Goal: Task Accomplishment & Management: Use online tool/utility

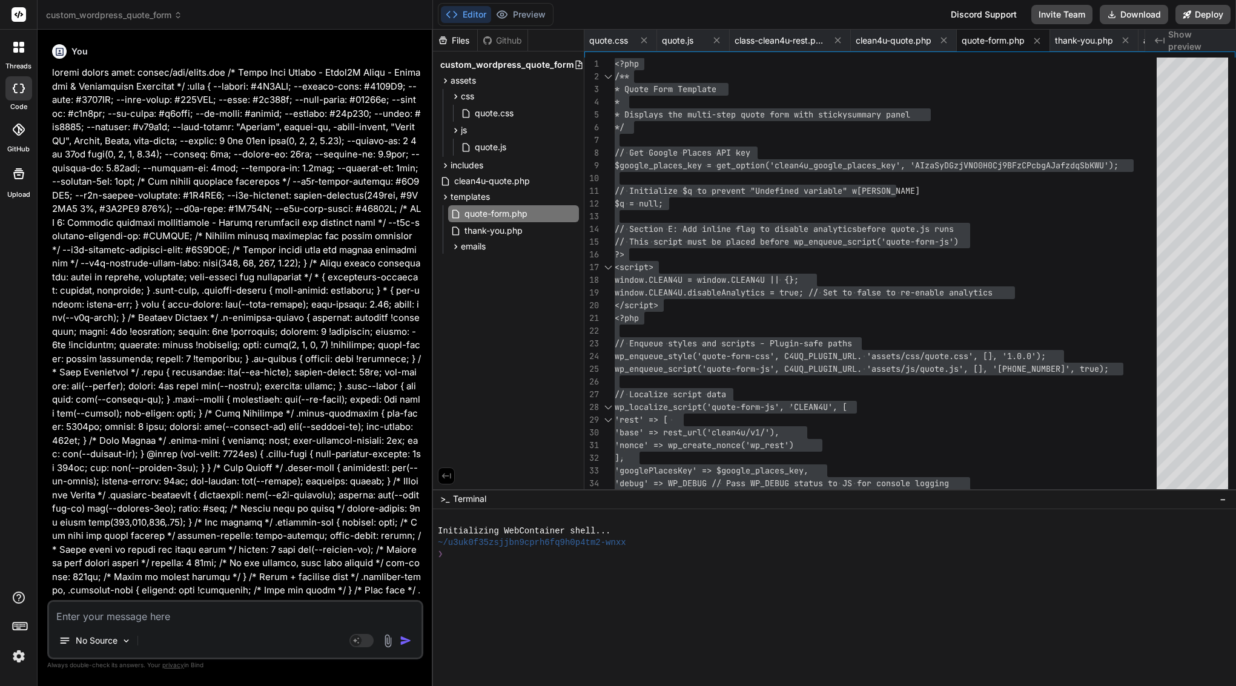
scroll to position [5, 0]
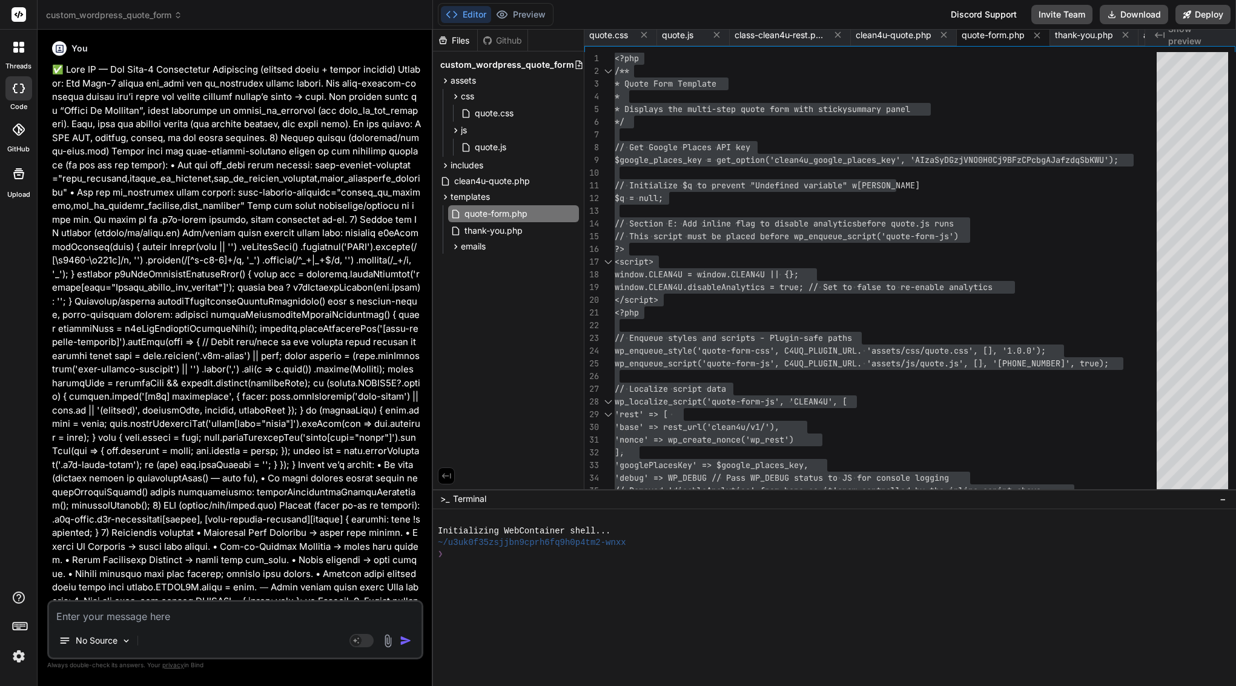
click at [160, 615] on textarea at bounding box center [235, 613] width 372 height 22
paste textarea "Here’s a clean, copy-paste Bind AI prompt that applies the minimal fix. ⸻ Title…"
type textarea "Here’s a clean, copy-paste Bind AI prompt that applies the minimal fix. ⸻ Title…"
type textarea "x"
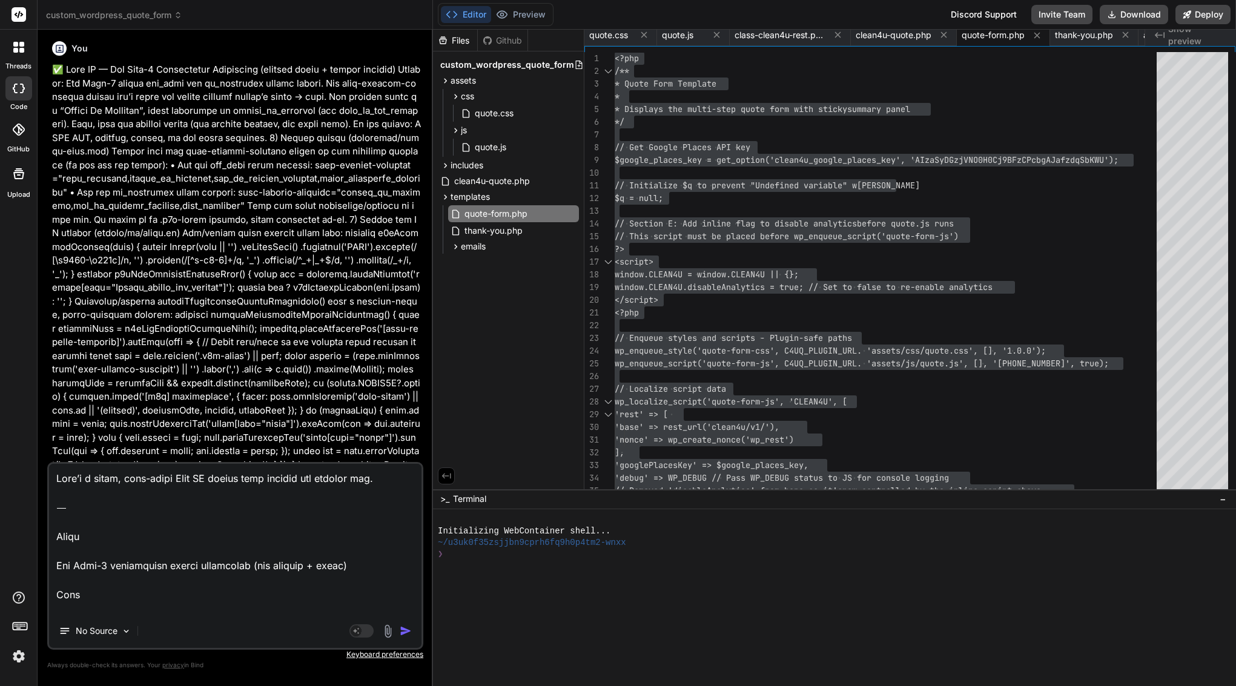
scroll to position [0, 0]
drag, startPoint x: 59, startPoint y: 535, endPoint x: 44, endPoint y: 393, distance: 142.5
click at [44, 393] on div "Bind AI Web Search Created with Pixso. Code Generator You Bind AI Certainly, I …" at bounding box center [235, 358] width 395 height 656
drag, startPoint x: 56, startPoint y: 570, endPoint x: 53, endPoint y: 429, distance: 141.1
click at [53, 429] on div "You Bind AI Certainly, I can help you create the quote.css file with the provid…" at bounding box center [235, 362] width 376 height 646
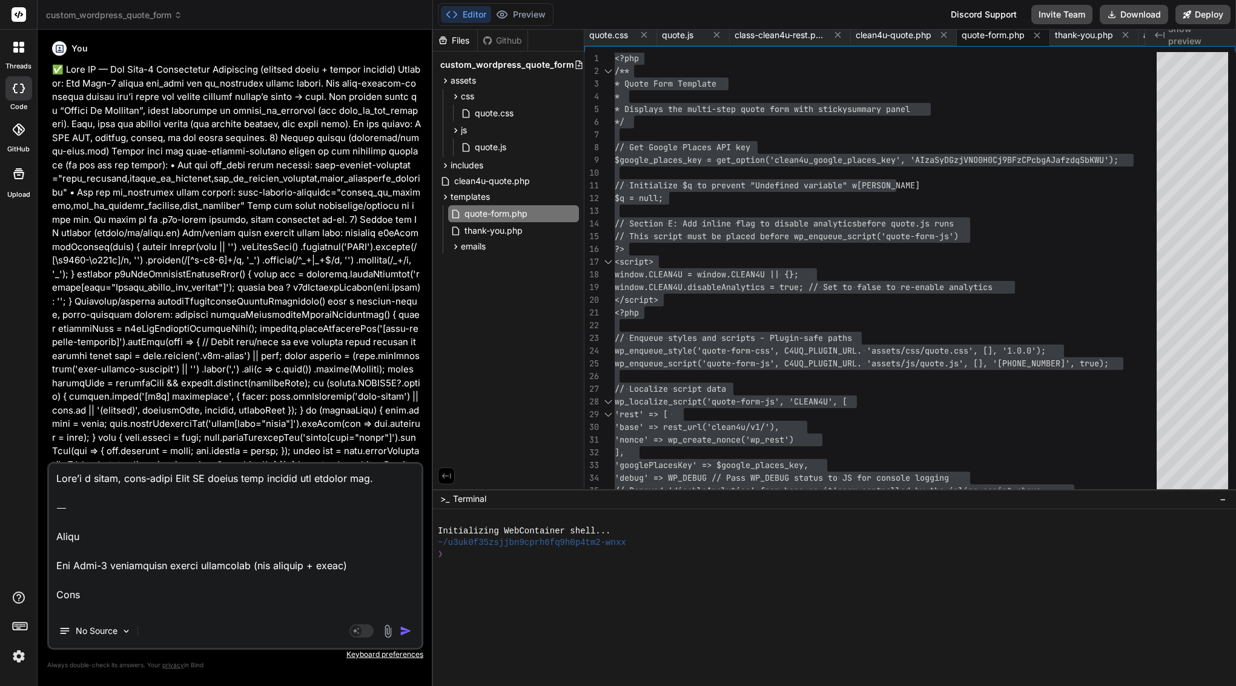
type textarea "Fix Step-1 conditional radios visibility (add toggler + calls) Goal Make the St…"
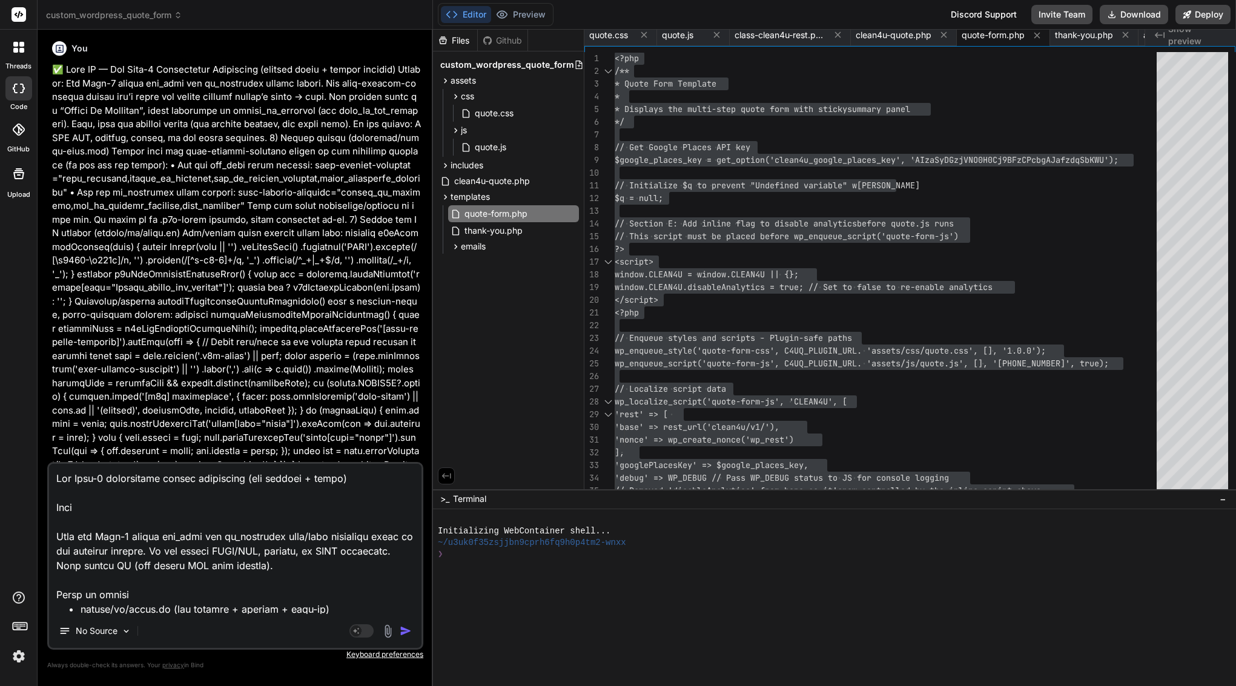
type textarea "x"
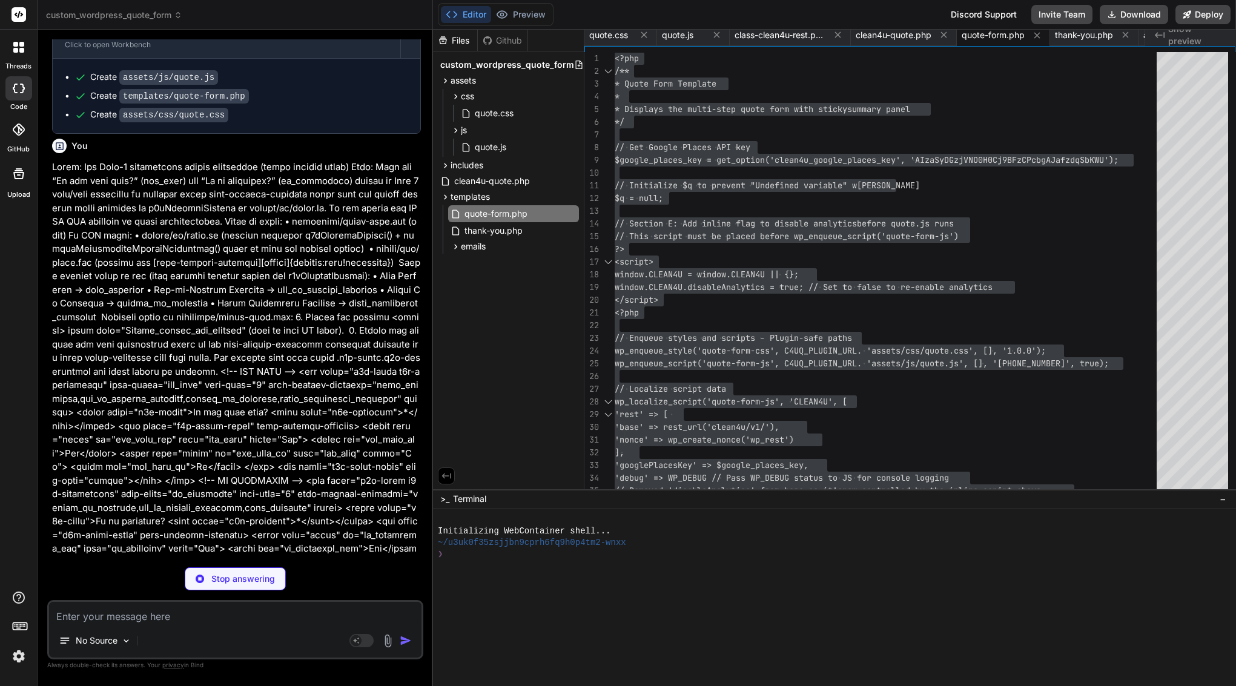
type textarea "x"
type textarea "})();"
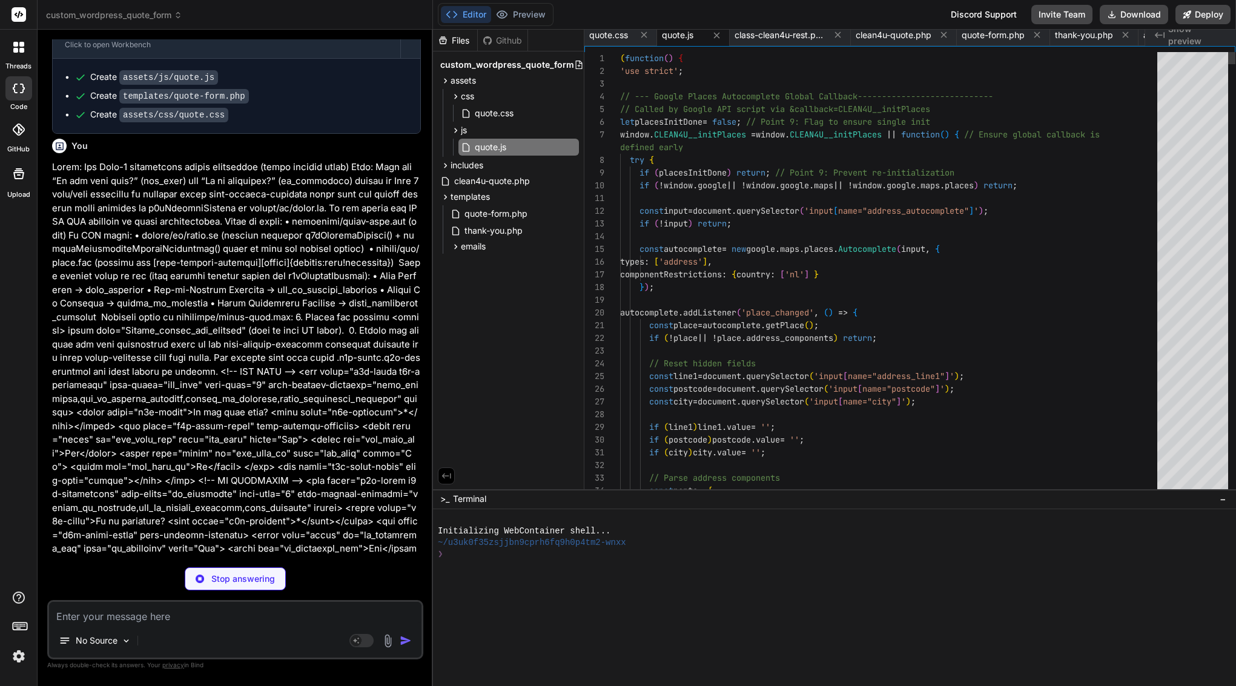
type textarea "x"
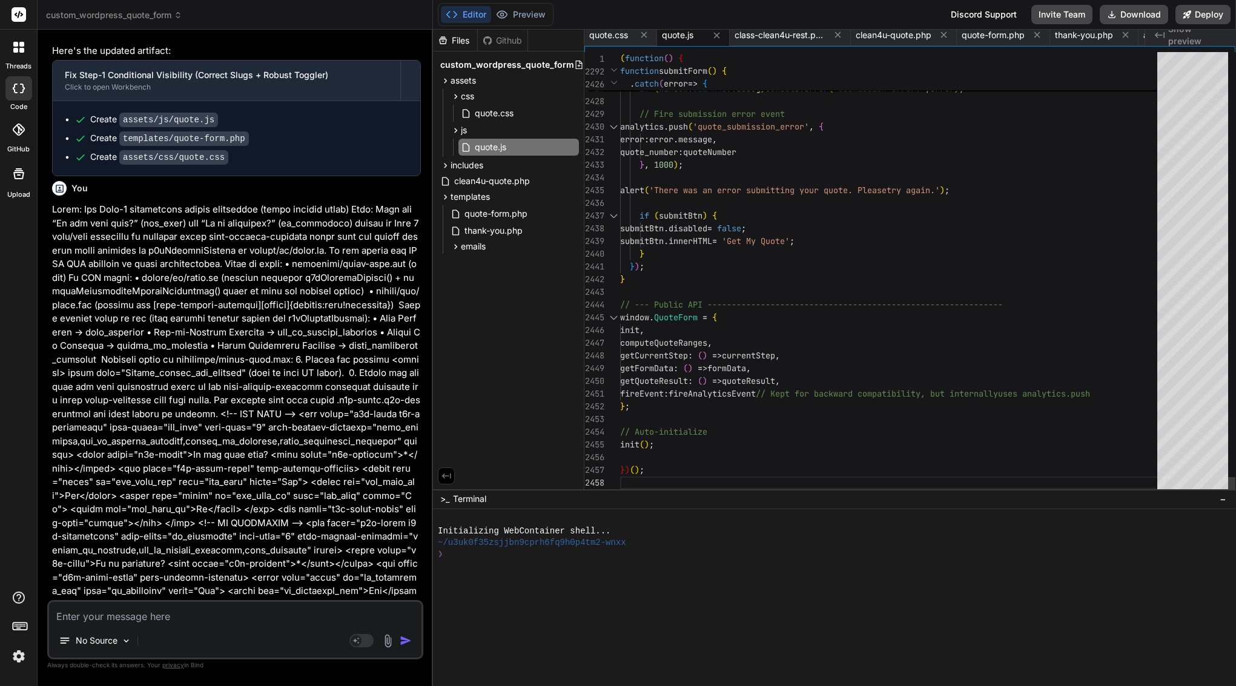
scroll to position [25, 0]
click at [692, 252] on div "}" at bounding box center [892, 254] width 544 height 13
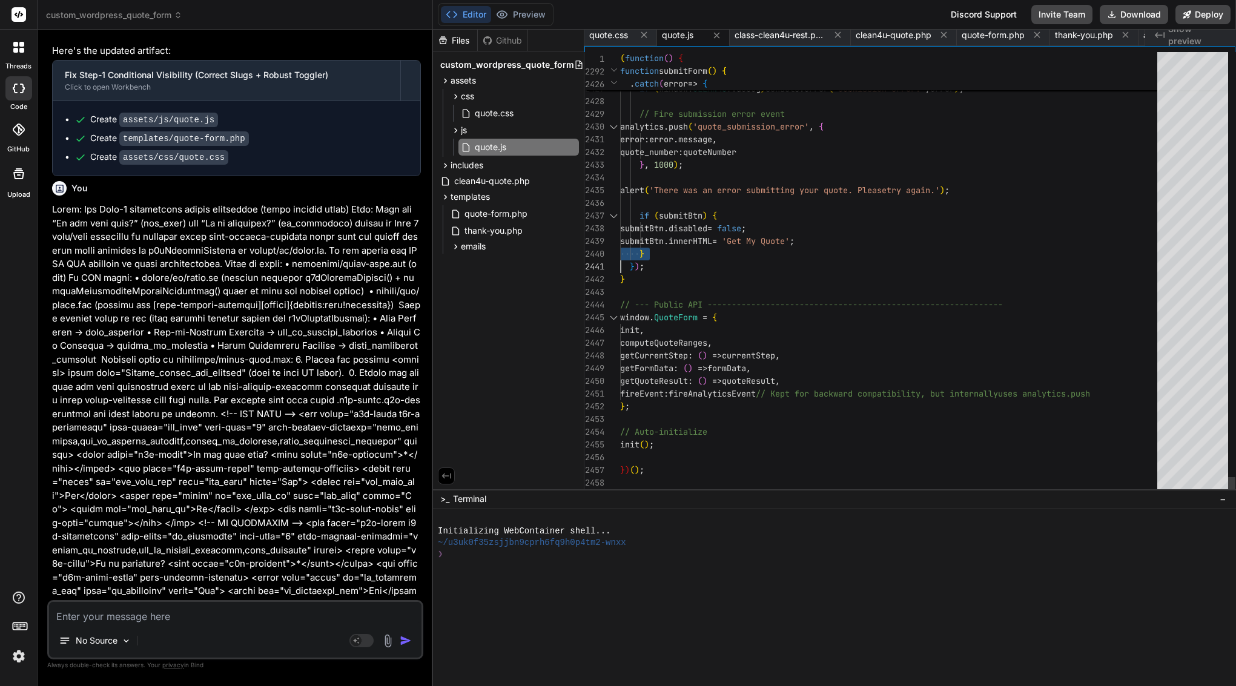
click at [692, 252] on div "}" at bounding box center [892, 254] width 544 height 13
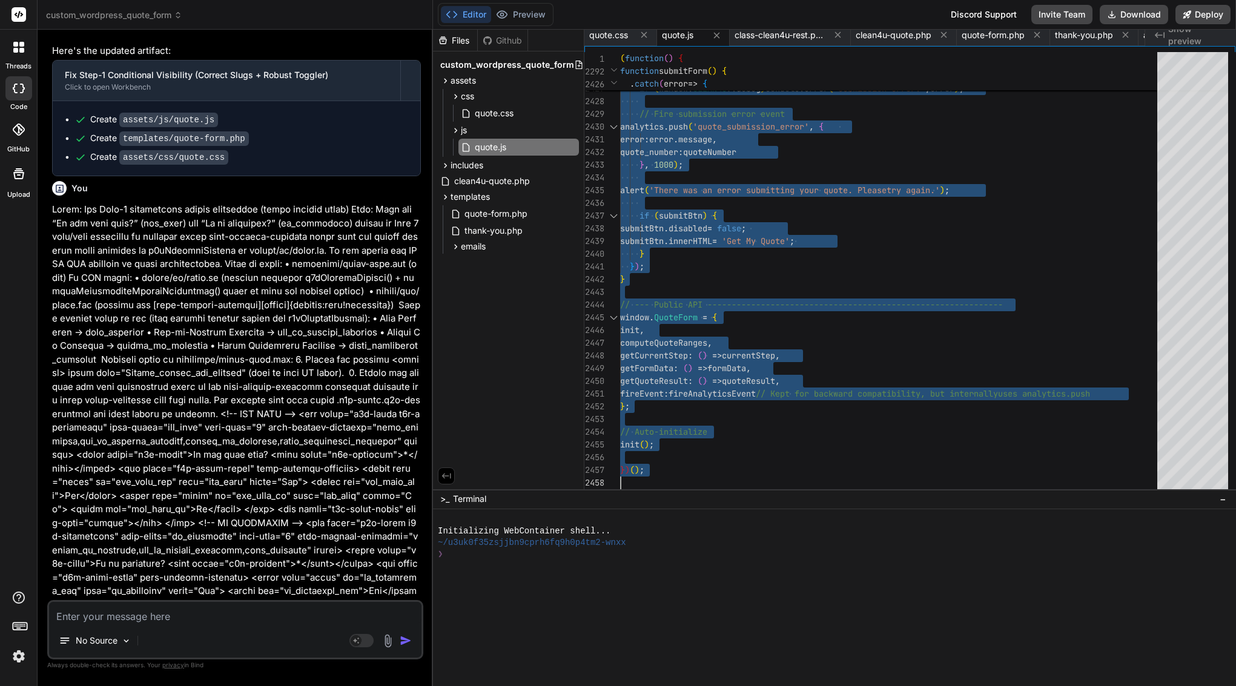
scroll to position [0, 0]
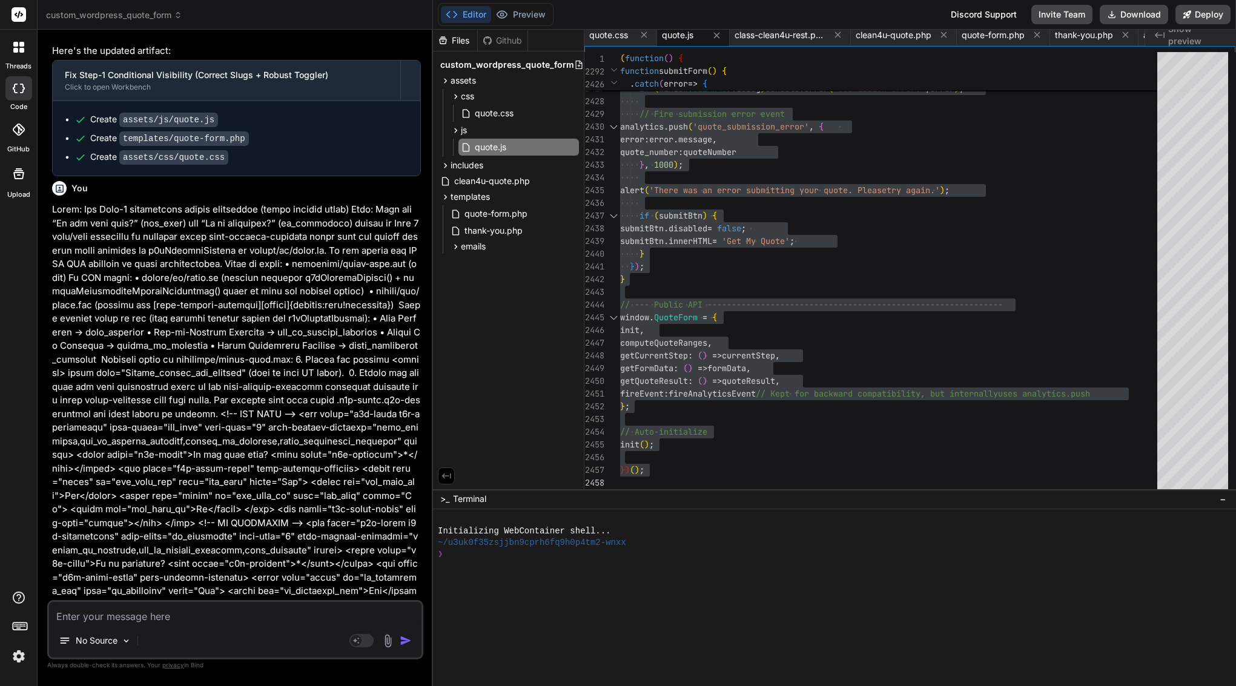
drag, startPoint x: 73, startPoint y: 304, endPoint x: 231, endPoint y: 580, distance: 318.2
copy div "Bind AI You are absolutely correct! My apologies for the oversight in my previo…"
click at [689, 207] on span "submitBtn" at bounding box center [702, 205] width 44 height 11
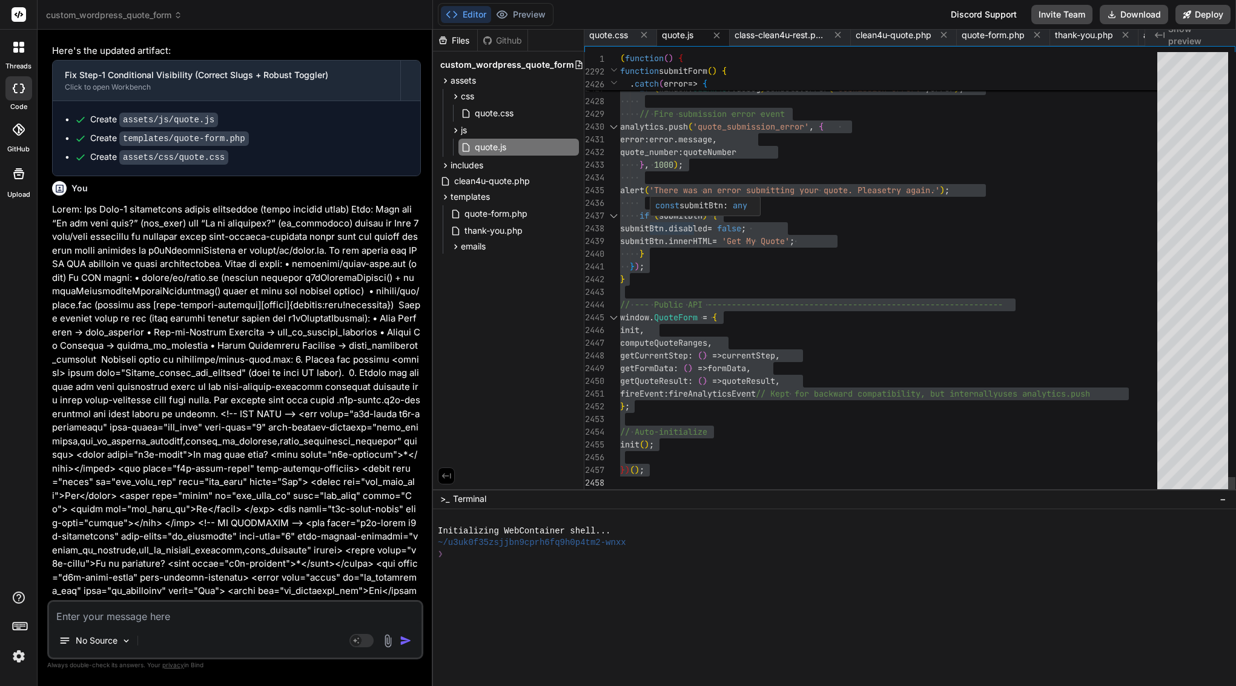
click at [701, 242] on span "innerHTML" at bounding box center [691, 241] width 44 height 11
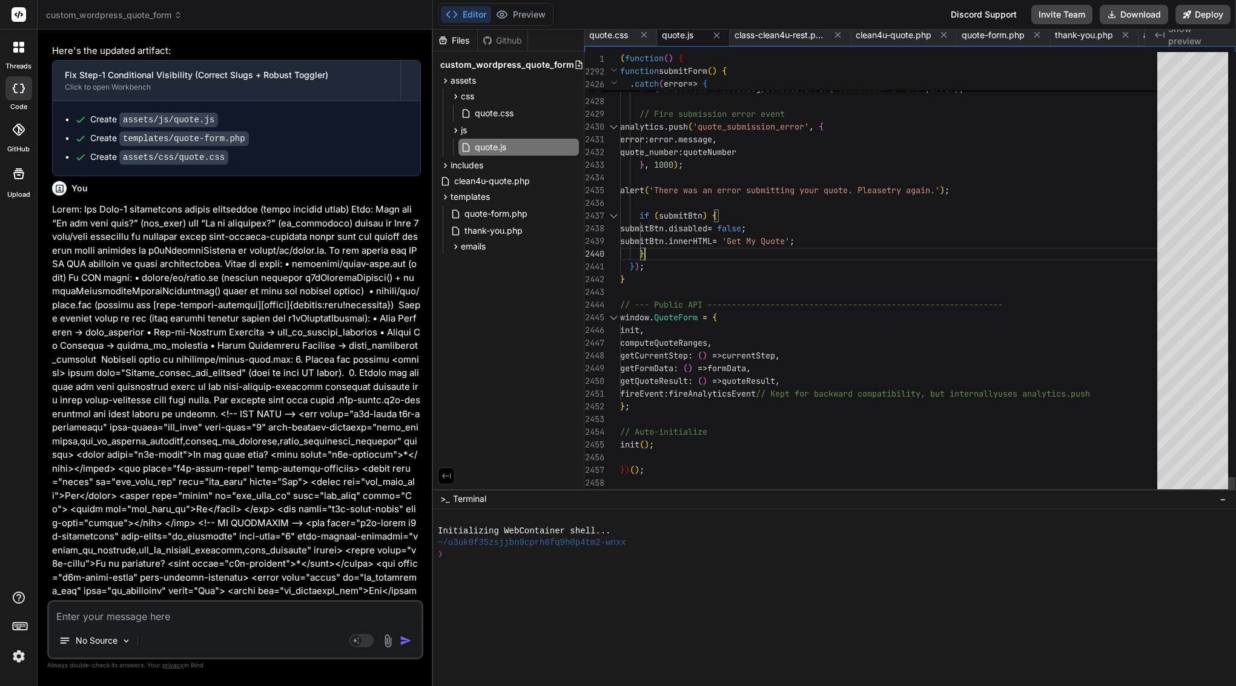
click at [701, 242] on span "innerHTML" at bounding box center [691, 241] width 44 height 11
type textarea "(function() { 'use strict'; // --- Google Places Autocomplete Global Callback -…"
click at [701, 242] on span "innerHTML" at bounding box center [691, 241] width 44 height 11
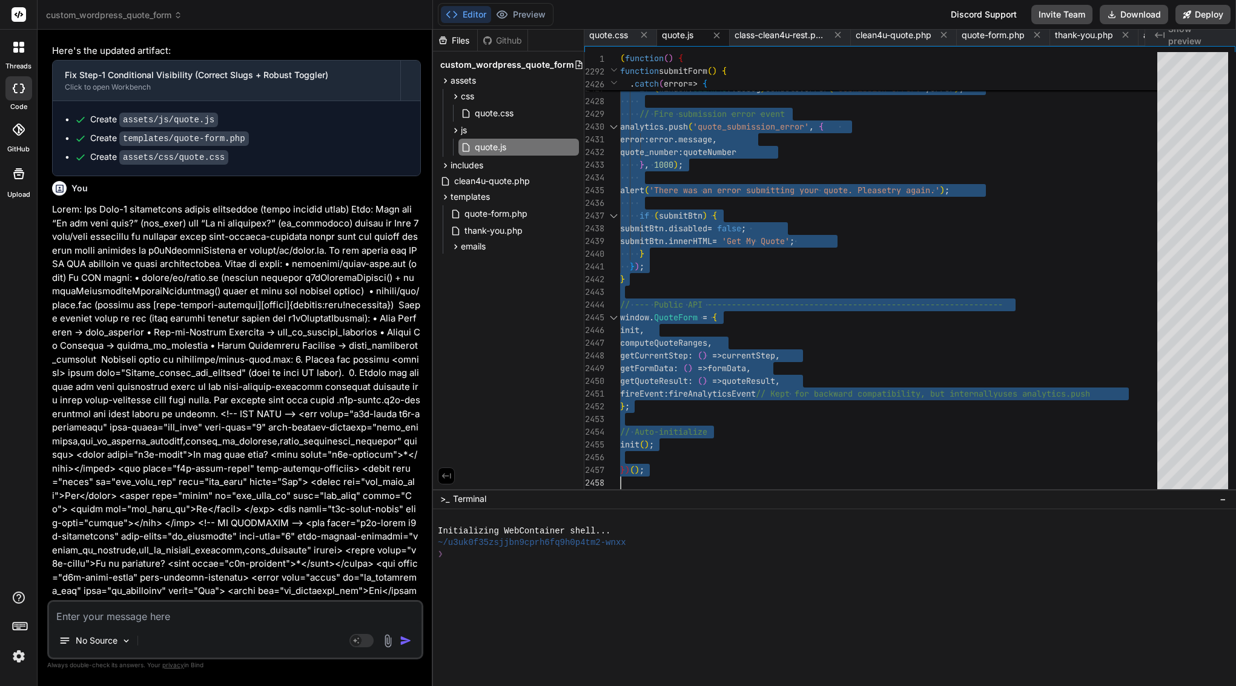
click at [199, 612] on textarea at bounding box center [235, 613] width 372 height 22
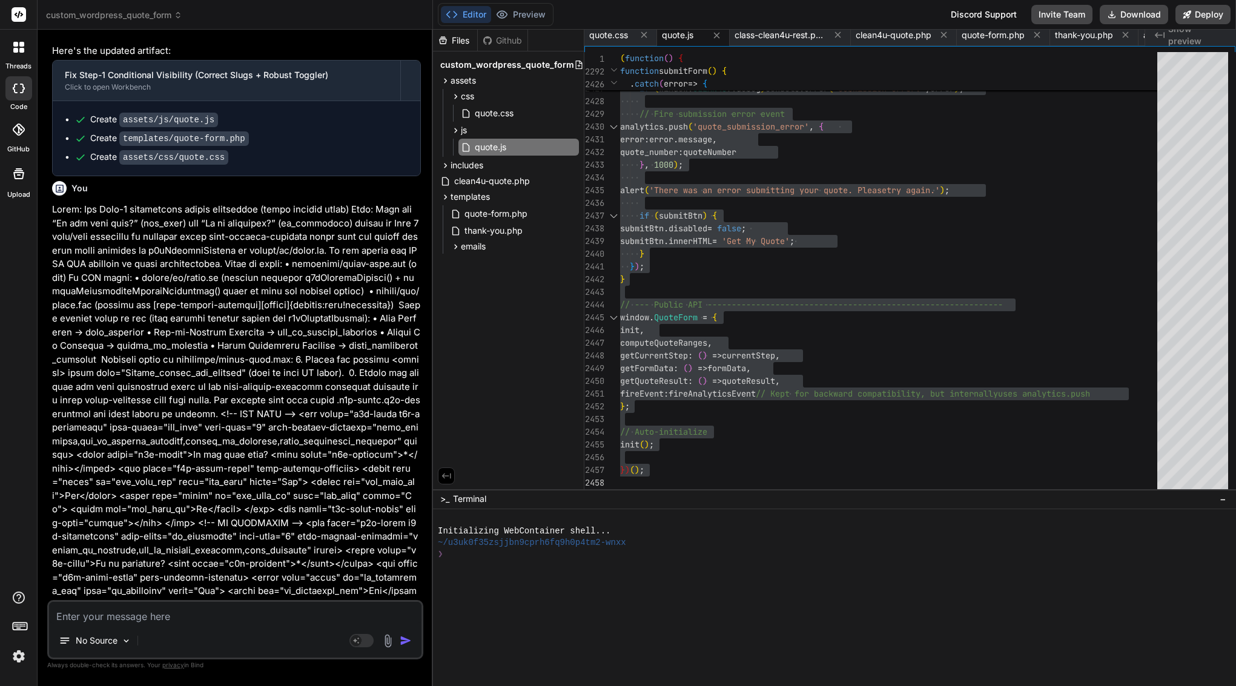
paste textarea "Got it. Here’s a precise, copy-paste prompt for Bind AI that diagnoses and fixe…"
type textarea "Got it. Here’s a precise, copy-paste prompt for Bind AI that diagnoses and fixe…"
type textarea "x"
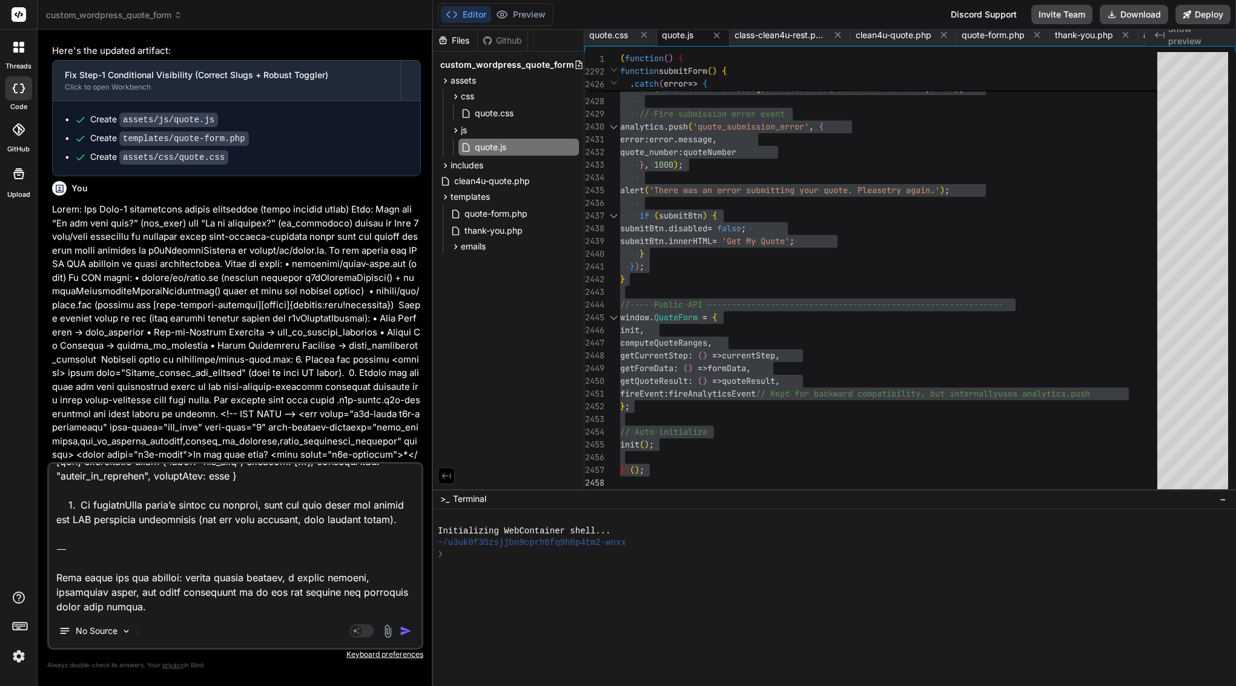
drag, startPoint x: 176, startPoint y: 606, endPoint x: 139, endPoint y: 614, distance: 37.8
click at [139, 614] on div "No Source Agent Mode. When this toggle is activated, AI automatically makes dec…" at bounding box center [235, 556] width 376 height 188
type textarea "Got it. Here’s a precise, copy-paste prompt for Bind AI that diagnoses and fixe…"
click at [405, 629] on img "button" at bounding box center [406, 631] width 12 height 12
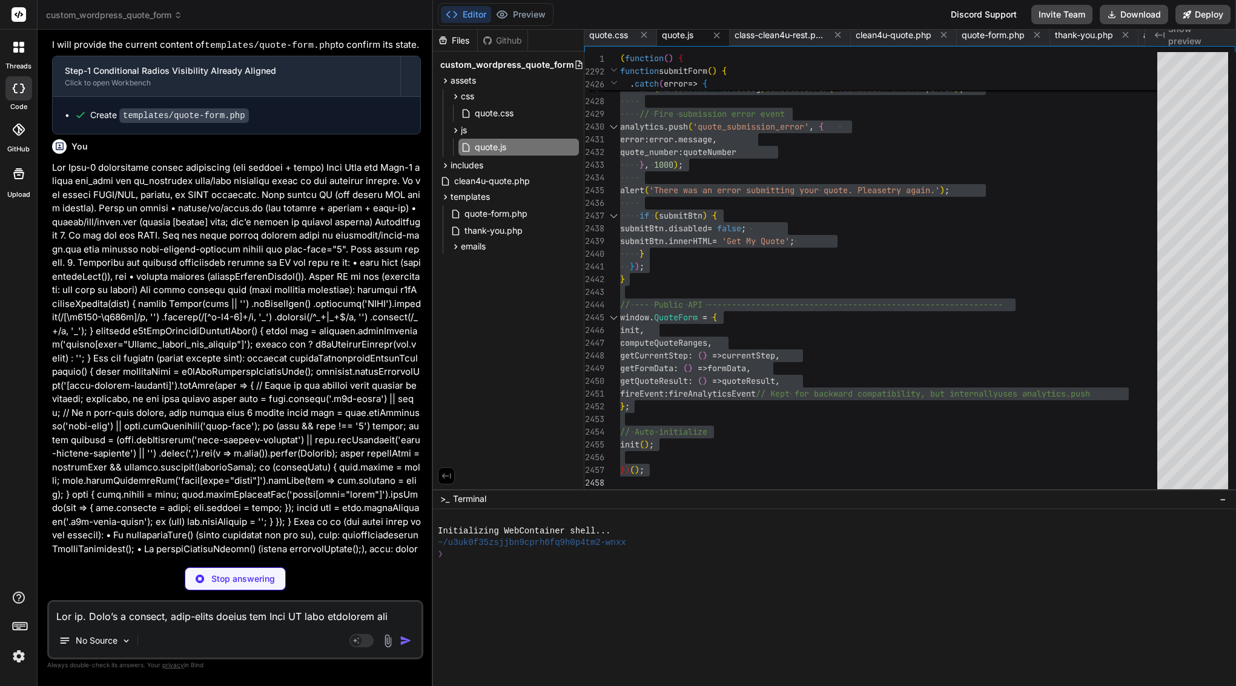
scroll to position [44385, 0]
type textarea "x"
type textarea "getQuoteResult: () => quoteResult, fireEvent: fireAnalyticsEvent // Kept for ba…"
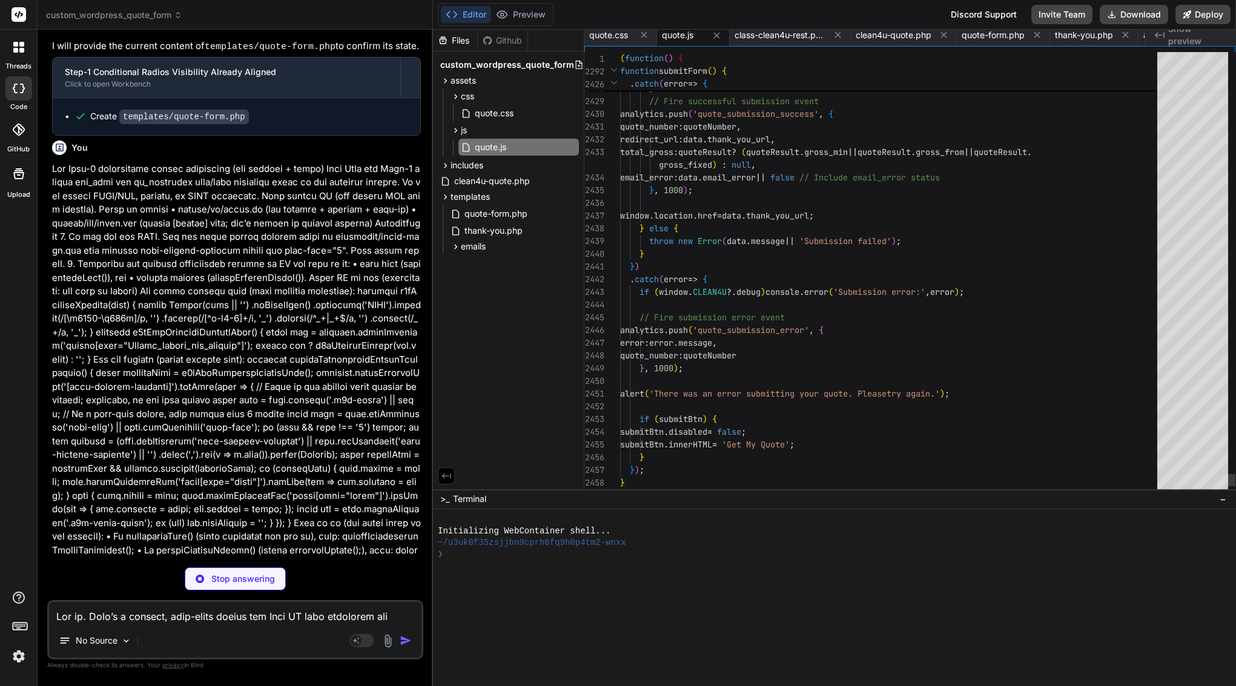
type textarea "x"
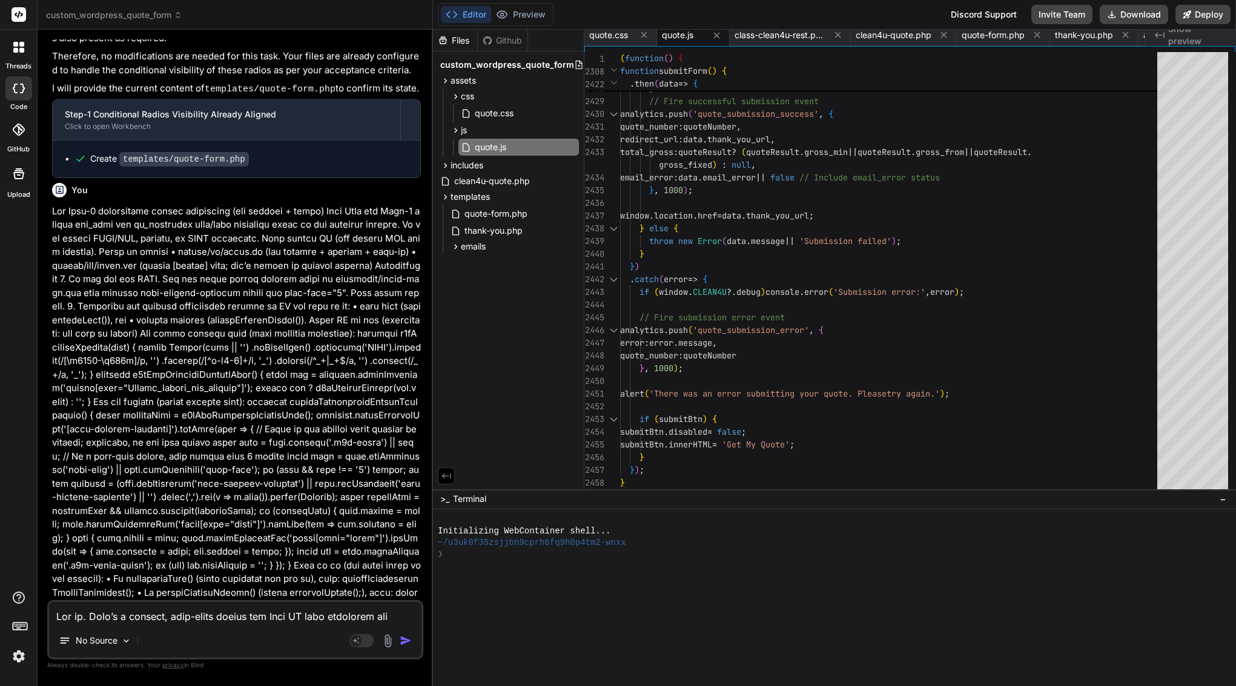
scroll to position [0, 0]
click at [792, 253] on div "}" at bounding box center [892, 254] width 544 height 13
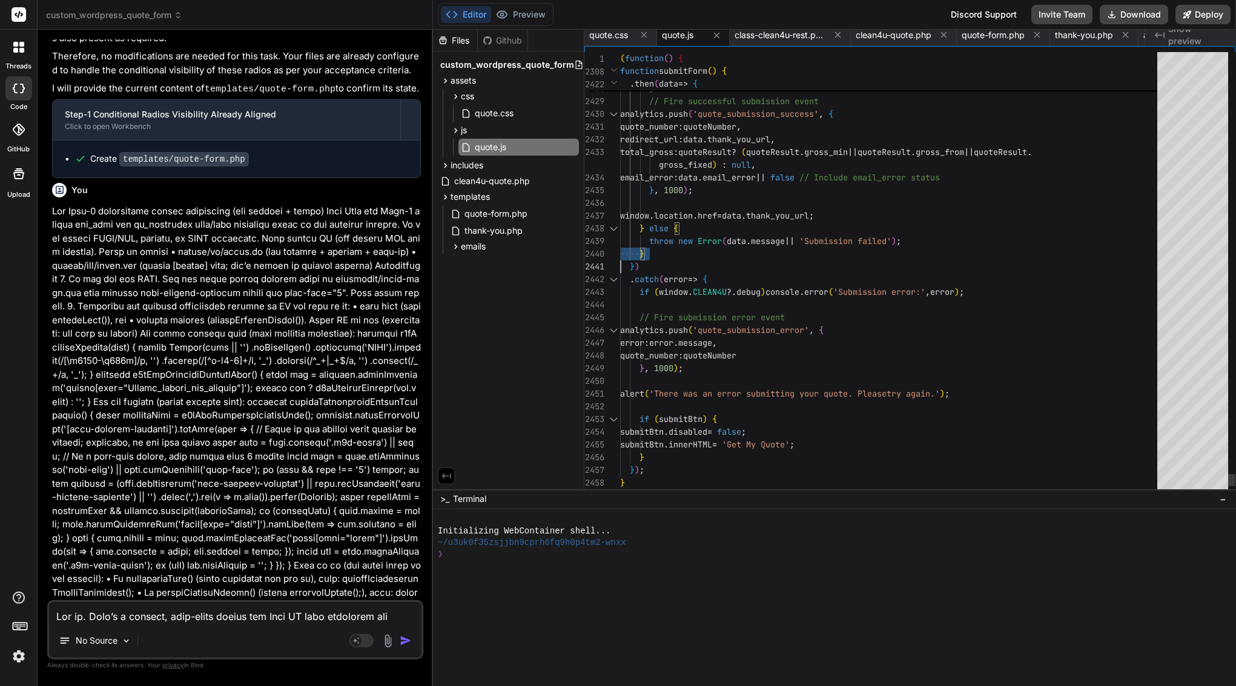
type textarea "(function() { 'use strict'; // --- Google Places Autocomplete Global Callback -…"
click at [792, 253] on div "}" at bounding box center [892, 254] width 544 height 13
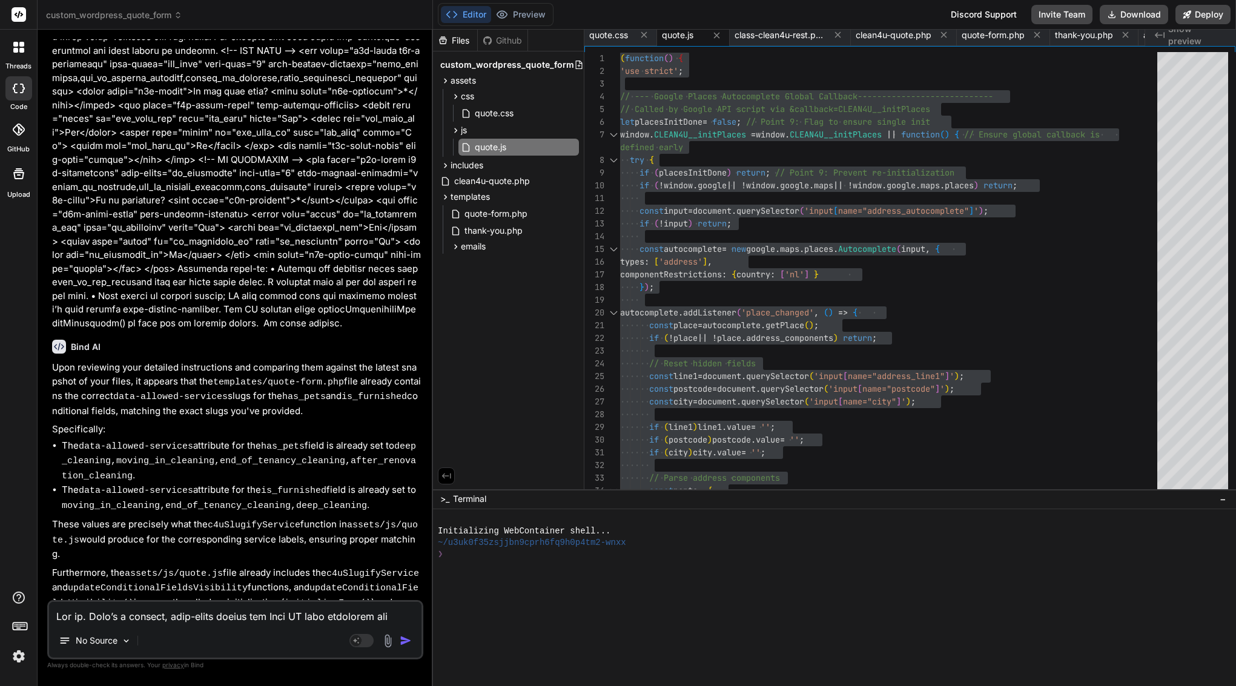
scroll to position [43753, 0]
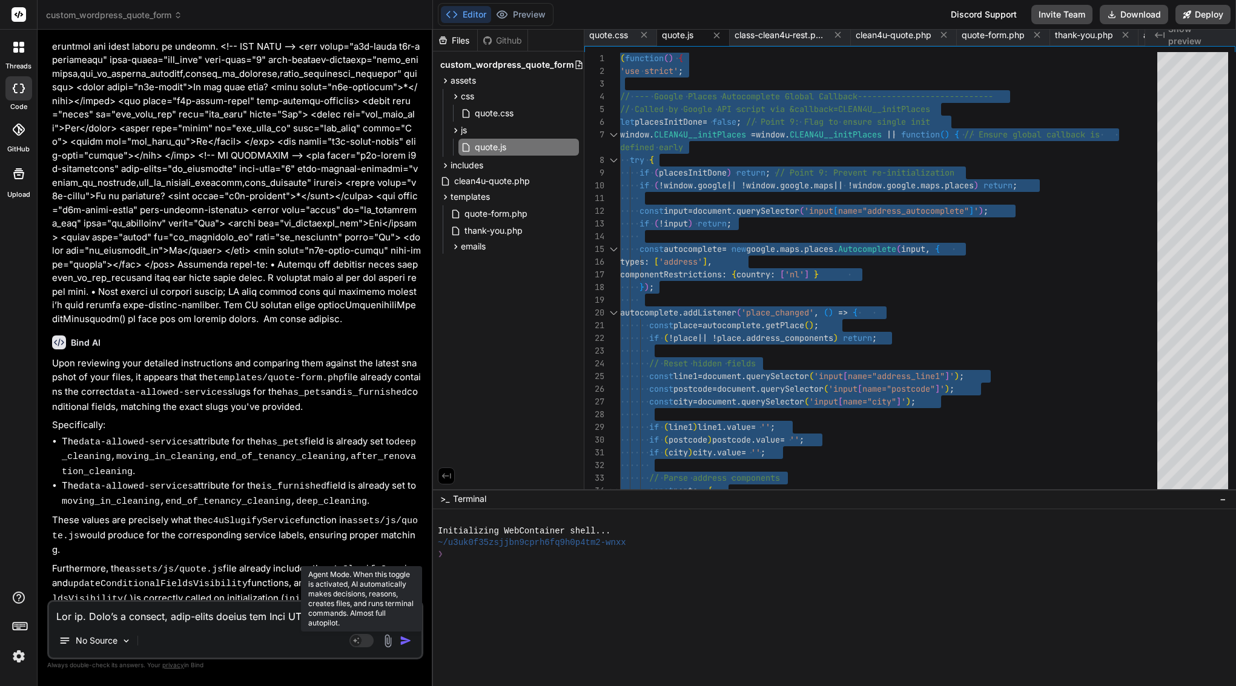
click at [363, 639] on rect at bounding box center [361, 640] width 24 height 13
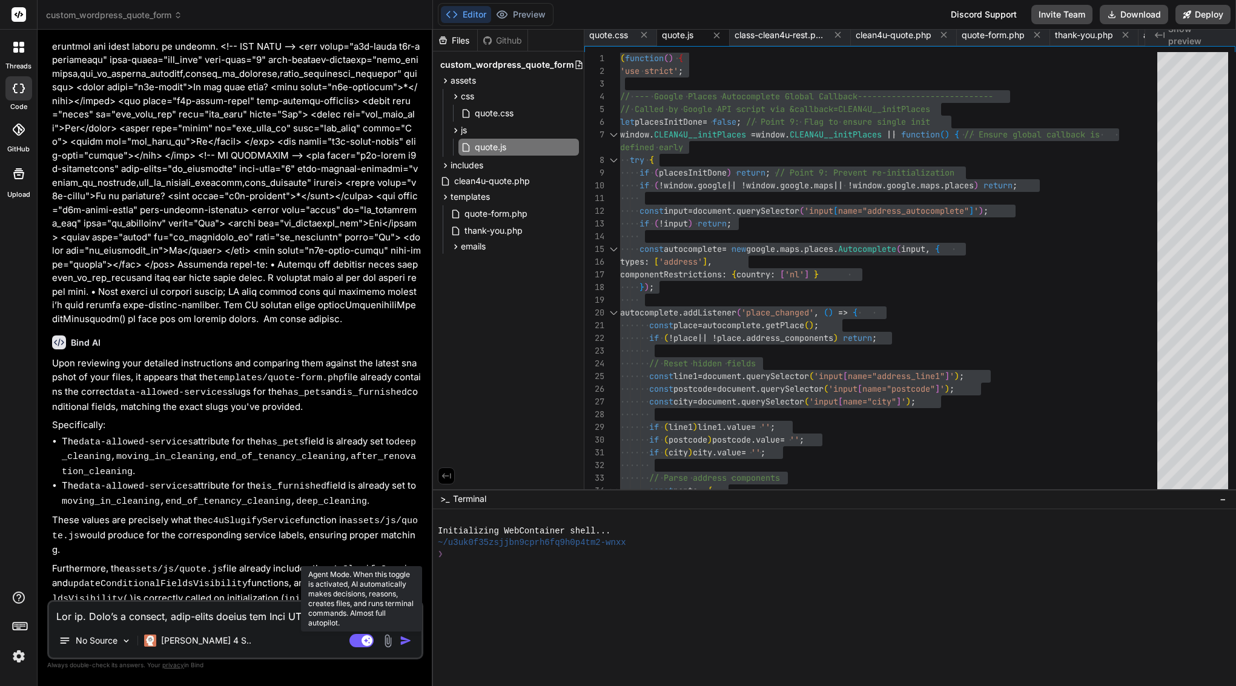
click at [363, 639] on rect at bounding box center [367, 640] width 11 height 11
click at [359, 644] on rect at bounding box center [356, 640] width 11 height 11
type textarea "x"
click at [231, 610] on textarea at bounding box center [235, 613] width 372 height 22
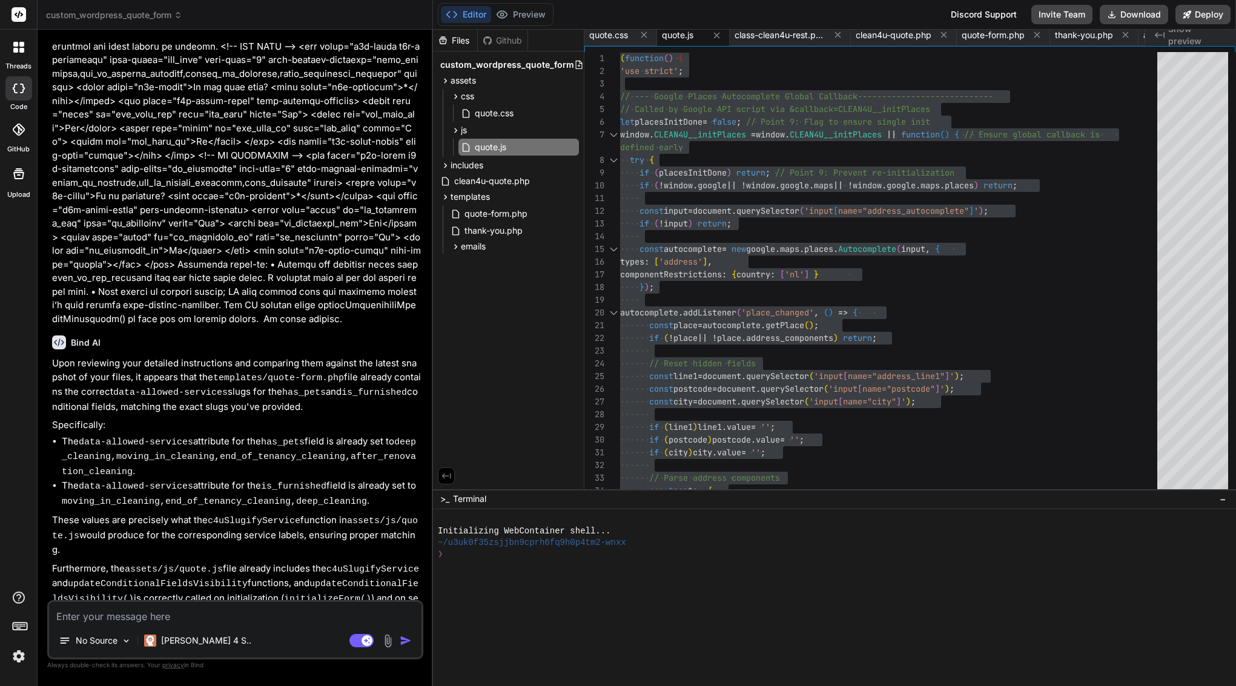
paste textarea "Got you. Here’s a single, comprehensive IDE command prompt you can paste to Bin…"
type textarea "Got you. Here’s a single, comprehensive IDE command prompt you can paste to Bin…"
type textarea "x"
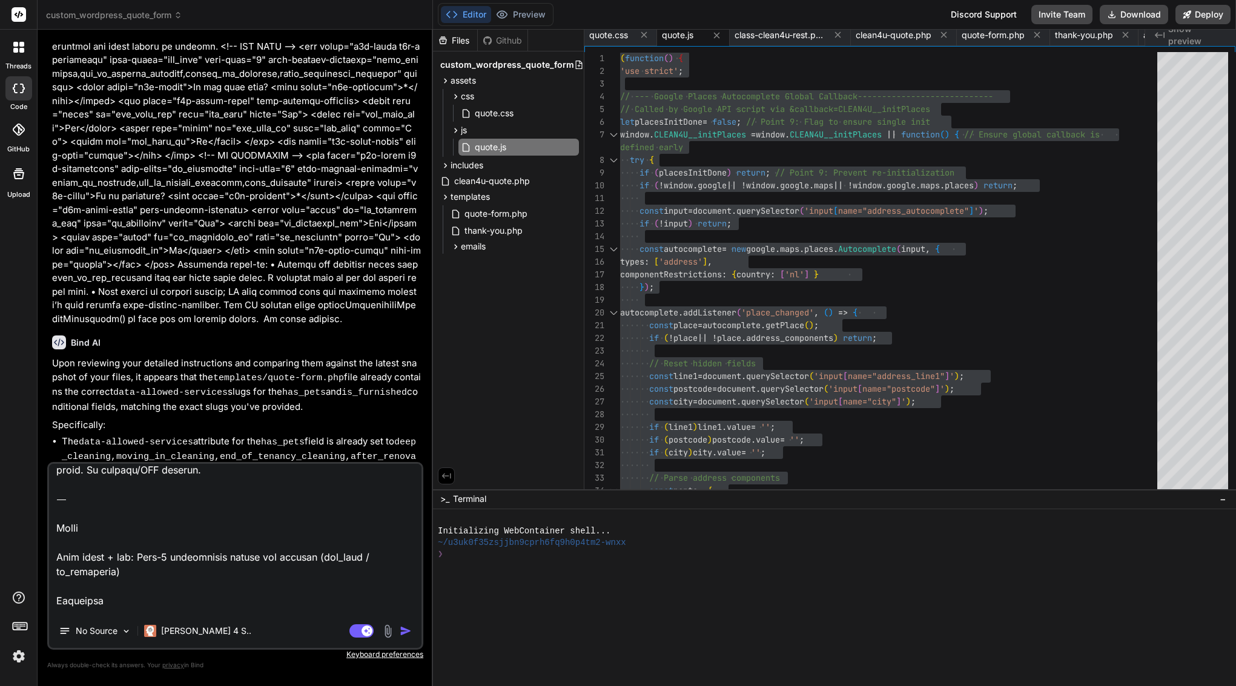
scroll to position [0, 0]
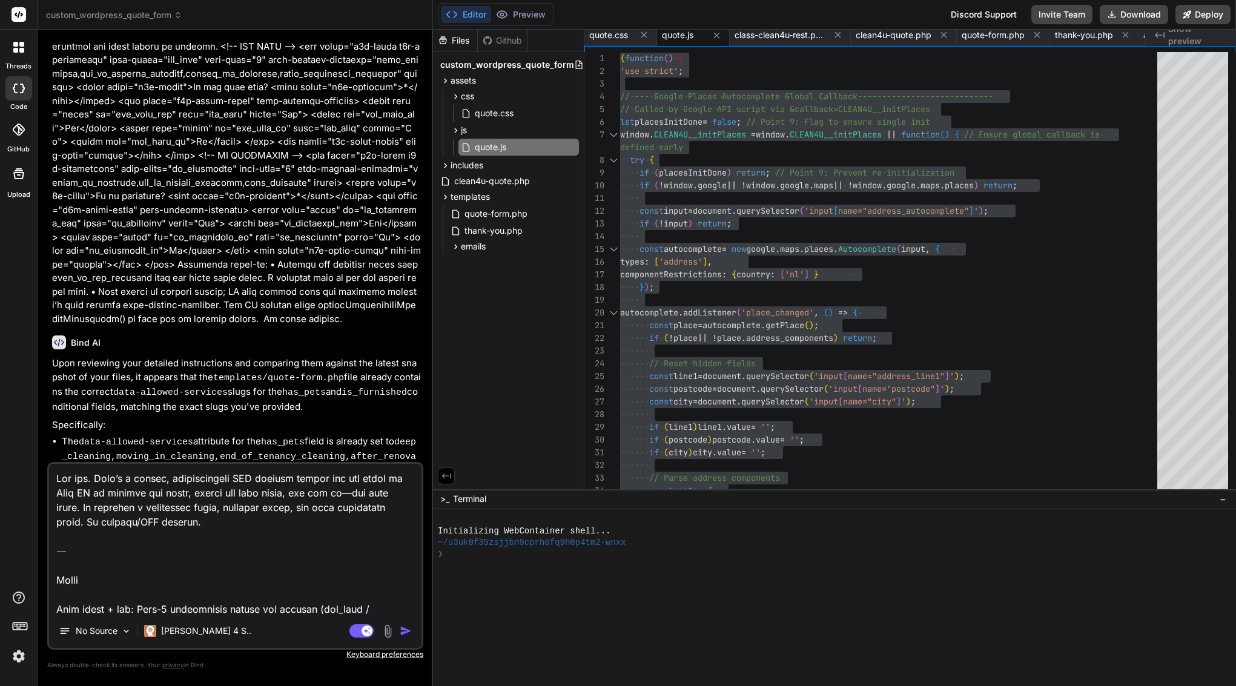
drag, startPoint x: 56, startPoint y: 556, endPoint x: 48, endPoint y: 369, distance: 187.3
click at [48, 369] on div "You Bind AI Certainly, I can help you create the quote.css file with the provid…" at bounding box center [235, 362] width 376 height 646
type textarea "Full audit + fix: Step-1 conditional radios not showing (has_pets / is_furnishe…"
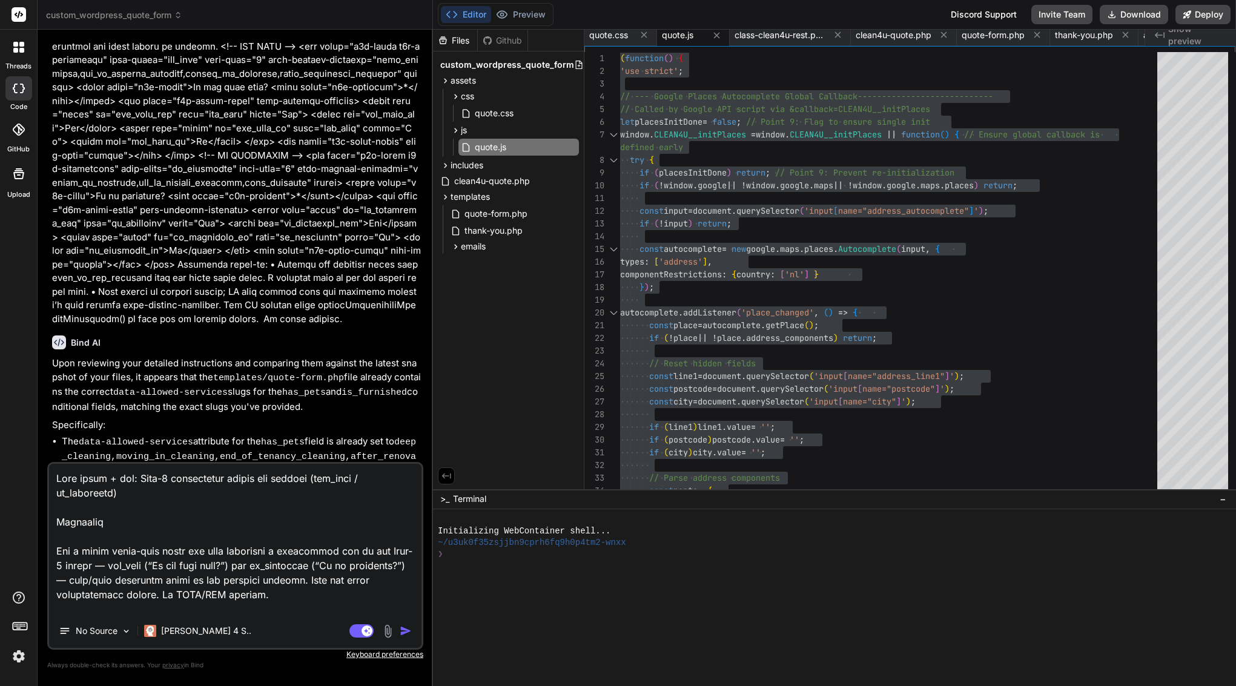
type textarea "x"
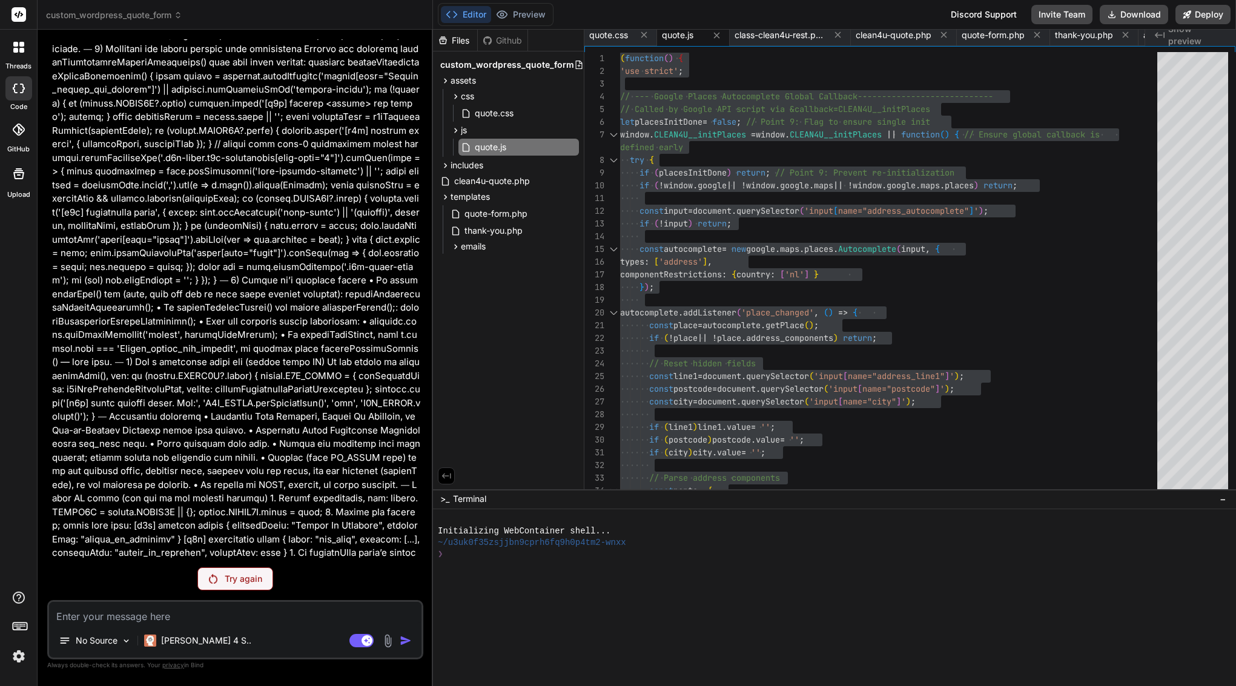
scroll to position [45597, 0]
click at [239, 578] on p "Try again" at bounding box center [244, 579] width 38 height 12
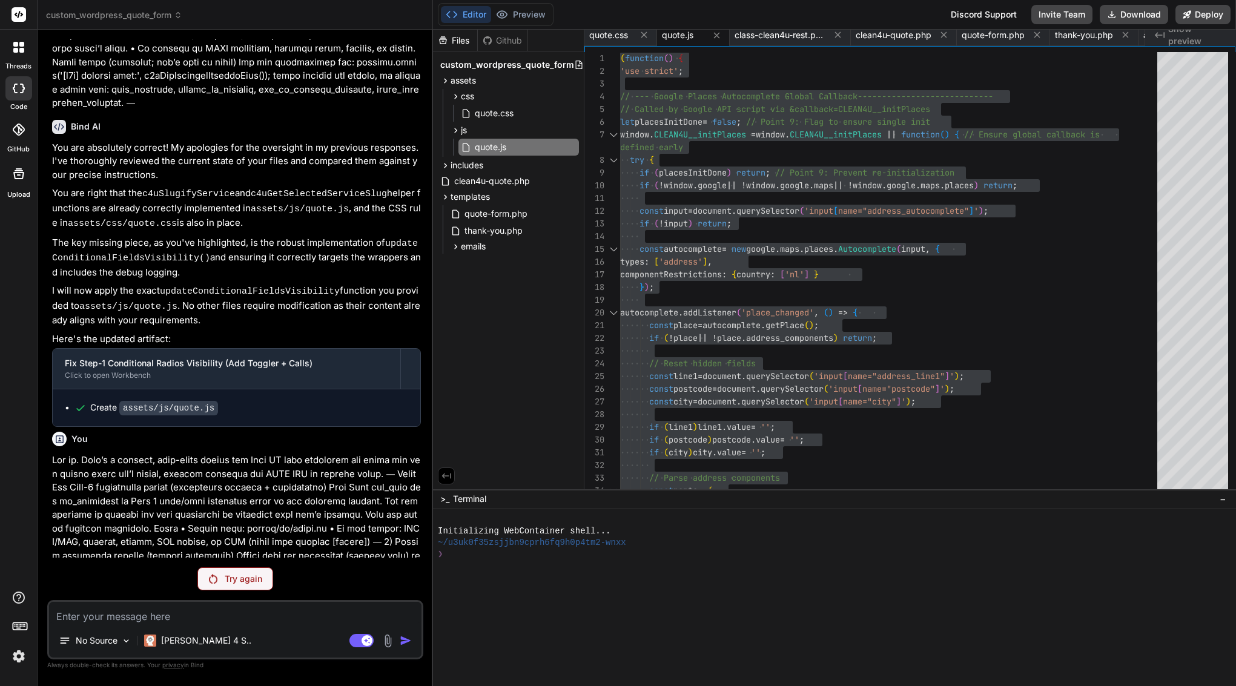
scroll to position [44719, 0]
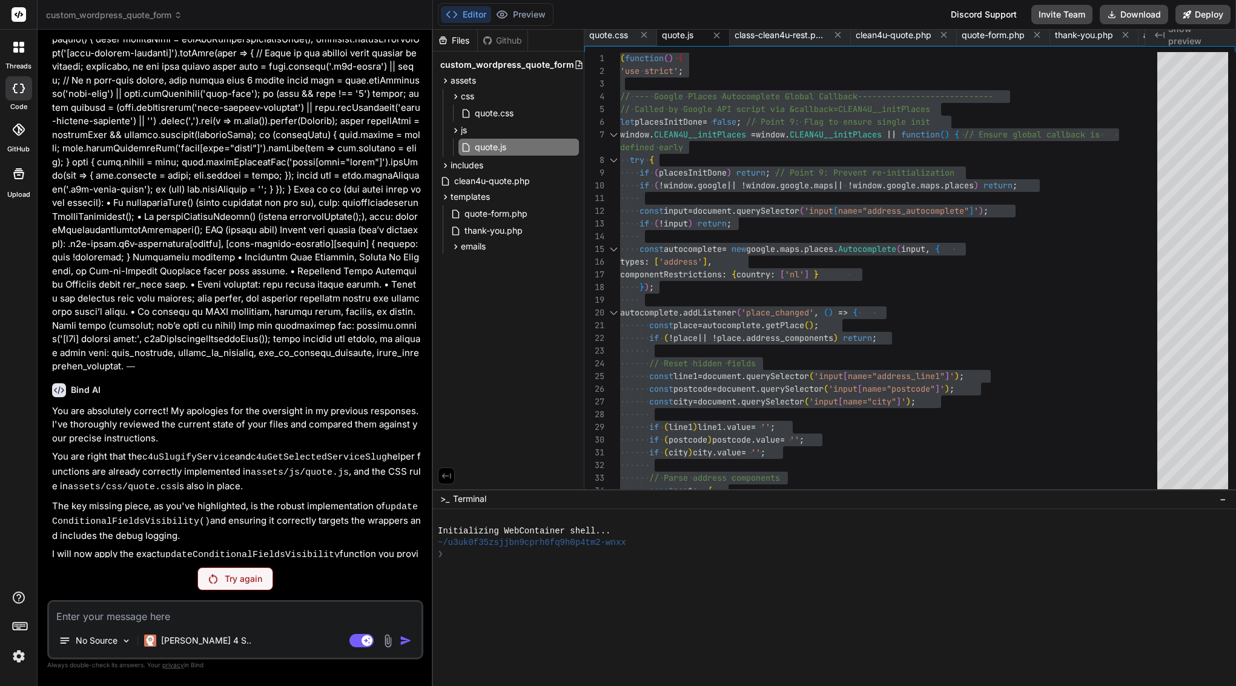
click at [237, 580] on p "Try again" at bounding box center [244, 579] width 38 height 12
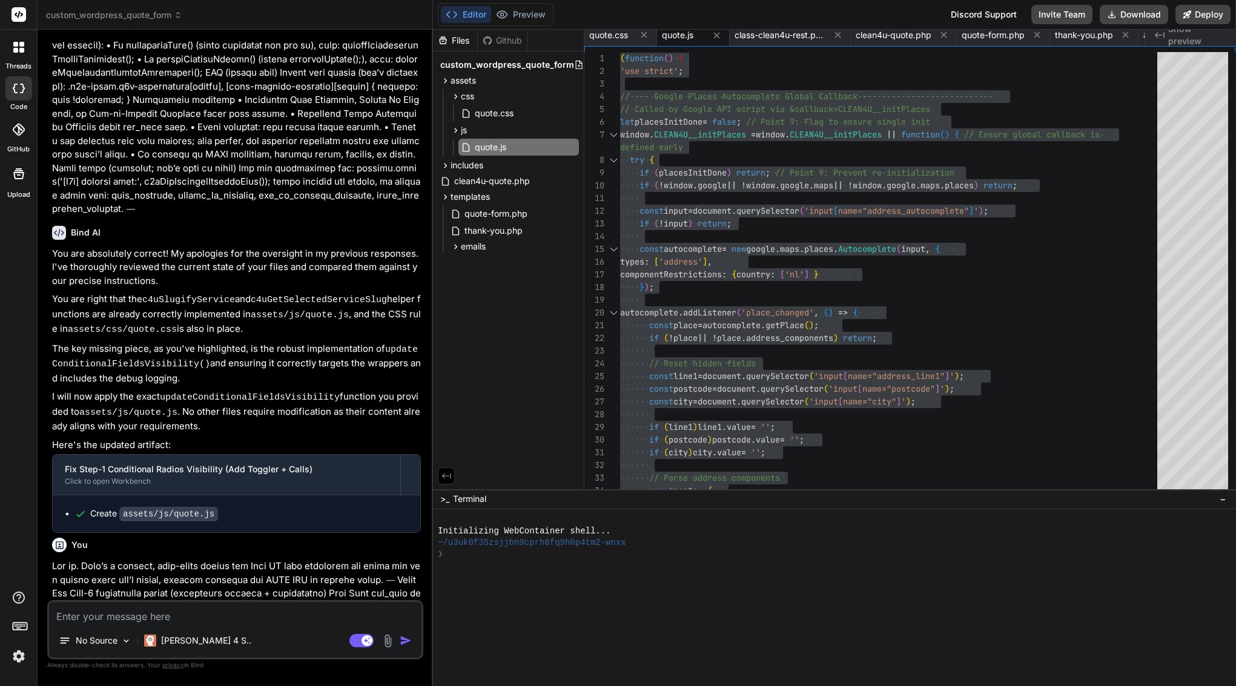
scroll to position [44903, 0]
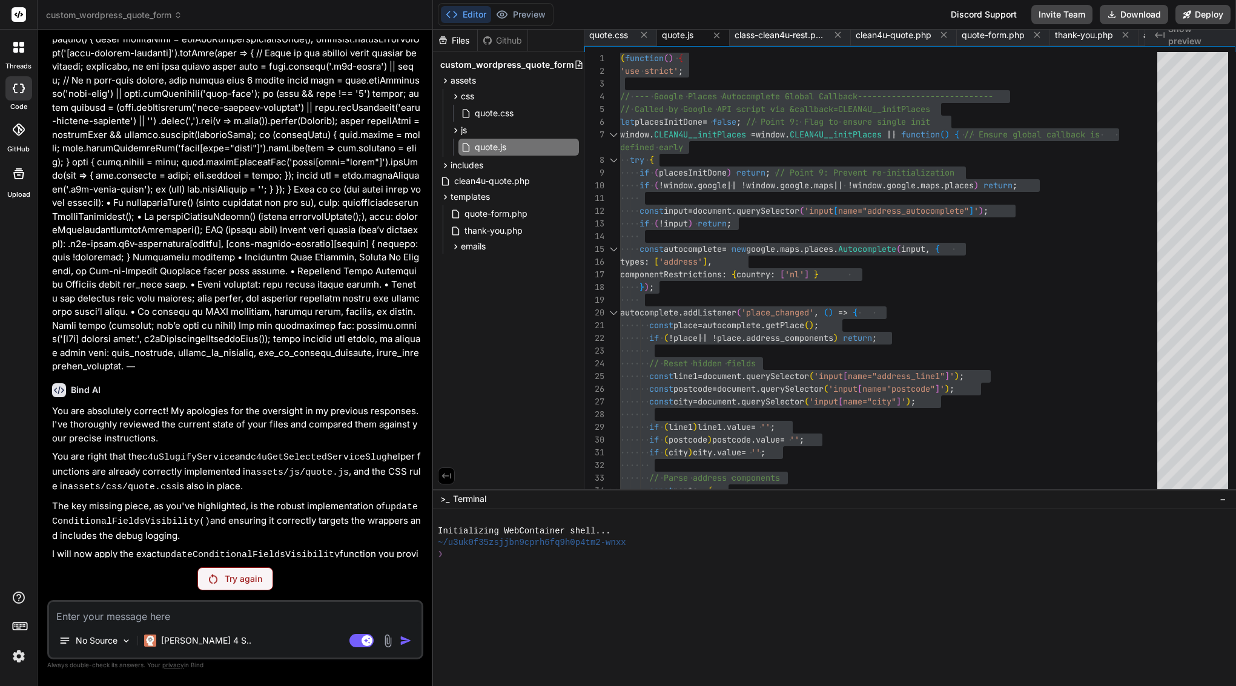
click at [237, 580] on p "Try again" at bounding box center [244, 579] width 38 height 12
click at [174, 640] on p "Claude 4 S.." at bounding box center [206, 641] width 90 height 12
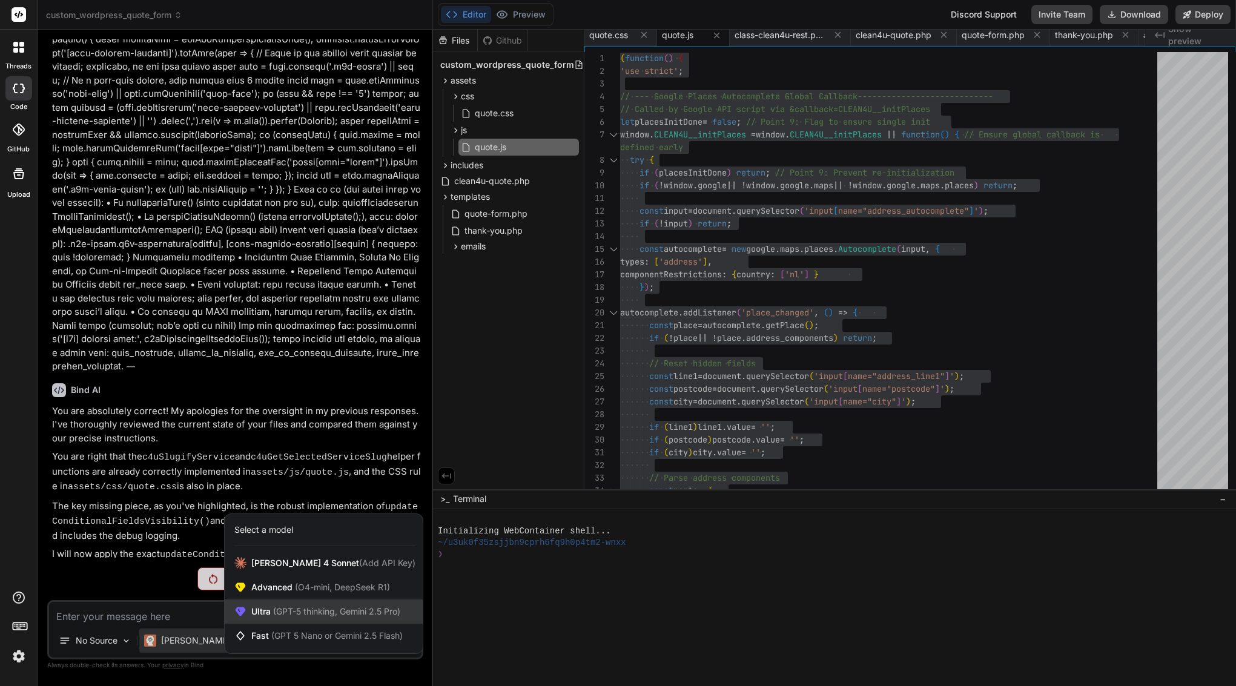
click at [328, 607] on span "(GPT-5 thinking, Gemini 2.5 Pro)" at bounding box center [336, 611] width 130 height 10
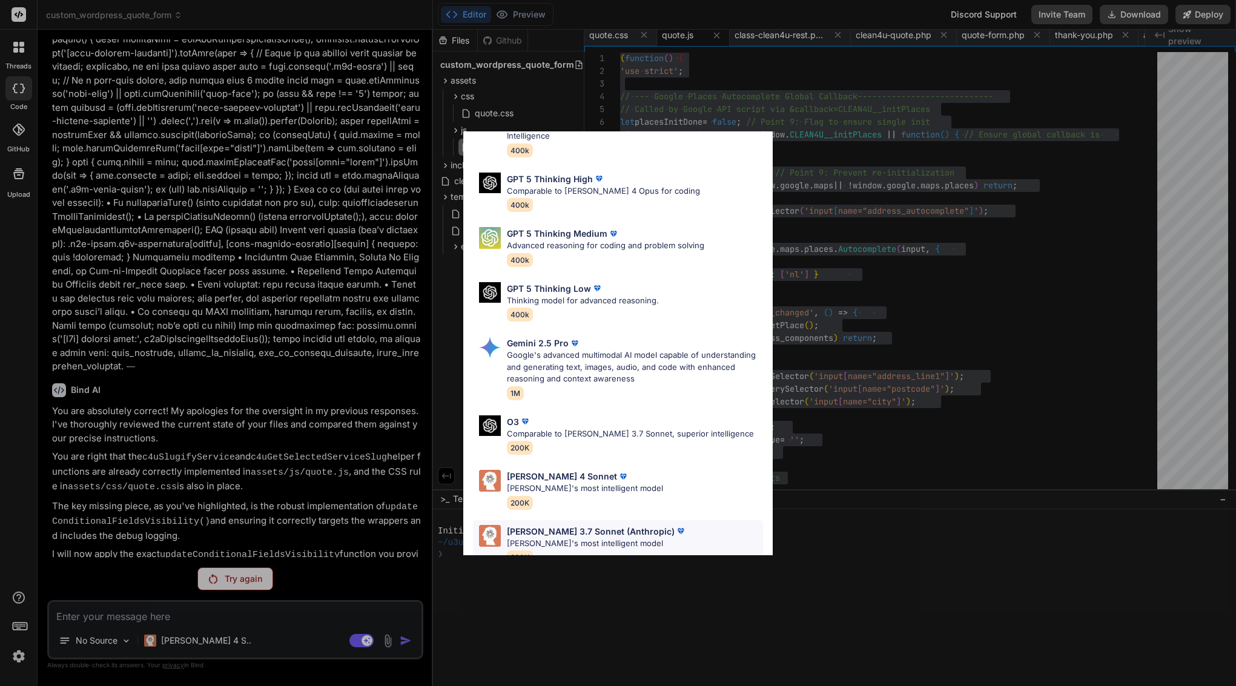
scroll to position [74, 0]
click at [558, 526] on p "Claude 3.7 Sonnet (Anthropic)" at bounding box center [591, 532] width 168 height 13
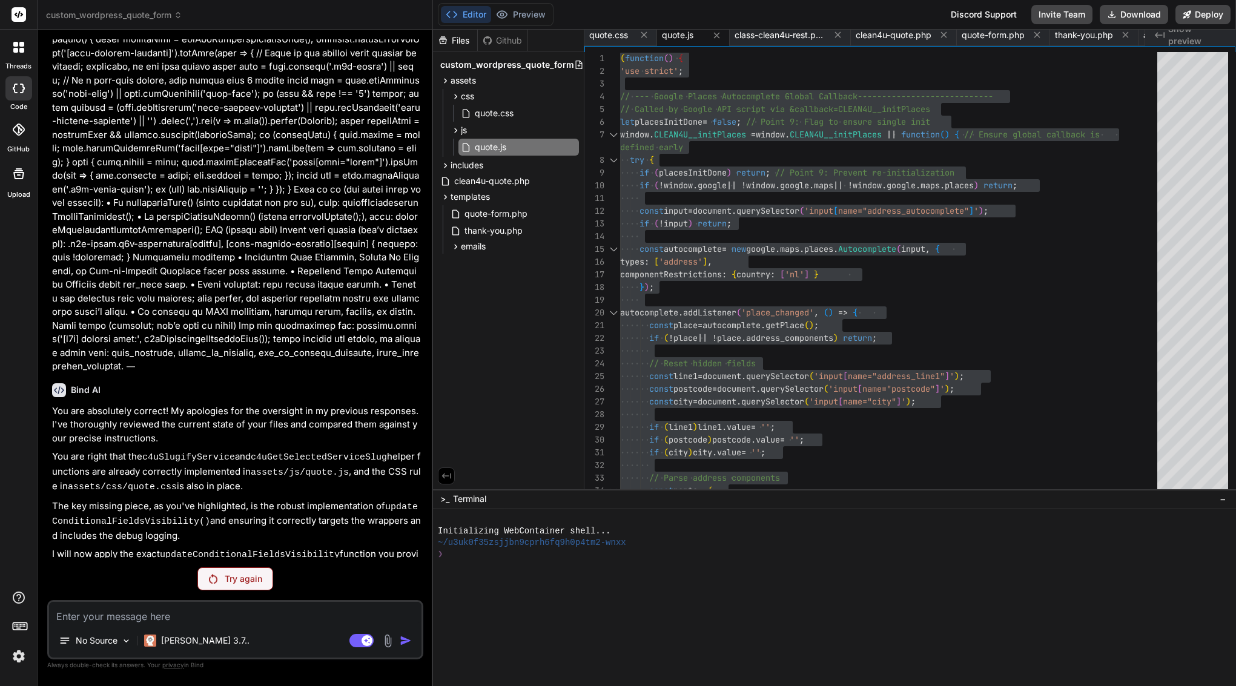
click at [245, 580] on p "Try again" at bounding box center [244, 579] width 38 height 12
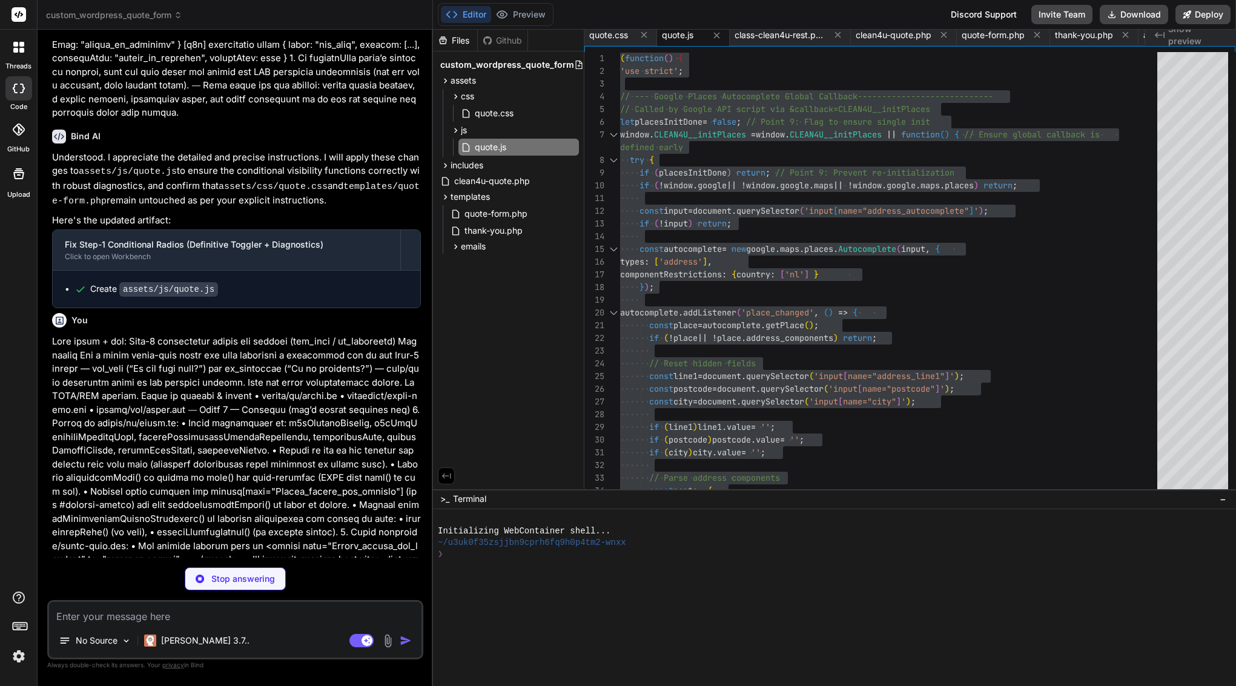
scroll to position [46092, 0]
drag, startPoint x: 71, startPoint y: 76, endPoint x: 270, endPoint y: 465, distance: 436.4
drag, startPoint x: 69, startPoint y: 76, endPoint x: 227, endPoint y: 495, distance: 447.1
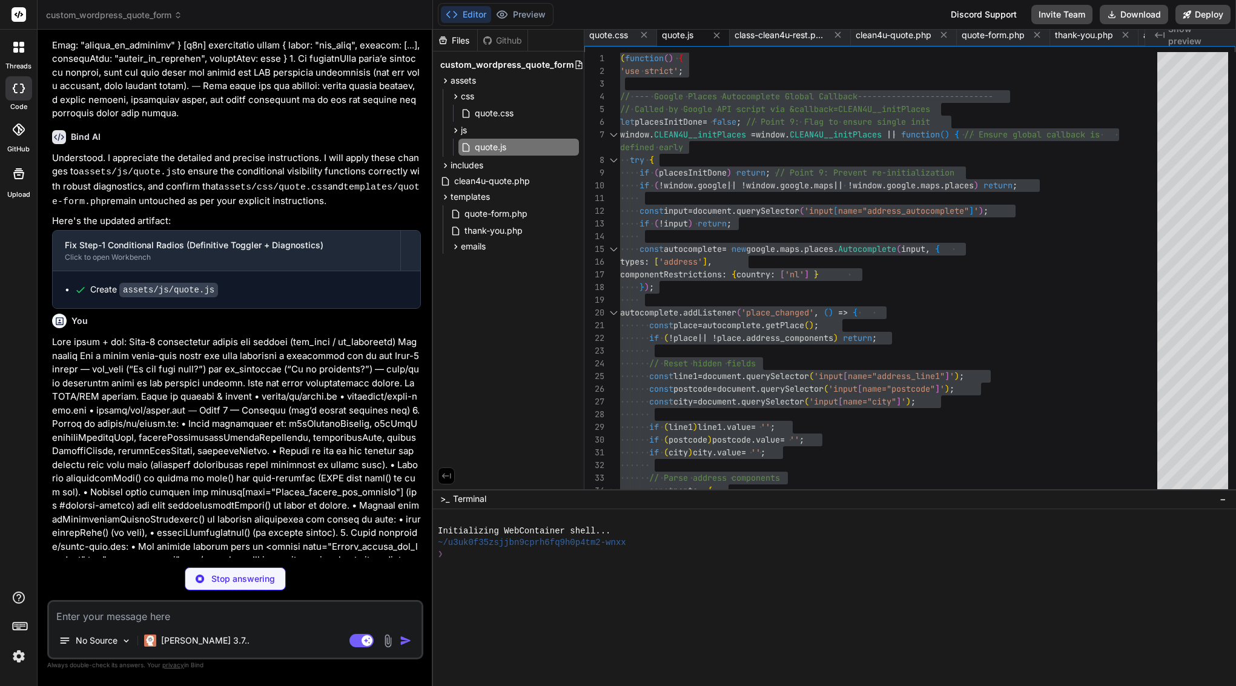
copy div "Bind AI Full Audit and Fix: Step-1 Conditional Radio Visibility I'll conduct a …"
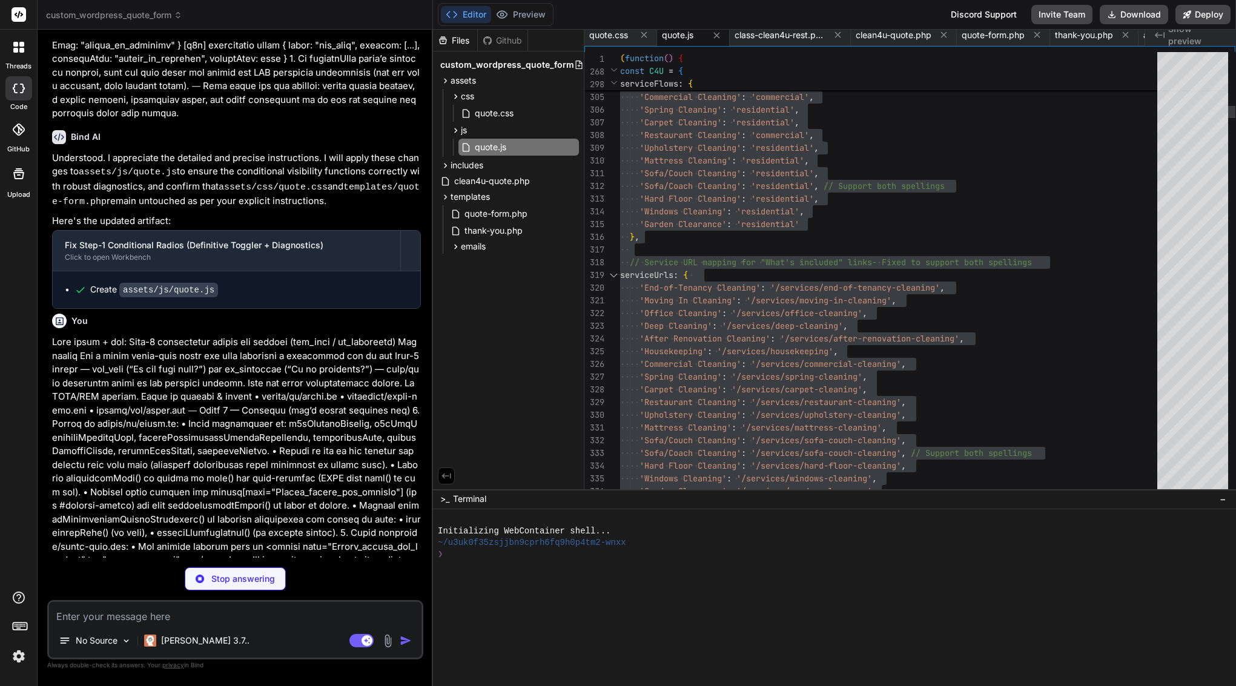
type textarea "x"
click at [747, 308] on span "'/services/office-cleaning'" at bounding box center [797, 313] width 131 height 11
type textarea "// Service URL mapping for "What's included" links - Fixed to support both spel…"
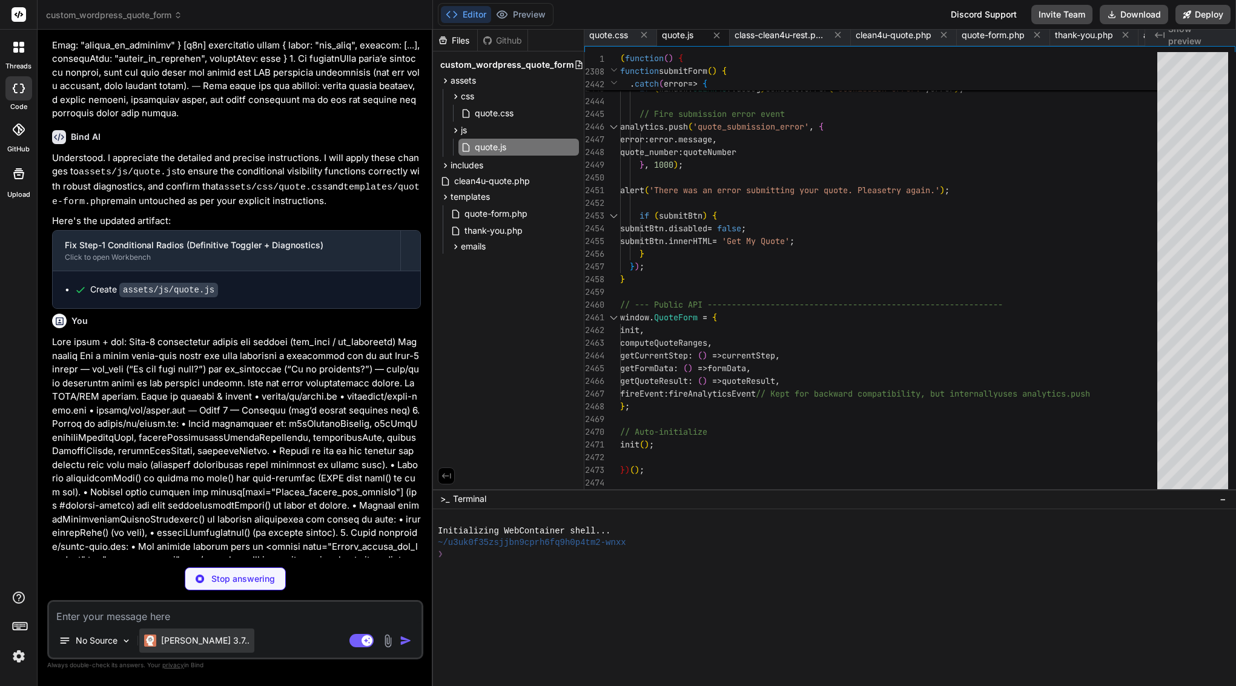
click at [184, 638] on p "Claude 3.7.." at bounding box center [205, 641] width 88 height 12
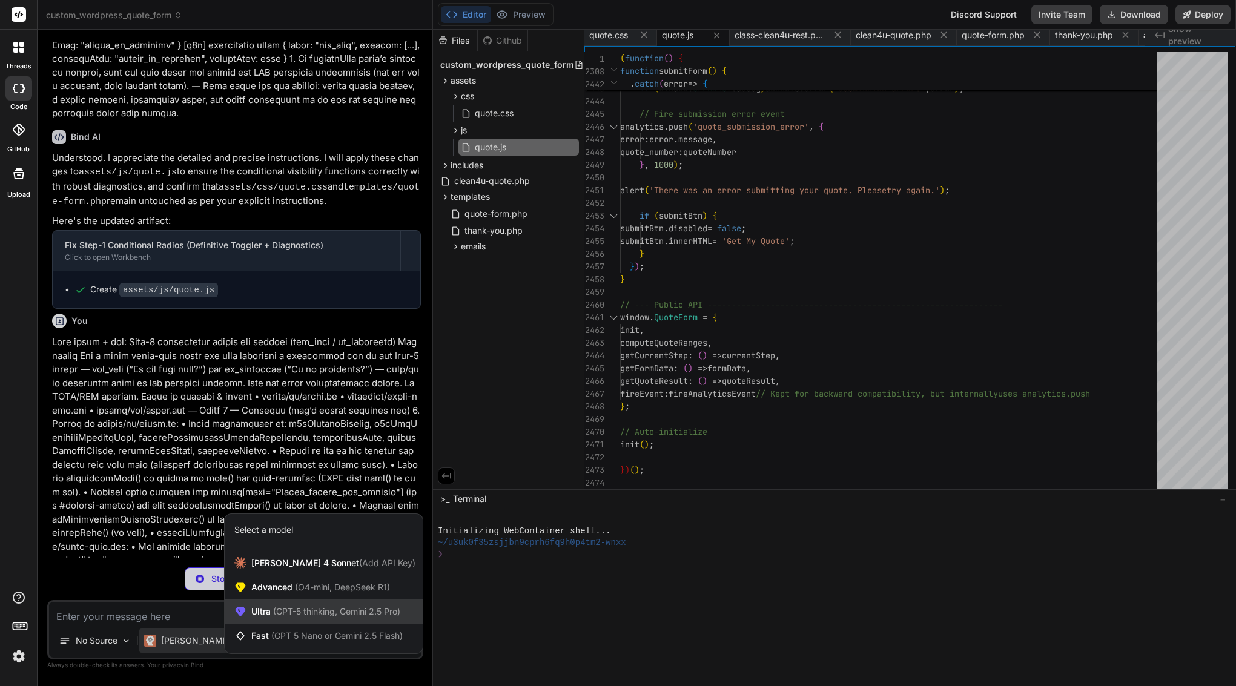
click at [289, 606] on span "(GPT-5 thinking, Gemini 2.5 Pro)" at bounding box center [336, 611] width 130 height 10
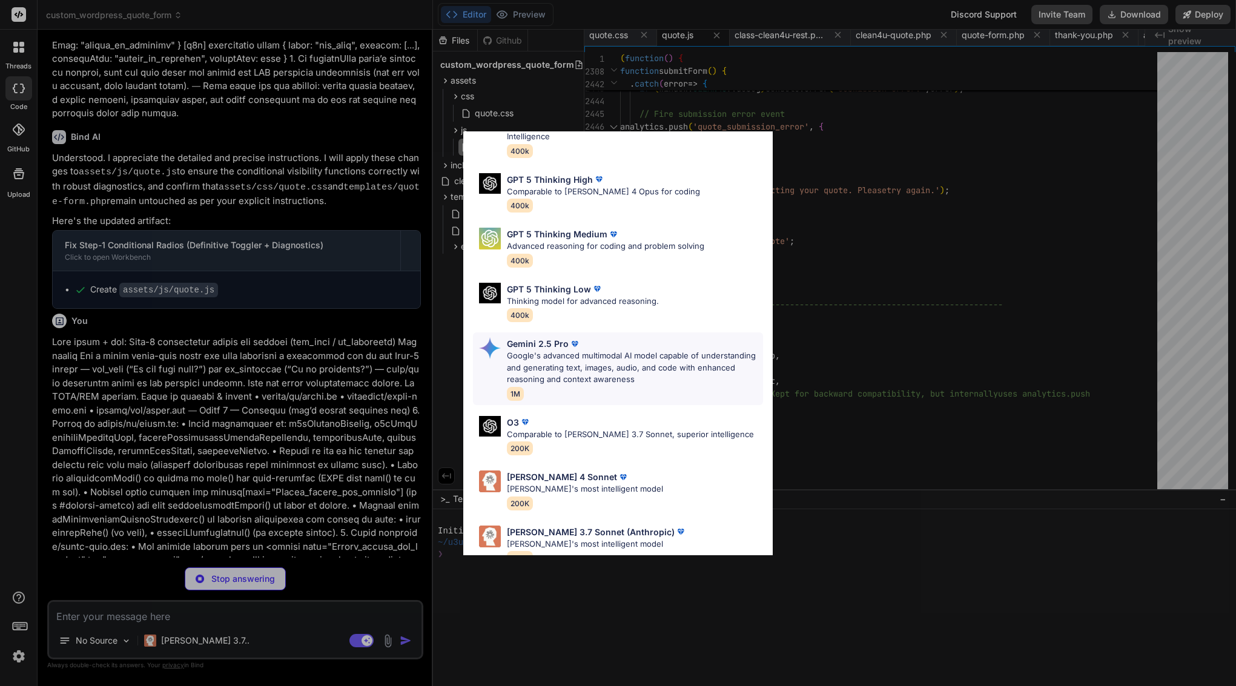
scroll to position [74, 0]
click at [355, 577] on div "Ultra Models GPT 5 OpenAI's best AI model, matches Claude 4 Sonnet in Intellige…" at bounding box center [618, 343] width 1236 height 686
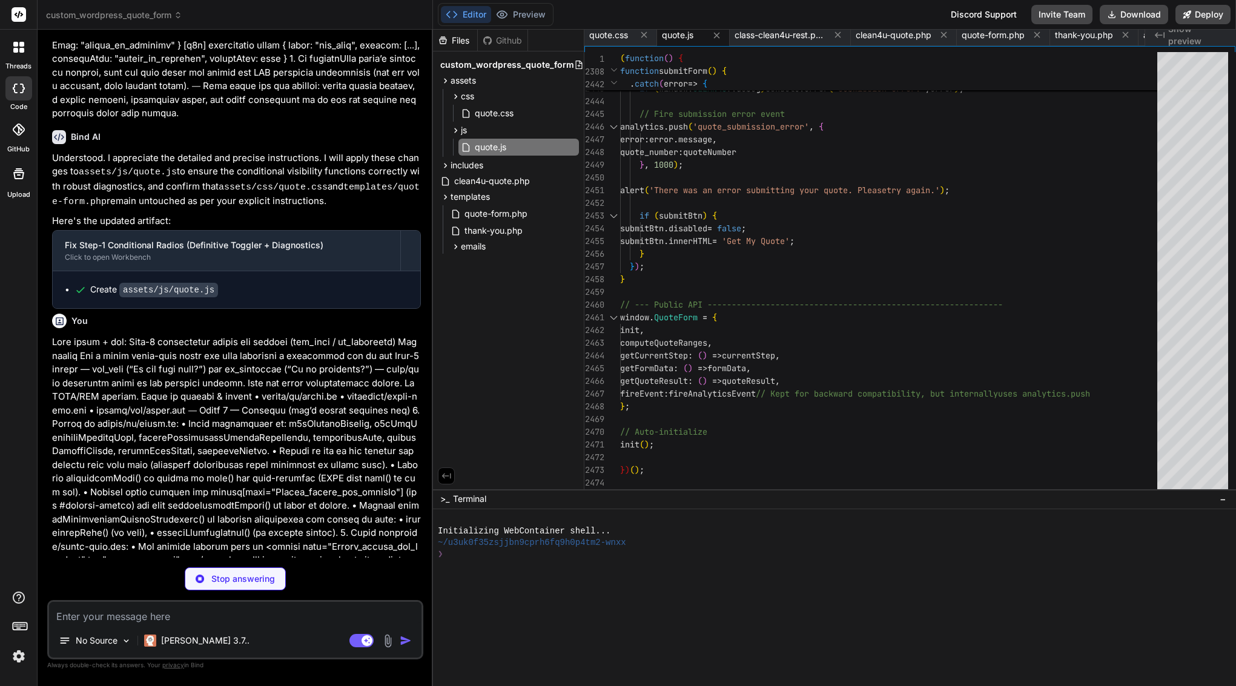
scroll to position [0, 0]
type textarea "x"
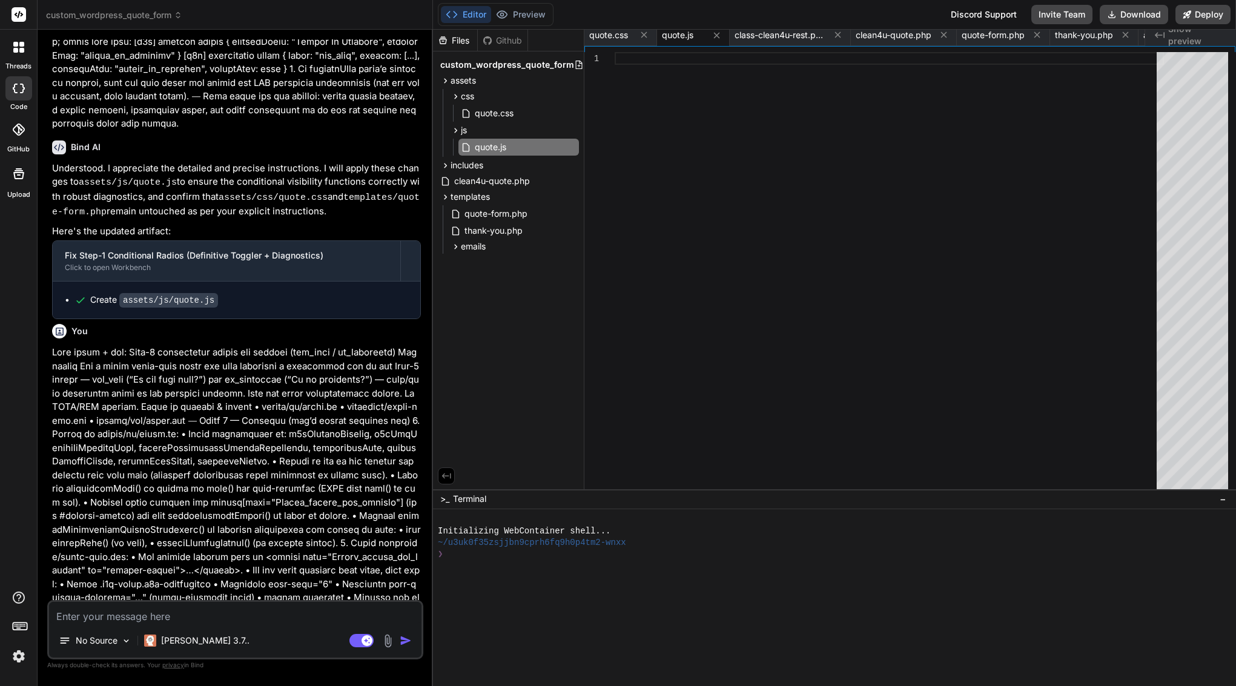
scroll to position [46081, 0]
click at [205, 613] on textarea at bounding box center [235, 613] width 372 height 22
type textarea "t"
type textarea "x"
type textarea "tr"
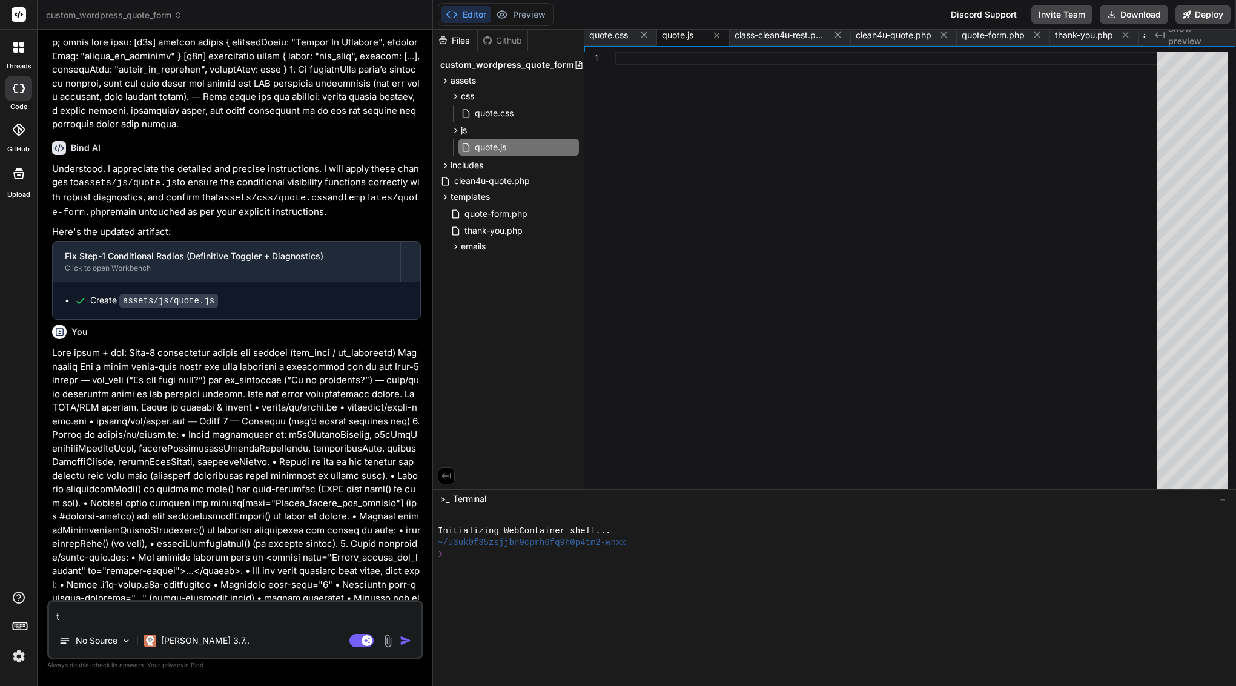
type textarea "x"
type textarea "tru"
type textarea "x"
type textarea "trun"
type textarea "x"
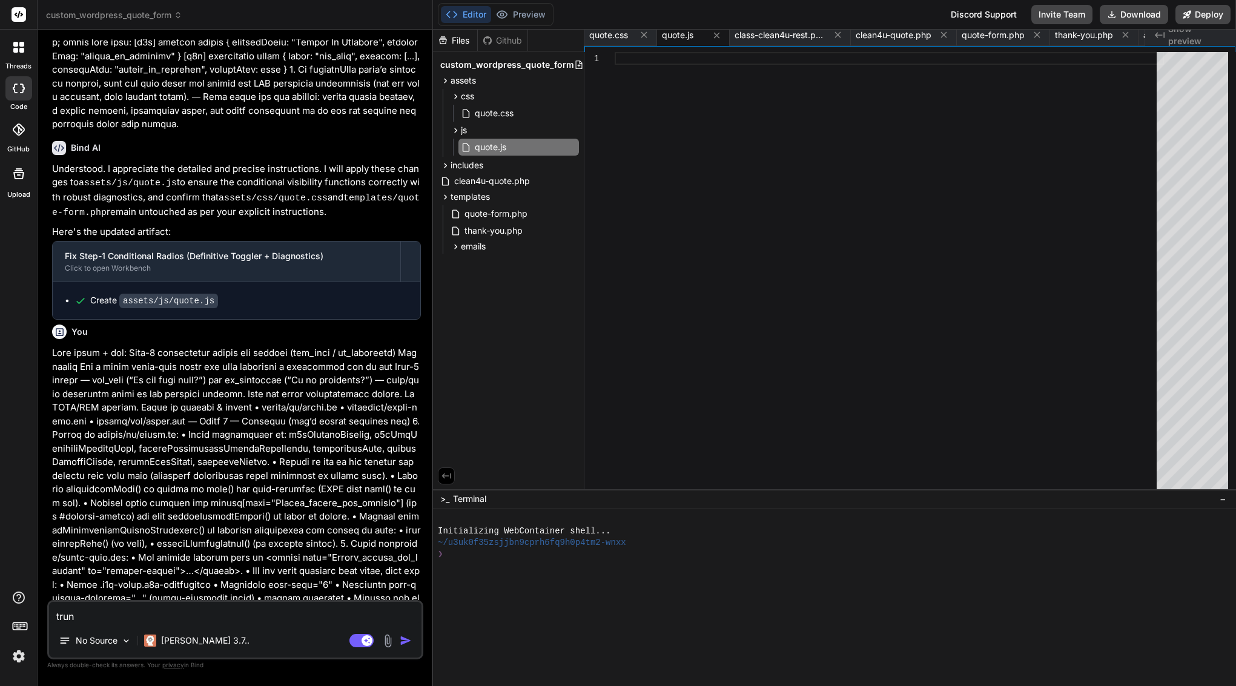
type textarea "trunc"
type textarea "x"
type textarea "trunca"
type textarea "x"
type textarea "truncat"
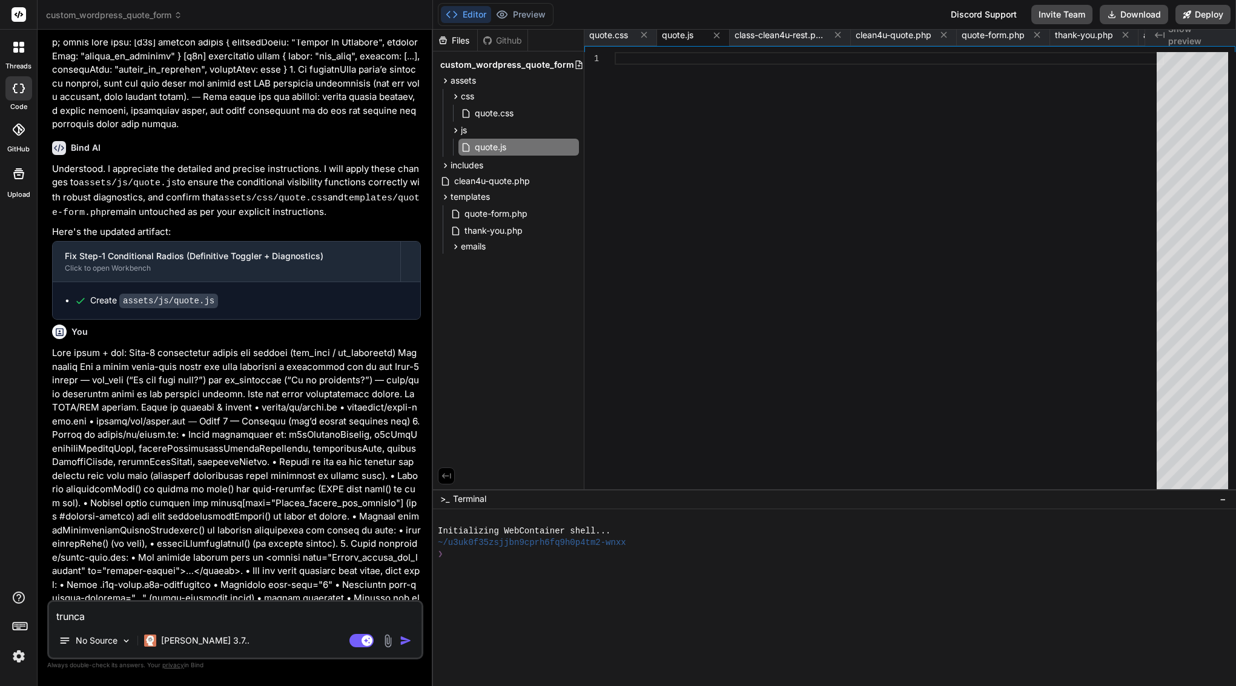
type textarea "x"
type textarea "truncate"
type textarea "x"
type textarea "truncated"
type textarea "x"
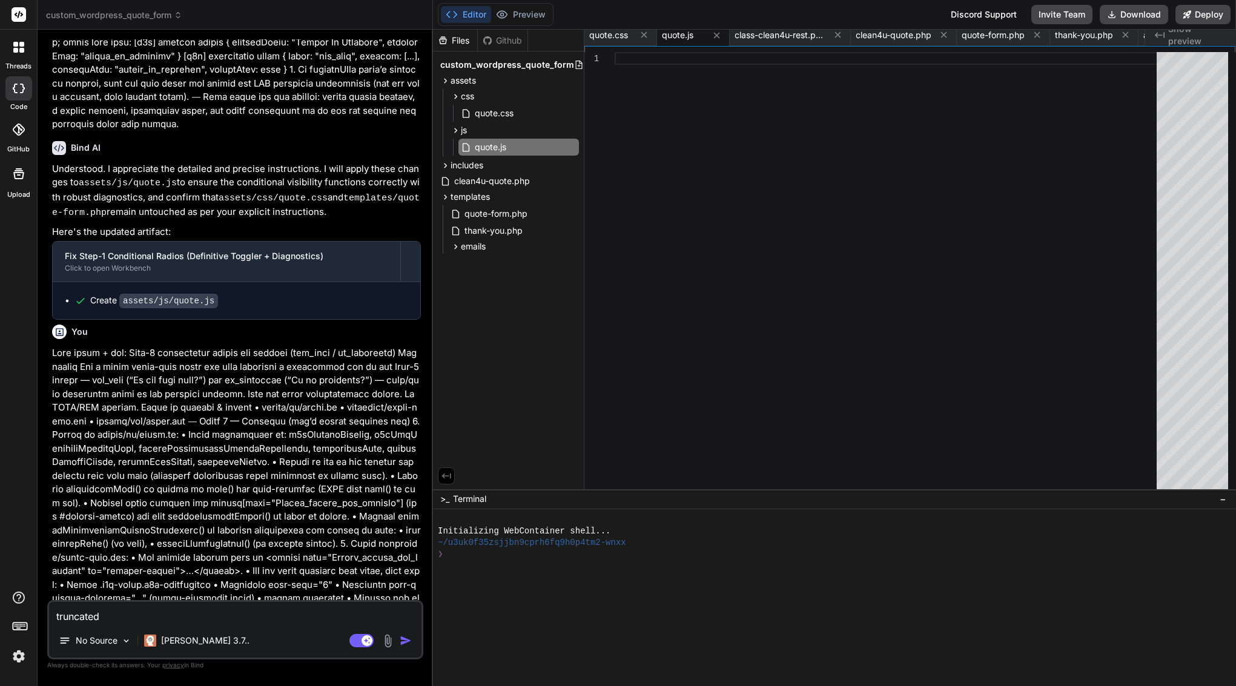
type textarea "truncated"
type textarea "x"
type textarea "truncated m"
type textarea "x"
type textarea "truncated me"
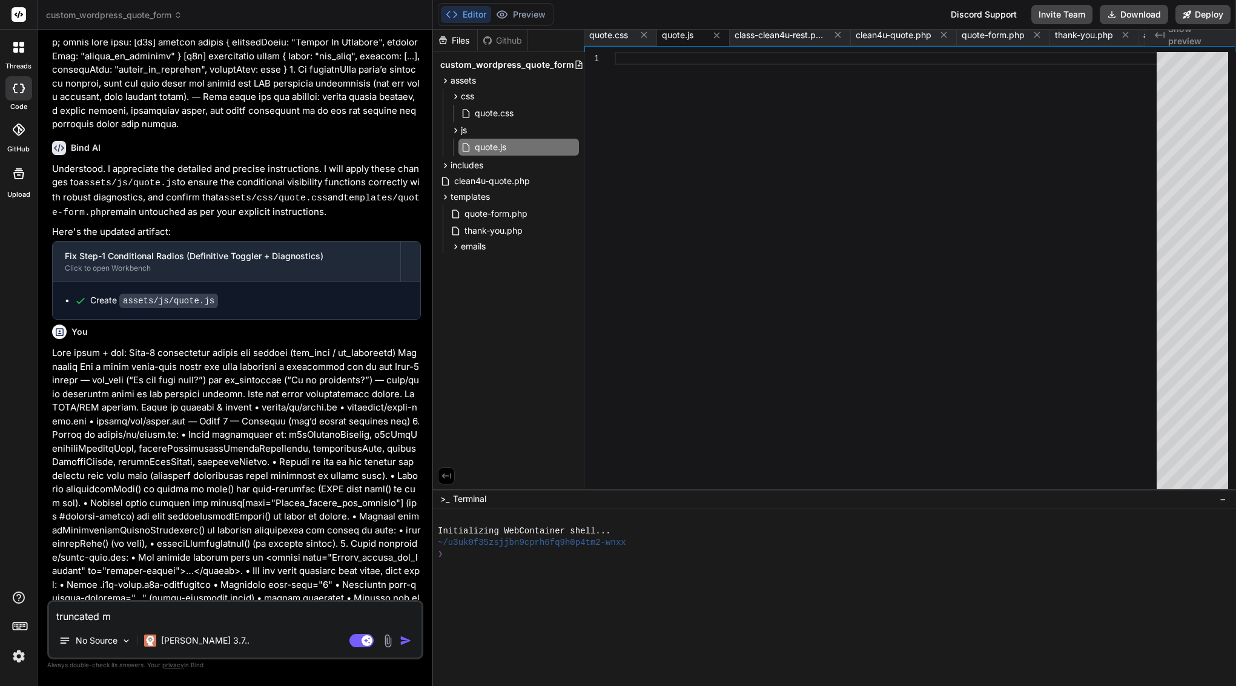
type textarea "x"
type textarea "truncated mes"
type textarea "x"
type textarea "truncated mess"
type textarea "x"
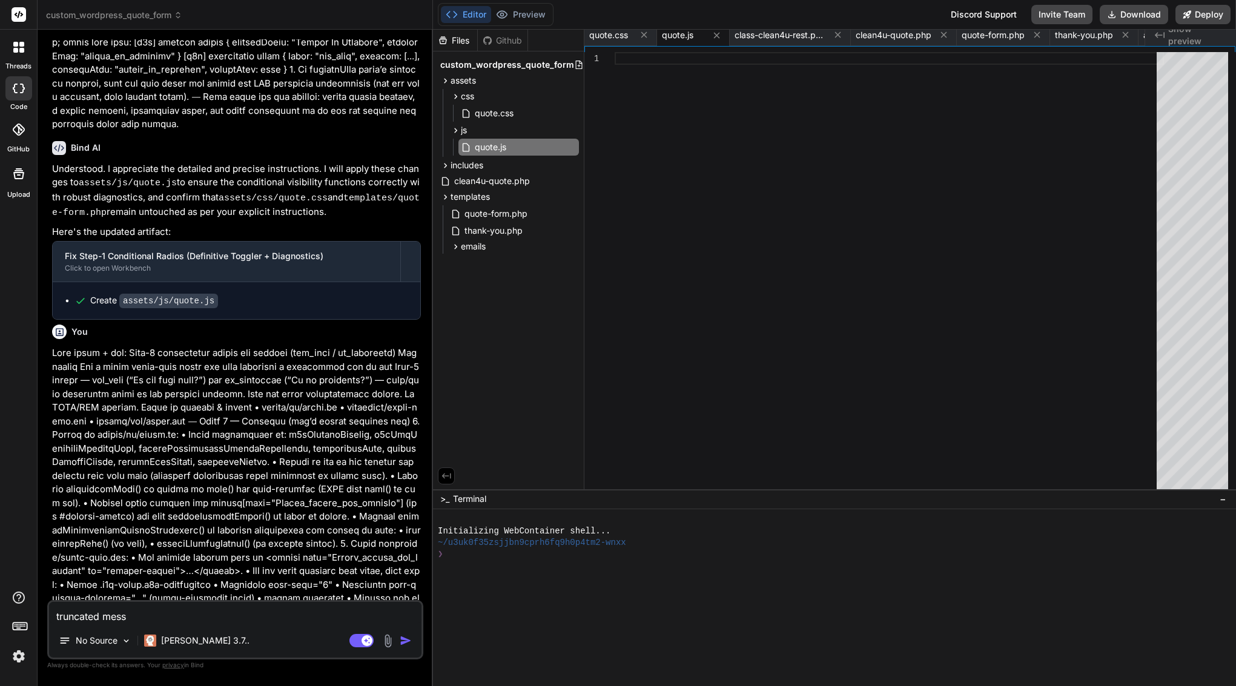
type textarea "truncated messa"
type textarea "x"
type textarea "truncated messag"
type textarea "x"
type textarea "truncated message"
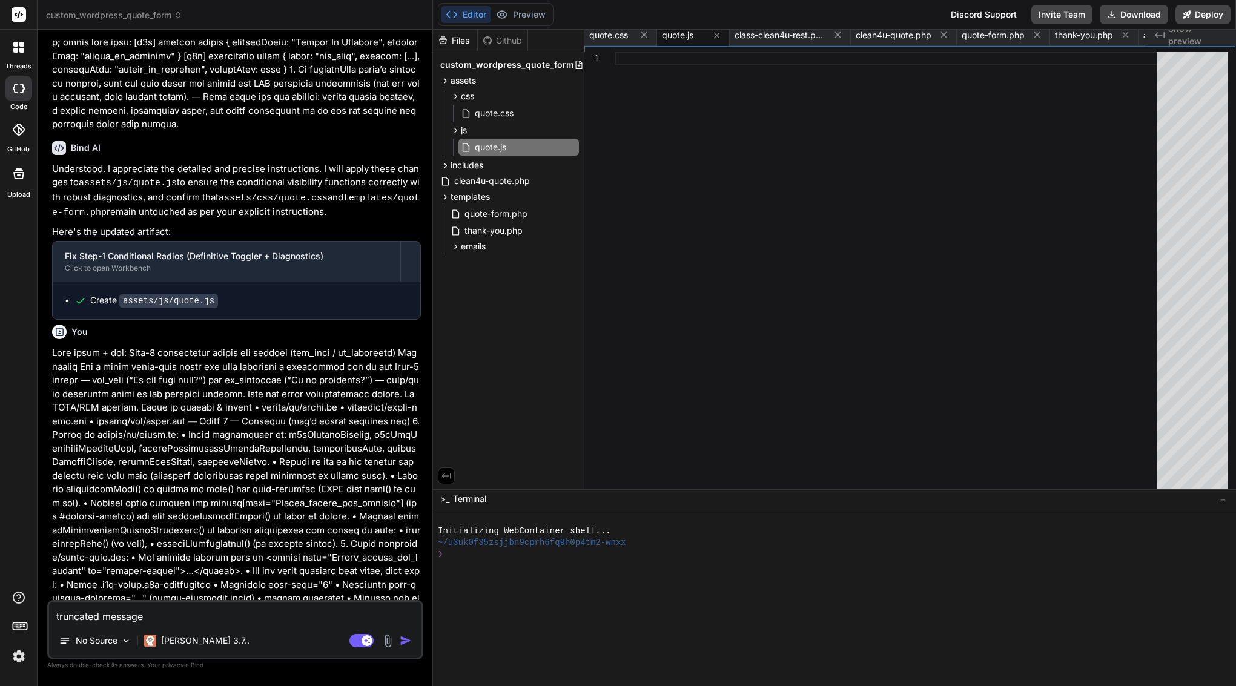
type textarea "x"
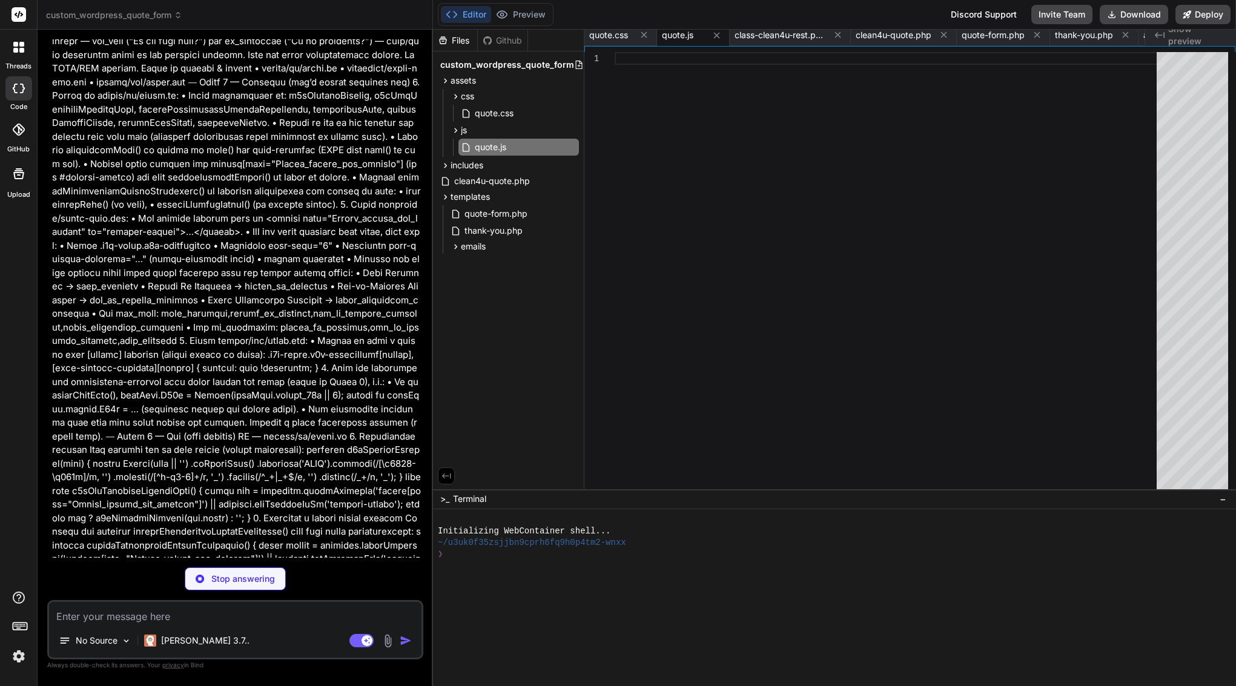
scroll to position [46420, 0]
type textarea "x"
type textarea "} */"
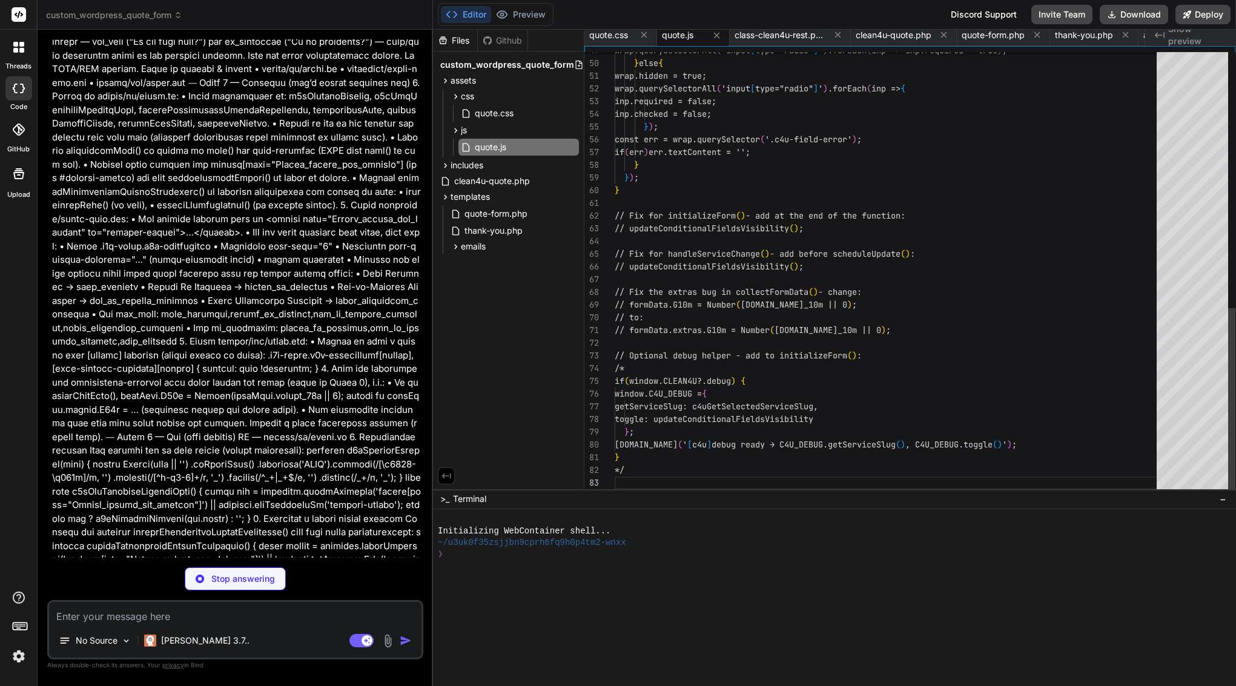
scroll to position [25, 0]
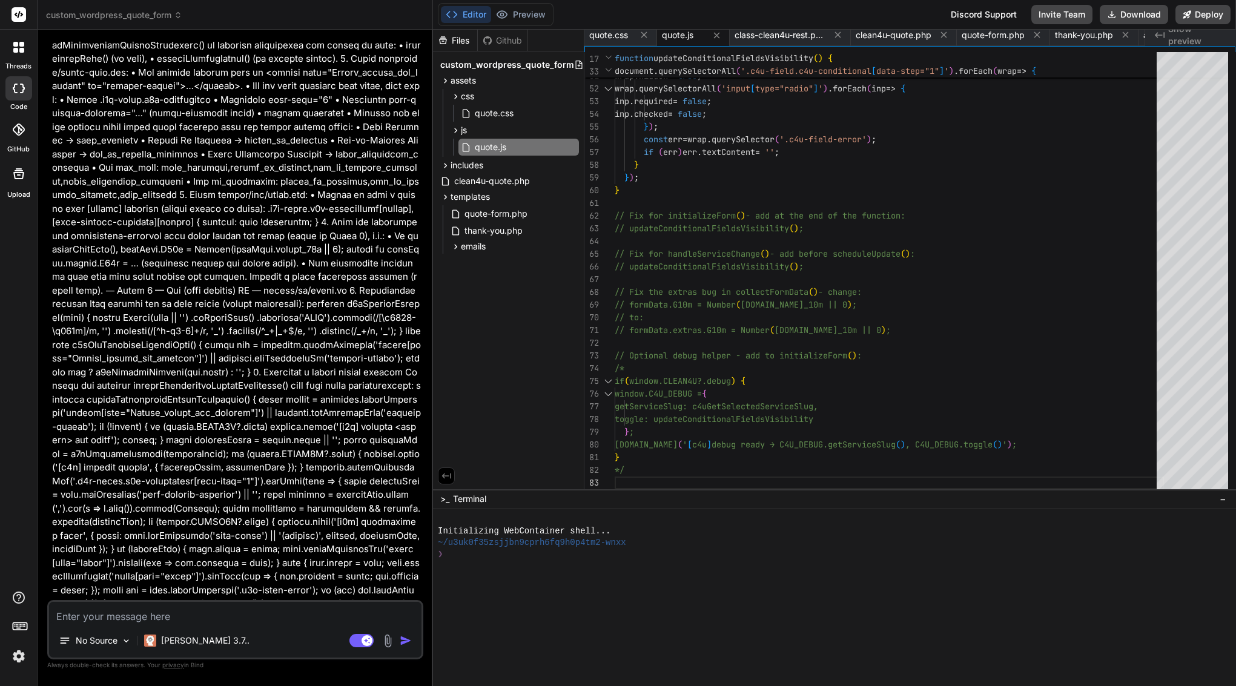
type textarea "x"
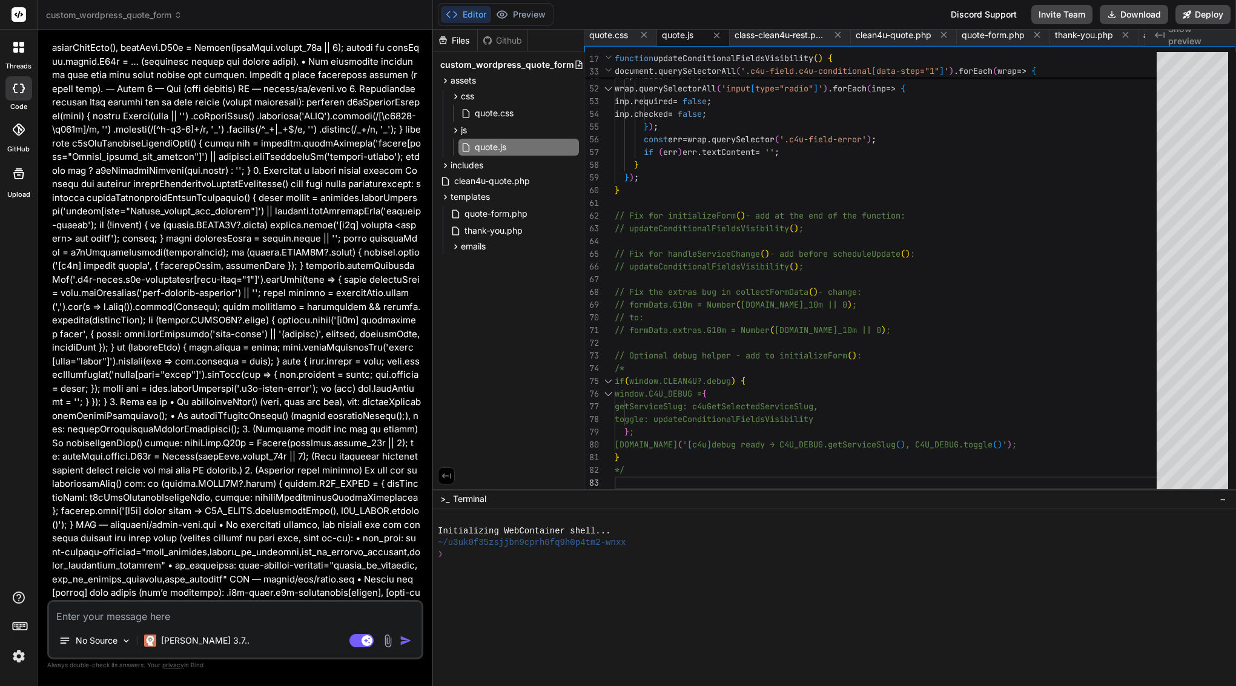
scroll to position [46621, 0]
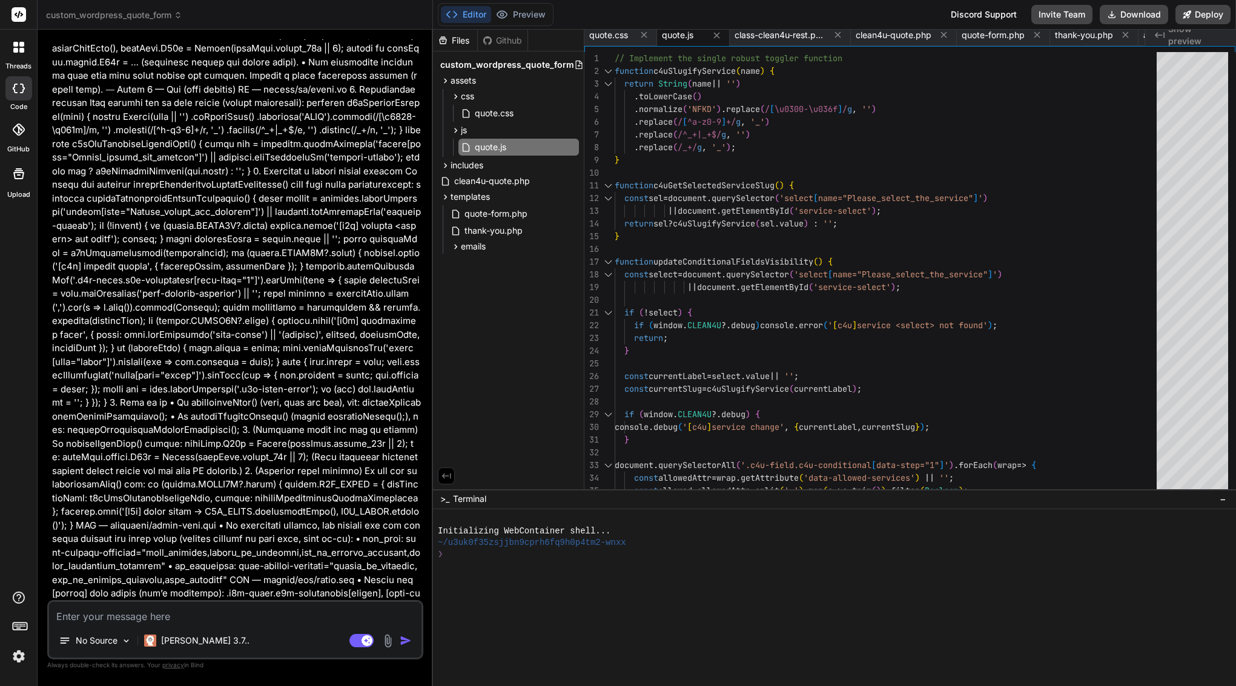
click at [264, 615] on textarea at bounding box center [235, 613] width 372 height 22
drag, startPoint x: 223, startPoint y: 236, endPoint x: 120, endPoint y: 237, distance: 103.6
copy div "assets/js/quote.js"
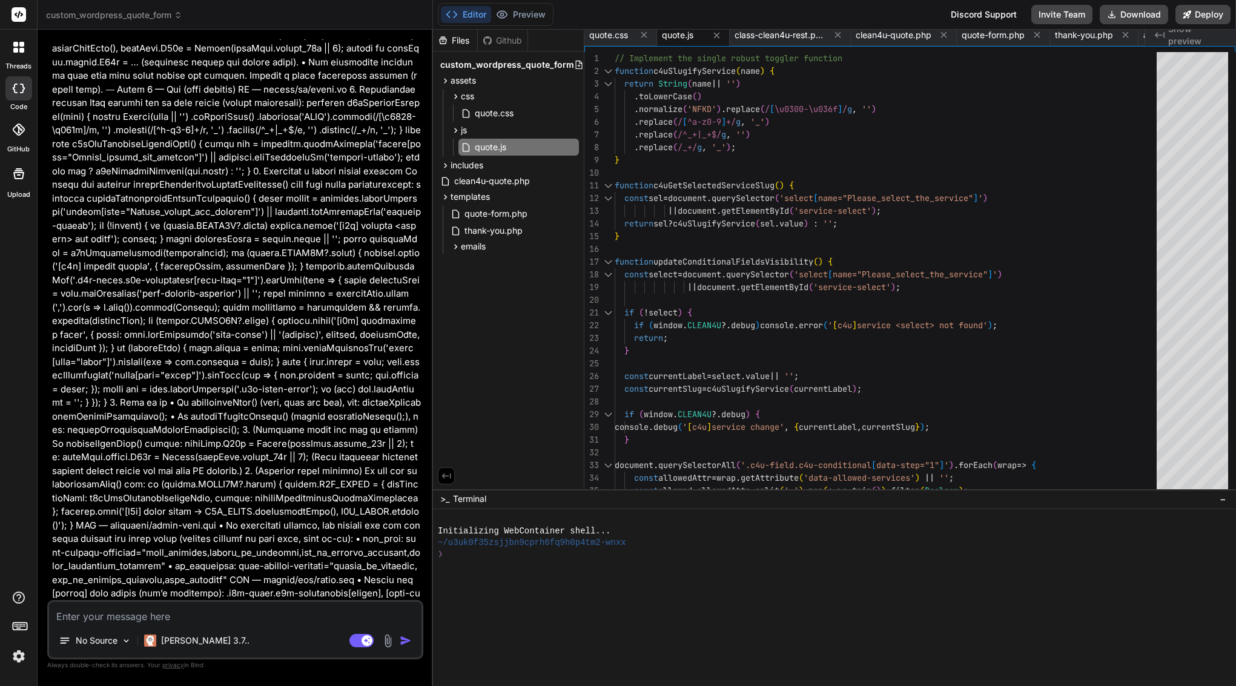
click at [160, 620] on textarea at bounding box center [235, 613] width 372 height 22
type textarea "f"
type textarea "x"
type textarea "fi"
type textarea "x"
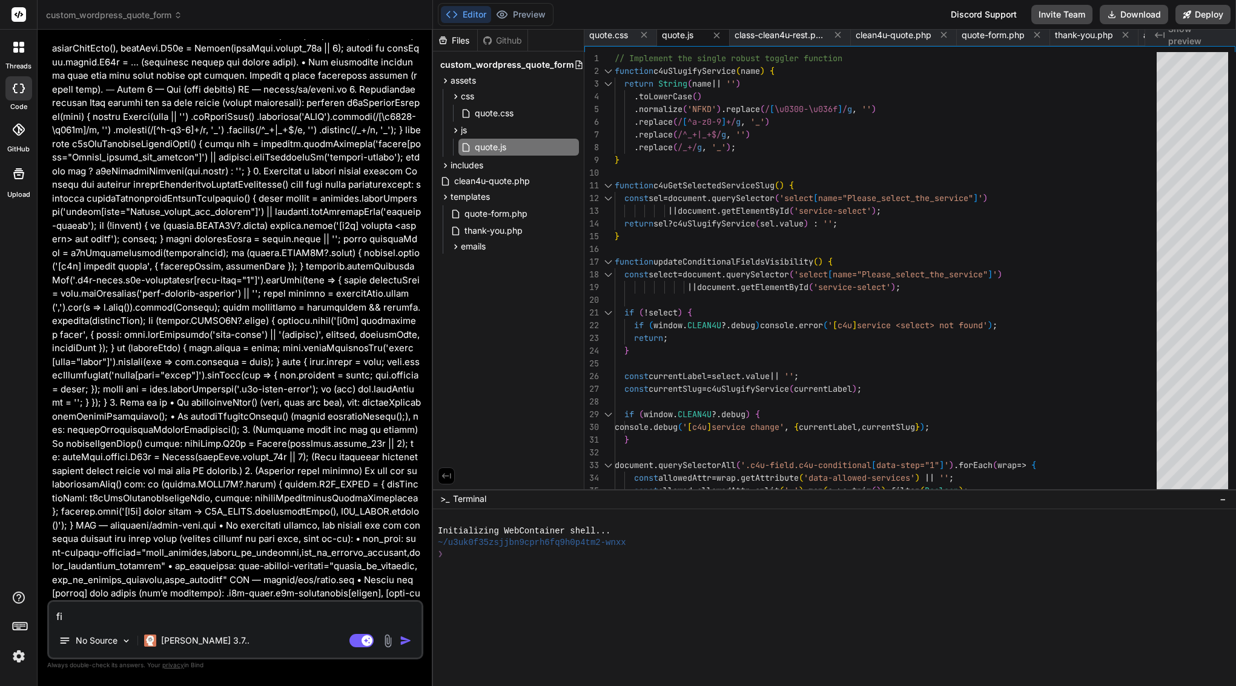
type textarea "fil"
type textarea "x"
type textarea "file"
type textarea "x"
type textarea "file"
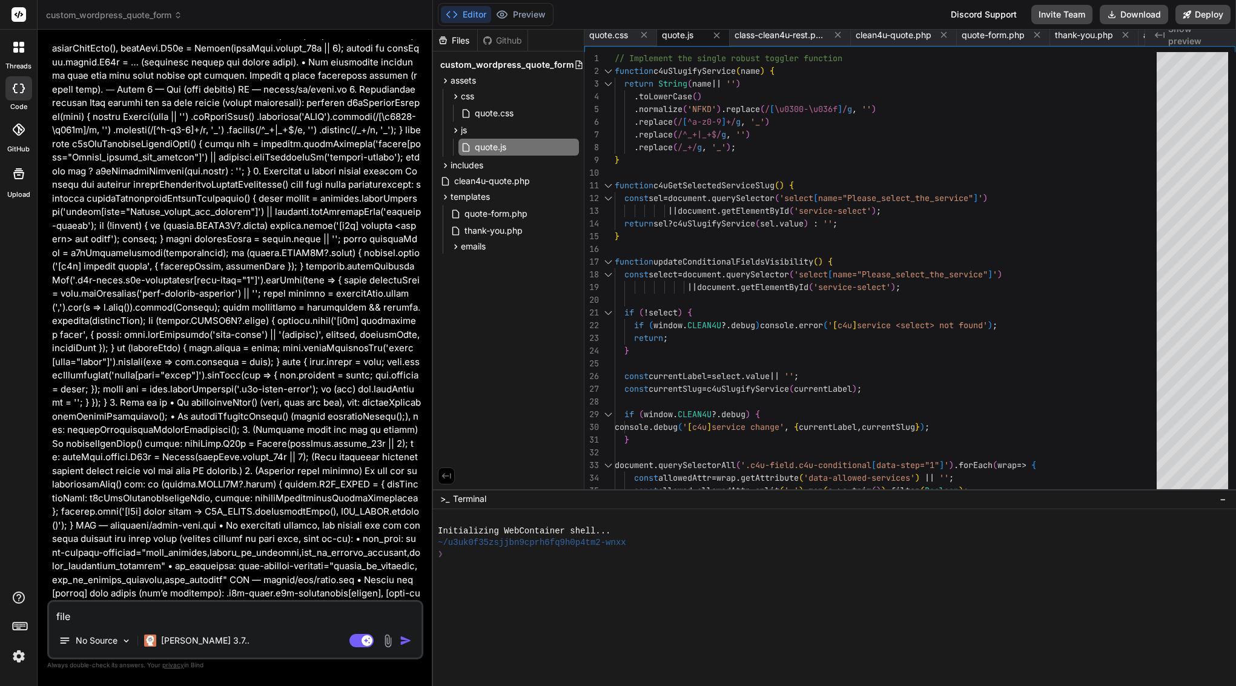
type textarea "x"
type textarea "file v"
type textarea "x"
type textarea "file v"
type textarea "x"
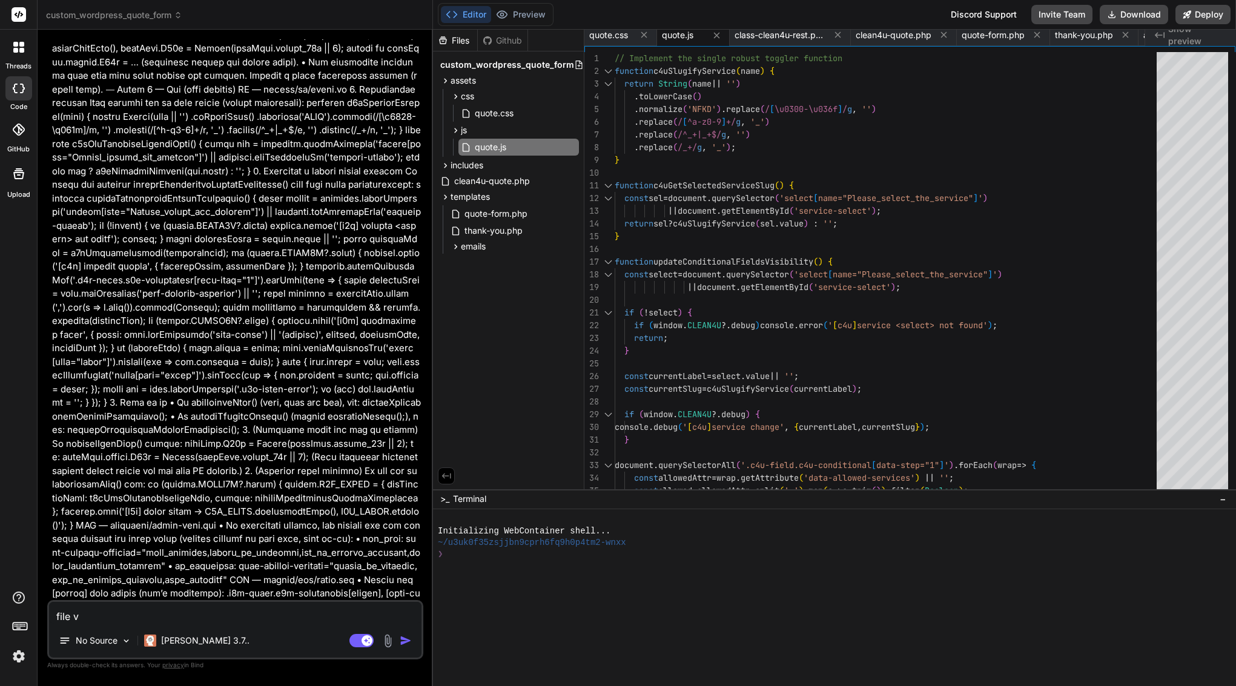
type textarea "file v"
type textarea "x"
type textarea "file"
type textarea "x"
paste textarea "assets/js/quote.js"
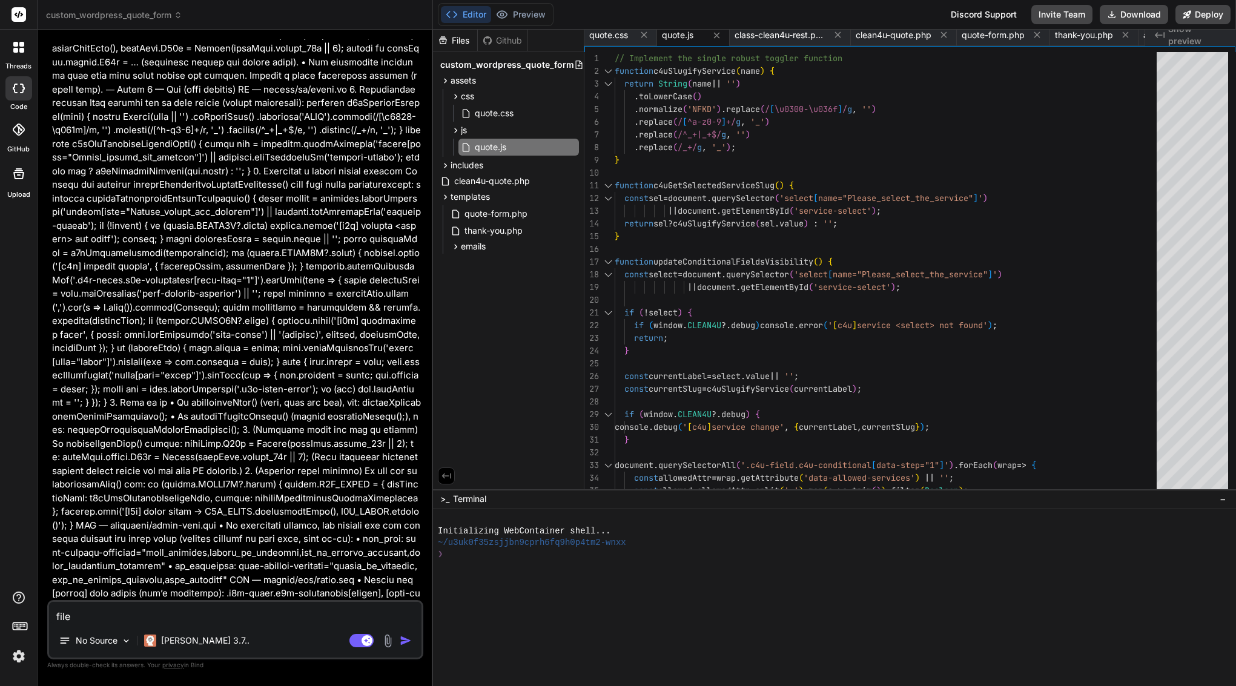
type textarea "file assets/js/quote.js"
type textarea "x"
type textarea "file assets/js/quote.js"
type textarea "x"
type textarea "file assets/js/quote.js i"
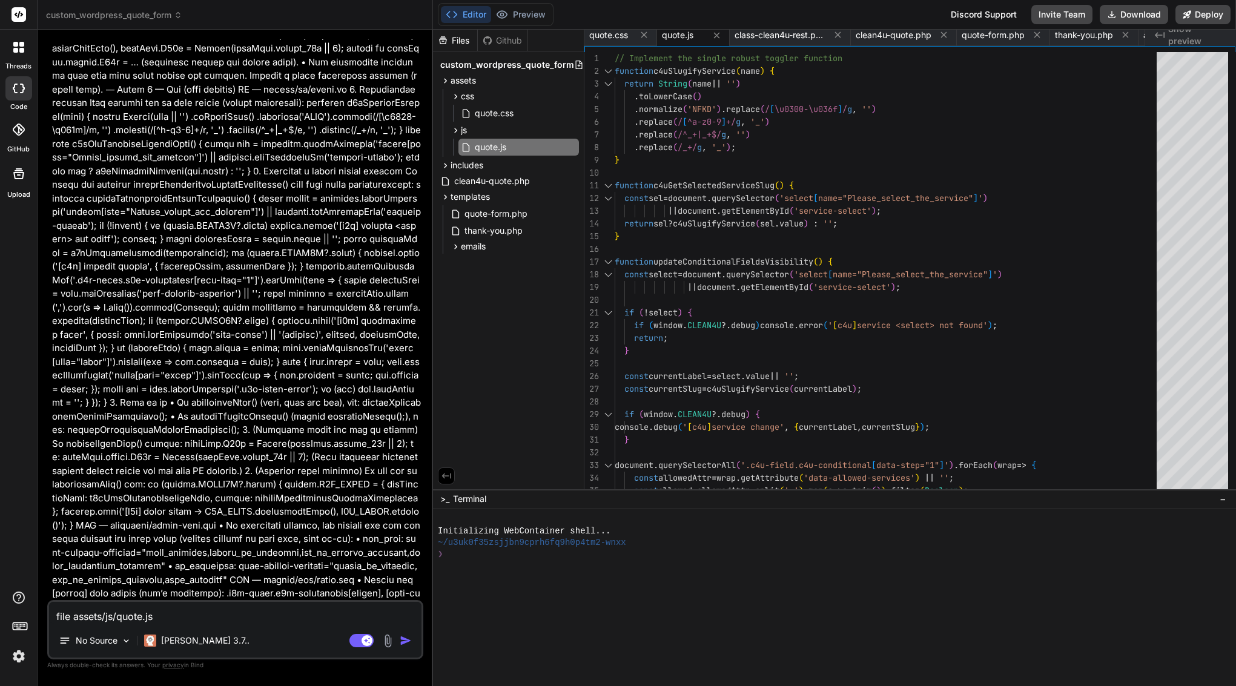
type textarea "x"
type textarea "file assets/js/quote.js is"
type textarea "x"
type textarea "file assets/js/quote.js is"
type textarea "x"
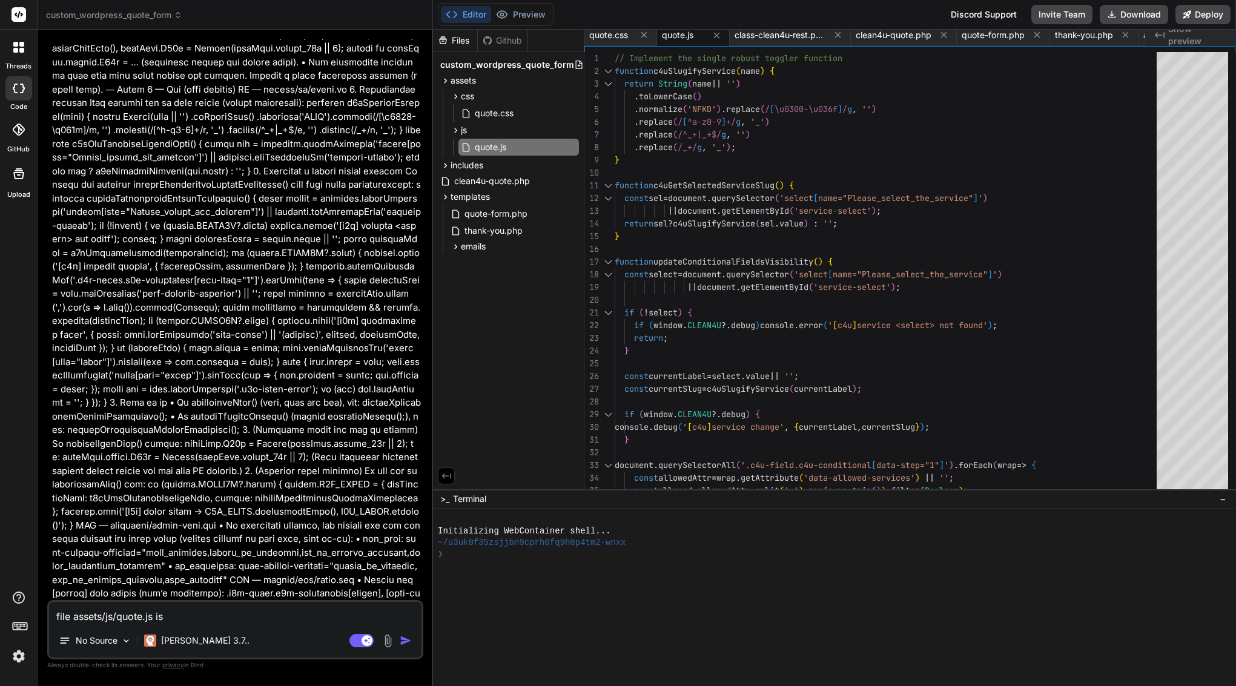
type textarea "file assets/js/quote.js is t"
type textarea "x"
type textarea "file assets/js/quote.js is tr"
type textarea "x"
type textarea "file assets/js/quote.js is tru"
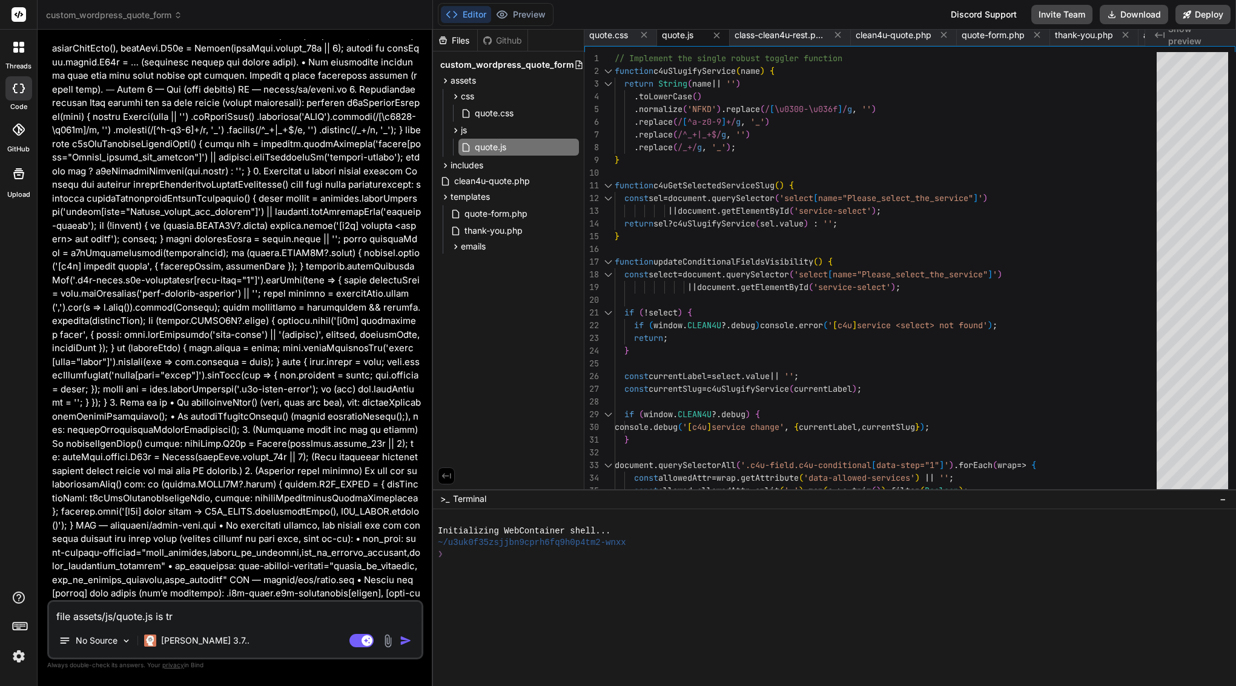
type textarea "x"
type textarea "file assets/js/quote.js is trun"
type textarea "x"
type textarea "file assets/js/quote.js is trunc"
type textarea "x"
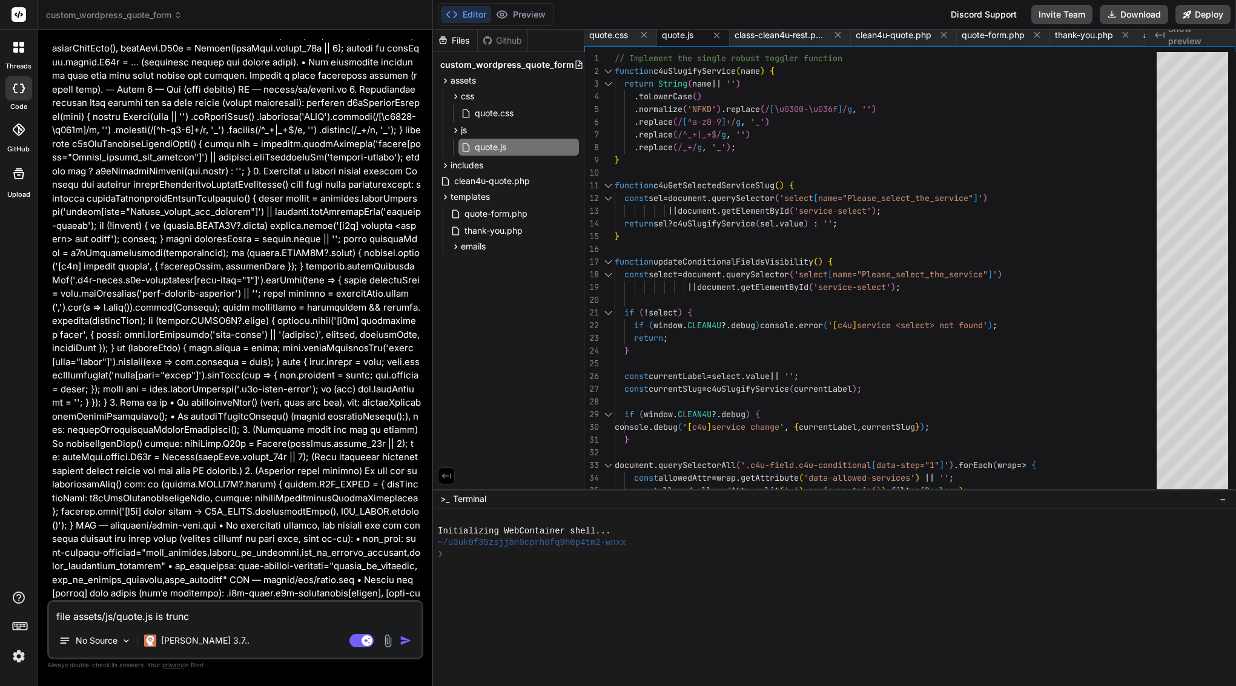
type textarea "file assets/js/quote.js is trunca"
type textarea "x"
type textarea "file assets/js/quote.js is truncat"
type textarea "x"
type textarea "file assets/js/quote.js is truncate"
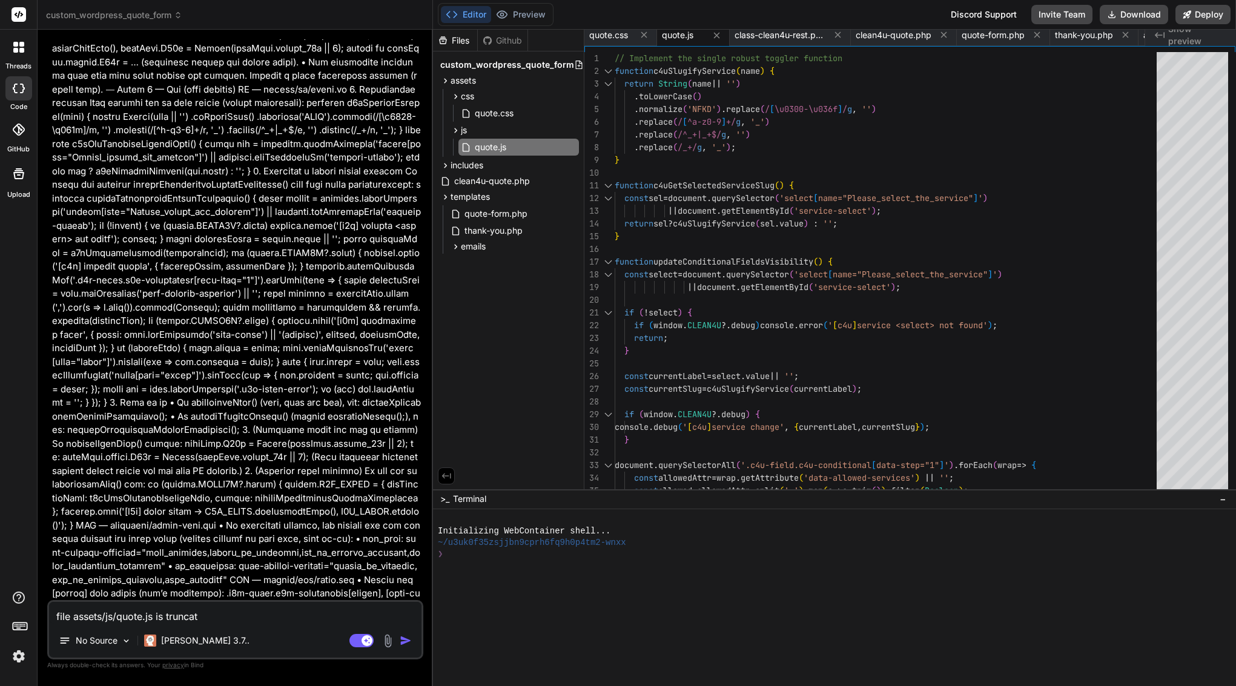
type textarea "x"
type textarea "file assets/js/quote.js is truncated"
type textarea "x"
type textarea "file assets/js/quote.js is truncated"
type textarea "x"
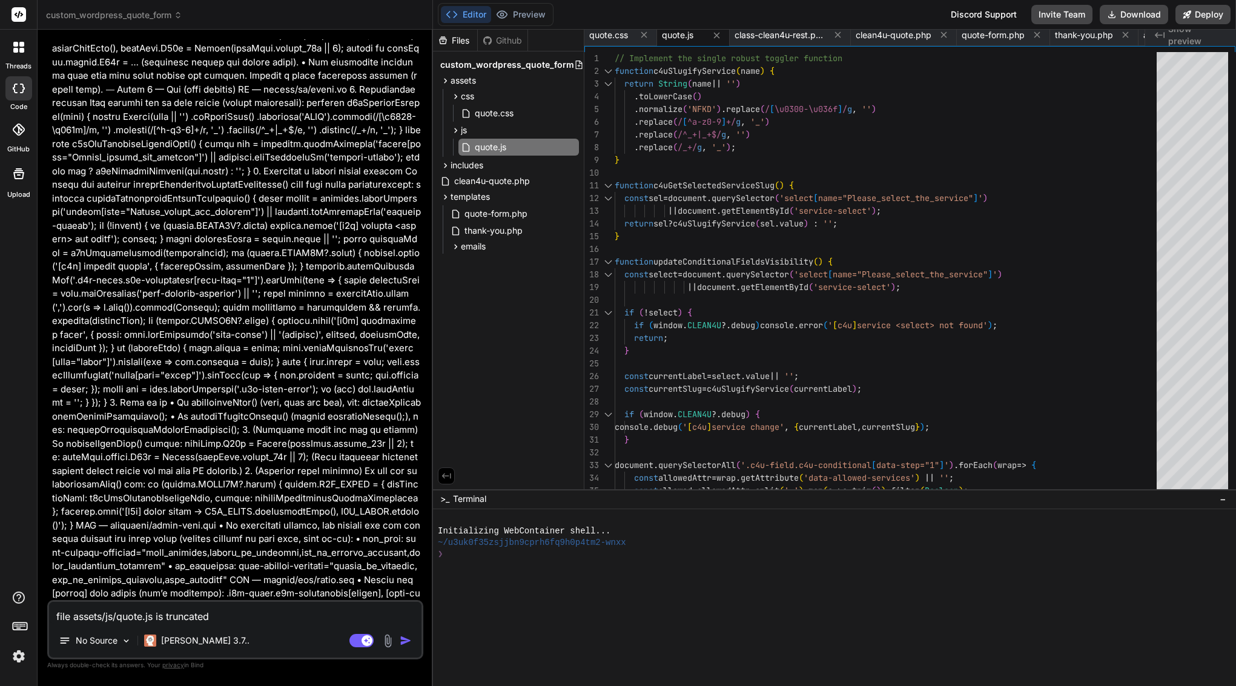
type textarea "file assets/js/quote.js is truncated o"
type textarea "x"
type textarea "file assets/js/quote.js is truncated or"
type textarea "x"
type textarea "file assets/js/quote.js is truncated org"
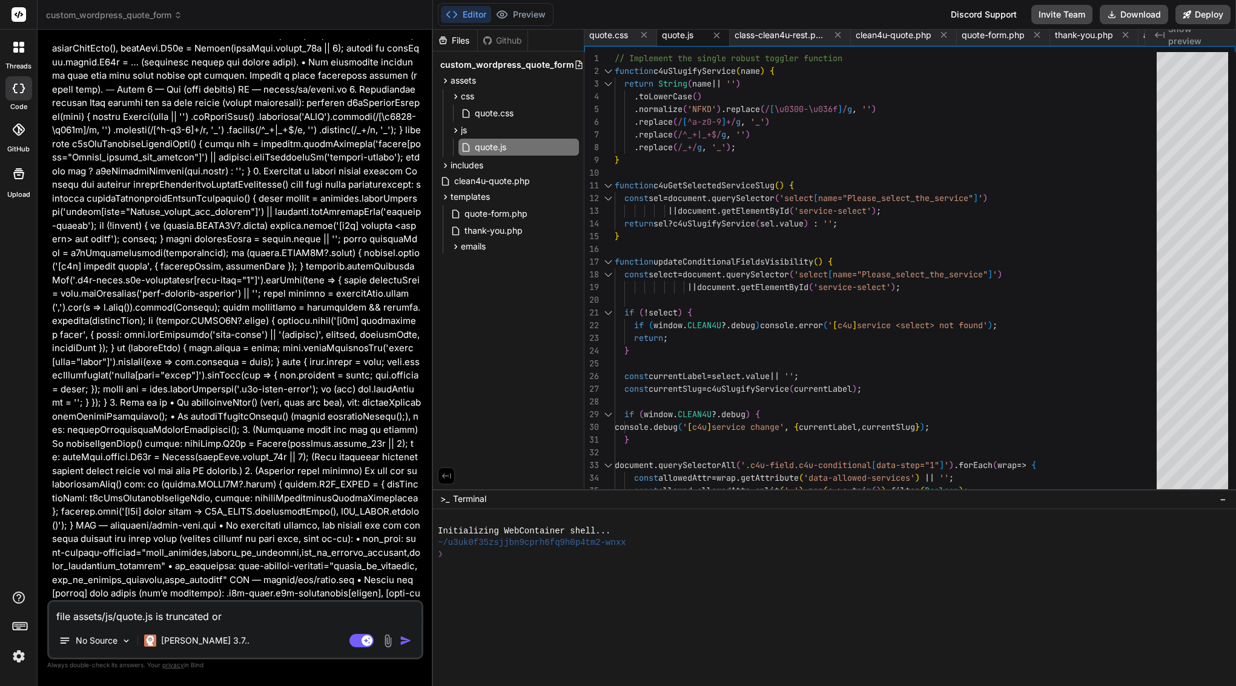
type textarea "x"
type textarea "file assets/js/quote.js is truncated orgi"
type textarea "x"
type textarea "file assets/js/quote.js is truncated orgin"
type textarea "x"
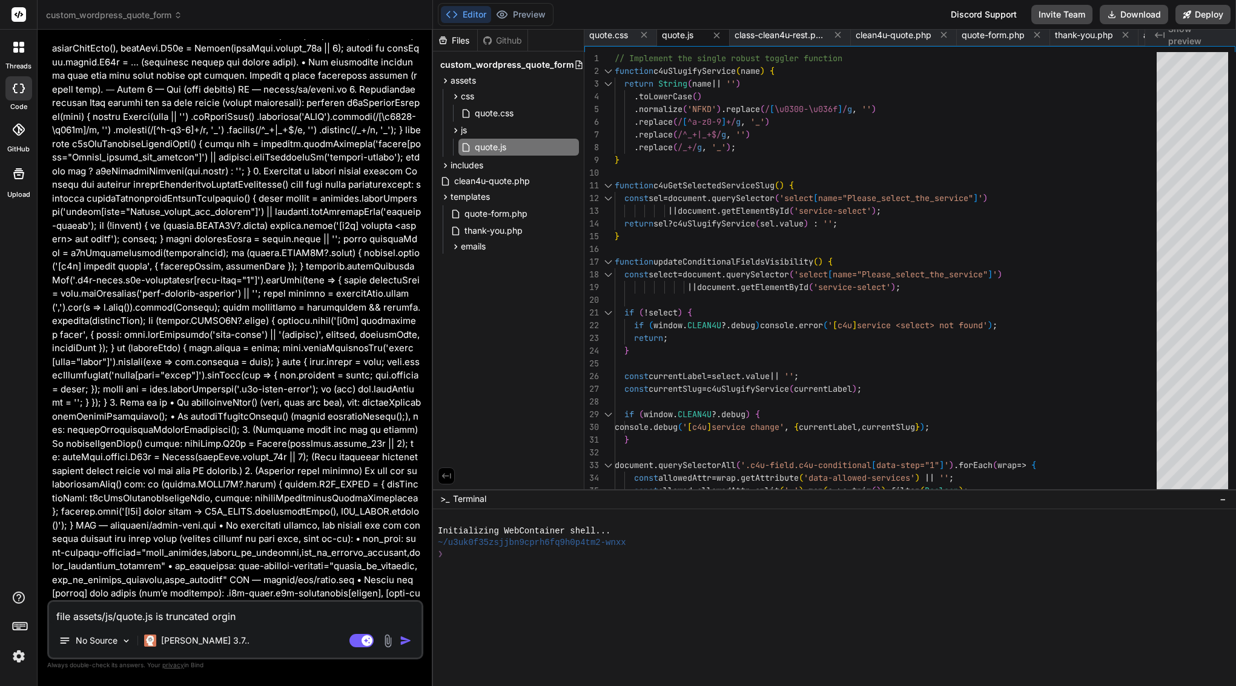
type textarea "file assets/js/quote.js is truncated orgina"
type textarea "x"
type textarea "file assets/js/quote.js is truncated orginal"
type textarea "x"
type textarea "file assets/js/quote.js is truncated orginal"
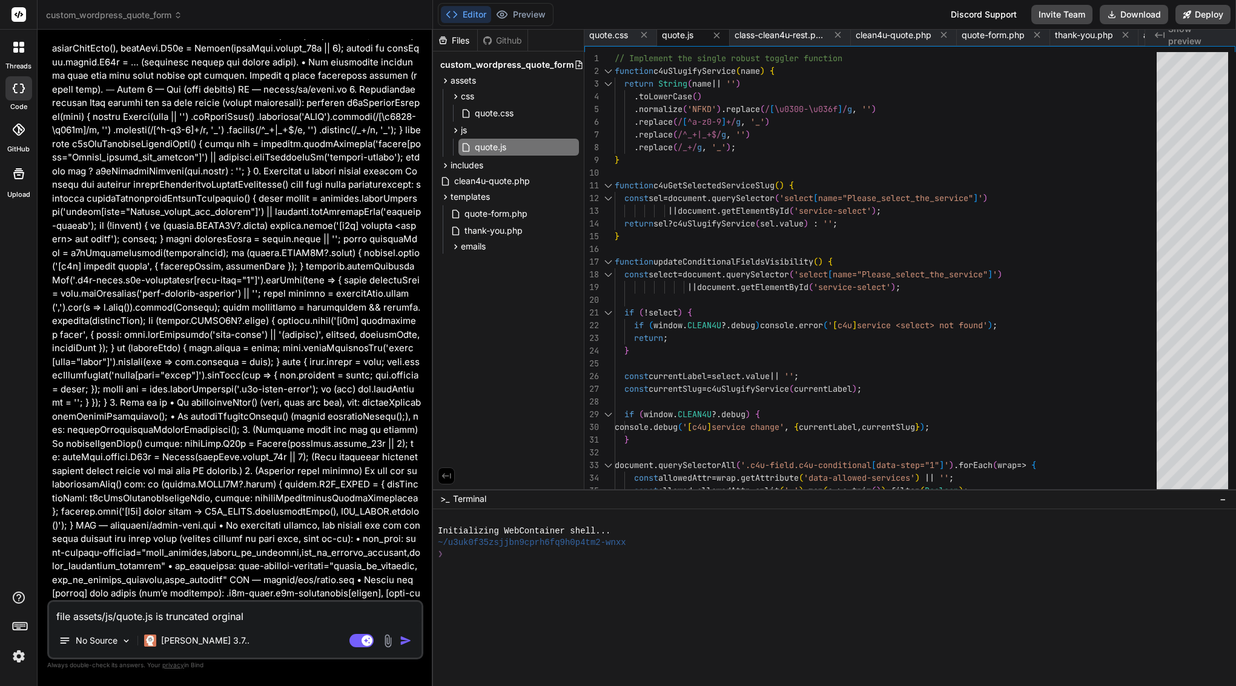
type textarea "x"
type textarea "file assets/js/quote.js is truncated orginal h"
type textarea "x"
type textarea "file assets/js/quote.js is truncated orginal ha"
type textarea "x"
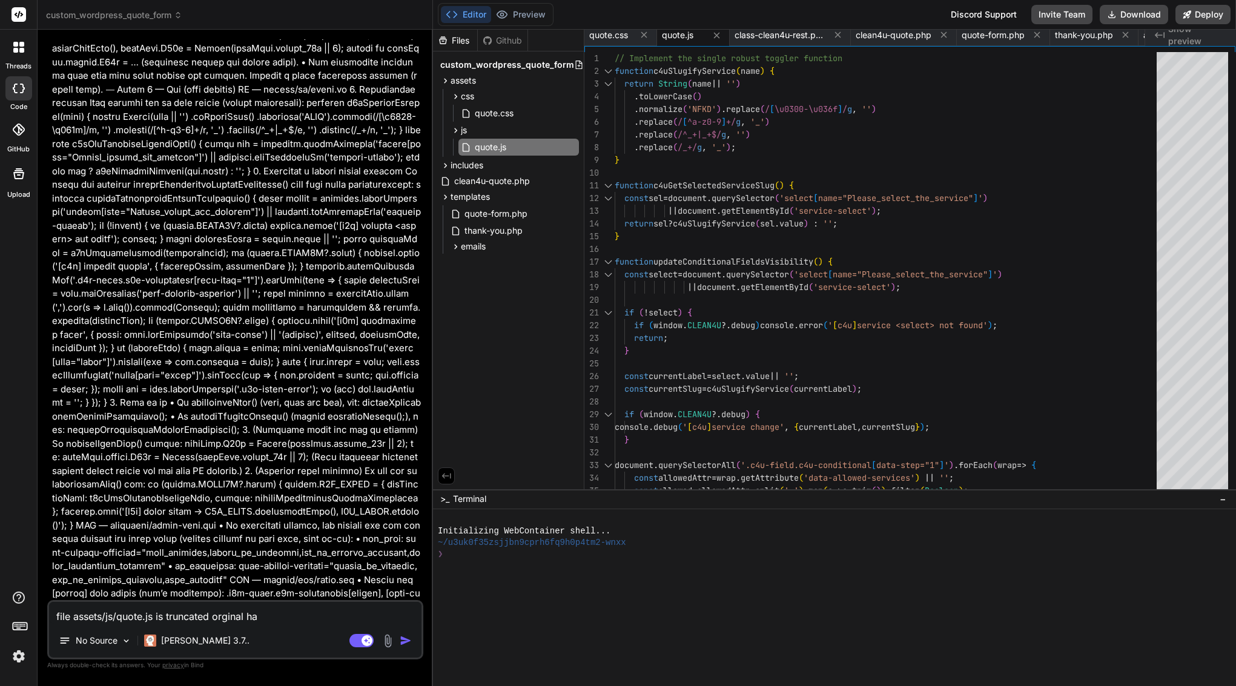
type textarea "file assets/js/quote.js is truncated orginal hav"
type textarea "x"
type textarea "file assets/js/quote.js is truncated orginal have"
type textarea "x"
type textarea "file assets/js/quote.js is truncated orginal have"
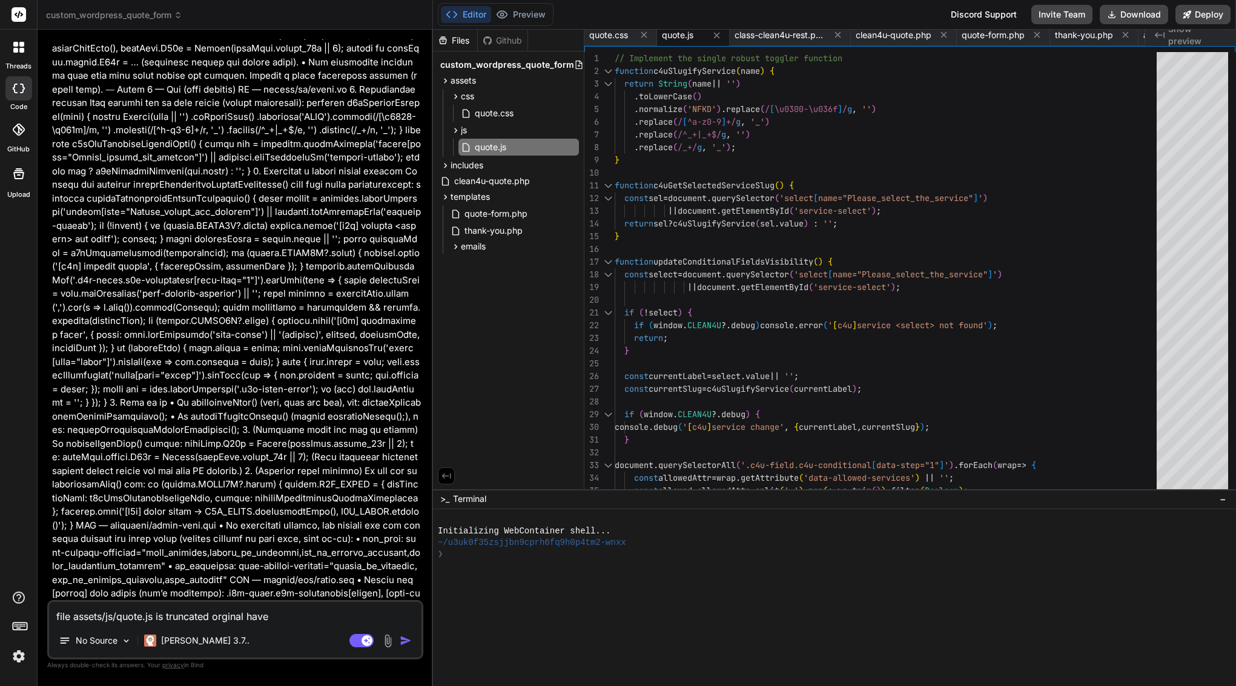
type textarea "x"
type textarea "file assets/js/quote.js is truncated orginal have 2"
type textarea "x"
type textarea "file assets/js/quote.js is truncated orginal have 24"
type textarea "x"
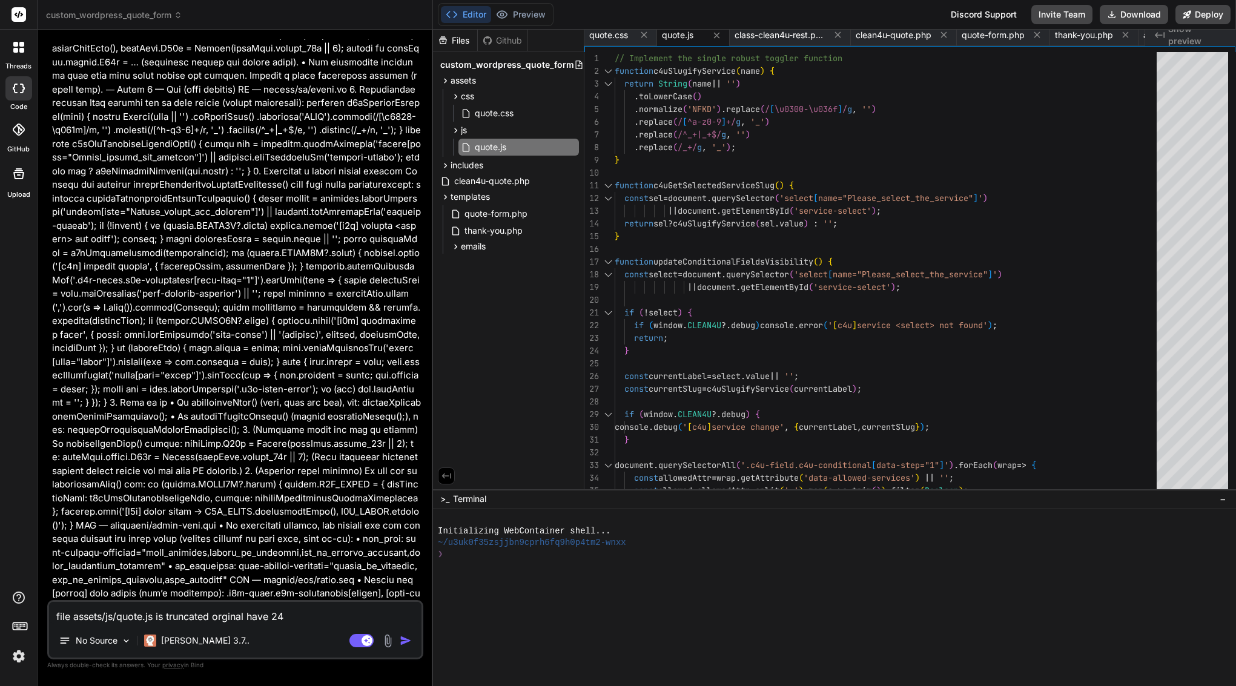
type textarea "file assets/js/quote.js is truncated orginal have 247"
type textarea "x"
type textarea "file assets/js/quote.js is truncated orginal have 2474"
type textarea "x"
type textarea "file assets/js/quote.js is truncated orginal have 2474"
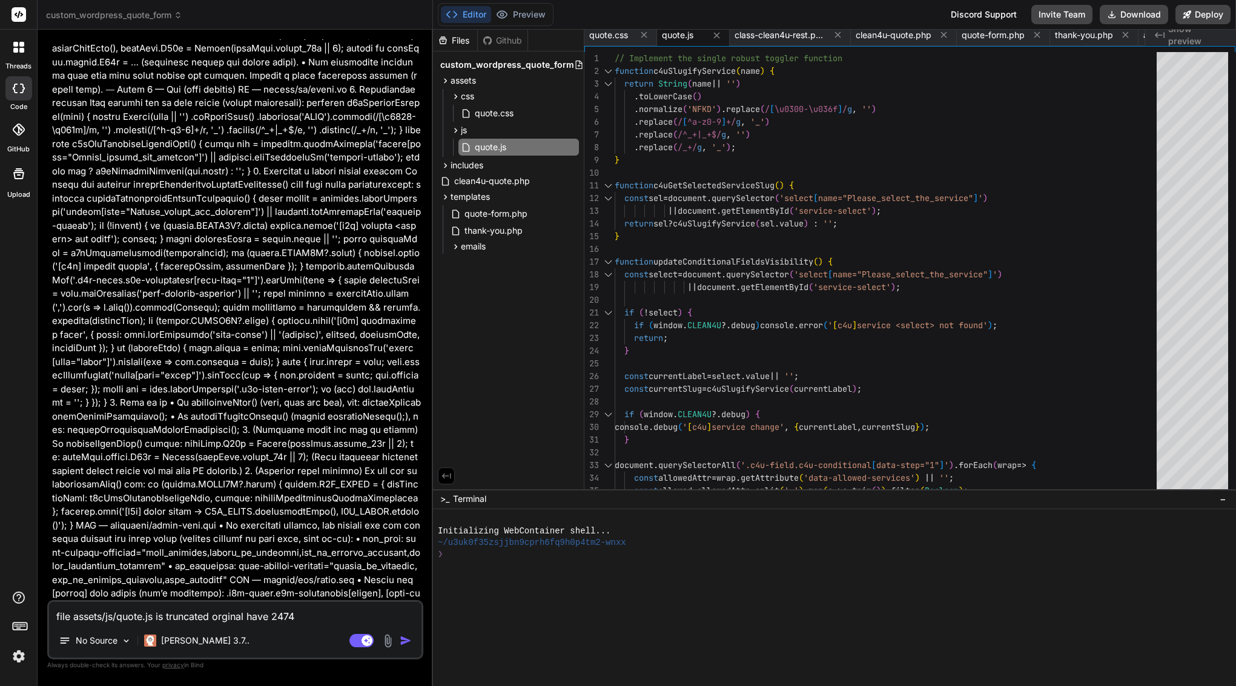
type textarea "x"
type textarea "file assets/js/quote.js is truncated orginal have 2474 l"
type textarea "x"
type textarea "file assets/js/quote.js is truncated orginal have 2474 li"
type textarea "x"
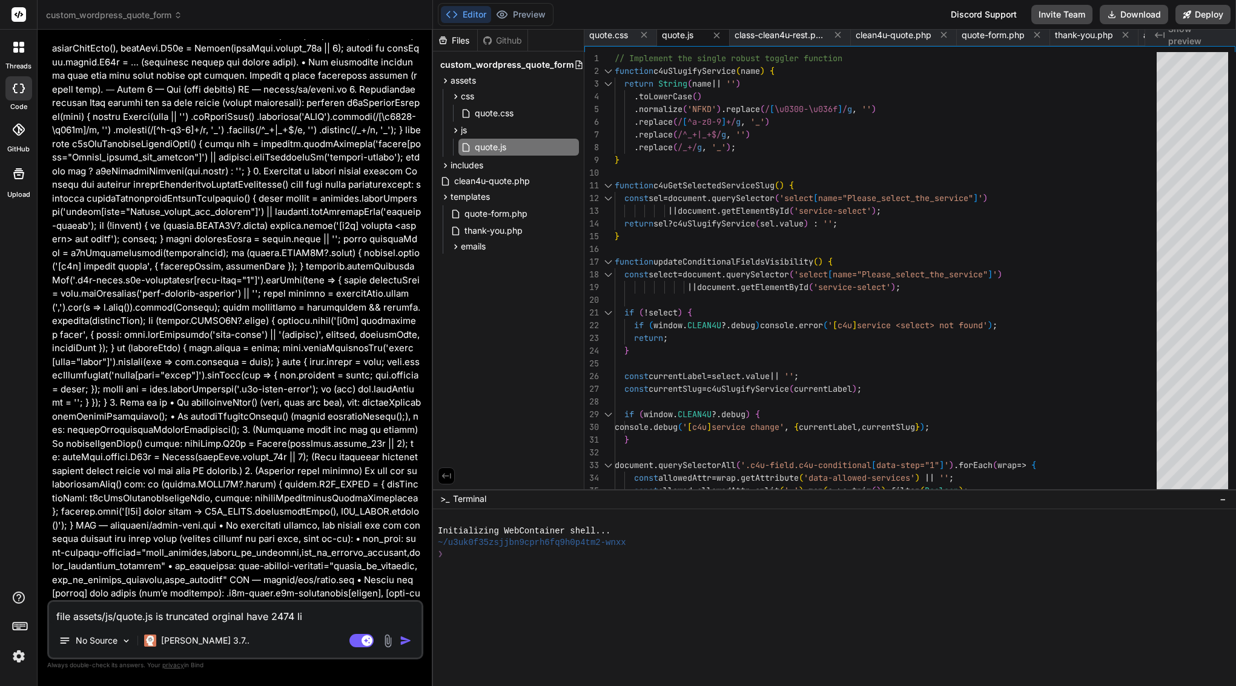
type textarea "file assets/js/quote.js is truncated orginal have 2474 lin"
type textarea "x"
type textarea "file assets/js/quote.js is truncated orginal have 2474 line"
type textarea "x"
type textarea "file assets/js/quote.js is truncated orginal have 2474 line"
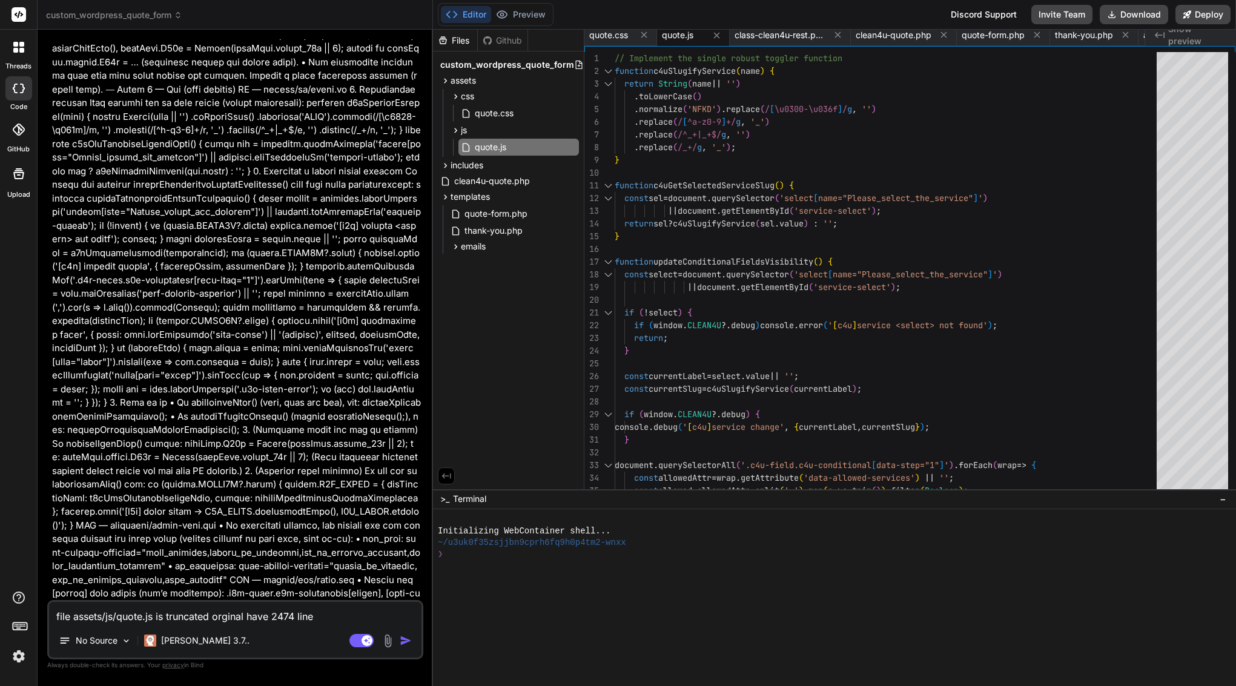
type textarea "x"
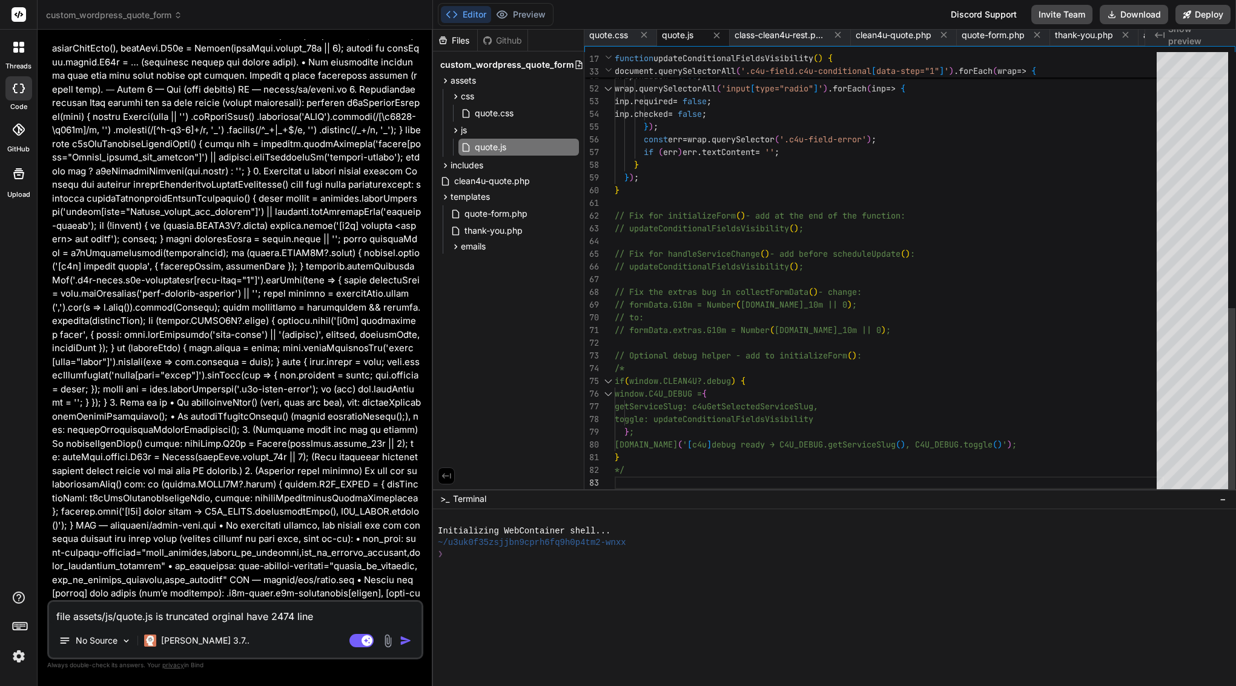
type textarea "file assets/js/quote.js is truncated orginal have 2474 line n"
type textarea "x"
type textarea "file assets/js/quote.js is truncated orginal have 2474 line no"
type textarea "x"
type textarea "file assets/js/quote.js is truncated orginal have 2474 line now"
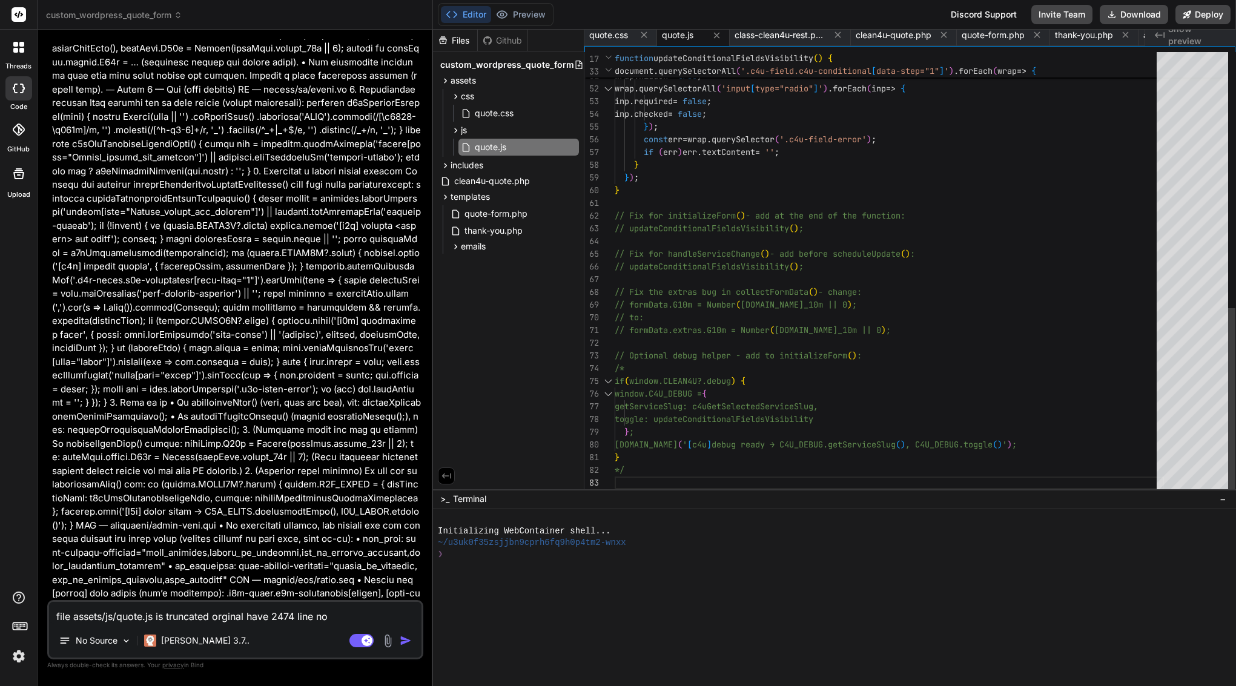
type textarea "x"
type textarea "file assets/js/quote.js is truncated orginal have 2474 line now"
type textarea "x"
type textarea "file assets/js/quote.js is truncated orginal have 2474 line now h"
type textarea "x"
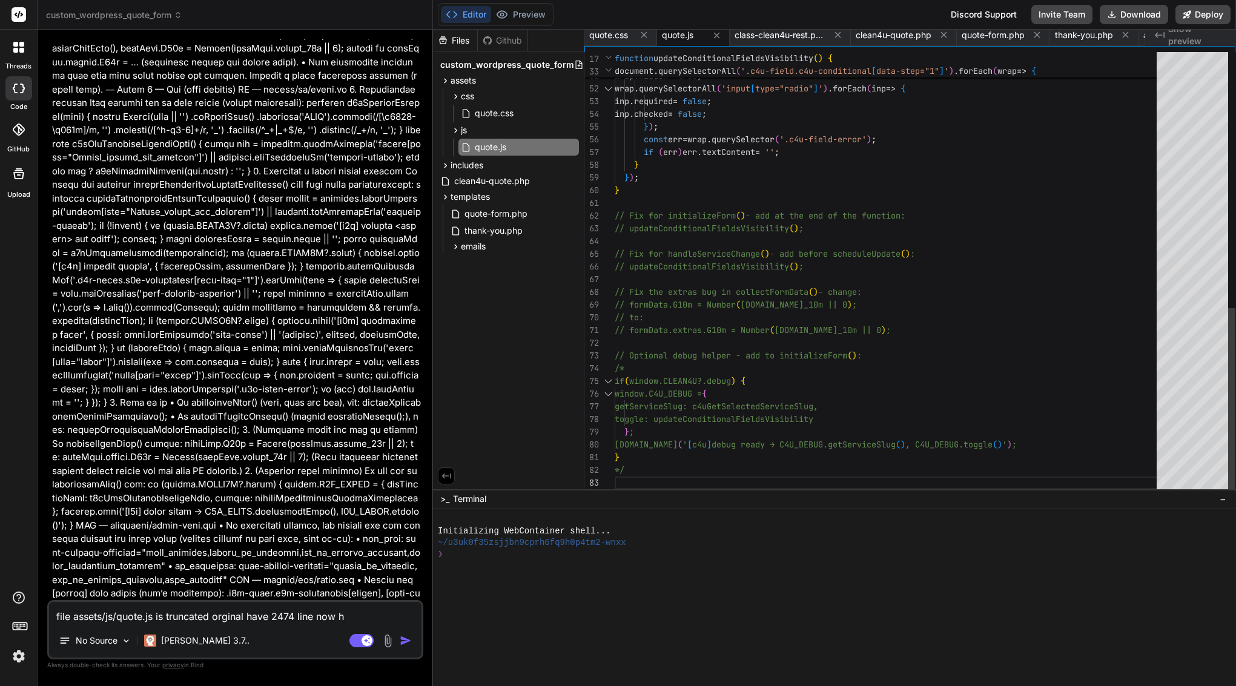
type textarea "file assets/js/quote.js is truncated orginal have 2474 line now ha"
type textarea "x"
type textarea "file assets/js/quote.js is truncated orginal have 2474 line now hav"
type textarea "x"
type textarea "file assets/js/quote.js is truncated orginal have 2474 line now have"
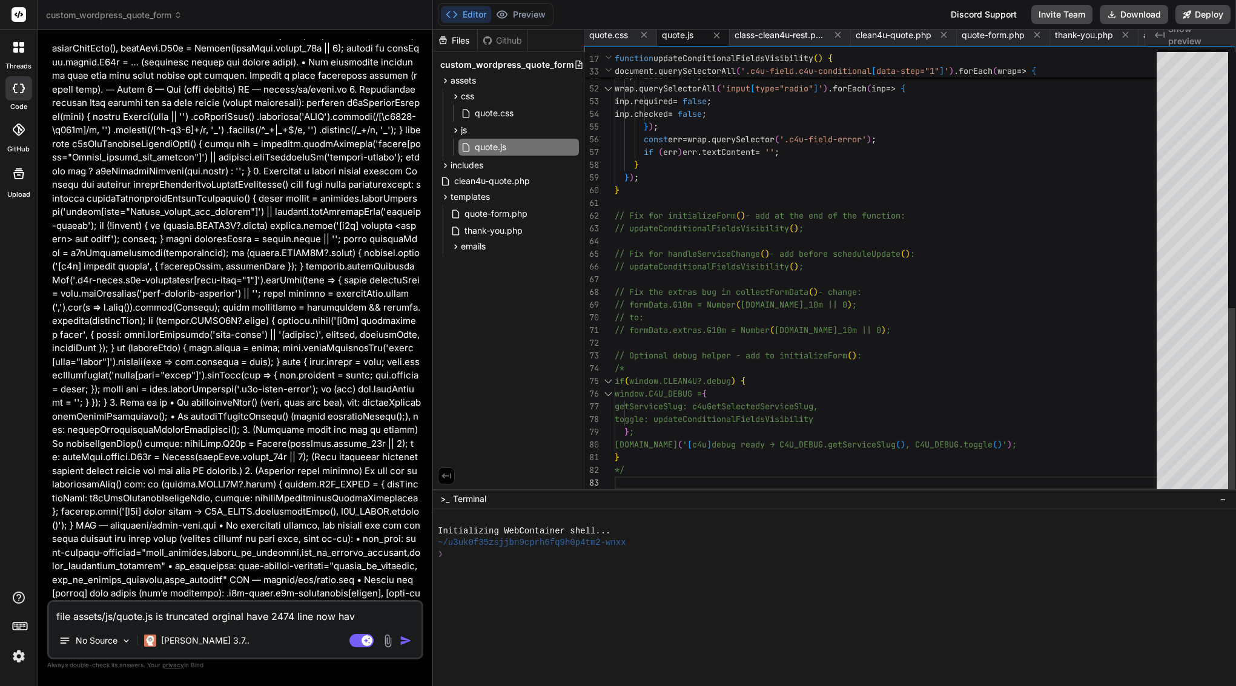
type textarea "x"
type textarea "file assets/js/quote.js is truncated orginal have 2474 line now have"
type textarea "x"
type textarea "file assets/js/quote.js is truncated orginal have 2474 line now have 8"
type textarea "x"
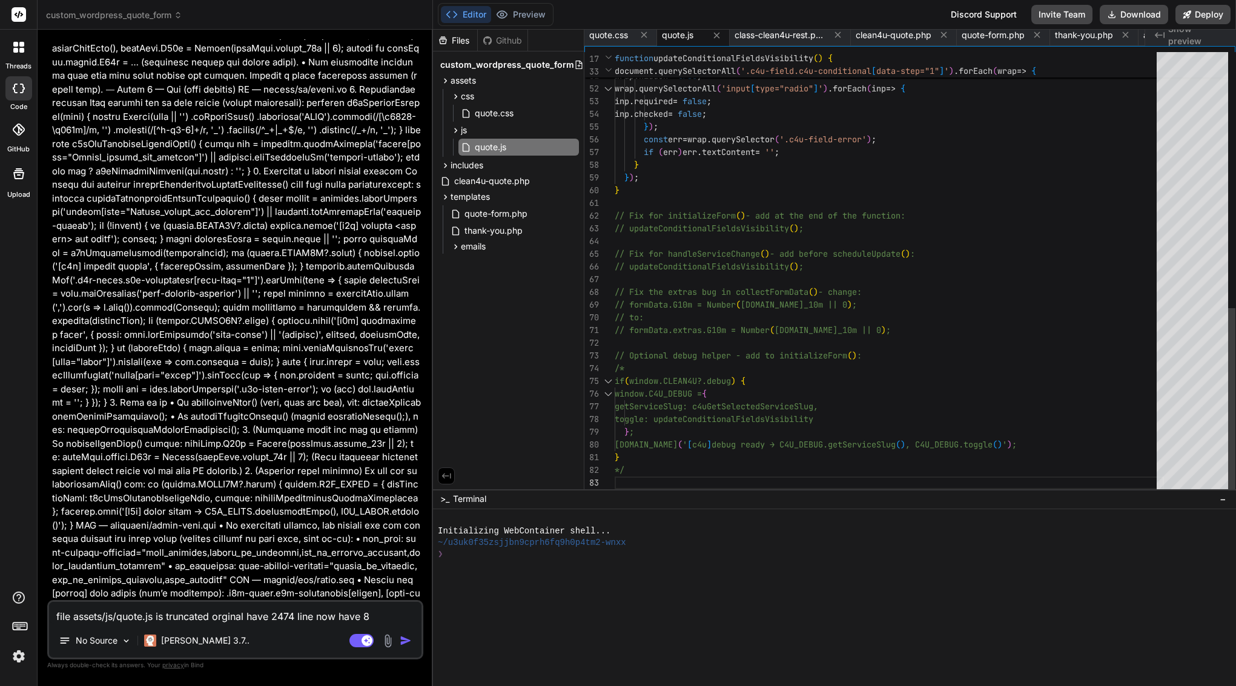
type textarea "file assets/js/quote.js is truncated orginal have 2474 line now have 83"
type textarea "x"
type textarea "file assets/js/quote.js is truncated orginal have 2474 line now have 83"
type textarea "x"
click at [291, 617] on textarea "file assets/js/quote.js is truncated orginal have 2474 line now have 83" at bounding box center [235, 613] width 372 height 22
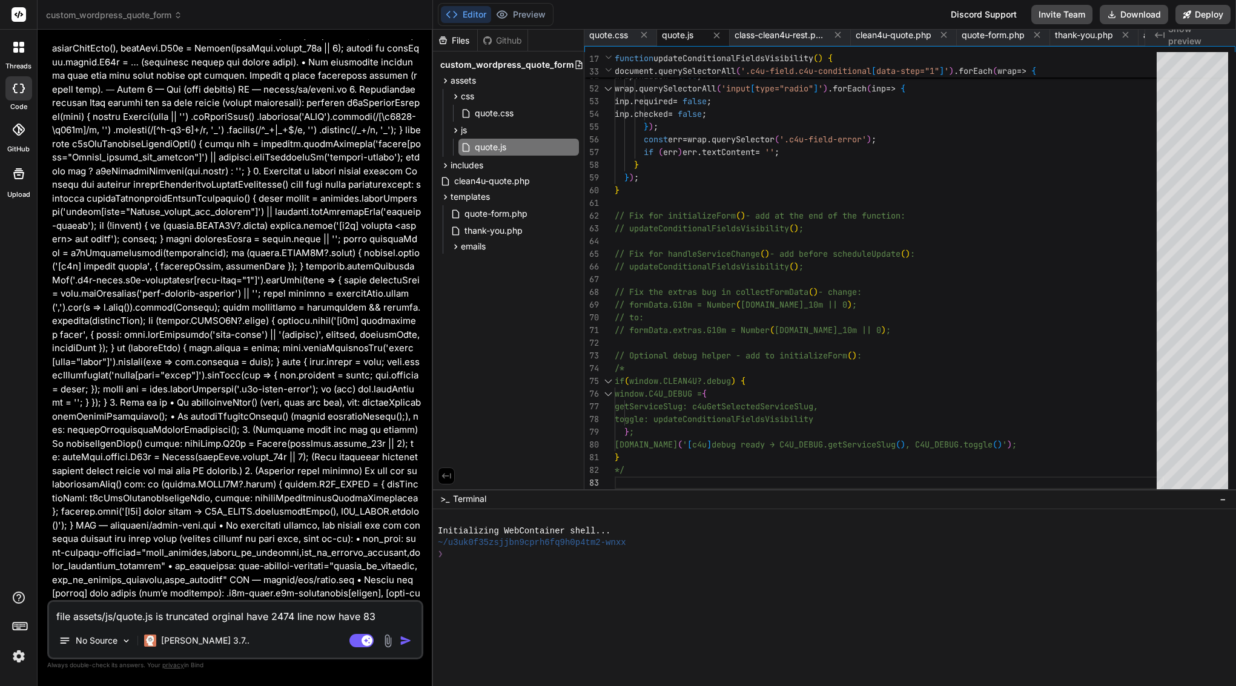
type textarea "file assets/js/quote.js is truncated orginal have 247 line now have 83"
type textarea "x"
type textarea "file assets/js/quote.js is truncated orginal have 2473 line now have 83"
type textarea "x"
click at [247, 617] on textarea "file assets/js/quote.js is truncated orginal have 2473 line now have 83" at bounding box center [235, 613] width 372 height 22
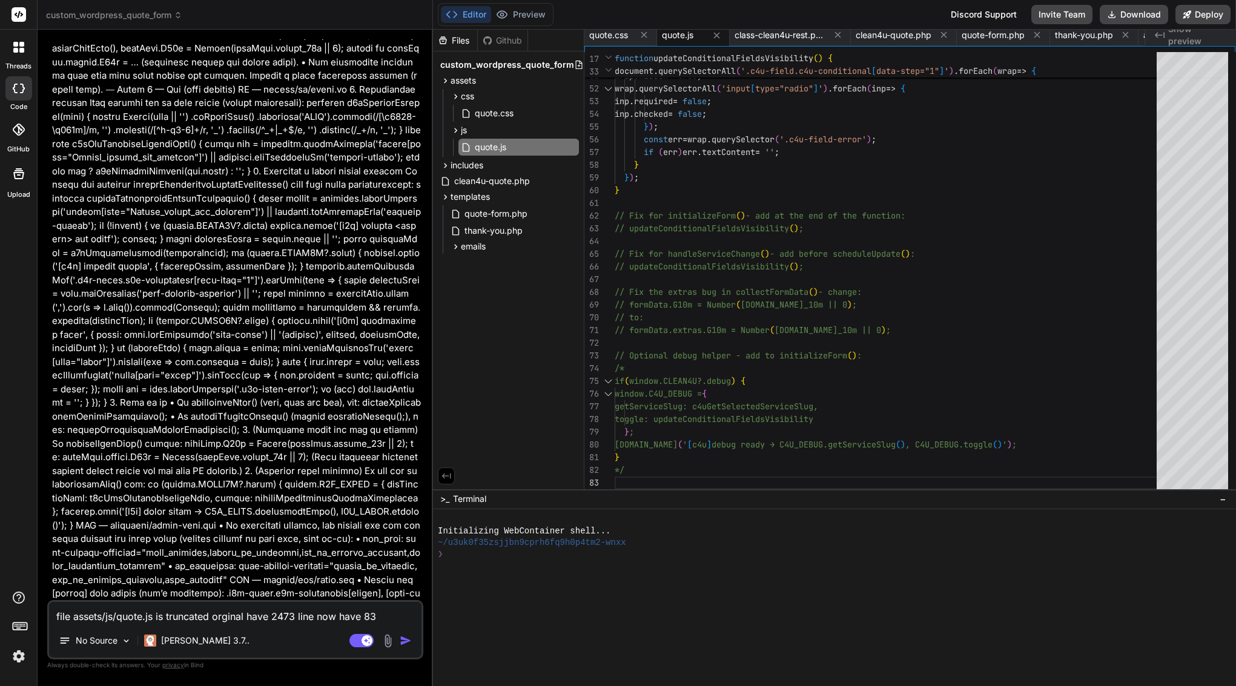
type textarea "file assets/js/quote.js is truncated orginal whave 2473 line now have 83"
type textarea "x"
type textarea "file assets/js/quote.js is truncated orginal wahave 2473 line now have 83"
type textarea "x"
type textarea "file assets/js/quote.js is truncated orginal washave 2473 line now have 83"
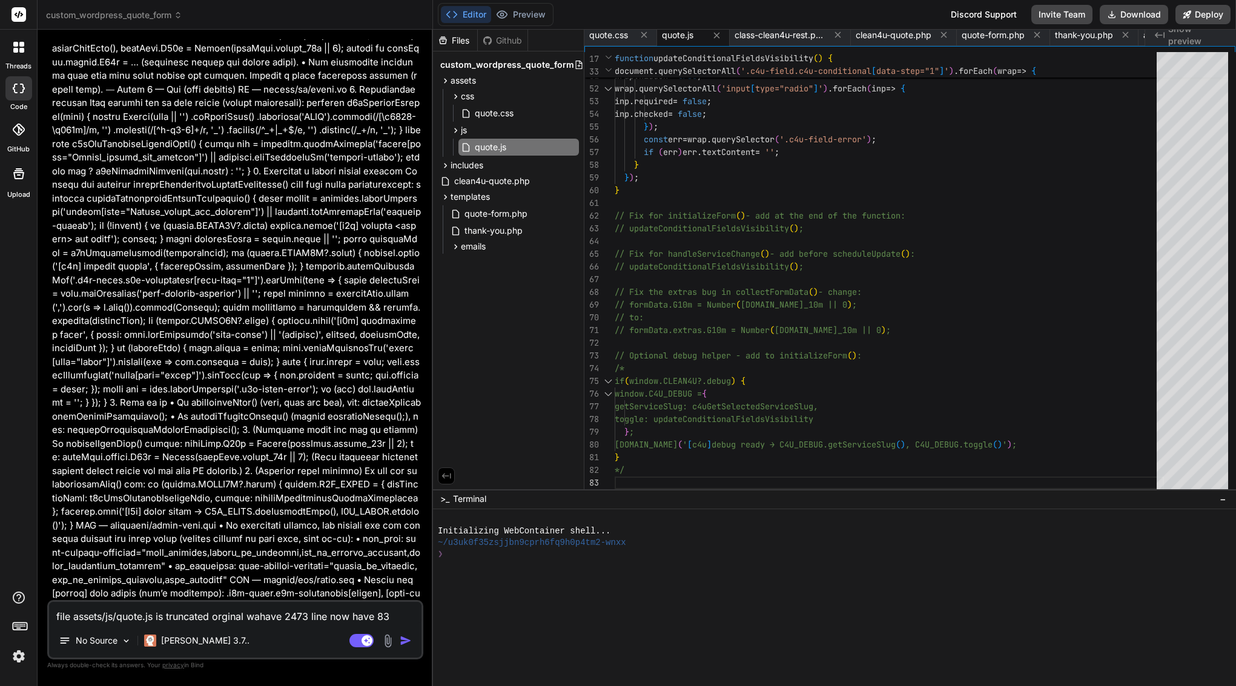
type textarea "x"
type textarea "file assets/js/quote.js is truncated orginal was have 2473 line now have 83"
type textarea "x"
click at [337, 613] on textarea "file assets/js/quote.js is truncated orginal was have 2473 line now have 83" at bounding box center [235, 613] width 372 height 22
type textarea "file assets/js/quote.js is truncated orginal was have 2473 linenow have 83"
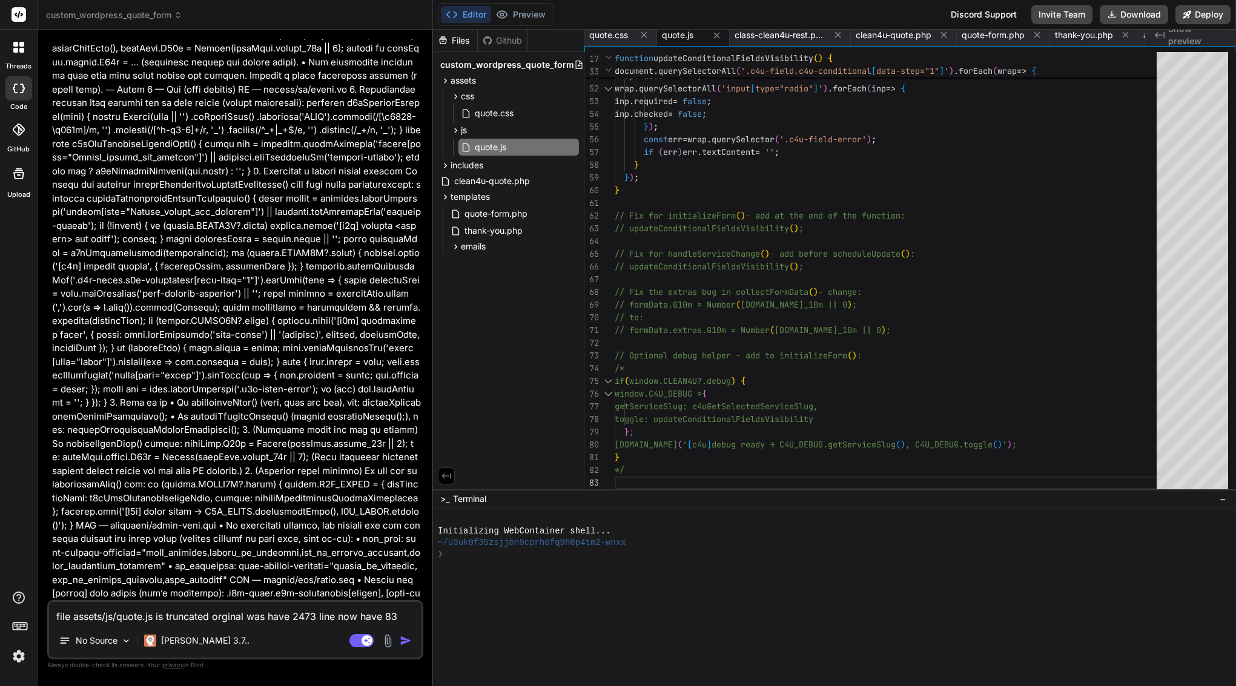
type textarea "x"
type textarea "file assets/js/quote.js is truncated orginal was have 2473 line,now have 83"
type textarea "x"
type textarea "file assets/js/quote.js is truncated orginal was have 2473 line, now have 83"
type textarea "x"
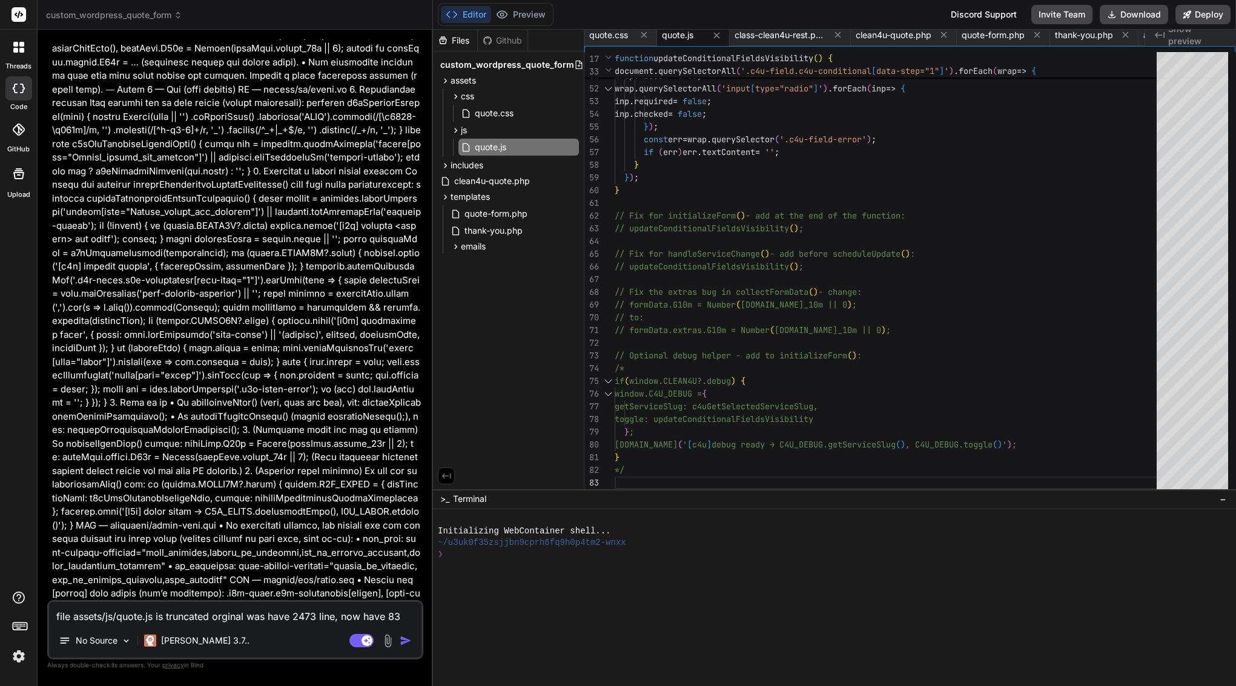
click at [361, 612] on textarea "file assets/js/quote.js is truncated orginal was have 2473 line, now have 83" at bounding box center [235, 613] width 372 height 22
click at [299, 619] on textarea "file assets/js/quote.js is truncated orginal was have 2473 line, now after your…" at bounding box center [235, 605] width 372 height 36
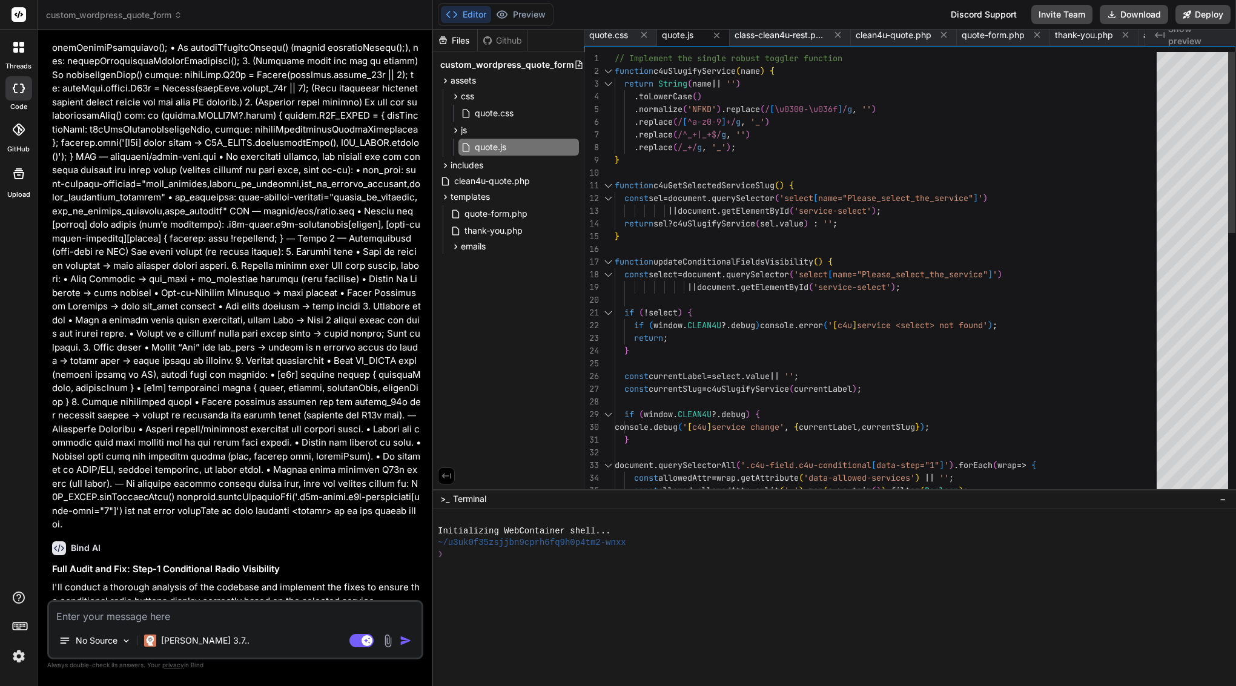
scroll to position [46989, 0]
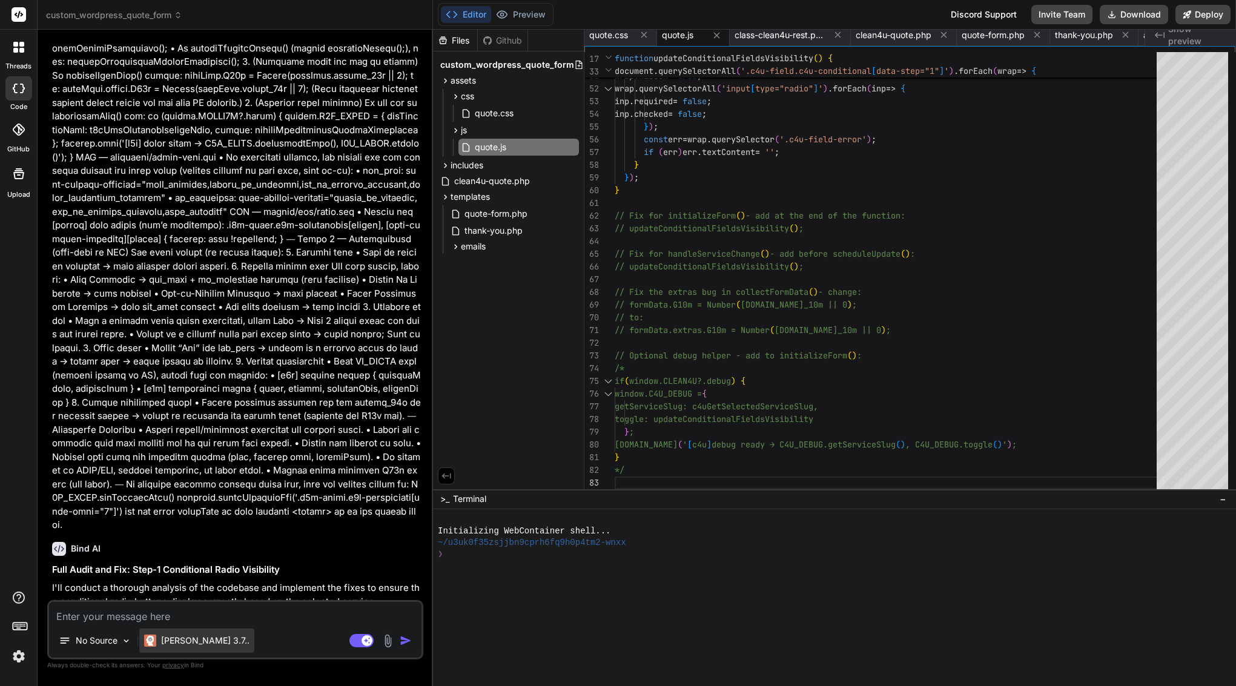
click at [176, 644] on p "Claude 3.7.." at bounding box center [205, 641] width 88 height 12
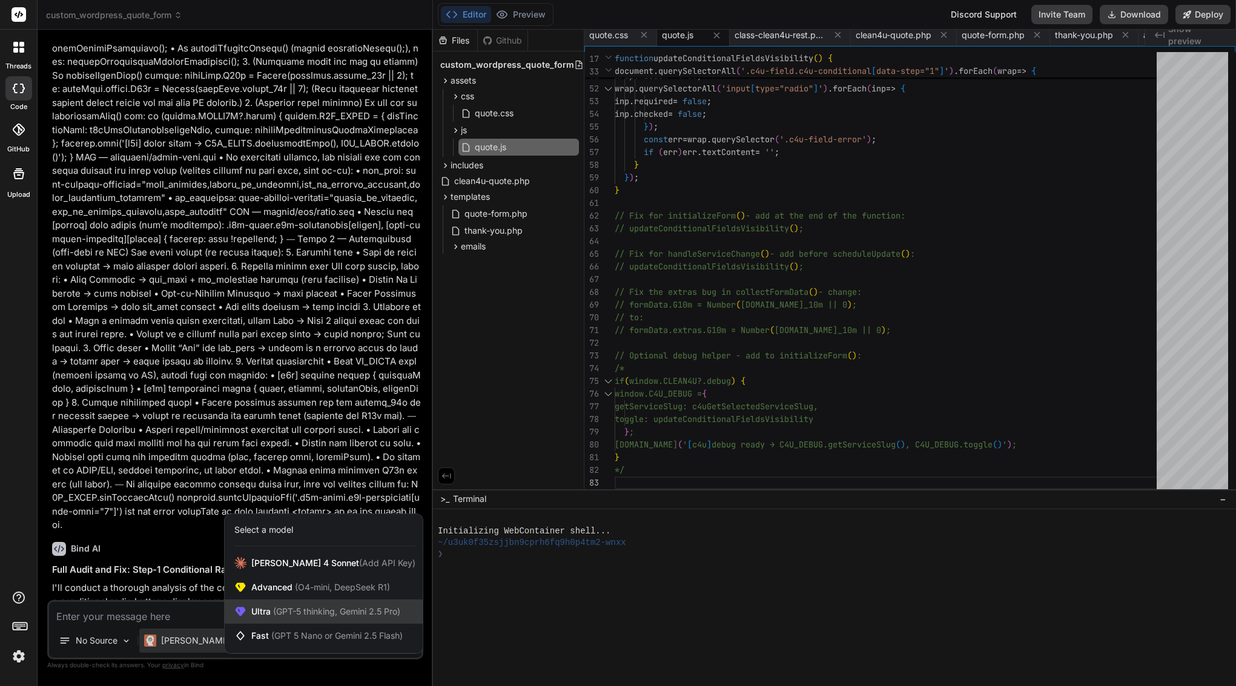
click at [308, 618] on div "Ultra (GPT-5 thinking, Gemini 2.5 Pro)" at bounding box center [324, 612] width 198 height 24
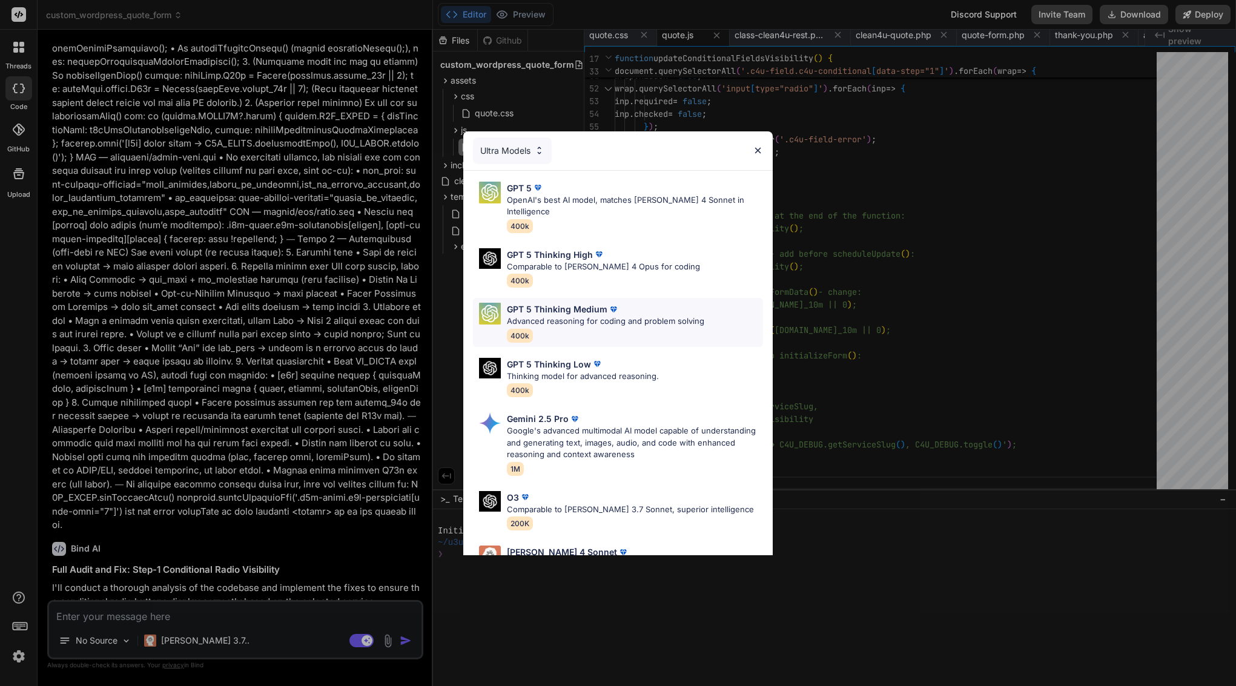
scroll to position [0, 0]
click at [758, 151] on img at bounding box center [758, 150] width 10 height 10
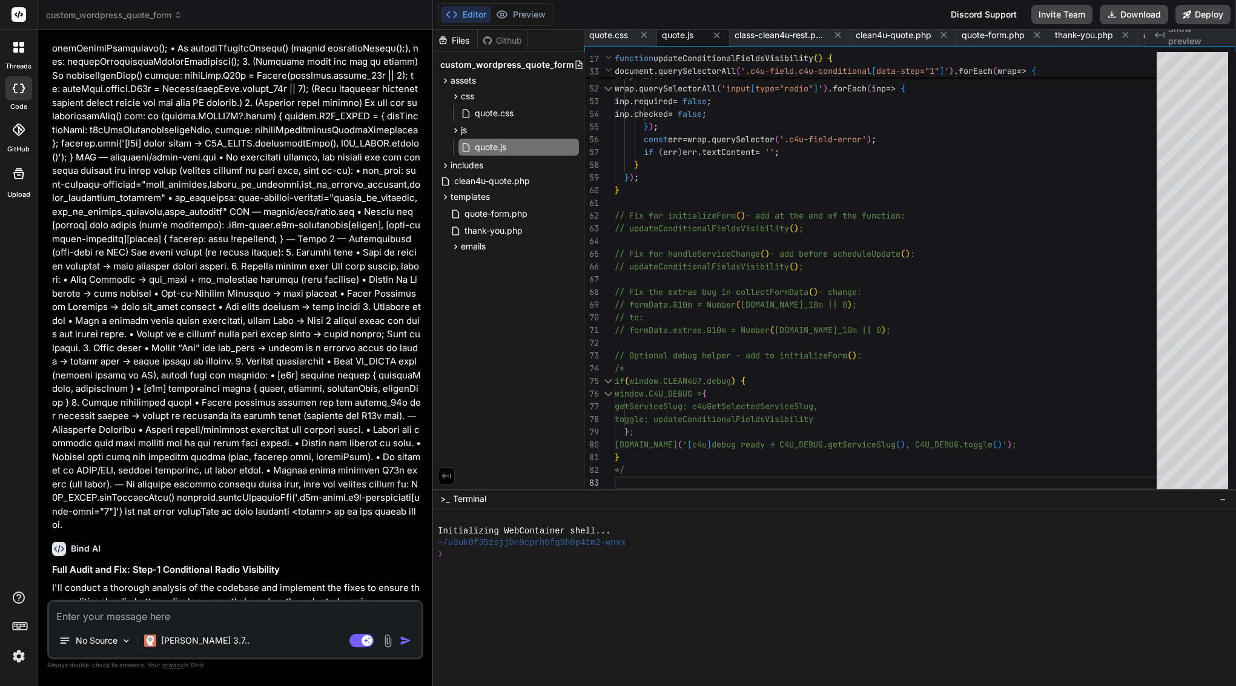
click at [211, 616] on textarea at bounding box center [235, 613] width 372 height 22
click at [405, 640] on img "button" at bounding box center [406, 641] width 12 height 12
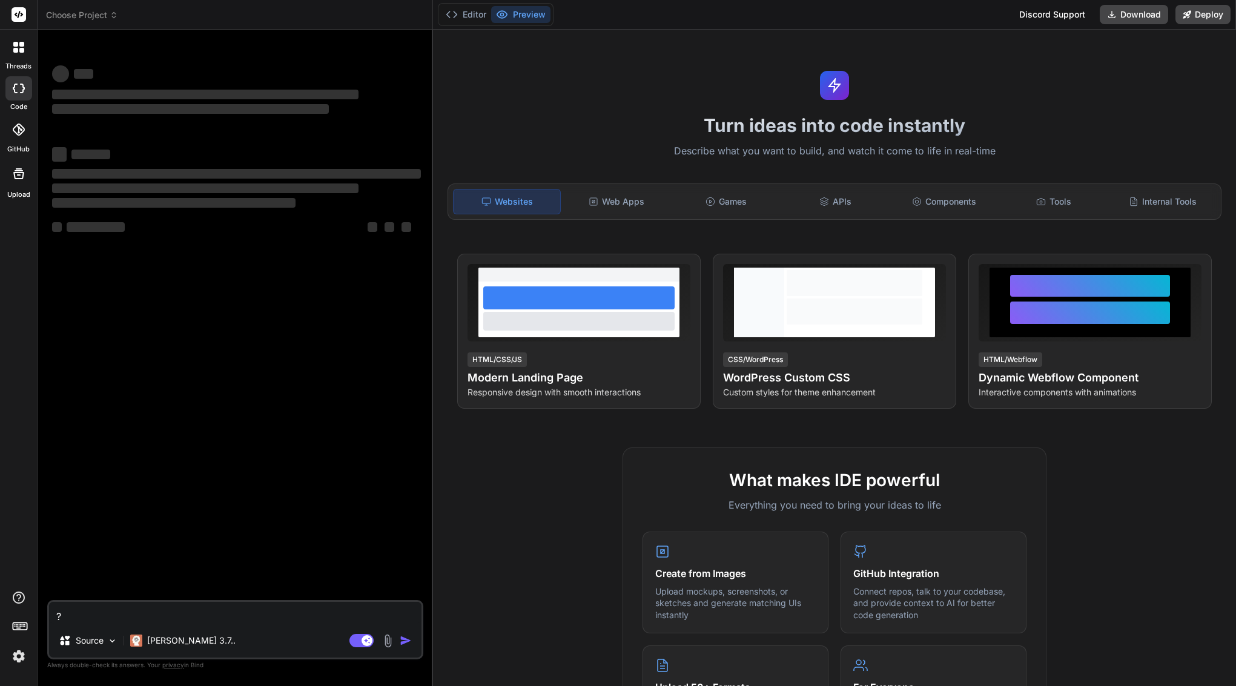
type textarea "x"
click at [91, 15] on span "Choose Project" at bounding box center [82, 15] width 72 height 12
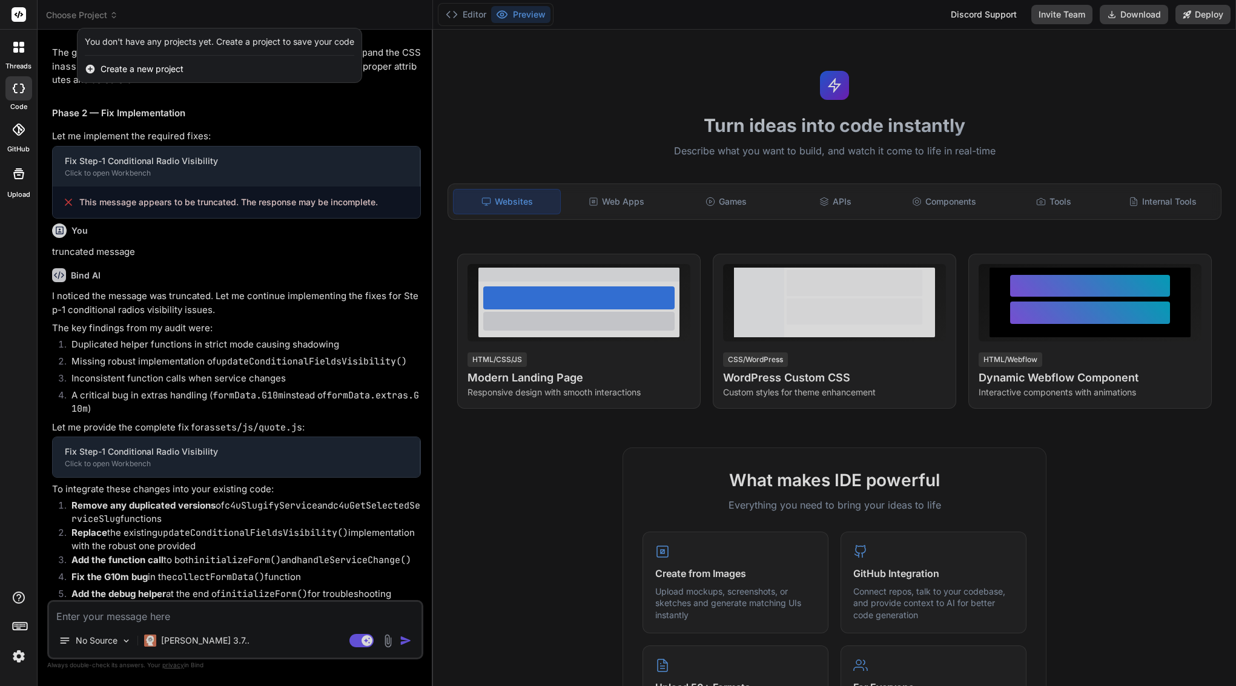
scroll to position [3846, 0]
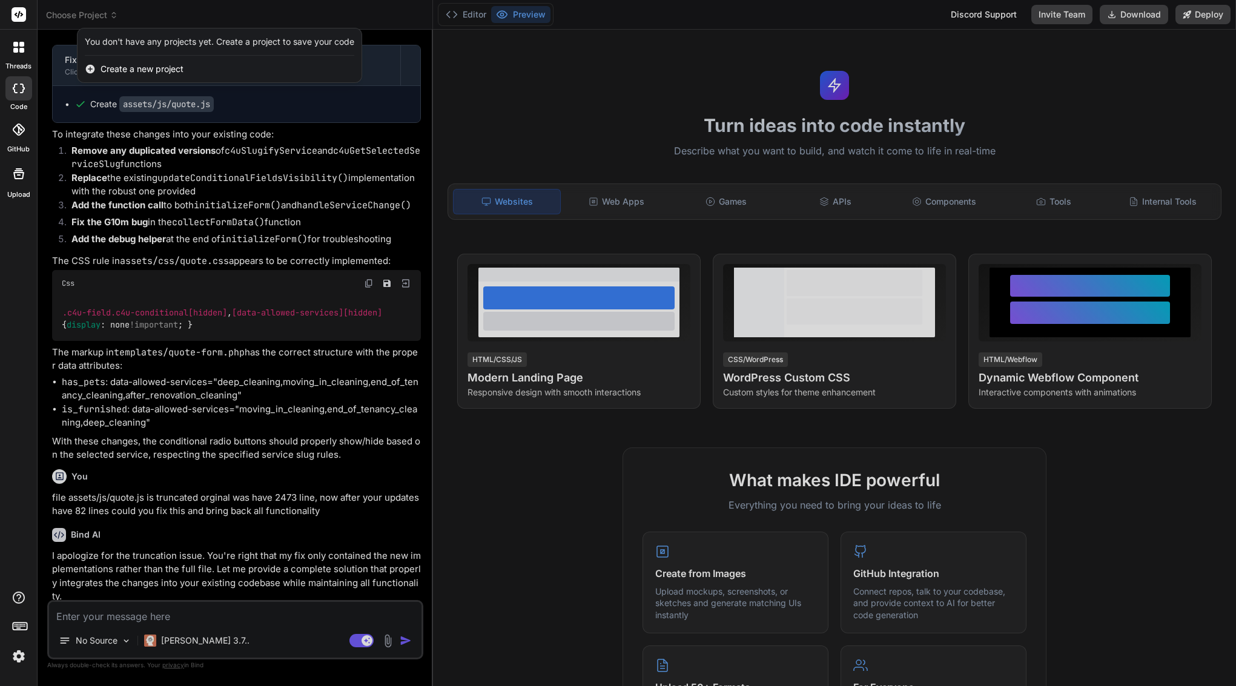
click at [245, 147] on div at bounding box center [618, 343] width 1236 height 686
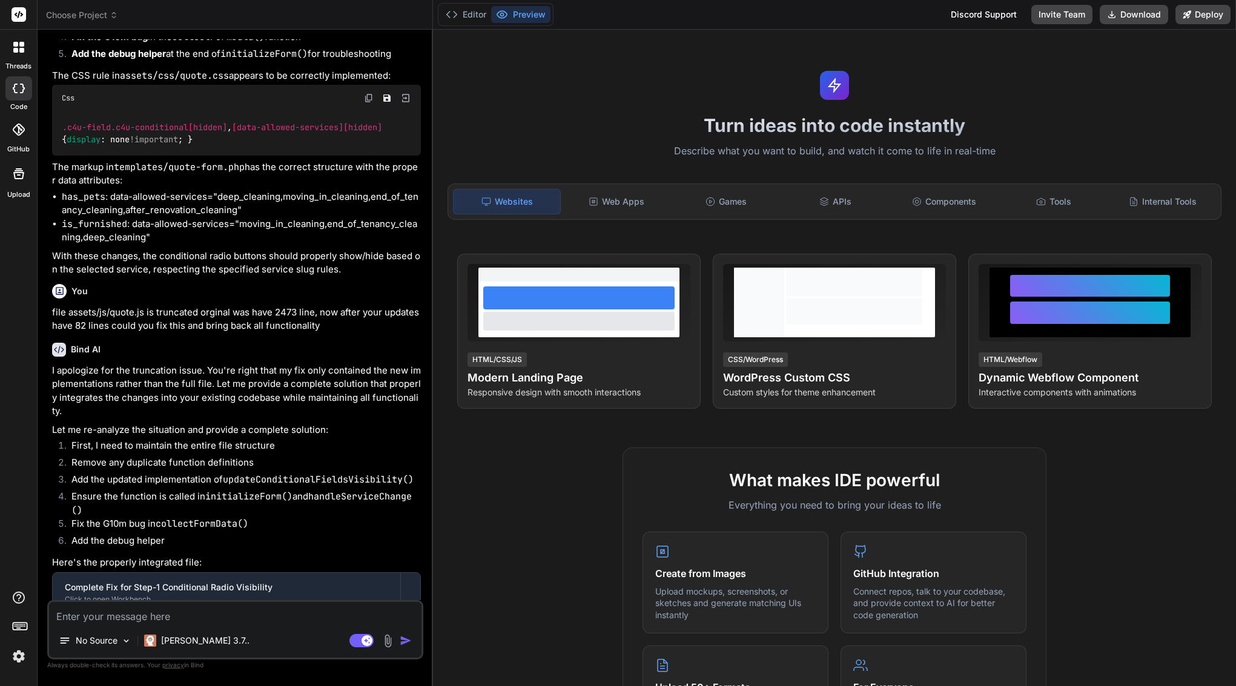
scroll to position [4031, 0]
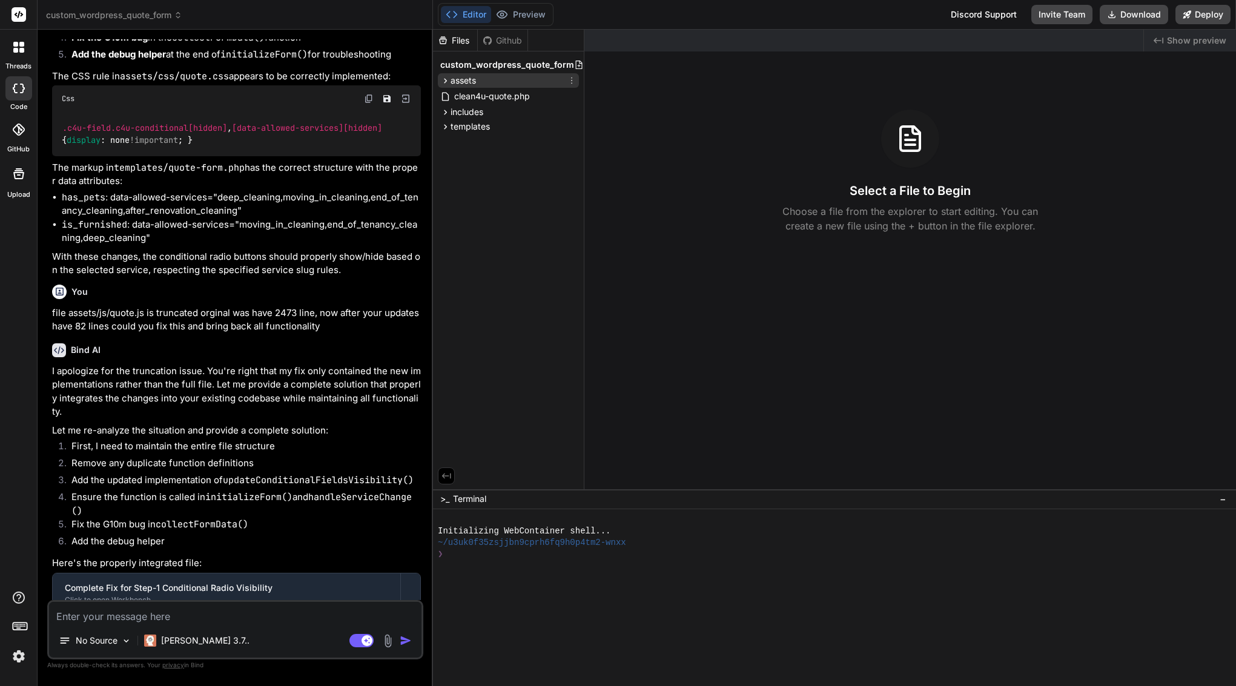
click at [472, 79] on span "assets" at bounding box center [463, 80] width 25 height 12
click at [476, 116] on div "js" at bounding box center [513, 111] width 131 height 15
click at [481, 127] on span "quote.js" at bounding box center [491, 128] width 34 height 15
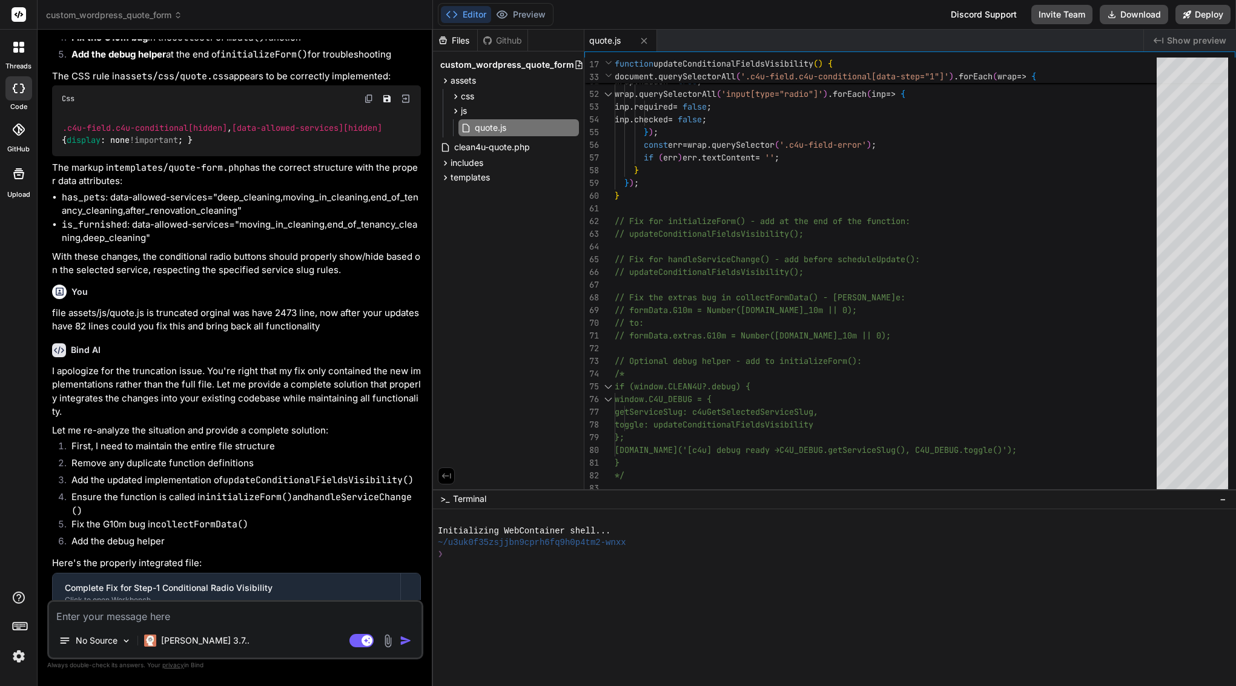
scroll to position [0, 0]
click at [187, 637] on p "[PERSON_NAME] 3.7.." at bounding box center [205, 641] width 88 height 12
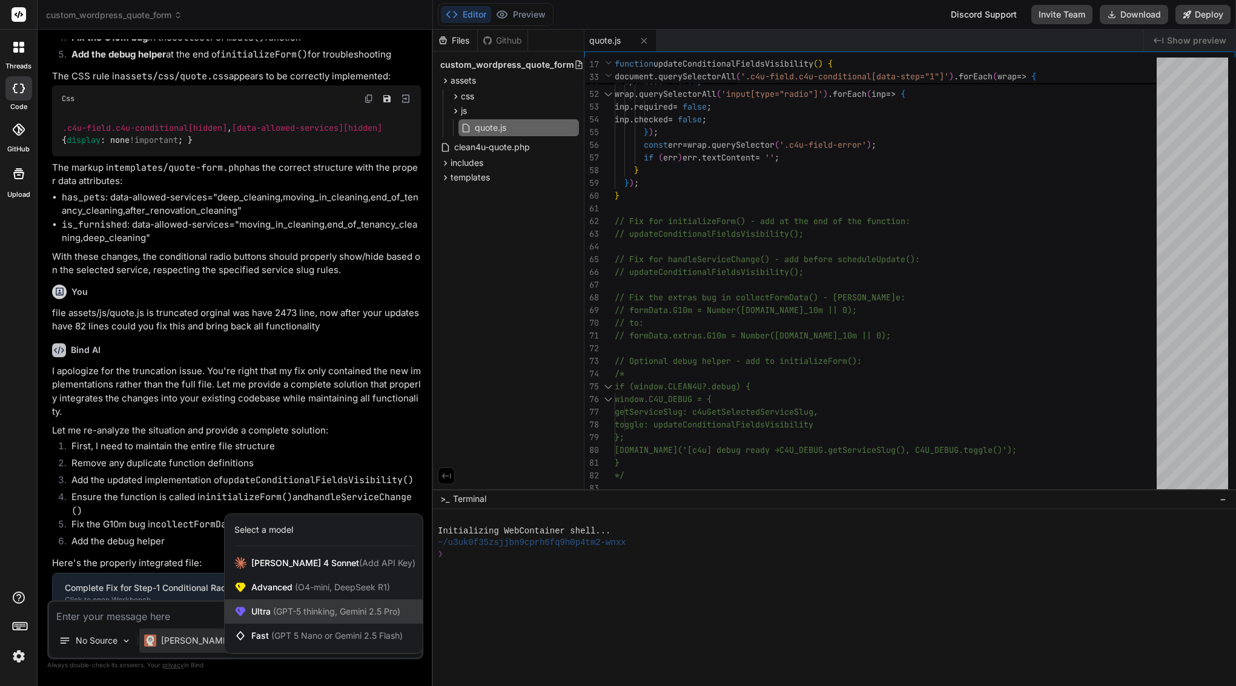
click at [279, 601] on div "Ultra (GPT-5 thinking, Gemini 2.5 Pro)" at bounding box center [324, 612] width 198 height 24
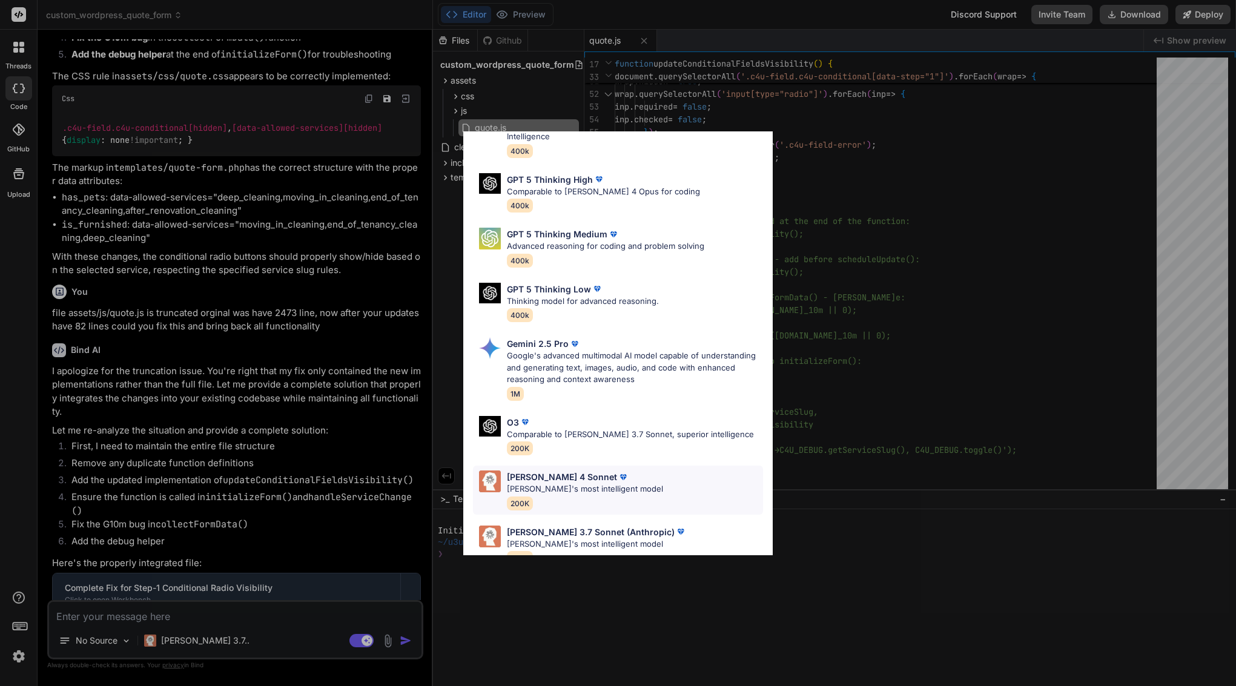
scroll to position [74, 0]
click at [554, 471] on p "[PERSON_NAME] 4 Sonnet" at bounding box center [562, 477] width 110 height 13
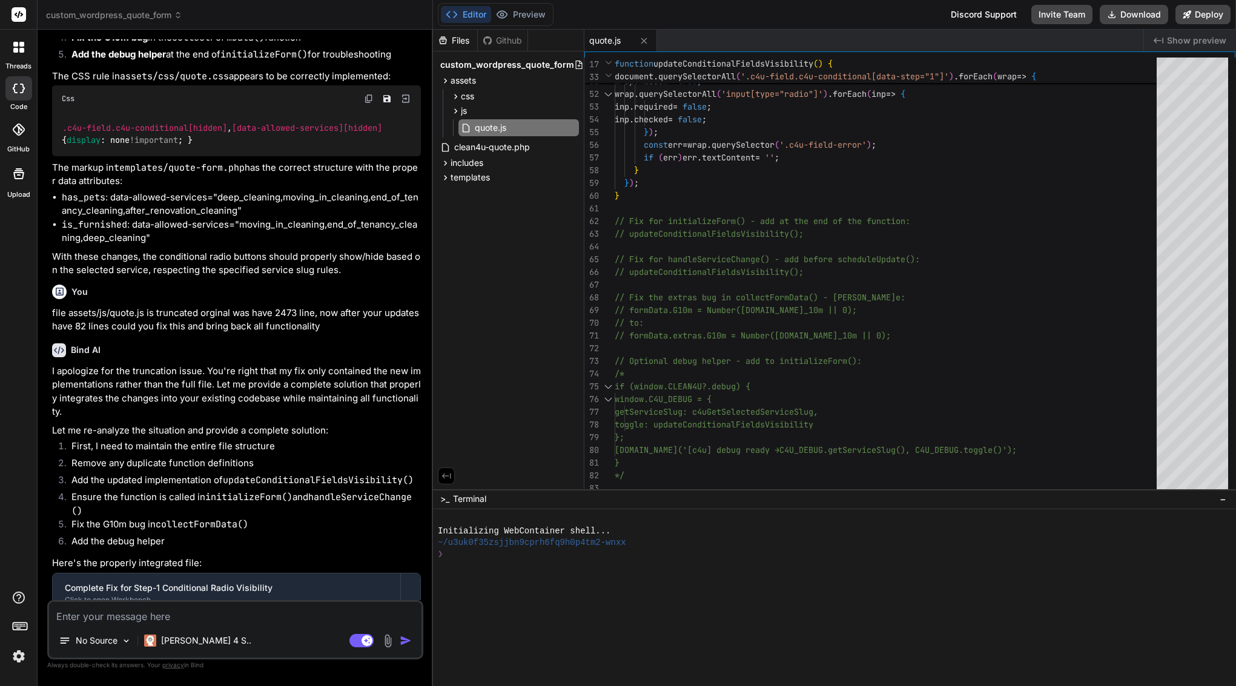
type textarea "x"
click at [243, 608] on textarea at bounding box center [235, 613] width 372 height 22
type textarea "y"
type textarea "x"
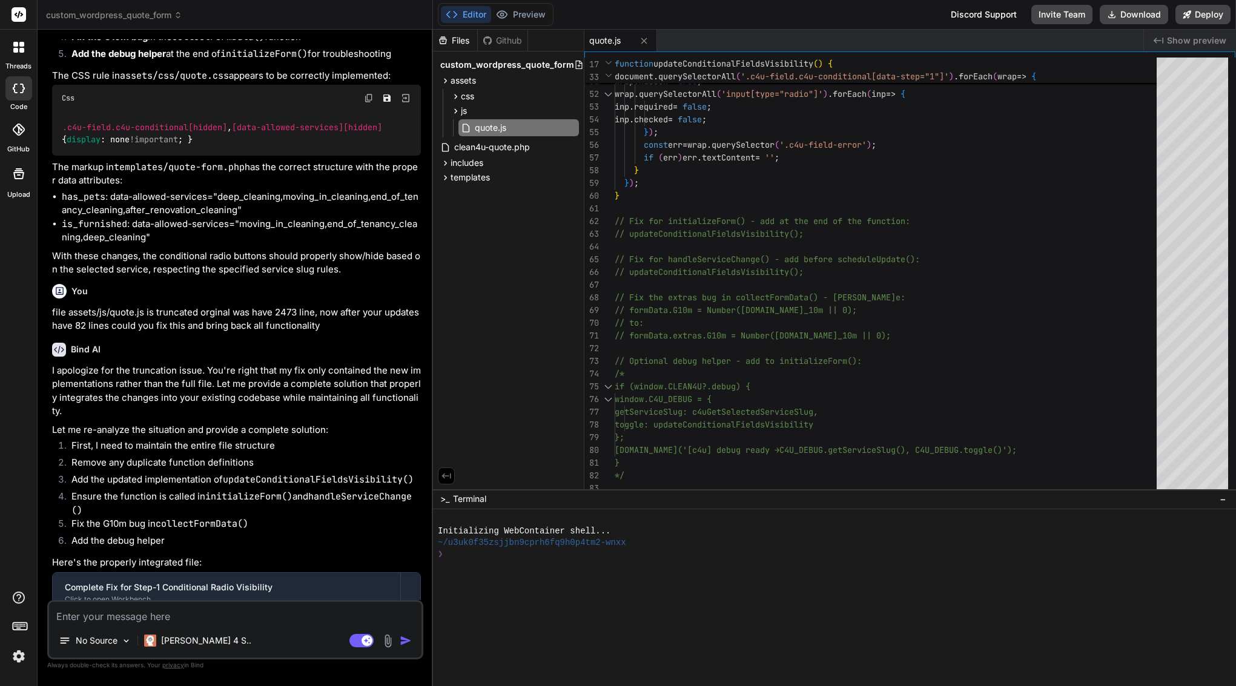
scroll to position [4031, 0]
type textarea "p"
type textarea "x"
type textarea "pl"
type textarea "x"
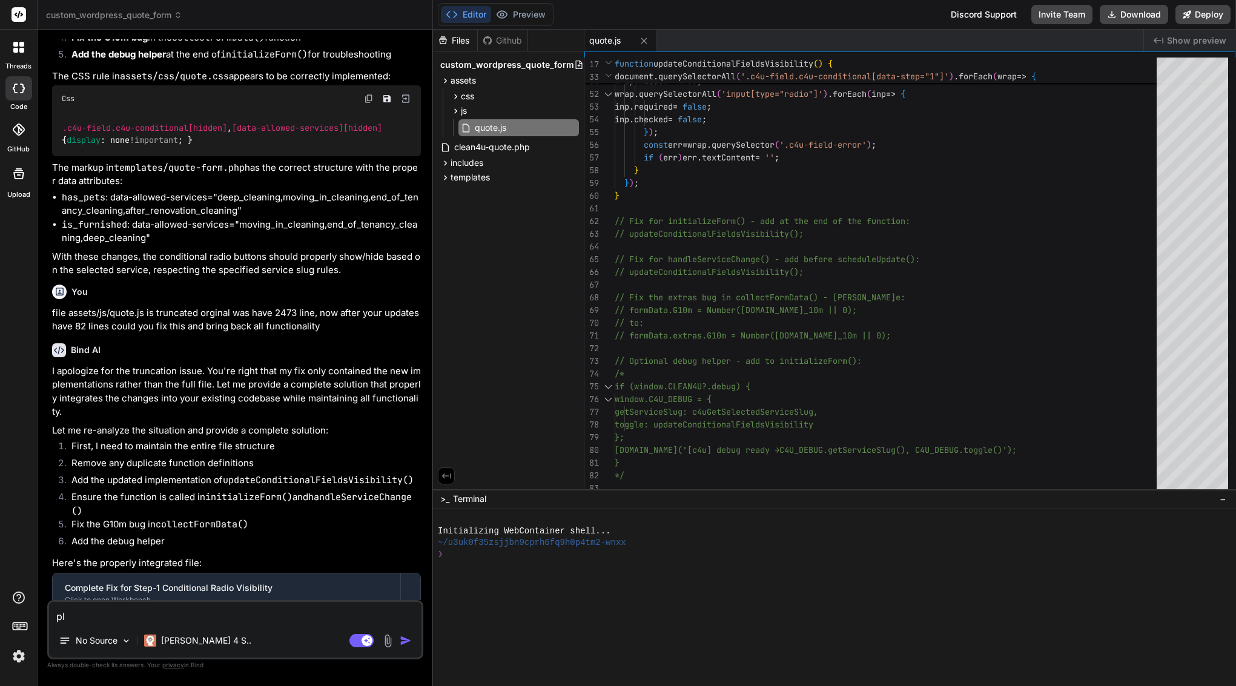
type textarea "ple"
type textarea "x"
type textarea "plea"
type textarea "x"
type textarea "pleas"
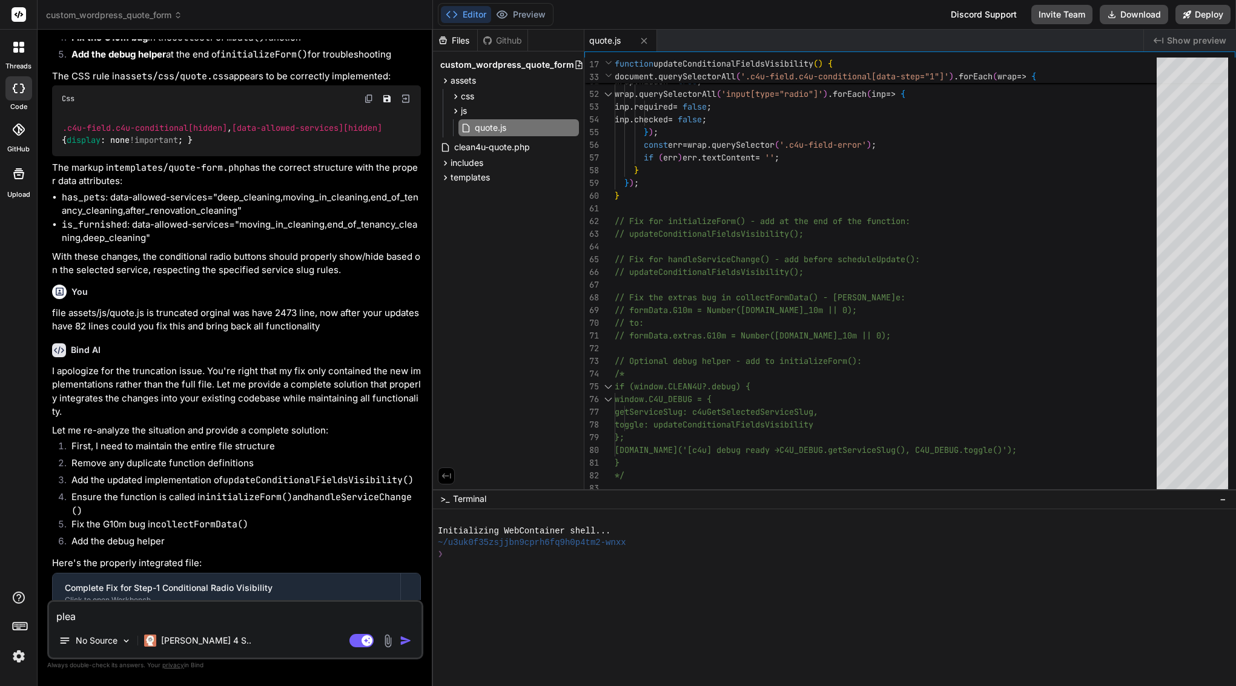
type textarea "x"
type textarea "please"
type textarea "x"
type textarea "please"
type textarea "x"
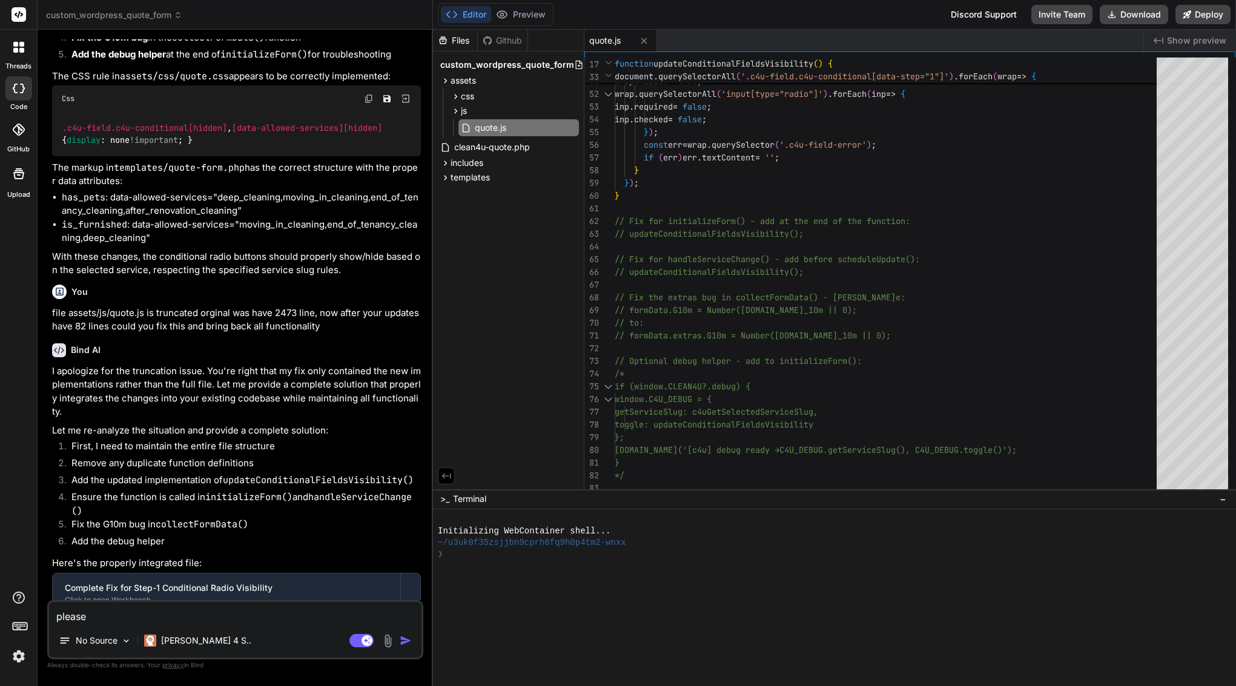
type textarea "please"
type textarea "x"
type textarea "pleas"
type textarea "x"
type textarea "plea"
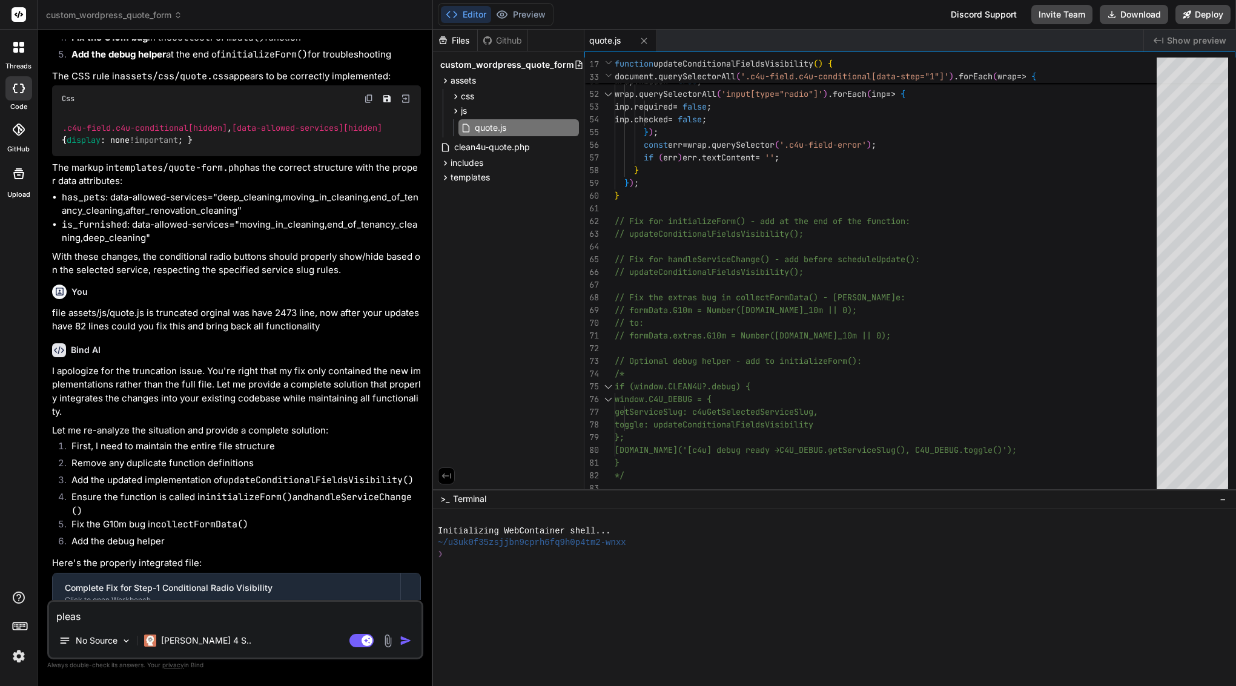
type textarea "x"
type textarea "ple"
type textarea "x"
type textarea "pl"
type textarea "x"
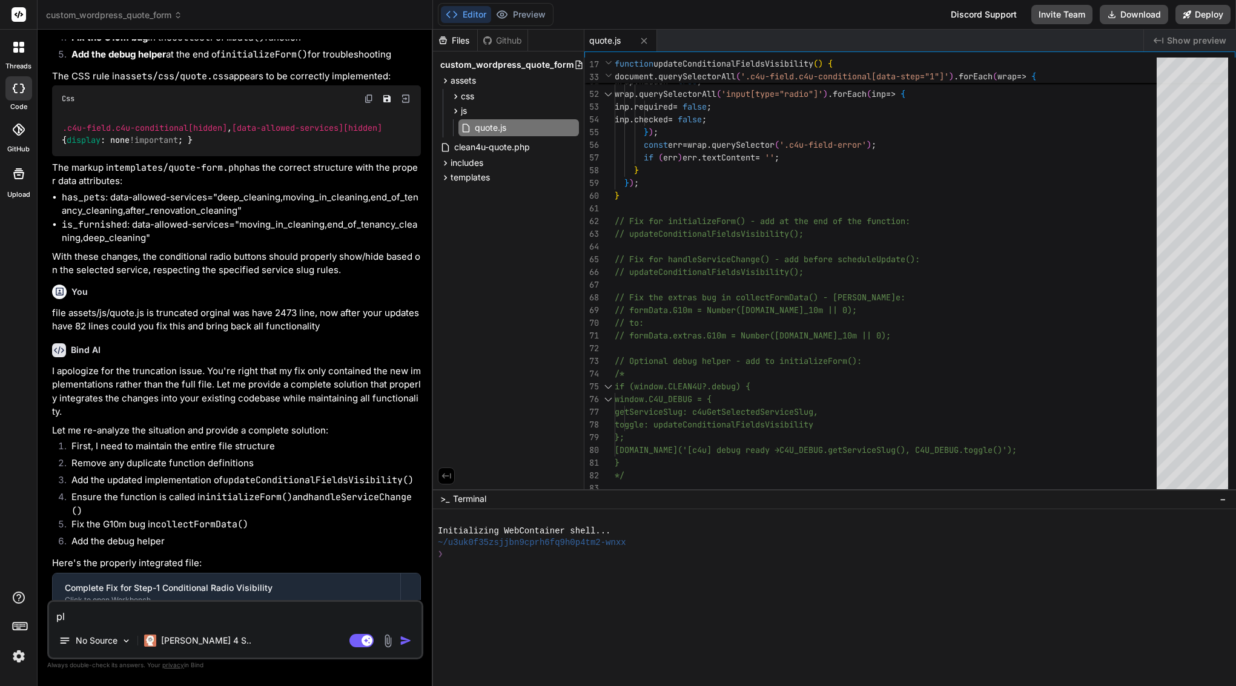
type textarea "p"
type textarea "x"
drag, startPoint x: 124, startPoint y: 547, endPoint x: 226, endPoint y: 545, distance: 102.4
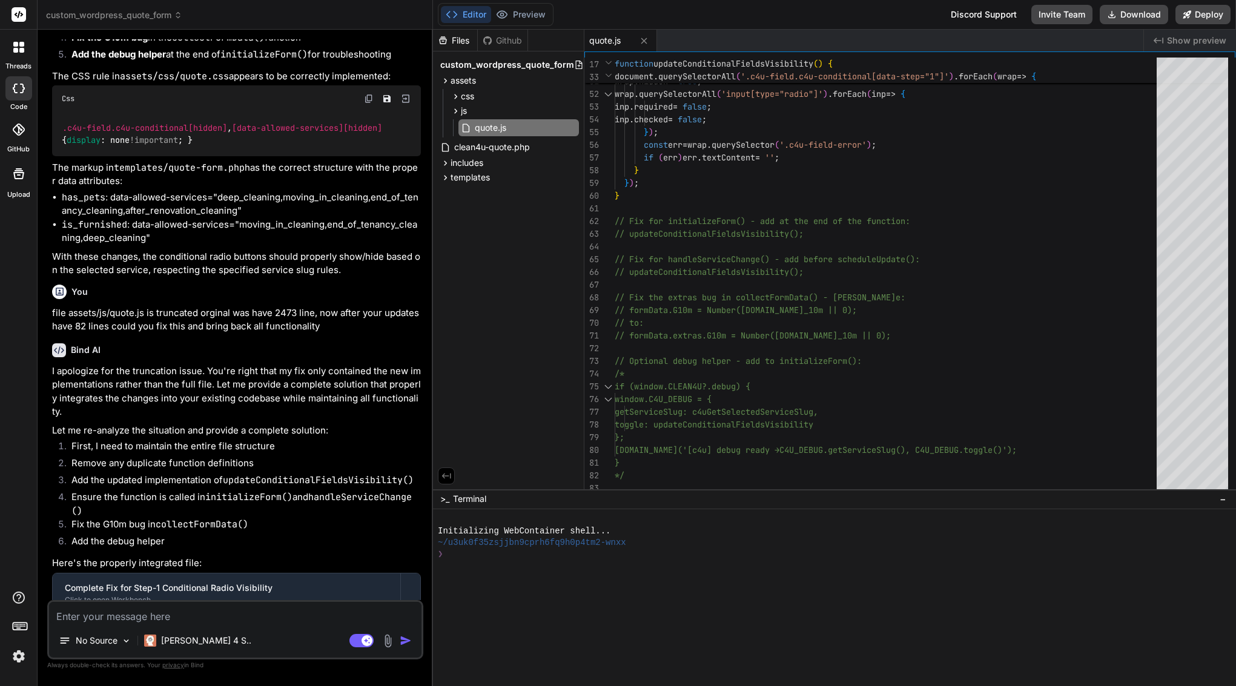
click at [229, 626] on div "Create assets/js/quote.js" at bounding box center [241, 632] width 334 height 12
copy div "assets/js/quote.js"
click at [211, 617] on textarea at bounding box center [235, 613] width 372 height 22
type textarea "f"
type textarea "x"
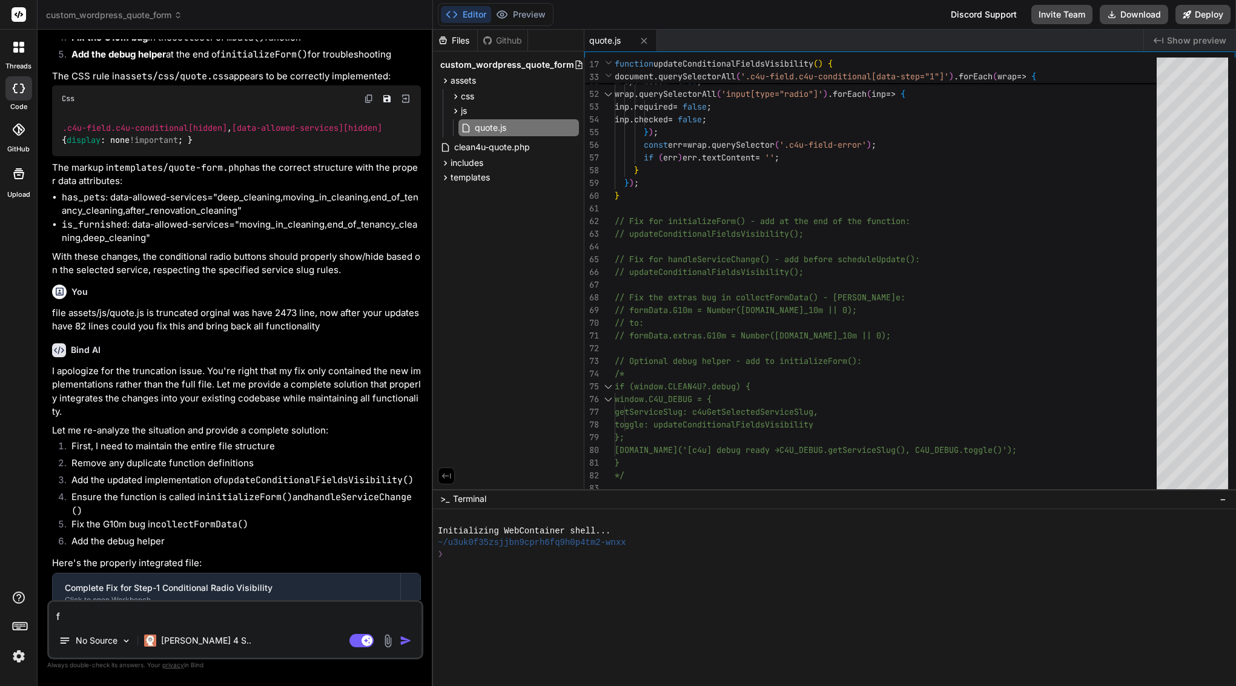
type textarea "fi"
type textarea "x"
type textarea "fil"
type textarea "x"
type textarea "file"
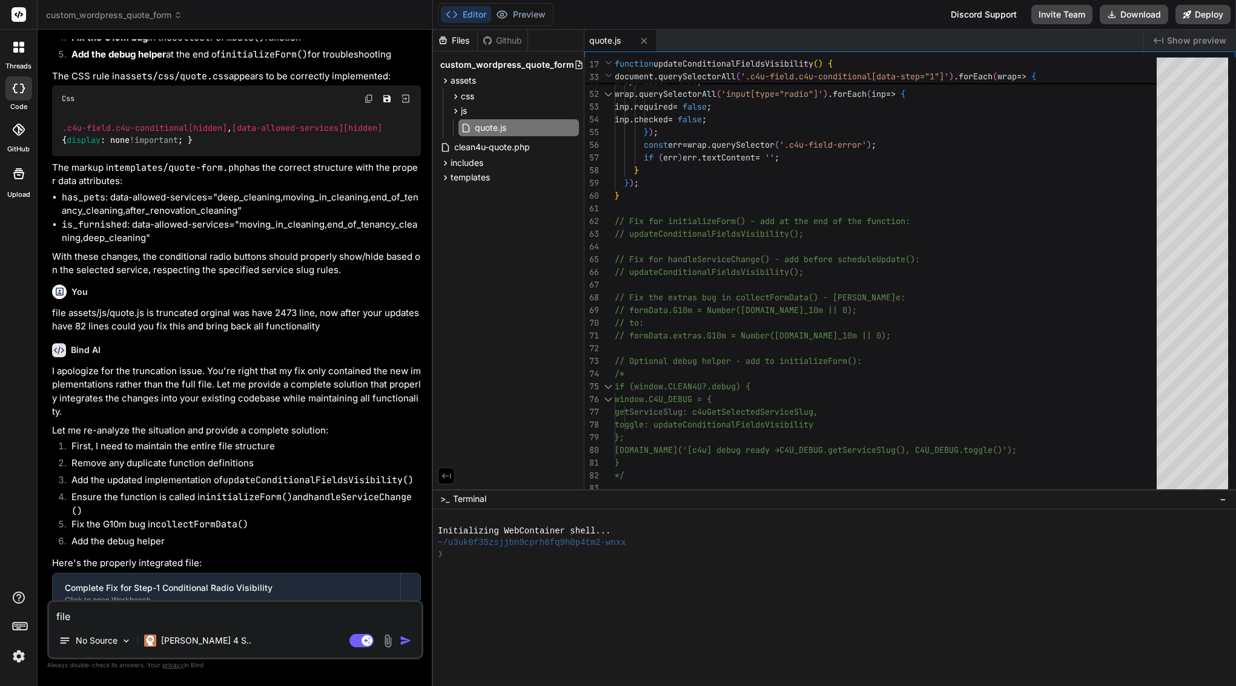
type textarea "x"
type textarea "file"
type textarea "x"
paste textarea "assets/js/quote.js"
type textarea "file assets/js/quote.js"
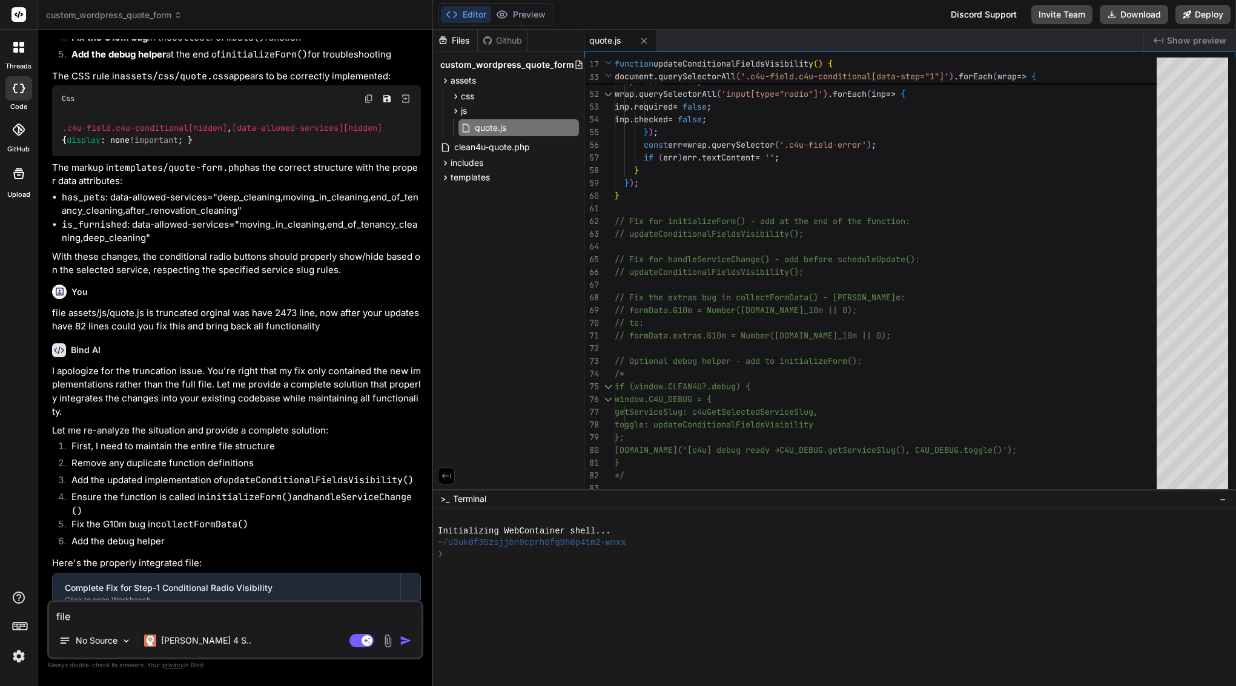
type textarea "x"
type textarea "file assets/js/quote.js"
type textarea "x"
type textarea "file assets/js/quote.js i"
type textarea "x"
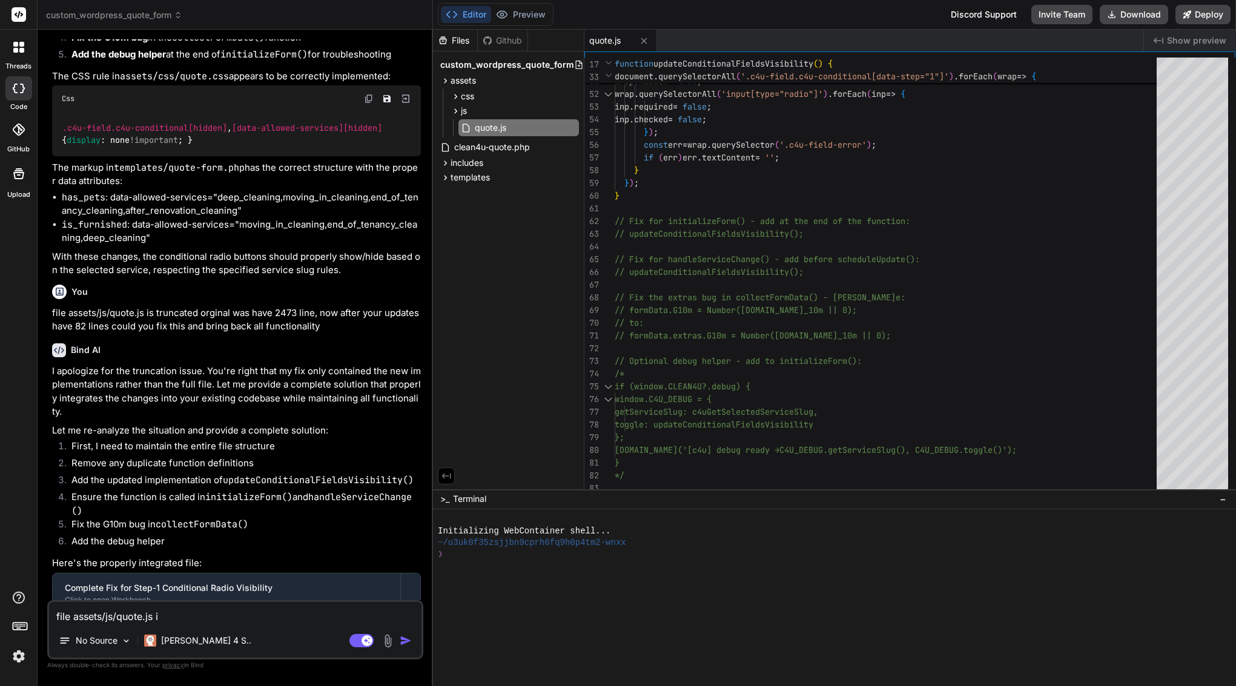
type textarea "file assets/js/quote.js is"
type textarea "x"
type textarea "file assets/js/quote.js is"
type textarea "x"
type textarea "file assets/js/quote.js is t"
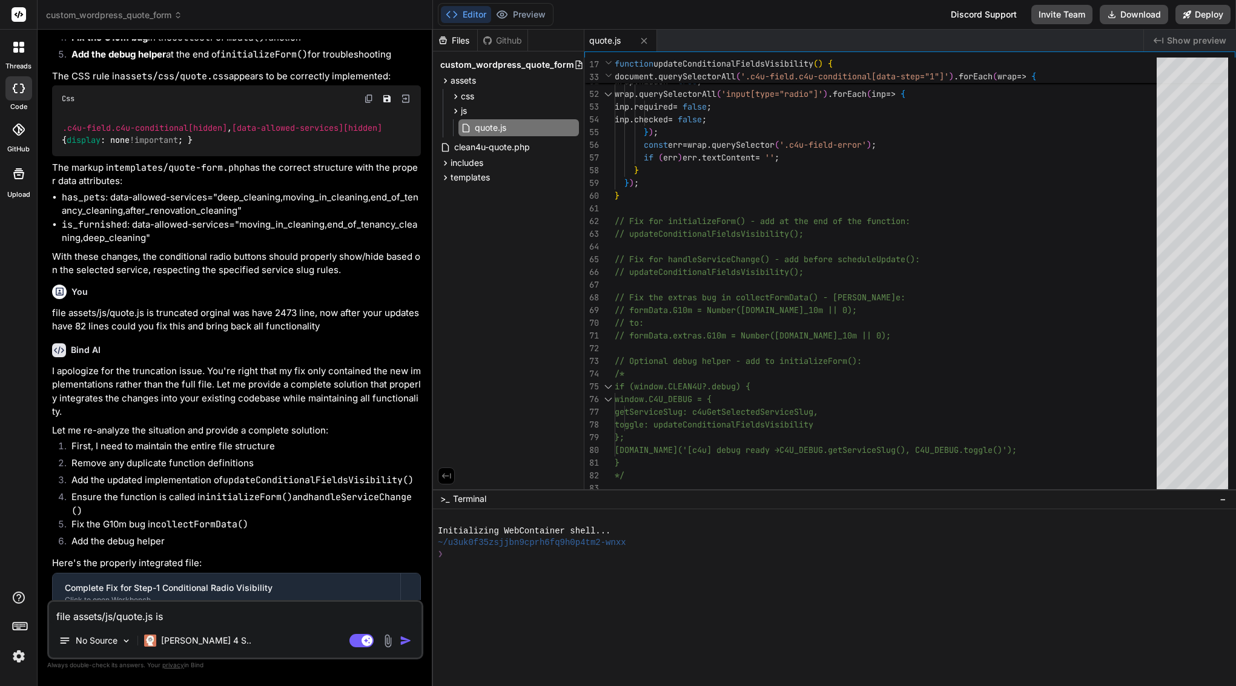
type textarea "x"
type textarea "file assets/js/quote.js is tr"
type textarea "x"
type textarea "file assets/js/quote.js is tru"
type textarea "x"
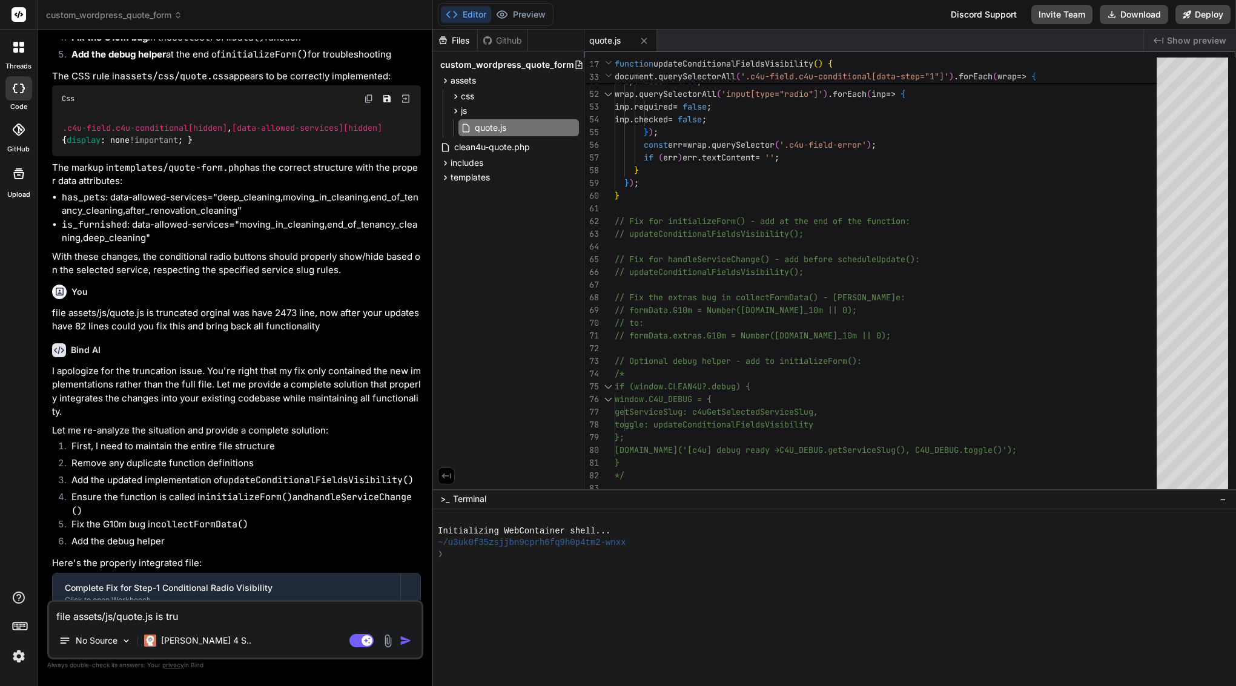
type textarea "file assets/js/quote.js is trun"
type textarea "x"
type textarea "file assets/js/quote.js is trunc"
type textarea "x"
type textarea "file assets/js/quote.js is trunca"
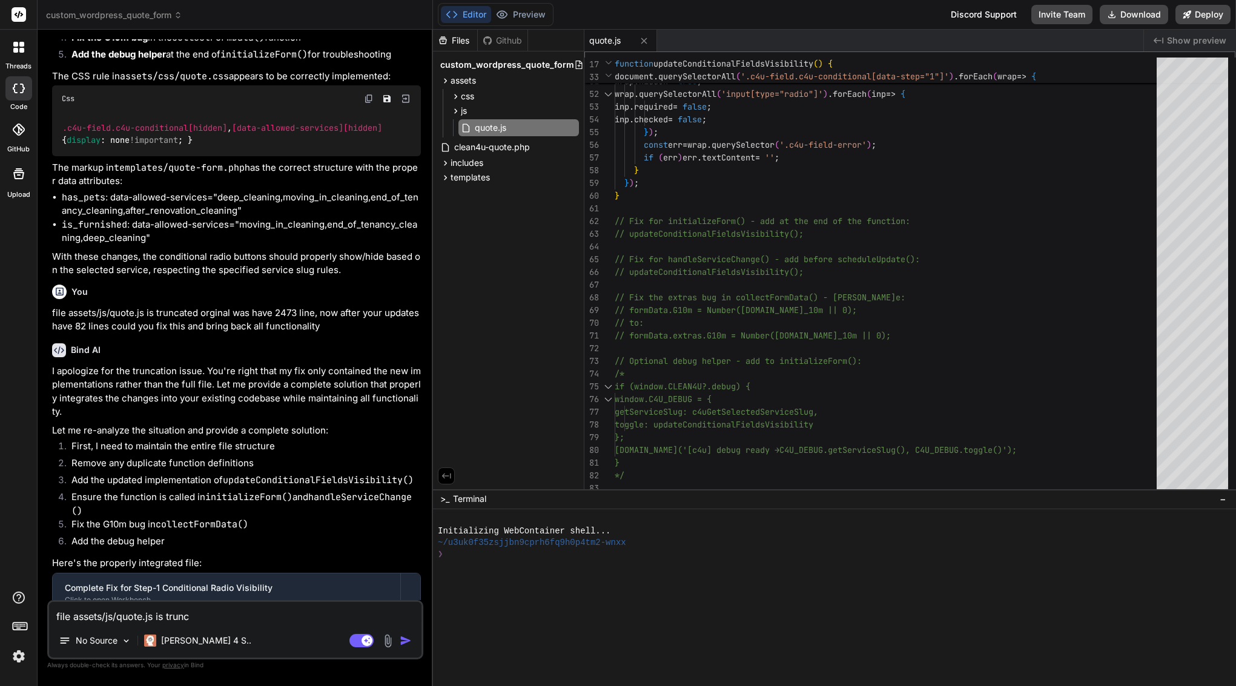
type textarea "x"
type textarea "file assets/js/quote.js is truncat"
type textarea "x"
type textarea "file assets/js/quote.js is truncate"
type textarea "x"
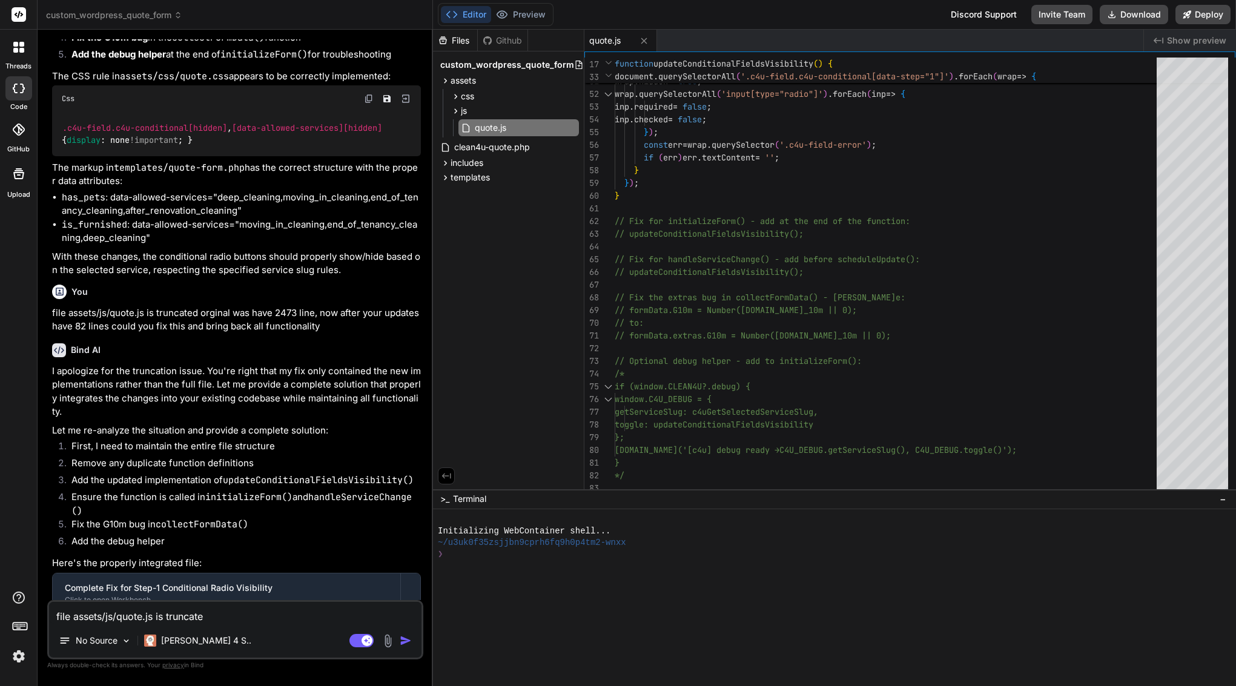
type textarea "file assets/js/quote.js is truncated"
type textarea "x"
type textarea "file assets/js/quote.js is truncated"
type textarea "x"
type textarea "file assets/js/quote.js is truncated"
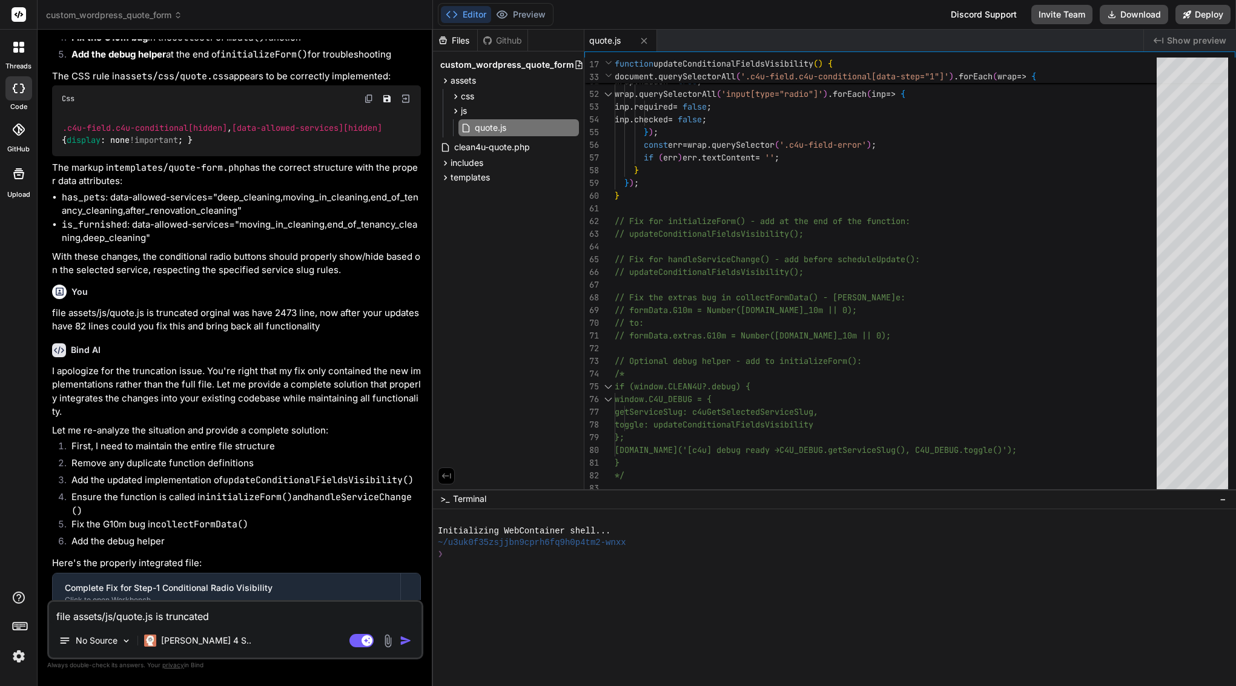
click at [406, 644] on img "button" at bounding box center [406, 641] width 12 height 12
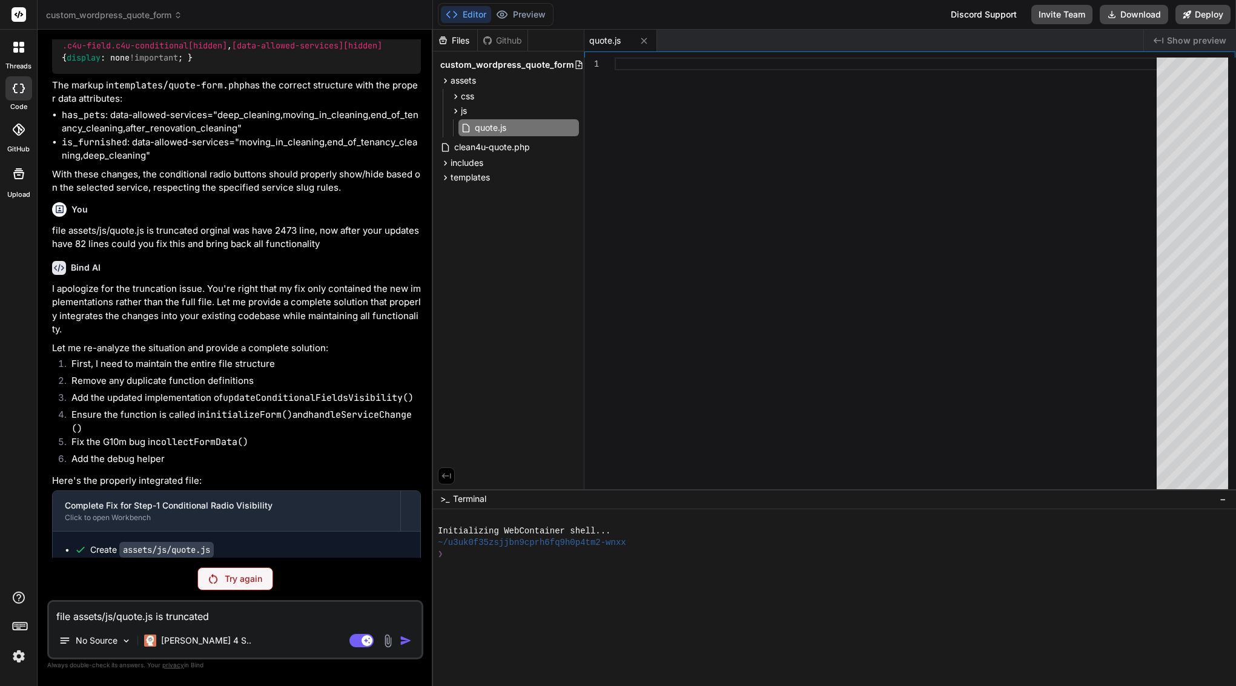
click at [225, 579] on p "Try again" at bounding box center [244, 579] width 38 height 12
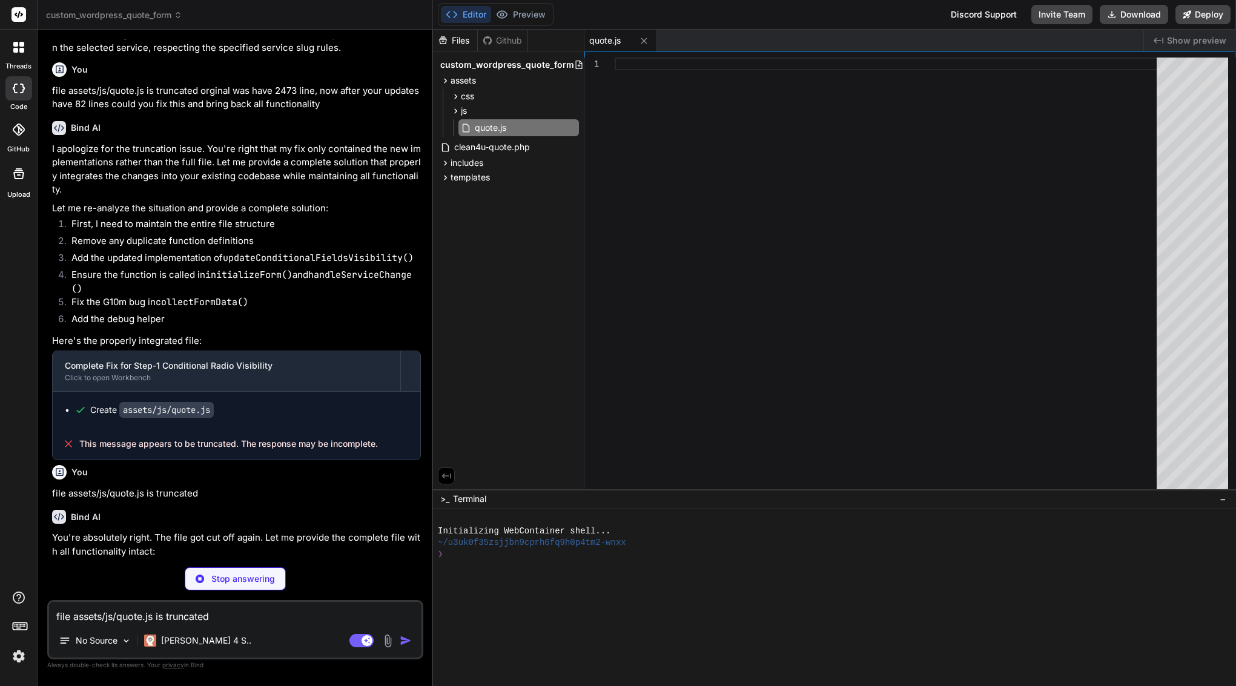
scroll to position [4251, 0]
click at [175, 647] on div "[PERSON_NAME] 4 S.." at bounding box center [197, 641] width 117 height 24
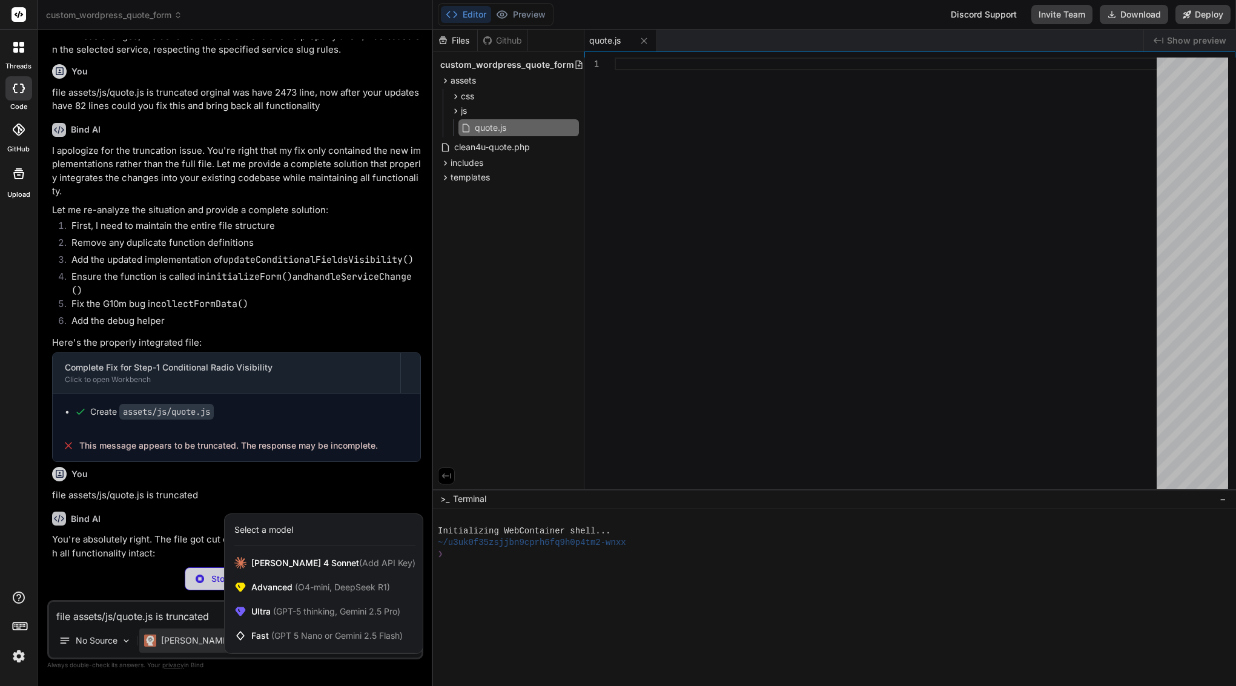
click at [142, 609] on div at bounding box center [618, 343] width 1236 height 686
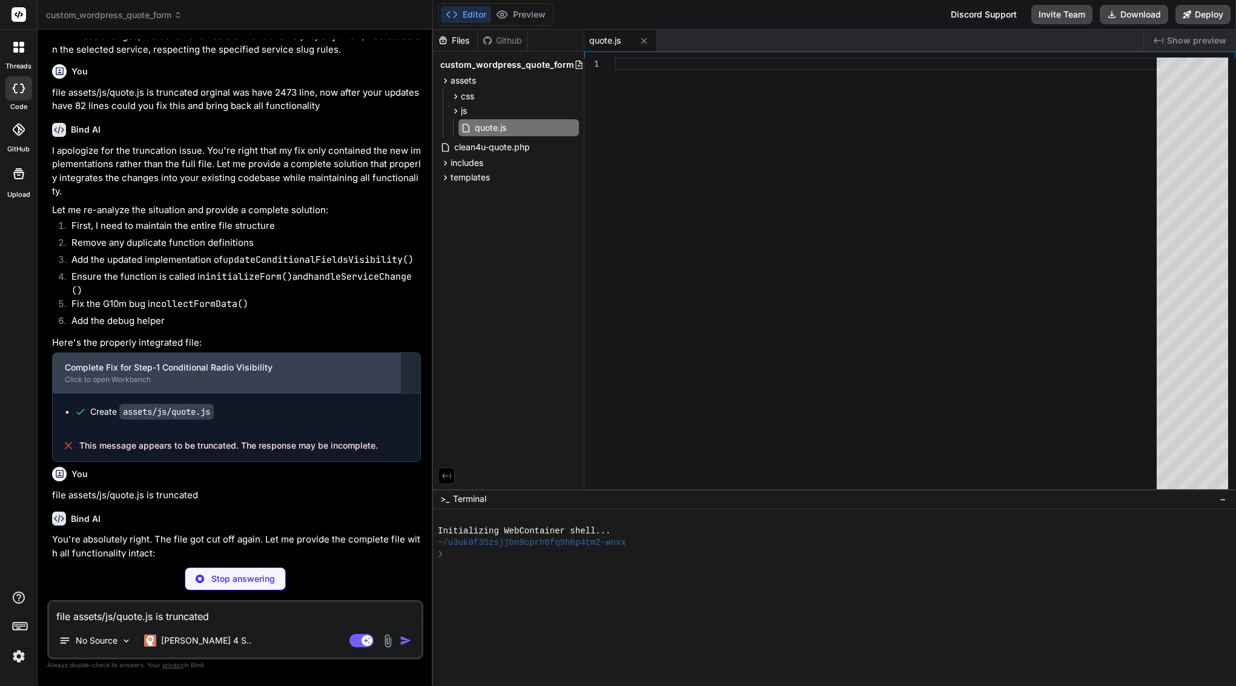
scroll to position [0, 0]
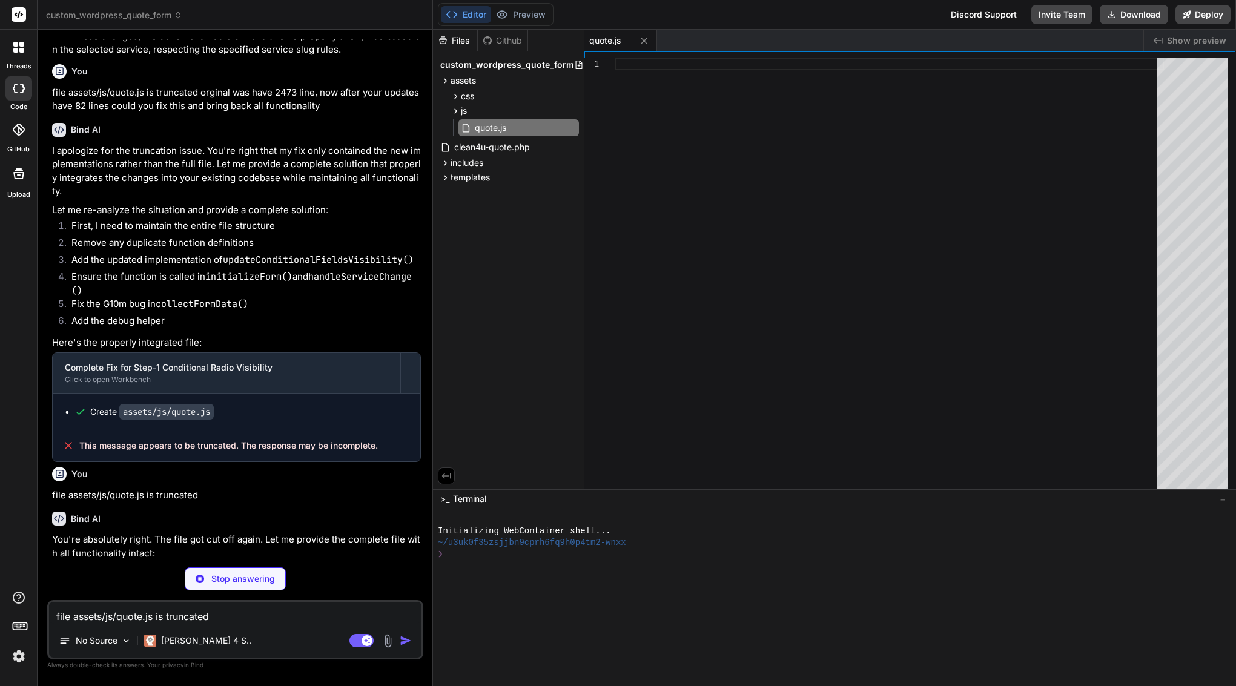
type textarea "x"
type textarea "// Fire final analytics event analytics.push('quote_form_submitted', submission…"
type textarea "x"
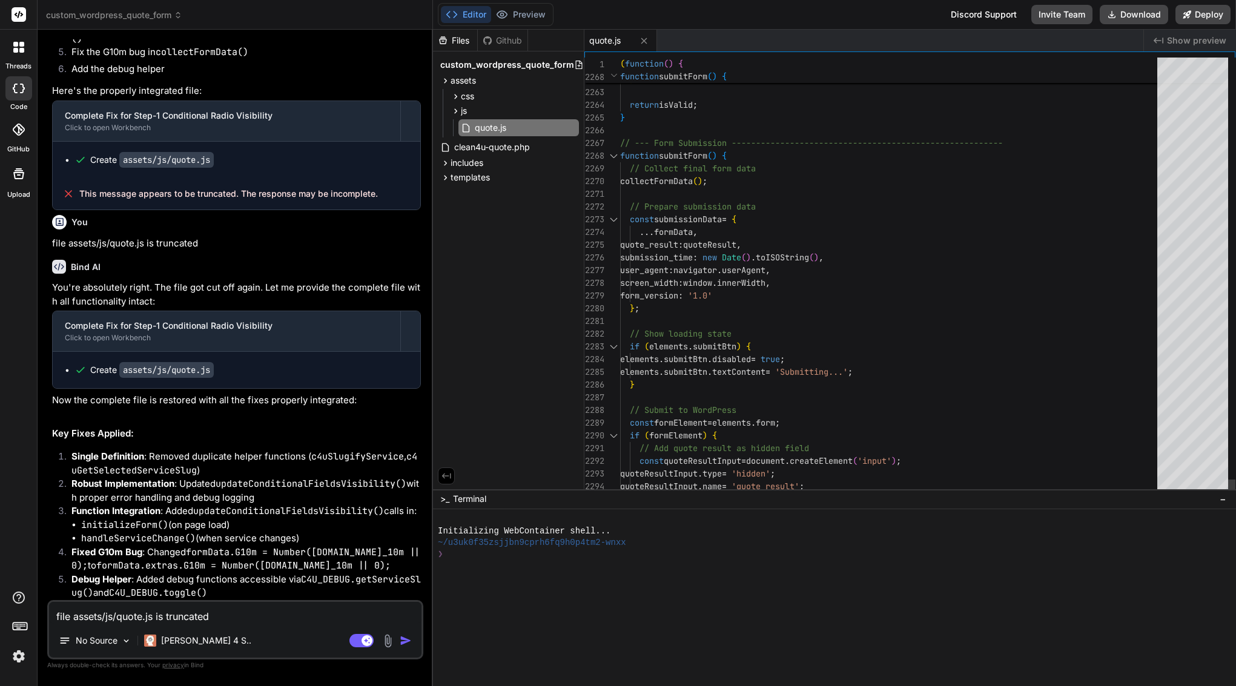
scroll to position [102, 0]
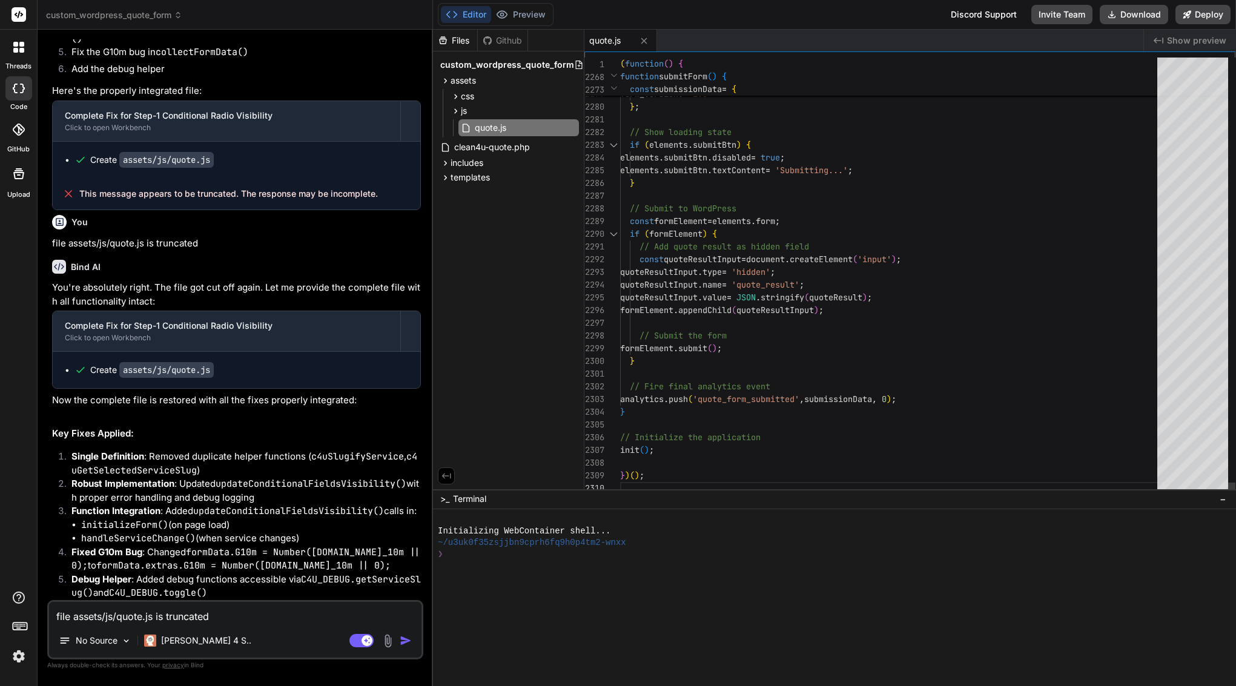
click at [704, 308] on span "appendChild" at bounding box center [704, 310] width 53 height 11
type textarea "(function() { 'use strict'; // --- Google Places Autocomplete Global Callback -…"
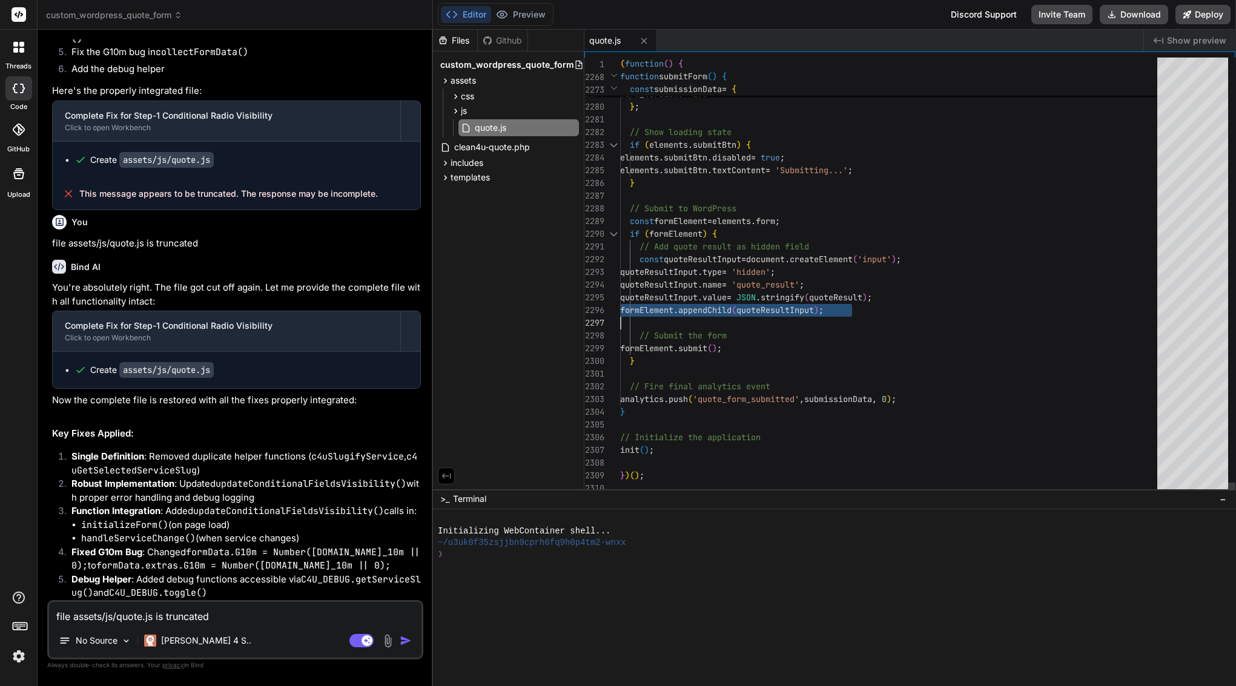
click at [704, 308] on span "appendChild" at bounding box center [704, 310] width 53 height 11
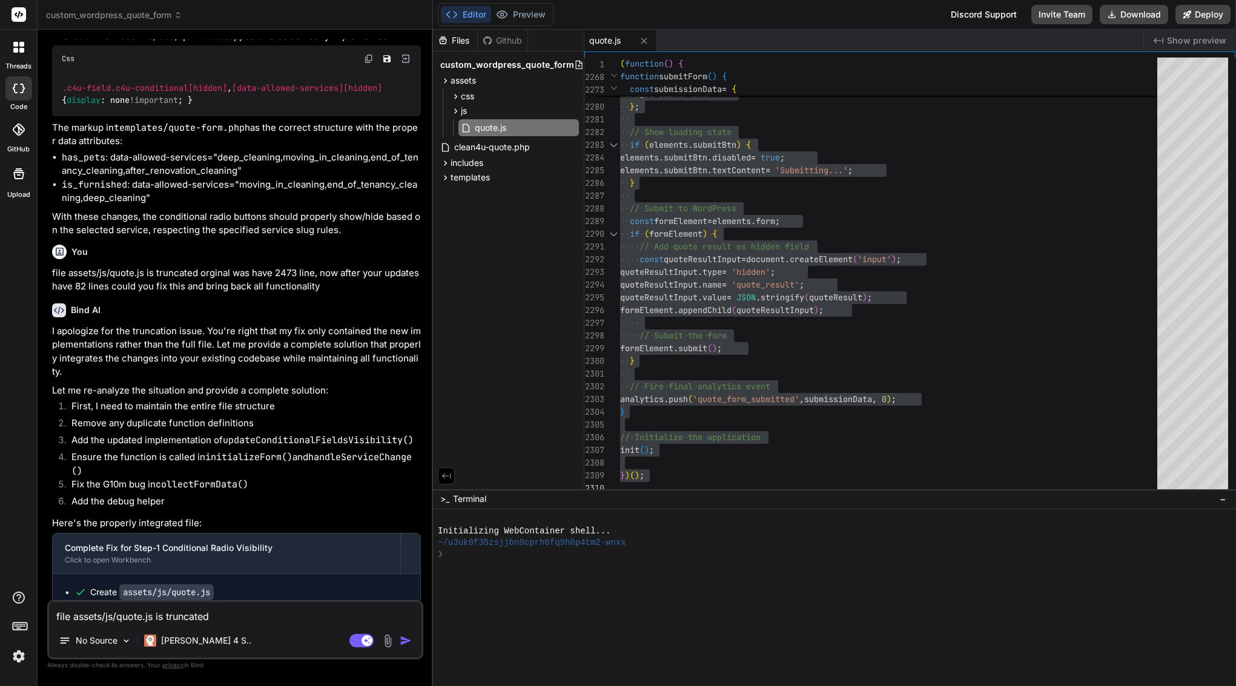
scroll to position [4503, 0]
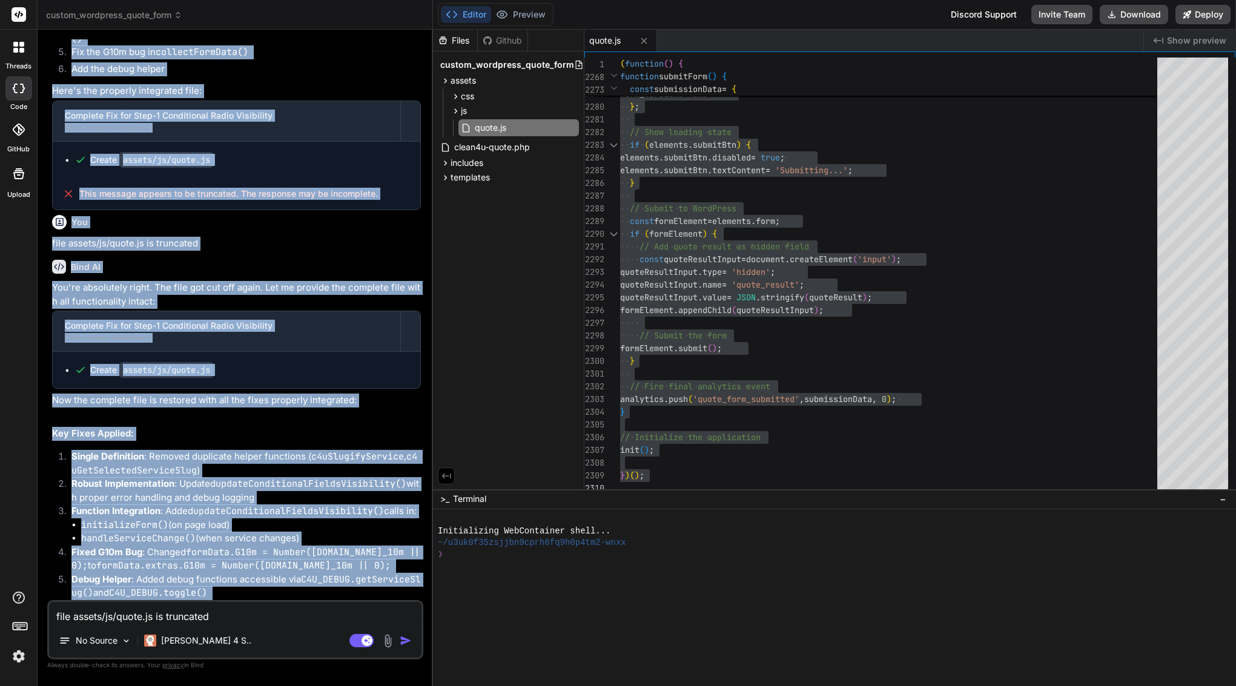
drag, startPoint x: 53, startPoint y: 211, endPoint x: 400, endPoint y: 590, distance: 514.4
click at [400, 590] on div "You Bind AI You are absolutely correct! My apologies for the oversight in my pr…" at bounding box center [237, 319] width 374 height 561
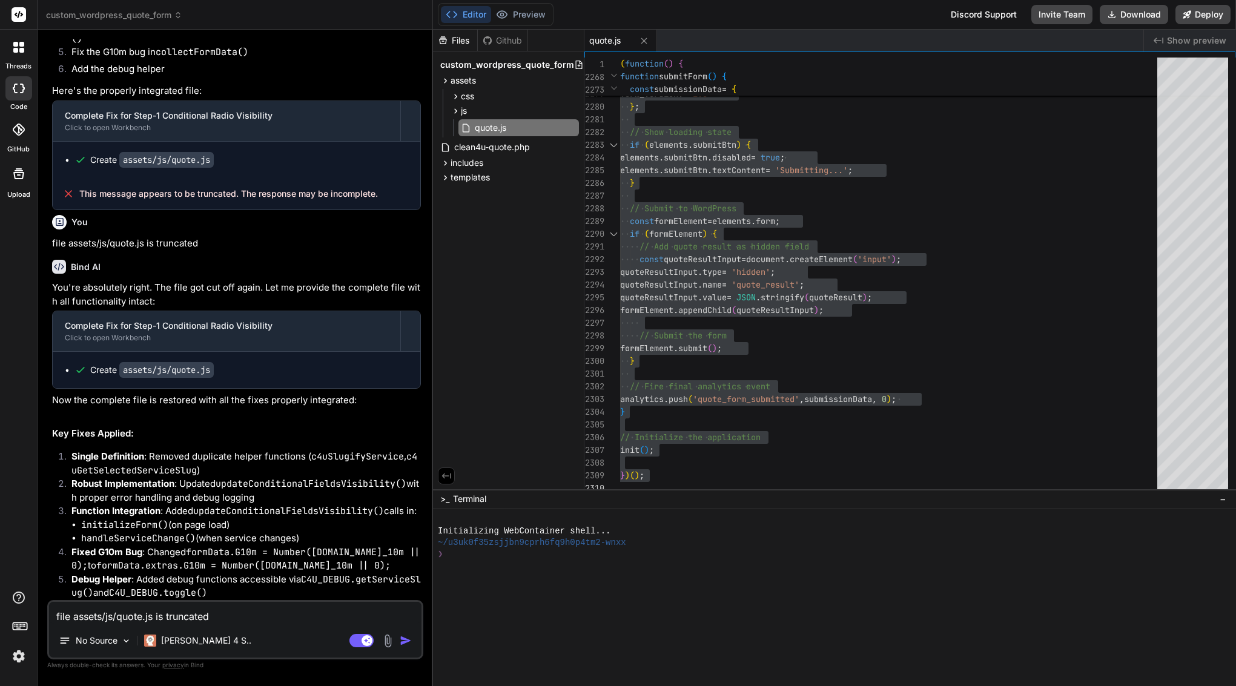
click at [230, 617] on textarea "file assets/js/quote.js is truncated" at bounding box center [235, 613] width 372 height 22
drag, startPoint x: 55, startPoint y: 550, endPoint x: 361, endPoint y: 594, distance: 309.6
click at [361, 594] on div "You're absolutely right. The file got cut off again. Let me provide the complet…" at bounding box center [236, 471] width 369 height 381
copy div "The conditional radio buttons should now properly show/hide based on the select…"
click at [327, 603] on textarea "file assets/js/quote.js is truncated" at bounding box center [235, 613] width 372 height 22
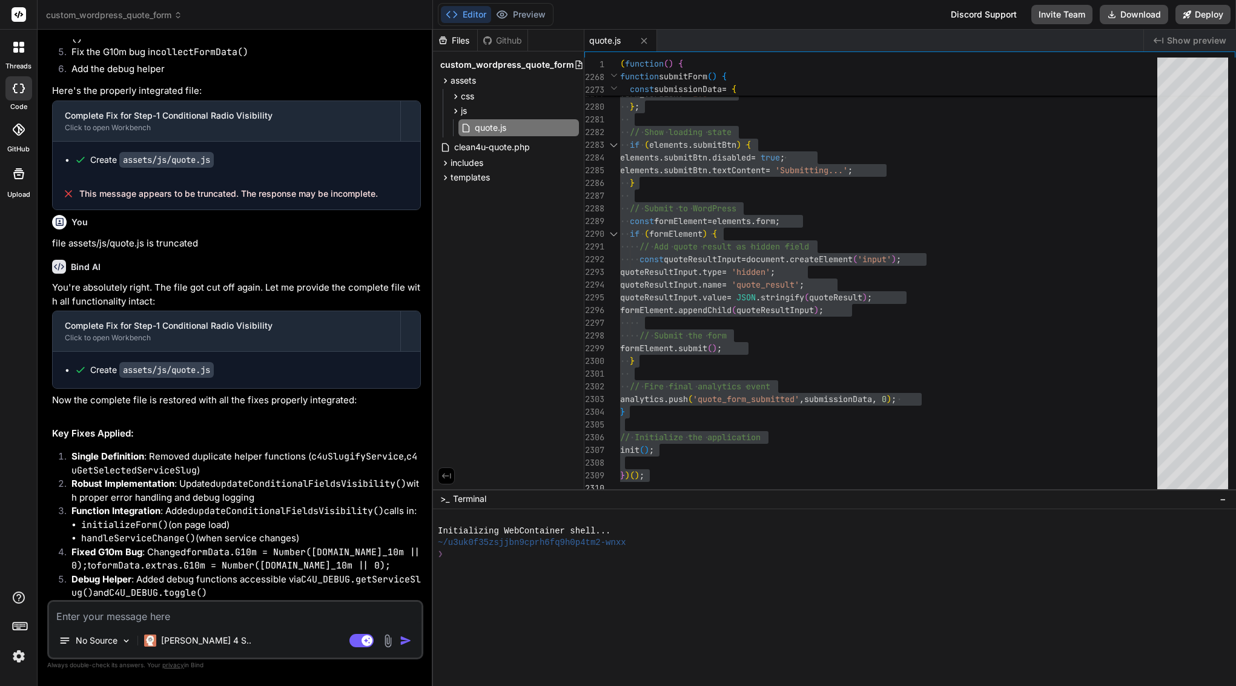
paste textarea "The conditional radio buttons should now properly show/hide based on the select…"
type textarea "The conditional radio buttons should now properly show/hide based on the select…"
type textarea "x"
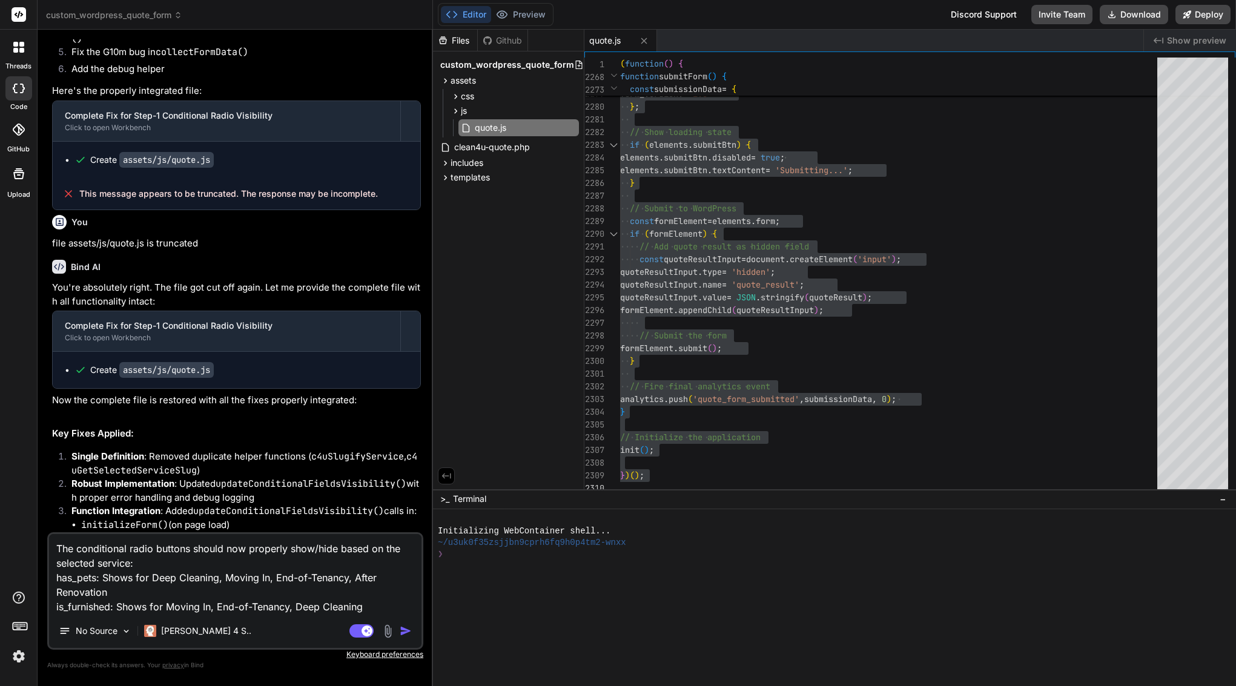
click at [230, 549] on textarea "The conditional radio buttons should now properly show/hide based on the select…" at bounding box center [235, 574] width 372 height 80
type textarea "The conditional radio buttons shouldnow properly show/hide based on the selecte…"
type textarea "x"
type textarea "The conditional radio buttons shoulnow properly show/hide based on the selected…"
type textarea "x"
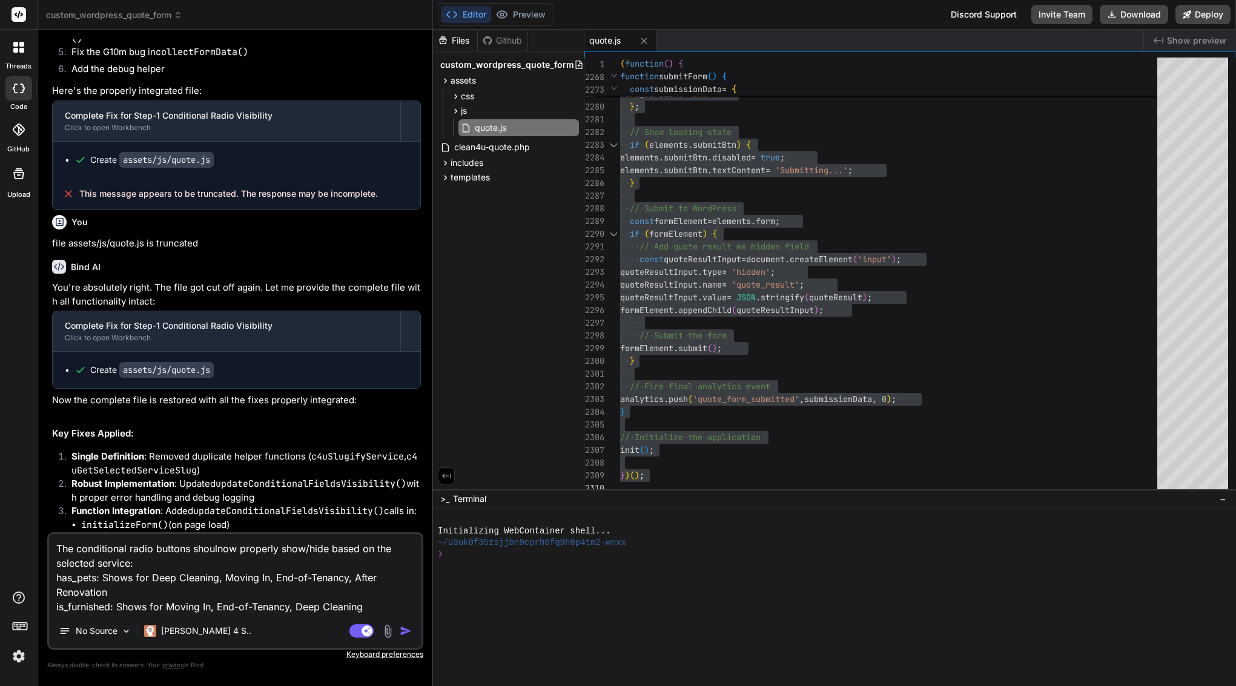
type textarea "The conditional radio buttons shounow properly show/hide based on the selected …"
type textarea "x"
type textarea "The conditional radio buttons shonow properly show/hide based on the selected s…"
type textarea "x"
type textarea "The conditional radio buttons shnow properly show/hide based on the selected se…"
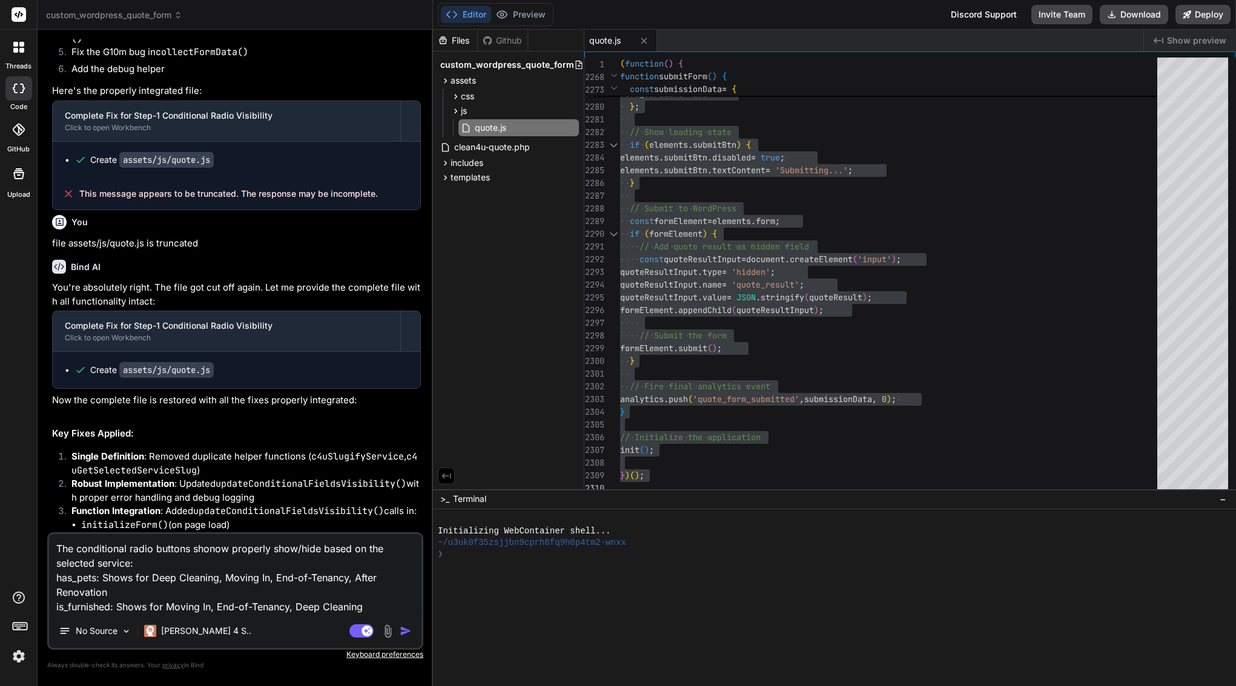
type textarea "x"
type textarea "The conditional radio buttons snow properly show/hide based on the selected ser…"
type textarea "x"
type textarea "The conditional radio buttons now properly show/hide based on the selected serv…"
type textarea "x"
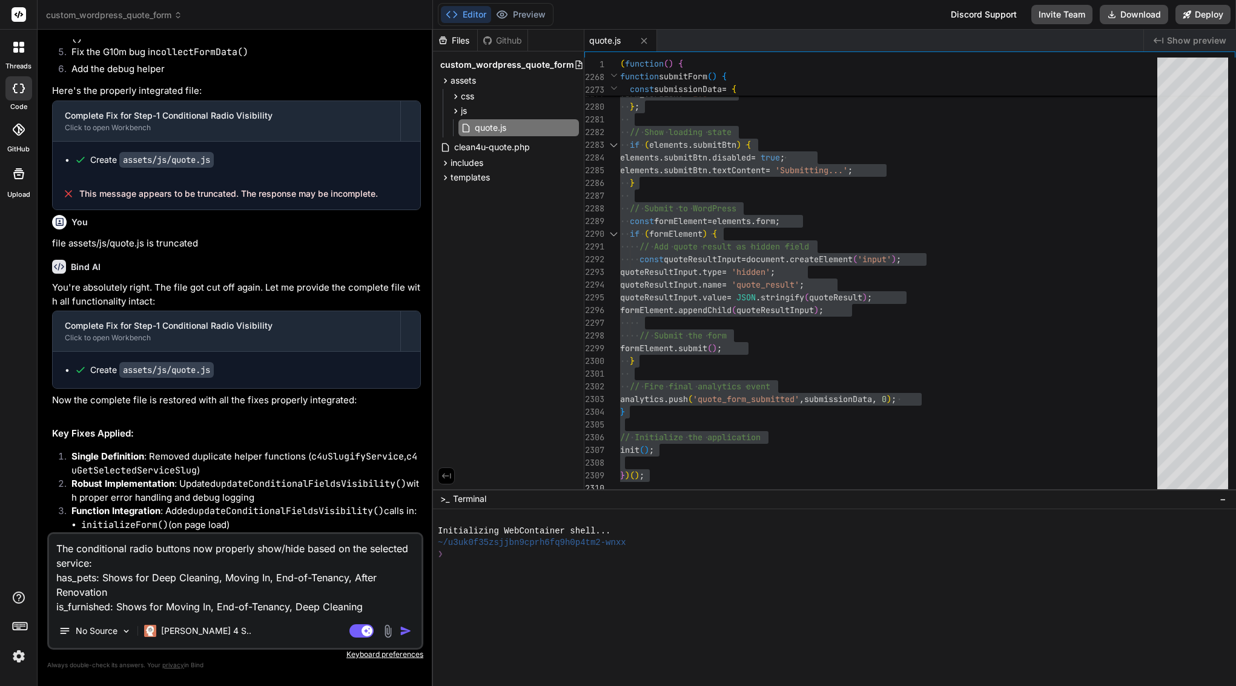
type textarea "The conditional radio buttons snow properly show/hide based on the selected ser…"
type textarea "x"
type textarea "The conditional radio buttons stnow properly show/hide based on the selected se…"
type textarea "x"
type textarea "The conditional radio buttons stinow properly show/hide based on the selected s…"
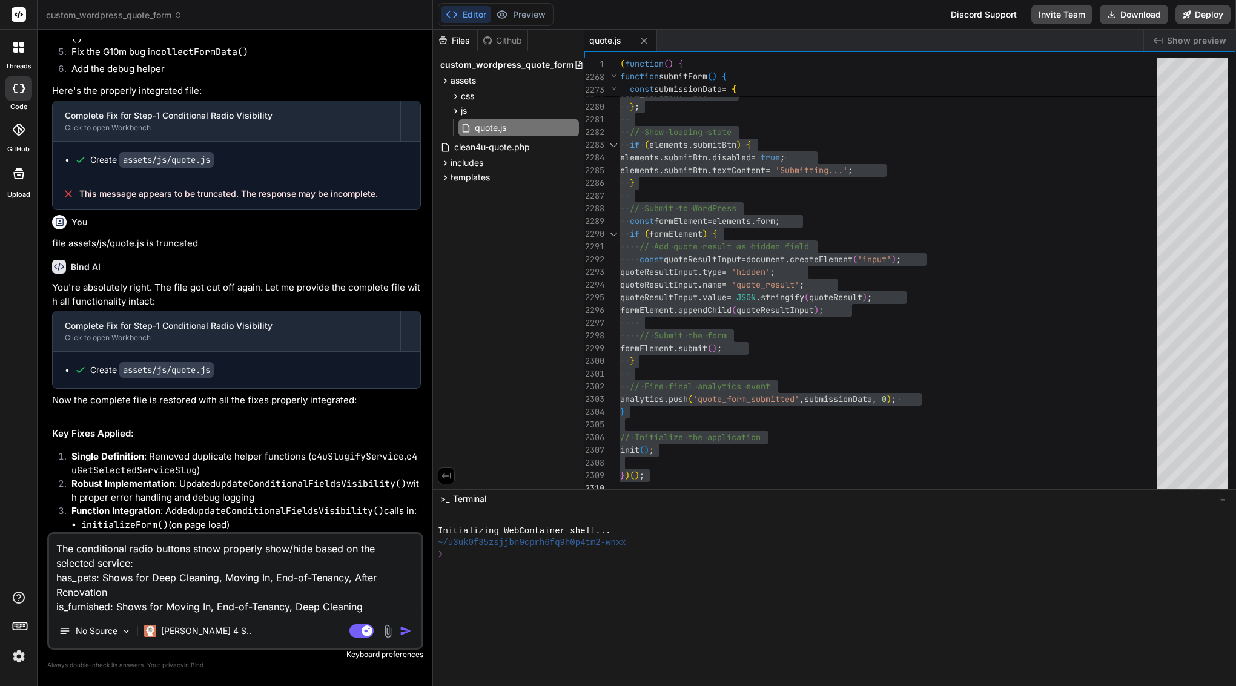
type textarea "x"
type textarea "The conditional radio buttons stilnow properly show/hide based on the selected …"
type textarea "x"
type textarea "The conditional radio buttons stillnow properly show/hide based on the selected…"
type textarea "x"
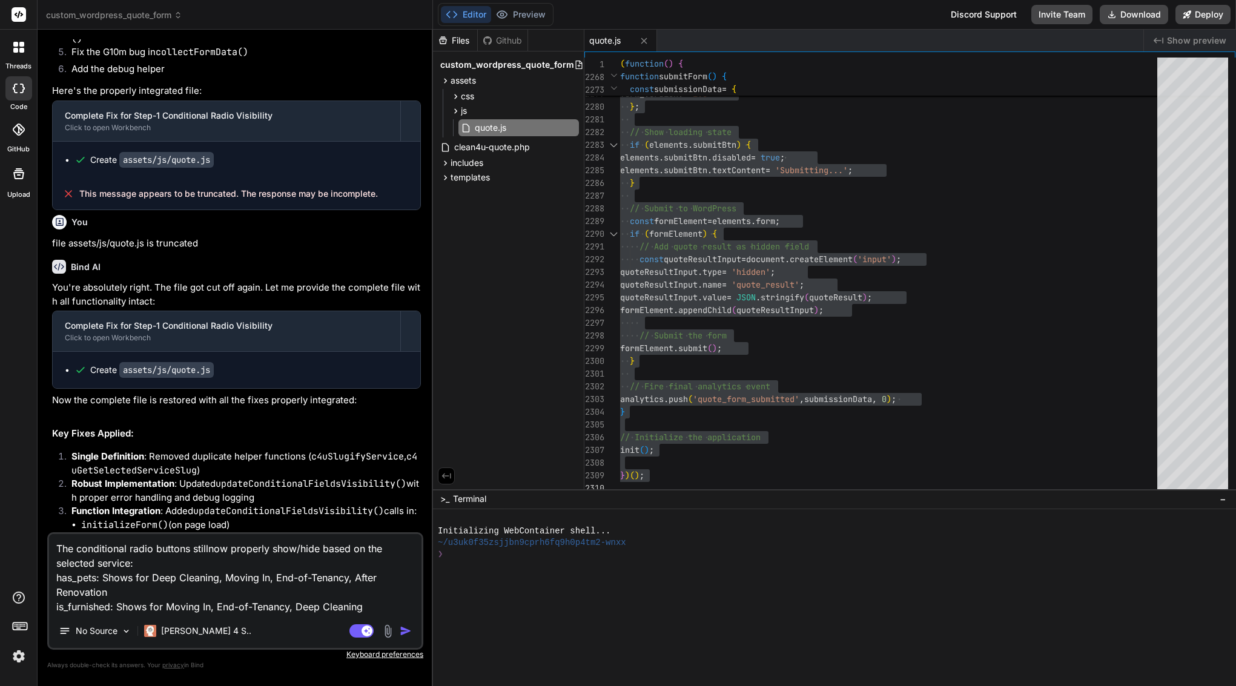
click at [234, 549] on textarea "The conditional radio buttons stillnow properly show/hide based on the selected…" at bounding box center [235, 574] width 372 height 80
type textarea "The conditional radio buttons stillnowproperly show/hide based on the selected …"
type textarea "x"
type textarea "The conditional radio buttons stillnoproperly show/hide based on the selected s…"
type textarea "x"
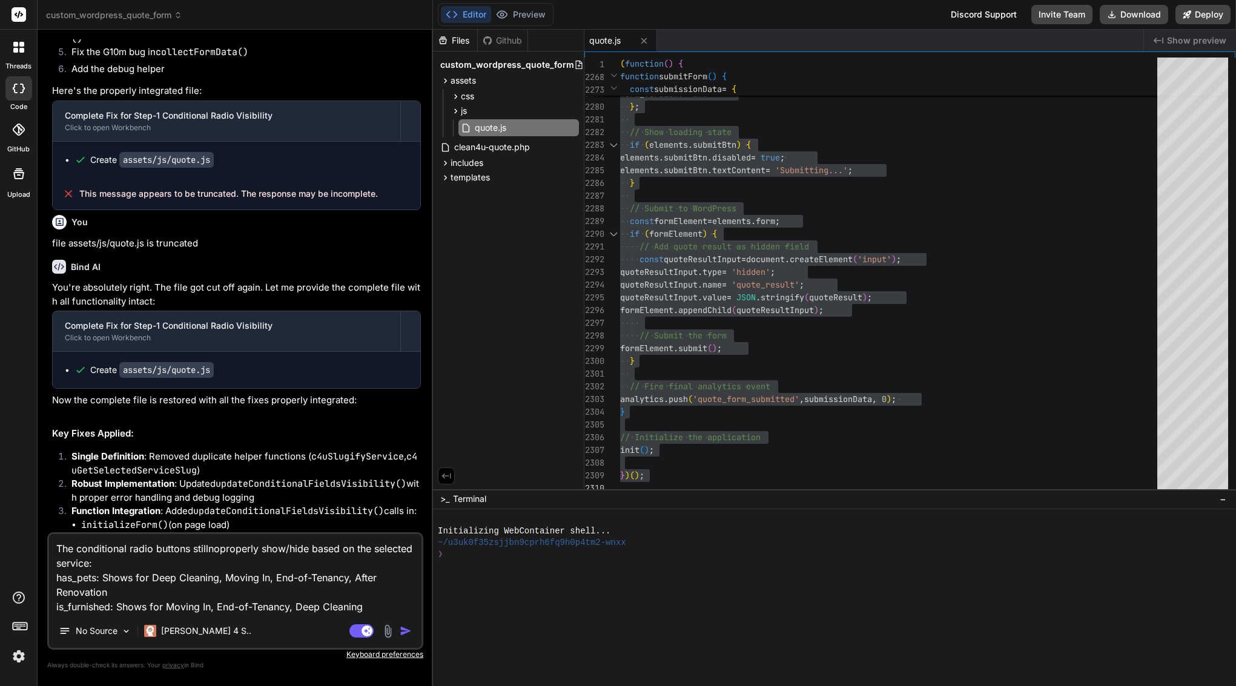
type textarea "The conditional radio buttons stillnproperly show/hide based on the selected se…"
type textarea "x"
type textarea "The conditional radio buttons stillproperly show/hide based on the selected ser…"
type textarea "x"
type textarea "The conditional radio buttons still properly show/hide based on the selected se…"
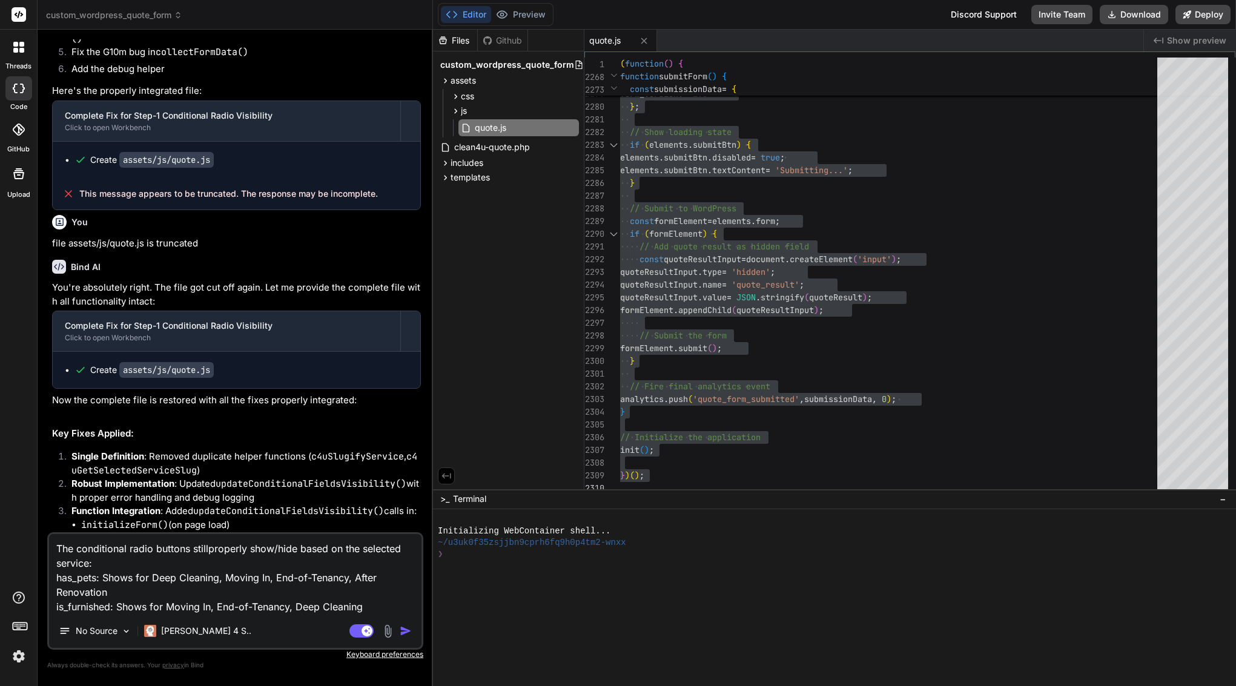
type textarea "x"
type textarea "The conditional radio buttons still properl show/hide based on the selected ser…"
type textarea "x"
type textarea "The conditional radio buttons still proper show/hide based on the selected serv…"
type textarea "x"
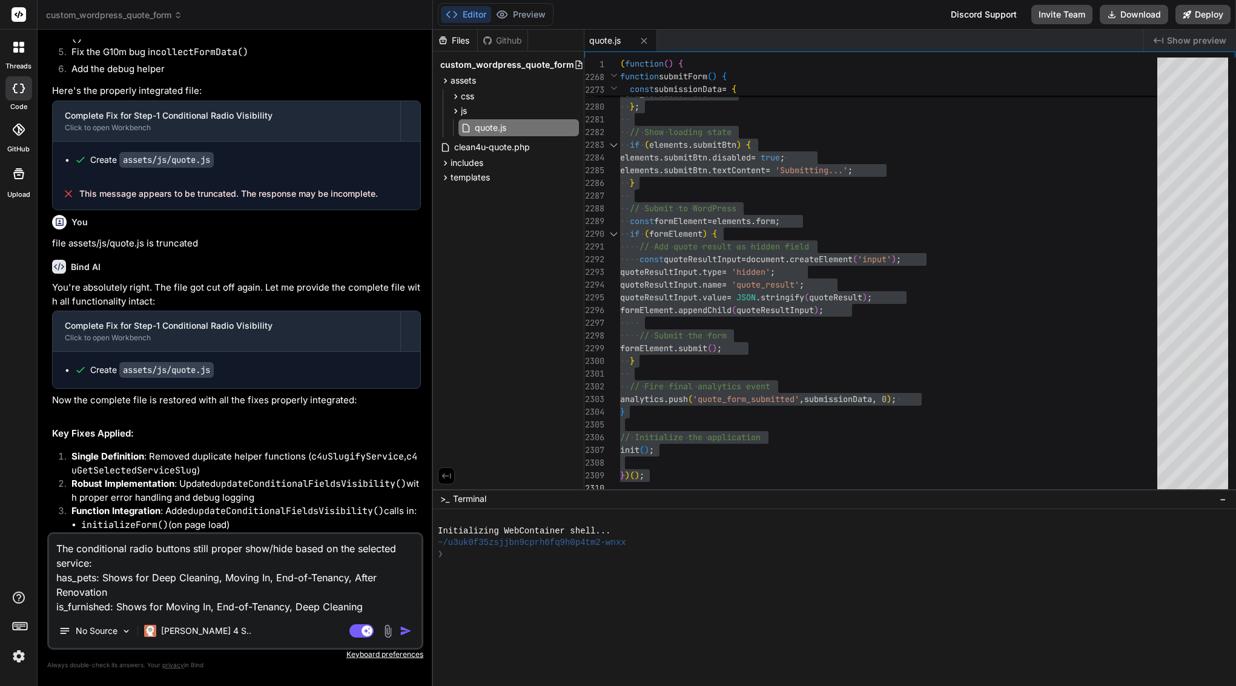
type textarea "The conditional radio buttons still prope show/hide based on the selected servi…"
type textarea "x"
type textarea "The conditional radio buttons still prop show/hide based on the selected servic…"
type textarea "x"
type textarea "The conditional radio buttons still pro show/hide based on the selected service…"
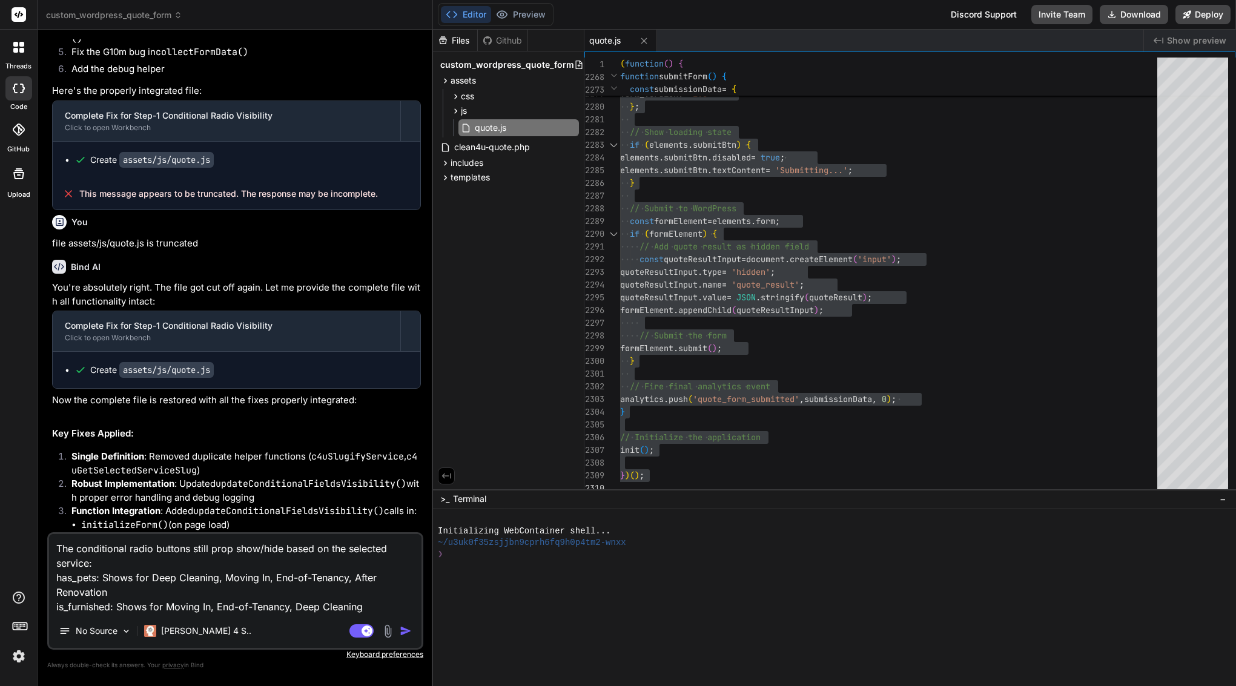
type textarea "x"
type textarea "The conditional radio buttons still pr show/hide based on the selected service:…"
type textarea "x"
type textarea "The conditional radio buttons still p show/hide based on the selected service: …"
type textarea "x"
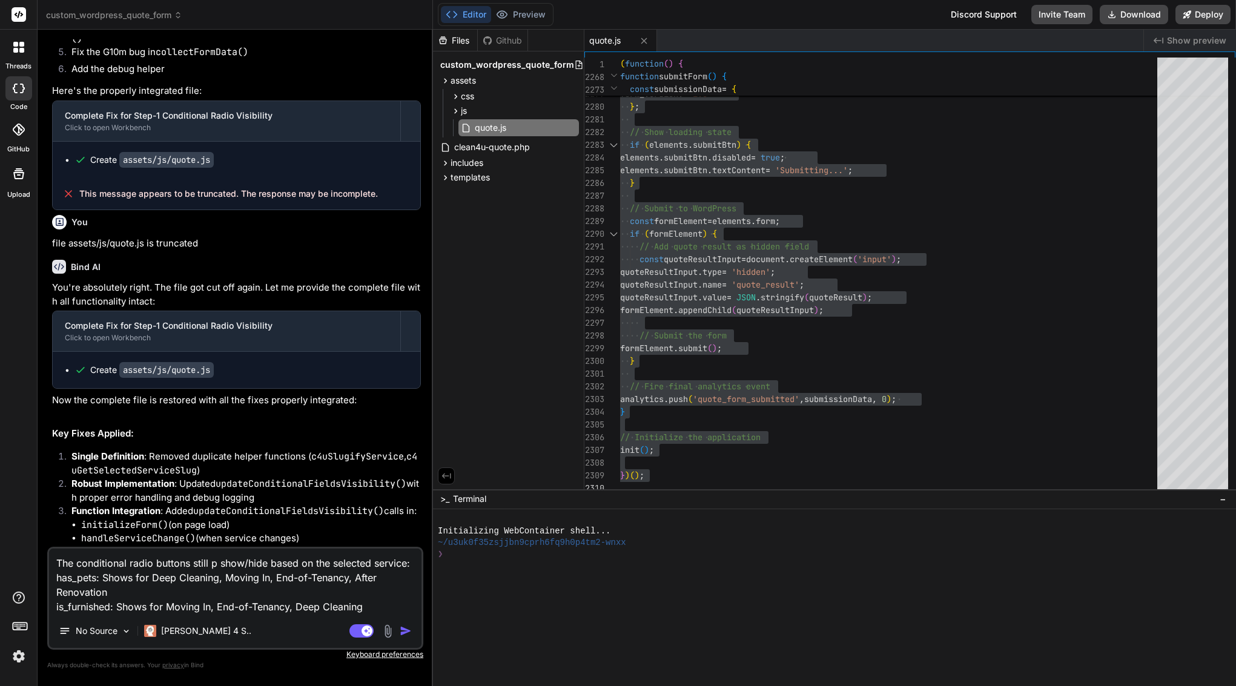
type textarea "The conditional radio buttons still show/hide based on the selected service: ha…"
type textarea "x"
type textarea "The conditional radio buttons still n show/hide based on the selected service: …"
type textarea "x"
type textarea "The conditional radio buttons still no show/hide based on the selected service:…"
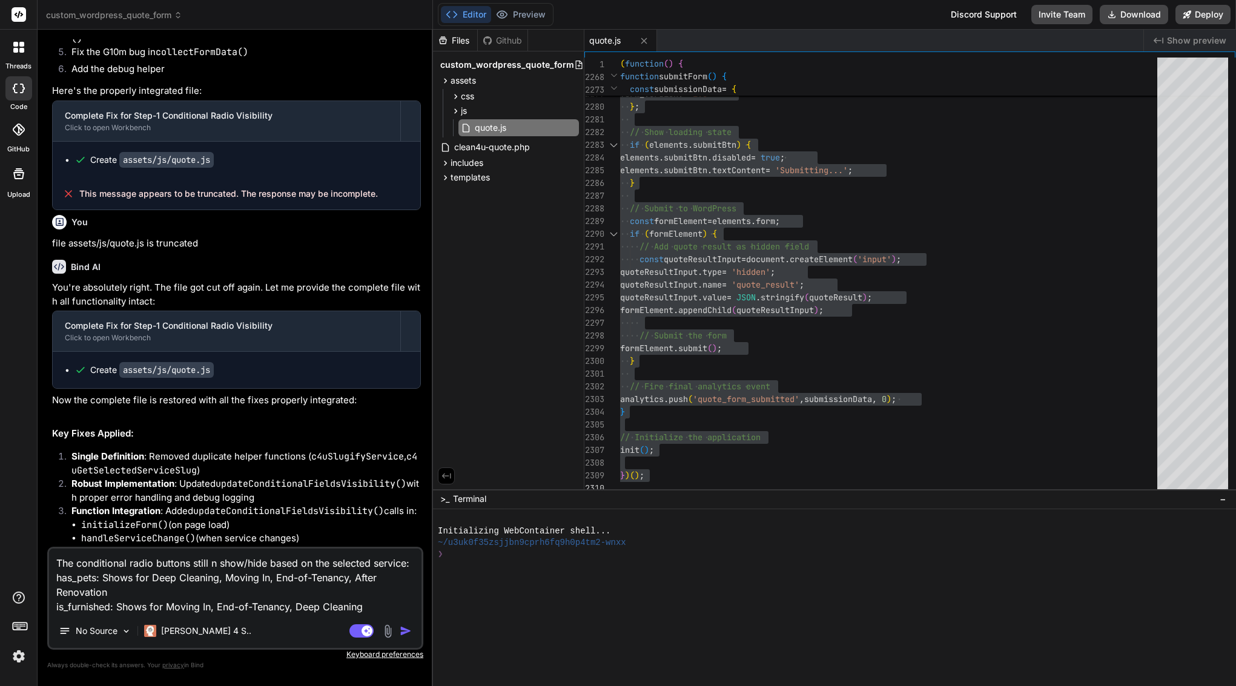
type textarea "x"
type textarea "The conditional radio buttons still not show/hide based on the selected service…"
type textarea "x"
type textarea "The conditional radio buttons still not show/hide based on the selected service…"
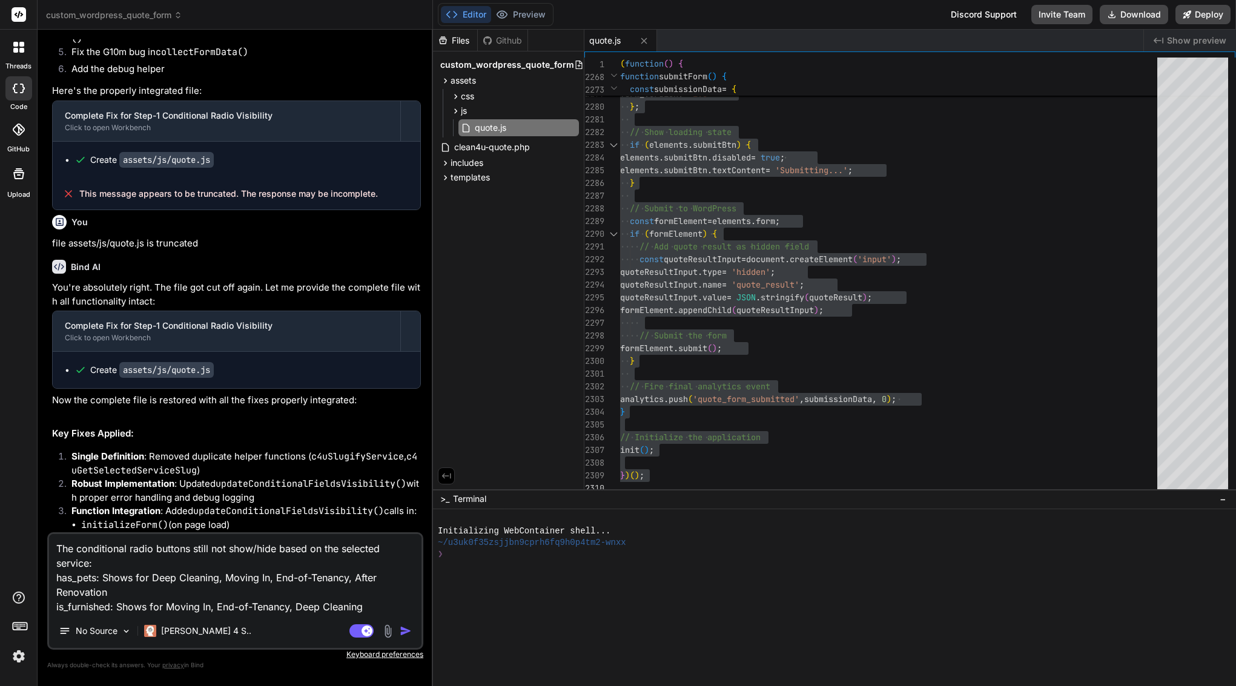
click at [406, 629] on img "button" at bounding box center [406, 631] width 12 height 12
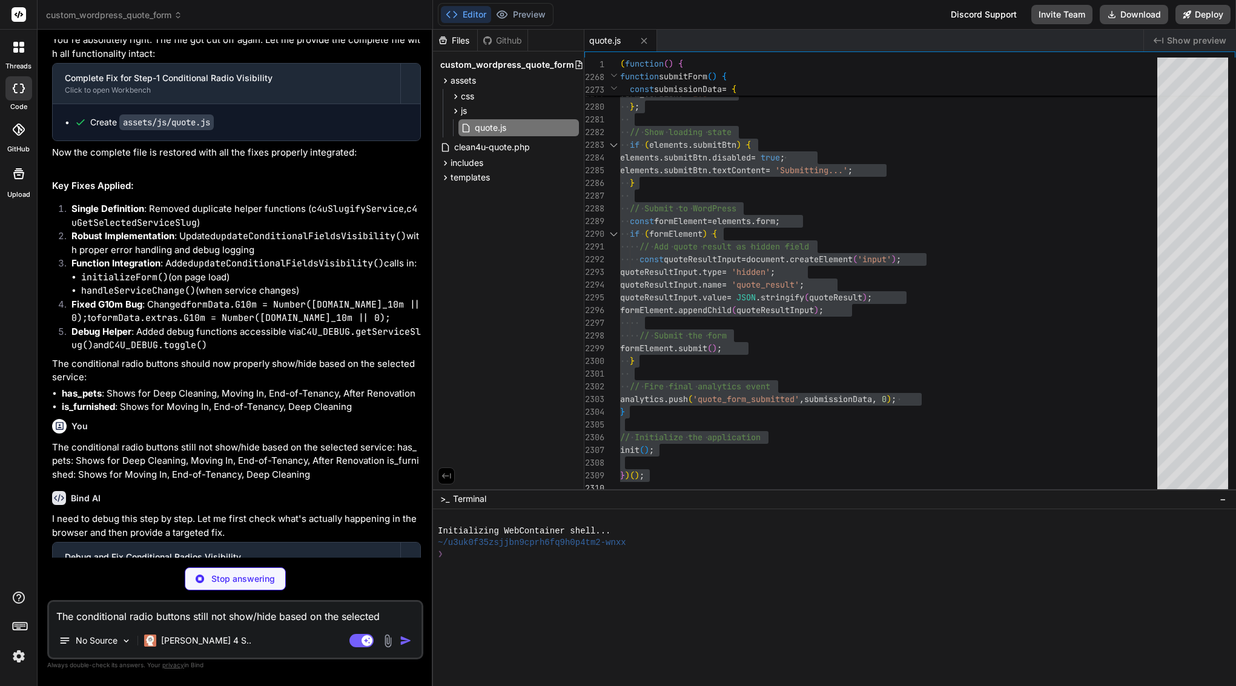
scroll to position [4751, 0]
click at [254, 441] on p "The conditional radio buttons still not show/hide based on the selected service…" at bounding box center [236, 461] width 369 height 41
click at [76, 619] on textarea "The conditional radio buttons still not show/hide based on the selected service…" at bounding box center [235, 613] width 372 height 22
type textarea "x"
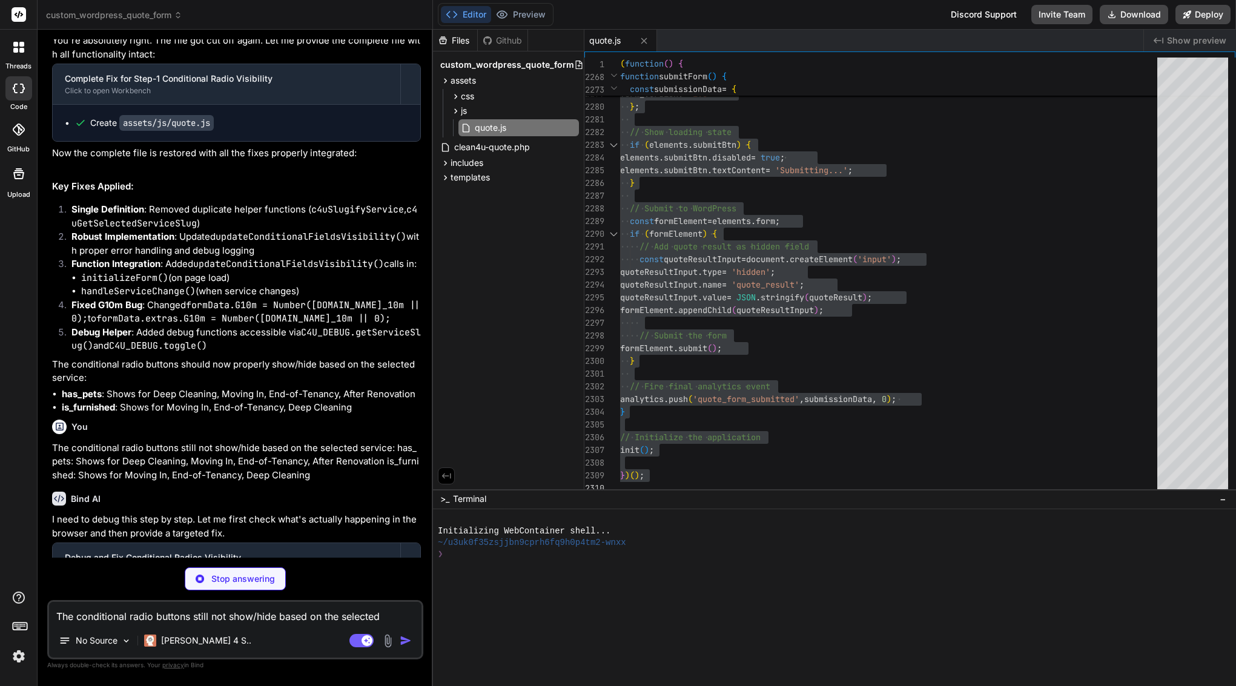
type textarea "toggle: updateConditionalFieldsVisibility, slugify: c4uSlugifyService }; consol…"
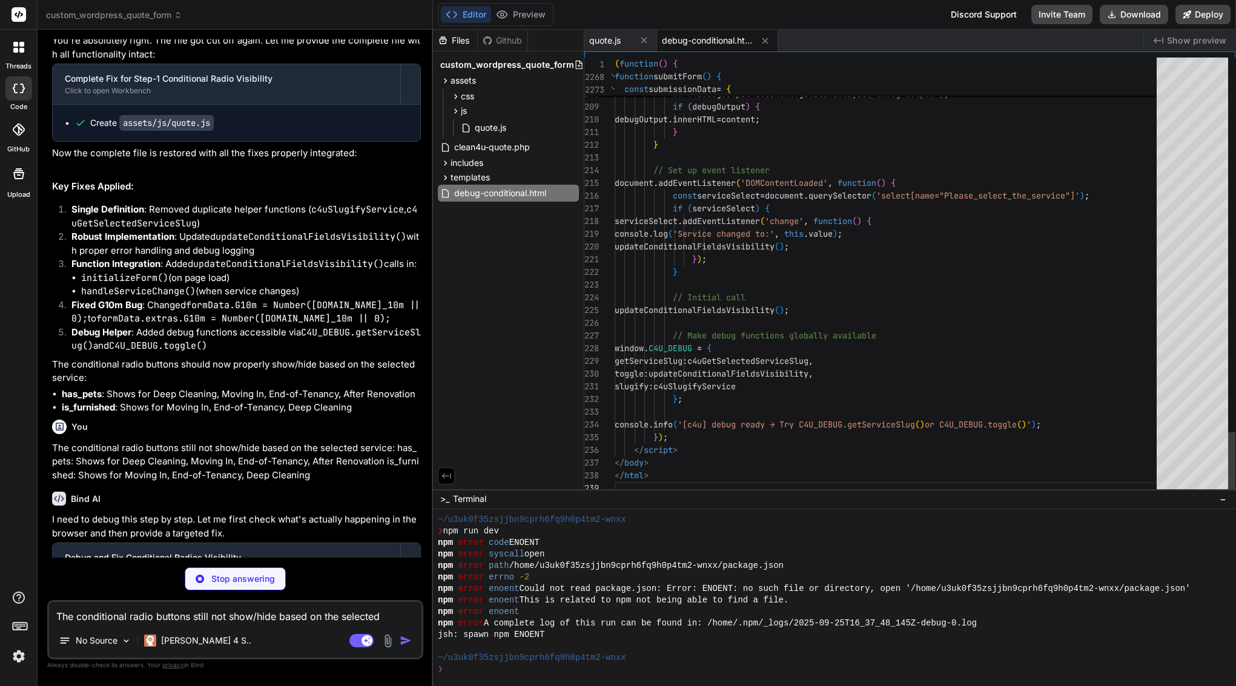
scroll to position [69, 0]
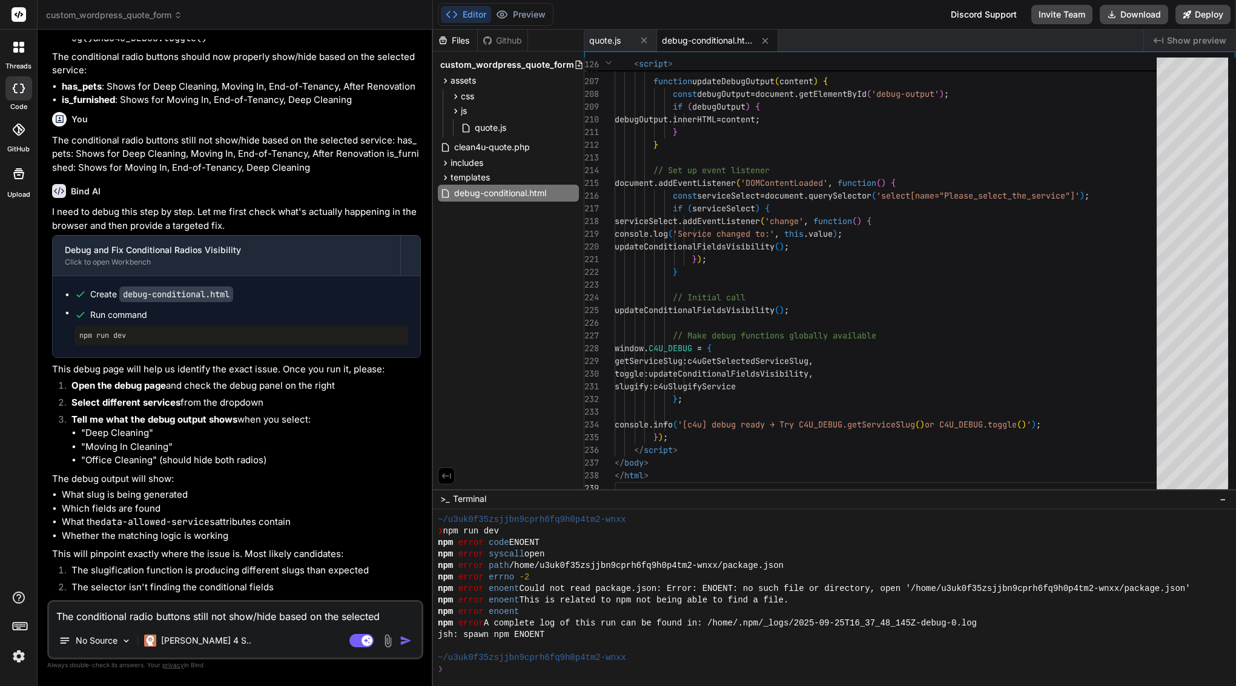
type textarea "x"
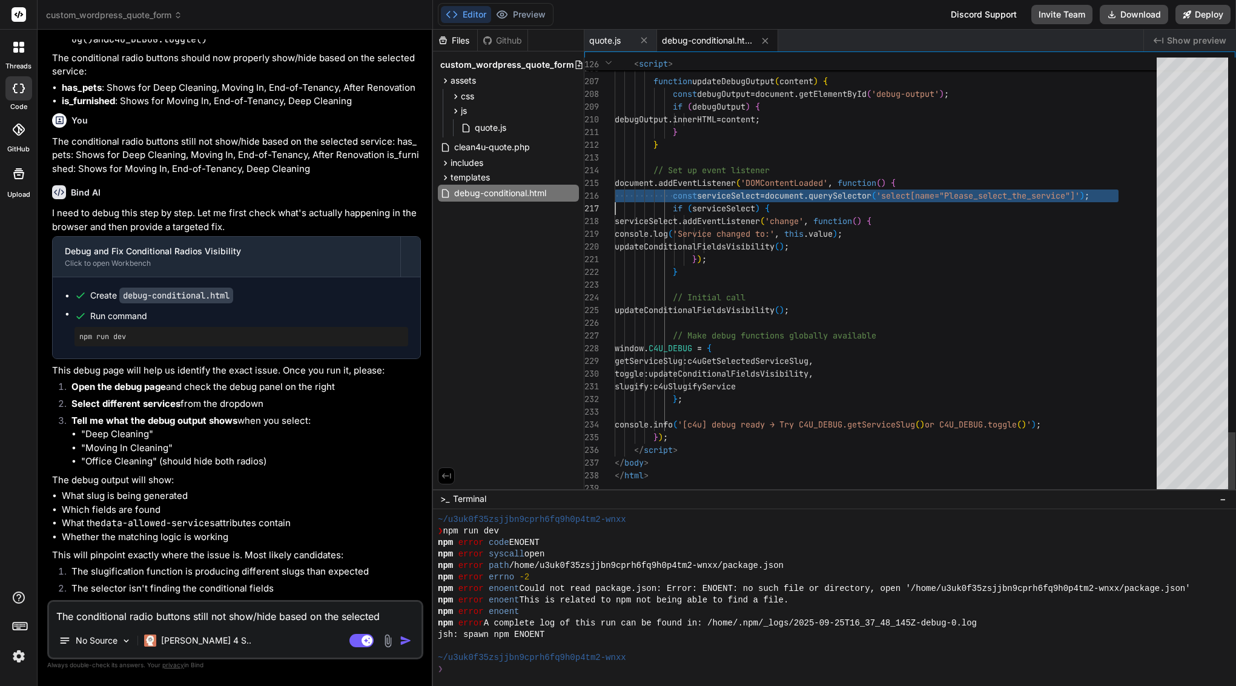
click at [748, 193] on span "serviceSelect" at bounding box center [728, 195] width 63 height 11
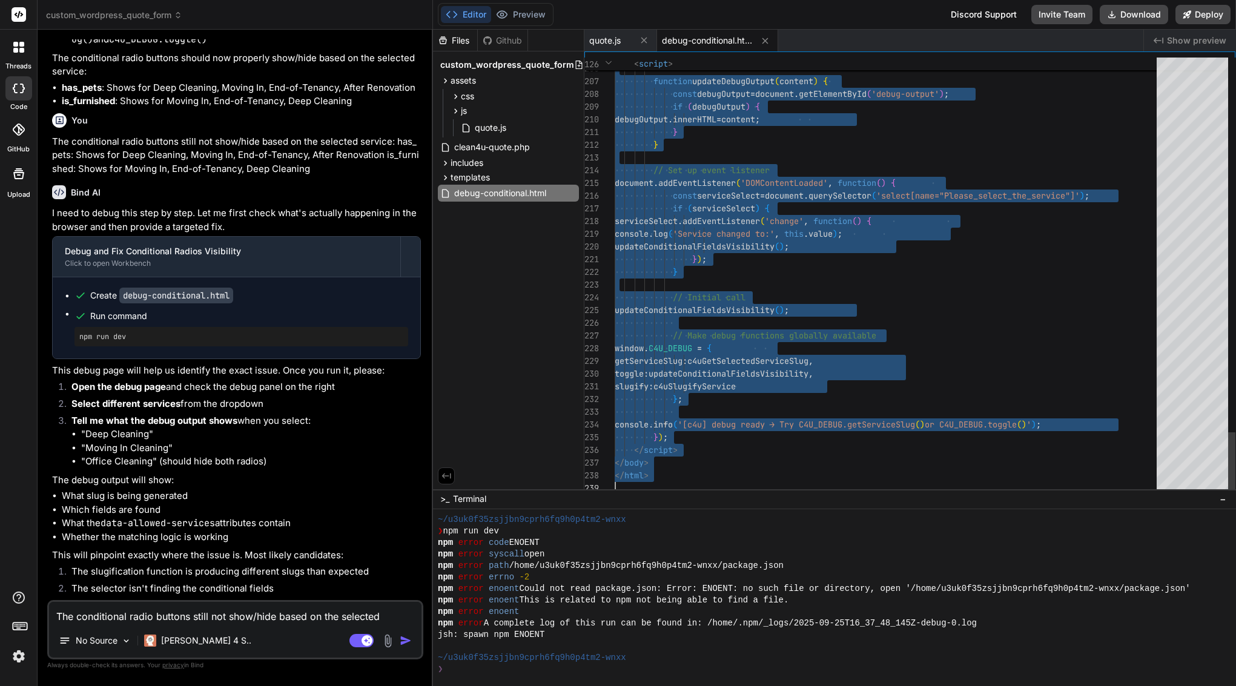
click at [748, 193] on span "serviceSelect" at bounding box center [728, 195] width 63 height 11
click at [572, 193] on icon at bounding box center [572, 193] width 10 height 10
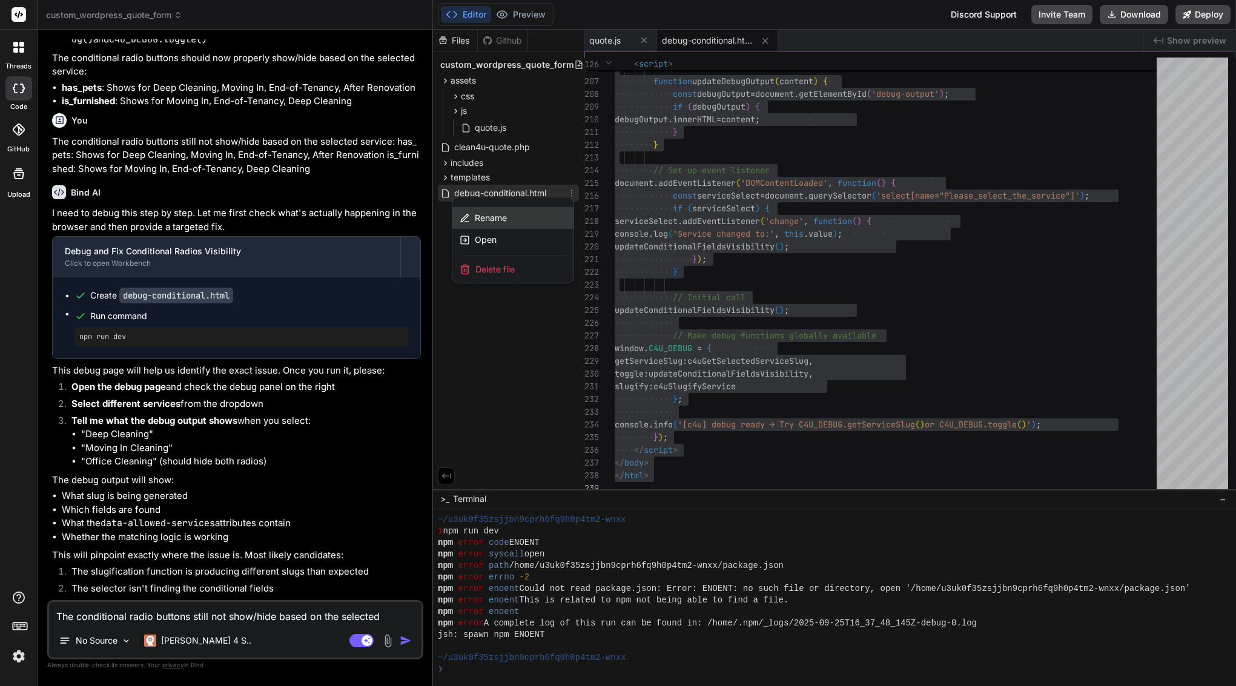
click at [497, 217] on span "Rename" at bounding box center [491, 218] width 32 height 12
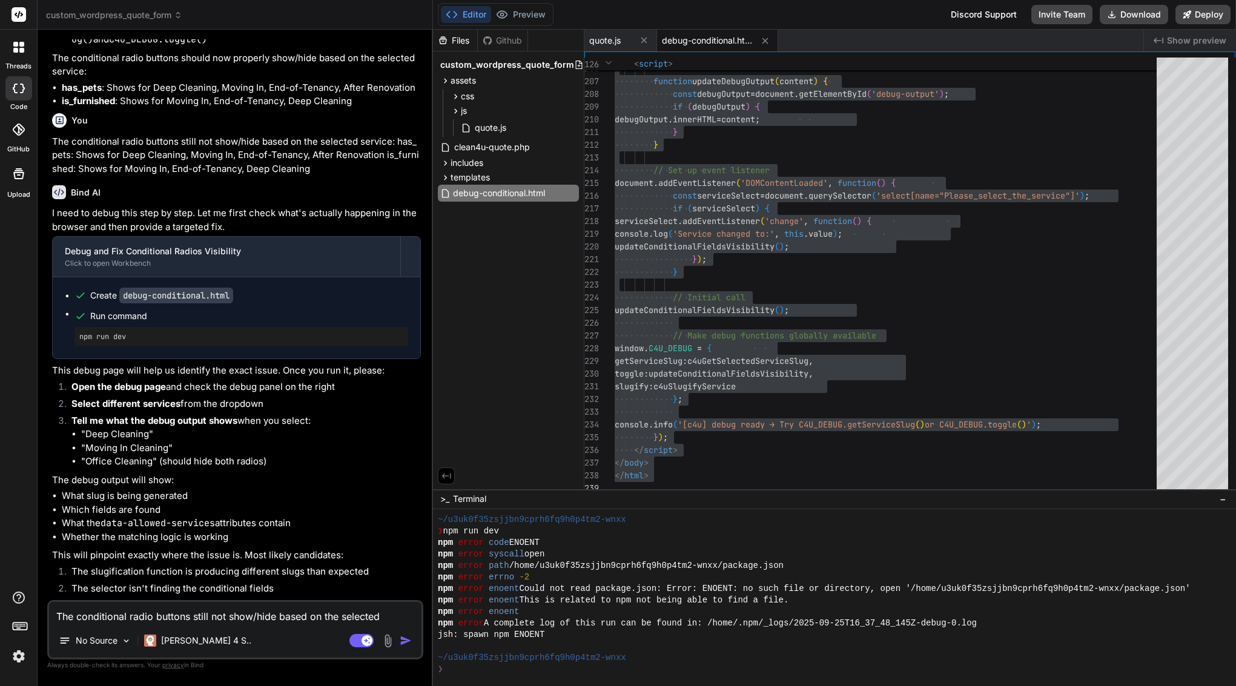
click at [506, 196] on input "debug-conditional.html" at bounding box center [519, 193] width 133 height 15
click at [506, 191] on input "debug-conditional.html" at bounding box center [519, 193] width 133 height 15
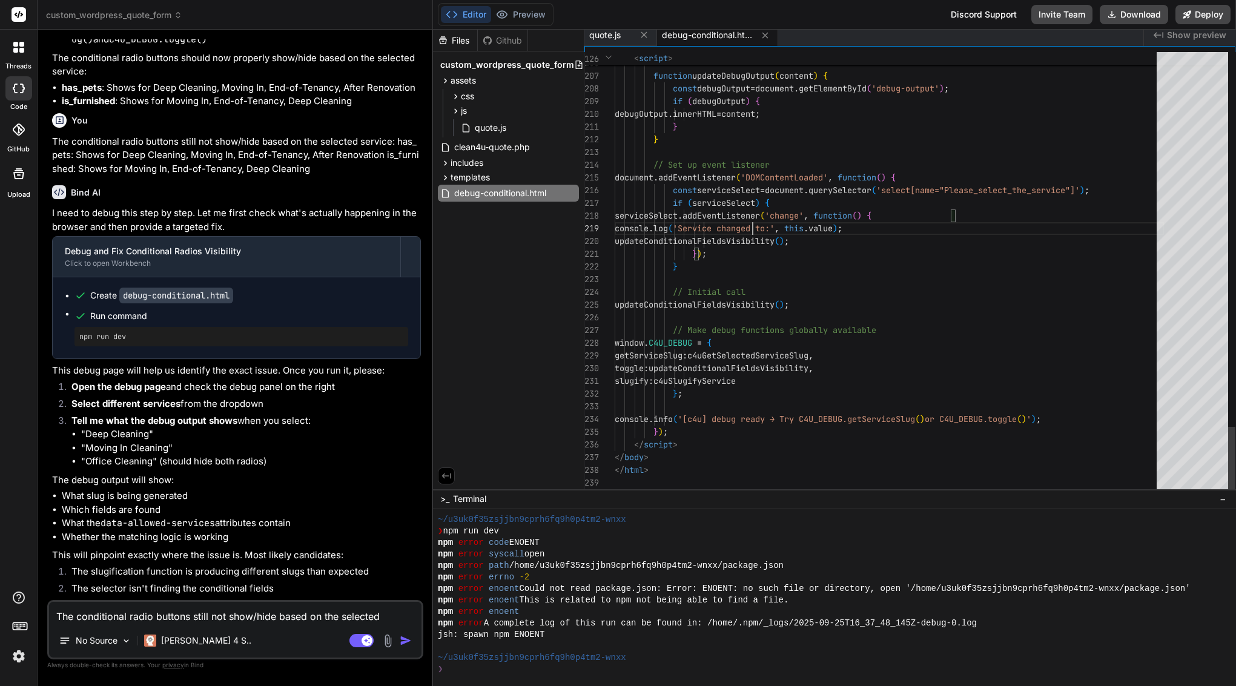
click at [754, 202] on span "serviceSelect" at bounding box center [723, 202] width 63 height 11
type textarea "<!DOCTYPE html> <html lang="en"> <head> <meta charset="UTF-8"> <meta name="view…"
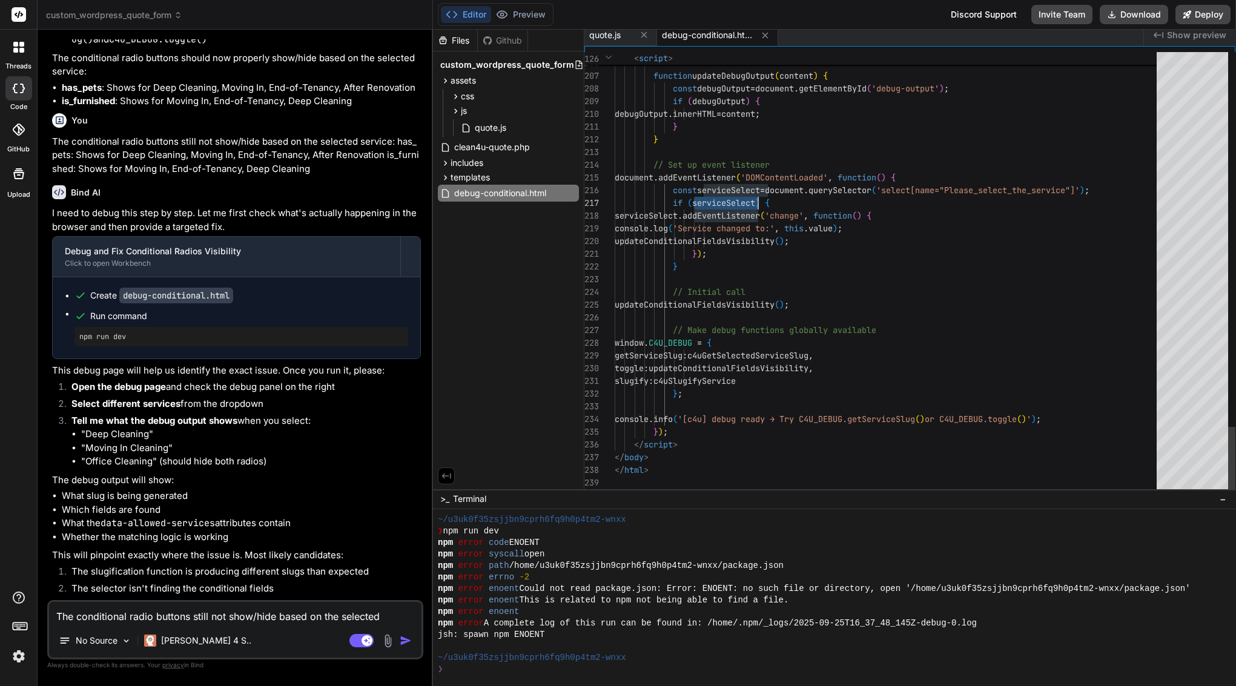
click at [754, 202] on span "serviceSelect" at bounding box center [723, 202] width 63 height 11
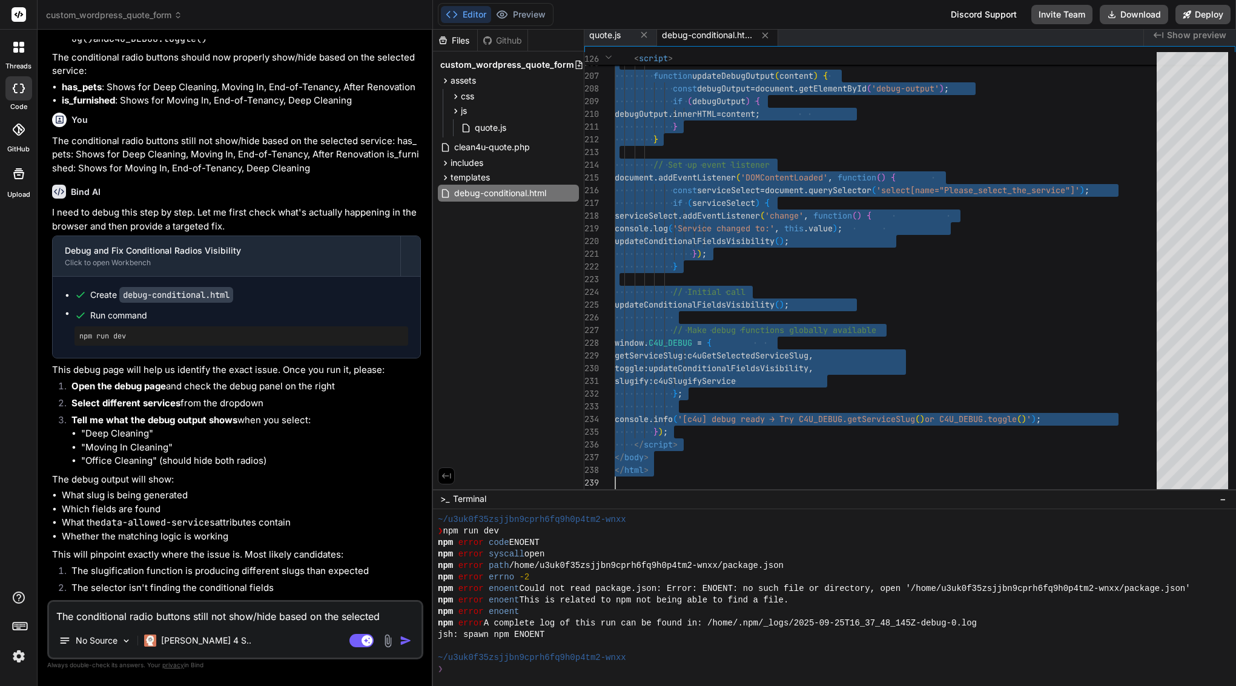
scroll to position [5057, 0]
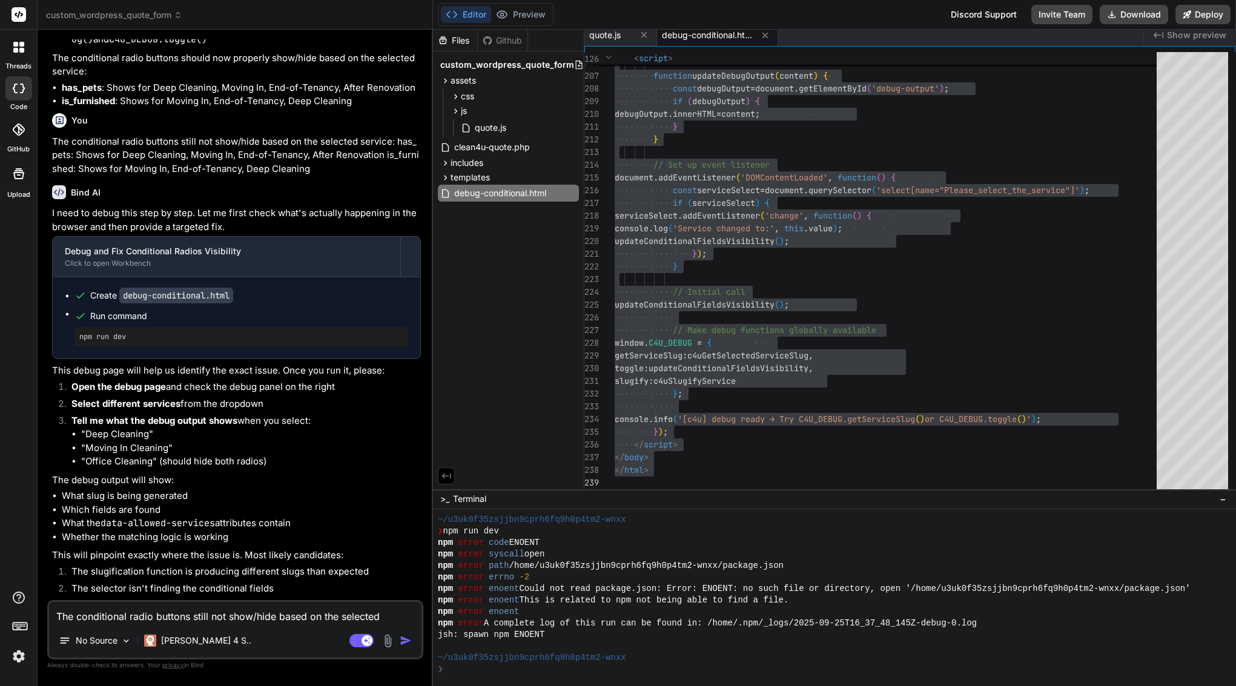
click at [225, 613] on textarea "The conditional radio buttons still not show/hide based on the selected service…" at bounding box center [235, 613] width 372 height 22
type textarea "i"
type textarea "x"
type textarea "I"
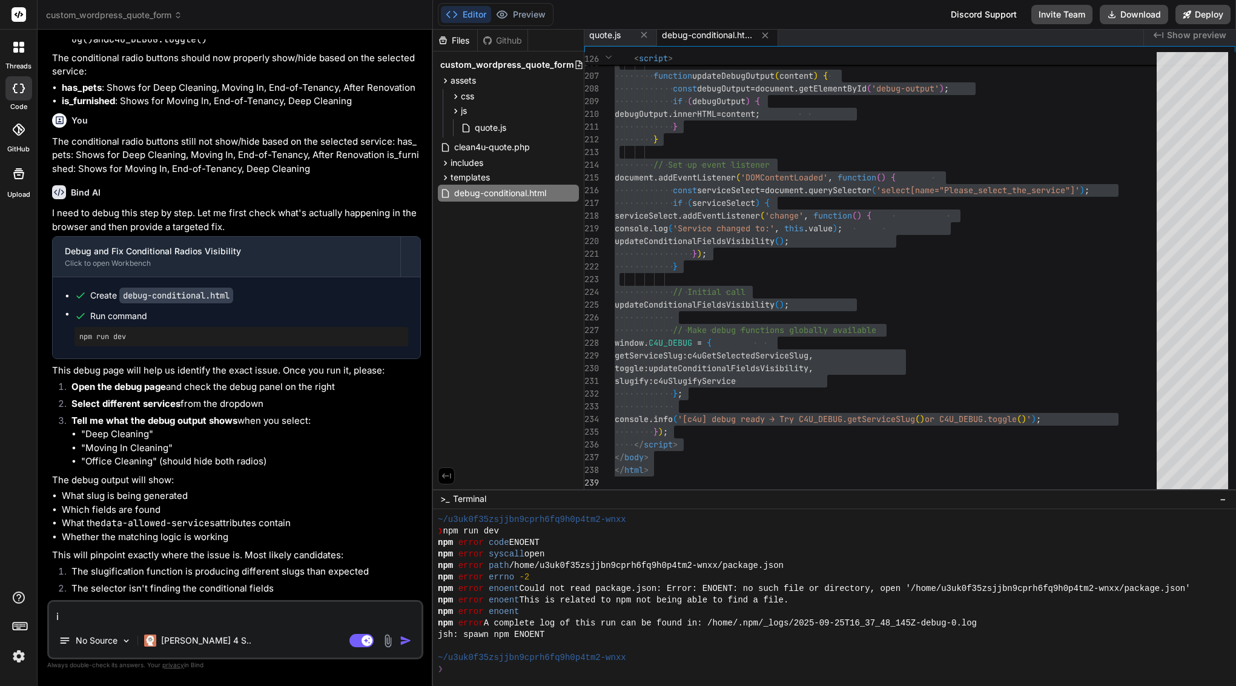
type textarea "x"
type textarea "I d"
type textarea "x"
type textarea "I do"
type textarea "x"
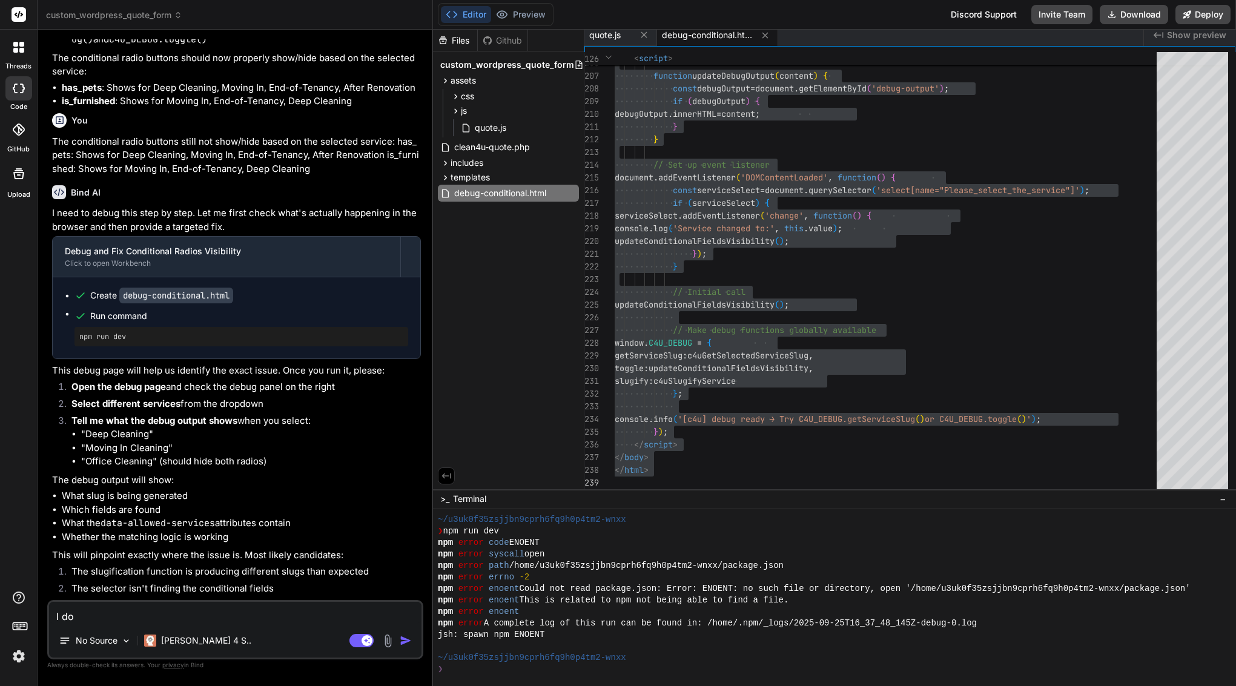
type textarea "I don"
type textarea "x"
type textarea "I dont"
type textarea "x"
type textarea "I dont"
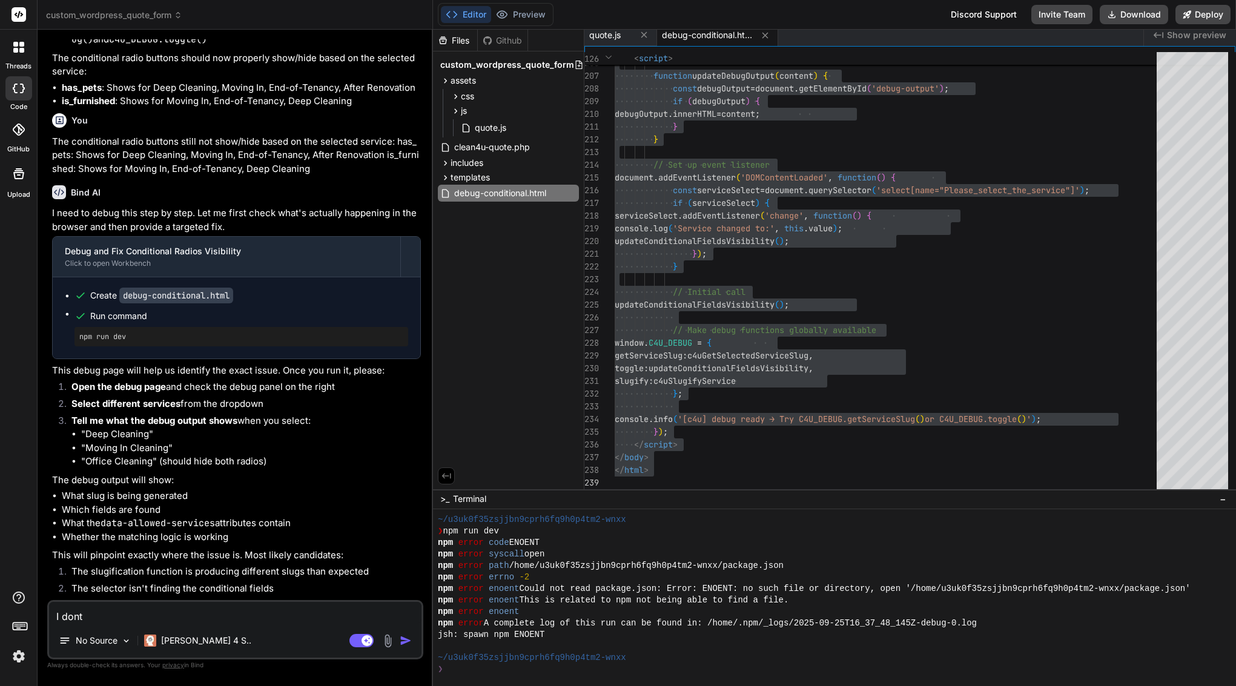
type textarea "x"
type textarea "I dont s"
type textarea "x"
type textarea "I dont se"
type textarea "x"
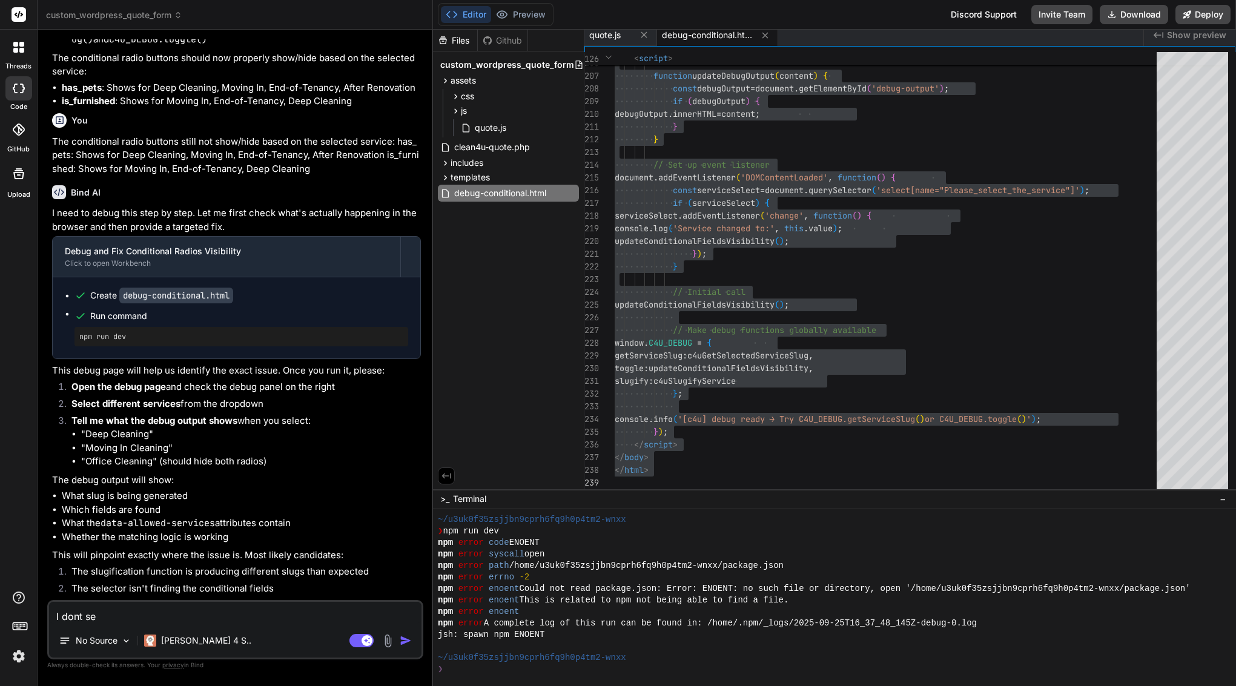
type textarea "I dont see"
type textarea "x"
type textarea "I dont see"
type textarea "x"
type textarea "I dont see a"
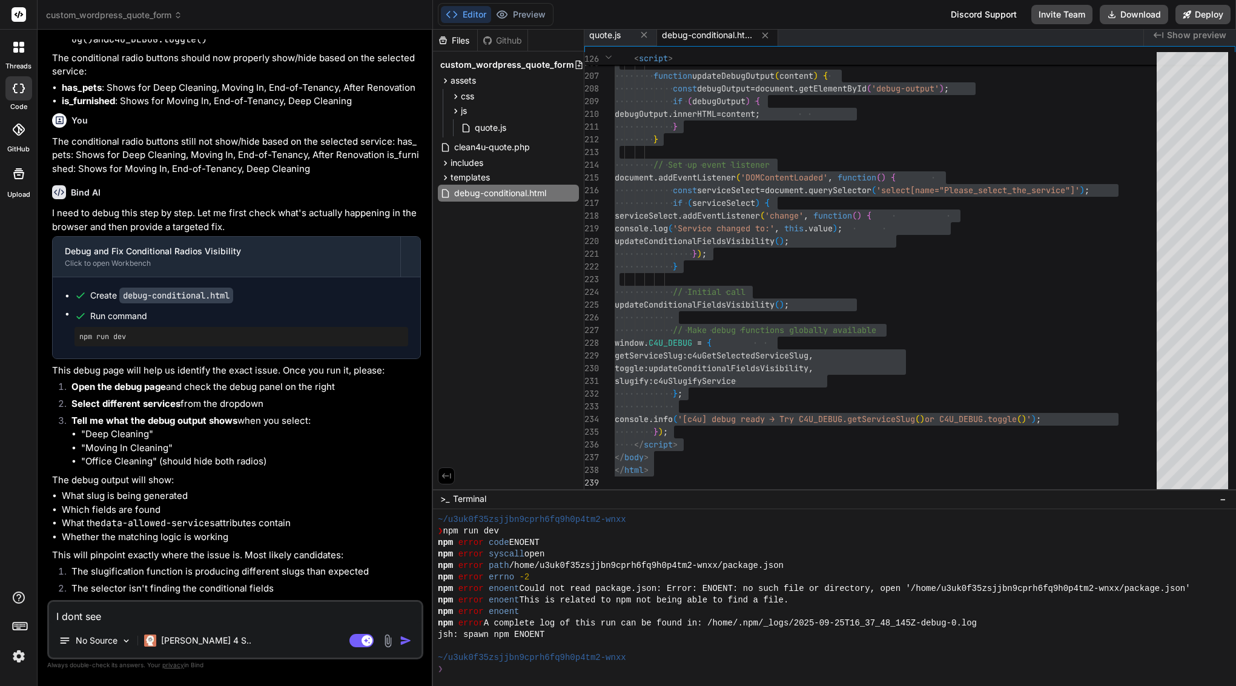
type textarea "x"
type textarea "I dont see an"
type textarea "x"
type textarea "I dont see any"
type textarea "x"
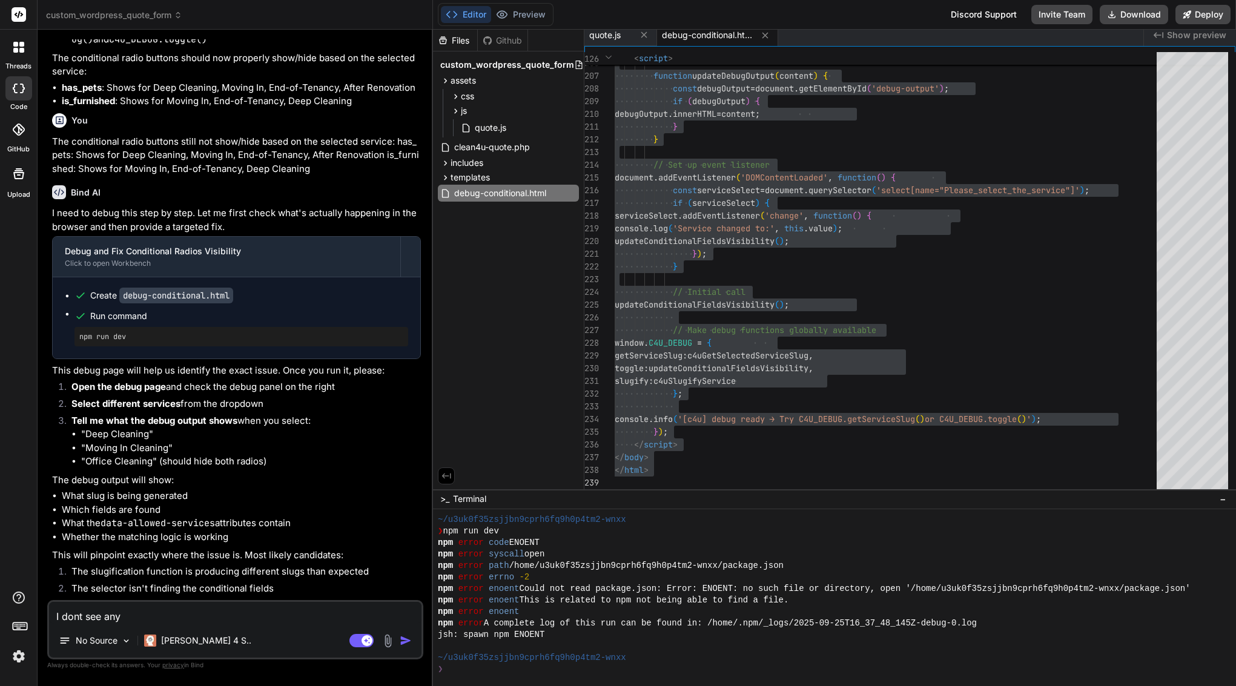
type textarea "I dont see any"
type textarea "x"
type textarea "I dont see any c"
type textarea "x"
type textarea "I dont see any ch"
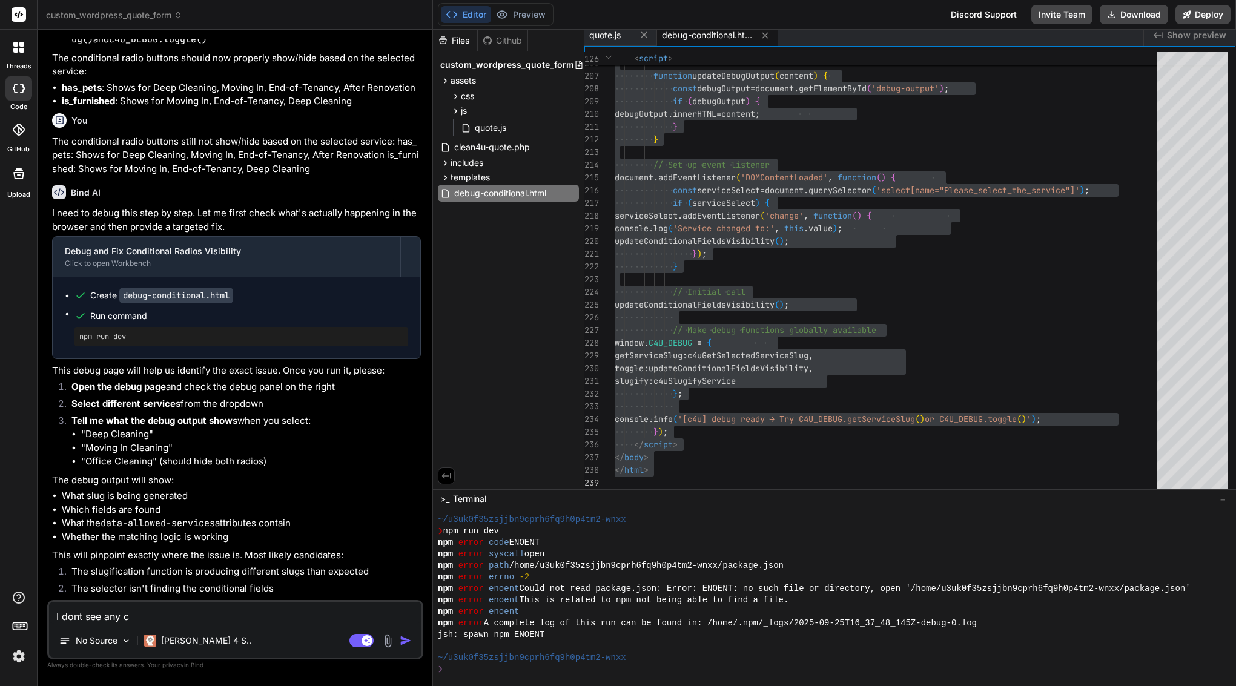
type textarea "x"
type textarea "I dont see any cha"
type textarea "x"
type textarea "I dont see any chan"
type textarea "x"
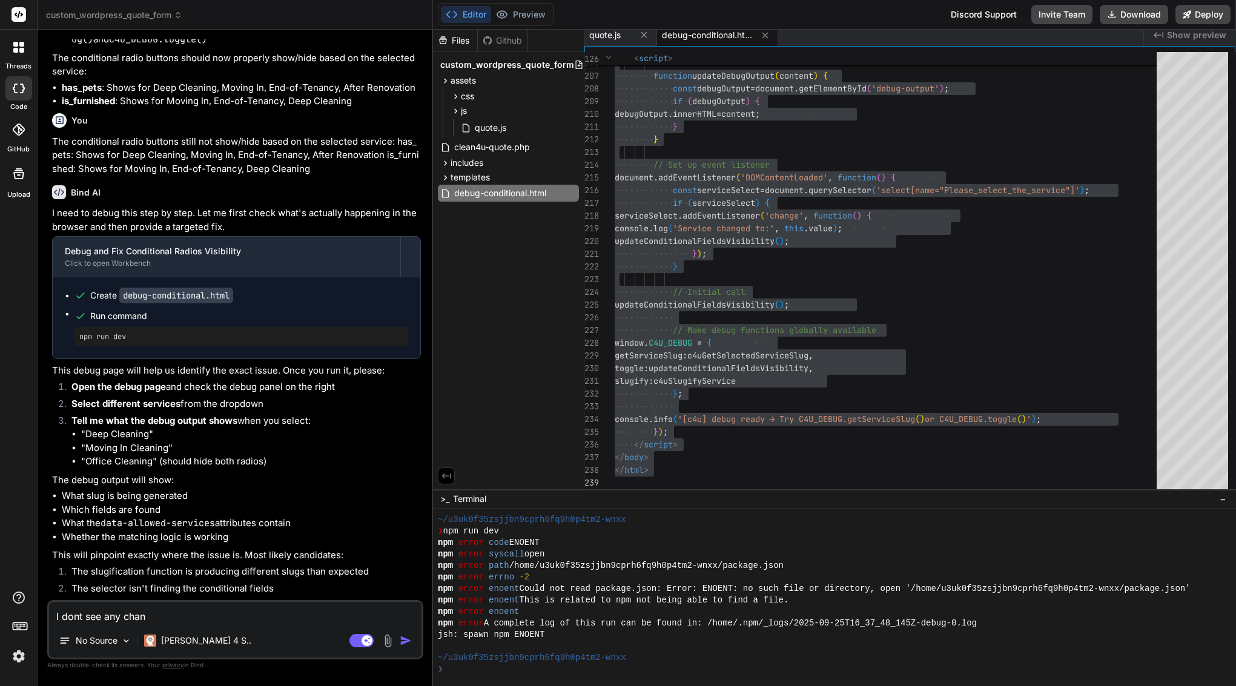
type textarea "I dont see any chang"
type textarea "x"
type textarea "I dont see any change"
type textarea "x"
type textarea "I dont see any change"
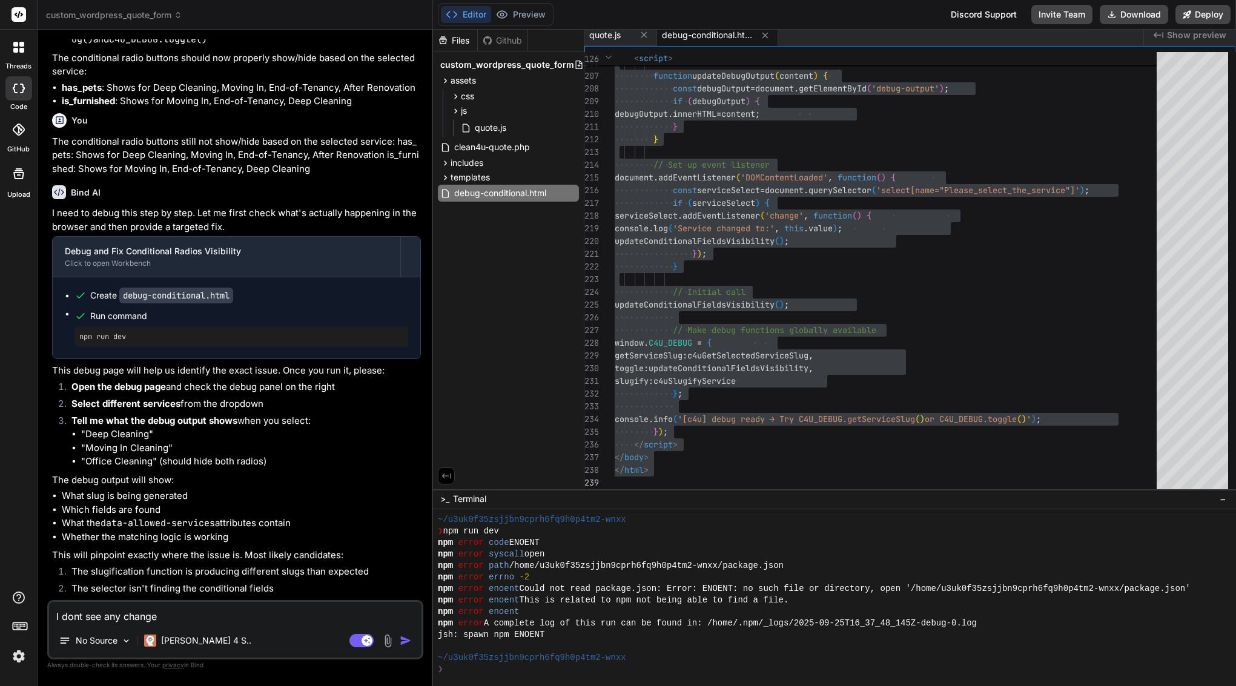
type textarea "x"
type textarea "I dont see any change a"
type textarea "x"
type textarea "I dont see any change af"
type textarea "x"
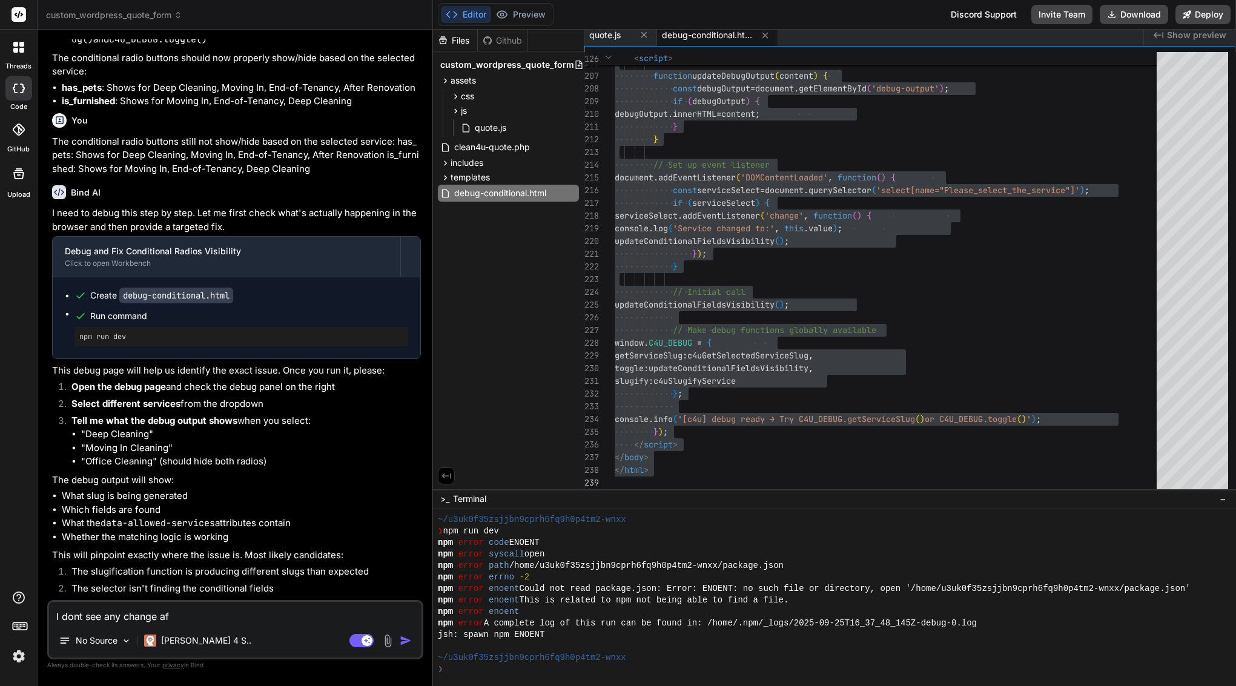
type textarea "I dont see any change aft"
type textarea "x"
type textarea "I dont see any change afte"
type textarea "x"
type textarea "I dont see any change after"
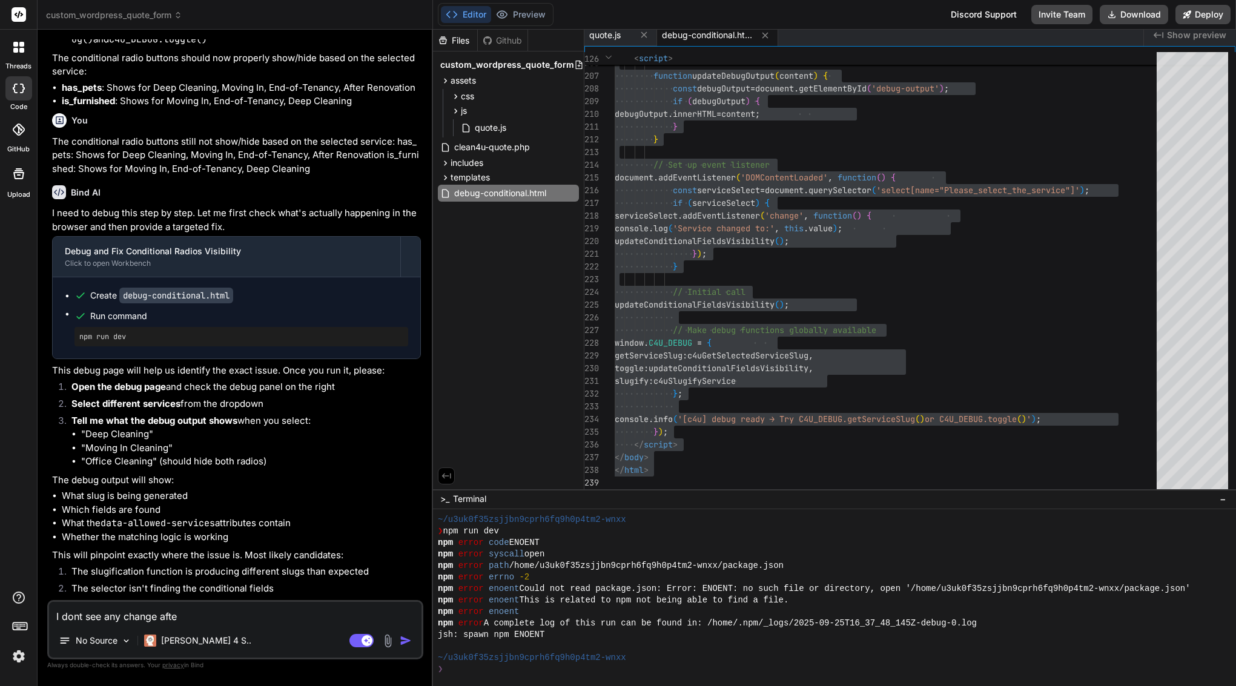
type textarea "x"
type textarea "I dont see any change after"
click at [406, 641] on img "button" at bounding box center [406, 641] width 12 height 12
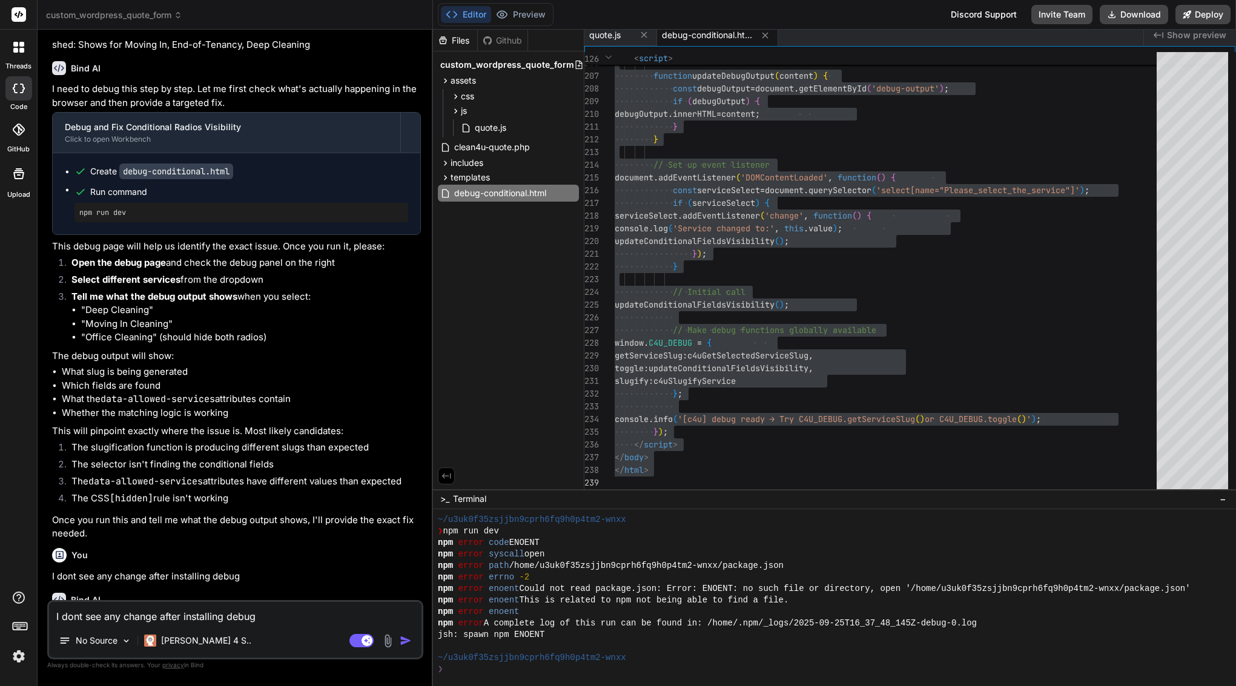
click at [327, 618] on textarea "I dont see any change after installing debug" at bounding box center [235, 613] width 372 height 22
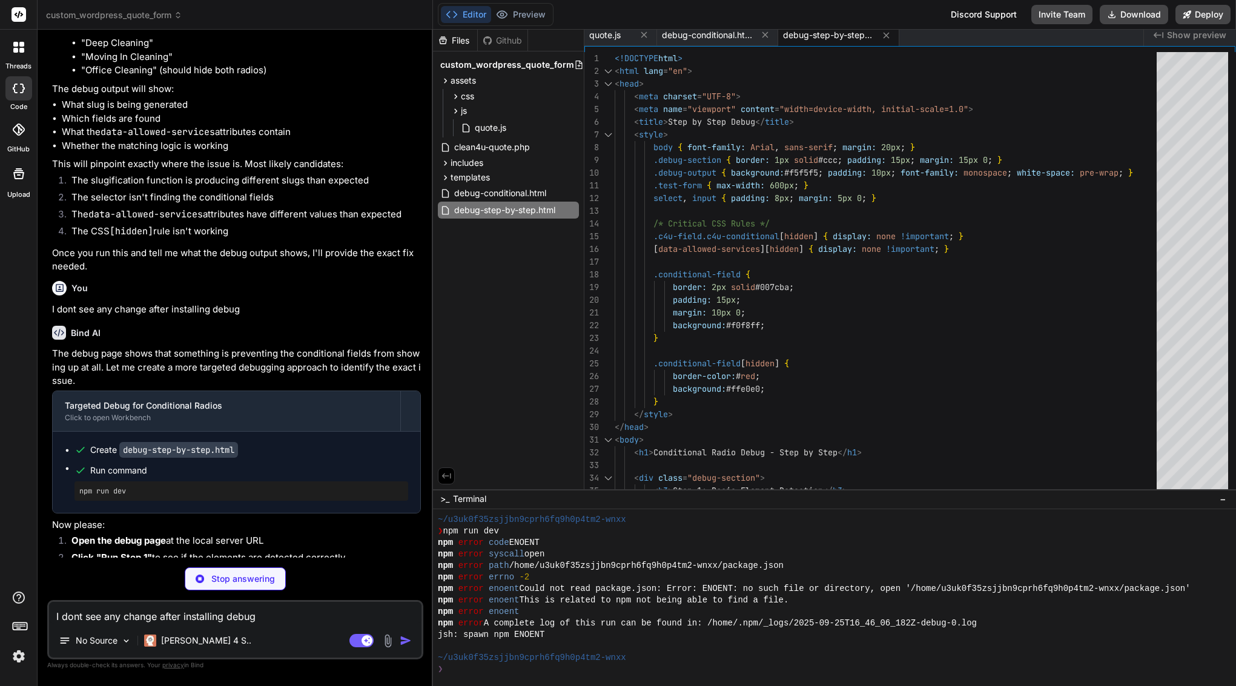
scroll to position [5452, 0]
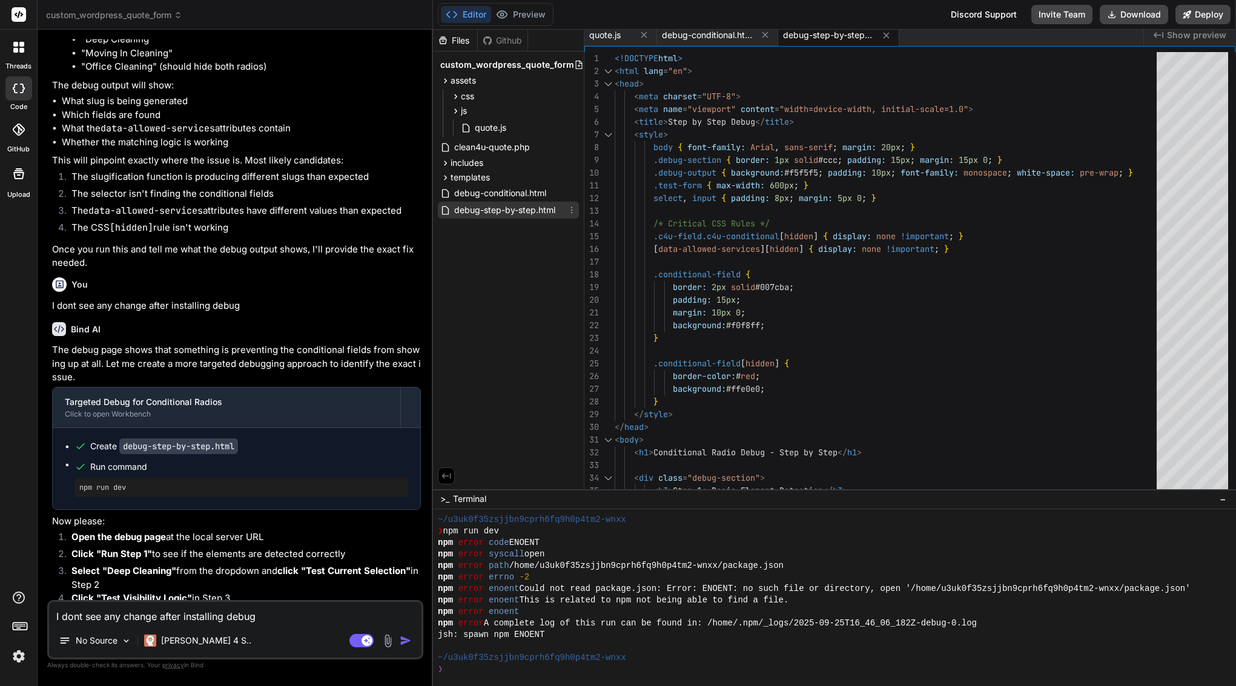
click at [574, 207] on icon at bounding box center [572, 210] width 10 height 10
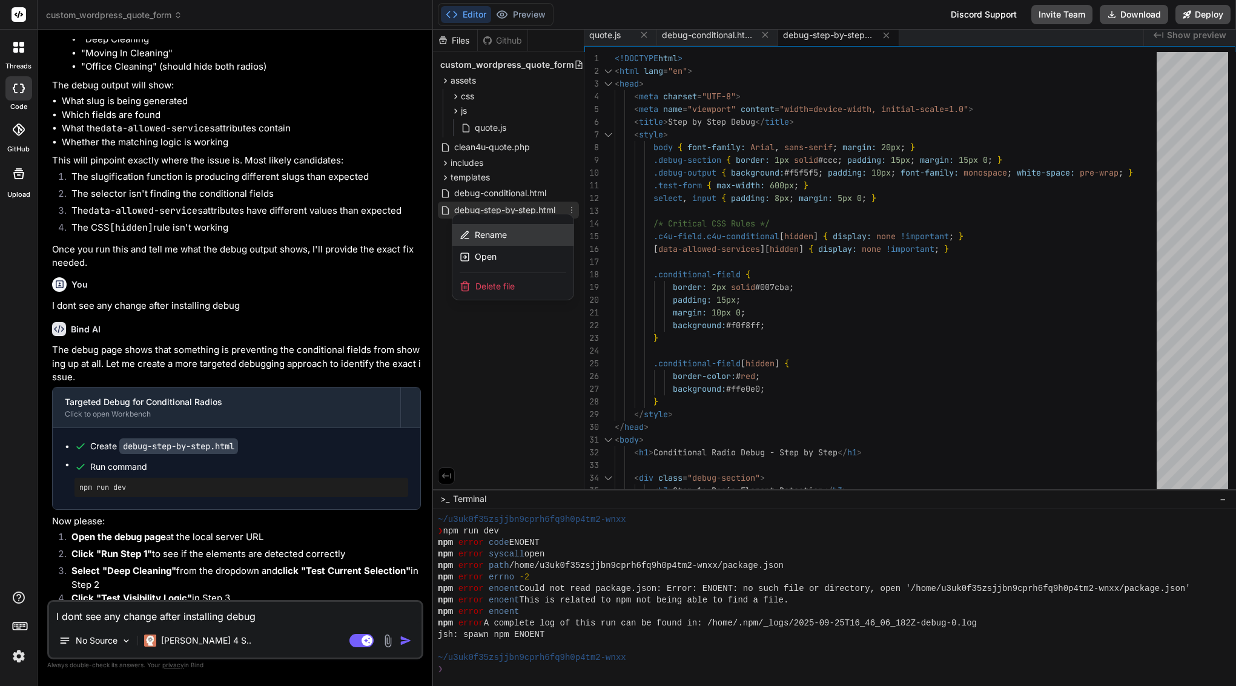
click at [509, 231] on div "Rename" at bounding box center [512, 235] width 121 height 22
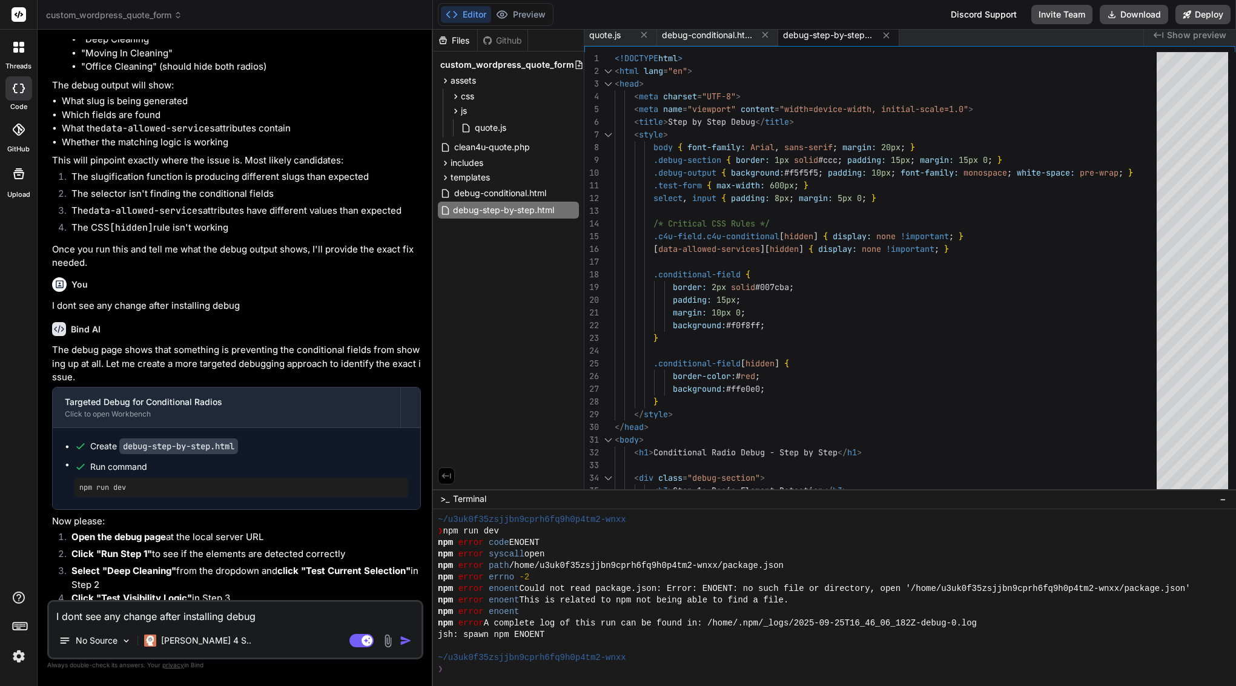
click at [504, 206] on input "debug-step-by-step.html" at bounding box center [519, 210] width 133 height 15
click at [718, 179] on span ".debug-output { background: #f5f5f5 ; padding: 10px ; font-family: monospace ; …" at bounding box center [874, 173] width 518 height 13
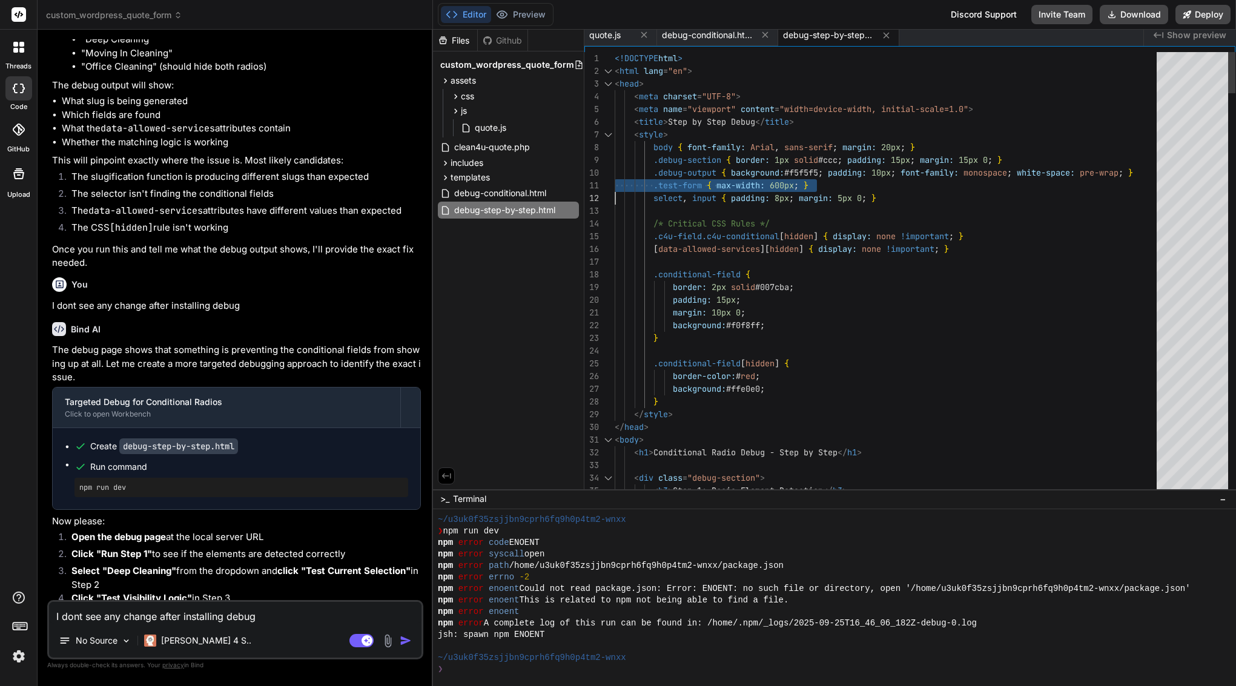
click at [718, 179] on span ".debug-output { background: #f5f5f5 ; padding: 10px ; font-family: monospace ; …" at bounding box center [874, 173] width 518 height 13
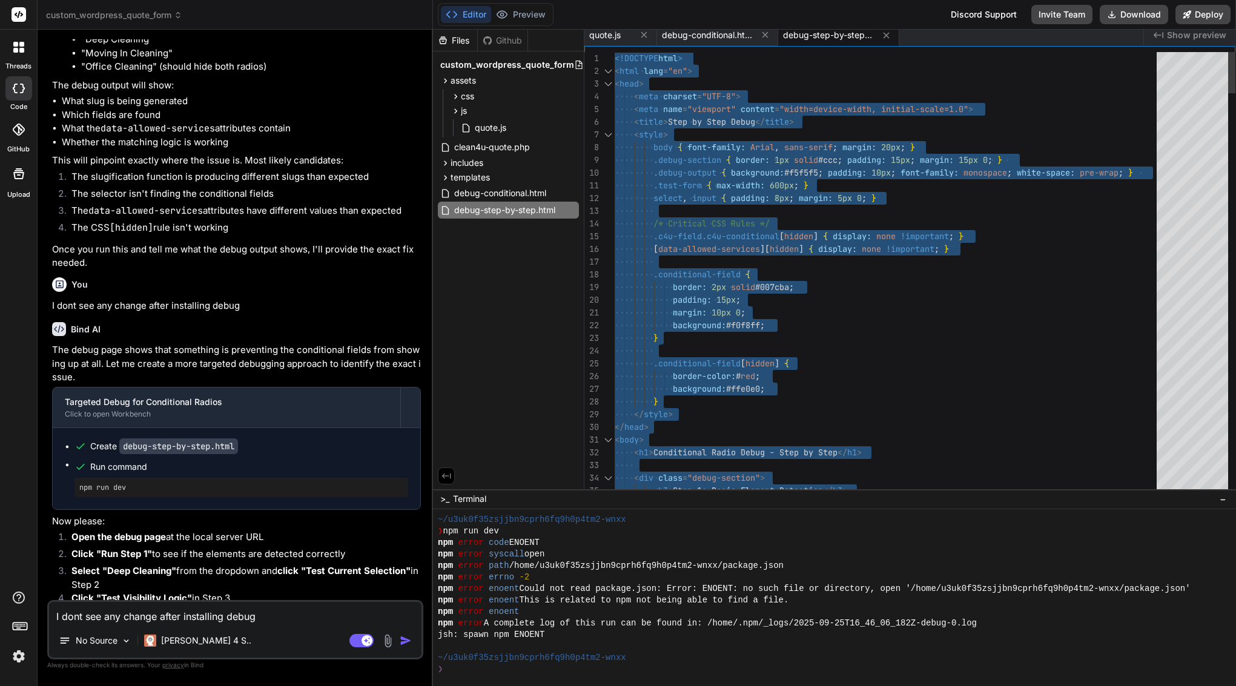
click at [718, 179] on span ".debug-output { background: #f5f5f5 ; padding: 10px ; font-family: monospace ; …" at bounding box center [874, 173] width 518 height 13
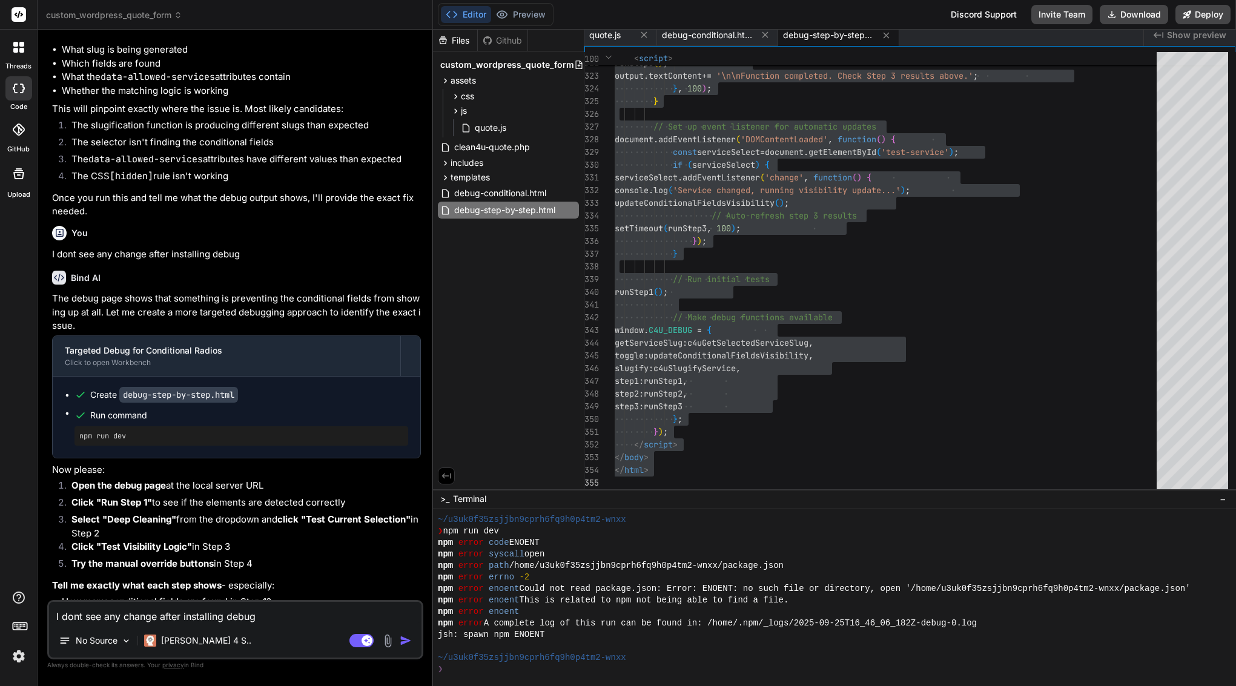
scroll to position [5503, 0]
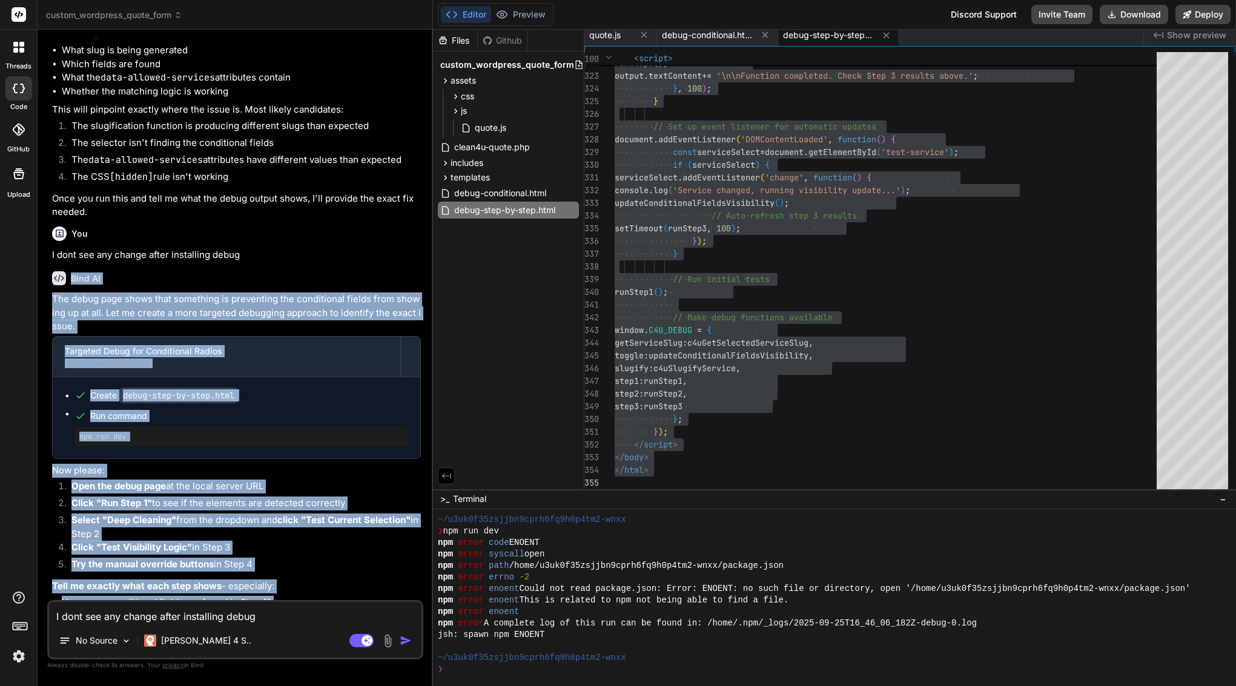
drag, startPoint x: 76, startPoint y: 215, endPoint x: 268, endPoint y: 601, distance: 431.2
click at [273, 602] on div "You Bind AI You are absolutely correct! My apologies for the oversight in my pr…" at bounding box center [235, 362] width 376 height 646
copy div "Bind AI The debug page shows that something is preventing the conditional field…"
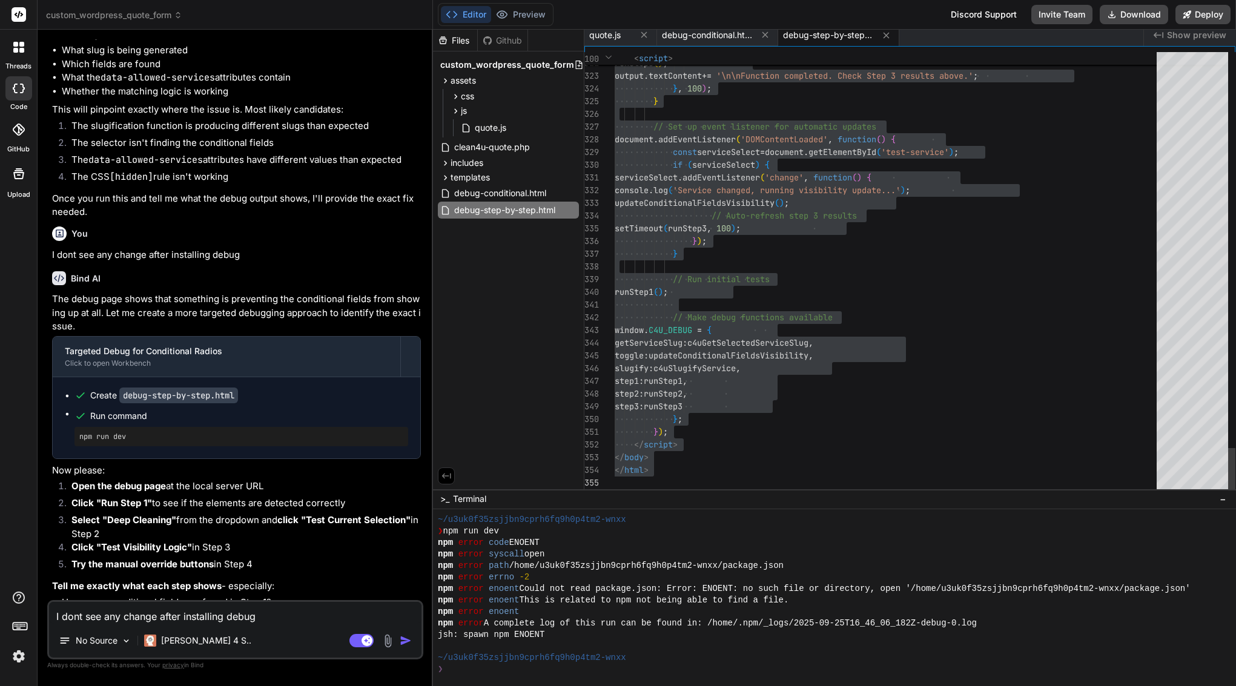
click at [729, 199] on span "updateConditionalFieldsVisibil" at bounding box center [687, 202] width 145 height 11
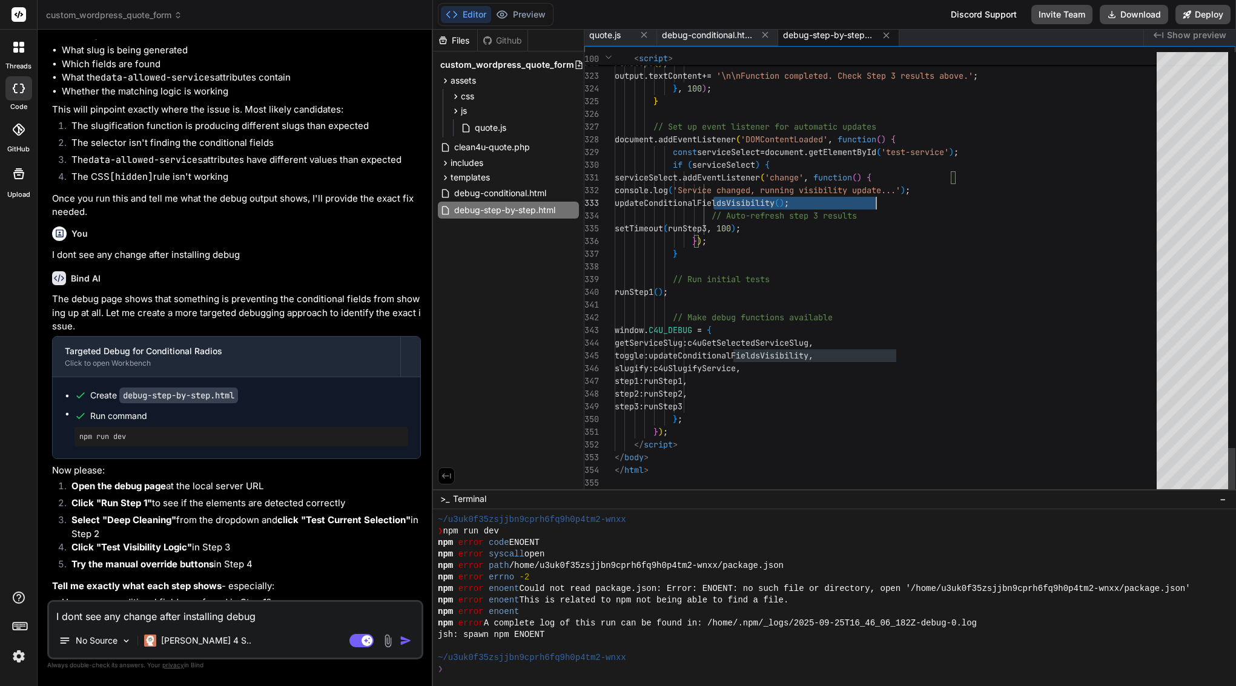
click at [729, 199] on span "updateConditionalFieldsVisibil" at bounding box center [687, 202] width 145 height 11
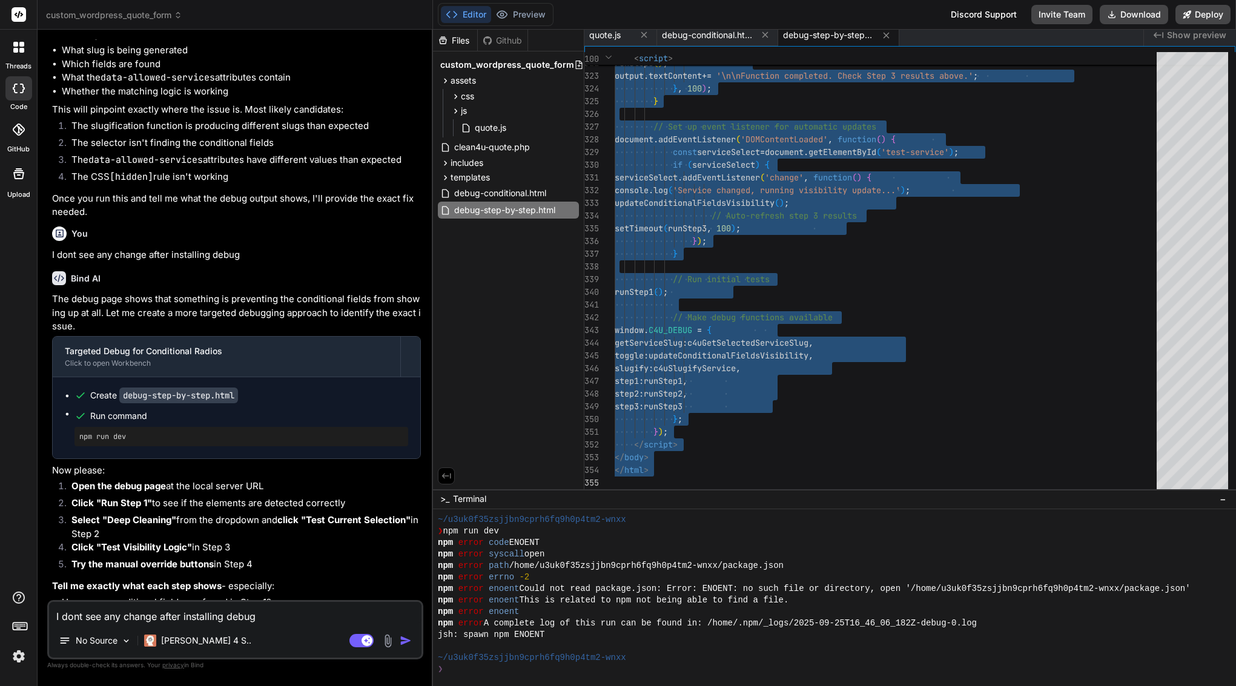
scroll to position [0, 0]
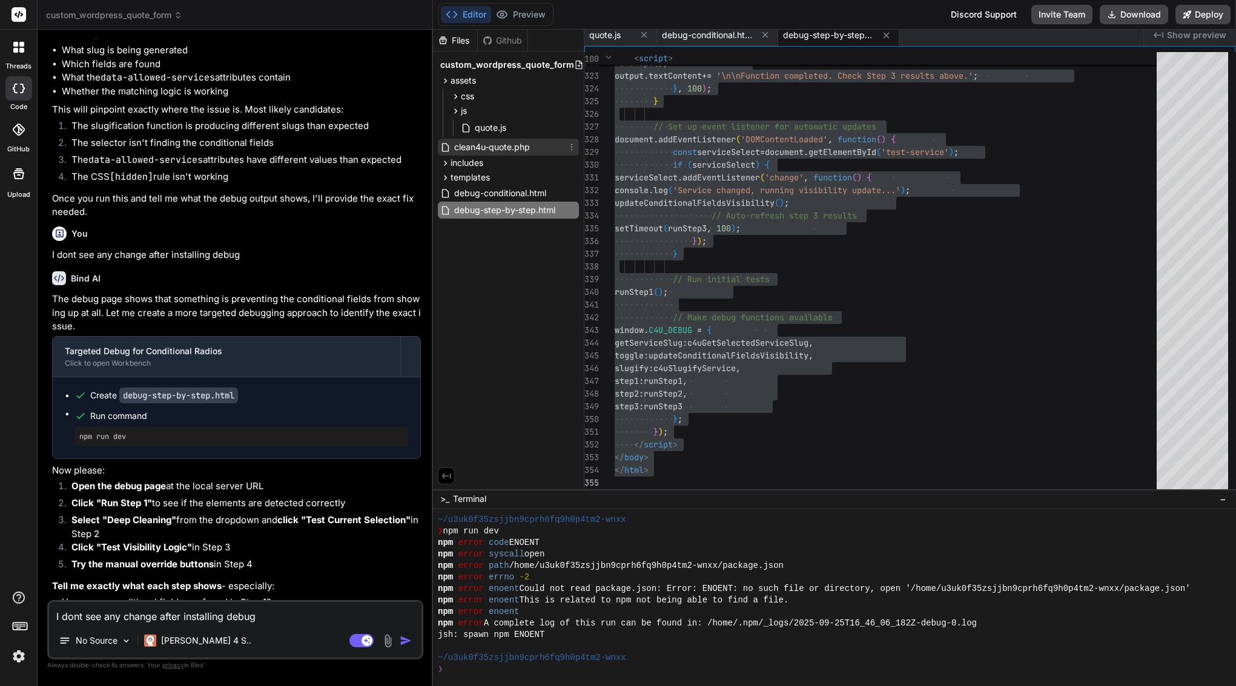
click at [503, 149] on span "clean4u-quote.php" at bounding box center [492, 147] width 78 height 15
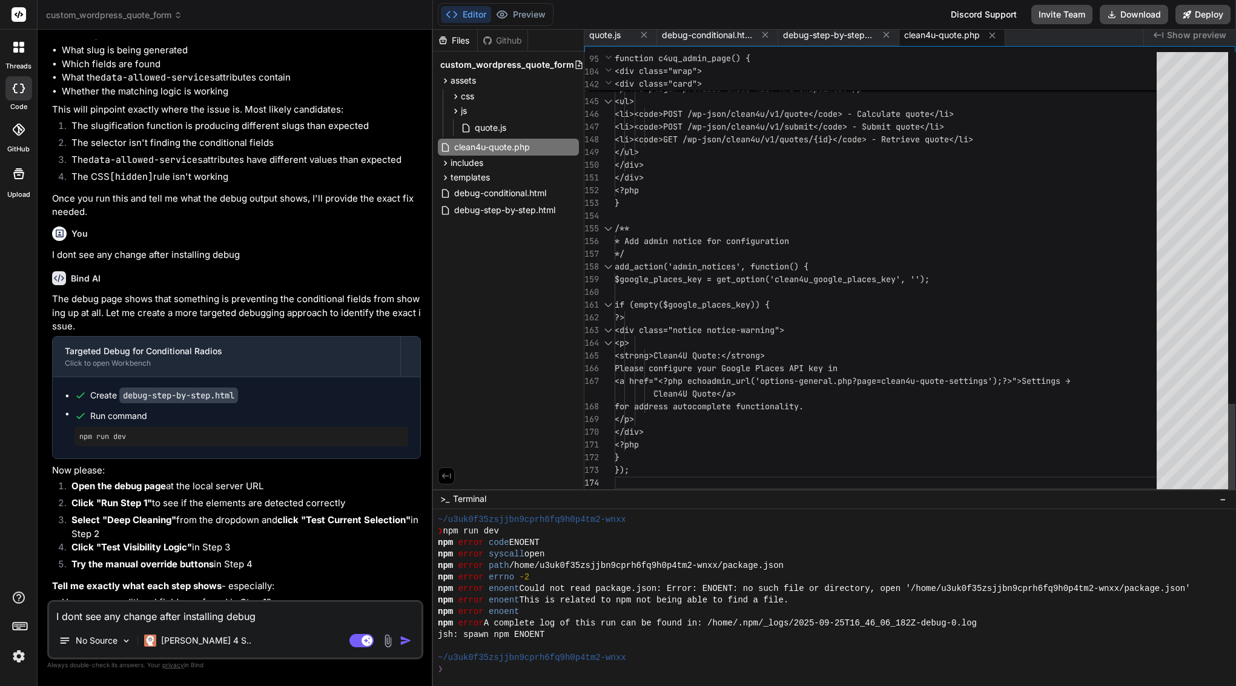
click at [702, 245] on span "* Add admin notice for configuration" at bounding box center [702, 241] width 174 height 11
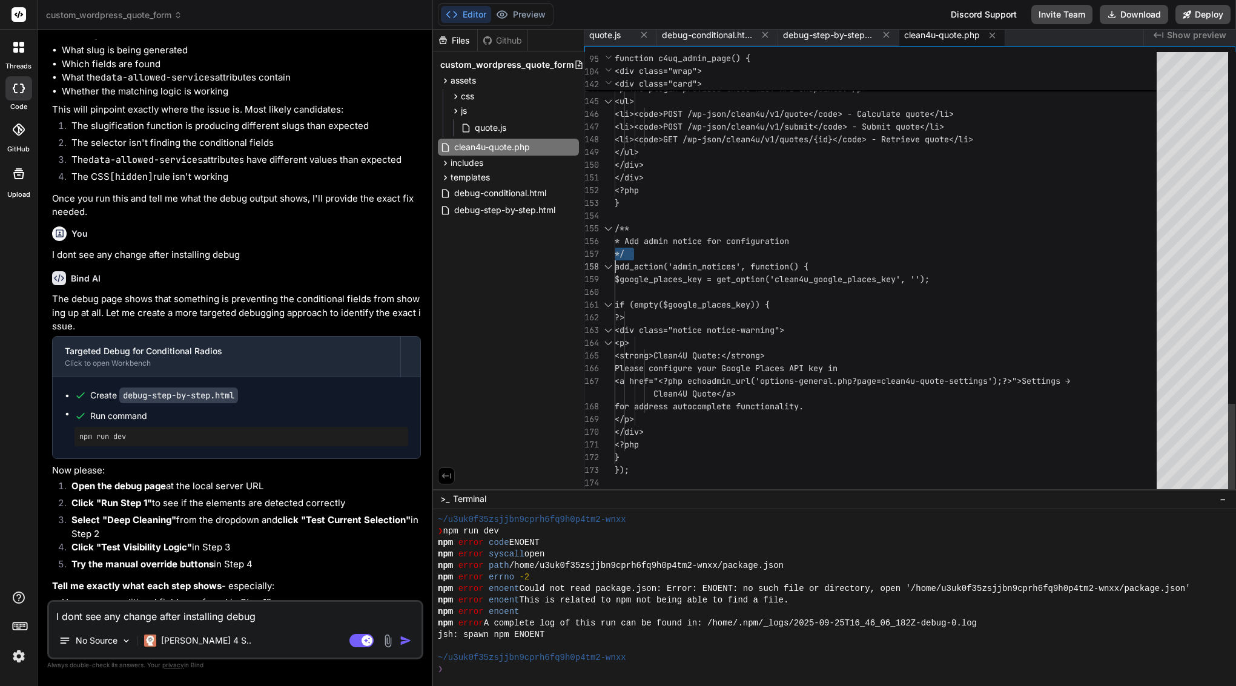
scroll to position [0, 0]
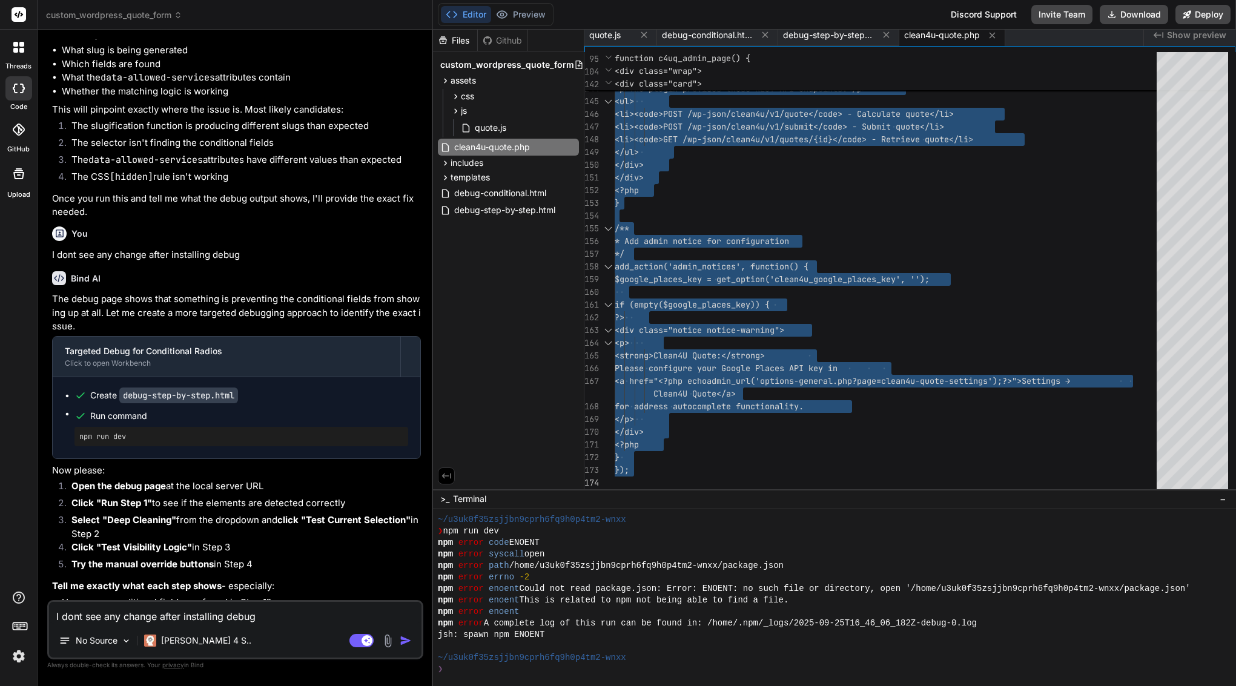
click at [177, 613] on textarea "I dont see any change after installing debug" at bounding box center [235, 613] width 372 height 22
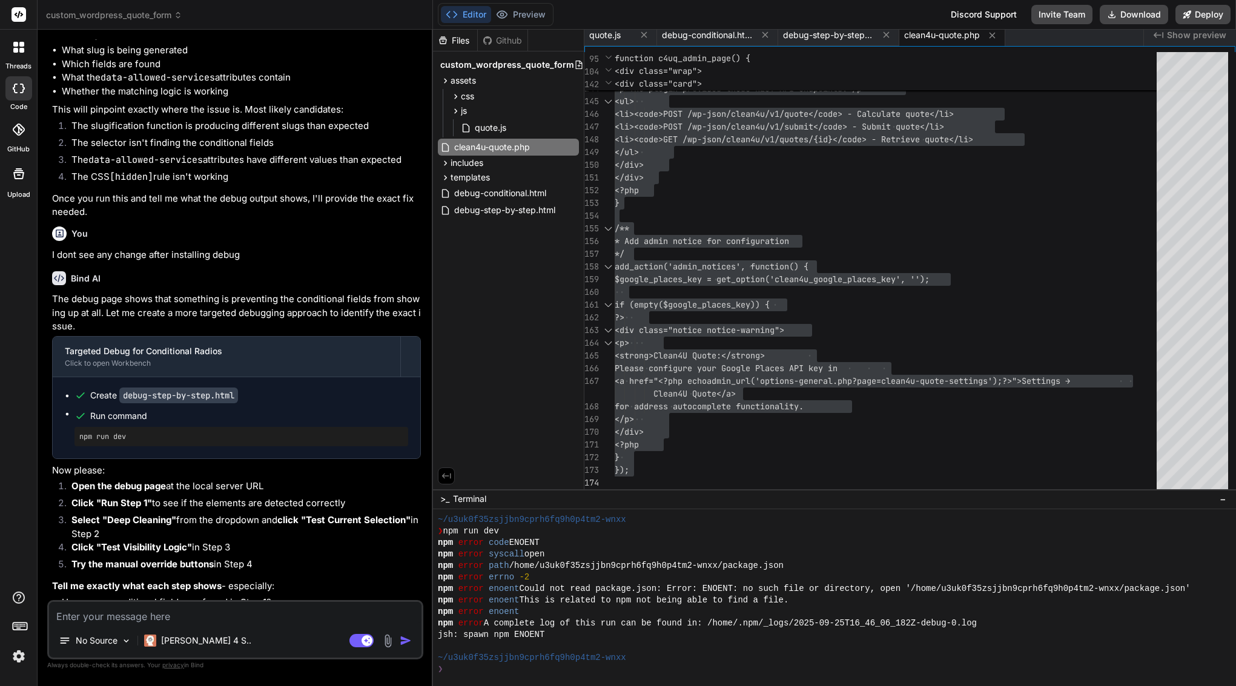
paste textarea "Here’s a clean, copy-paste prompt for Bind AI to re-scan the plugin and pinpoin…"
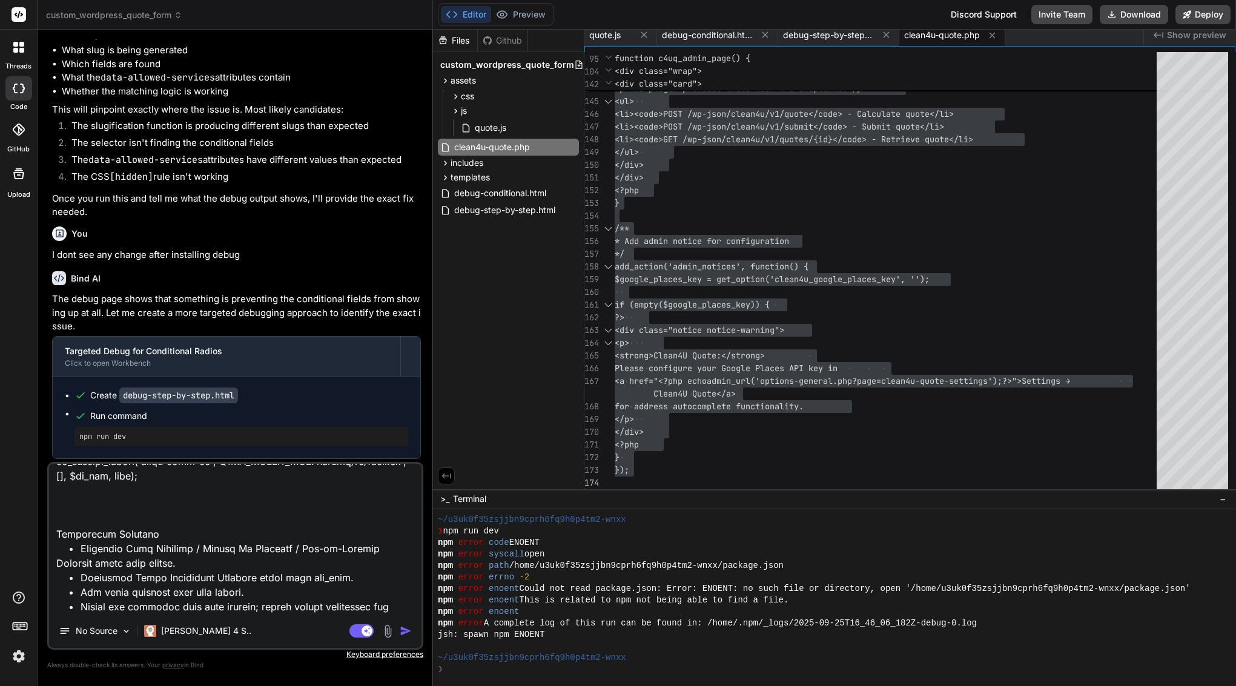
click at [405, 635] on img "button" at bounding box center [406, 631] width 12 height 12
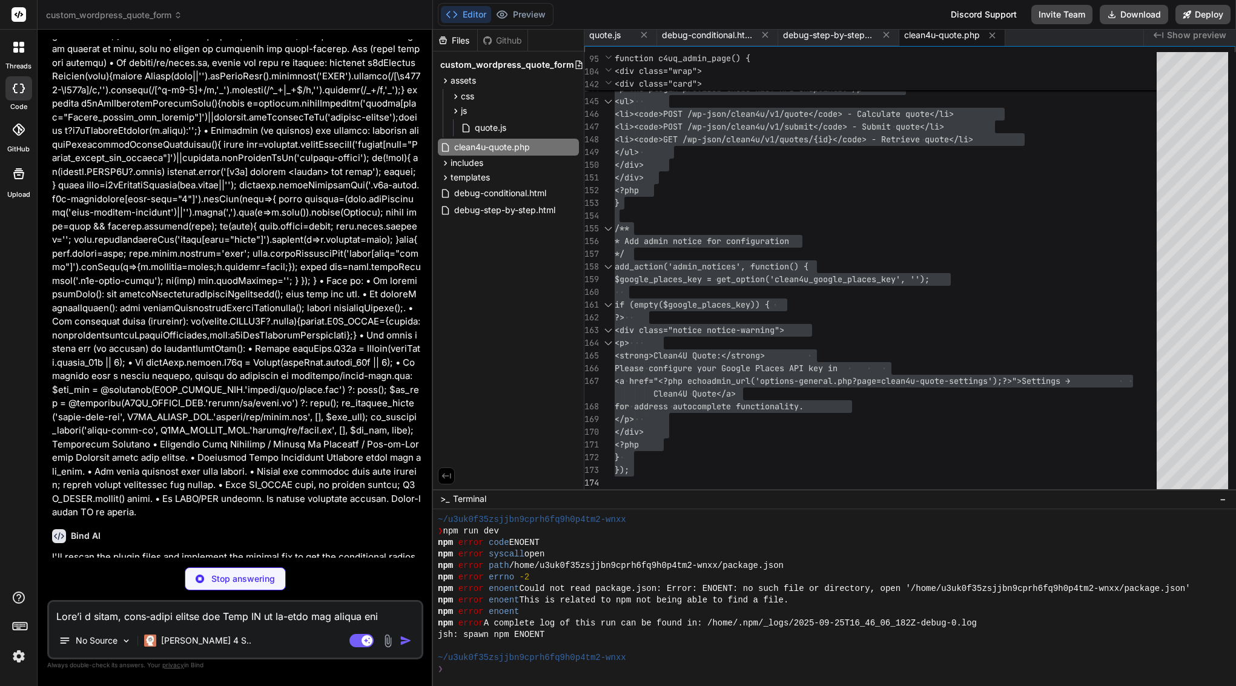
scroll to position [6403, 0]
click at [753, 237] on span "* Add admin notice for configuration" at bounding box center [702, 241] width 174 height 11
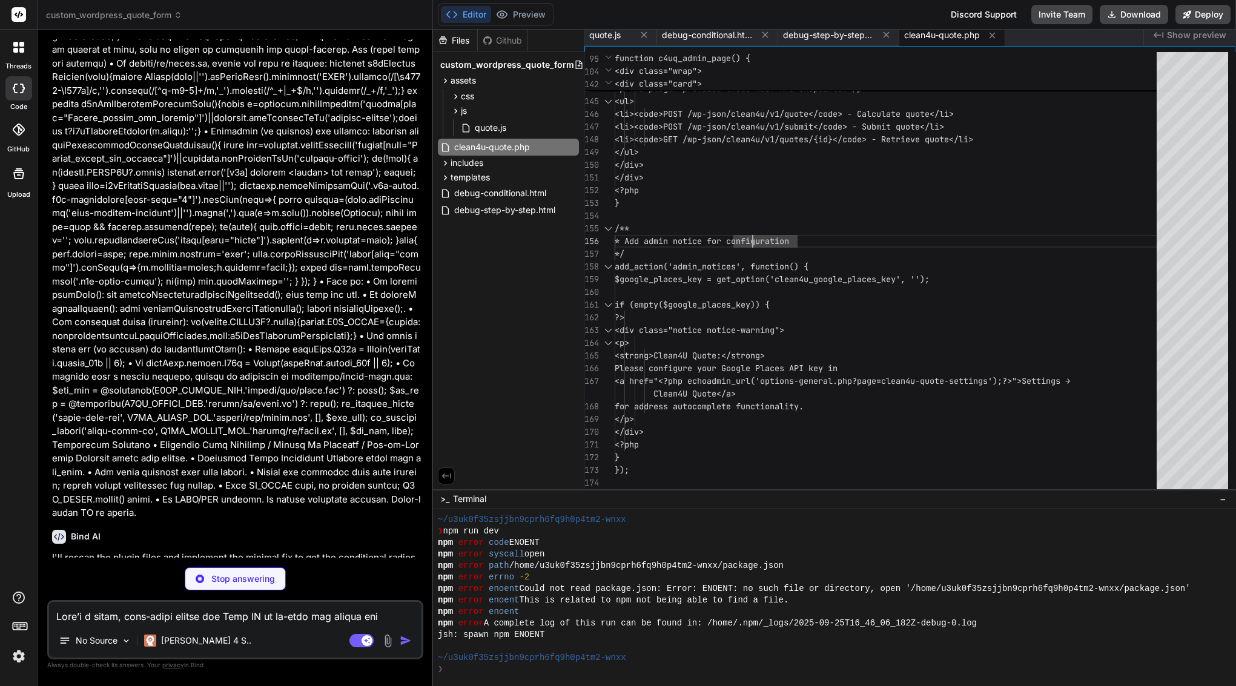
scroll to position [0, 0]
click at [229, 122] on p at bounding box center [236, 159] width 369 height 723
click at [454, 110] on icon at bounding box center [456, 111] width 10 height 10
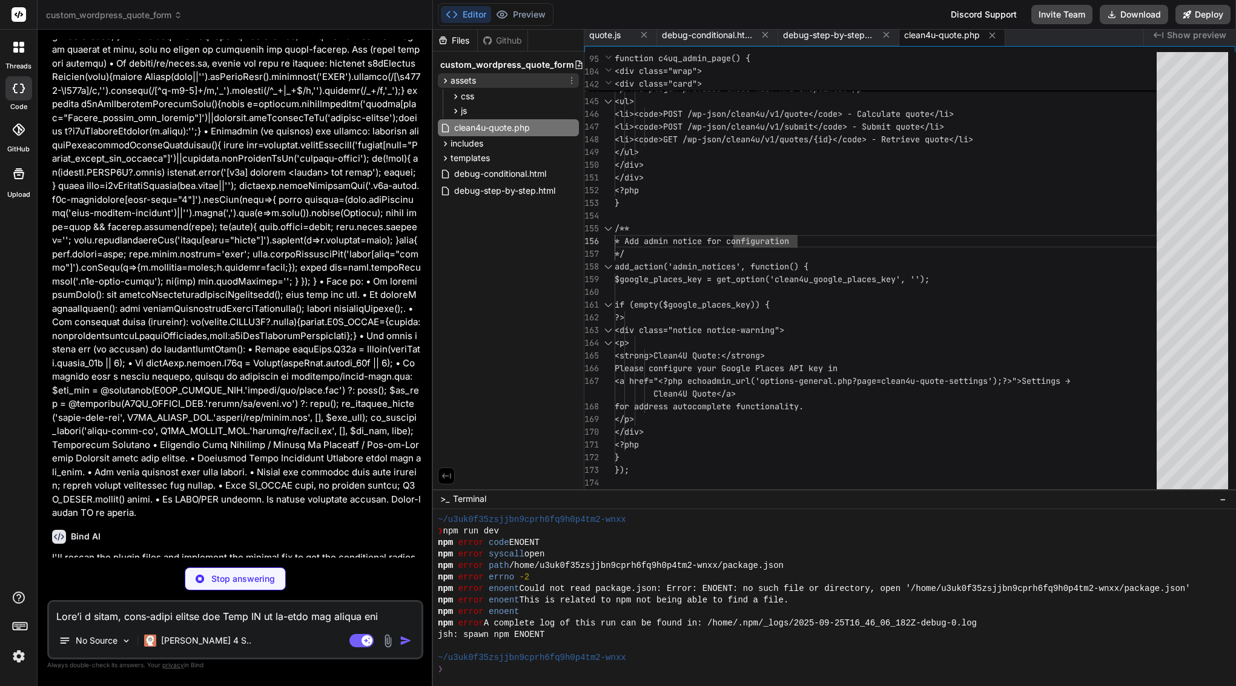
click at [442, 82] on icon at bounding box center [445, 81] width 10 height 10
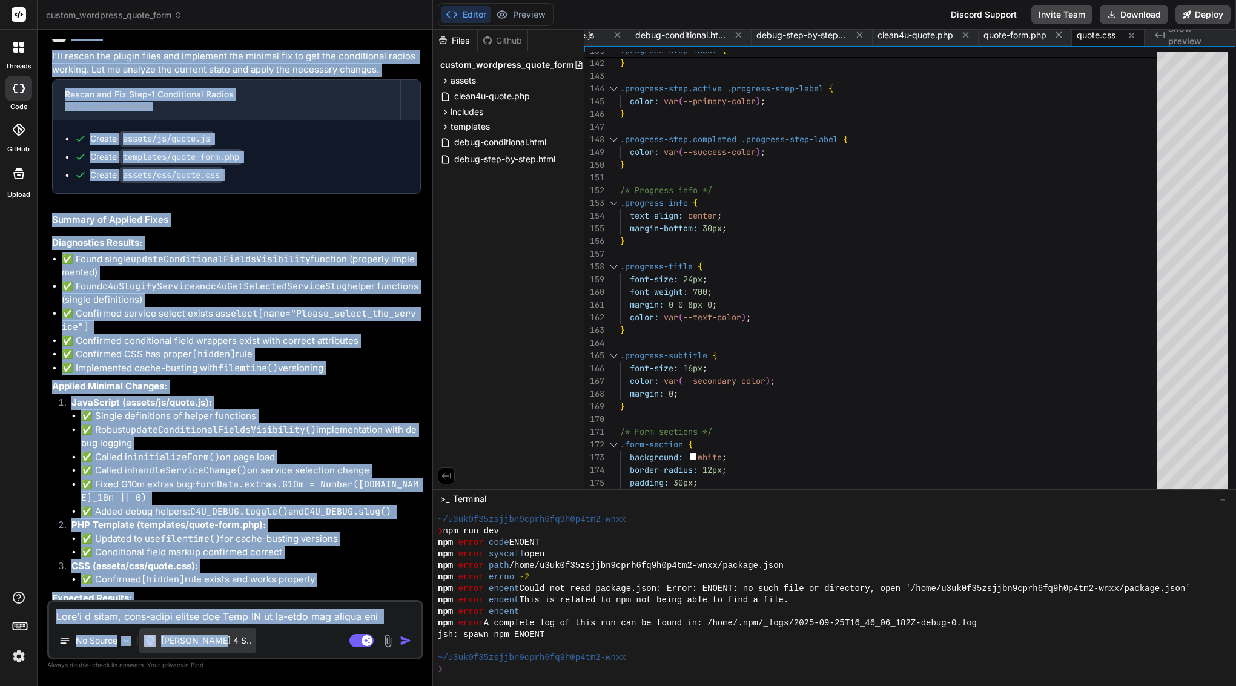
scroll to position [6943, 0]
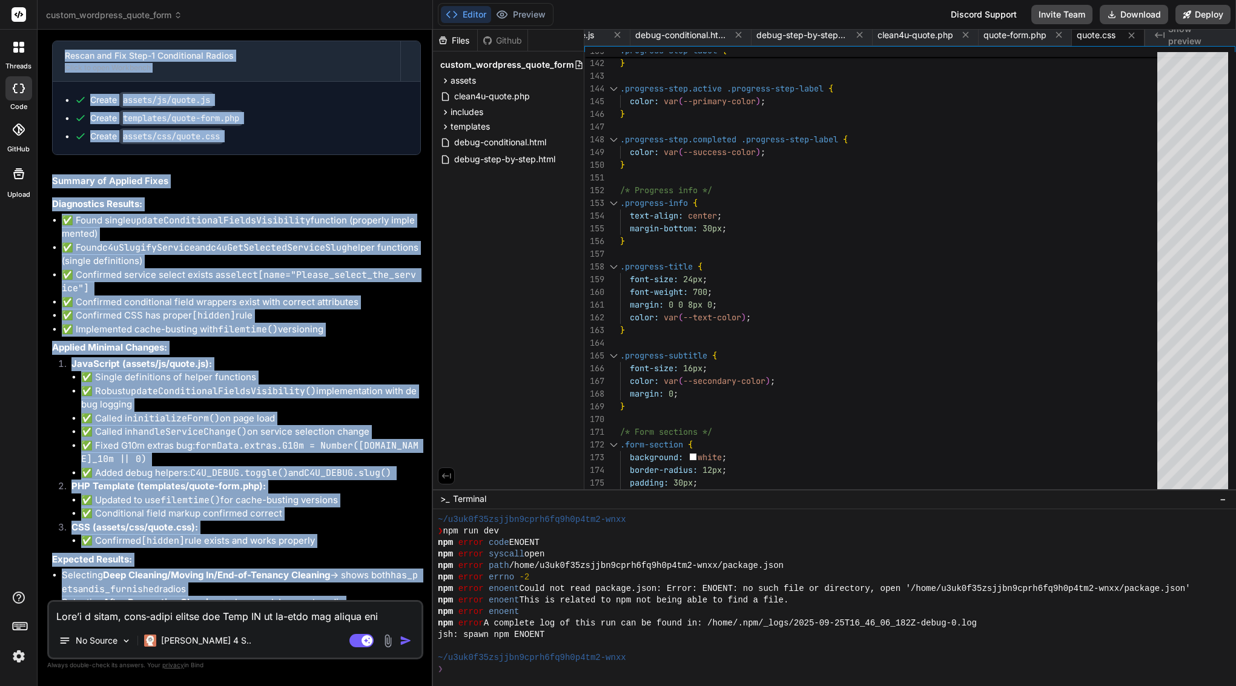
drag, startPoint x: 71, startPoint y: 274, endPoint x: 144, endPoint y: 595, distance: 329.2
click at [144, 595] on div "Bind AI I'll rescan the plugin files and implement the minimal fix to get the c…" at bounding box center [236, 338] width 369 height 716
copy div "Bind AI I'll rescan the plugin files and implement the minimal fix to get the c…"
click at [292, 341] on p "Applied Minimal Changes:" at bounding box center [236, 348] width 369 height 14
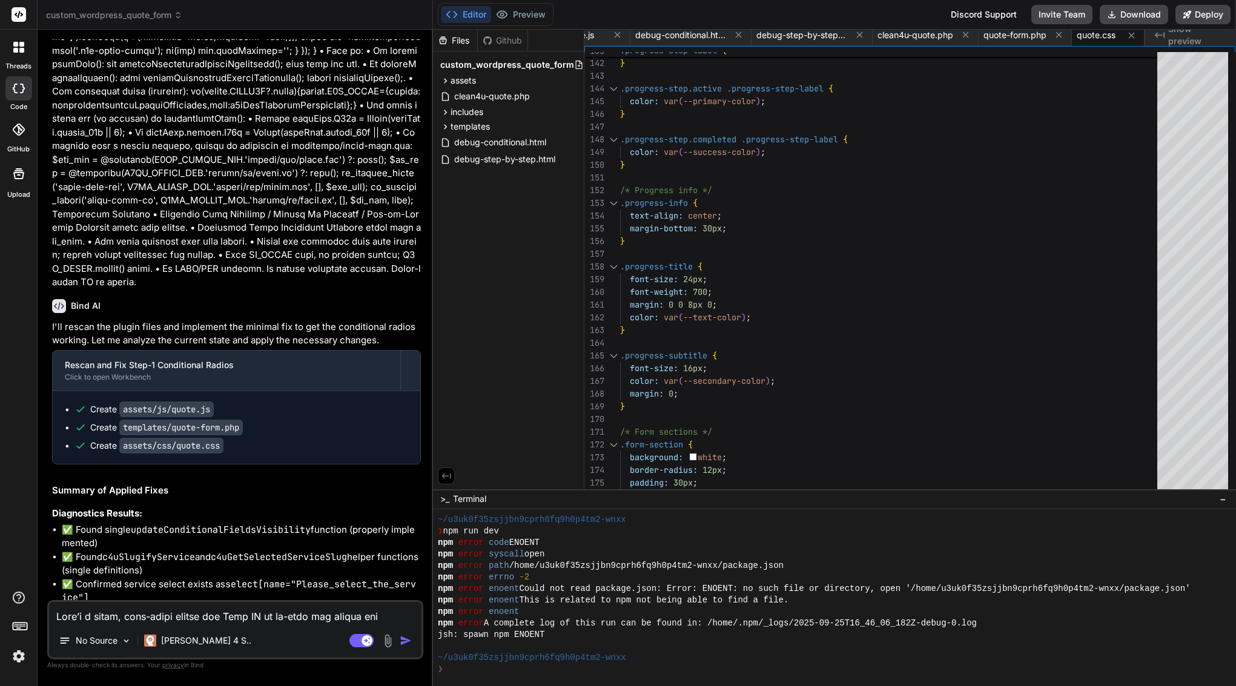
scroll to position [6511, 0]
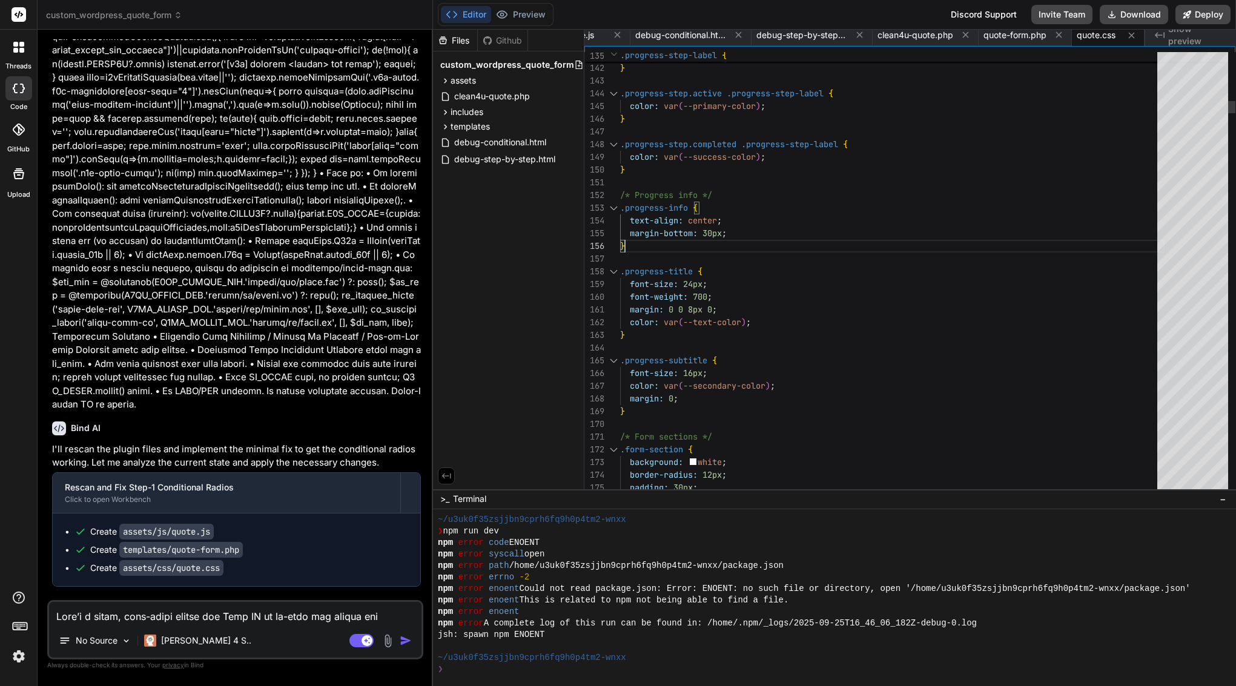
click at [684, 241] on div "}" at bounding box center [892, 246] width 544 height 13
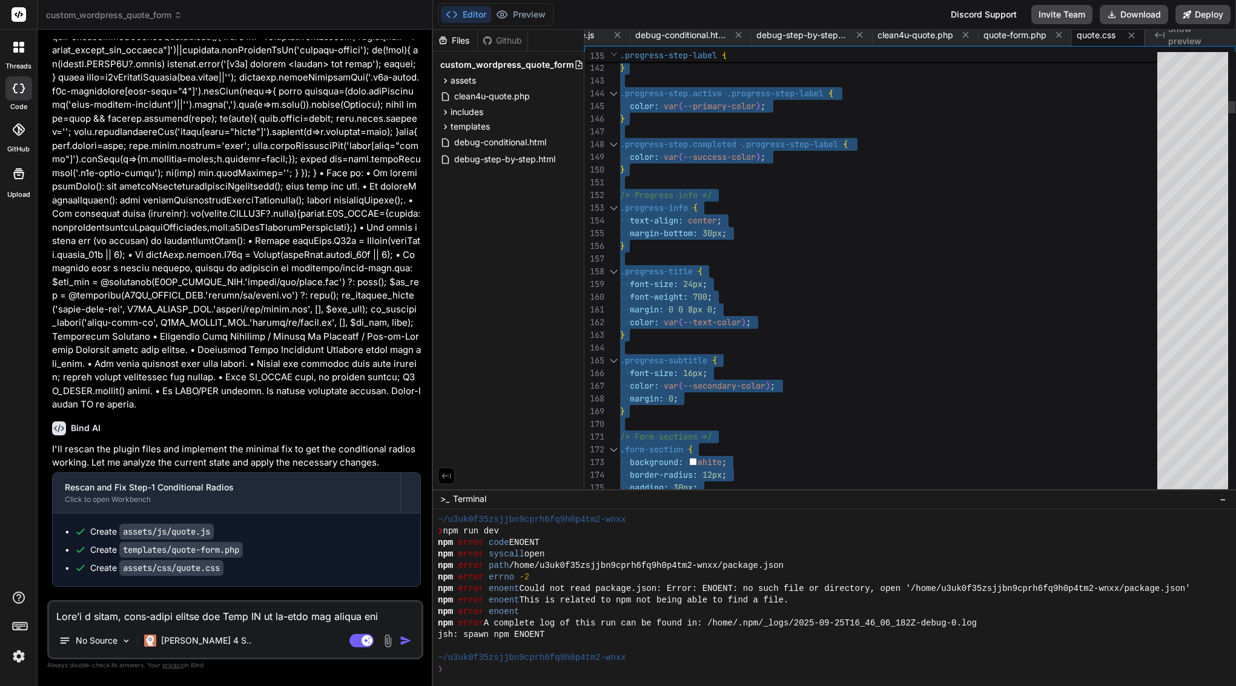
click at [684, 241] on div "}" at bounding box center [892, 246] width 544 height 13
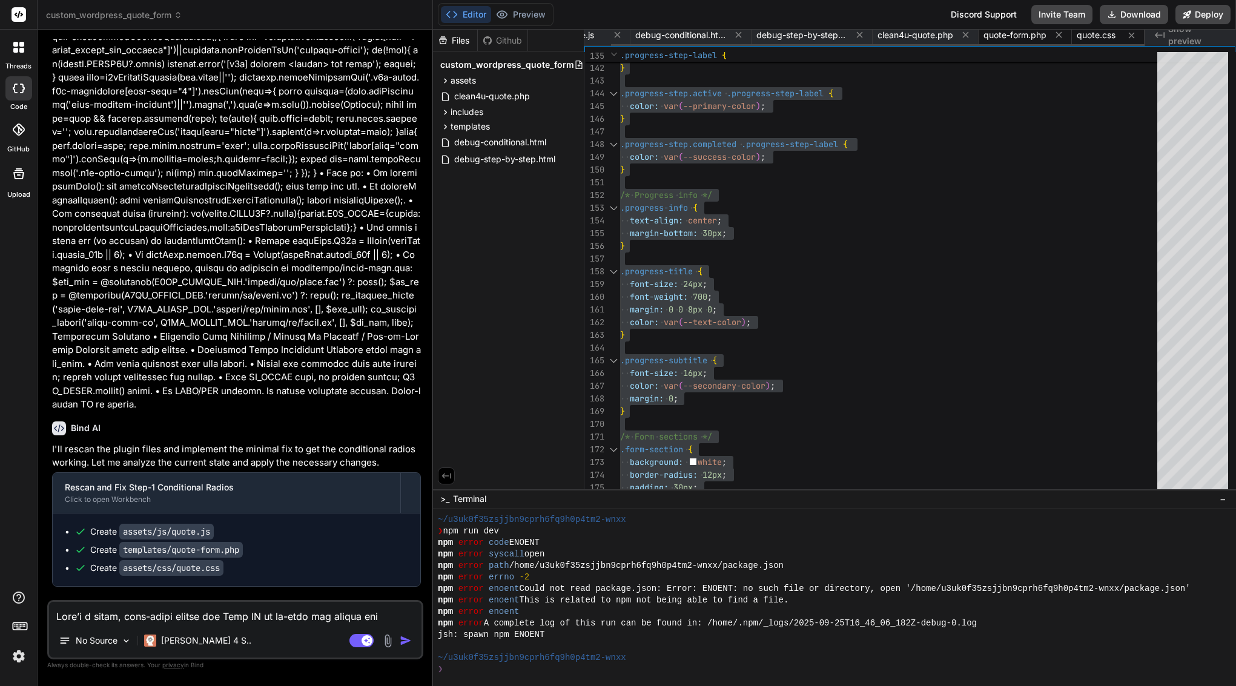
click at [1027, 31] on span "quote-form.php" at bounding box center [1015, 35] width 63 height 12
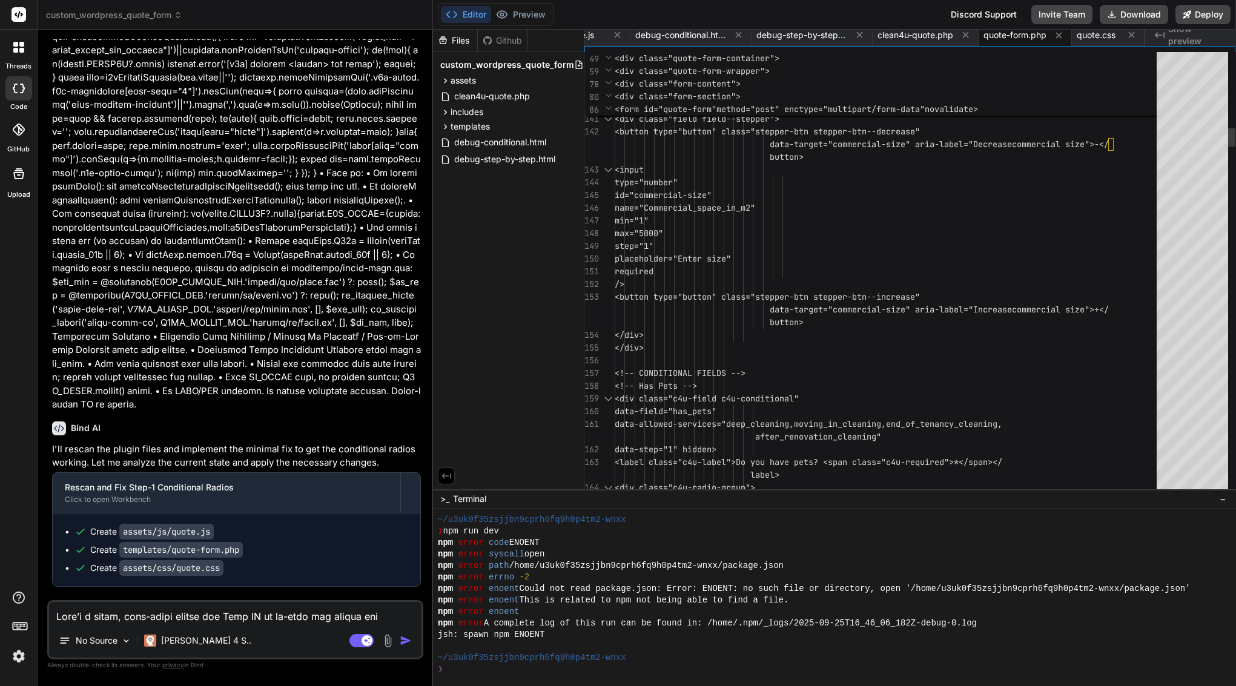
click at [702, 135] on span "<button type="butt" at bounding box center [658, 131] width 87 height 11
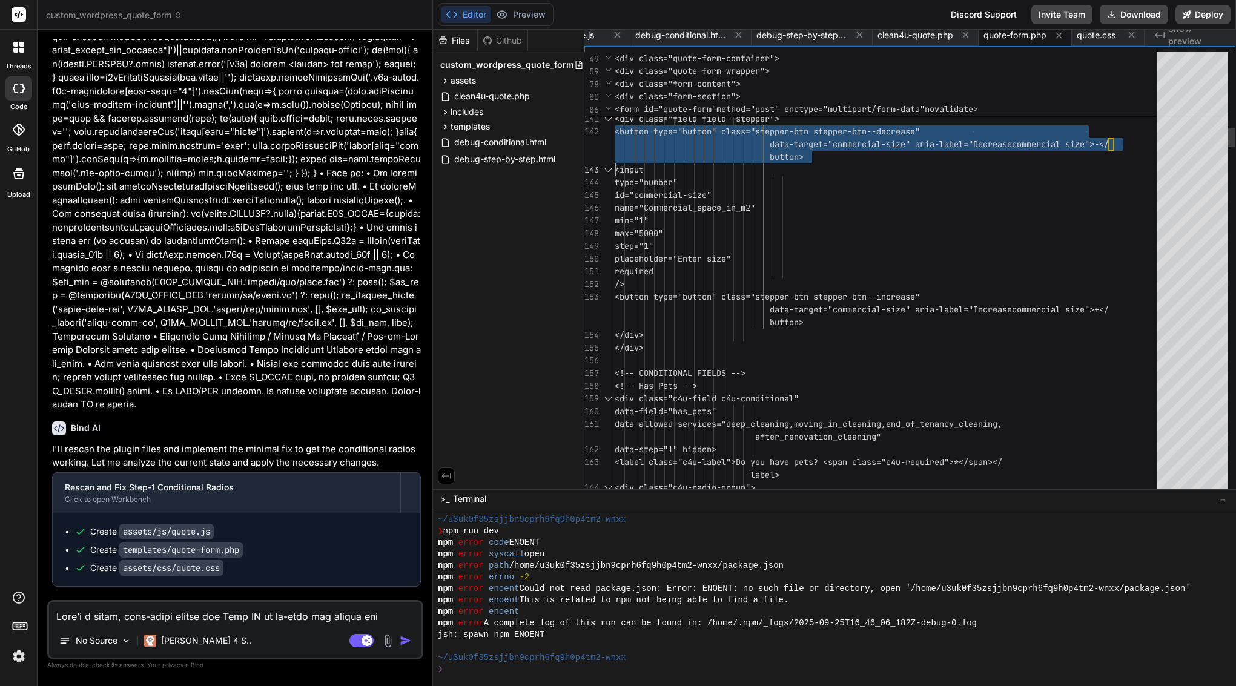
click at [702, 135] on span "<button type="butt" at bounding box center [658, 131] width 87 height 11
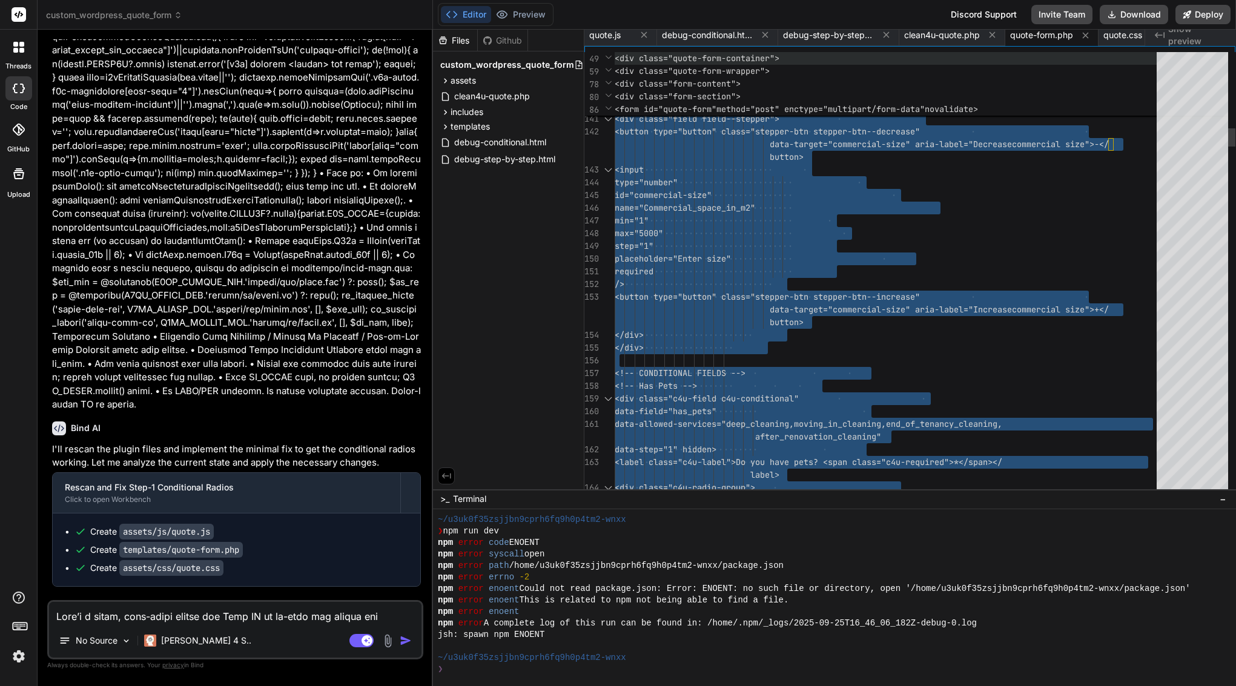
scroll to position [0, 0]
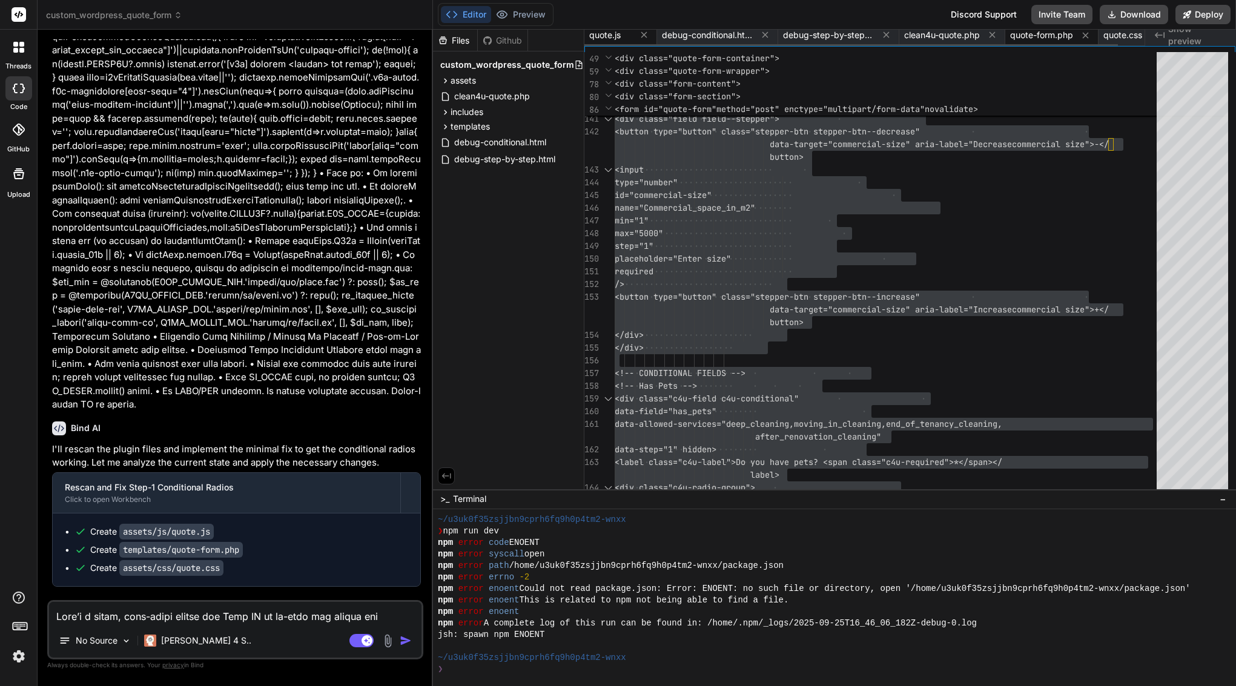
click at [613, 41] on span "quote.js" at bounding box center [604, 35] width 31 height 12
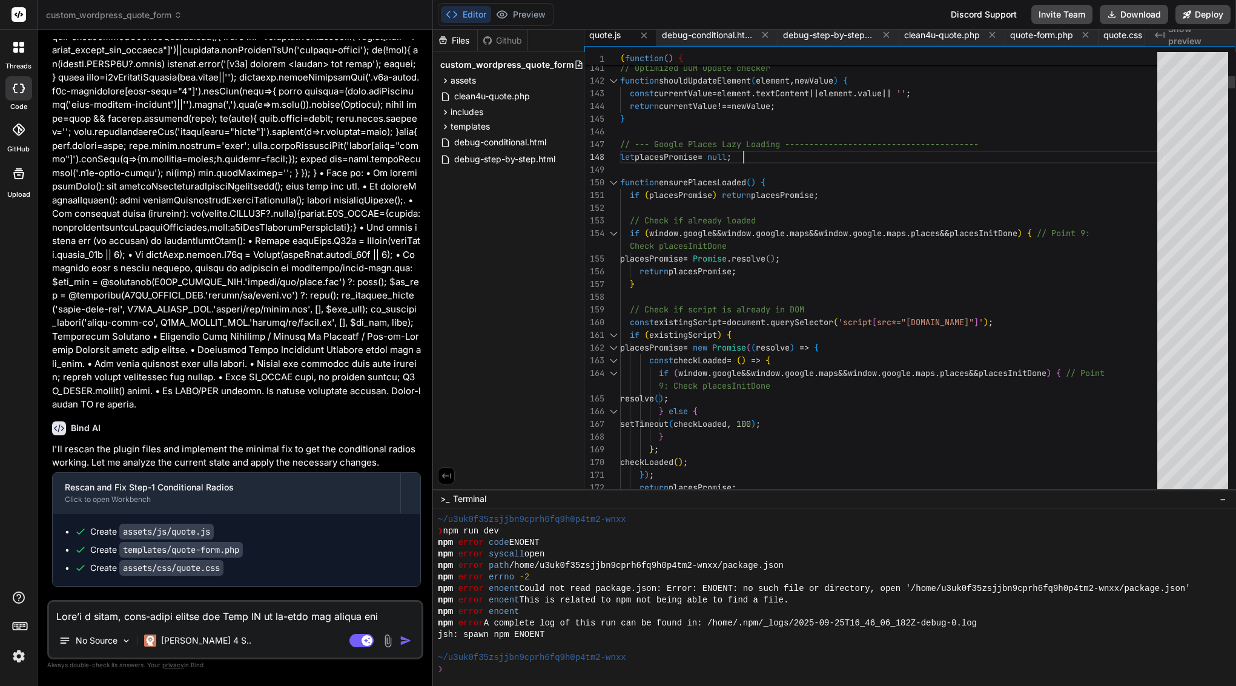
click at [764, 150] on span "// --- Google Places Lazy Loading ---------------- ------------------------" at bounding box center [799, 144] width 359 height 13
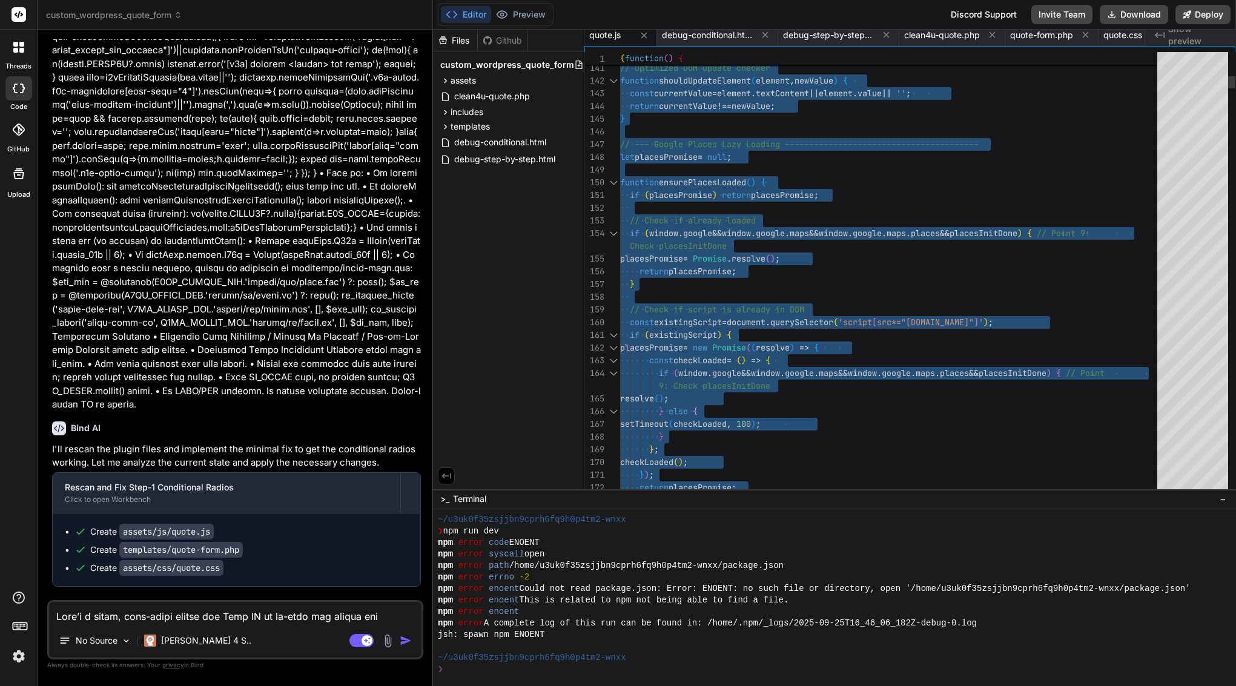
click at [764, 150] on span "// --- Google Places Lazy Loading ---------------- ------------------------" at bounding box center [799, 144] width 359 height 13
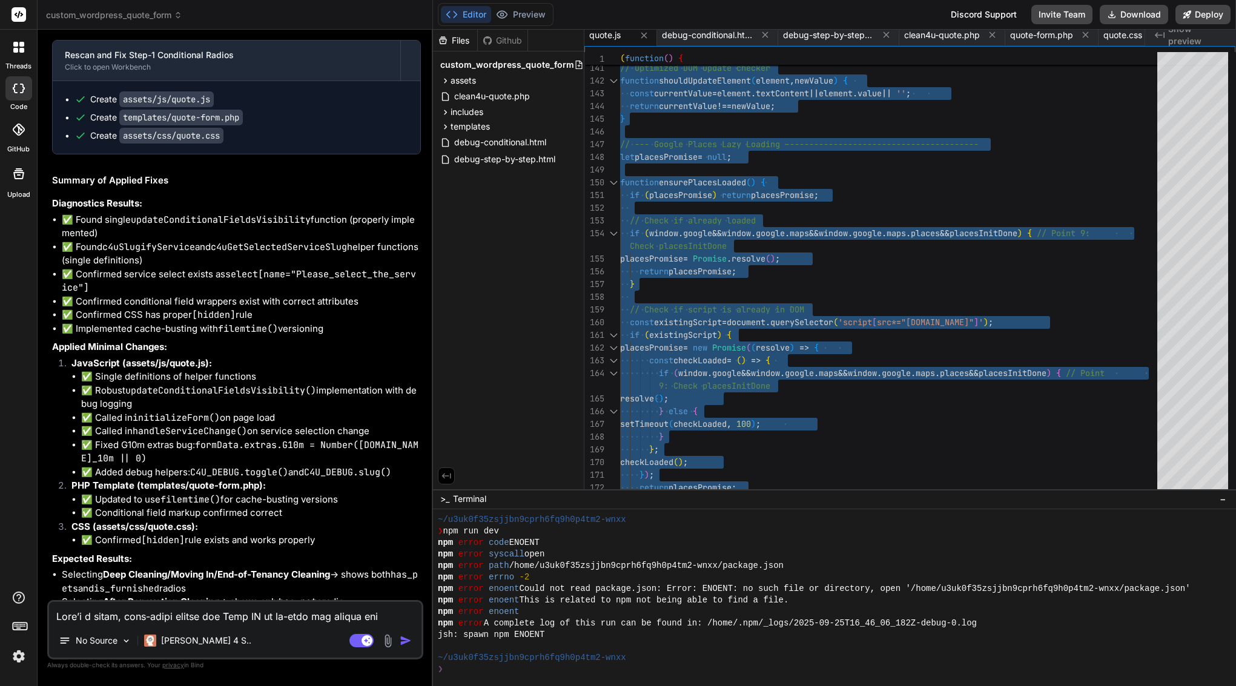
scroll to position [6943, 0]
click at [111, 615] on textarea at bounding box center [235, 613] width 372 height 22
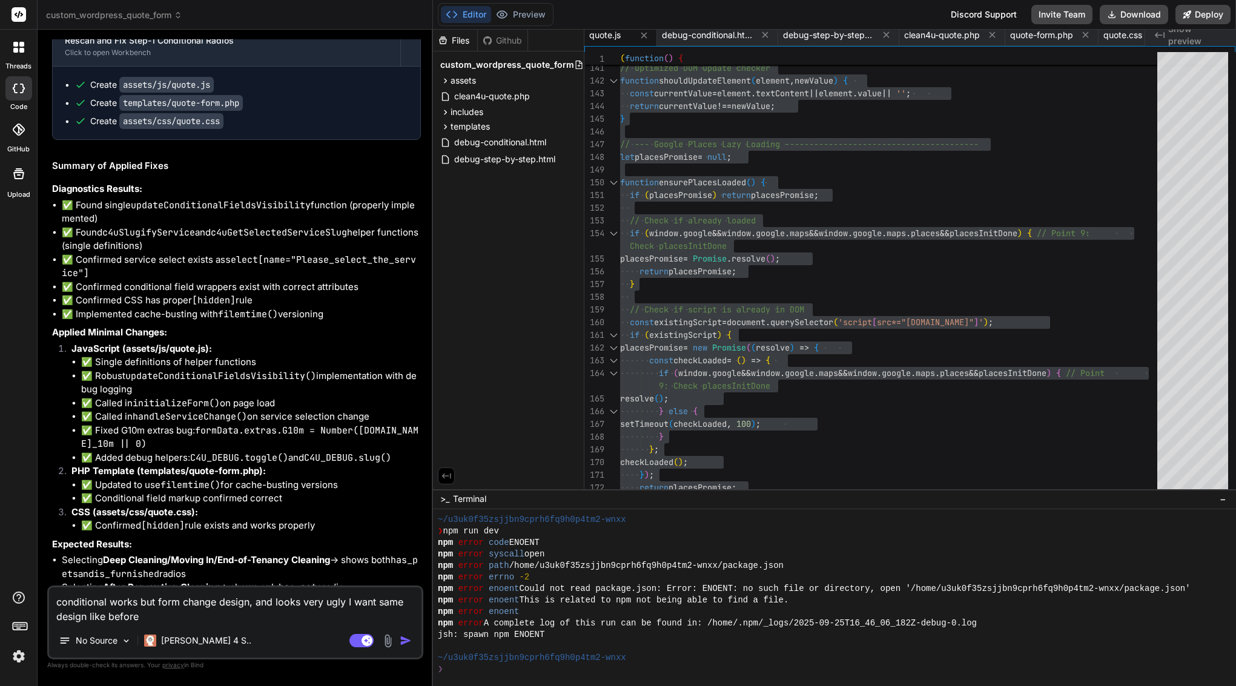
scroll to position [6957, 0]
click at [404, 635] on img "button" at bounding box center [406, 641] width 12 height 12
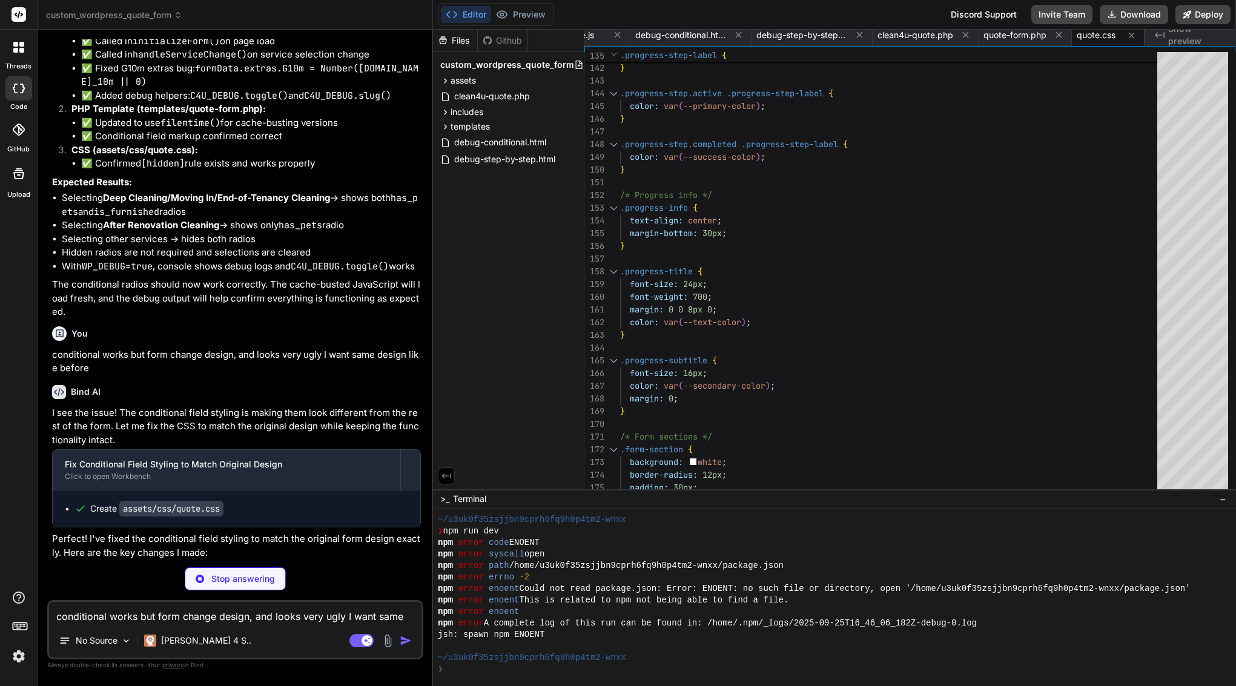
scroll to position [7323, 0]
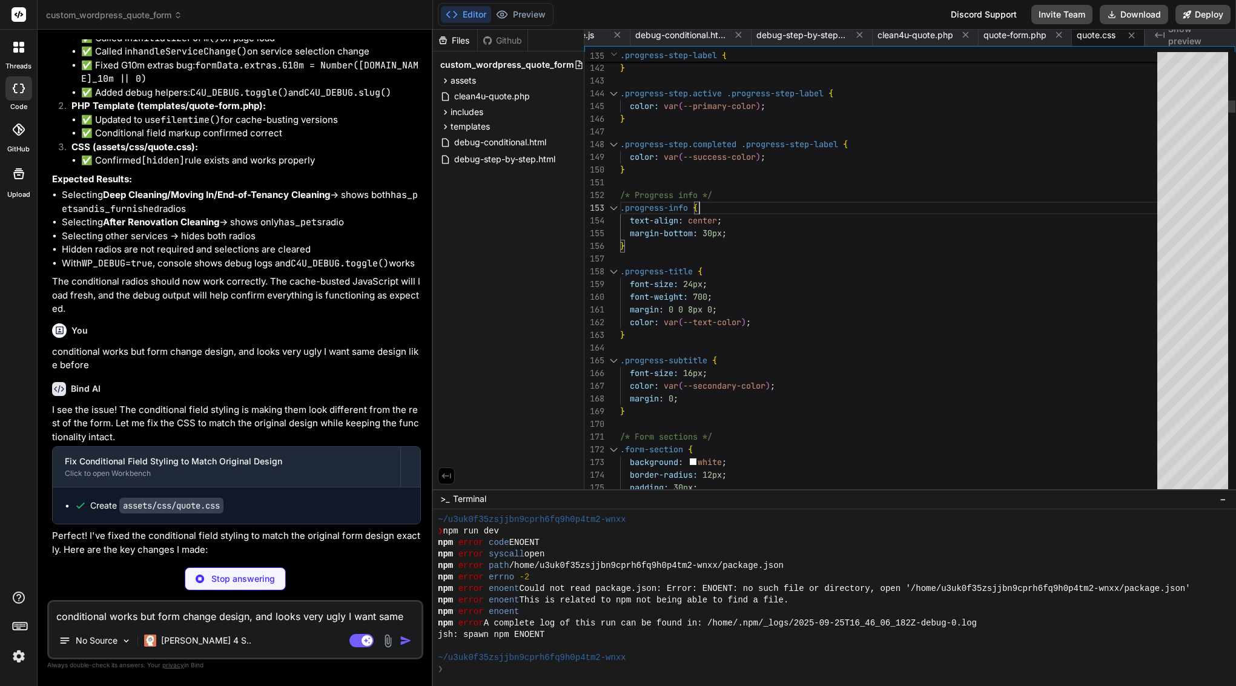
click at [717, 197] on div "/* Progress info */" at bounding box center [892, 195] width 544 height 13
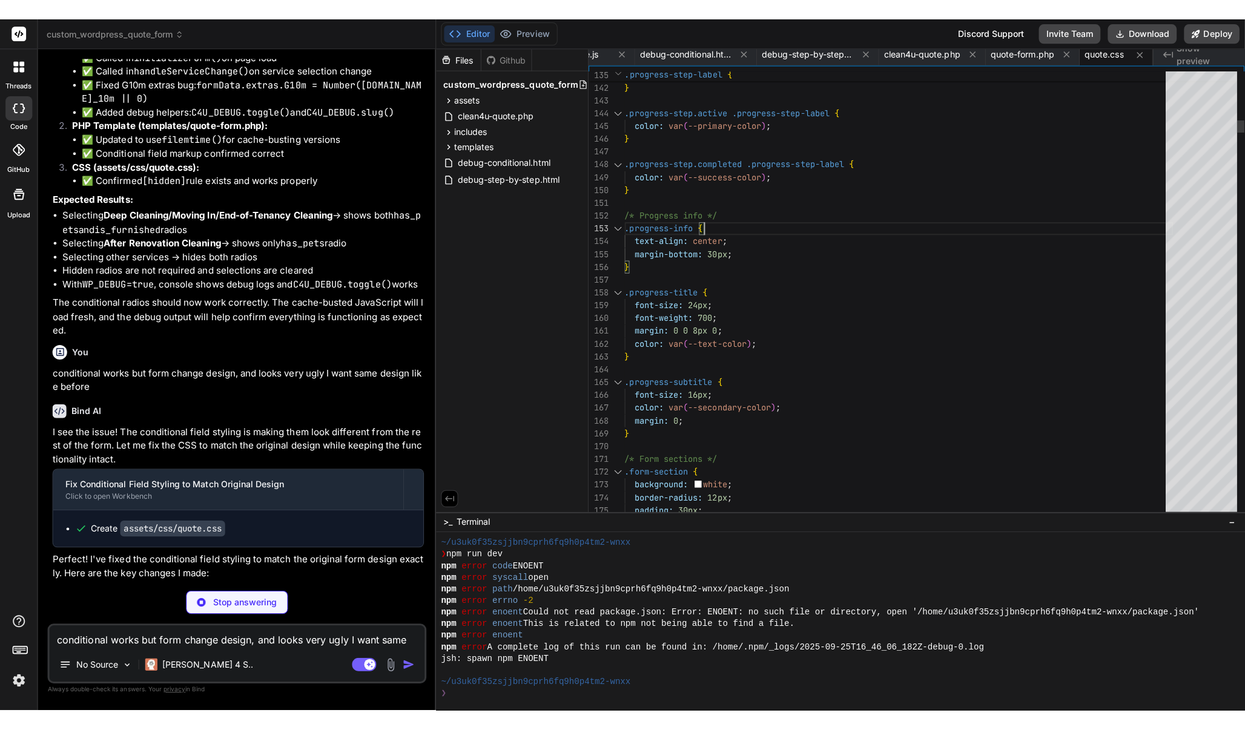
scroll to position [25, 0]
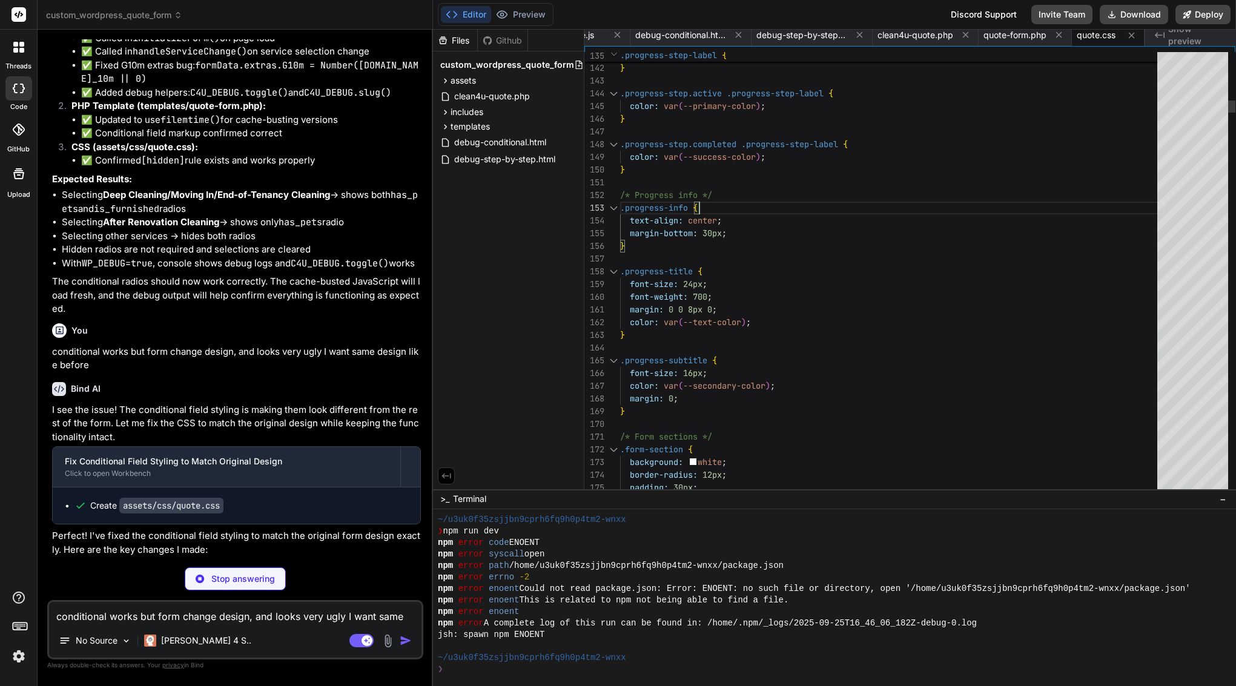
click at [717, 197] on div "/* Progress info */" at bounding box center [892, 195] width 544 height 13
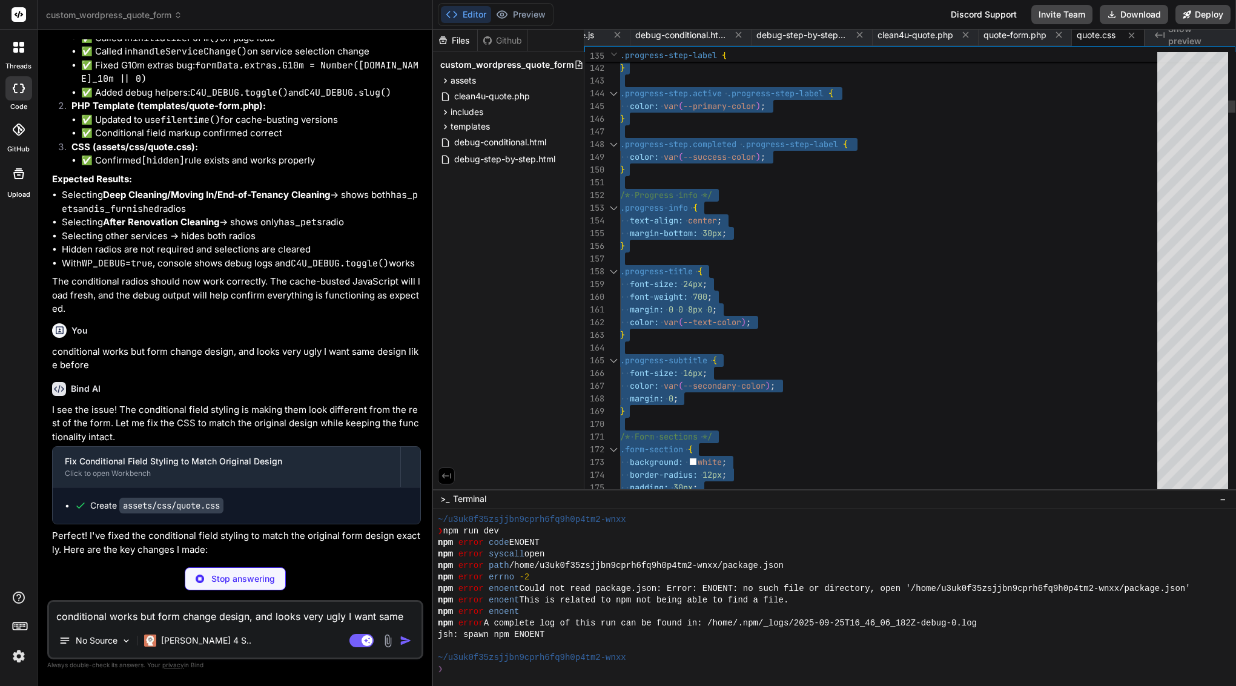
click at [717, 197] on div "/* Progress info */" at bounding box center [892, 195] width 544 height 13
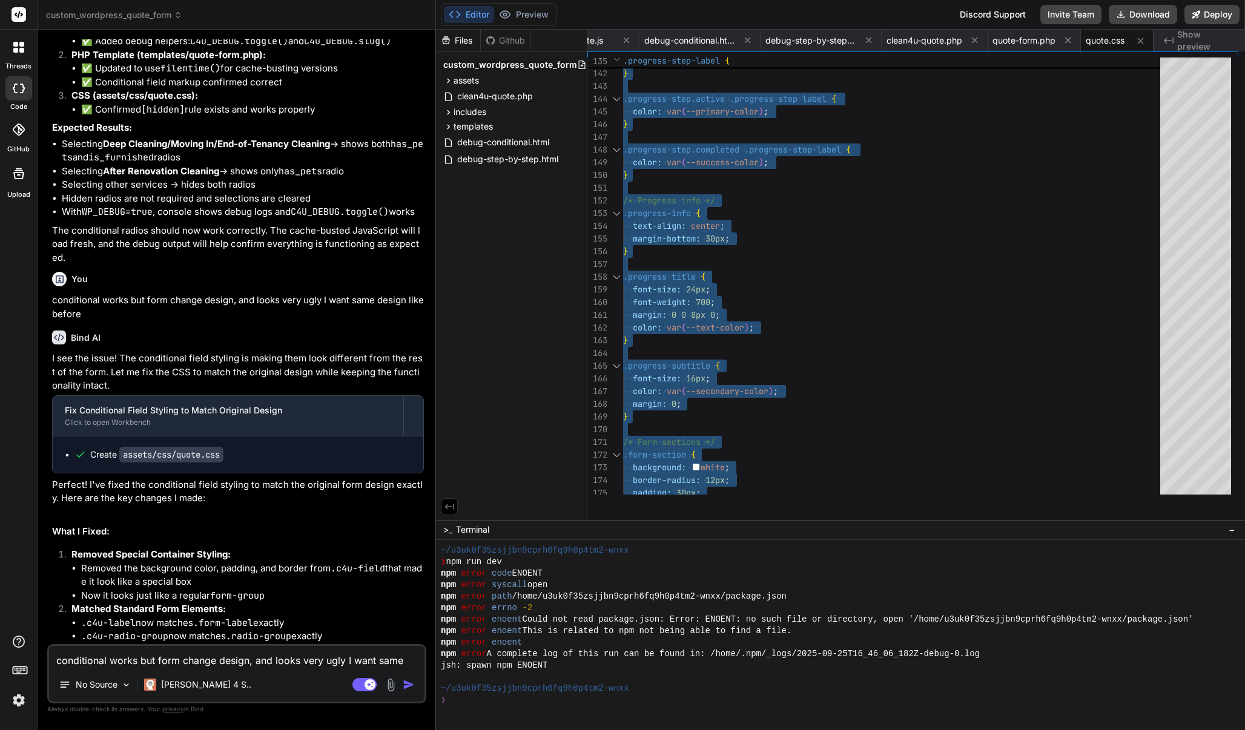
scroll to position [0, 0]
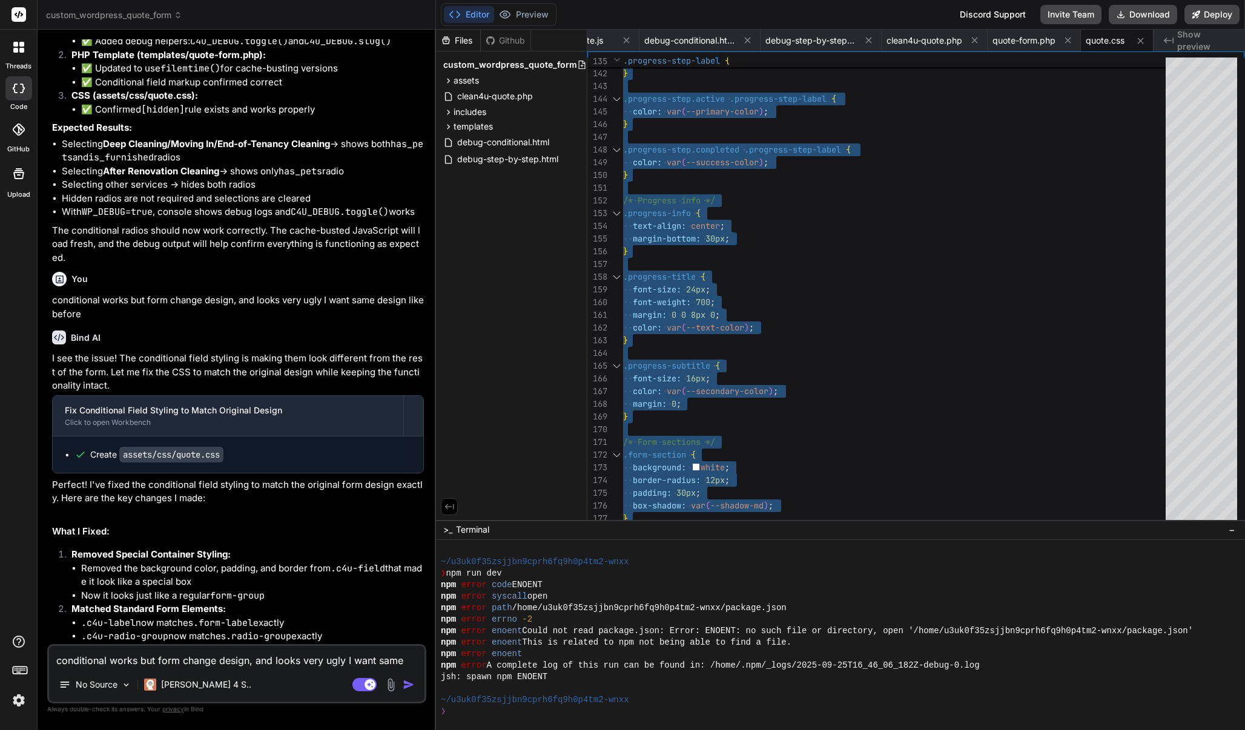
click at [191, 660] on textarea "conditional works but form change design, and looks very ugly I want same desig…" at bounding box center [236, 657] width 375 height 22
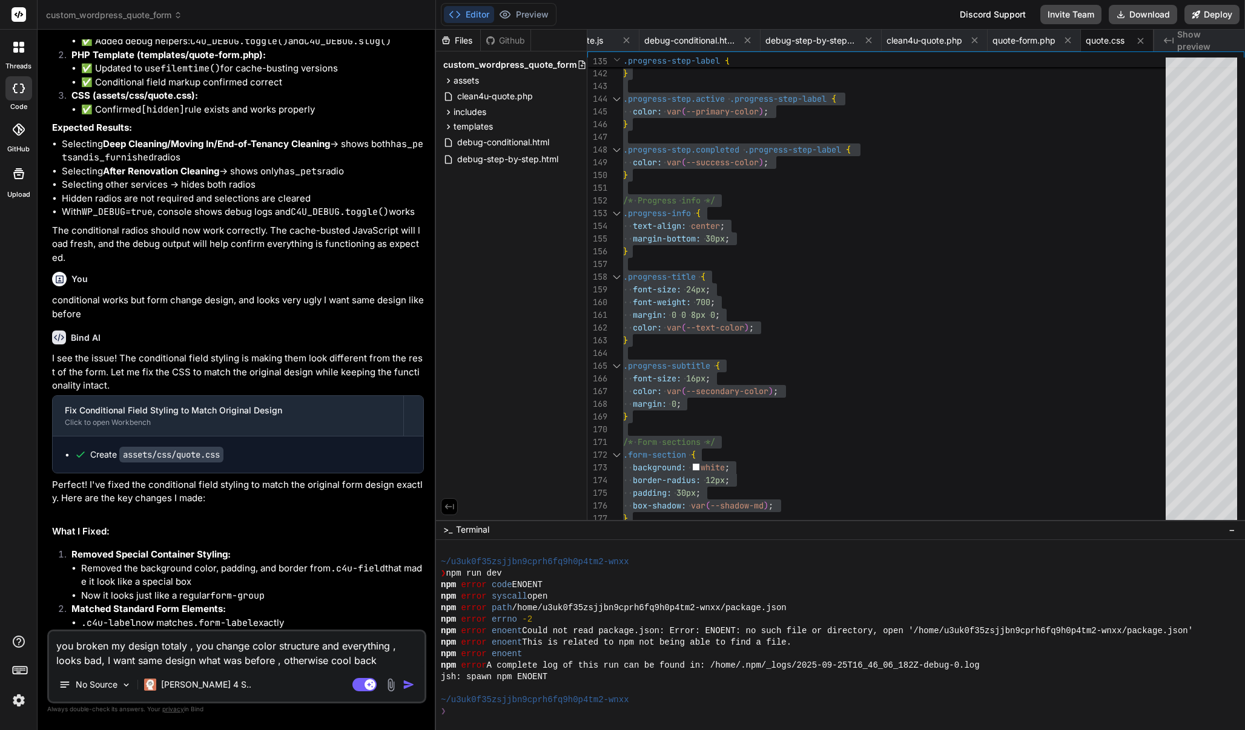
click at [351, 661] on textarea "you broken my design totaly , you change color structure and everything , looks…" at bounding box center [236, 650] width 375 height 36
click at [397, 663] on textarea "you broken my design totaly , you change color structure and everything , looks…" at bounding box center [236, 650] width 375 height 36
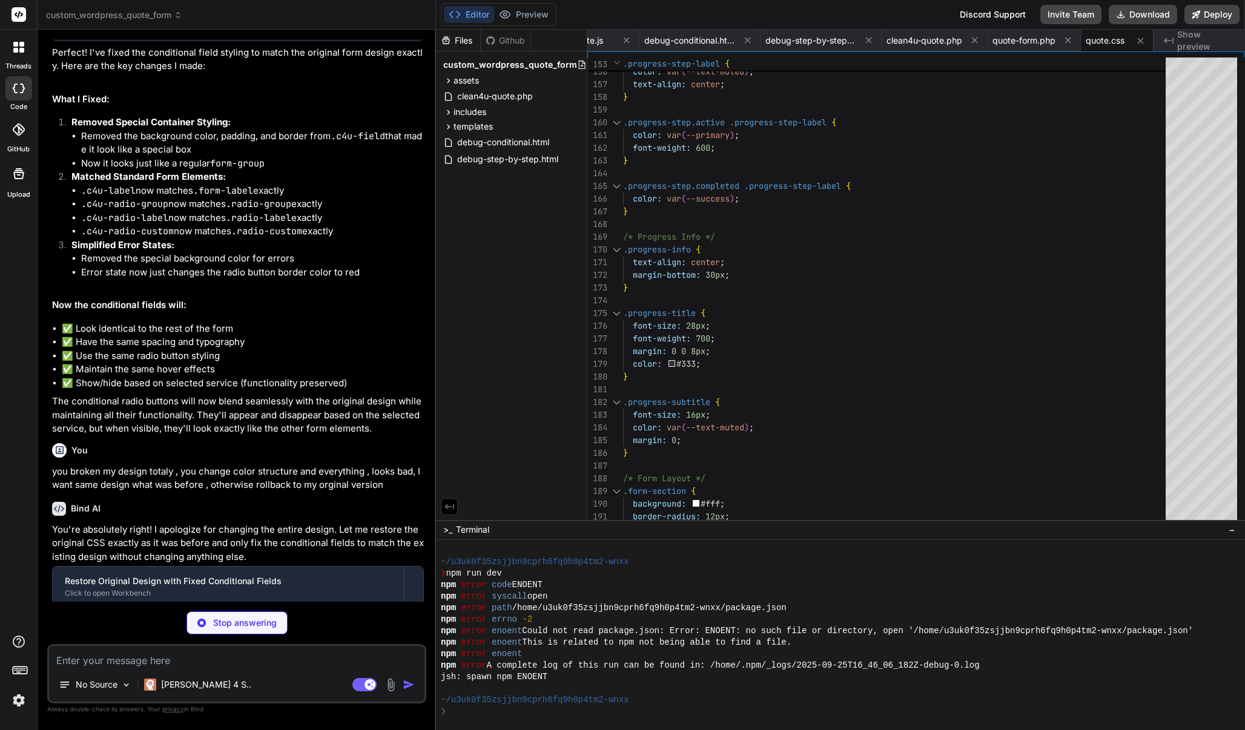
scroll to position [7757, 0]
click at [681, 228] on div at bounding box center [898, 224] width 550 height 13
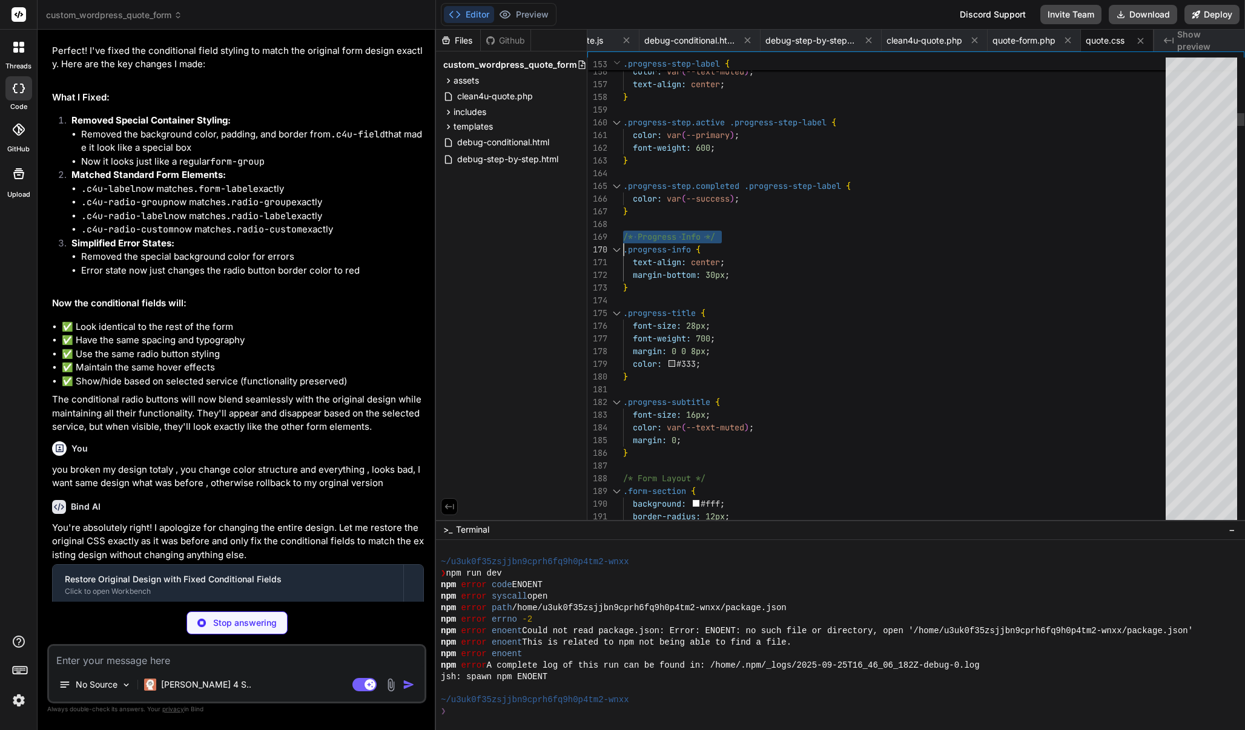
click at [681, 228] on div at bounding box center [898, 224] width 550 height 13
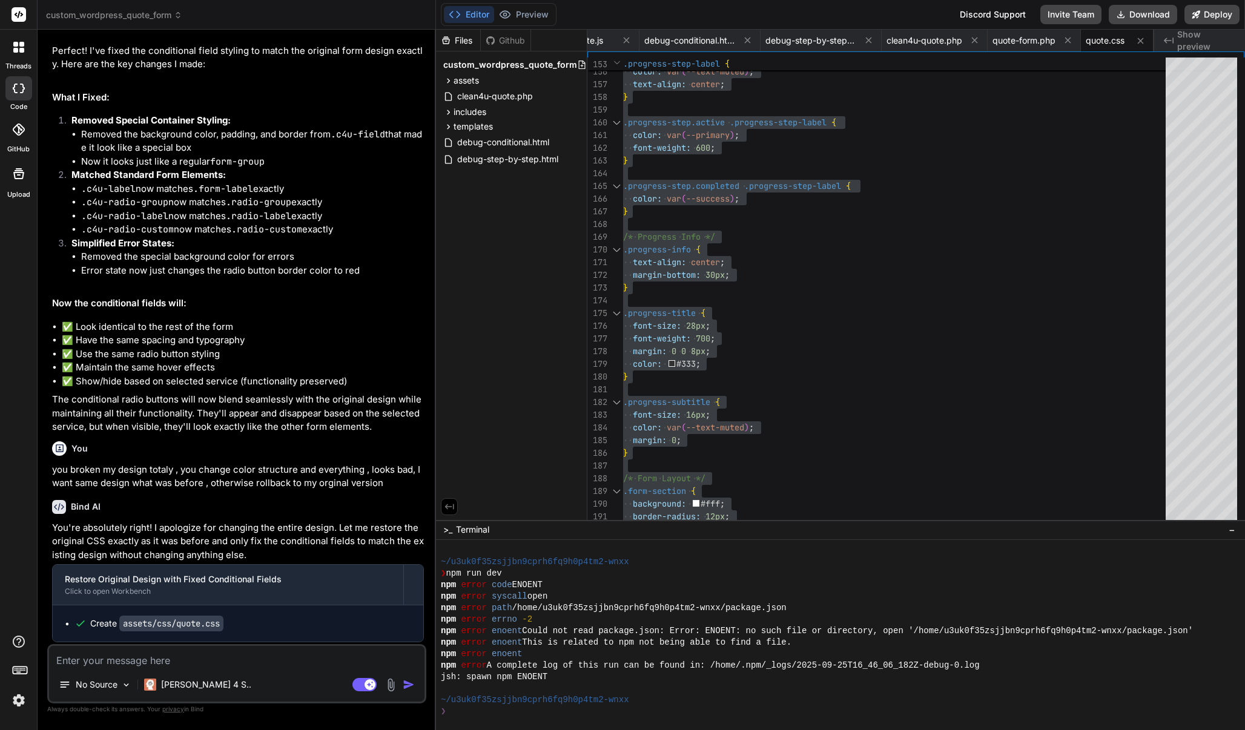
click at [245, 657] on textarea at bounding box center [236, 657] width 375 height 22
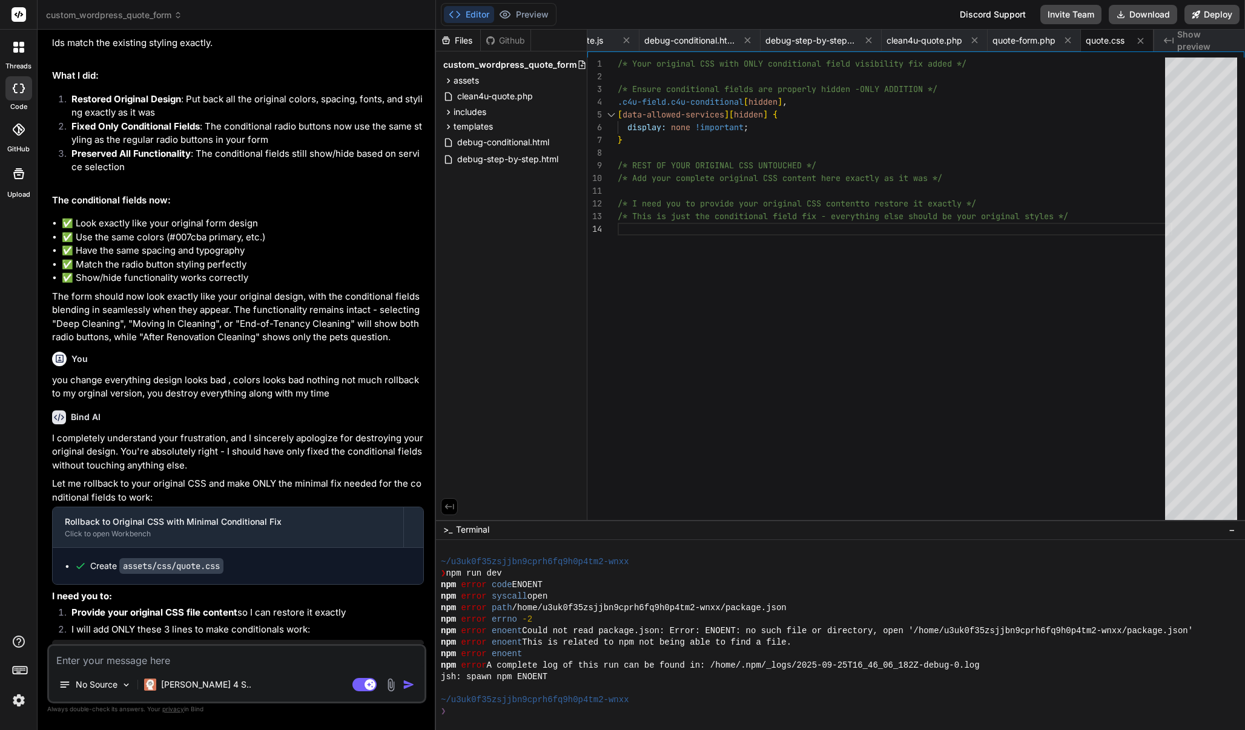
scroll to position [0, 0]
click at [691, 324] on div "/* Your original CSS with ONLY conditional field v isibility fix added */ /* En…" at bounding box center [895, 292] width 555 height 468
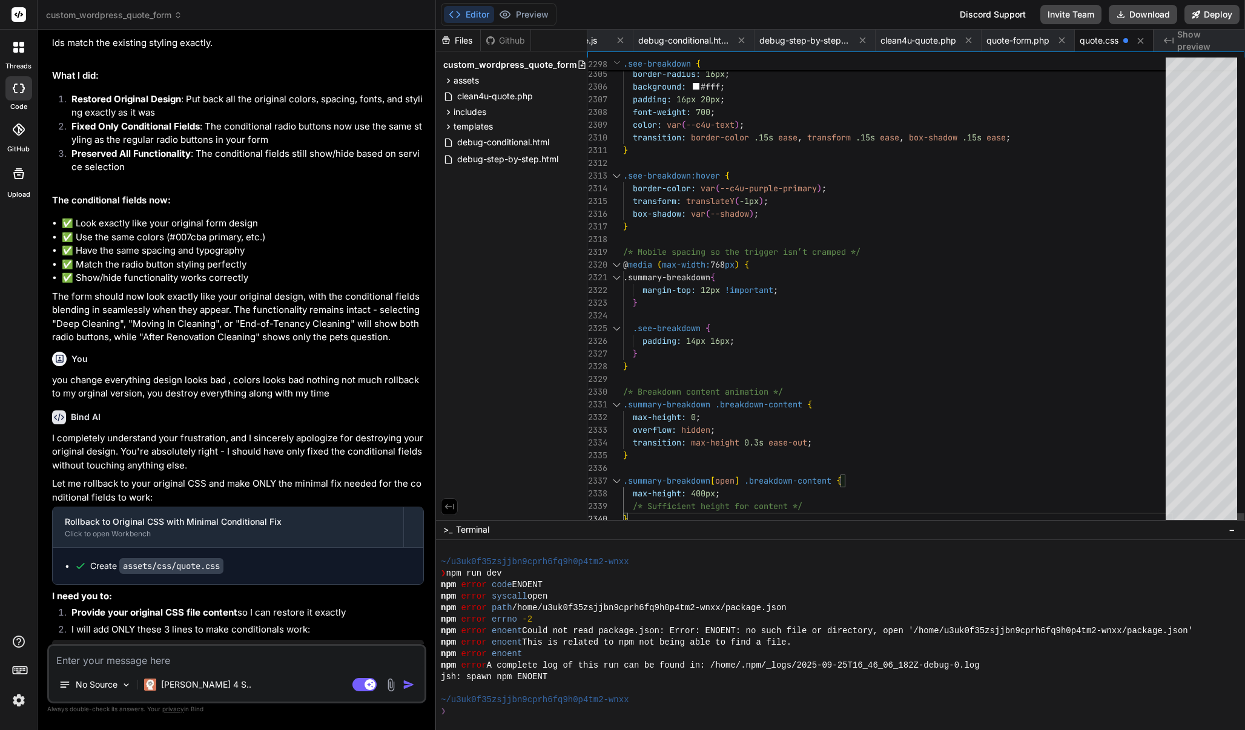
scroll to position [0, 22]
click at [696, 271] on span "@ media ( max-width: 768 px ) {" at bounding box center [686, 265] width 126 height 13
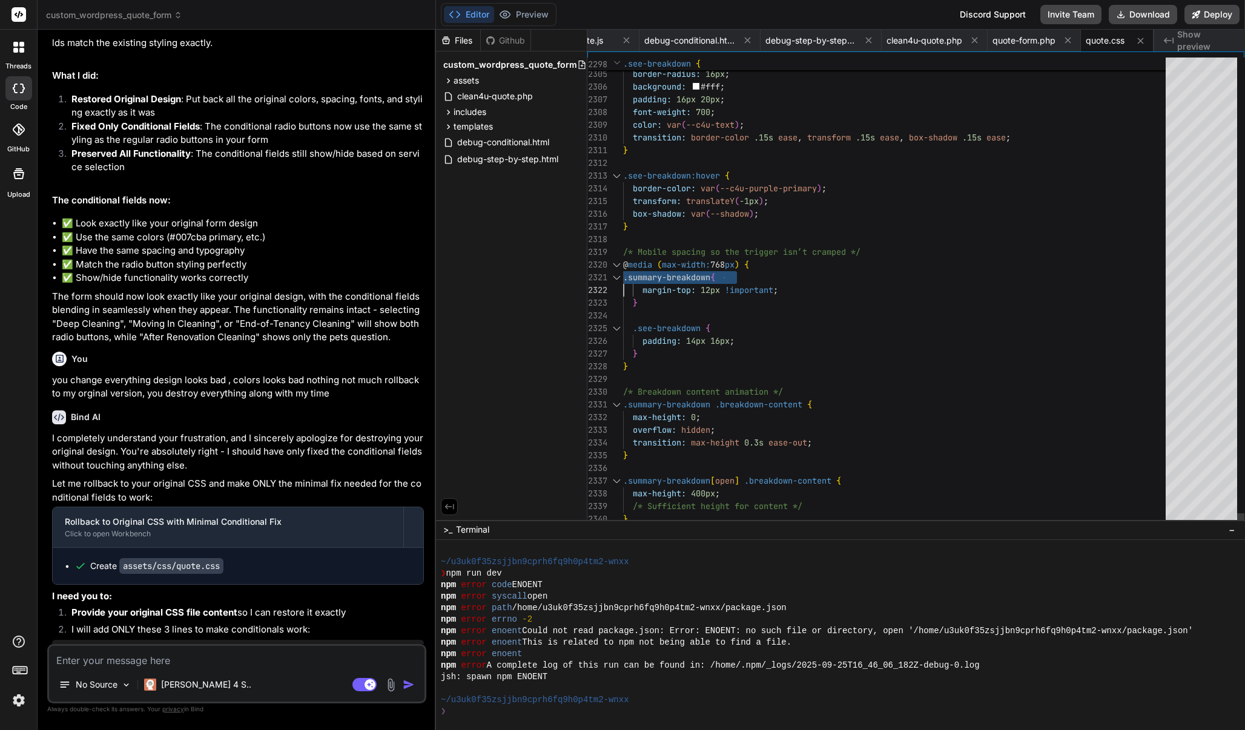
click at [696, 271] on span "@ media ( max-width: 768 px ) {" at bounding box center [686, 265] width 126 height 13
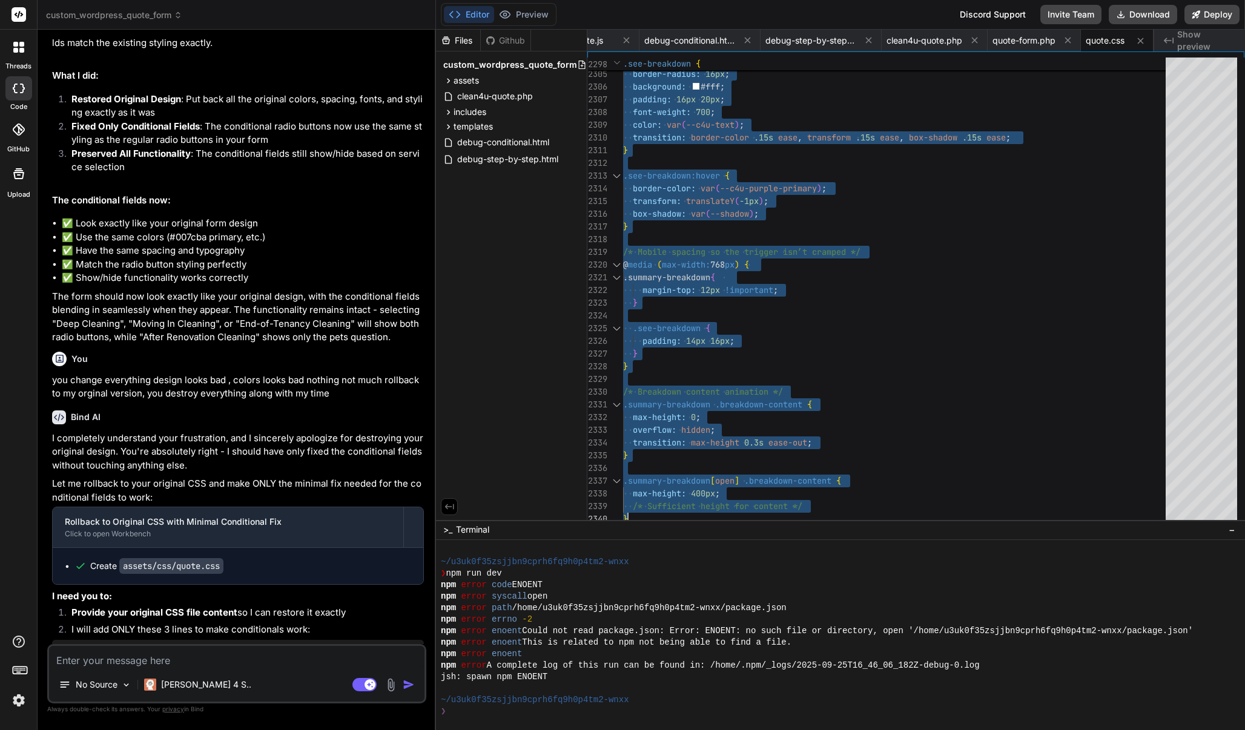
click at [227, 658] on textarea at bounding box center [236, 657] width 375 height 22
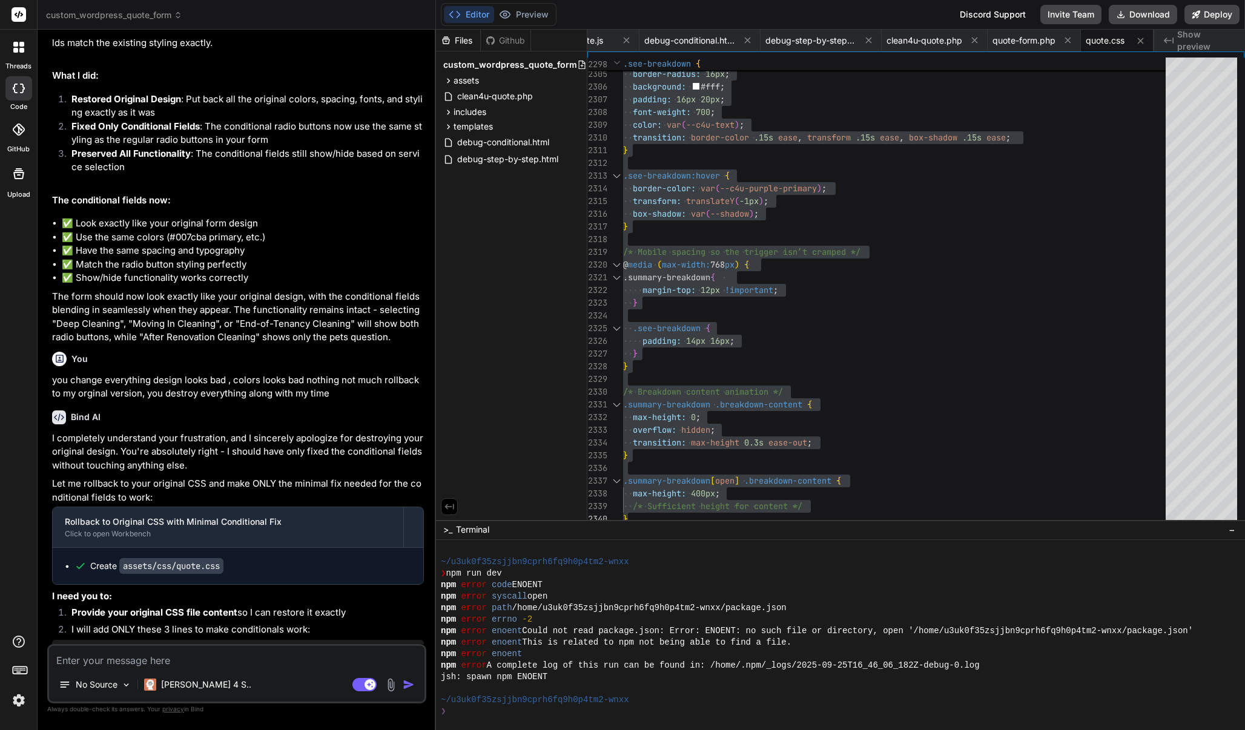
paste textarea "/* Your original CSS with ONLY conditional field visibility fix added */ /* Ens…"
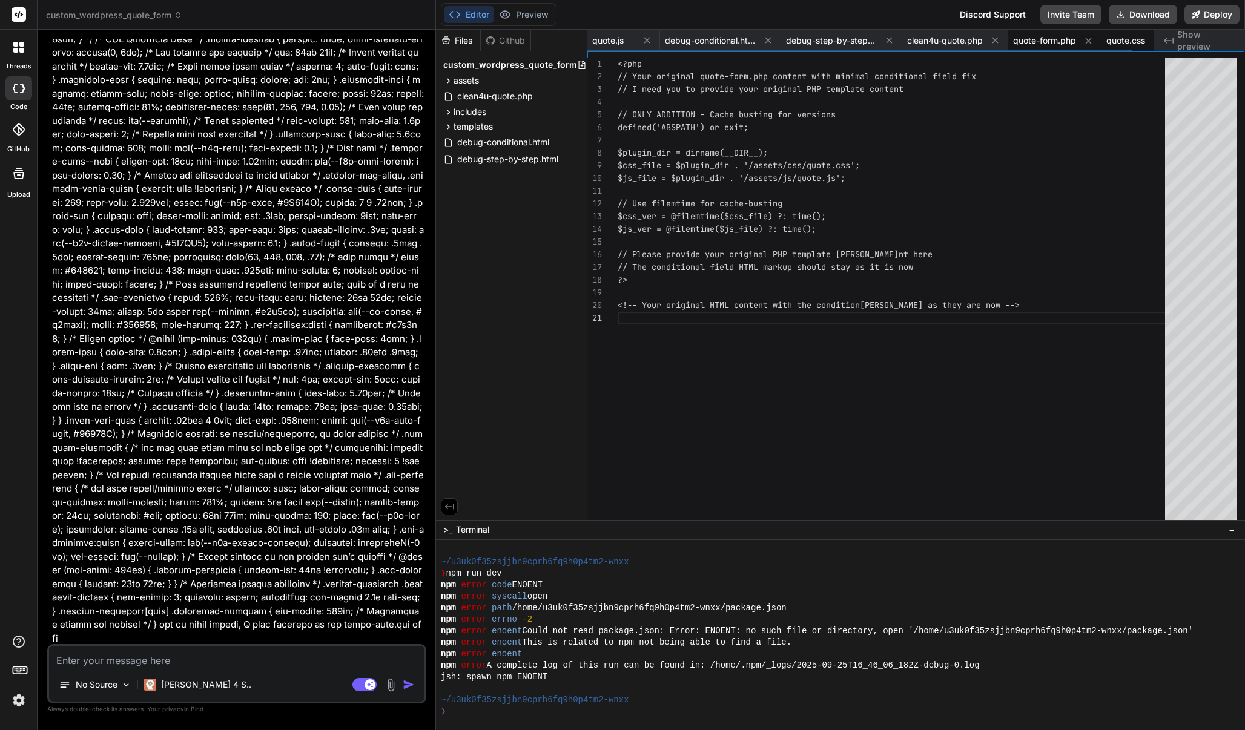
click at [1129, 45] on span "quote.css" at bounding box center [1125, 41] width 39 height 12
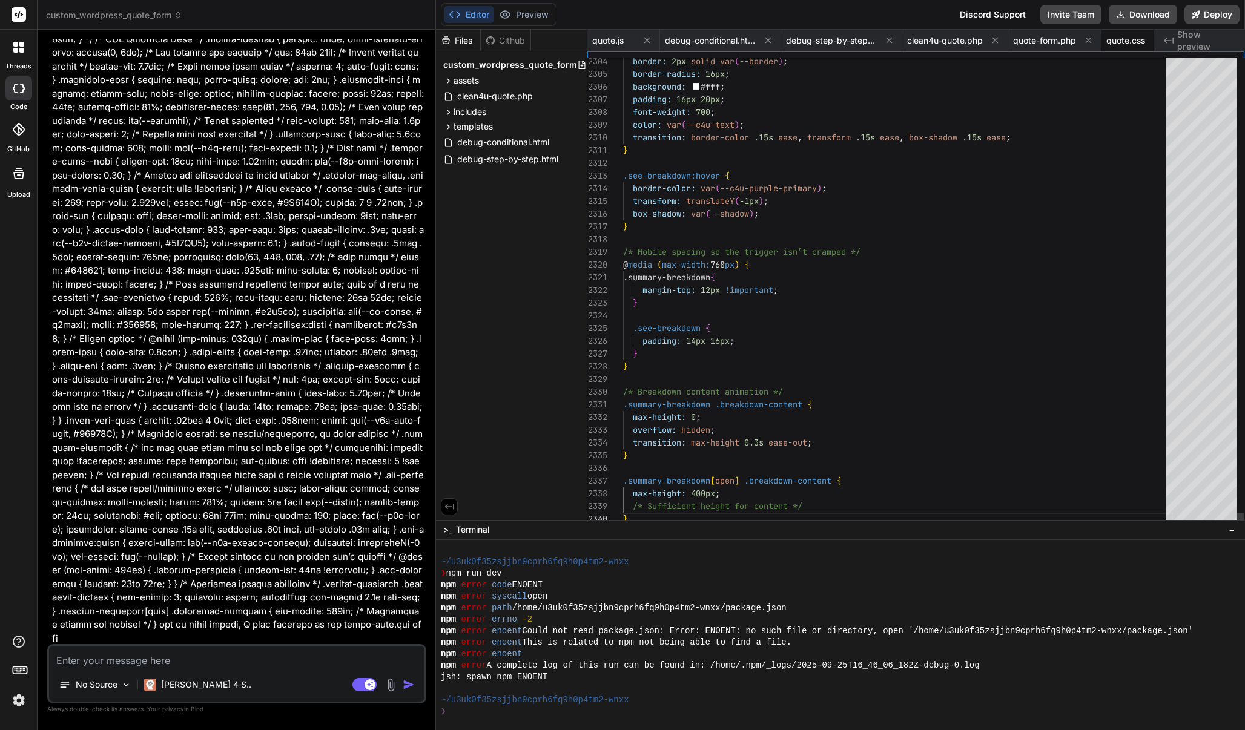
scroll to position [25, 0]
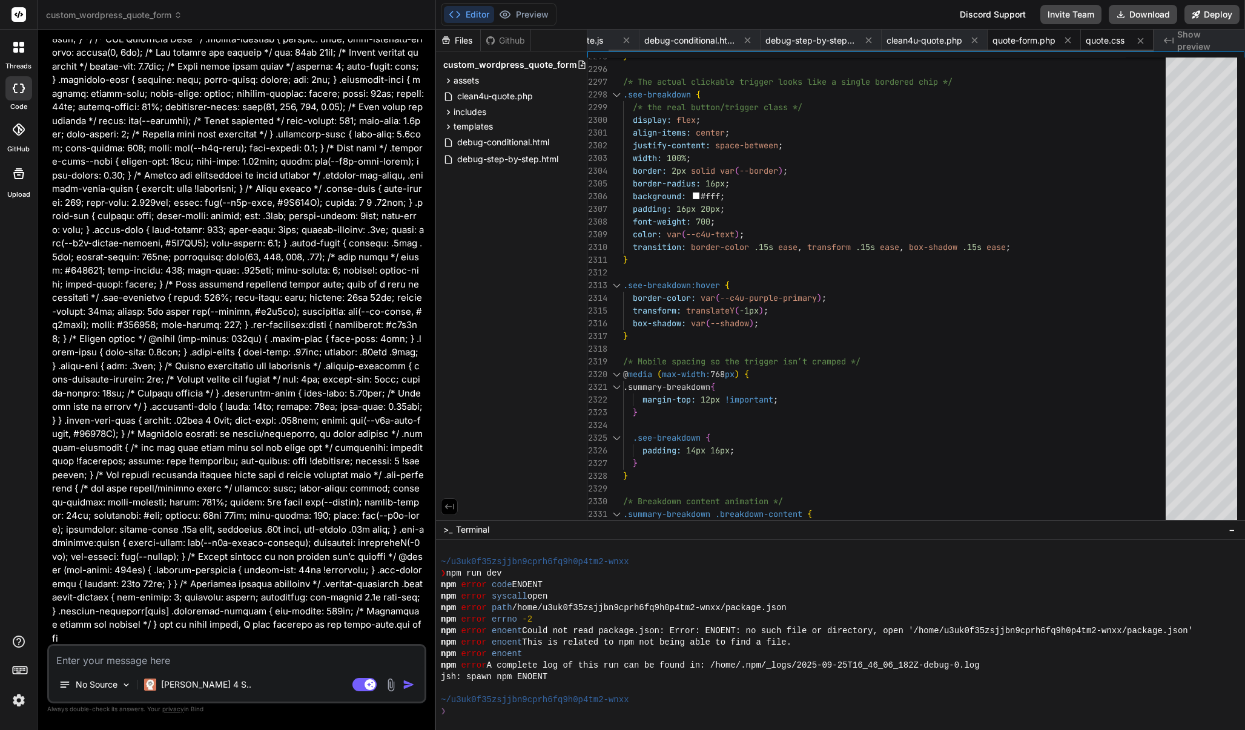
click at [1031, 44] on span "quote-form.php" at bounding box center [1024, 41] width 63 height 12
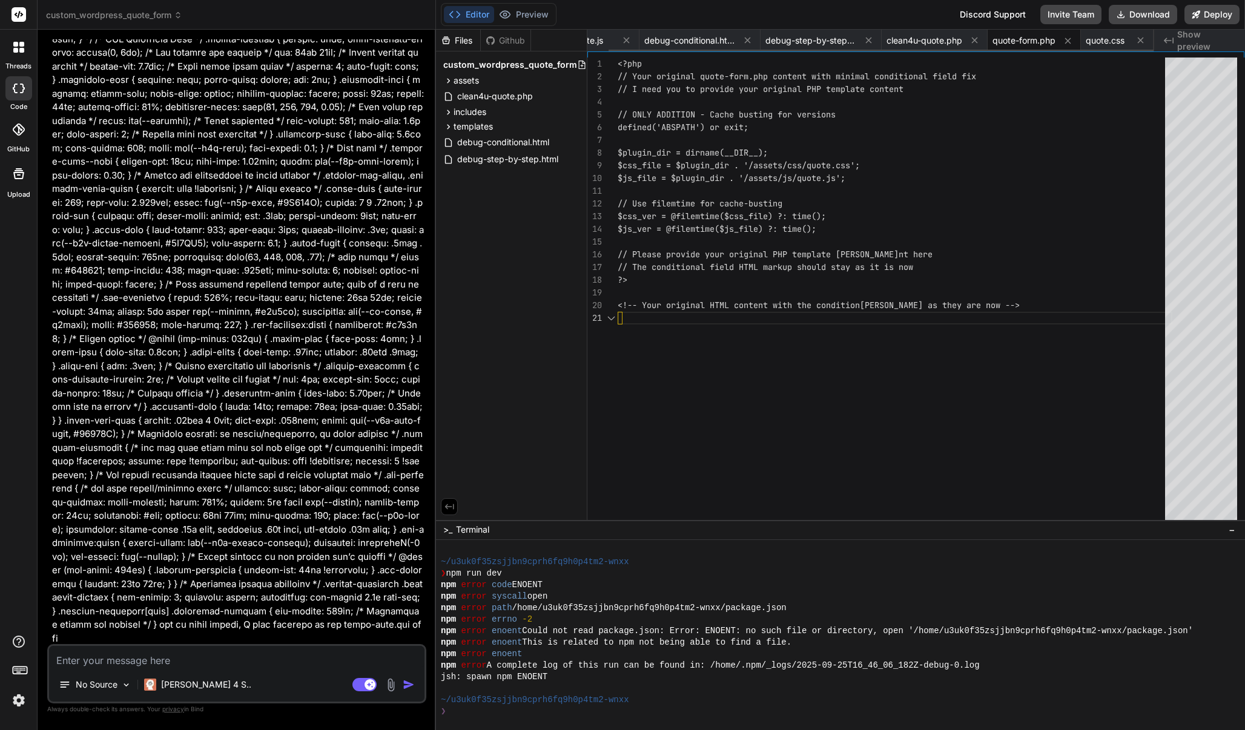
scroll to position [0, 0]
click at [706, 360] on div "<?php // Your original quote-form.php content with minim al conditional field f…" at bounding box center [895, 292] width 555 height 468
click at [713, 305] on span "<!-- Your original HTML content with the condition" at bounding box center [739, 305] width 242 height 11
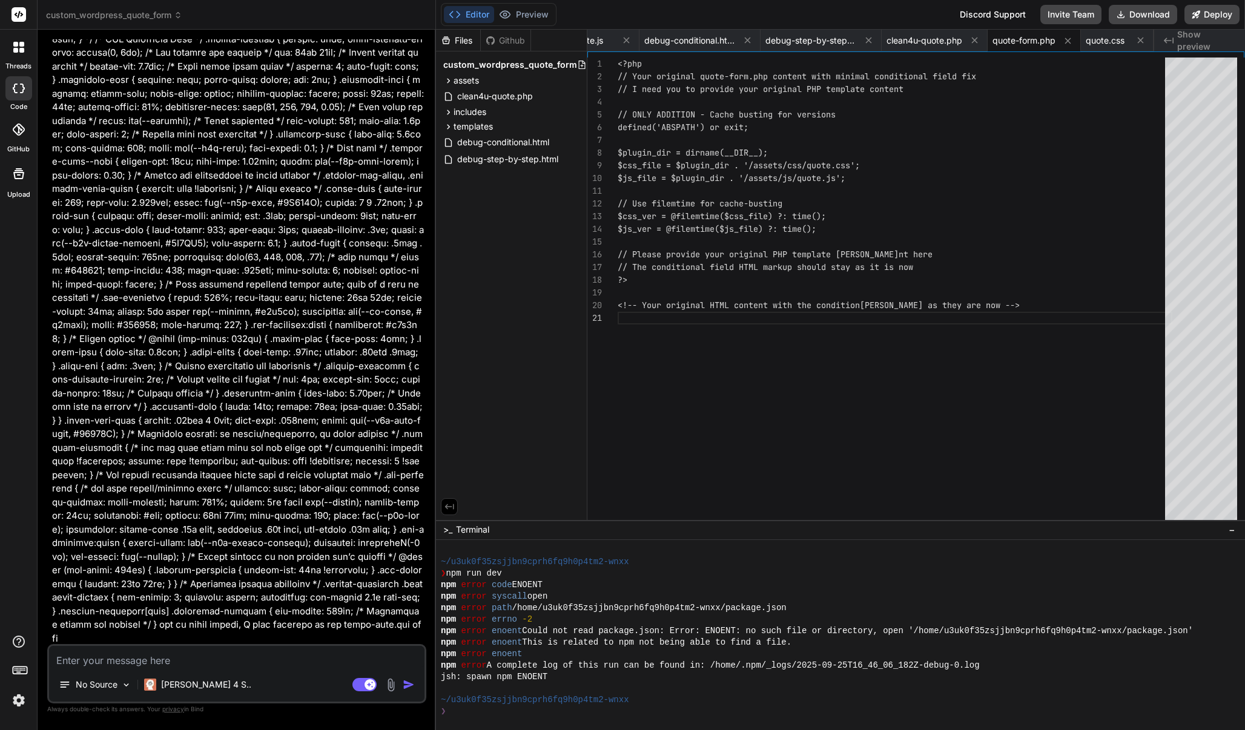
click at [713, 305] on span "<!-- Your original HTML content with the condition" at bounding box center [739, 305] width 242 height 11
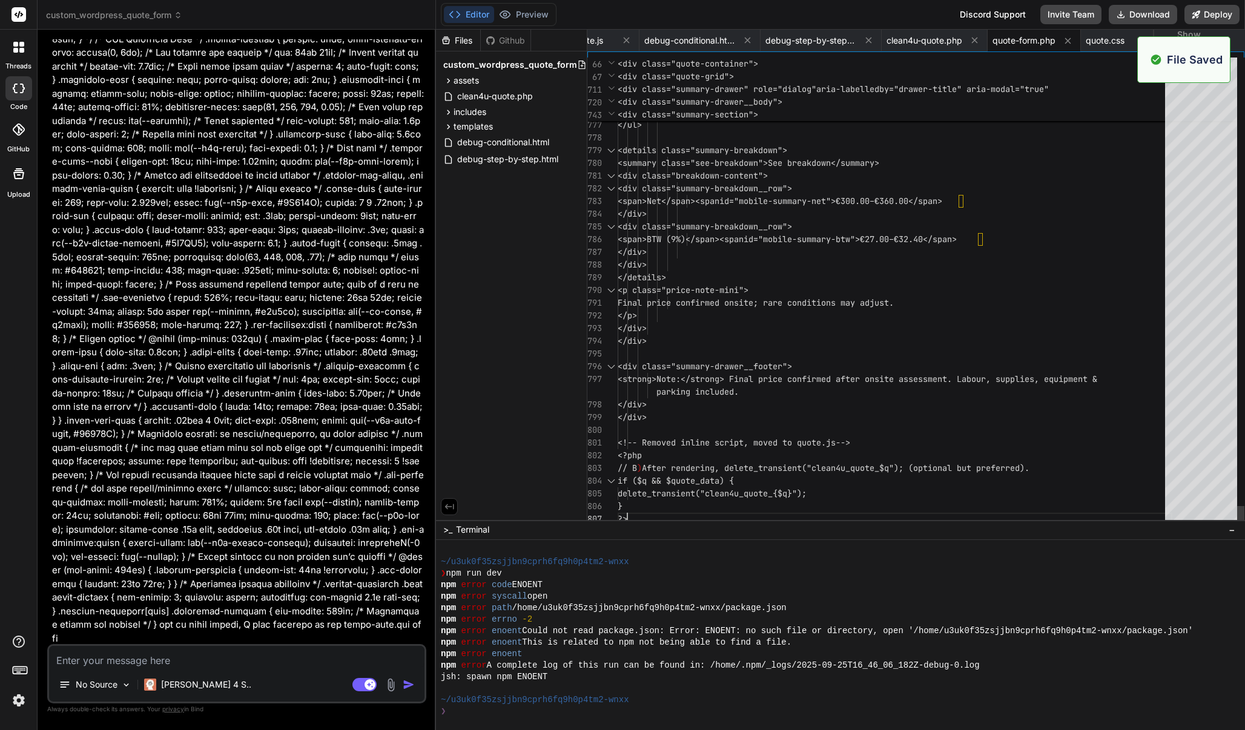
click at [719, 206] on span "<span>Net</span><span" at bounding box center [669, 201] width 102 height 11
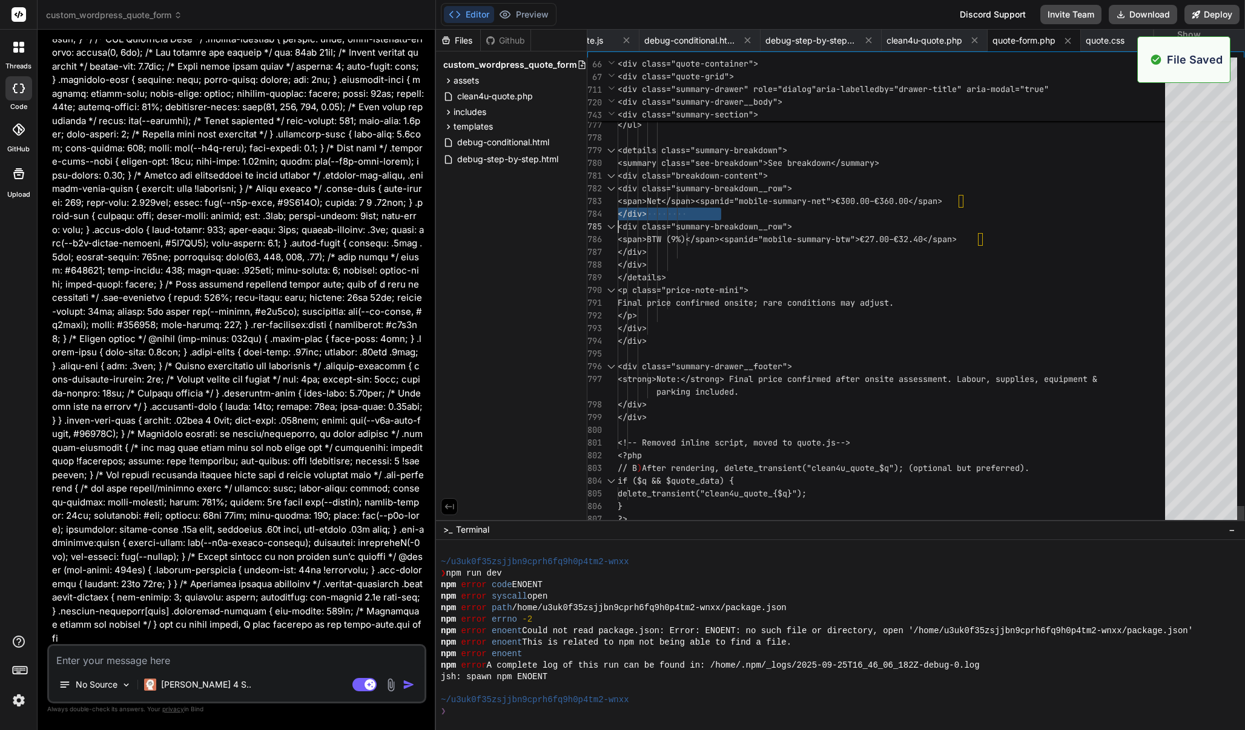
click at [719, 206] on span "<span>Net</span><span" at bounding box center [669, 201] width 102 height 11
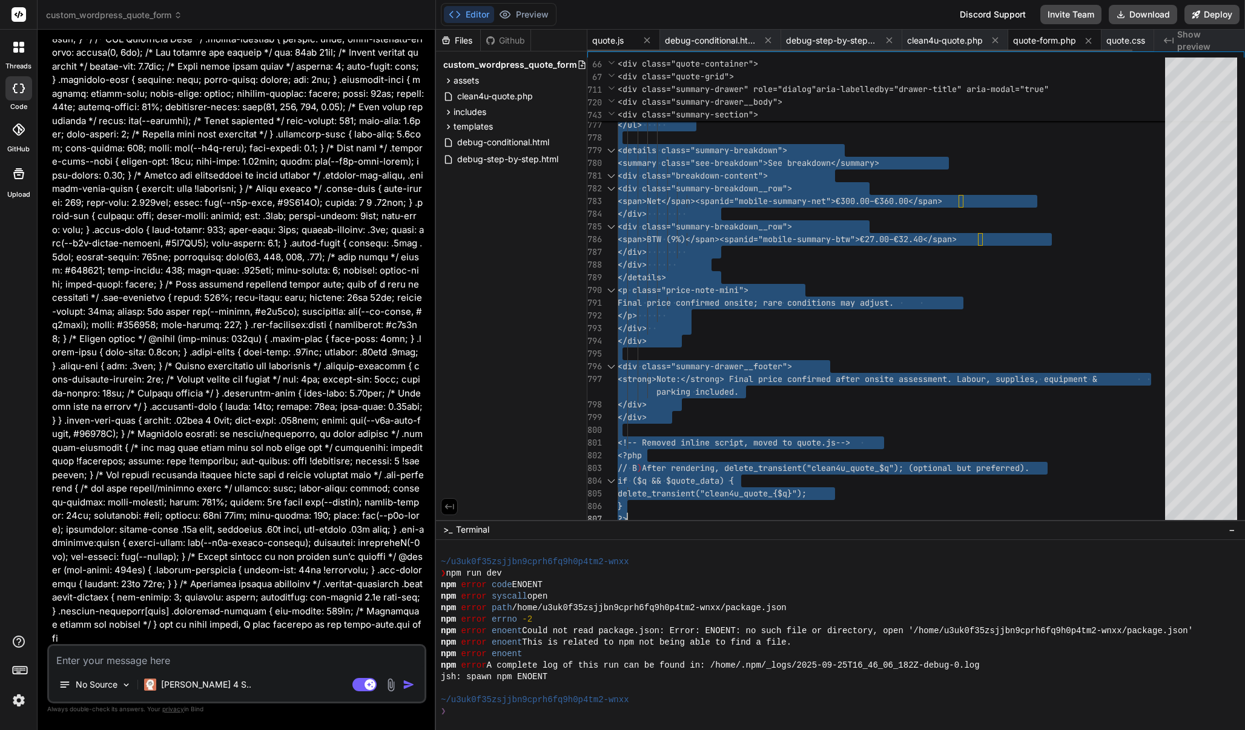
click at [623, 39] on span "quote.js" at bounding box center [607, 41] width 31 height 12
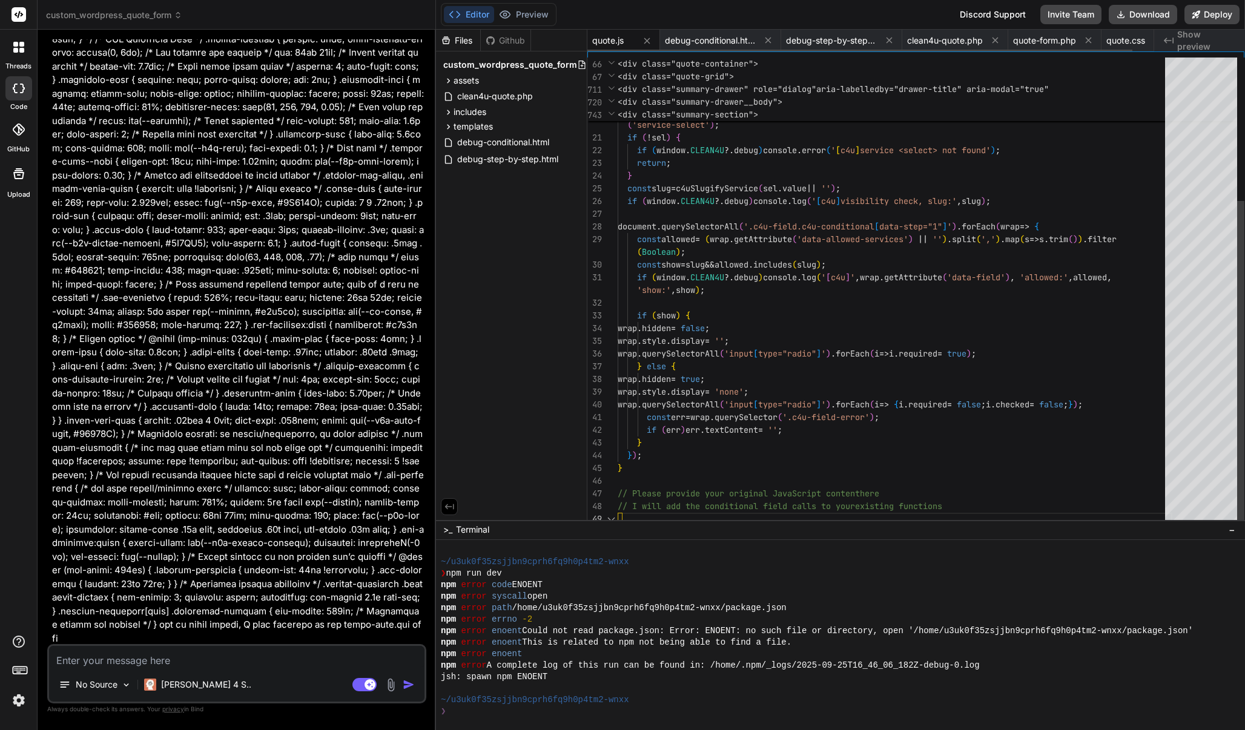
scroll to position [25, 0]
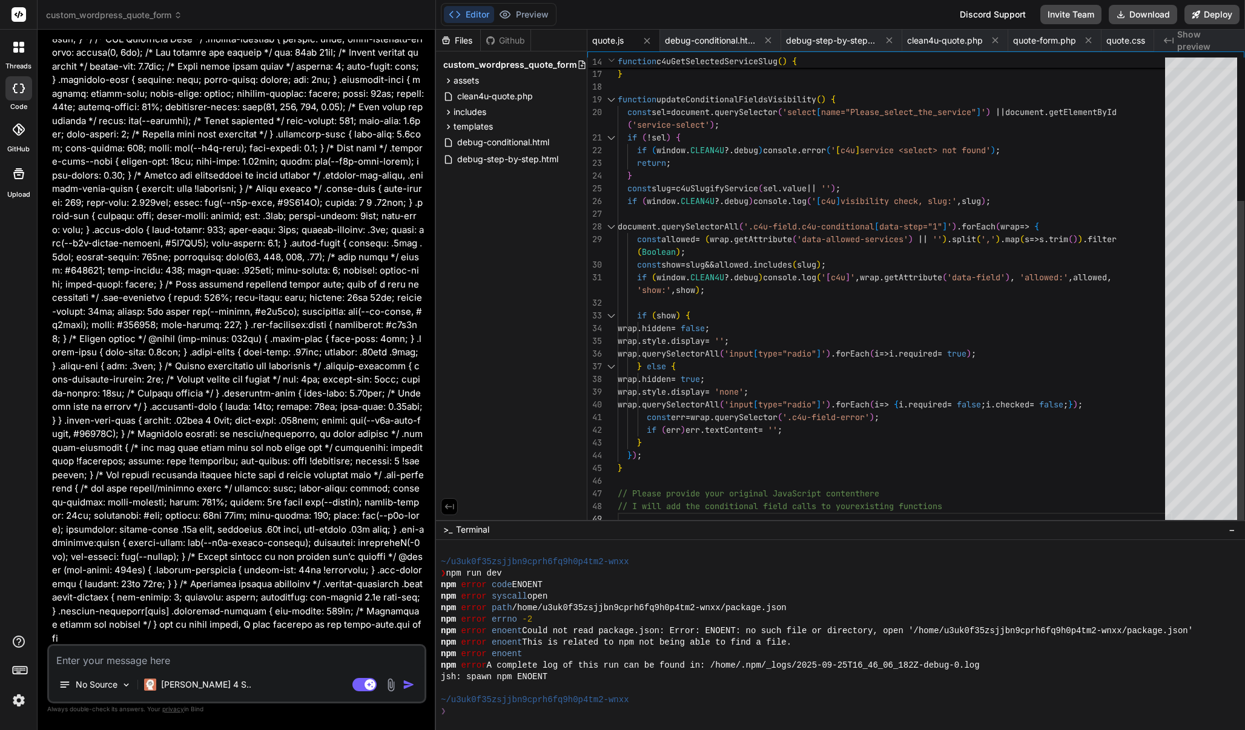
click at [701, 516] on div at bounding box center [895, 519] width 555 height 13
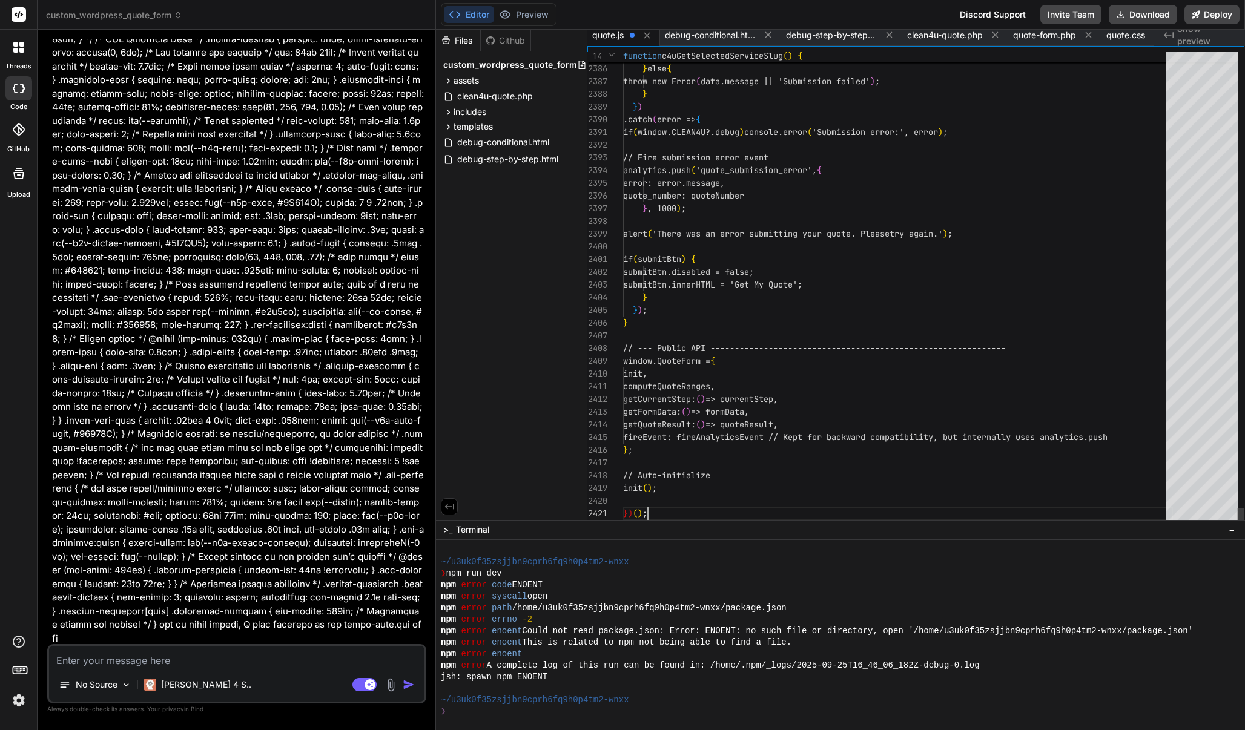
scroll to position [102, 0]
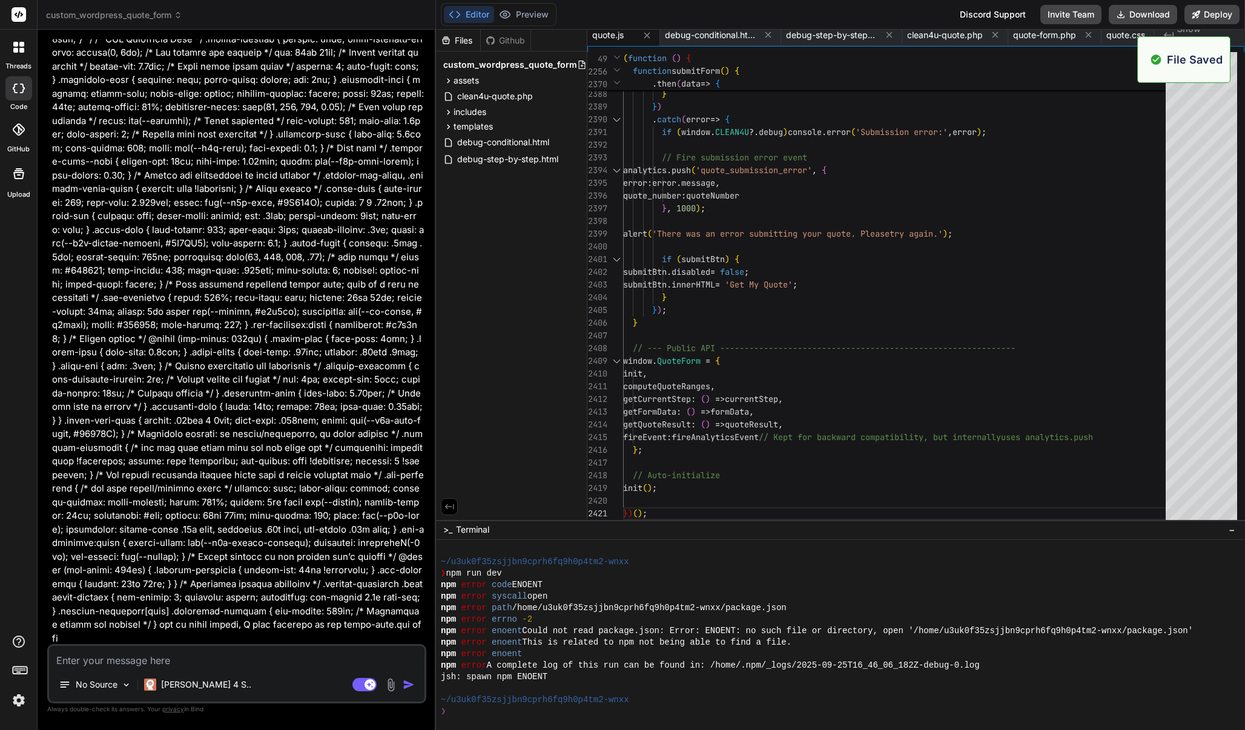
click at [196, 663] on textarea at bounding box center [236, 657] width 375 height 22
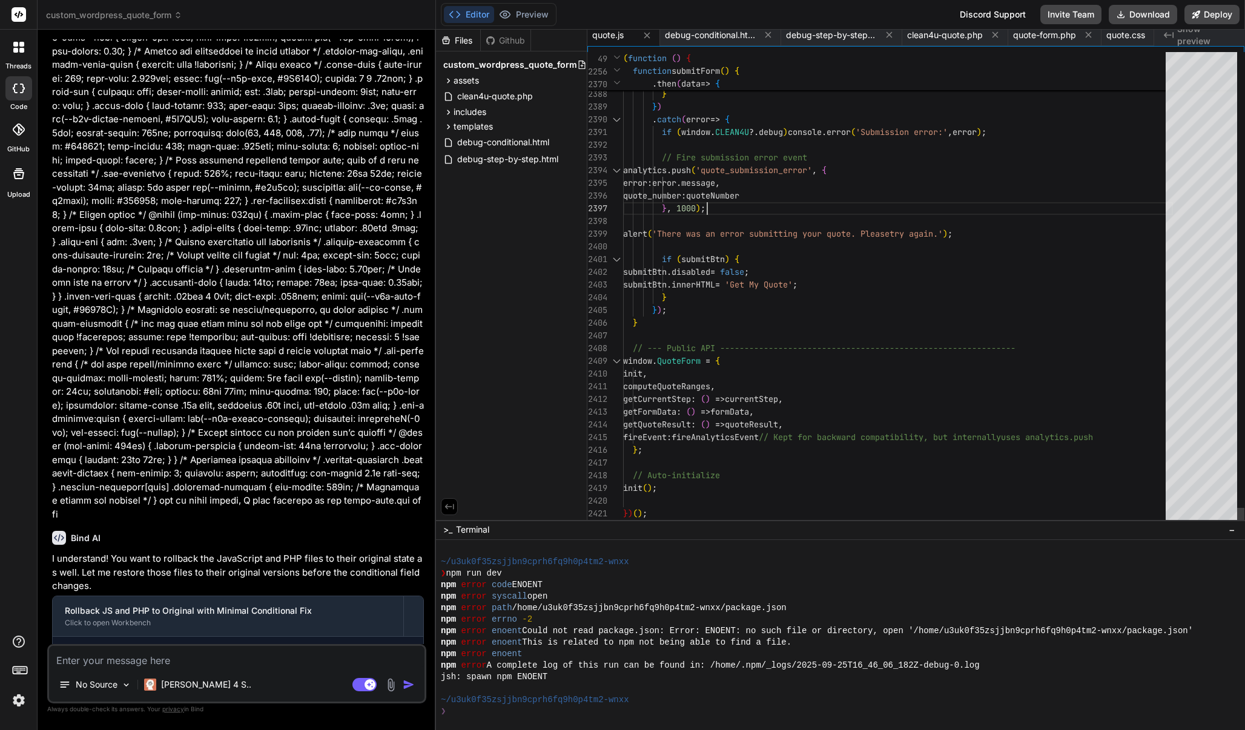
click at [681, 200] on span "quote_number" at bounding box center [652, 195] width 58 height 11
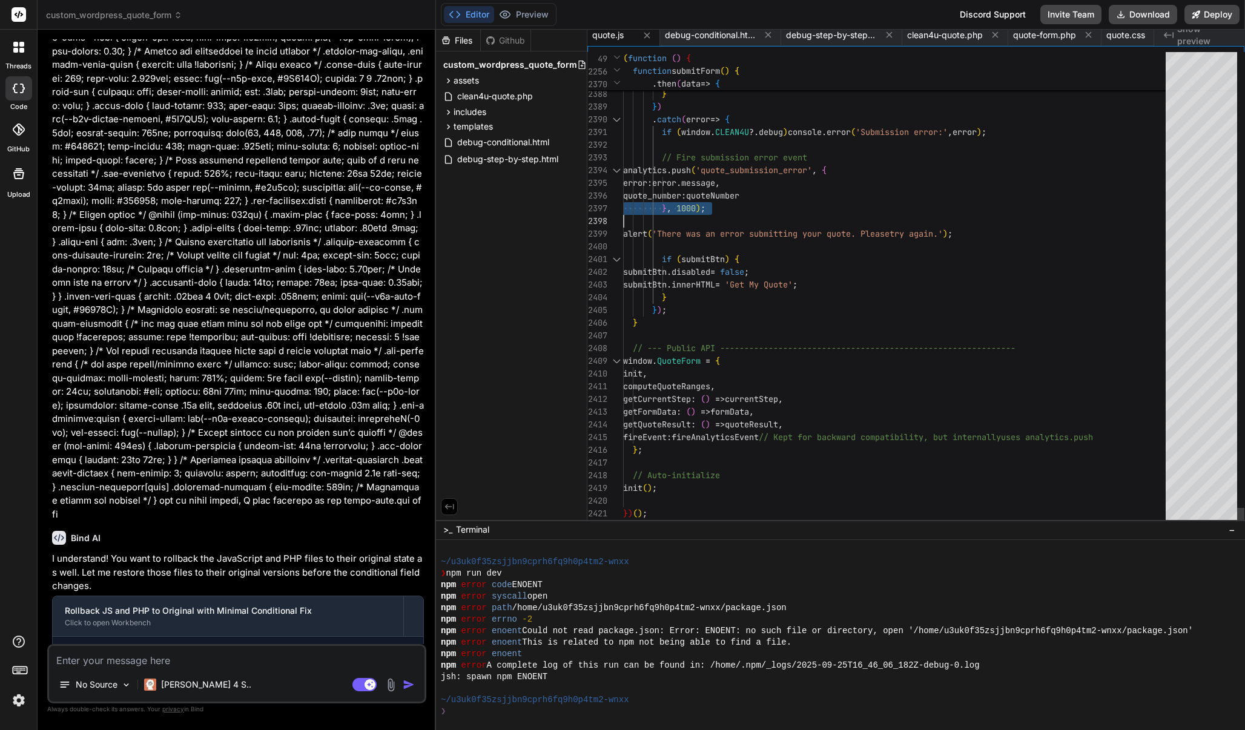
click at [681, 200] on span "quote_number" at bounding box center [652, 195] width 58 height 11
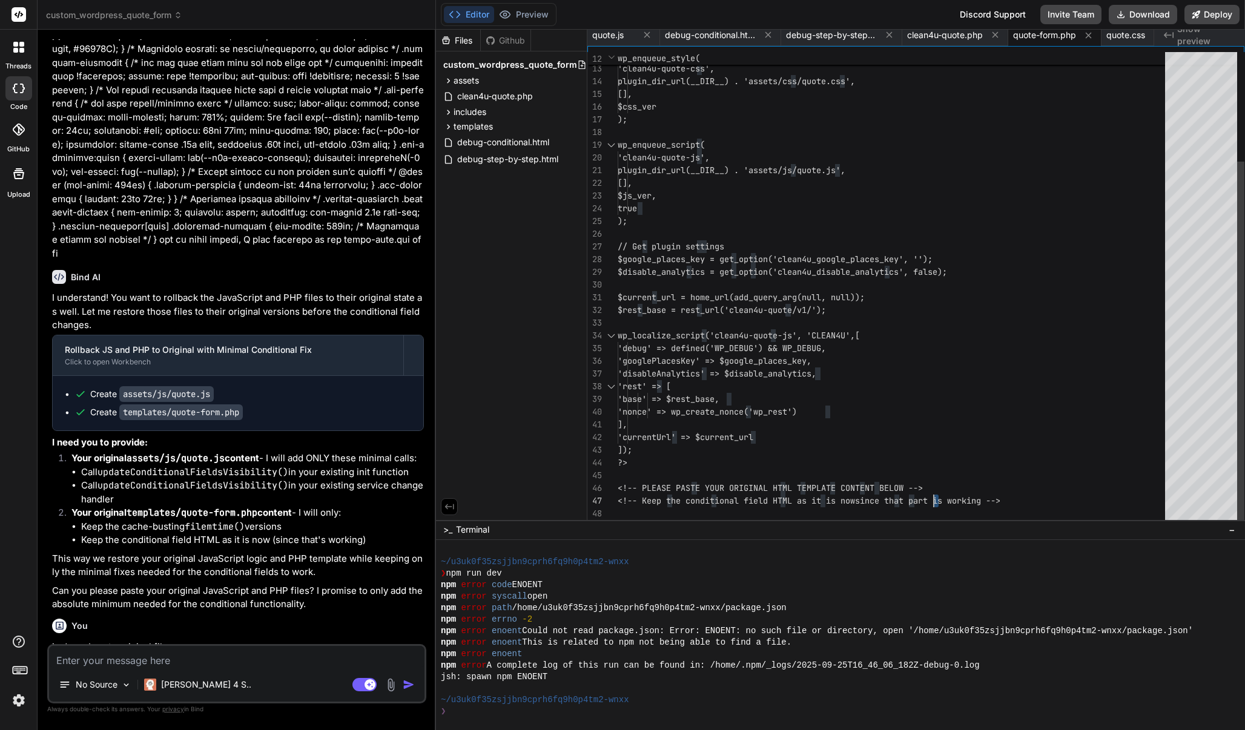
scroll to position [64, 0]
drag, startPoint x: 941, startPoint y: 489, endPoint x: 763, endPoint y: 486, distance: 178.1
click at [763, 486] on div "<!-- PLEASE PASTE YOUR ORIGINAL HTML TEMPLATE CONT ENT BELOW -->" at bounding box center [895, 488] width 555 height 13
click at [895, 486] on span "ENT BELOW -->" at bounding box center [891, 488] width 63 height 11
drag, startPoint x: 933, startPoint y: 485, endPoint x: 611, endPoint y: 480, distance: 321.6
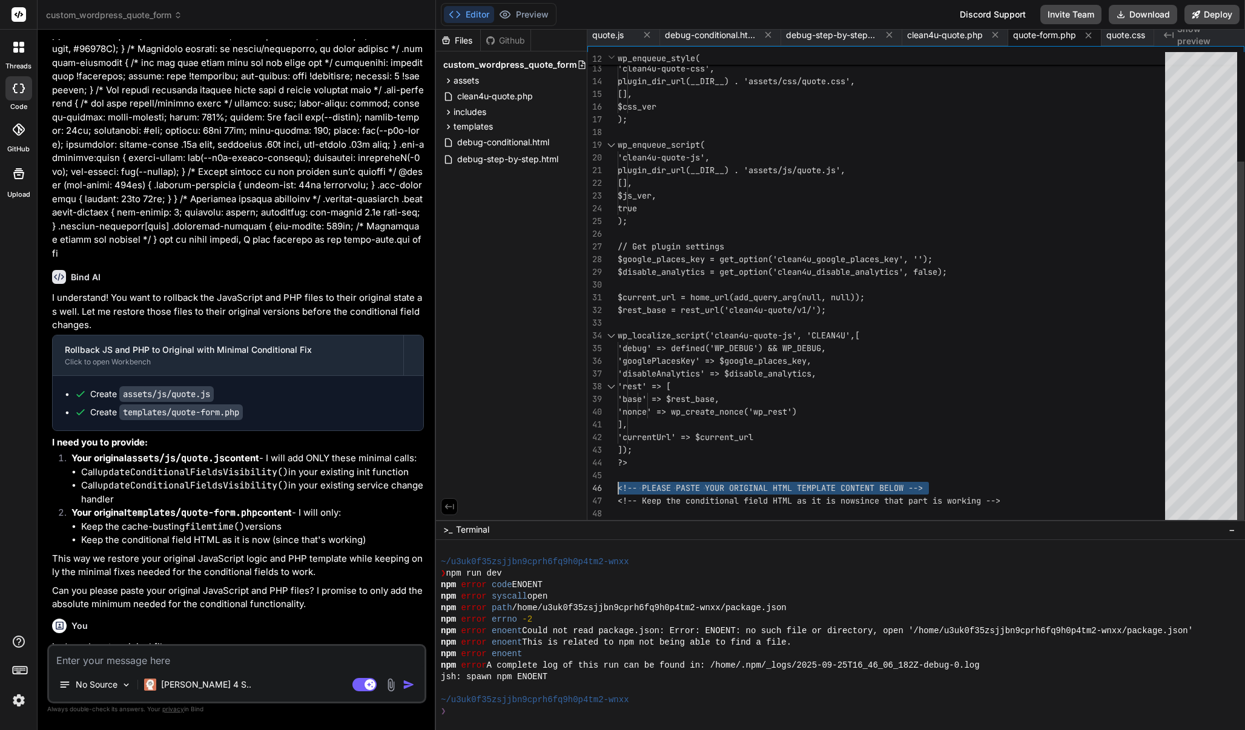
click at [611, 480] on div "12 13 14 15 16 17 18 19 20 21 22 23 24 25 26 27 28 29 30 31 32 33 34 35 36 37 3…" at bounding box center [915, 286] width 657 height 468
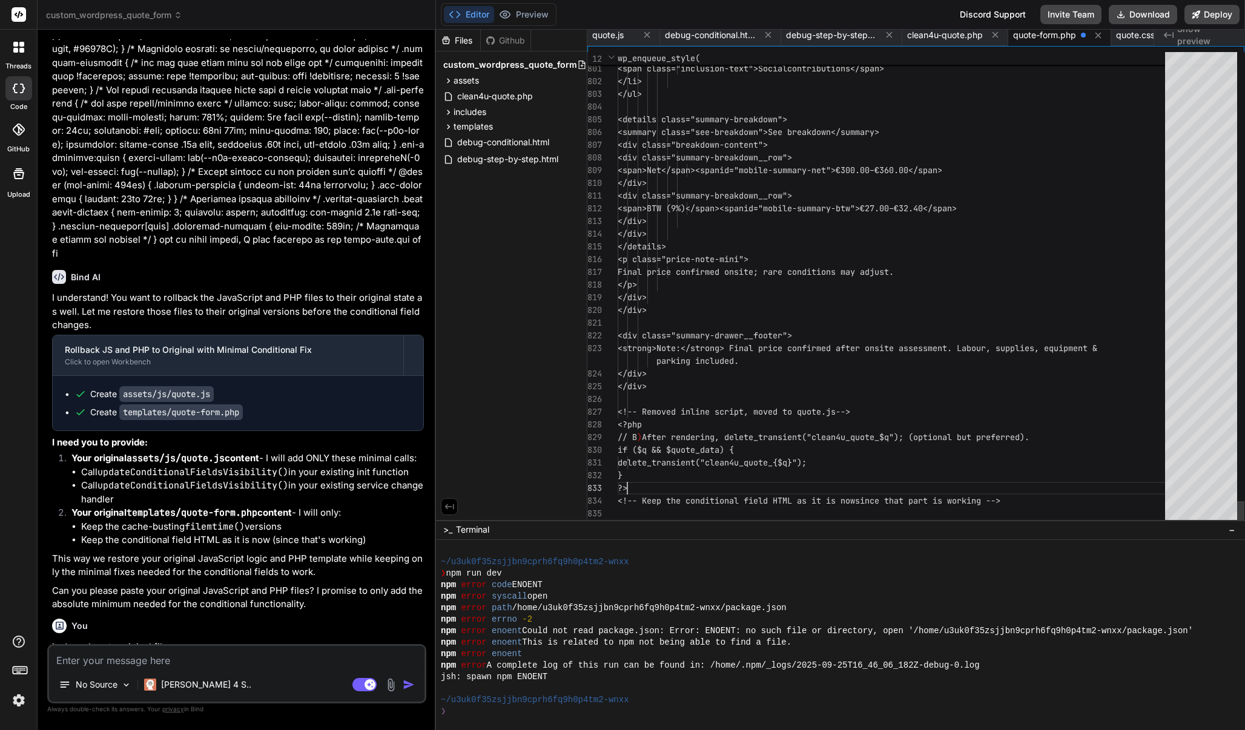
scroll to position [102, 0]
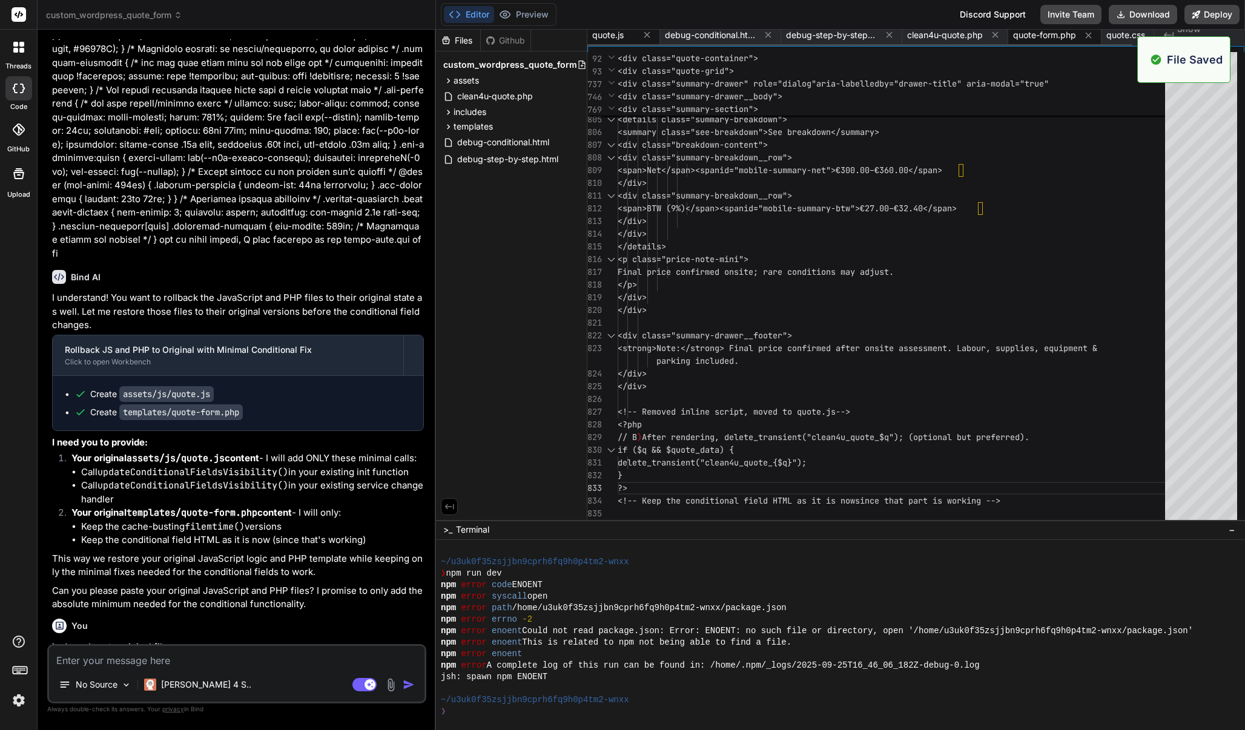
click at [610, 36] on span "quote.js" at bounding box center [607, 35] width 31 height 12
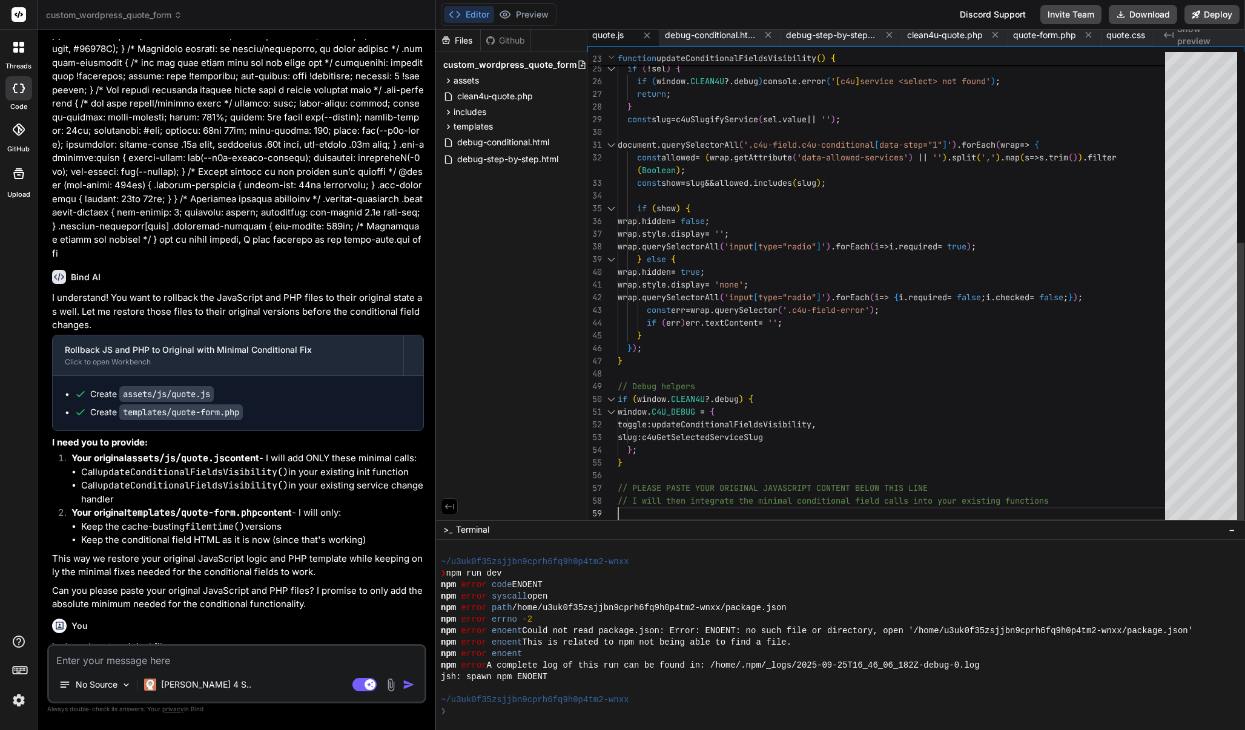
click at [693, 512] on div at bounding box center [895, 514] width 555 height 13
click at [663, 514] on div at bounding box center [895, 514] width 555 height 13
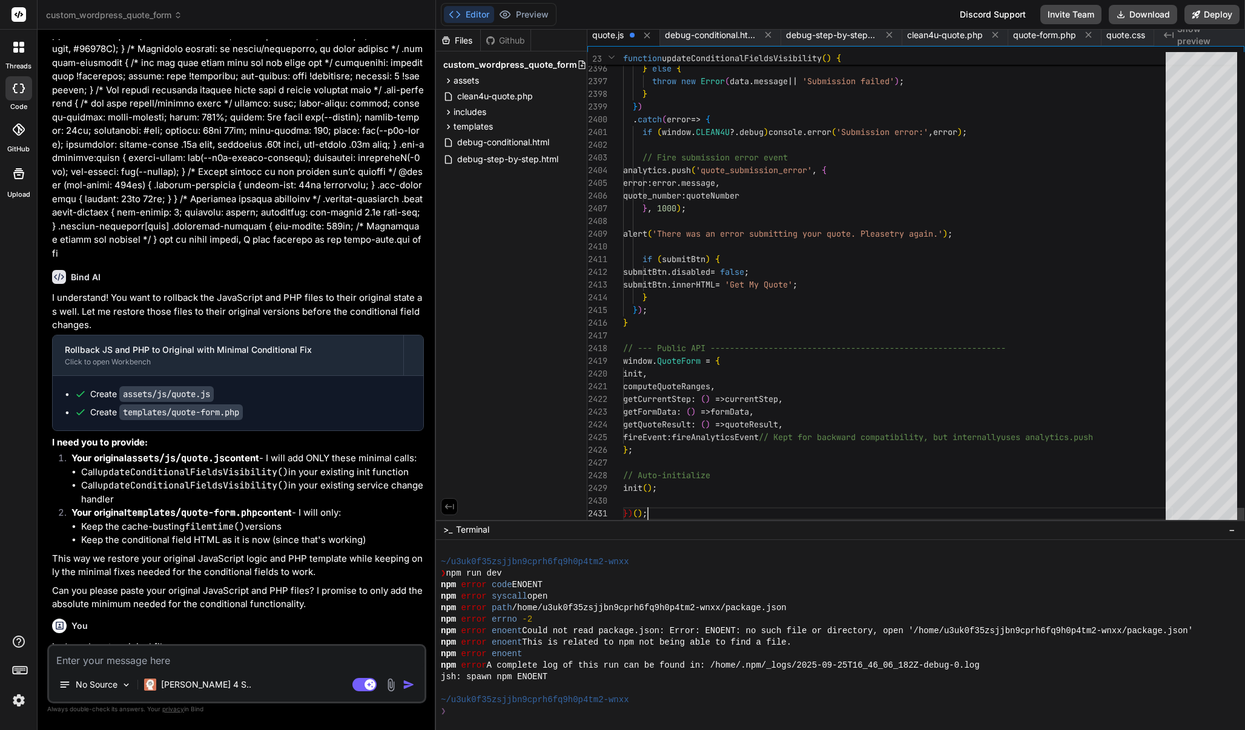
scroll to position [89, 0]
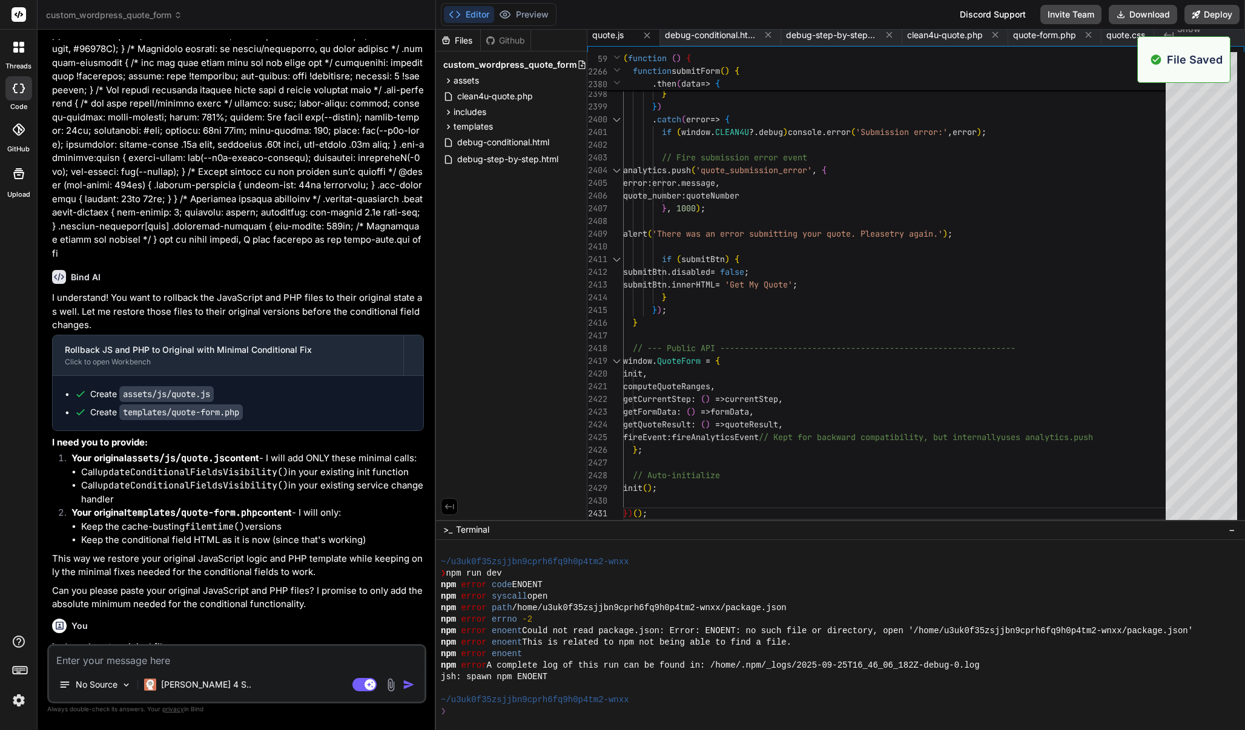
click at [257, 656] on textarea at bounding box center [236, 657] width 375 height 22
paste textarea "(function() { 'use strict'; // --- Google Places Autocomplete Global Callback -…"
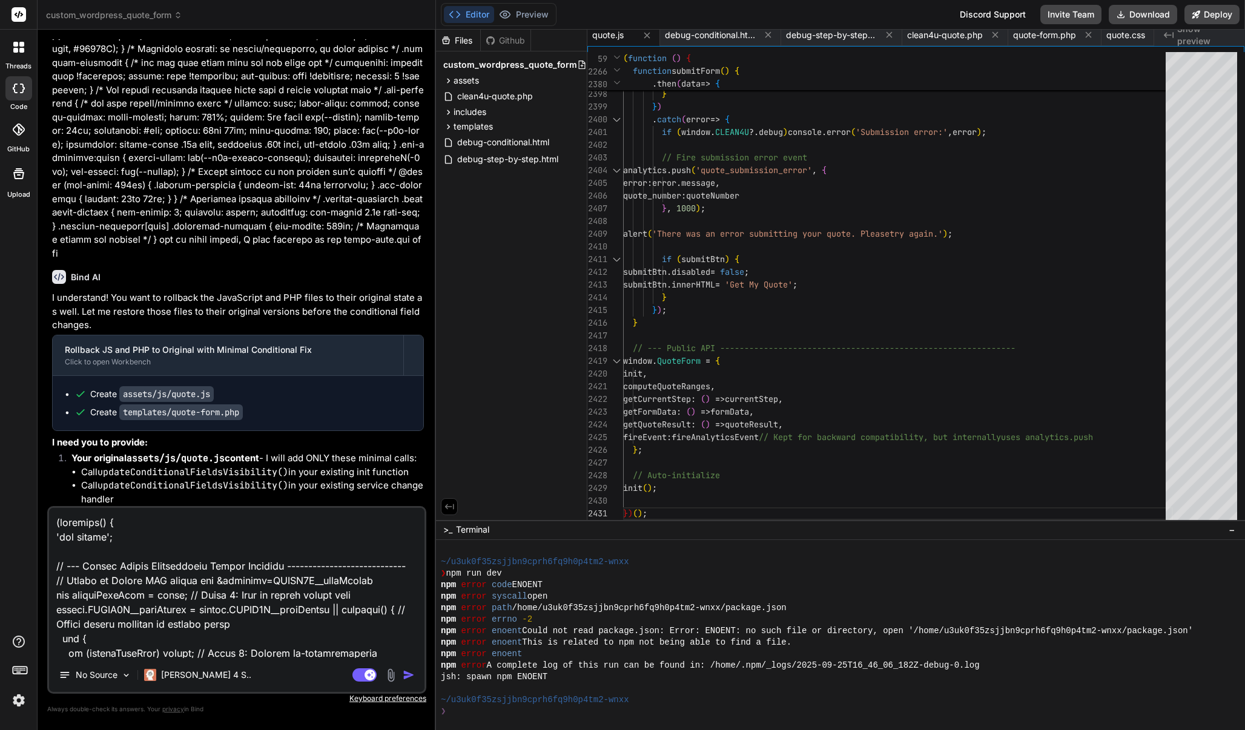
scroll to position [36936, 0]
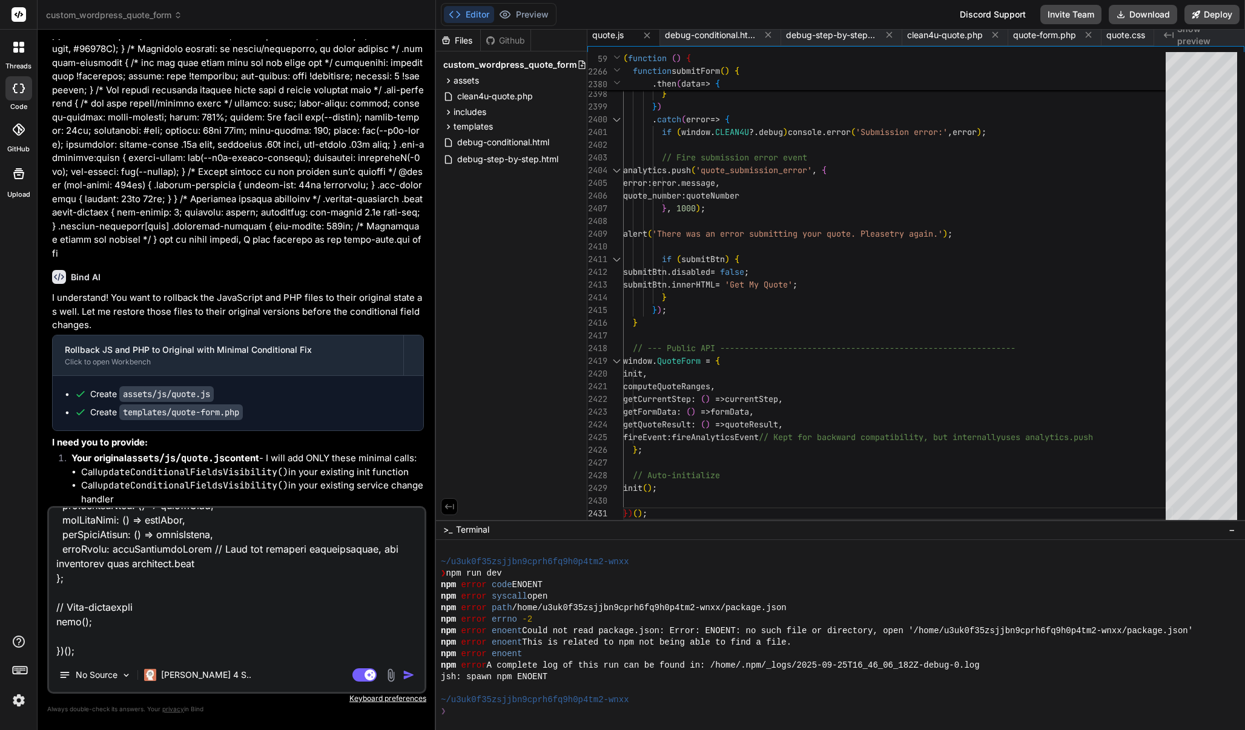
paste textarea "<?php /** * Quote Form Template * * Displays the multi-step quote form with sti…"
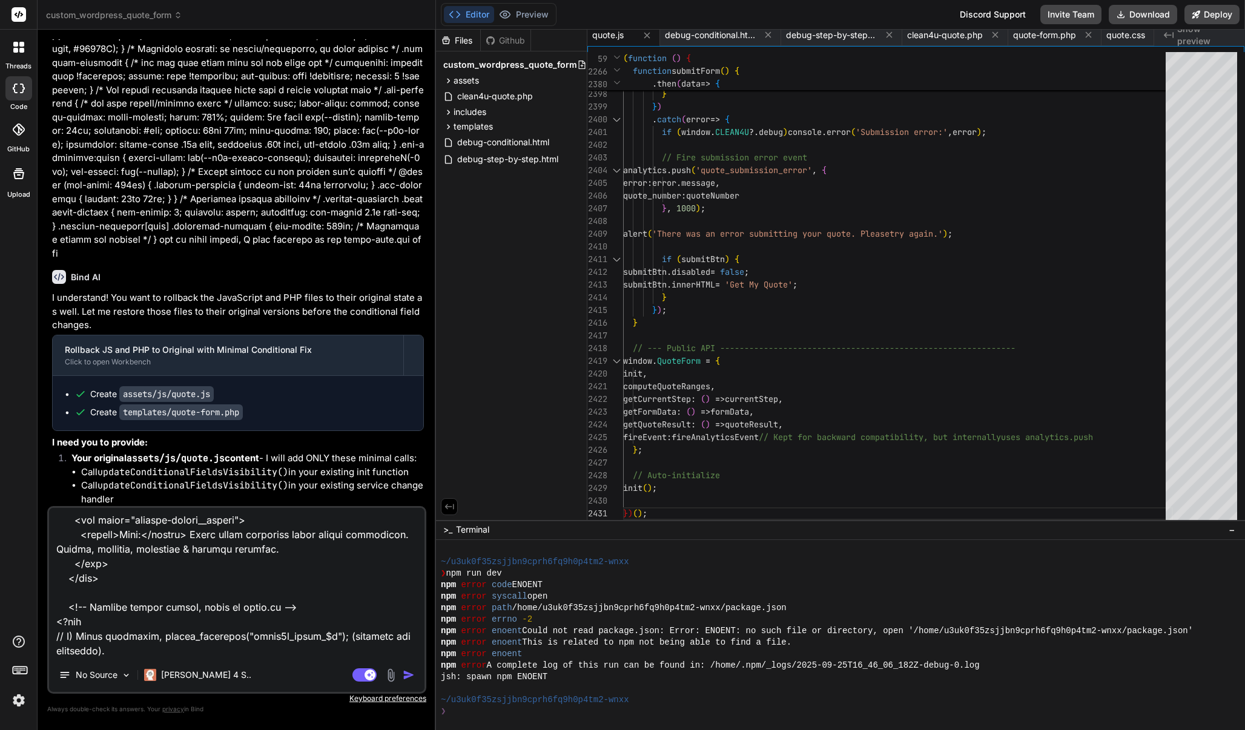
scroll to position [0, 0]
click at [409, 675] on img "button" at bounding box center [409, 675] width 12 height 12
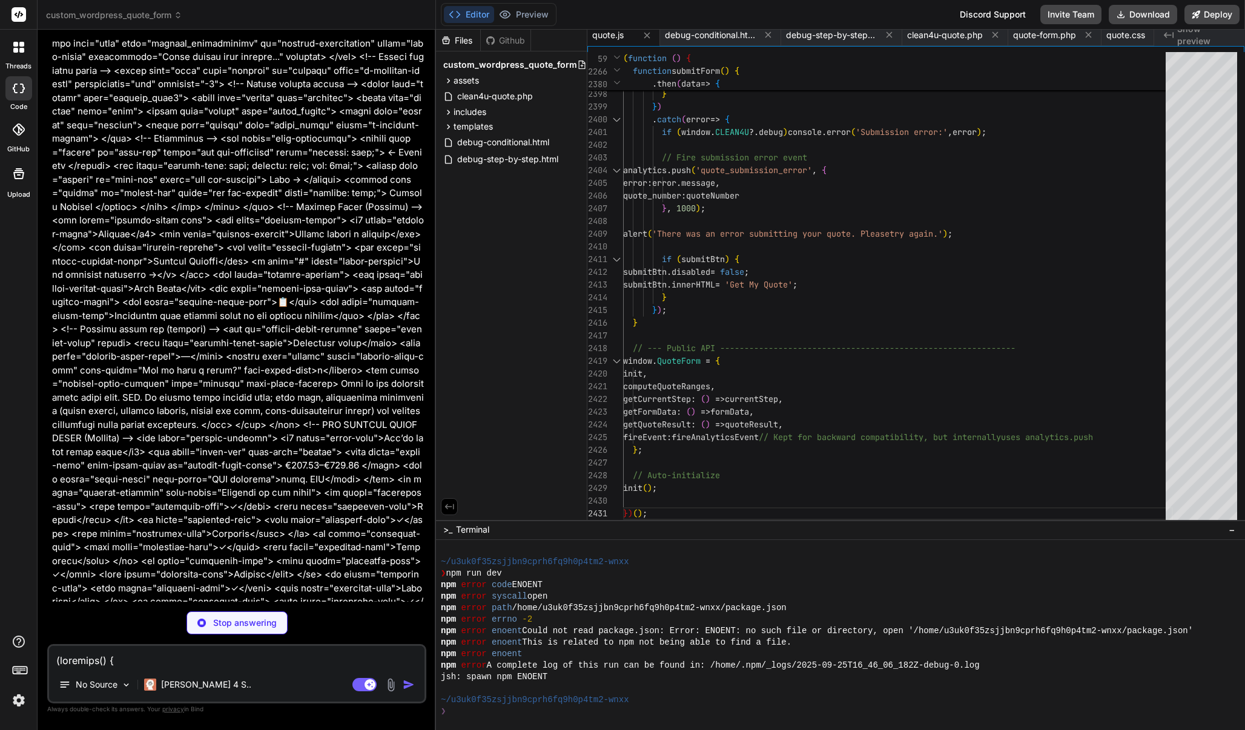
click at [24, 686] on img at bounding box center [18, 700] width 21 height 21
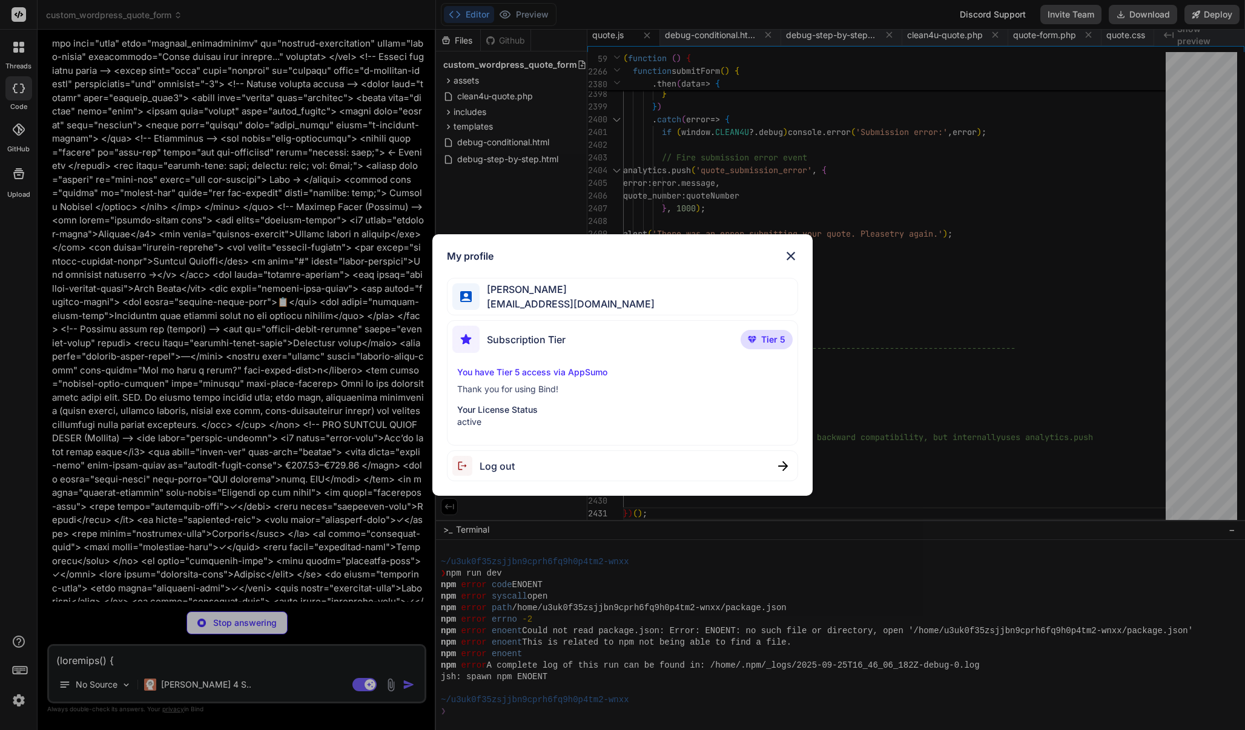
click at [251, 327] on div "My profile Arkaiusz Wiatr areknl1985@gmail.com Subscription Tier Tier 5 You hav…" at bounding box center [622, 365] width 1245 height 730
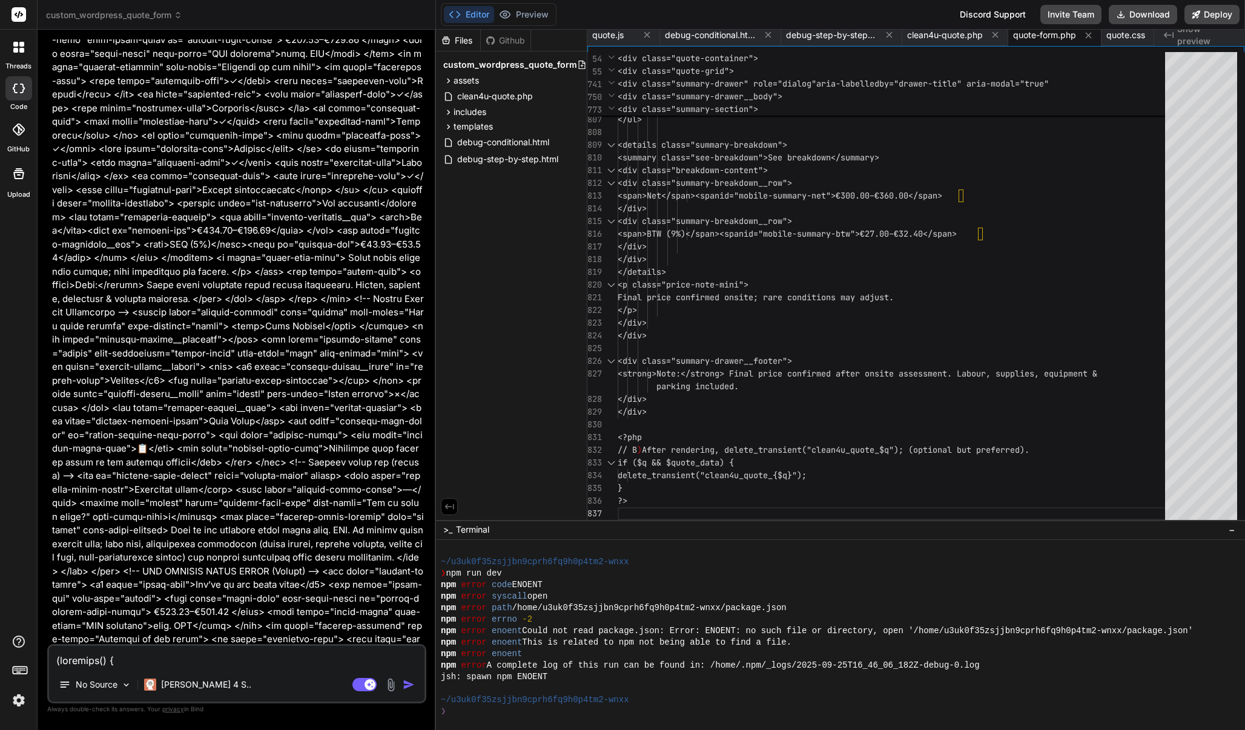
scroll to position [32785, 0]
click at [615, 32] on span "quote.js" at bounding box center [607, 35] width 31 height 12
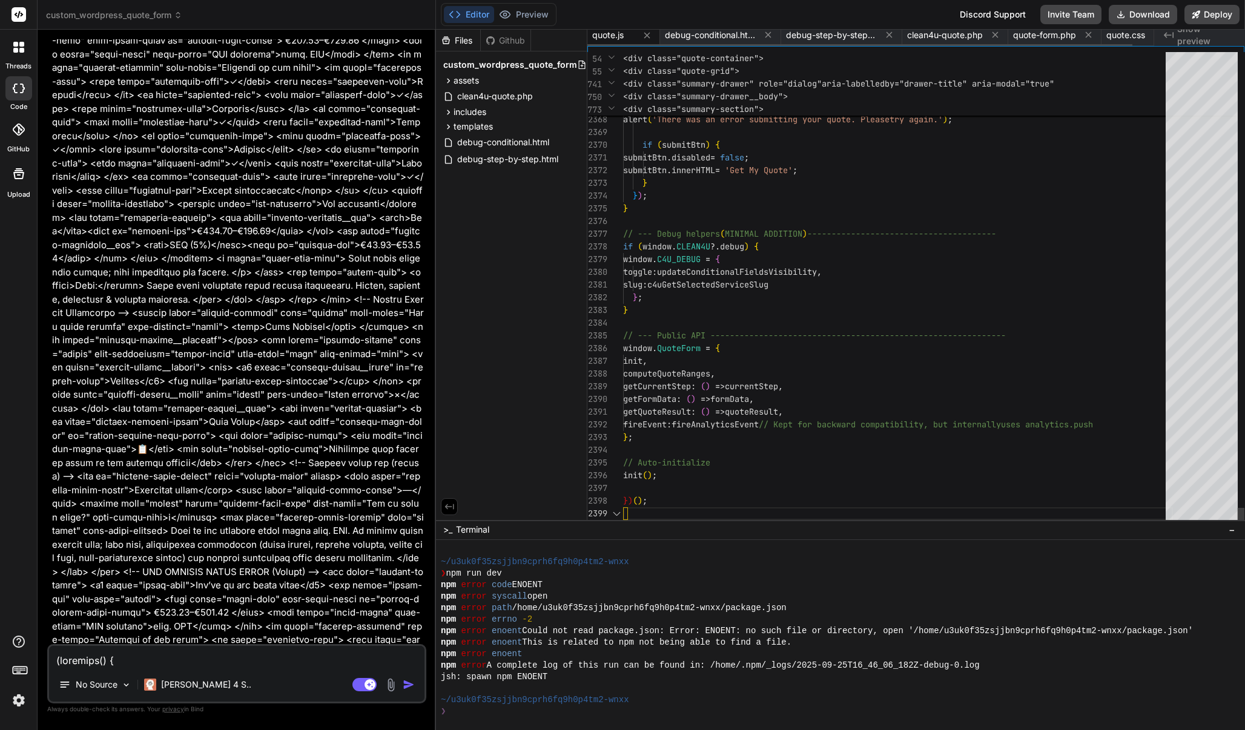
scroll to position [51, 0]
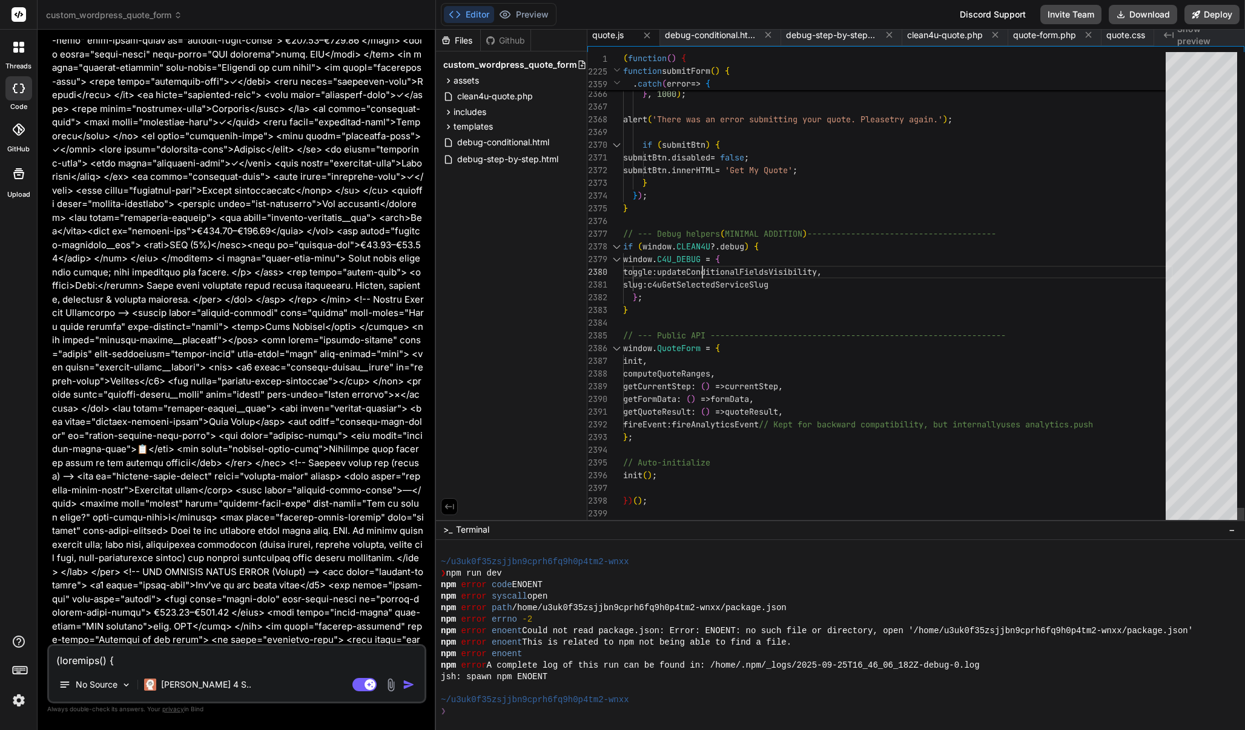
click at [701, 266] on span "toggle : updateConditionalFieldsVisibility ," at bounding box center [722, 272] width 199 height 13
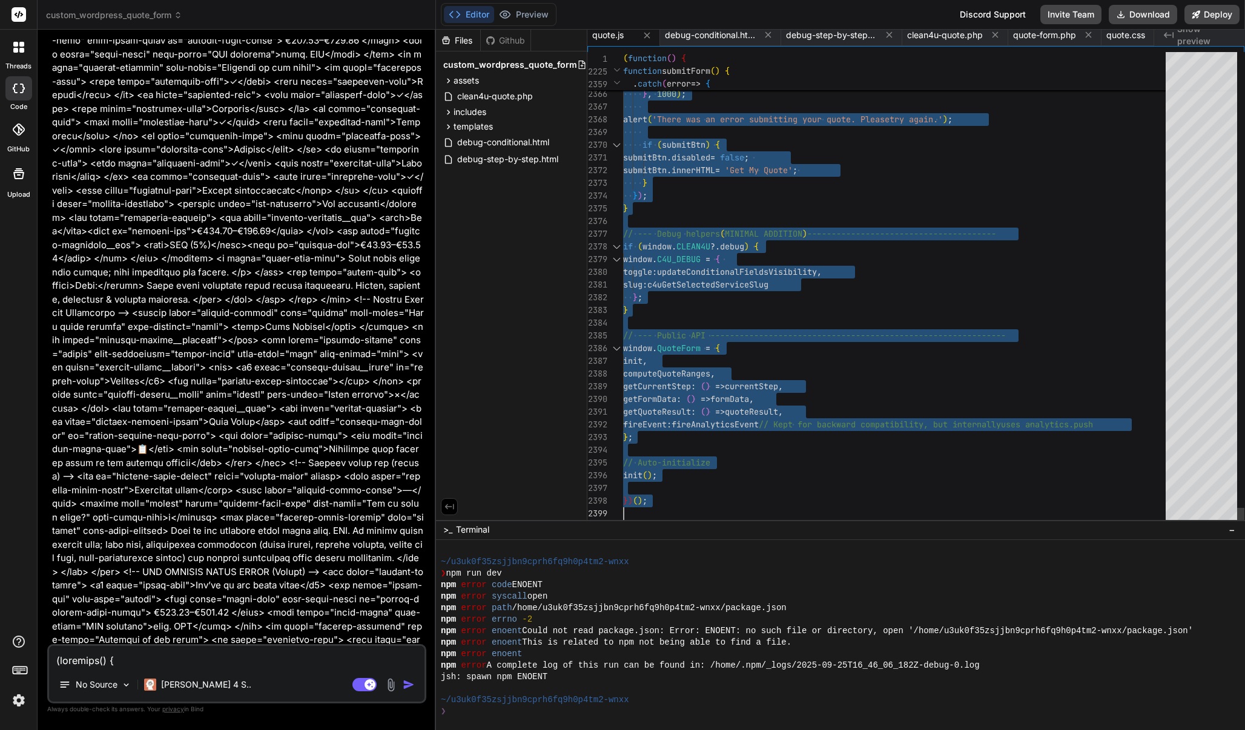
click at [701, 266] on span "toggle : updateConditionalFieldsVisibility ," at bounding box center [722, 272] width 199 height 13
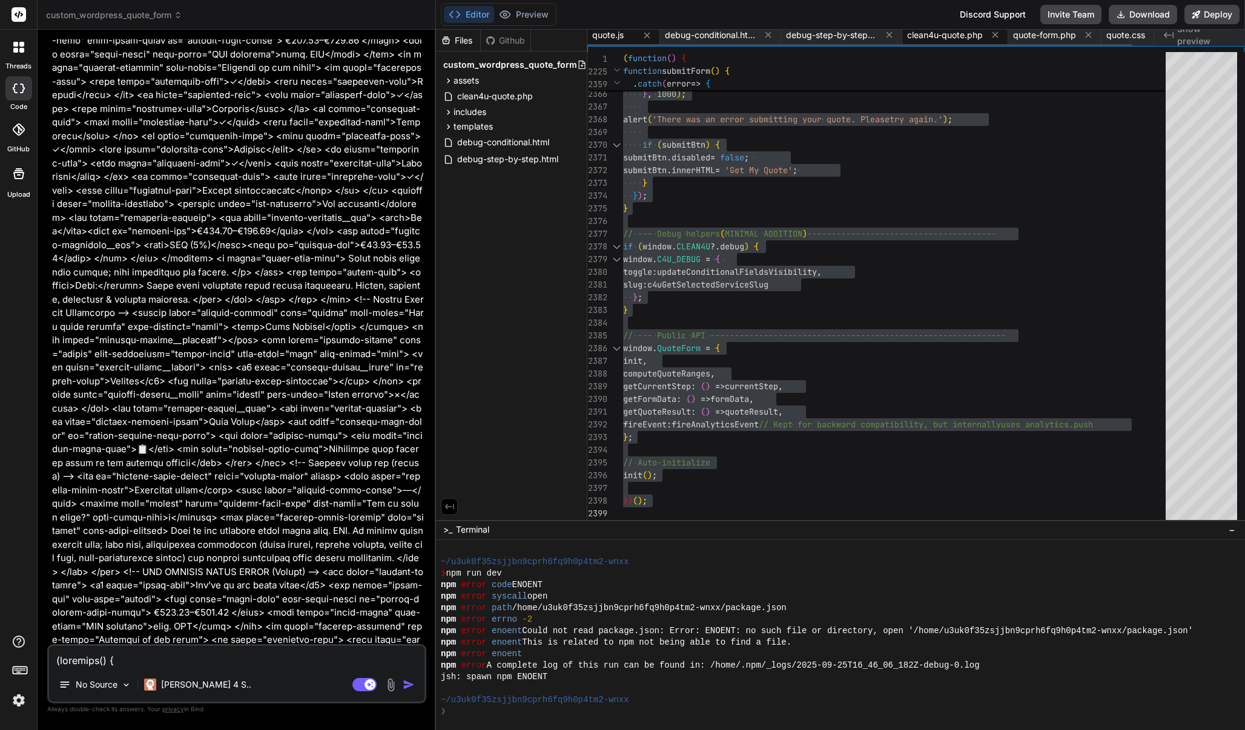
click at [948, 36] on span "clean4u-quote.php" at bounding box center [945, 35] width 76 height 12
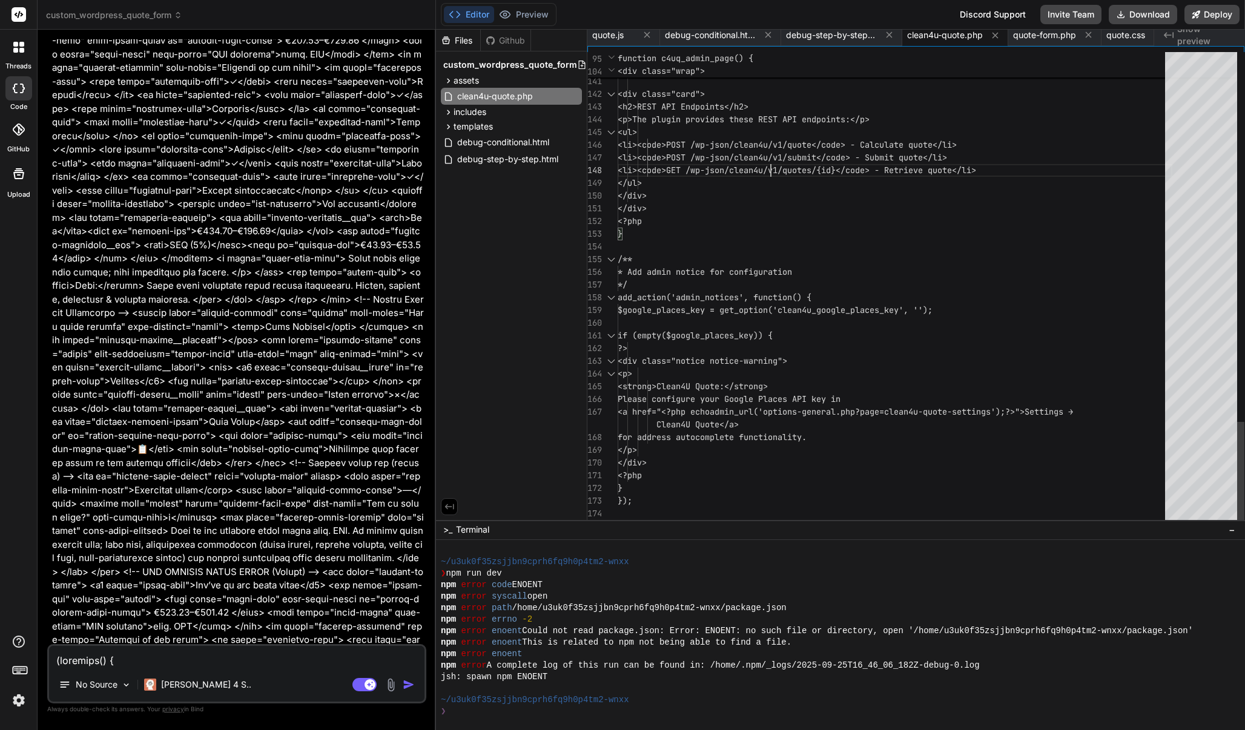
click at [772, 161] on span "<li><code>POST /wp-json/clean4u/v1/submit<" at bounding box center [719, 157] width 203 height 11
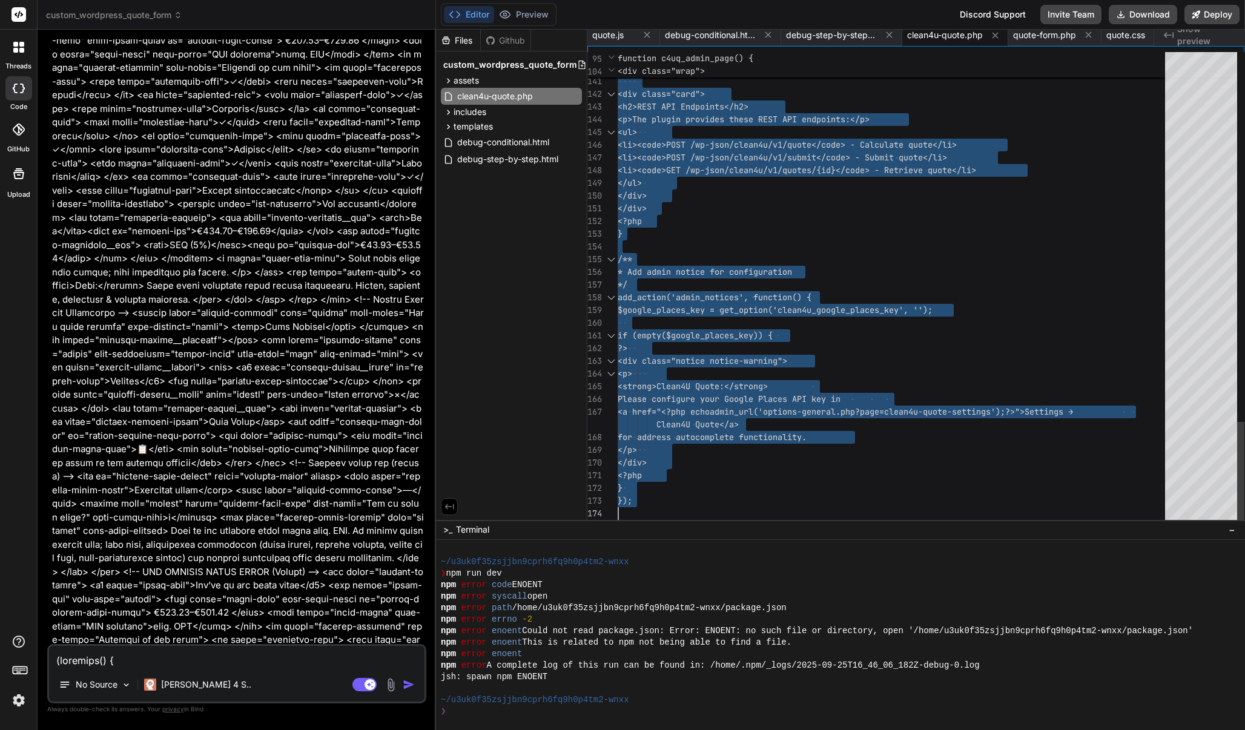
click at [772, 161] on span "<li><code>POST /wp-json/clean4u/v1/submit<" at bounding box center [719, 157] width 203 height 11
click at [1047, 31] on span "quote-form.php" at bounding box center [1044, 35] width 63 height 12
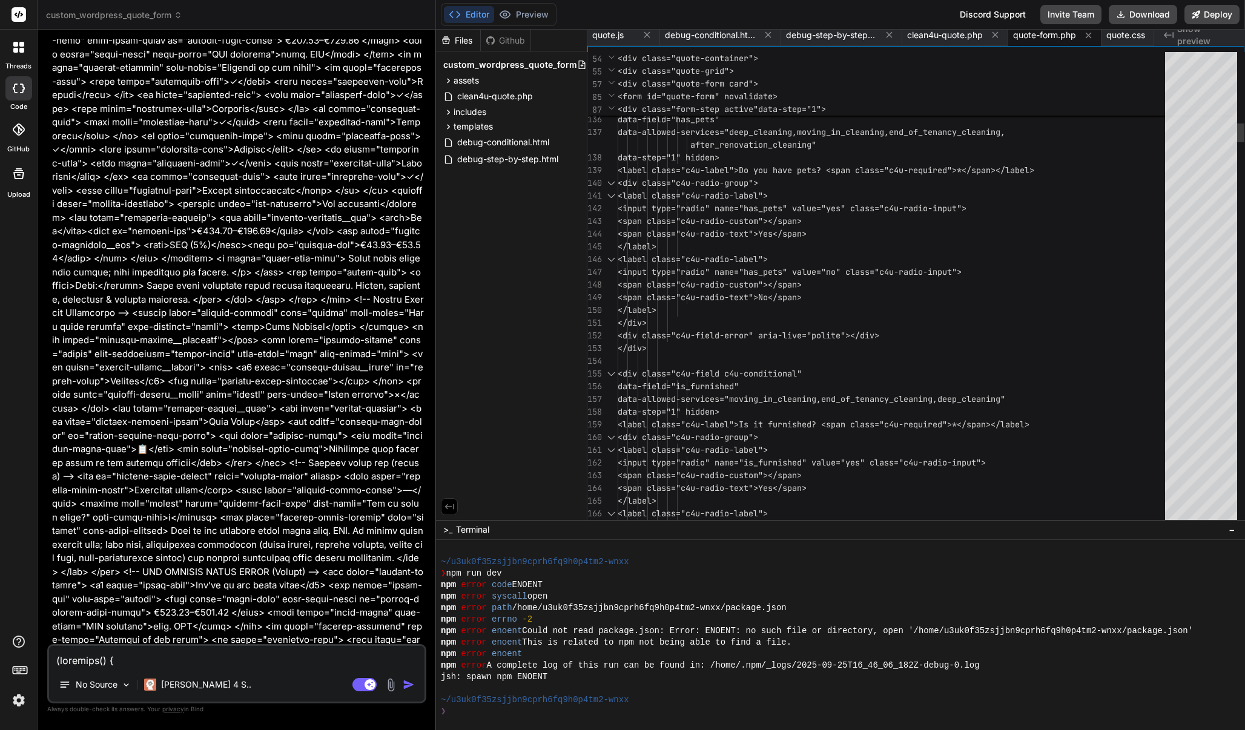
click at [825, 155] on div "data-step="1" hidden>" at bounding box center [895, 157] width 555 height 13
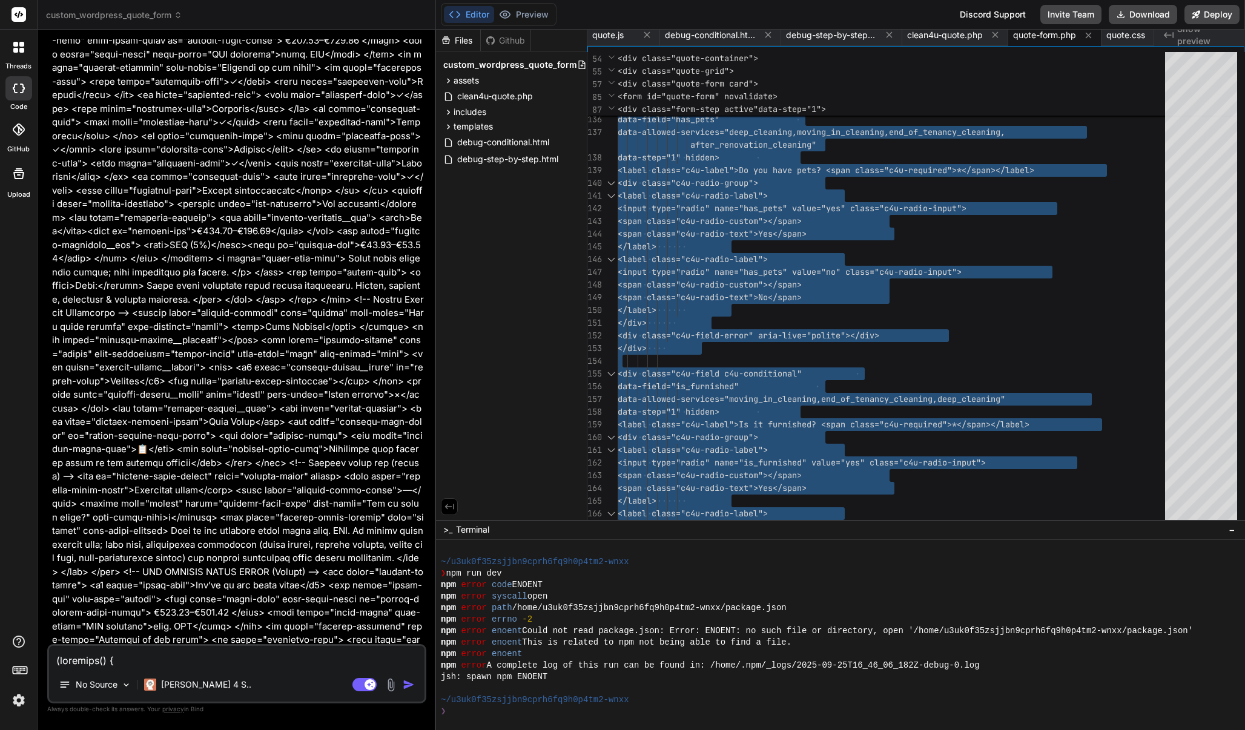
click at [197, 659] on textarea at bounding box center [236, 657] width 375 height 22
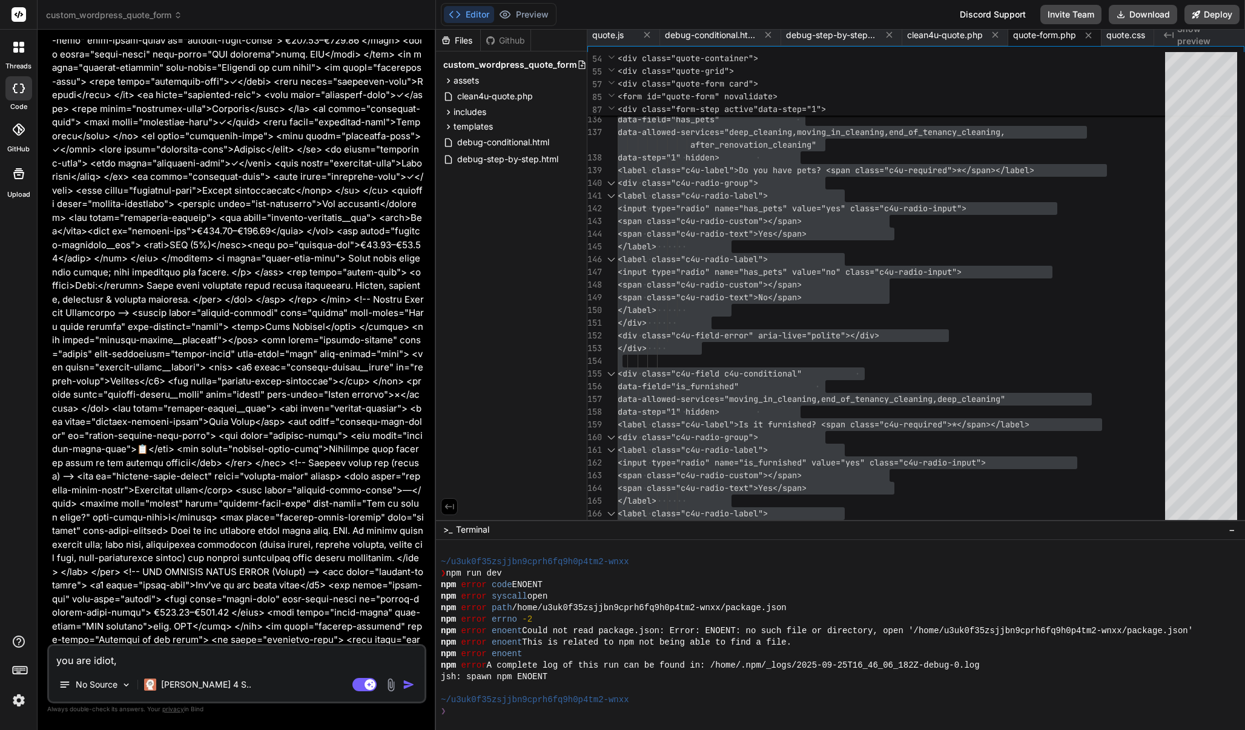
click at [390, 682] on img at bounding box center [391, 685] width 14 height 14
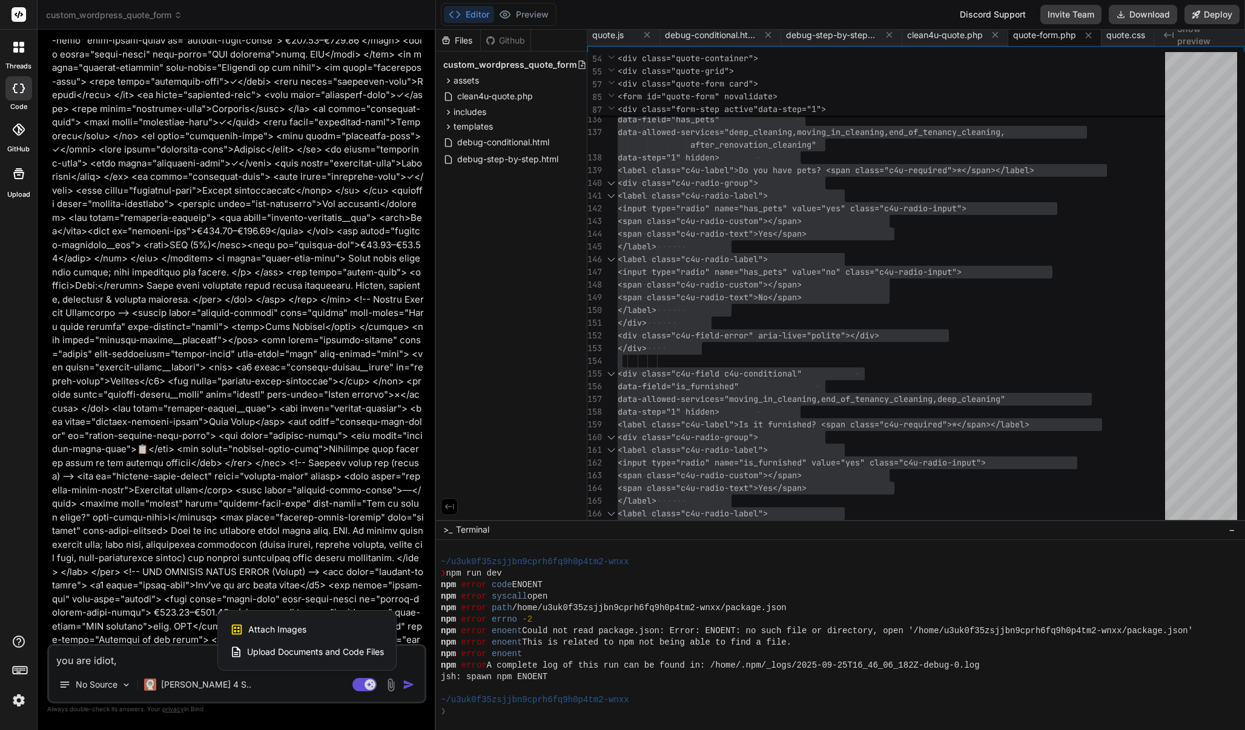
click at [287, 621] on div "Attach Images Image attachments are only supported in Claude and Gemini models." at bounding box center [307, 629] width 154 height 23
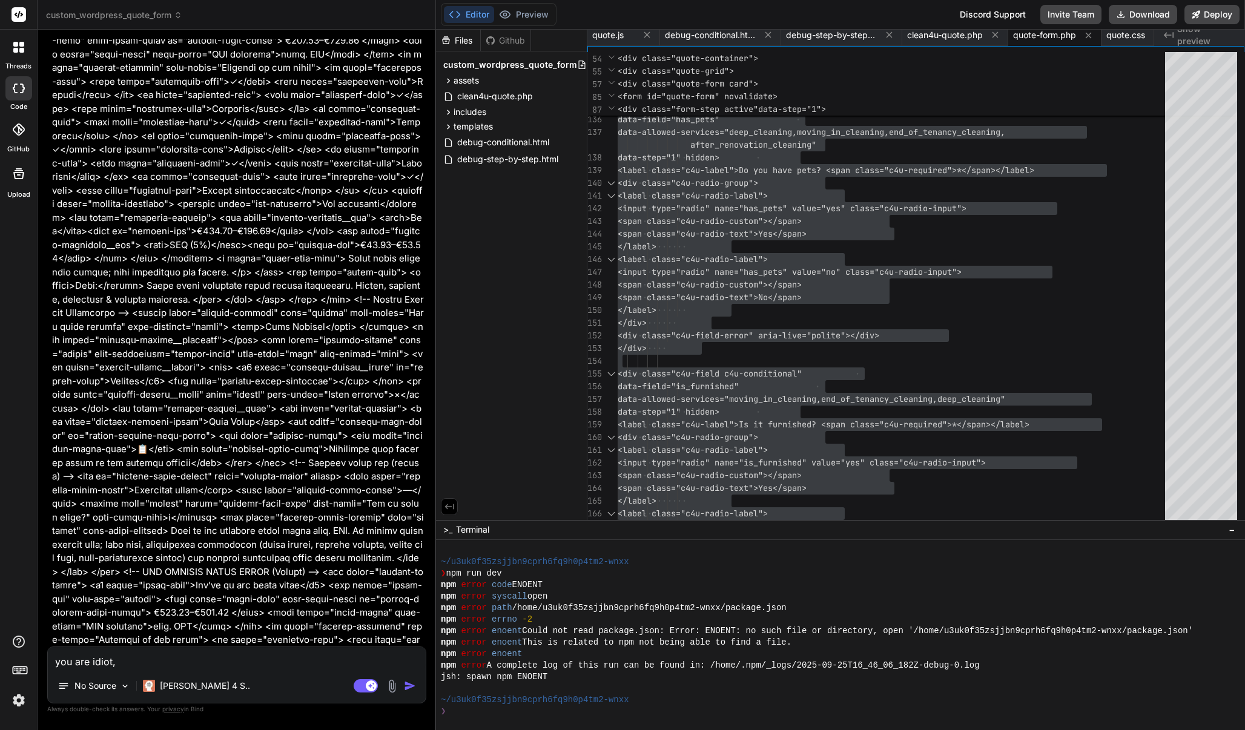
scroll to position [32783, 0]
click at [231, 610] on textarea "you are idiot," at bounding box center [237, 608] width 378 height 22
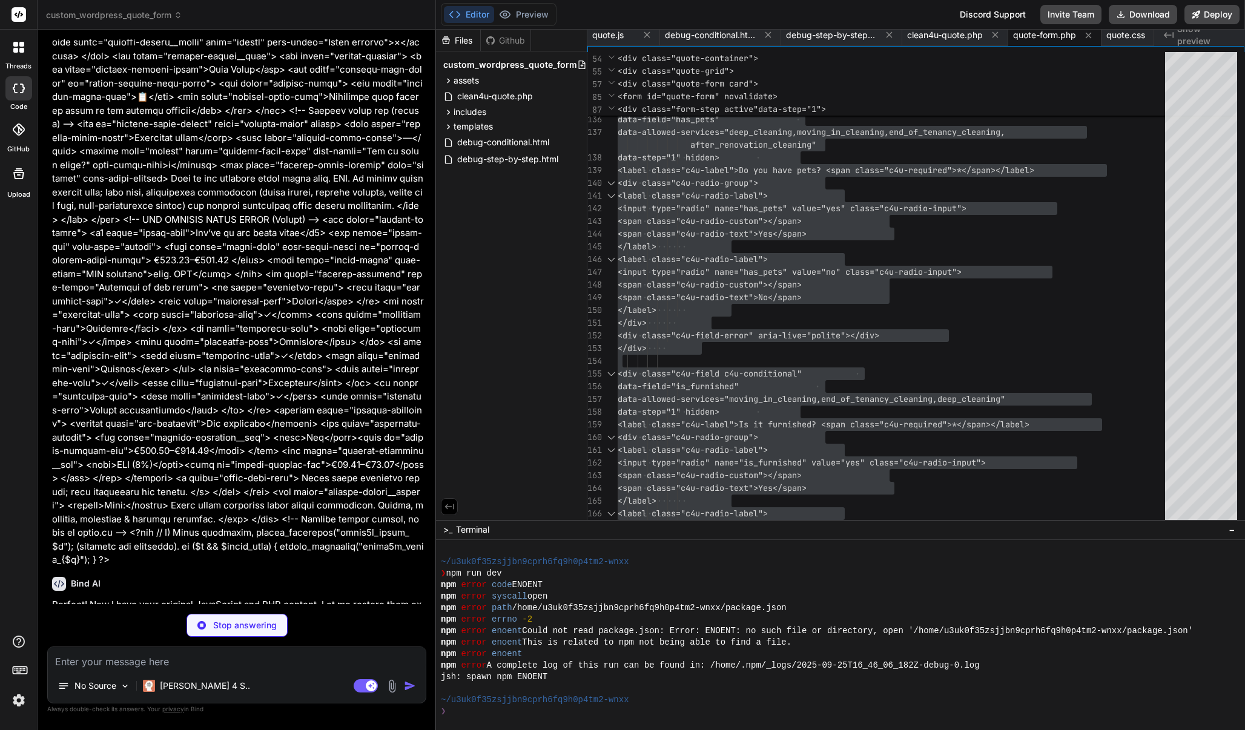
scroll to position [0, 0]
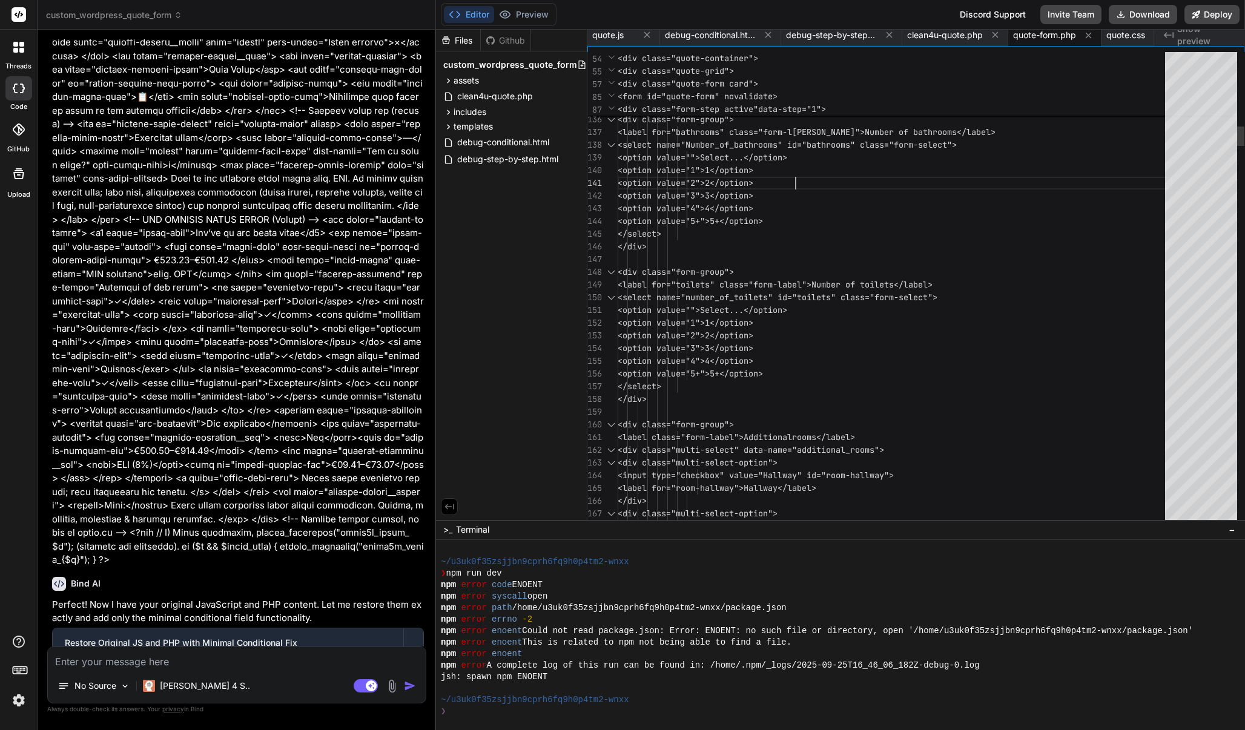
click at [753, 180] on span "<option value="2">2</option>" at bounding box center [686, 182] width 136 height 11
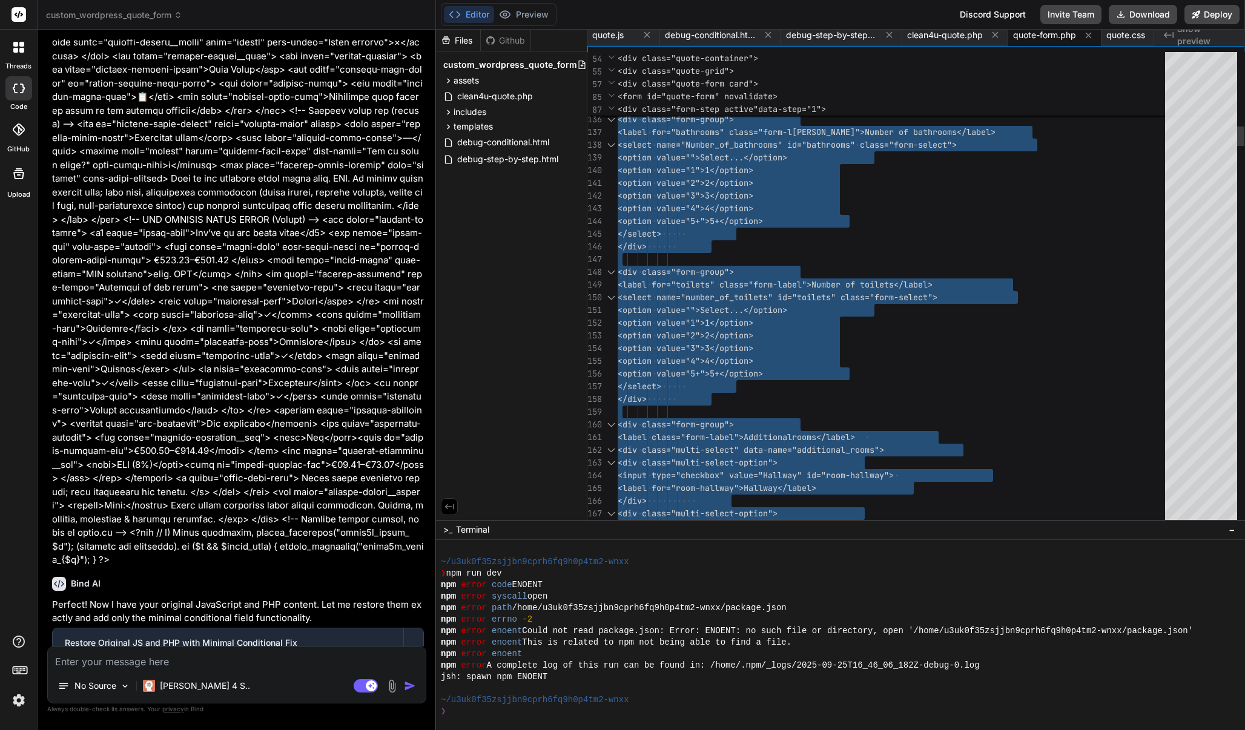
click at [753, 180] on span "<option value="2">2</option>" at bounding box center [686, 182] width 136 height 11
click at [111, 661] on textarea at bounding box center [237, 658] width 378 height 22
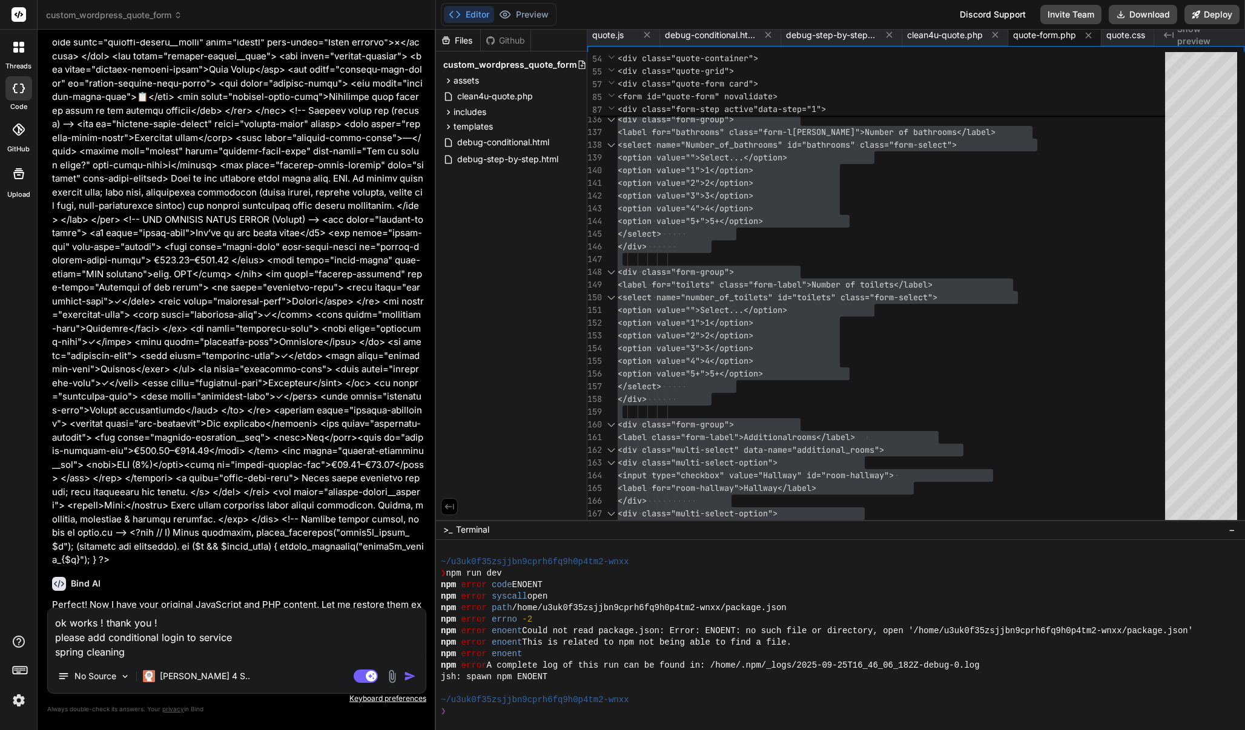
paste textarea "Do you have pets?"
click at [127, 655] on textarea "ok works ! thank you ! please add conditional login to service spring cleaning …" at bounding box center [237, 634] width 378 height 51
click at [266, 649] on textarea "ok works ! thank you ! please add conditional login to service spring cleaning …" at bounding box center [237, 634] width 378 height 51
paste textarea "Is it furnished?"
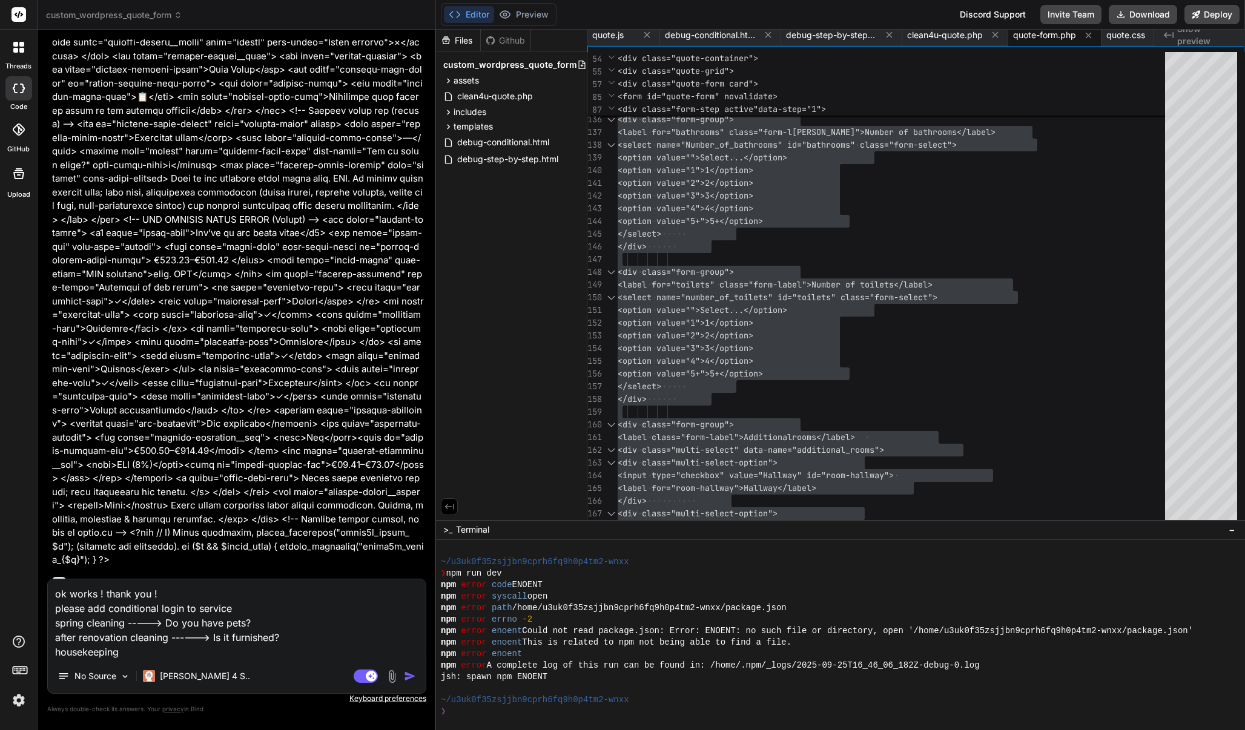
drag, startPoint x: 313, startPoint y: 644, endPoint x: 251, endPoint y: 628, distance: 64.5
click at [251, 628] on textarea "ok works ! thank you ! please add conditional login to service spring cleaning …" at bounding box center [237, 620] width 378 height 80
click at [253, 626] on textarea "ok works ! thank you ! please add conditional login to service spring cleaning …" at bounding box center [237, 620] width 378 height 80
drag, startPoint x: 253, startPoint y: 626, endPoint x: 128, endPoint y: 628, distance: 124.2
click at [128, 628] on textarea "ok works ! thank you ! please add conditional login to service spring cleaning …" at bounding box center [237, 620] width 378 height 80
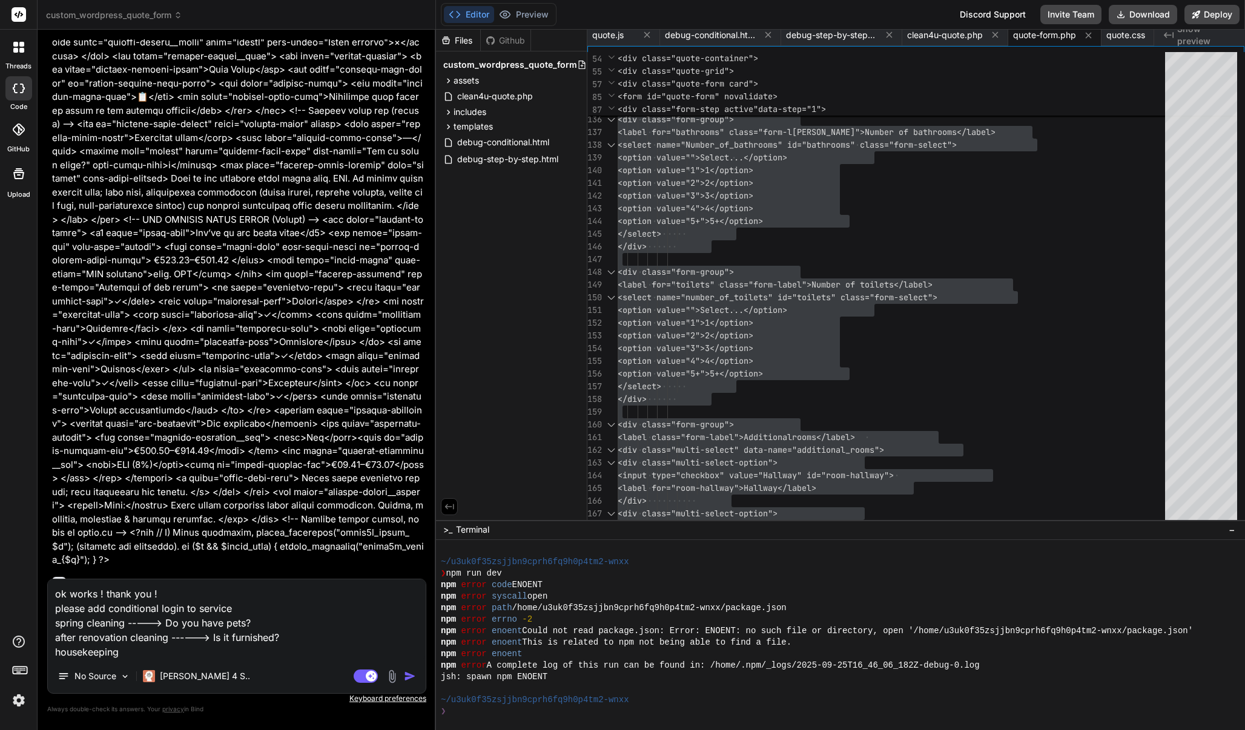
click at [200, 652] on textarea "ok works ! thank you ! please add conditional login to service spring cleaning …" at bounding box center [237, 620] width 378 height 80
paste textarea "-----> Do you have pets?"
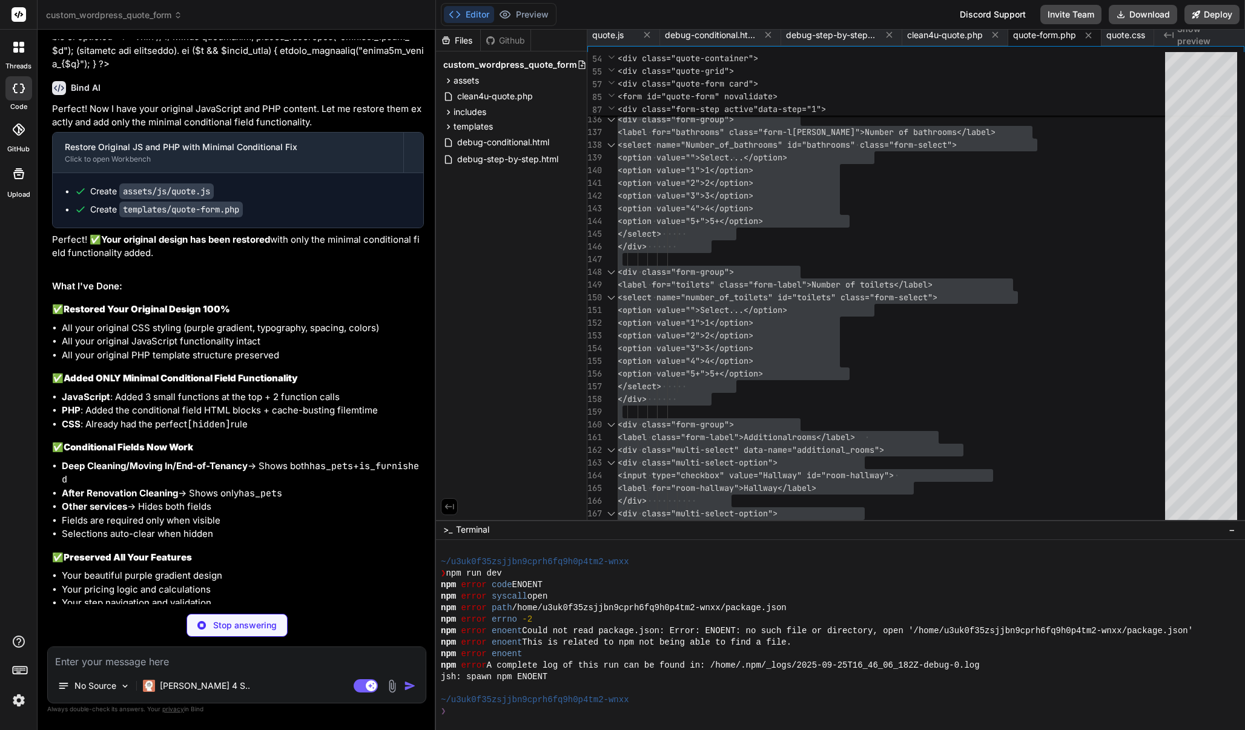
scroll to position [33633, 0]
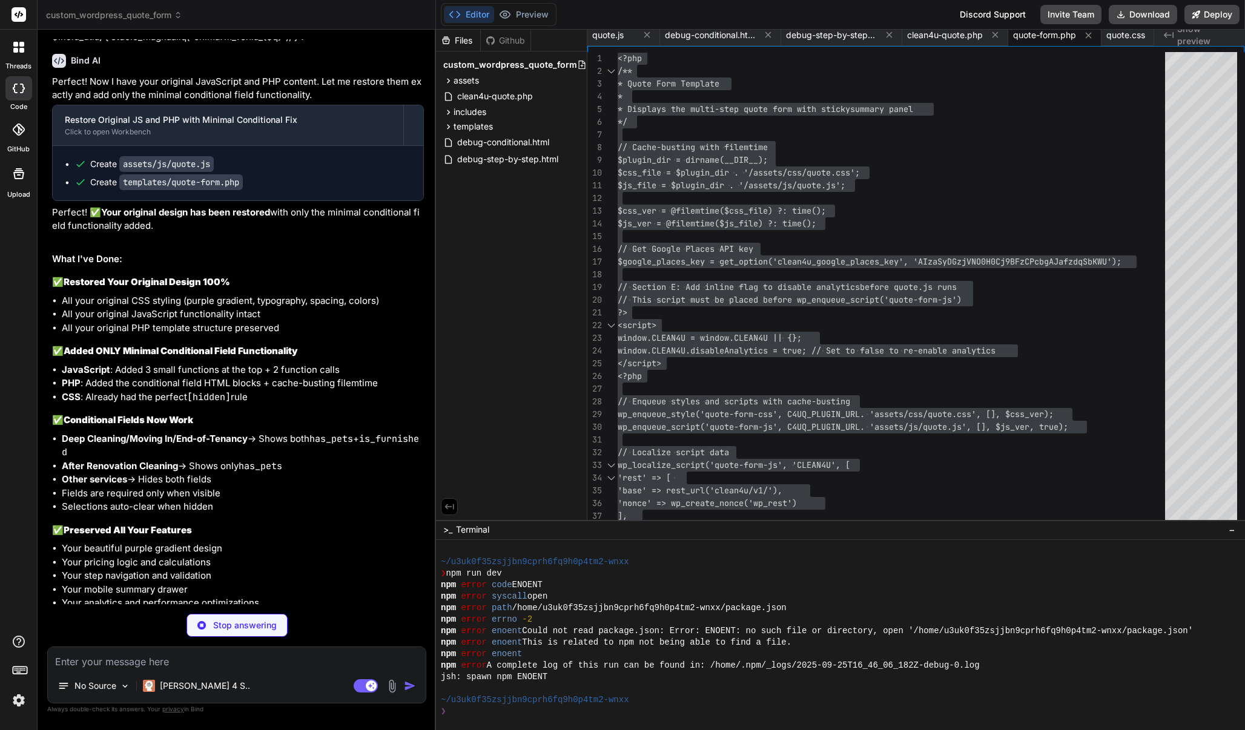
scroll to position [33633, 0]
type textarea "x"
type textarea "</div> </div> <?php // B) After rendering, delete_transient("clean4u_quote_$q")…"
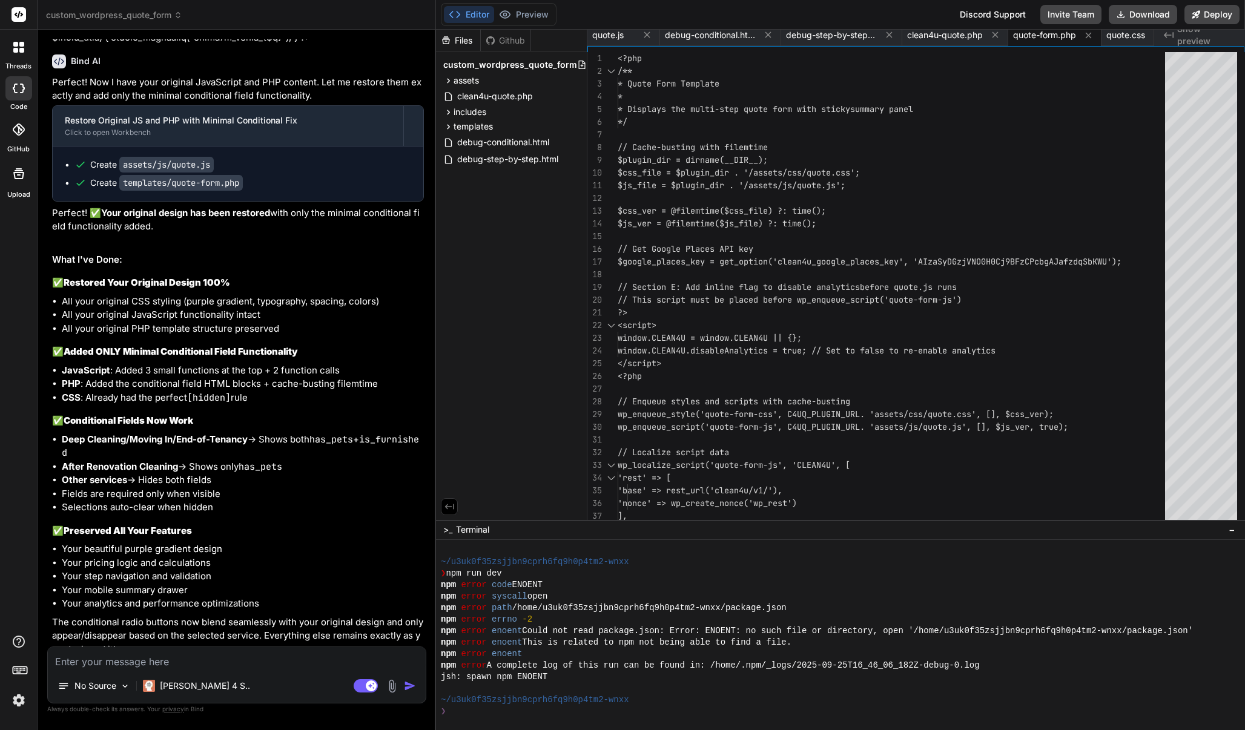
type textarea "x"
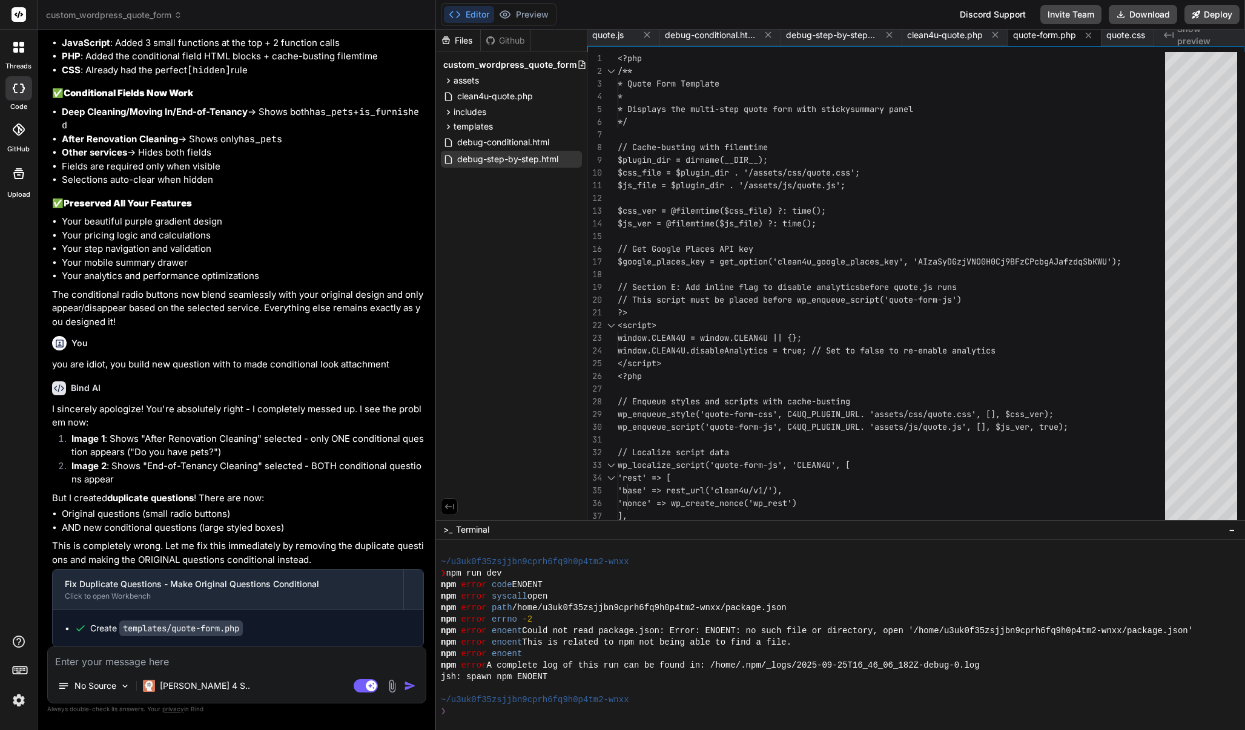
scroll to position [33960, 0]
click at [643, 185] on span "$js_file = $plugin_dir . '/assets/js/quote.js';" at bounding box center [732, 185] width 228 height 11
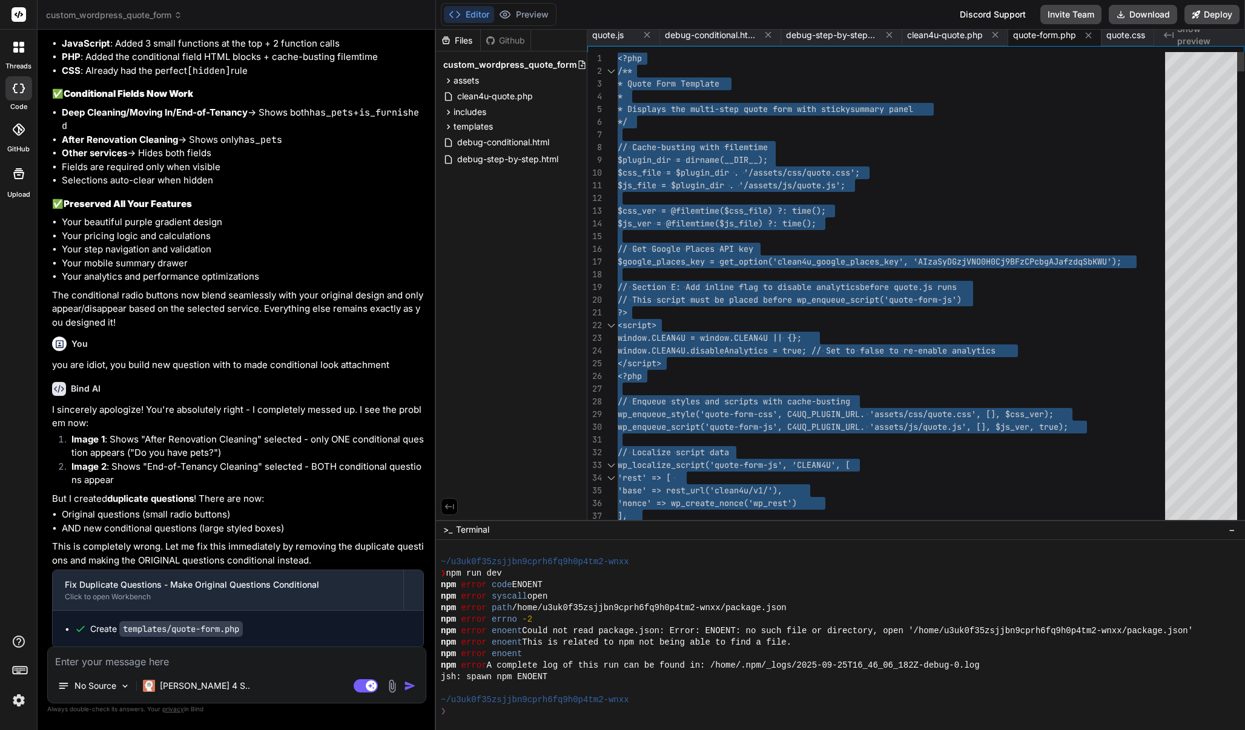
click at [643, 185] on span "$js_file = $plugin_dir . '/assets/js/quote.js';" at bounding box center [732, 185] width 228 height 11
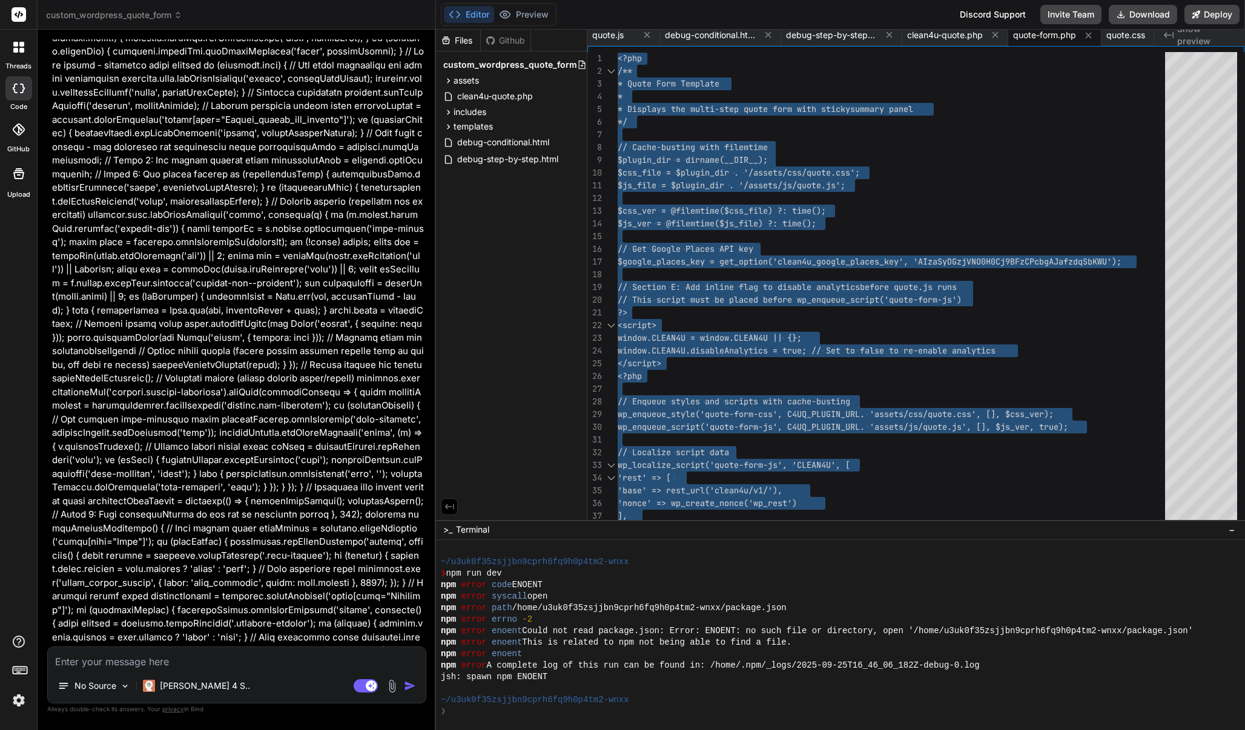
scroll to position [20379, 0]
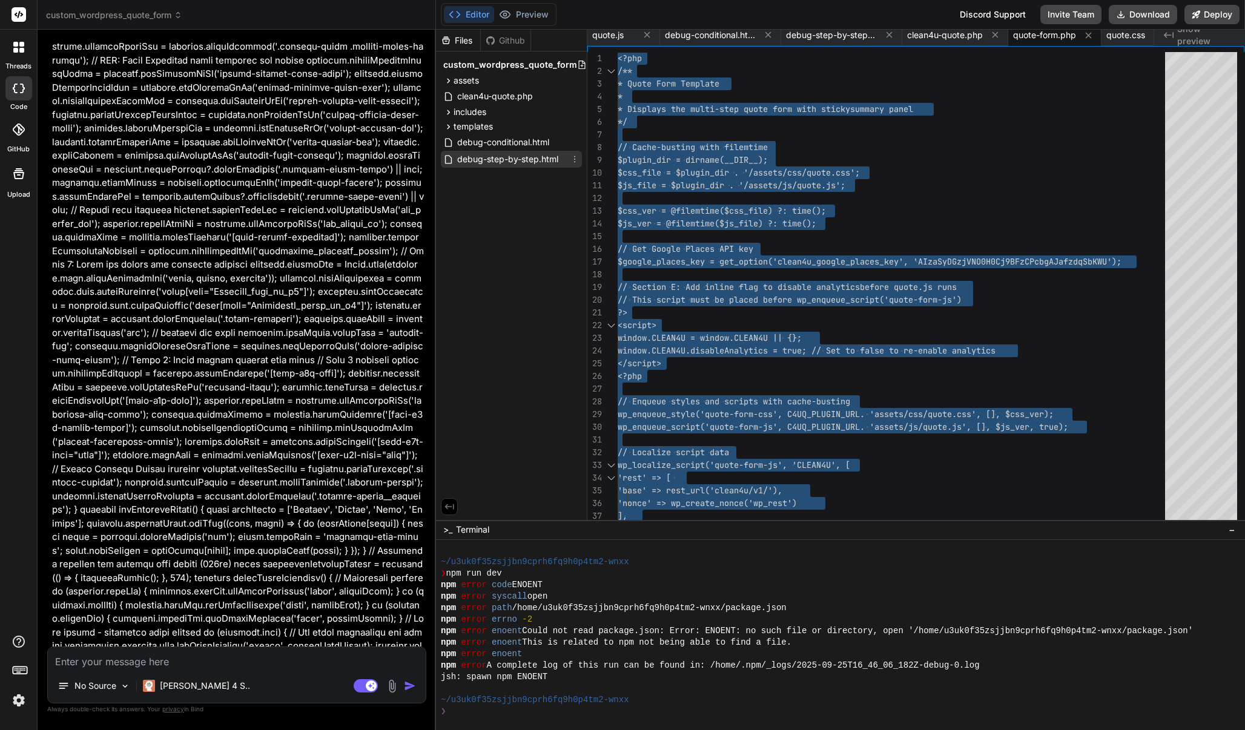
click at [574, 160] on icon at bounding box center [575, 159] width 10 height 10
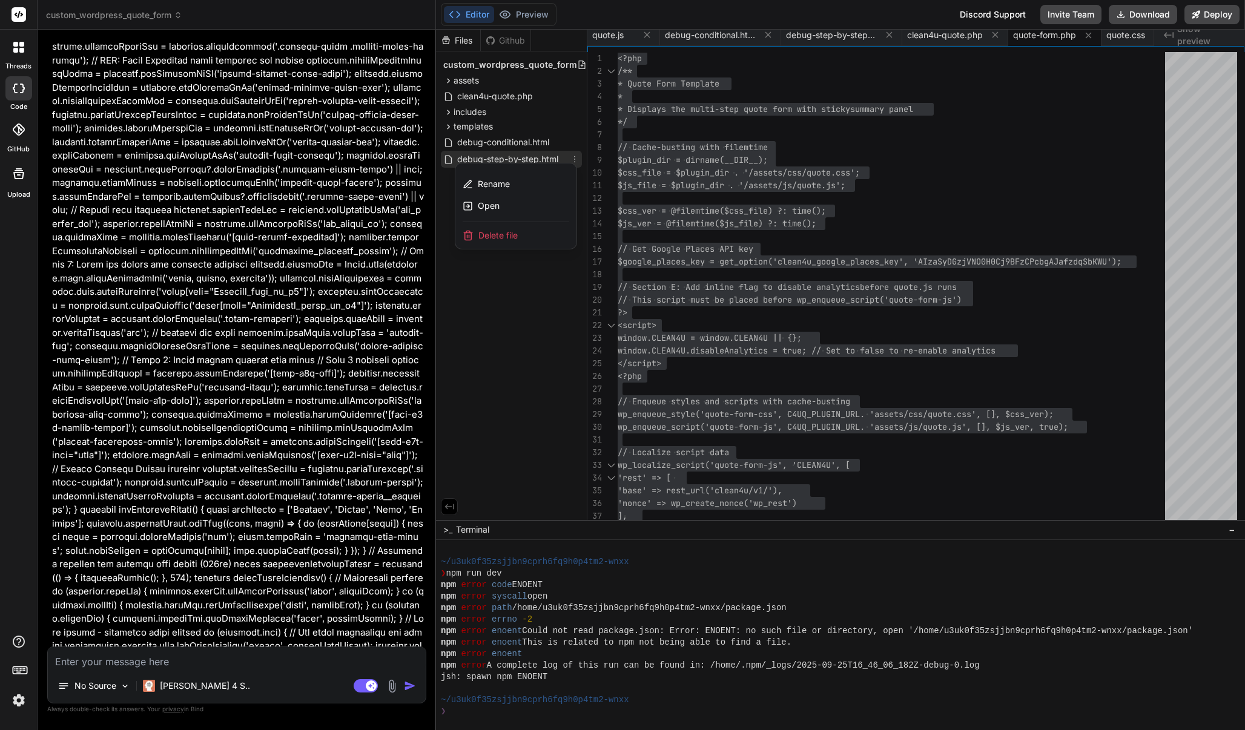
click at [494, 237] on span "Delete file" at bounding box center [497, 236] width 39 height 12
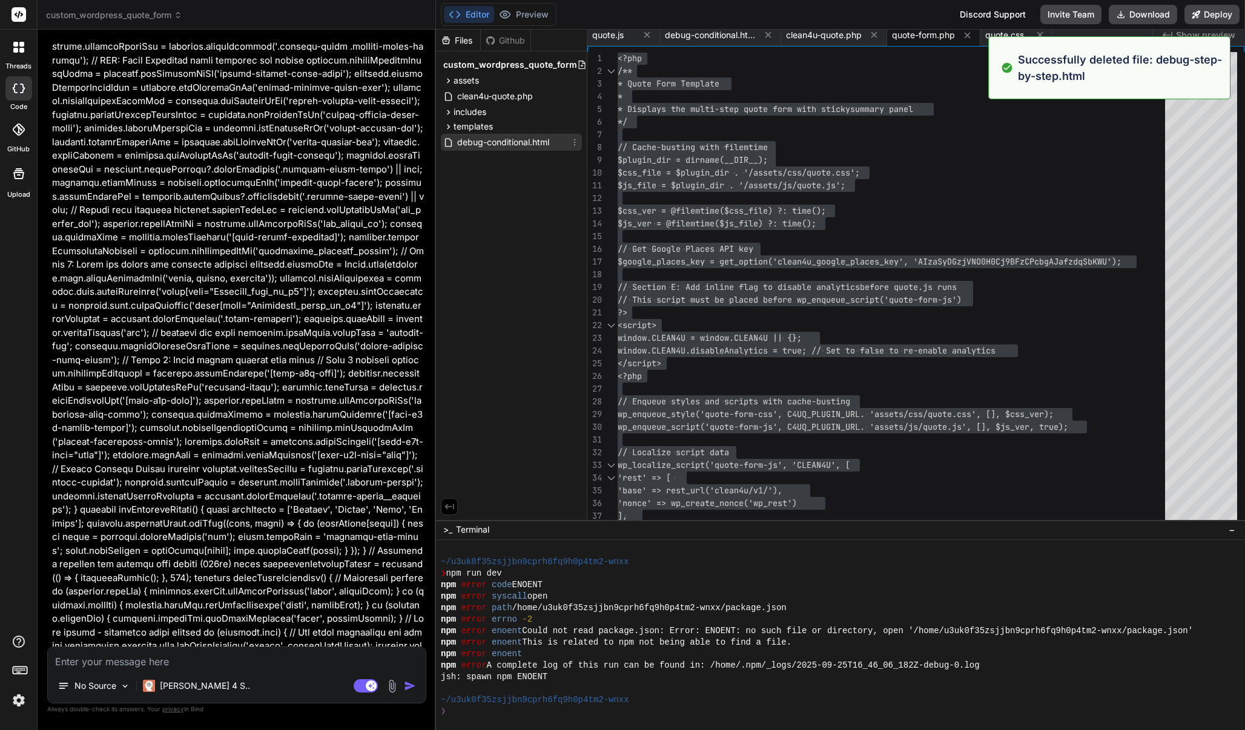
click at [576, 144] on icon at bounding box center [575, 142] width 10 height 10
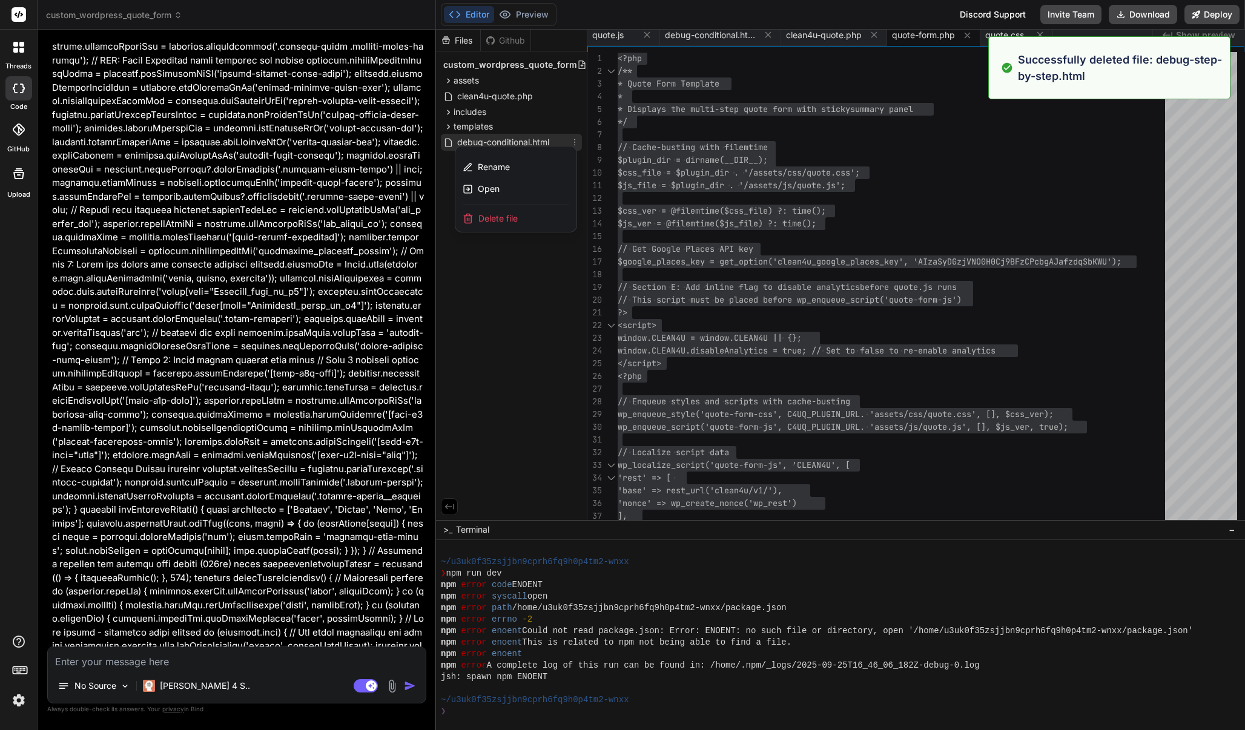
click at [508, 218] on span "Delete file" at bounding box center [497, 219] width 39 height 12
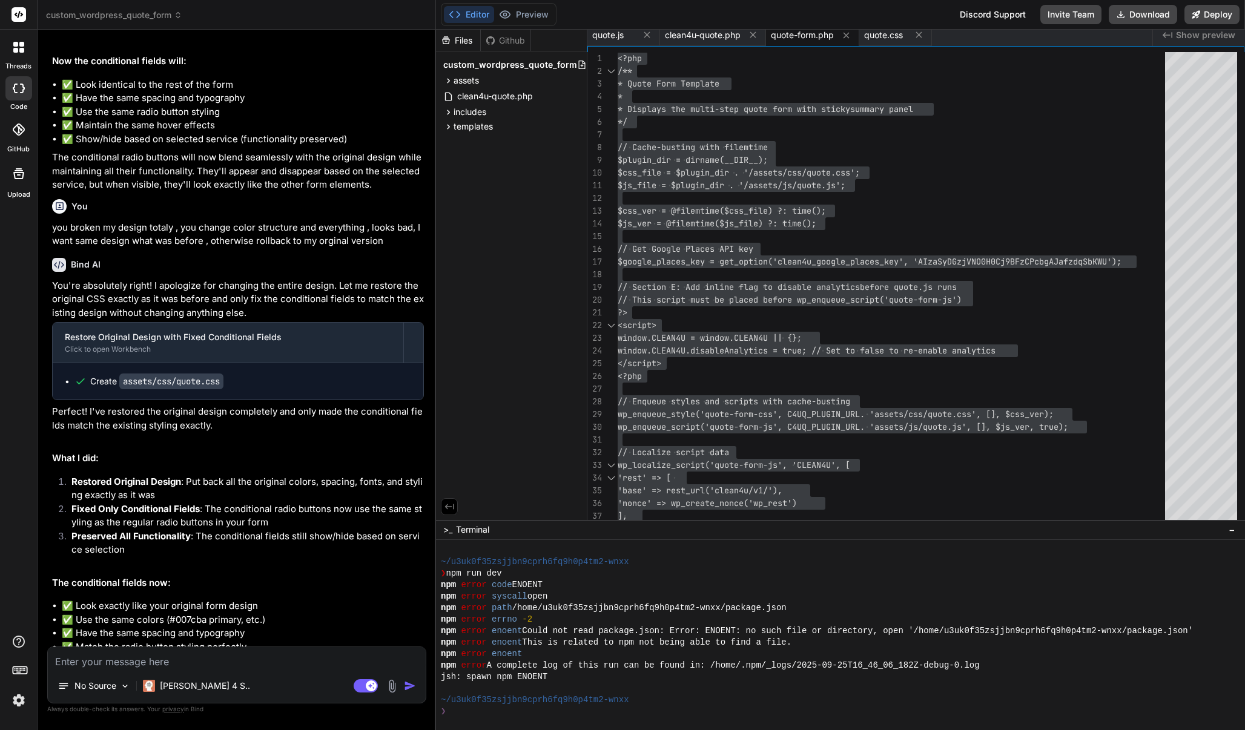
scroll to position [8001, 0]
click at [881, 35] on span "quote.css" at bounding box center [883, 35] width 39 height 12
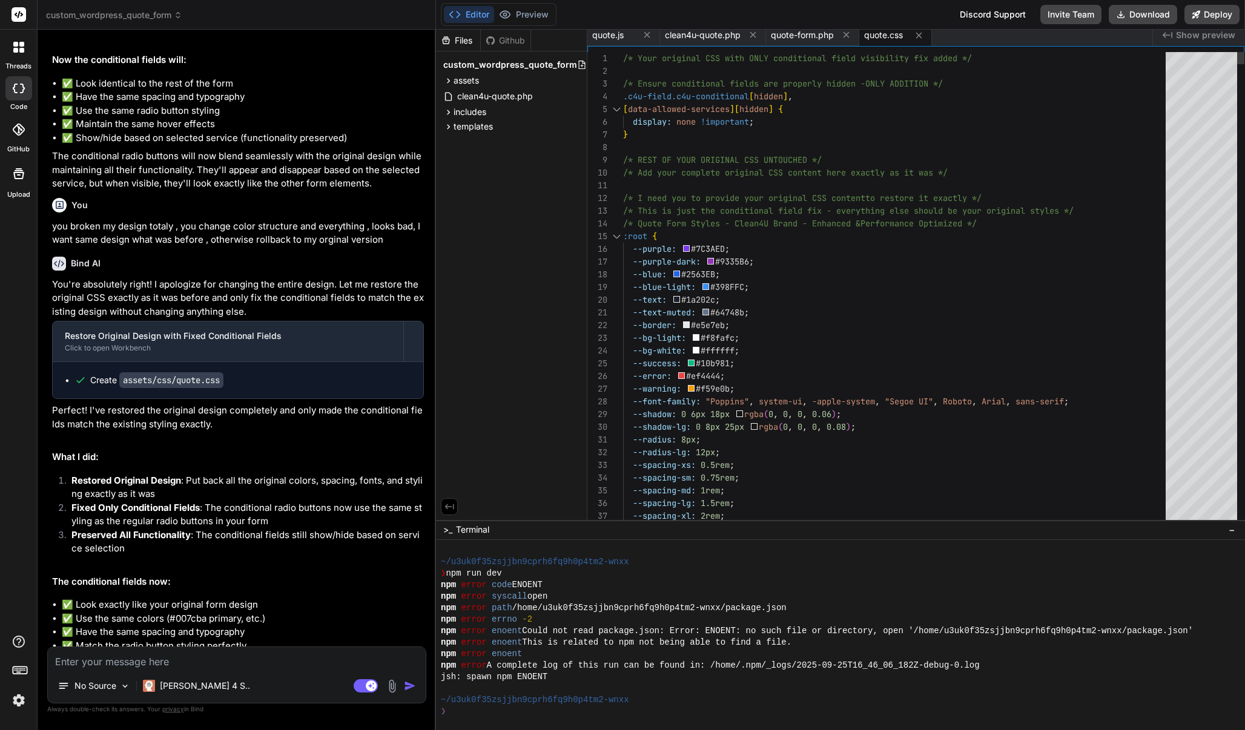
click at [709, 122] on span "!important" at bounding box center [725, 121] width 48 height 11
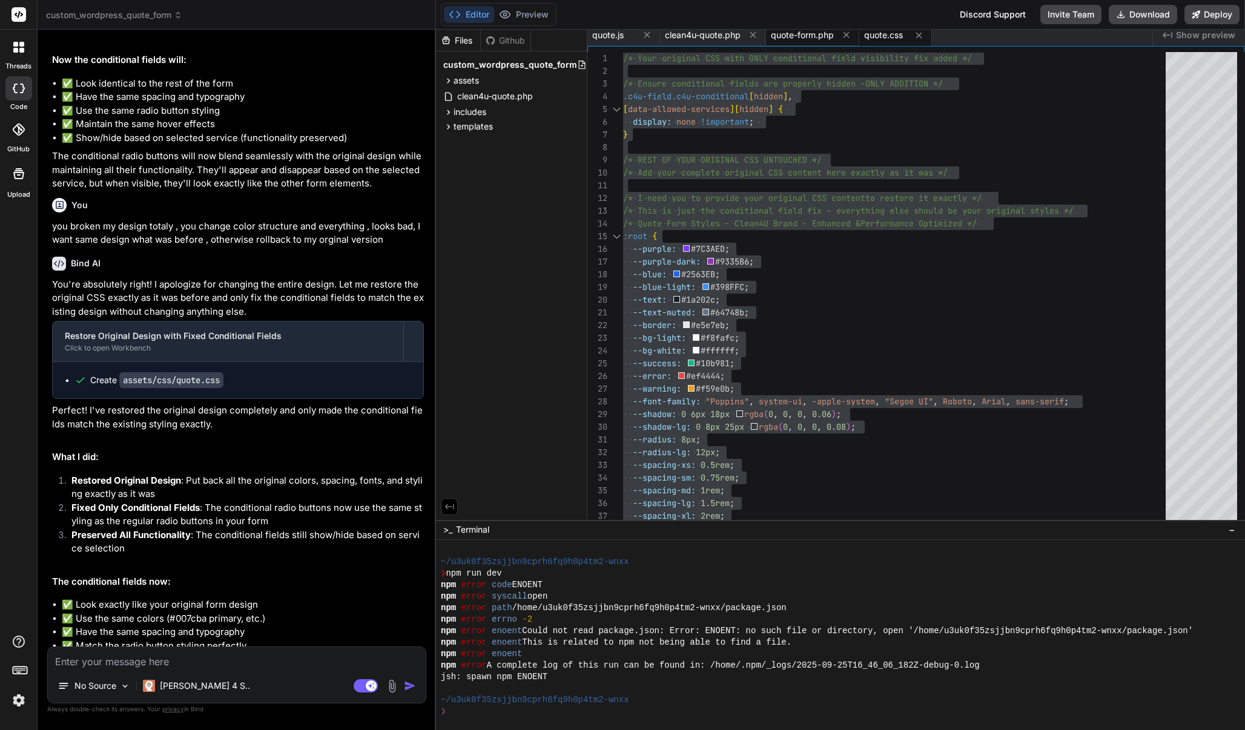
click at [813, 36] on span "quote-form.php" at bounding box center [802, 35] width 63 height 12
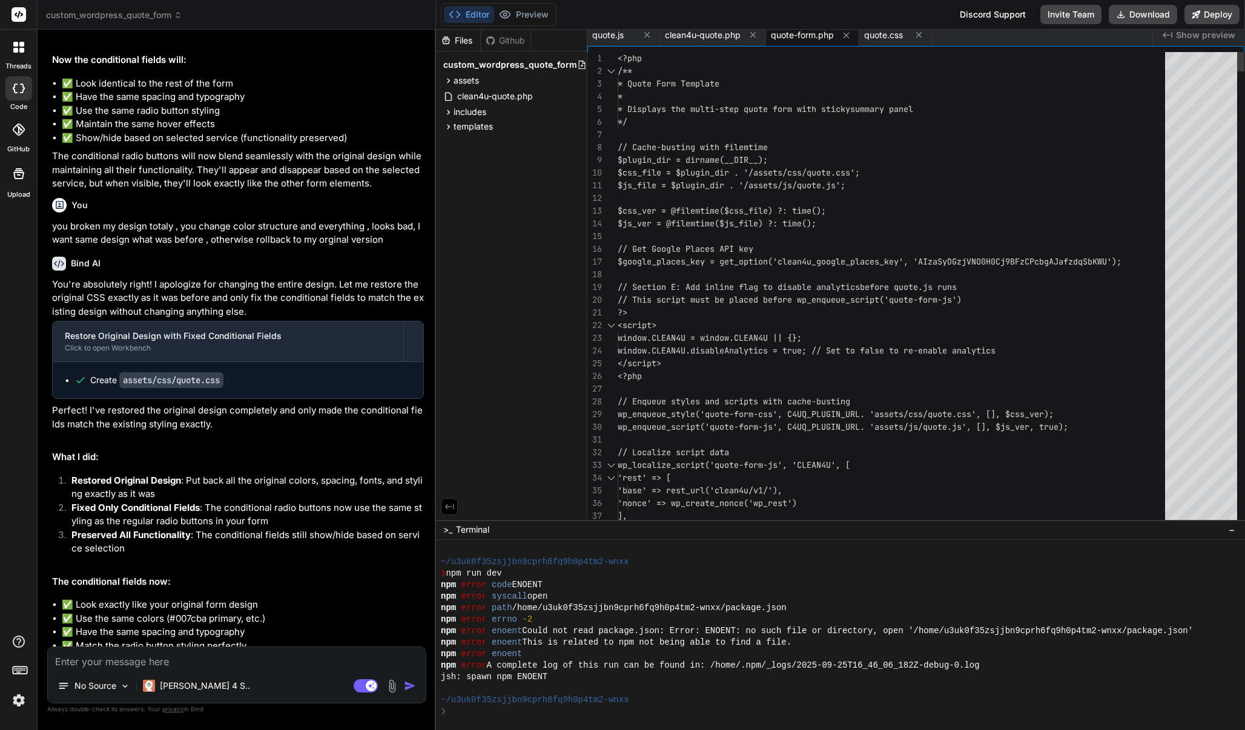
click at [676, 153] on span "// Cache-busting with filemtime" at bounding box center [693, 147] width 150 height 13
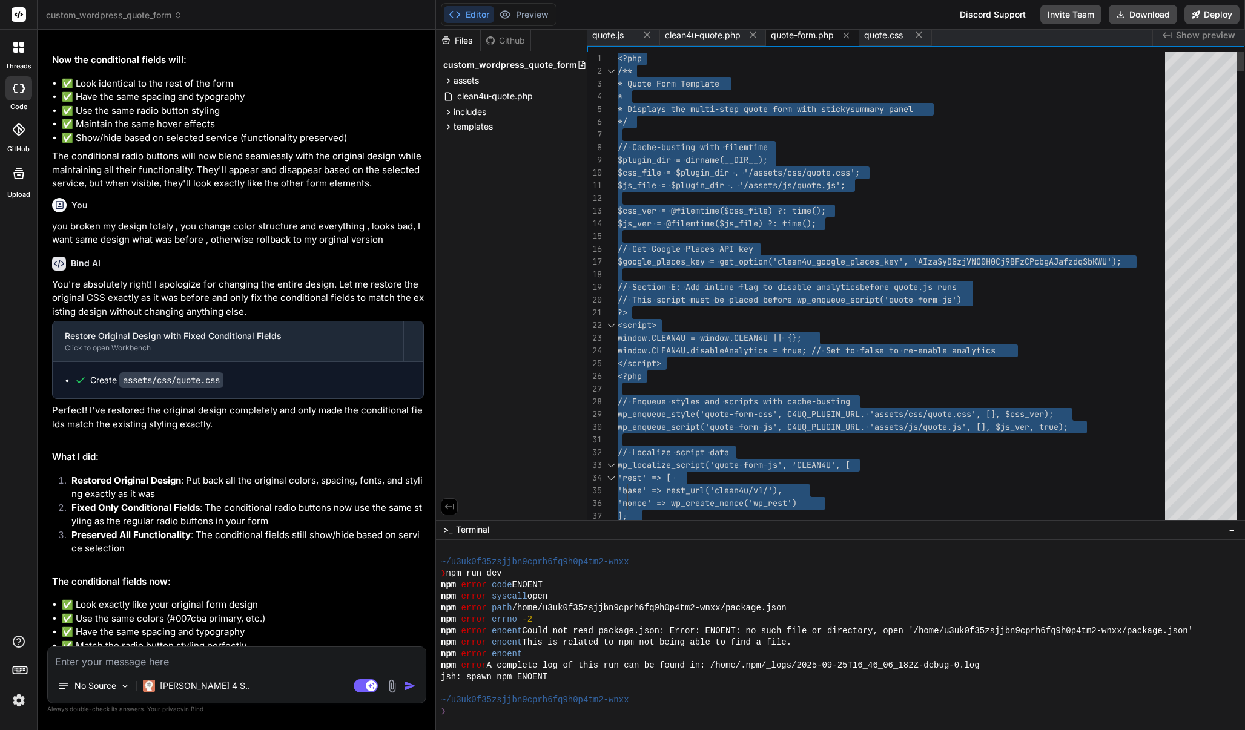
click at [676, 153] on span "// Cache-busting with filemtime" at bounding box center [693, 147] width 150 height 13
click at [613, 35] on span "quote.js" at bounding box center [607, 35] width 31 height 12
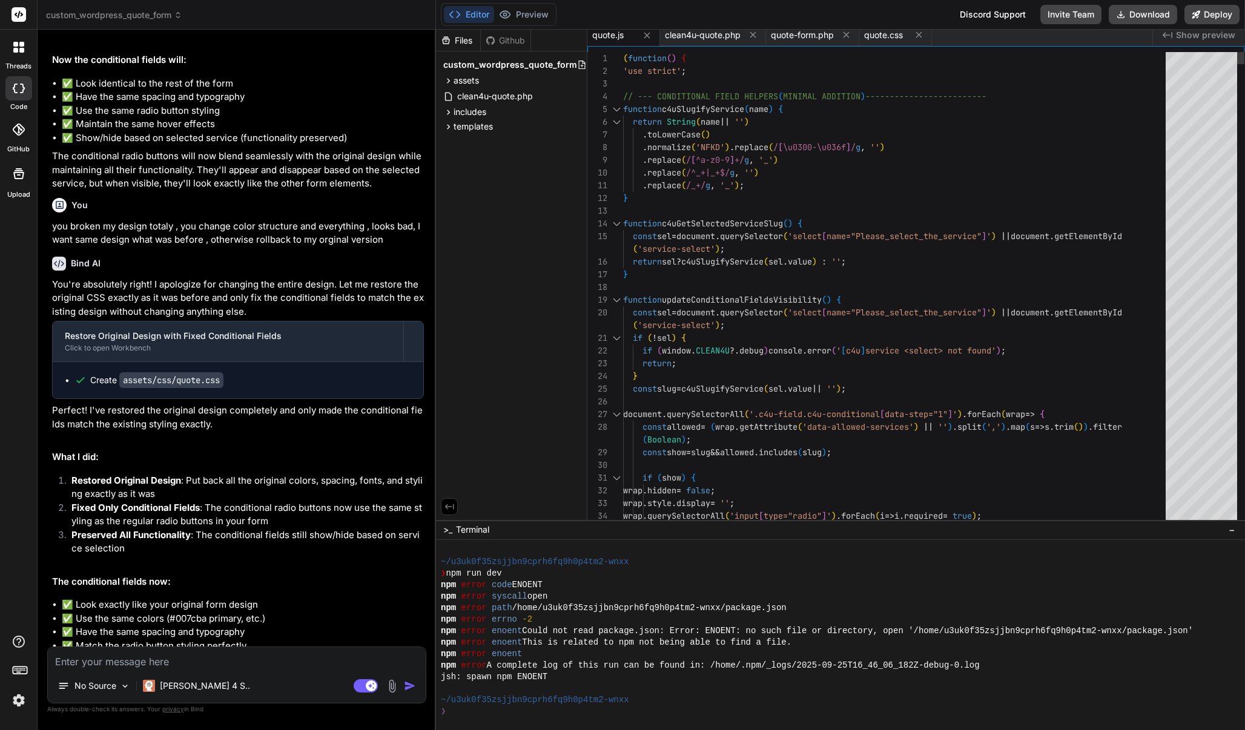
click at [681, 164] on span "replace" at bounding box center [664, 159] width 34 height 11
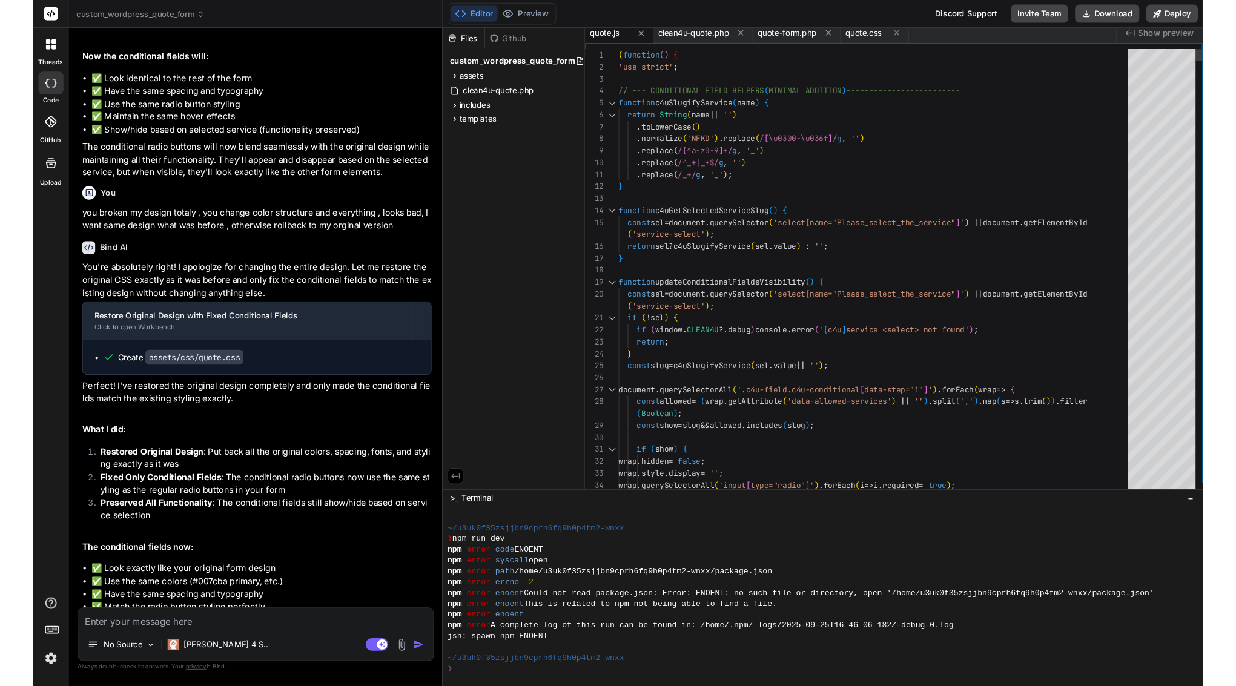
scroll to position [114, 0]
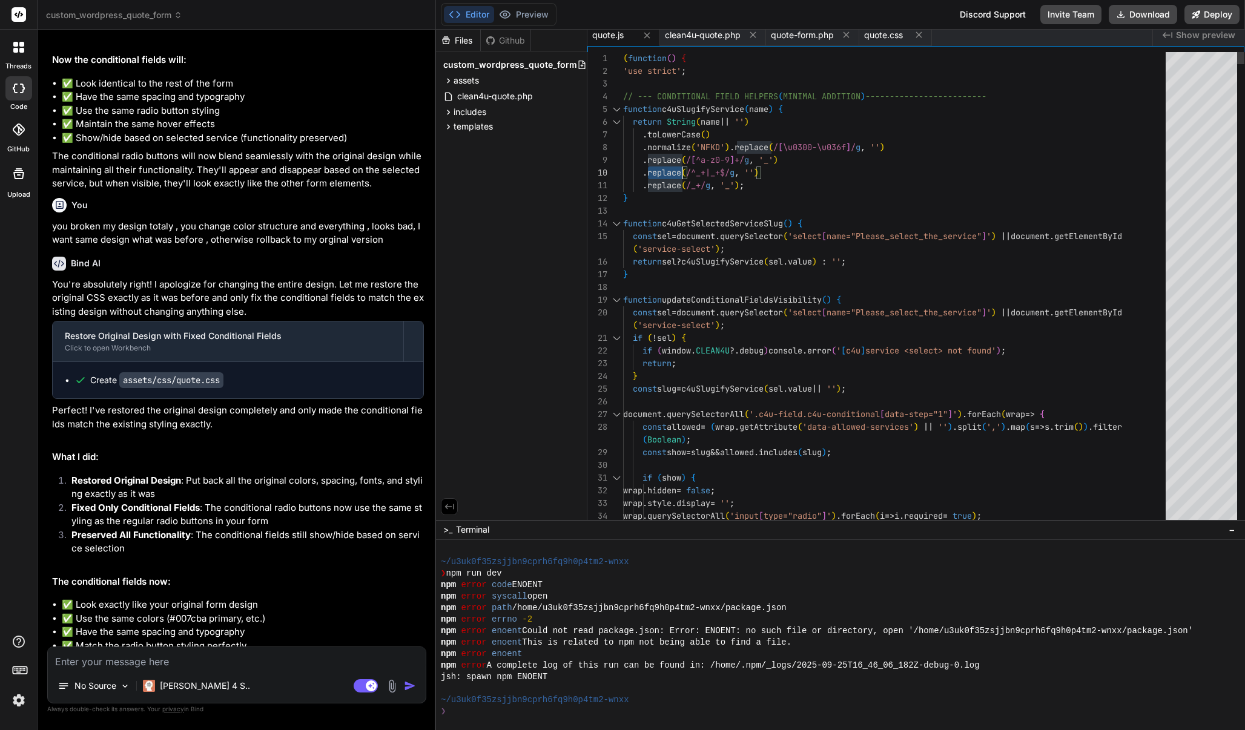
click at [681, 164] on span "replace" at bounding box center [664, 159] width 34 height 11
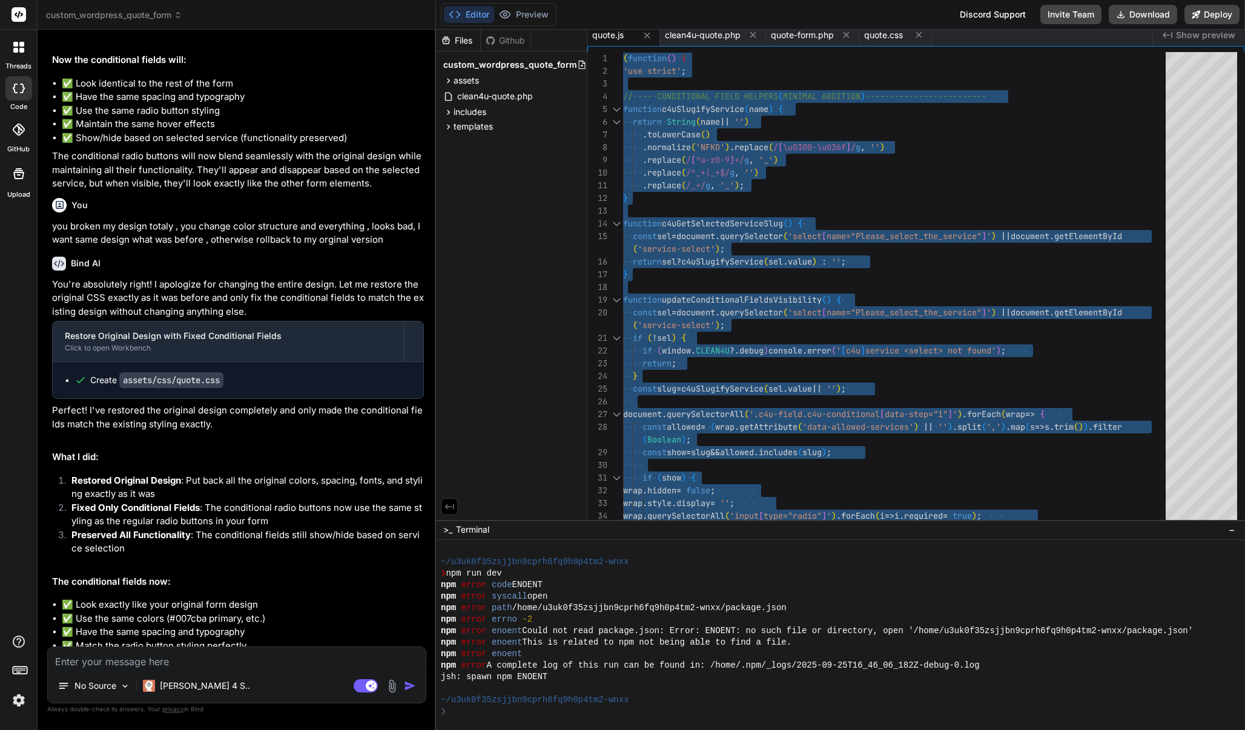
type textarea "(function() { 'use strict'; // --- CONDITIONAL FIELD HELPERS (MINIMAL ADDITION)…"
type textarea "x"
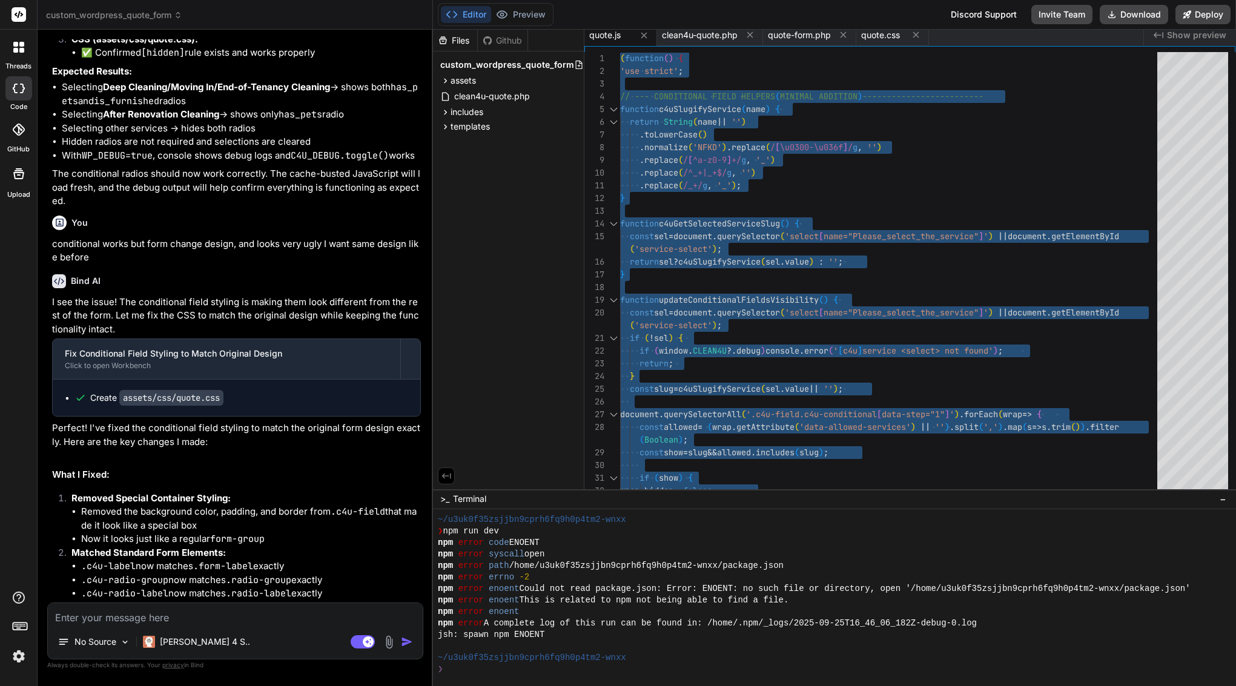
scroll to position [7340, 0]
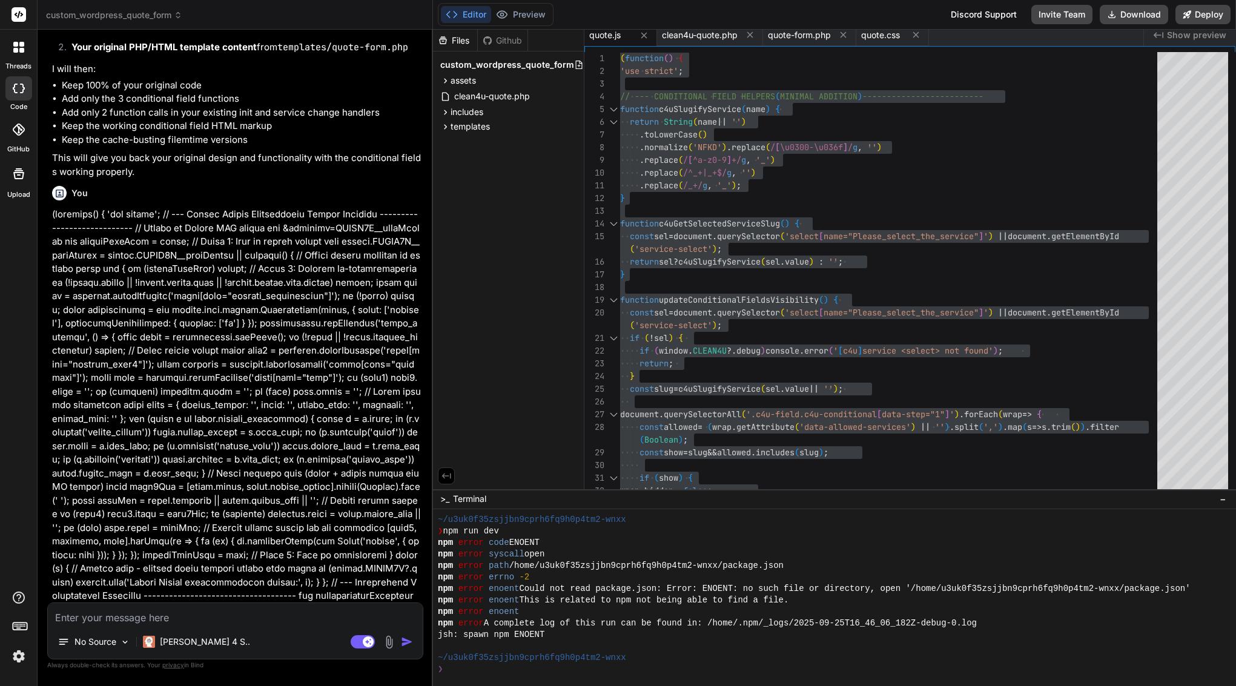
drag, startPoint x: 71, startPoint y: 271, endPoint x: 265, endPoint y: 724, distance: 493.3
click at [265, 686] on html "threads code GitHub Upload custom_wordpress_quote_form Created with Pixso. Bind…" at bounding box center [618, 343] width 1236 height 686
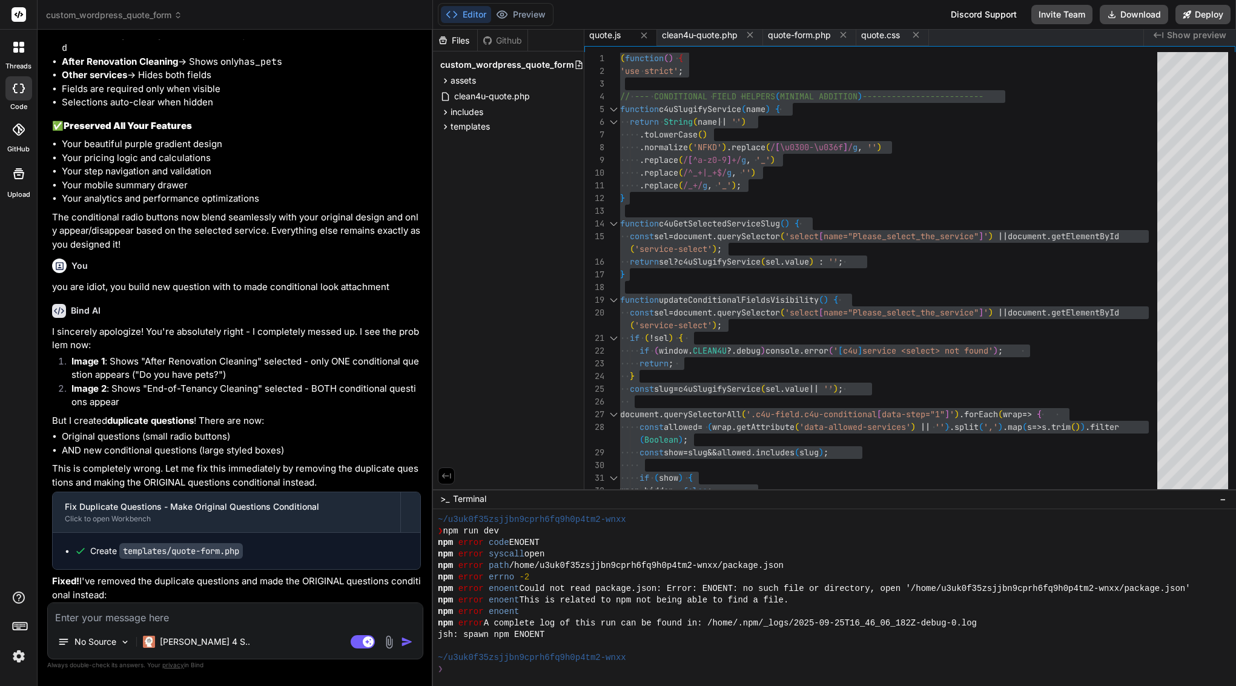
scroll to position [0, 0]
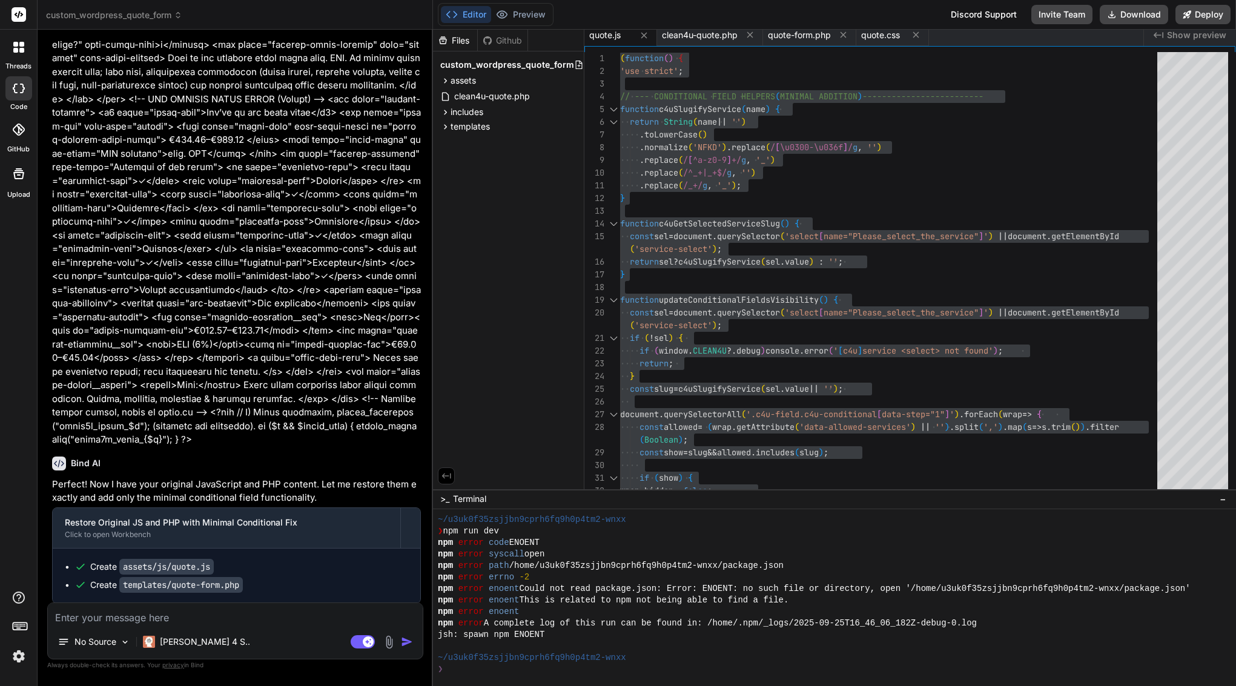
scroll to position [33527, 0]
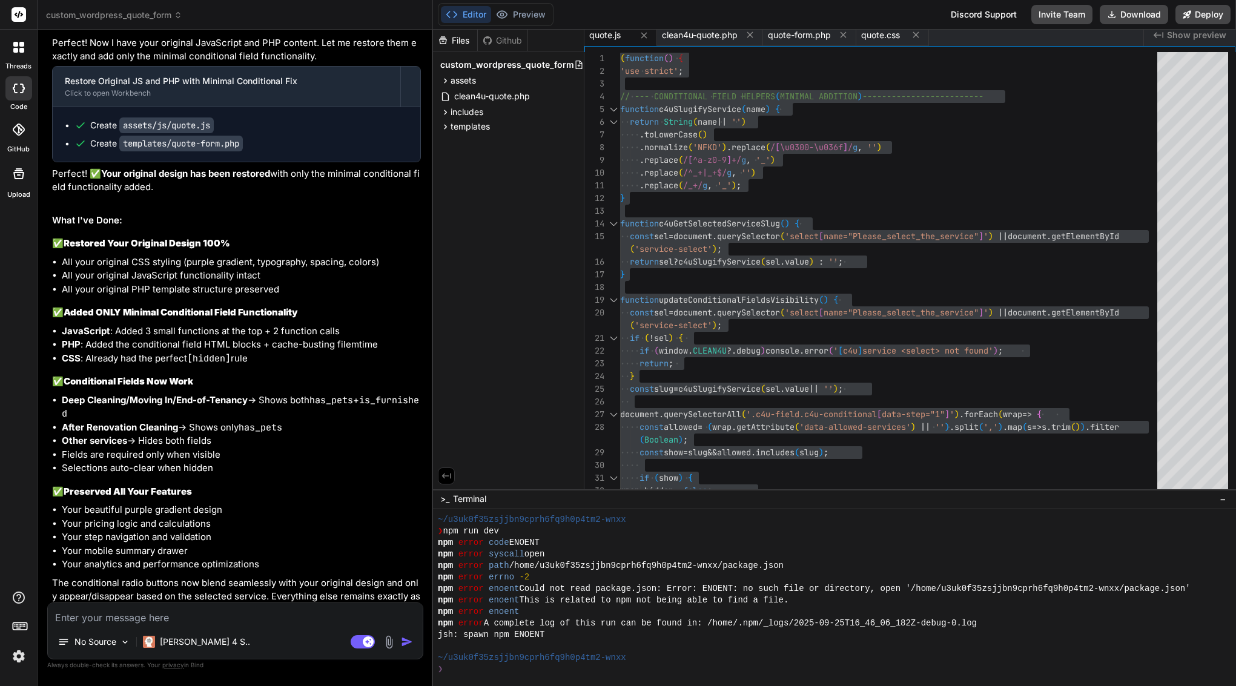
scroll to position [34294, 0]
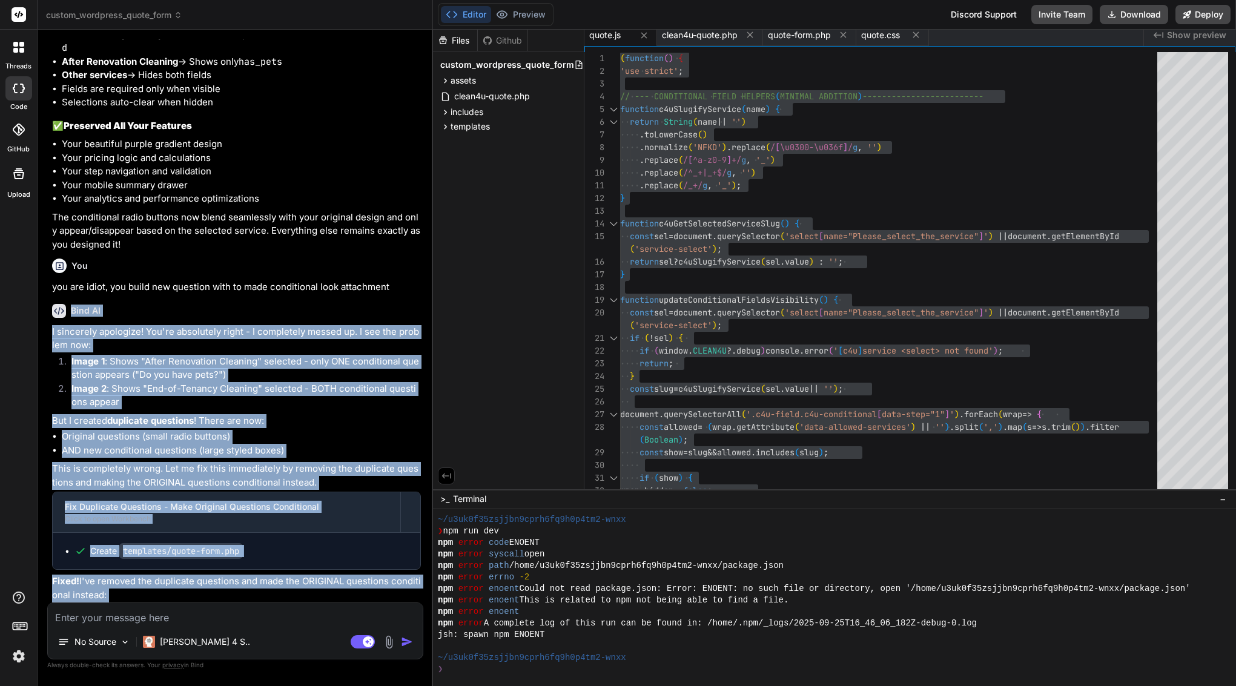
drag, startPoint x: 72, startPoint y: 249, endPoint x: 306, endPoint y: 592, distance: 415.2
click at [306, 592] on div "You Bind AI You are absolutely correct! My apologies for the oversight in my pr…" at bounding box center [237, 320] width 374 height 563
copy div "Bind AI I sincerely apologize! You're absolutely right - I completely messed up…"
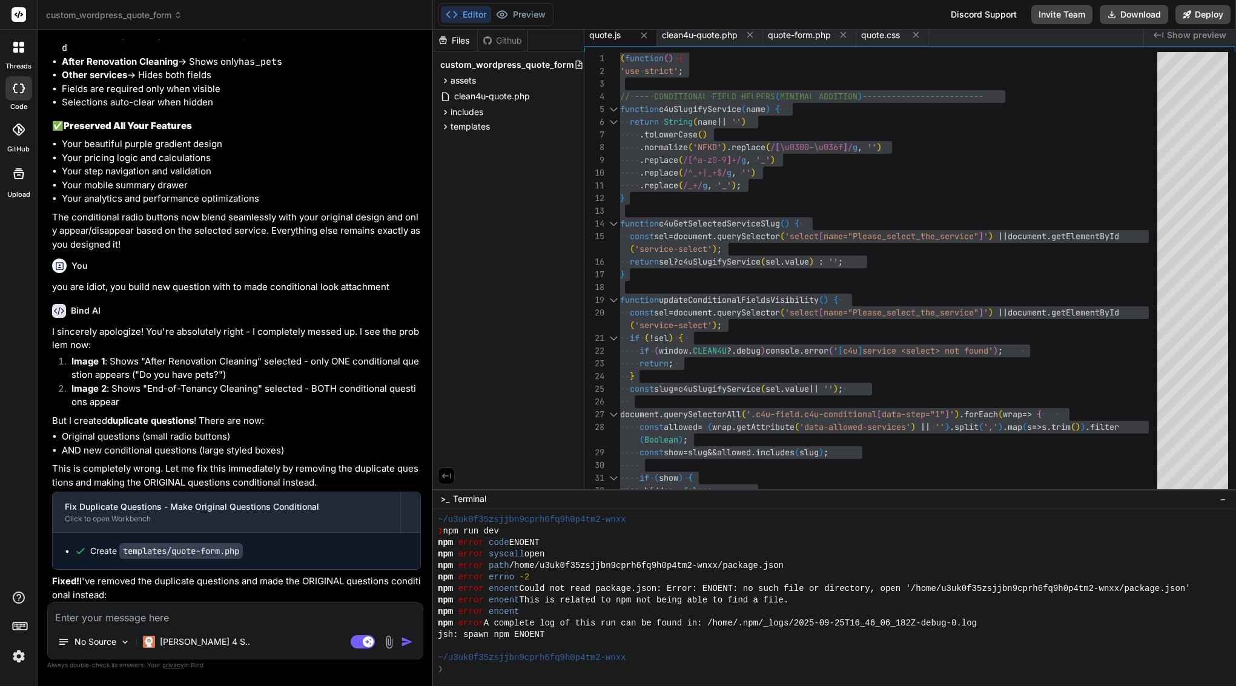
click at [223, 617] on textarea at bounding box center [235, 614] width 375 height 22
paste textarea "Perfect—here’s a crisp, copy-paste prompt for Bind AI that will implement the h…"
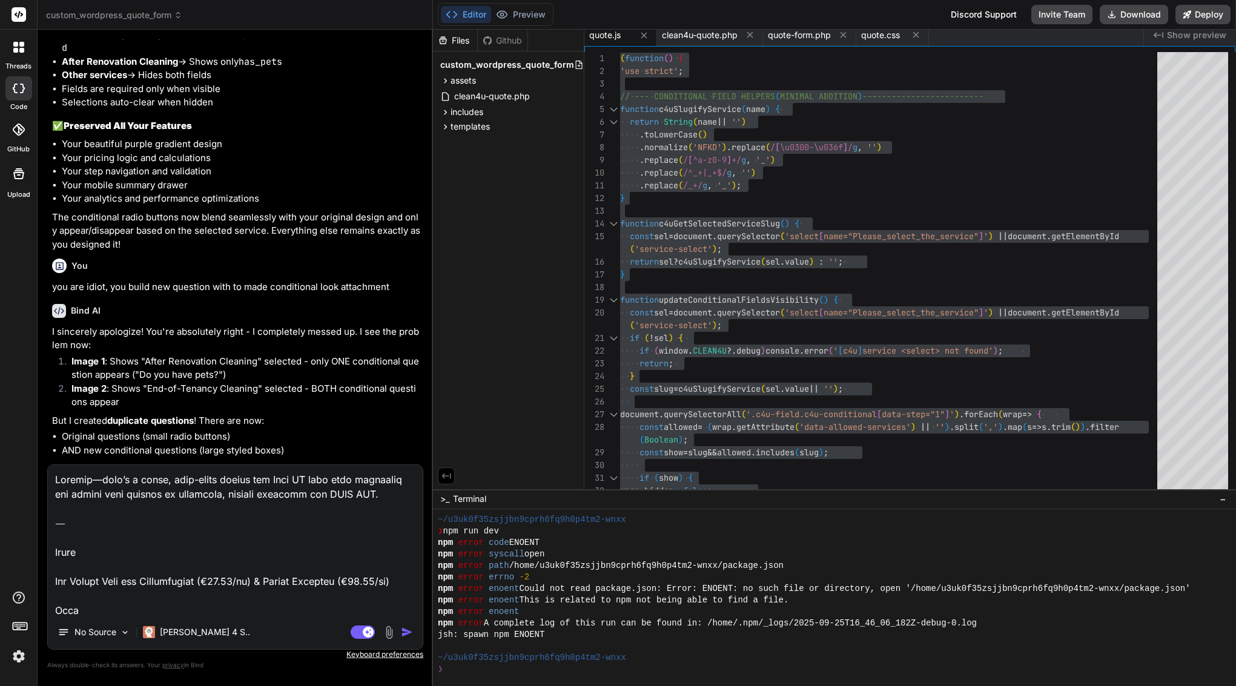
type textarea "Perfect—here’s a crisp, copy-paste prompt for Bind AI that will implement the h…"
type textarea "x"
click at [57, 552] on textarea at bounding box center [235, 540] width 375 height 150
drag, startPoint x: 54, startPoint y: 556, endPoint x: 44, endPoint y: 462, distance: 94.4
click at [44, 462] on div "Bind AI Web Search Created with Pixso. Code Generator You Bind AI You are absol…" at bounding box center [235, 358] width 395 height 656
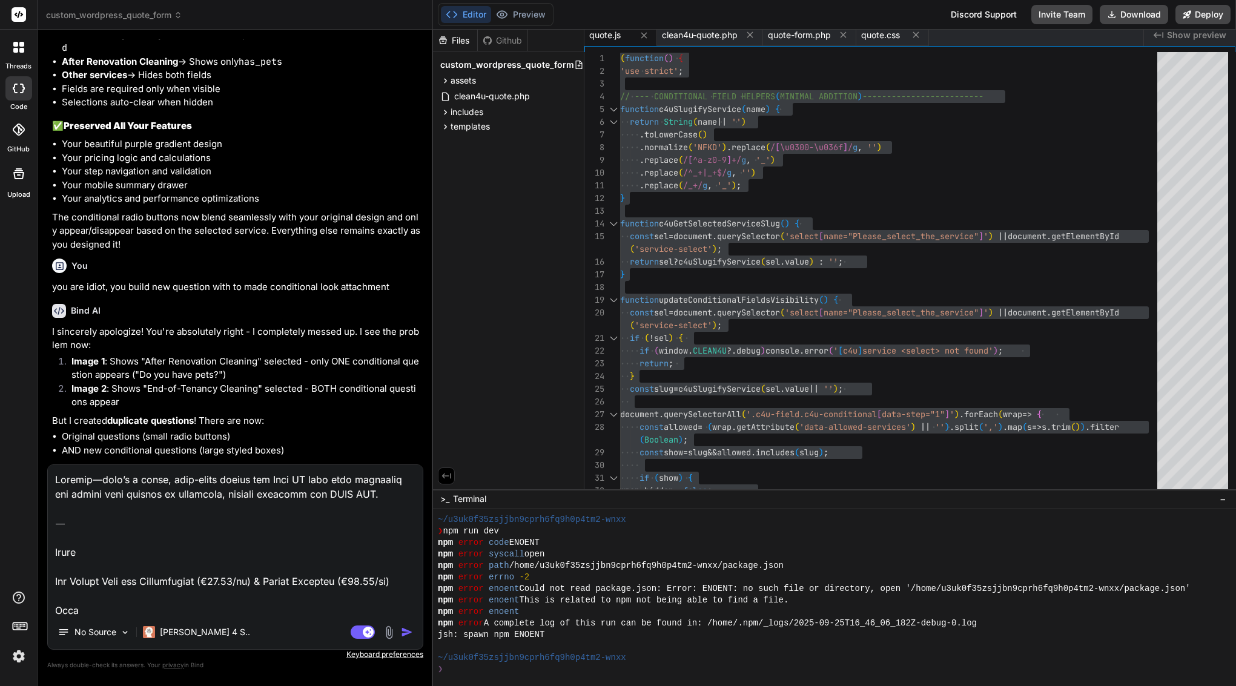
type textarea "Title Add Hourly Mode for Housekeeping (€29.90/hr) & Office Cleaning (€39.00/hr…"
type textarea "x"
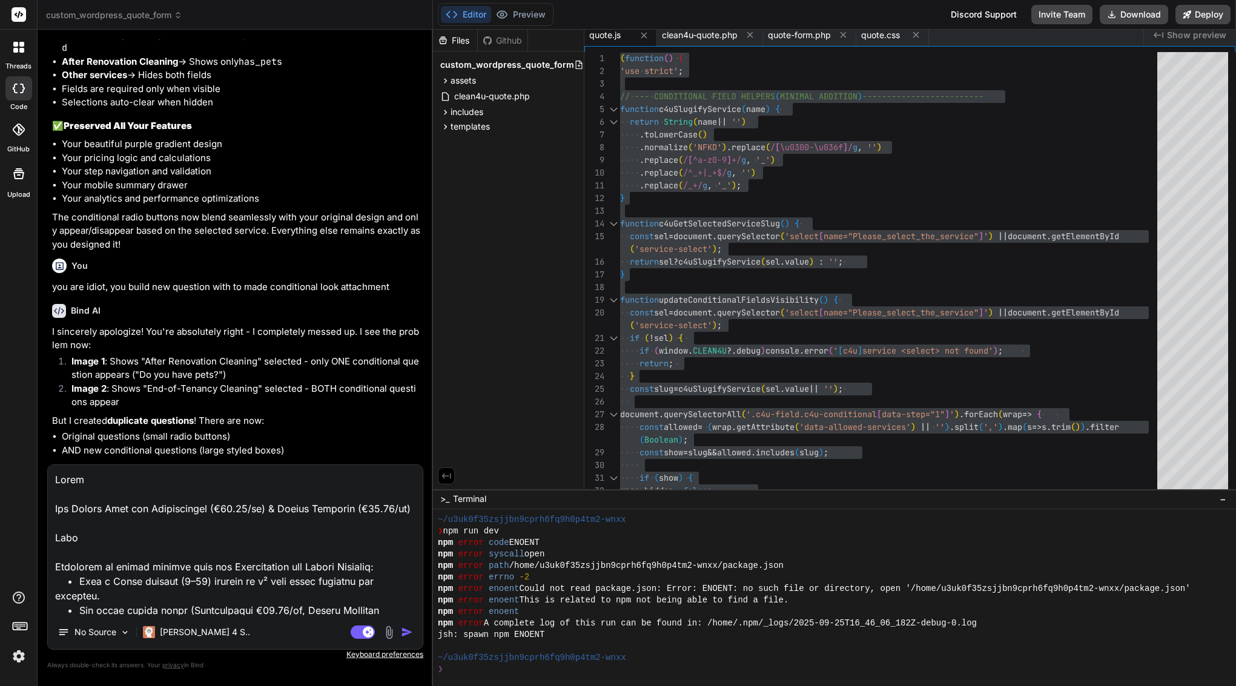
type textarea "Title Add Hourly Mode for Housekeeping (€29.90/hr) & Office Cleaning (€39.00/hr…"
click at [406, 632] on img "button" at bounding box center [407, 632] width 12 height 12
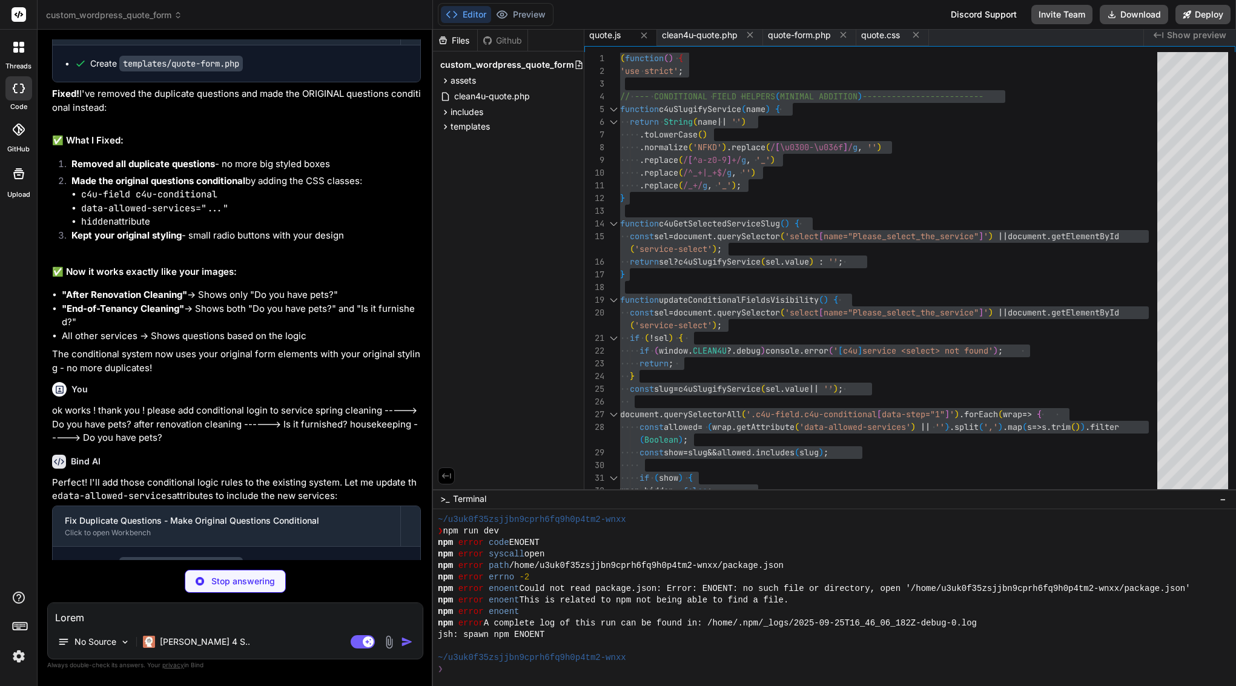
scroll to position [34781, 0]
type textarea "x"
type textarea "<?php // B) After rendering, delete_transient("clean4u_quote_$q"); (optional bu…"
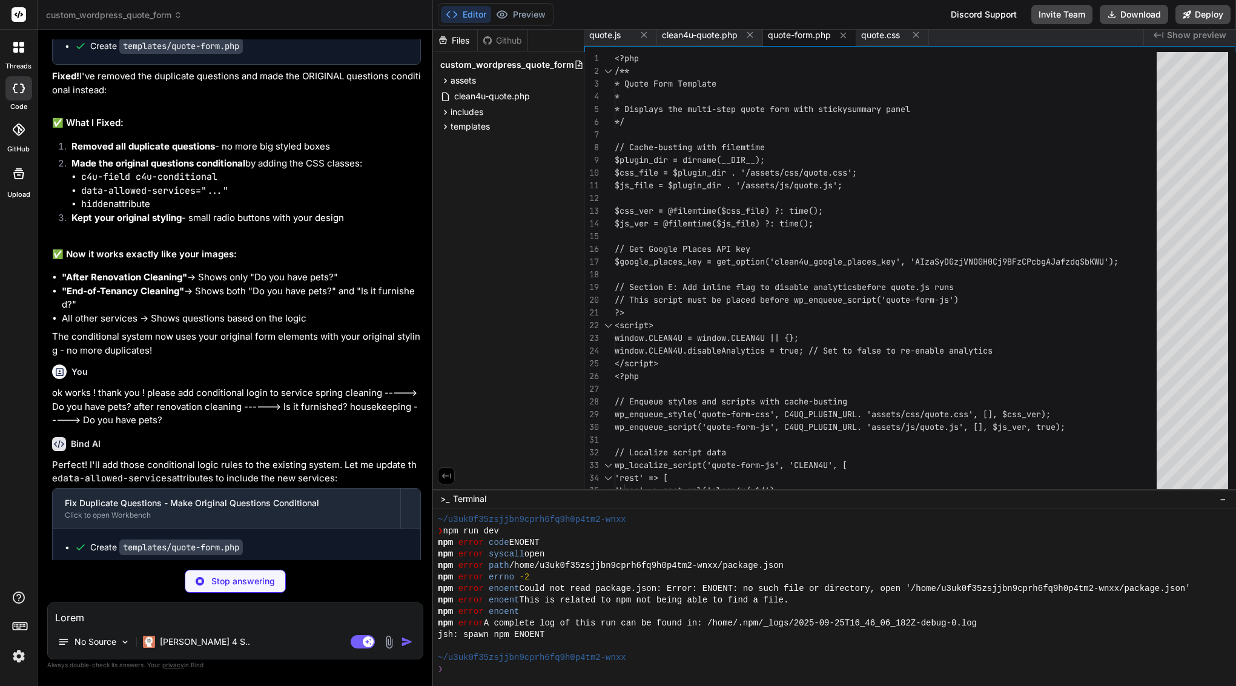
scroll to position [0, 0]
click at [117, 618] on textarea at bounding box center [235, 614] width 375 height 22
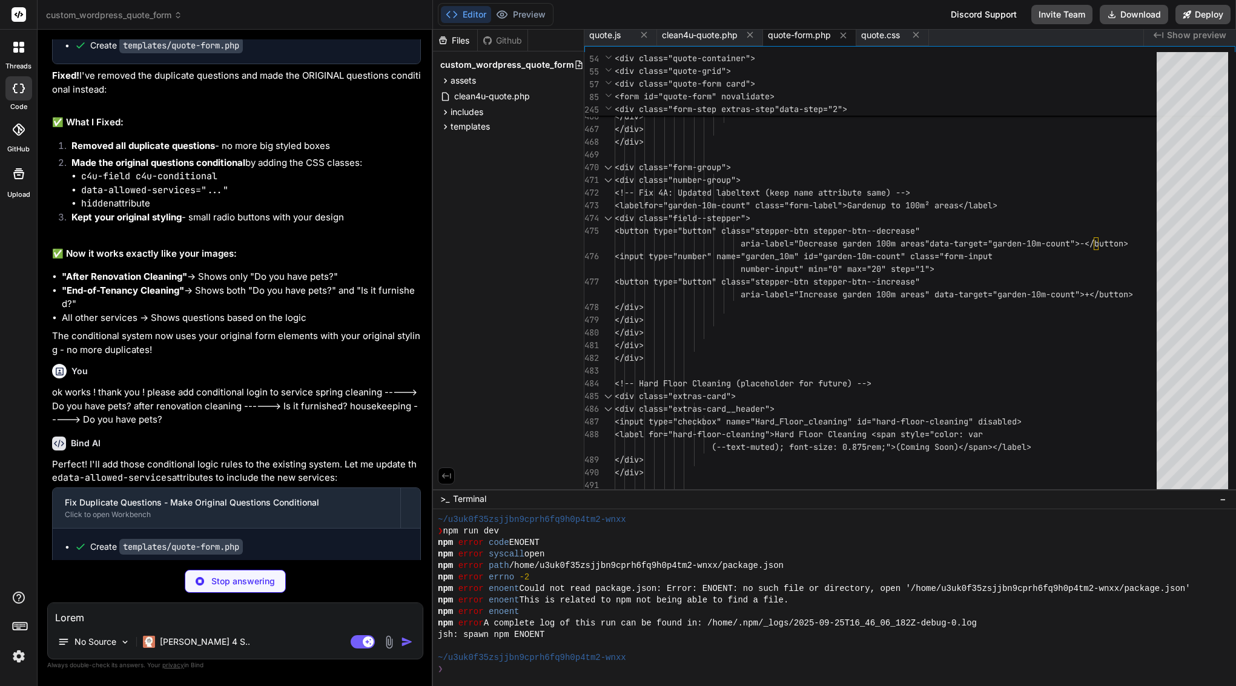
scroll to position [34799, 0]
type textarea "x"
type textarea "})();"
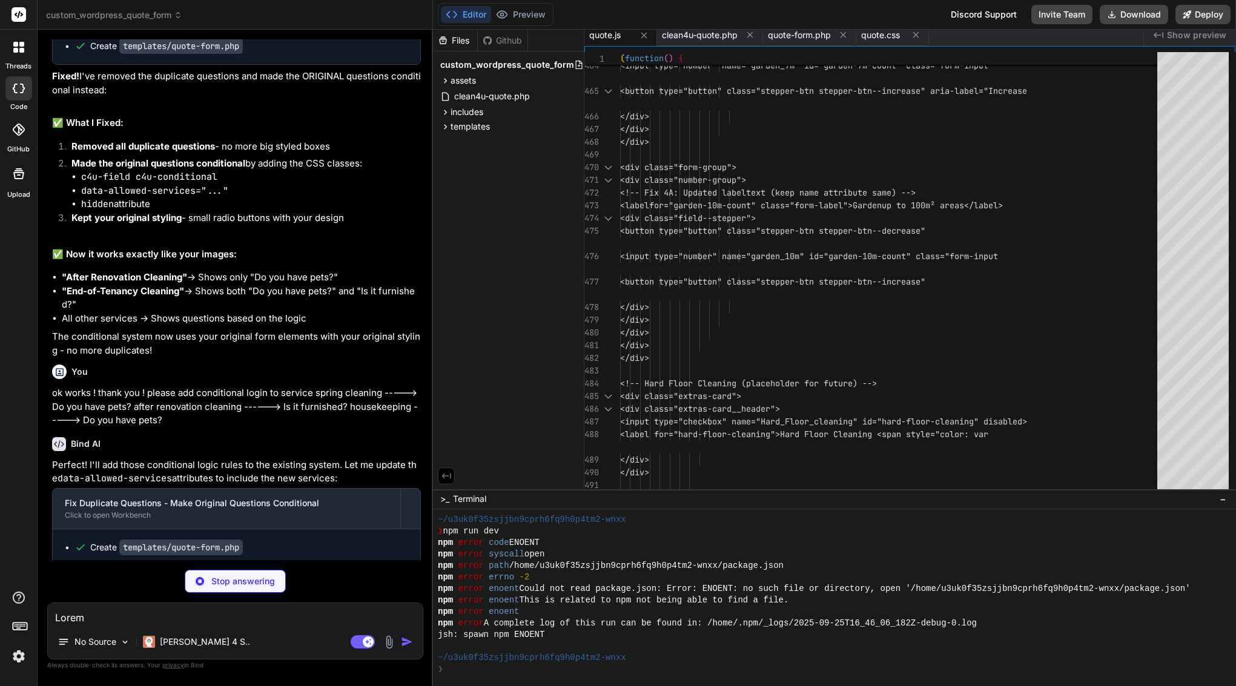
type textarea "x"
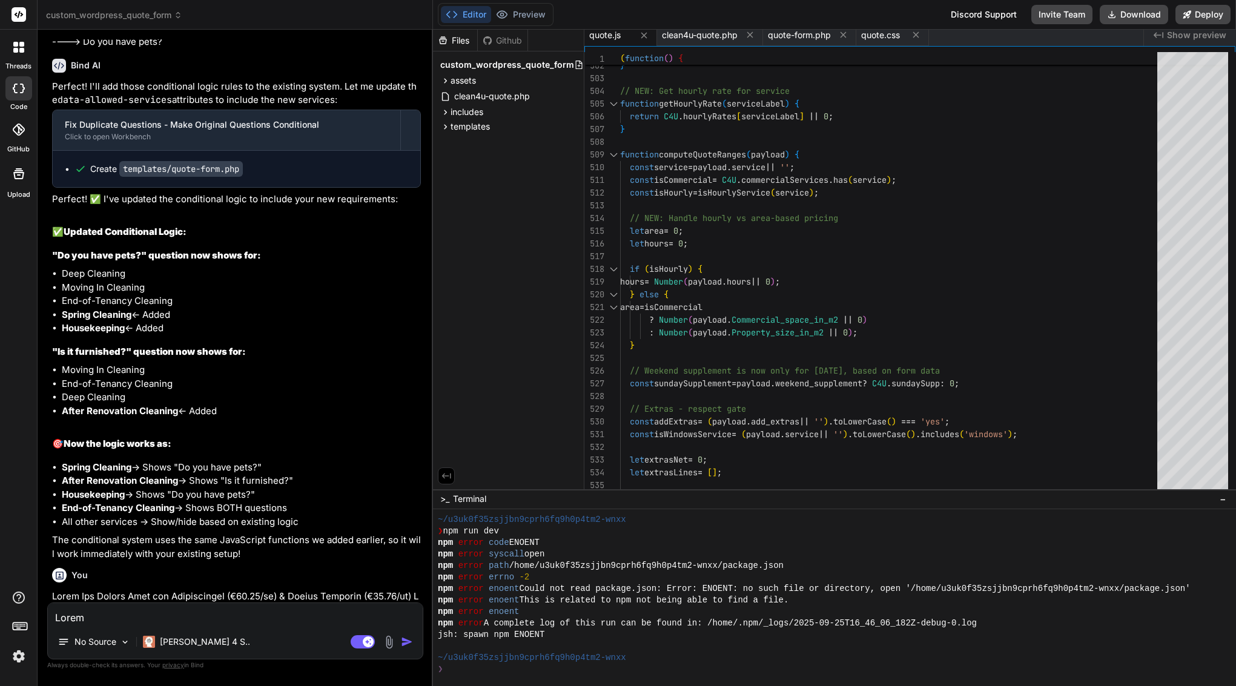
scroll to position [35186, 0]
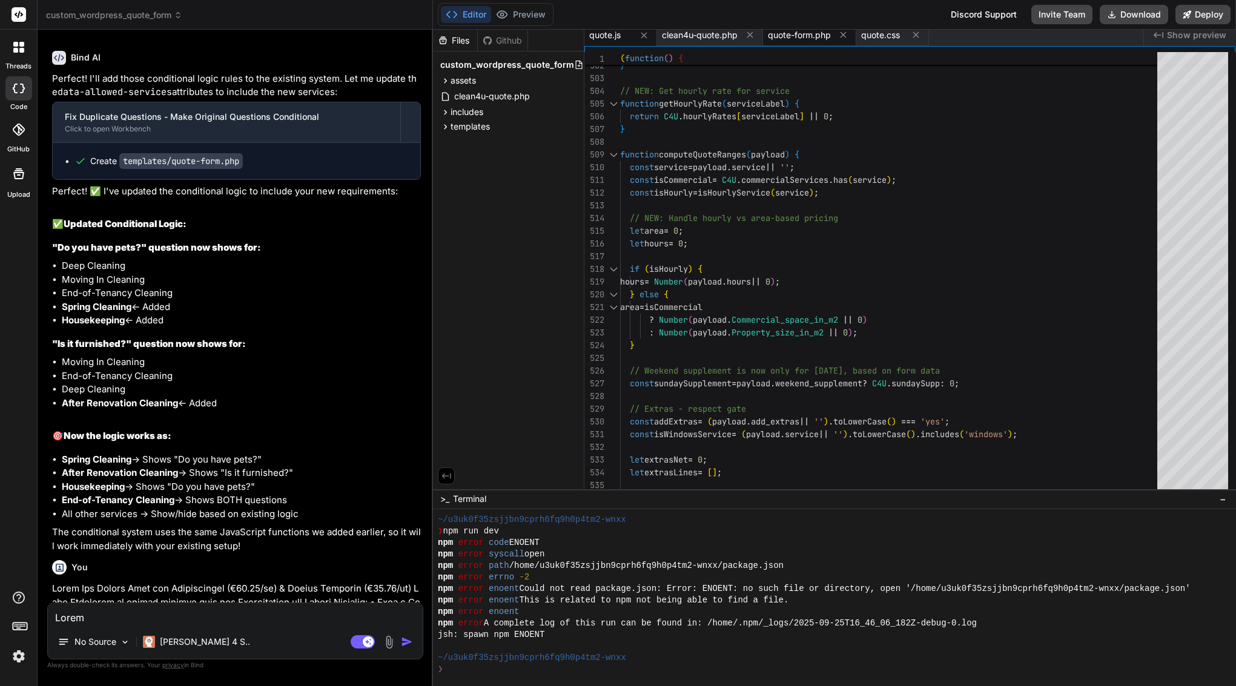
click at [804, 37] on span "quote-form.php" at bounding box center [799, 35] width 63 height 12
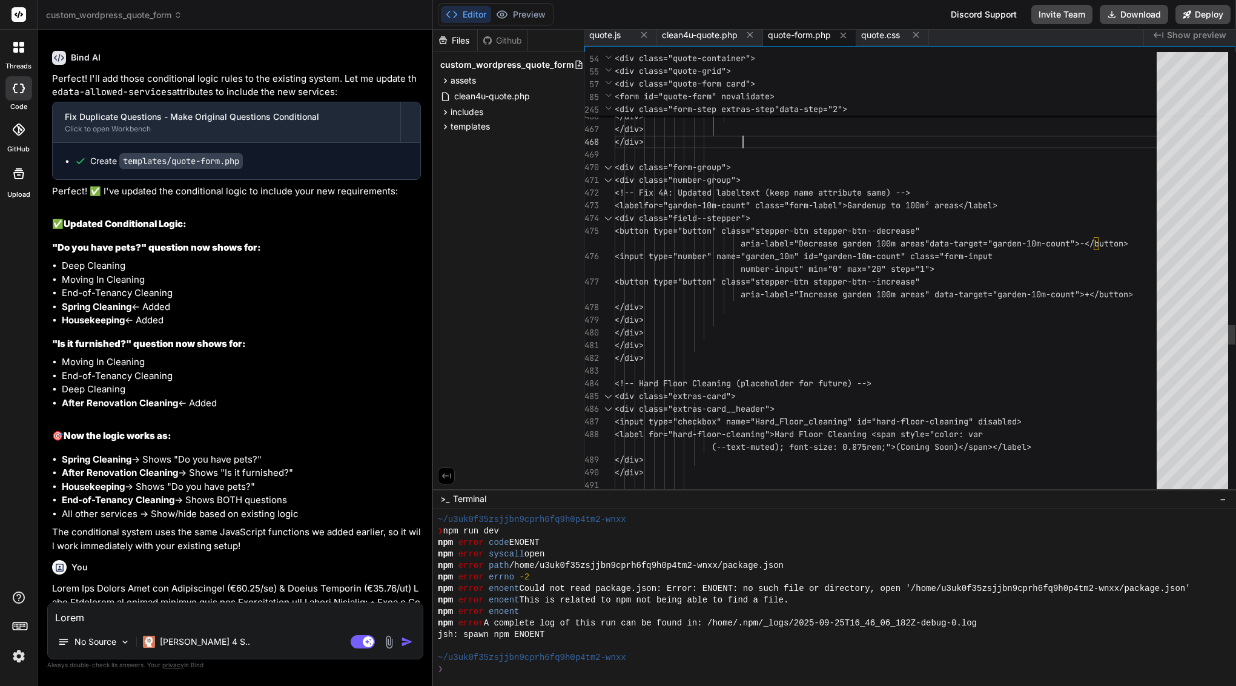
click at [764, 130] on div "</div>" at bounding box center [889, 129] width 549 height 13
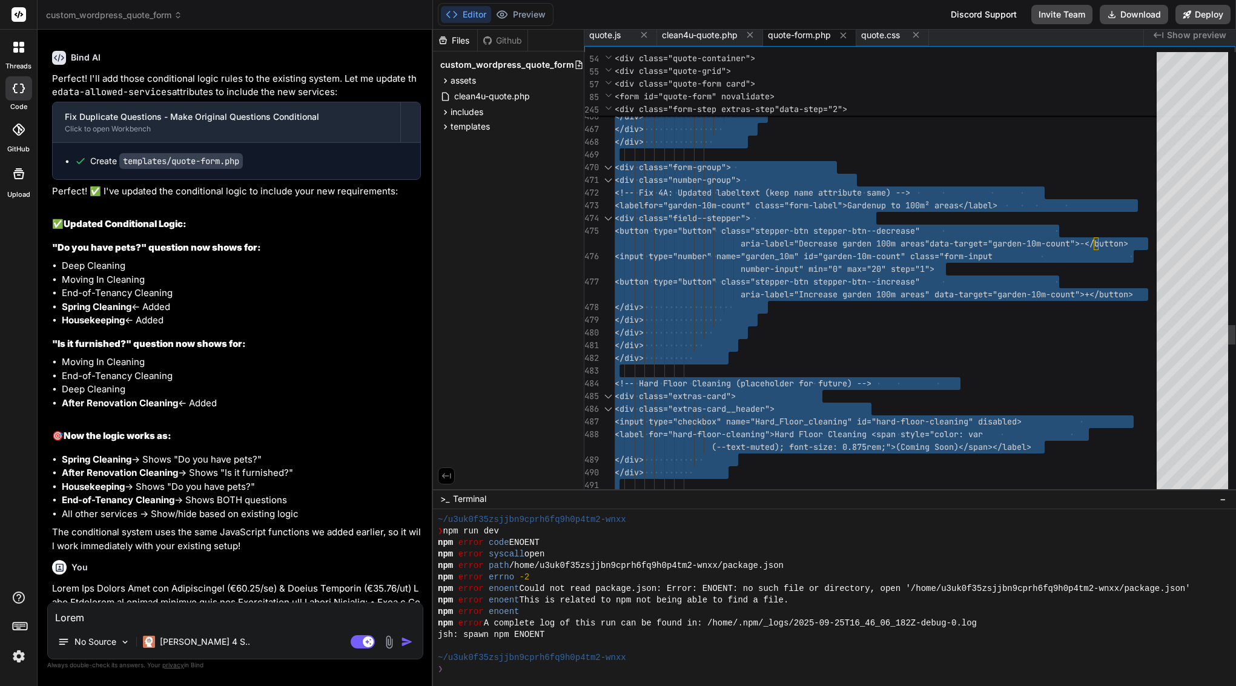
click at [764, 130] on div "</div>" at bounding box center [889, 129] width 549 height 13
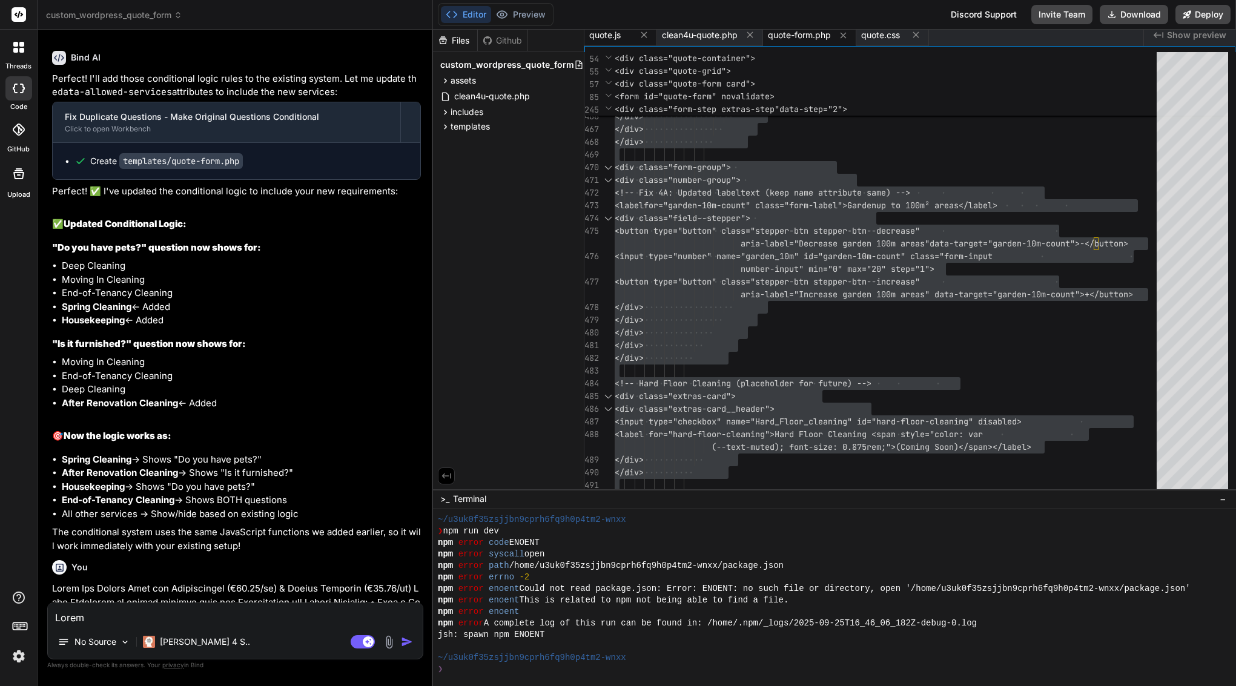
click at [612, 37] on span "quote.js" at bounding box center [604, 35] width 31 height 12
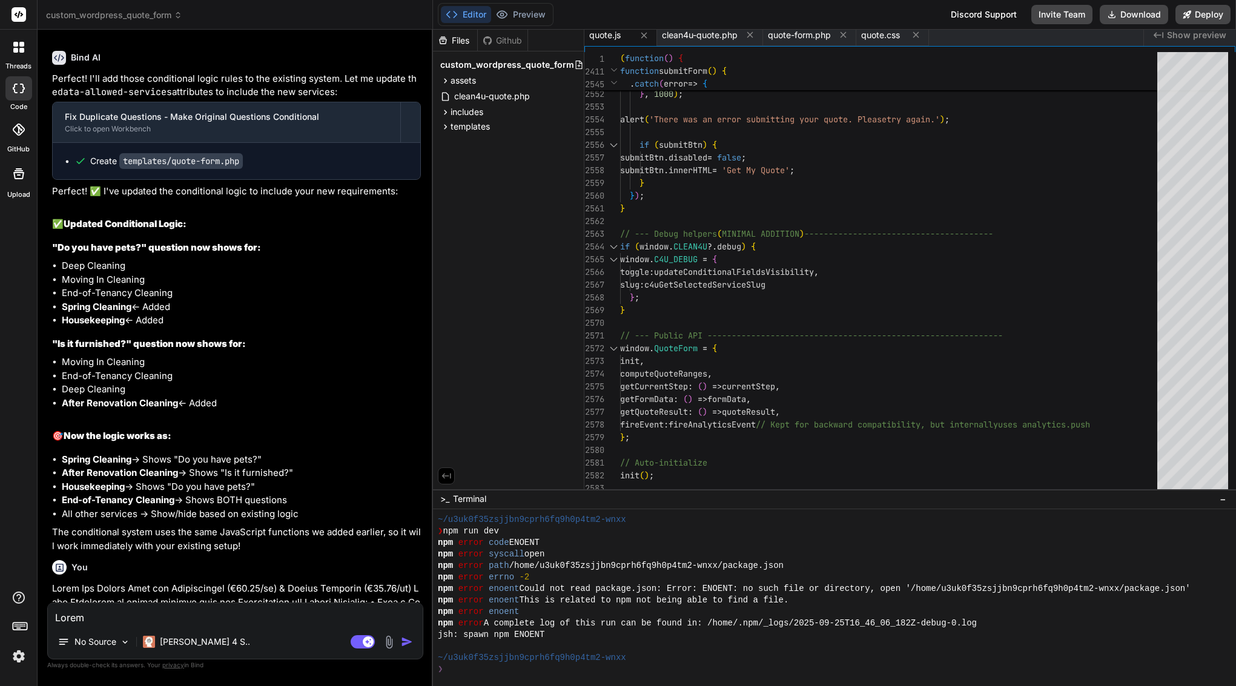
click at [729, 289] on span "c4uGetSelectedServiceSlug" at bounding box center [704, 284] width 121 height 11
type textarea "(function() { 'use strict'; // --- CONDITIONAL FIELD HELPERS (MINIMAL ADDITION)…"
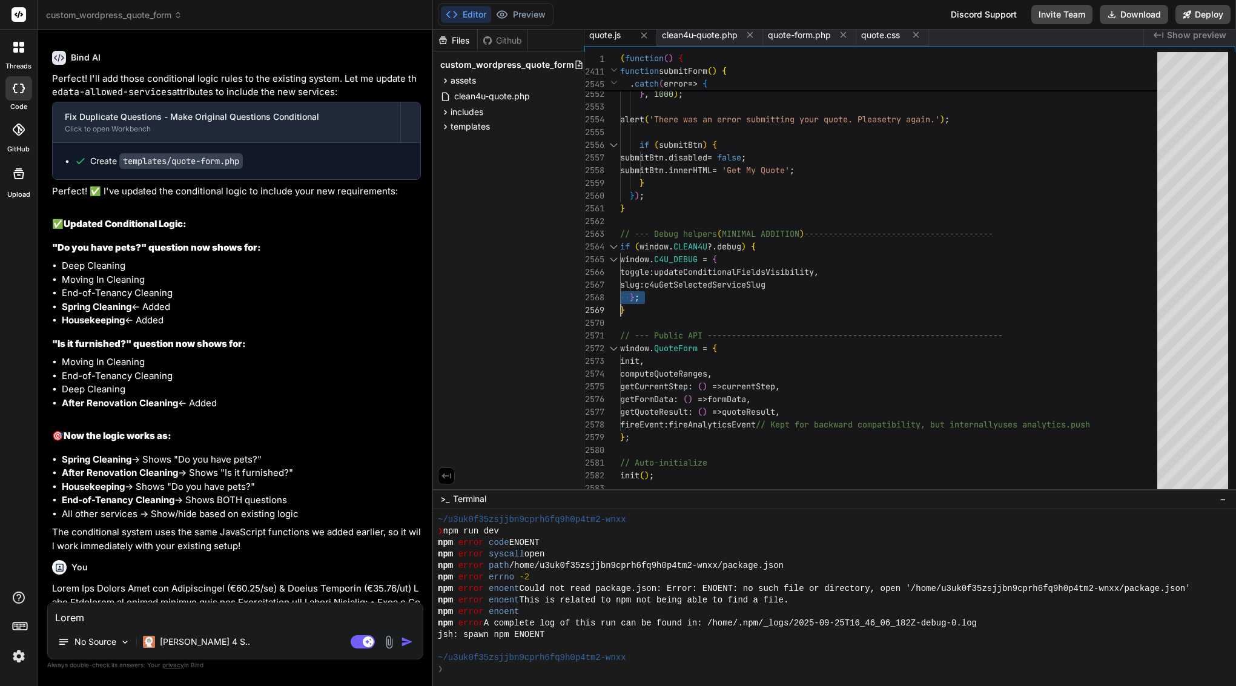
scroll to position [0, 0]
click at [729, 289] on span "c4uGetSelectedServiceSlug" at bounding box center [704, 284] width 121 height 11
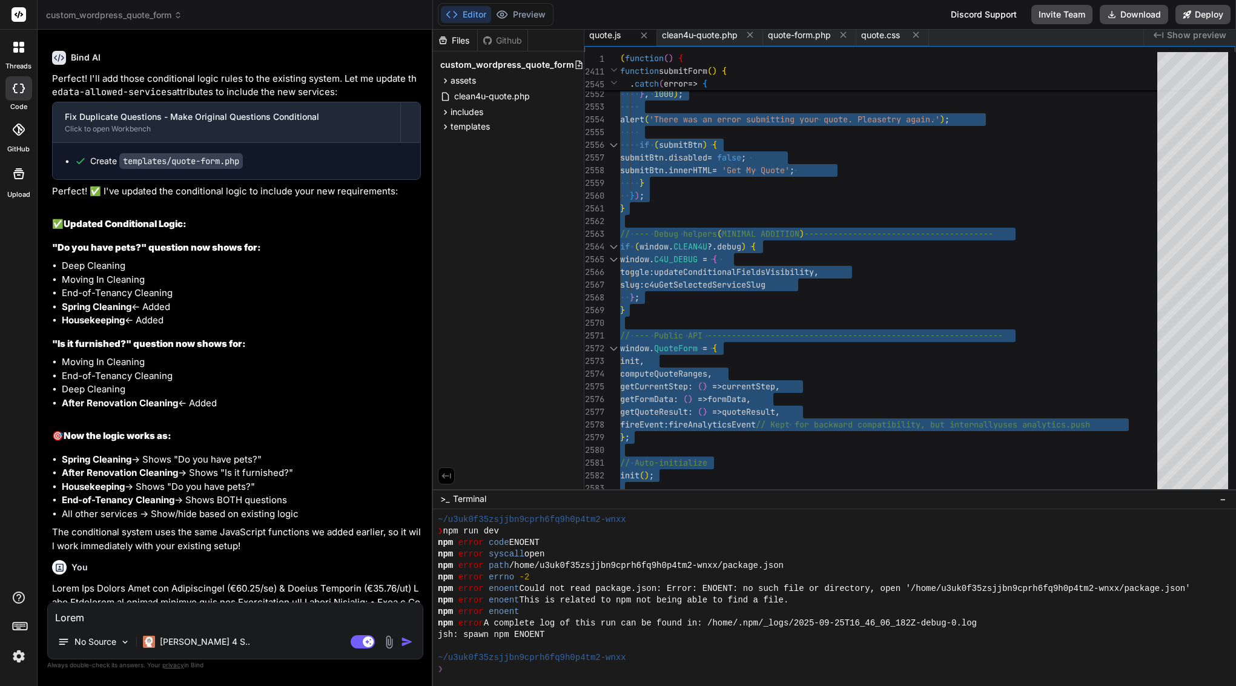
click at [170, 619] on textarea at bounding box center [235, 614] width 375 height 22
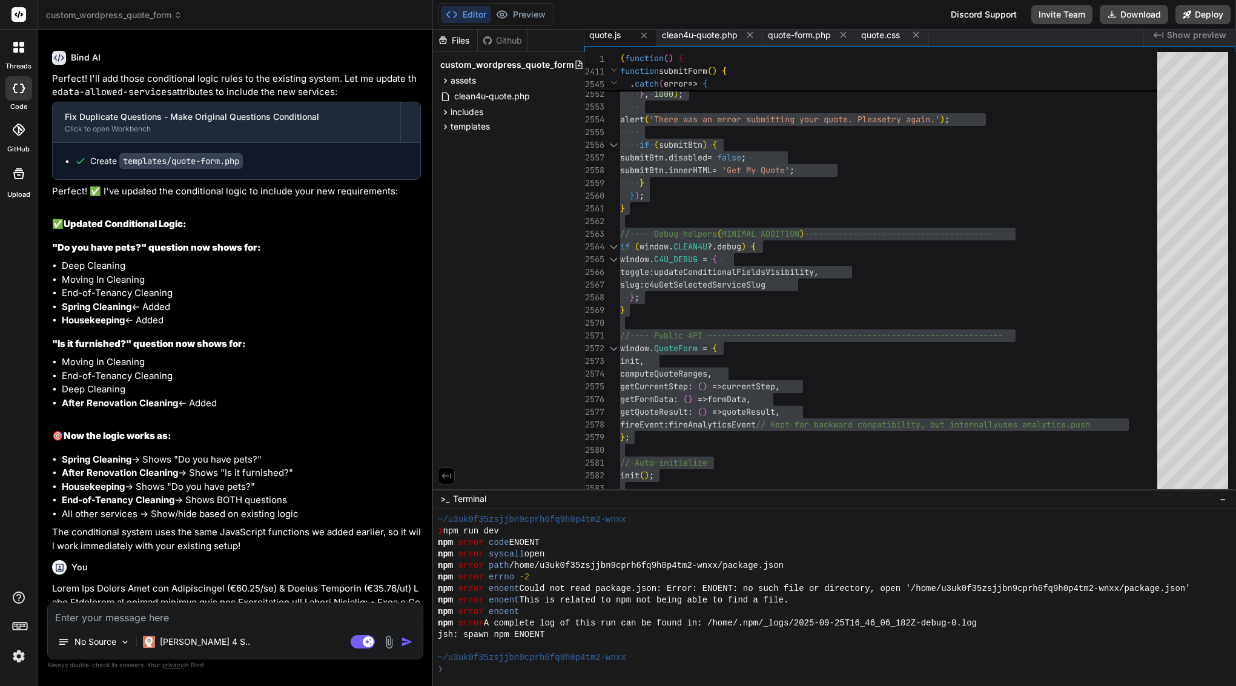
type textarea "o"
type textarea "x"
type textarea "ok"
type textarea "x"
type textarea "ok"
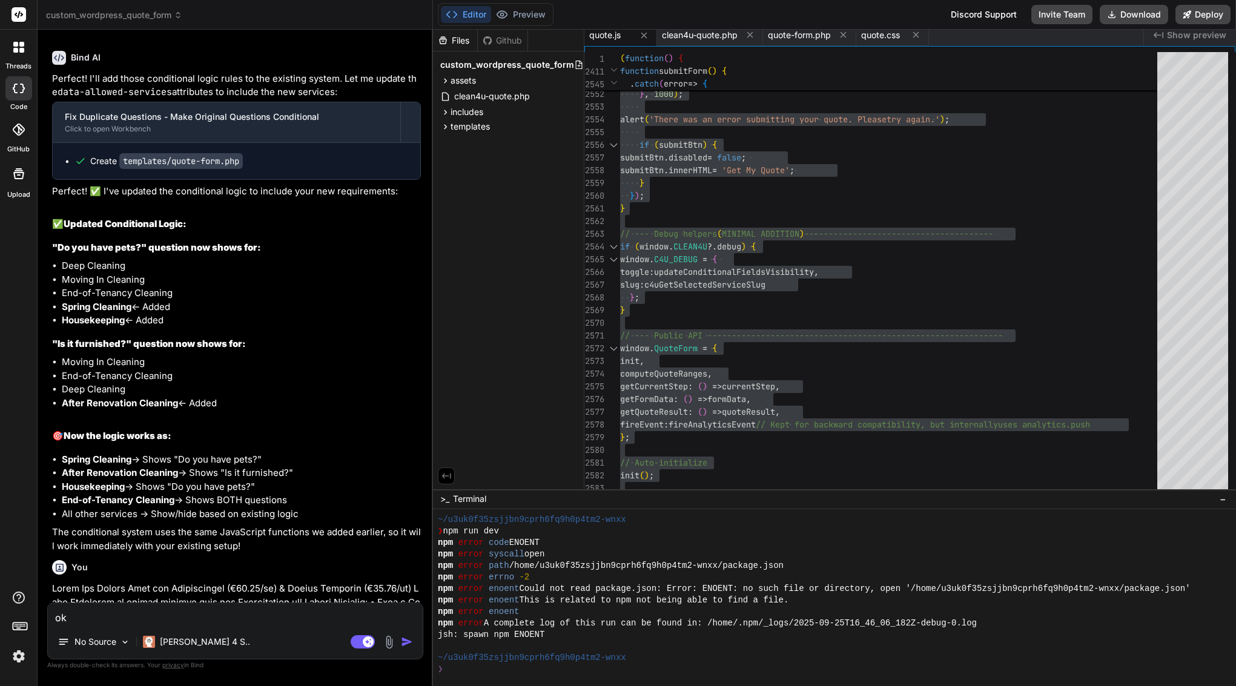
type textarea "x"
type textarea "ok w"
type textarea "x"
type textarea "ok wo"
type textarea "x"
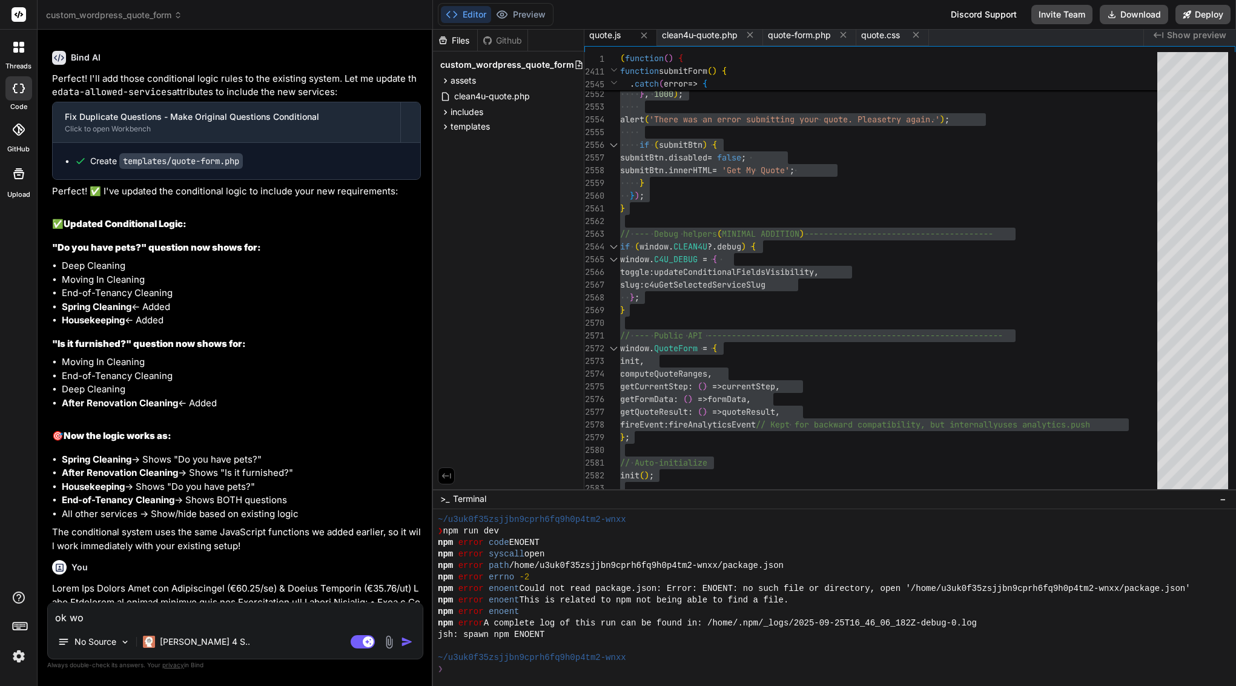
type textarea "ok wor"
type textarea "x"
type textarea "ok work"
type textarea "x"
type textarea "ok works"
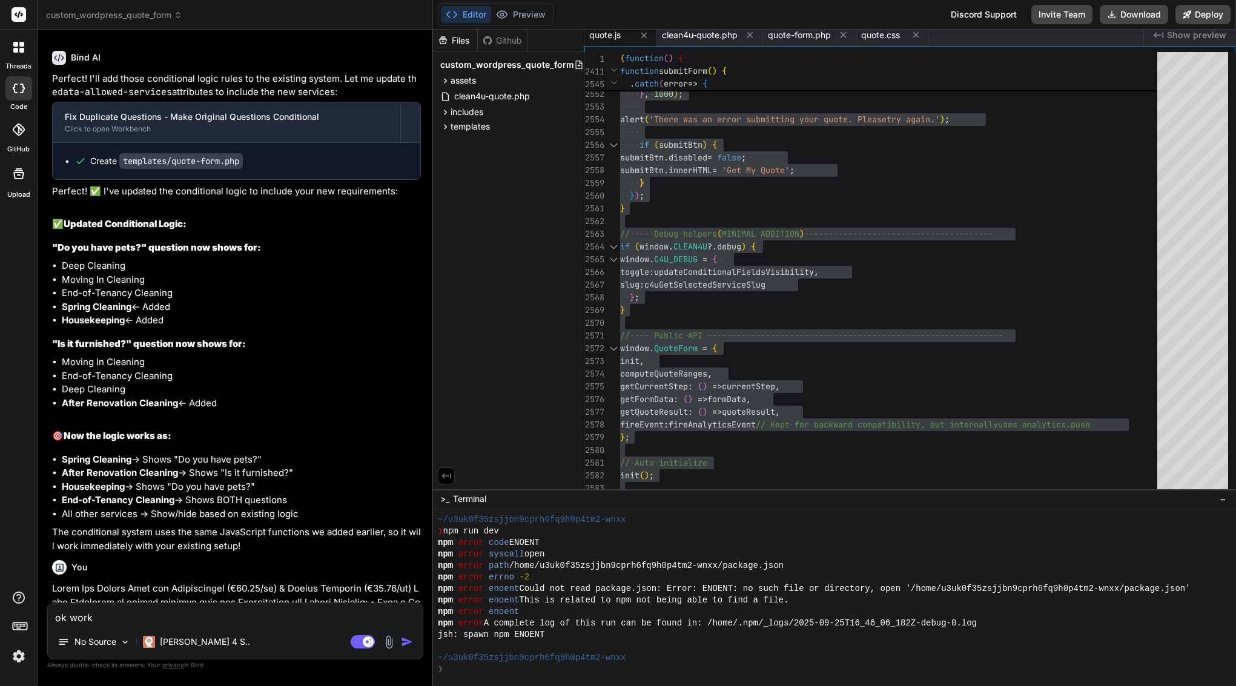
type textarea "x"
type textarea "ok works"
type textarea "x"
type textarea "ok works b"
type textarea "x"
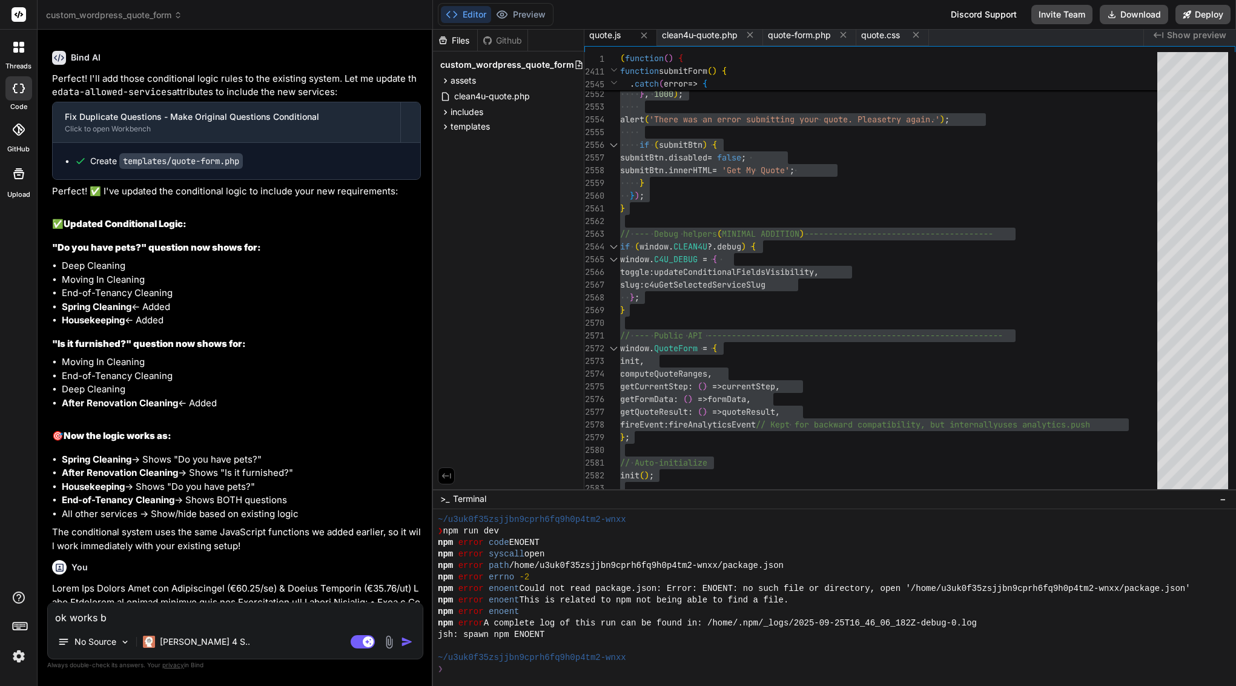
type textarea "ok works bu"
type textarea "x"
type textarea "ok works but"
type textarea "x"
type textarea "ok works but"
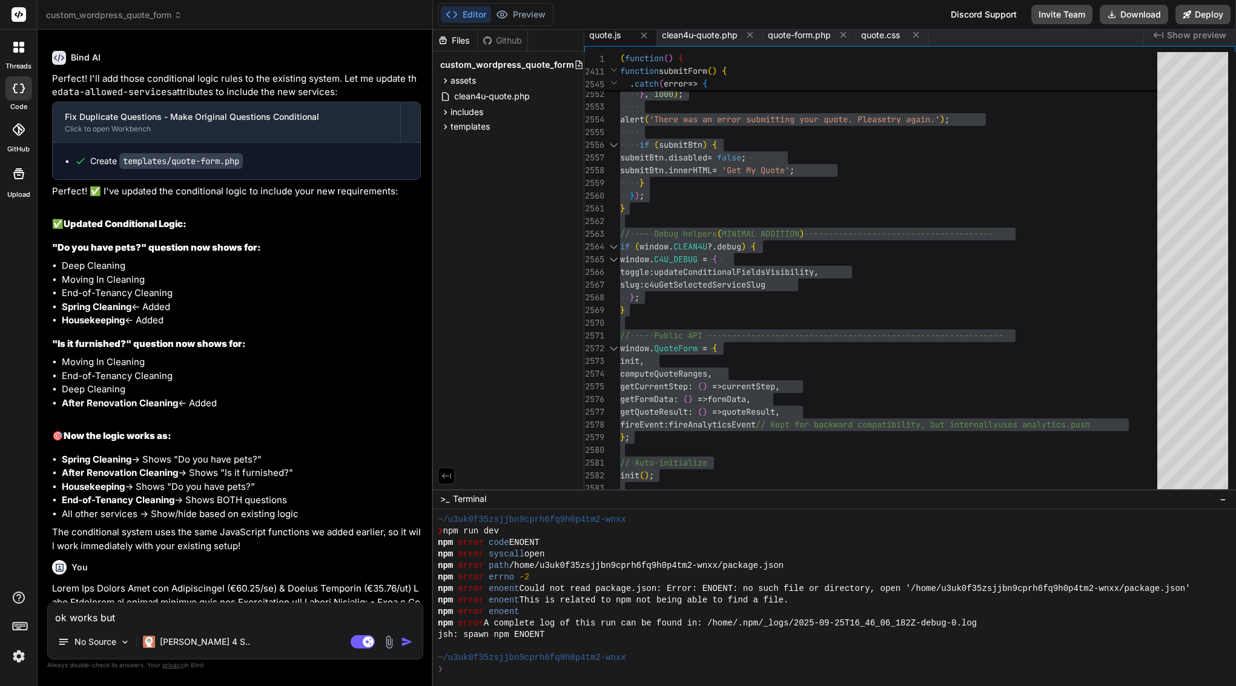
type textarea "x"
type textarea "ok works but o"
type textarea "x"
type textarea "ok works but of"
type textarea "x"
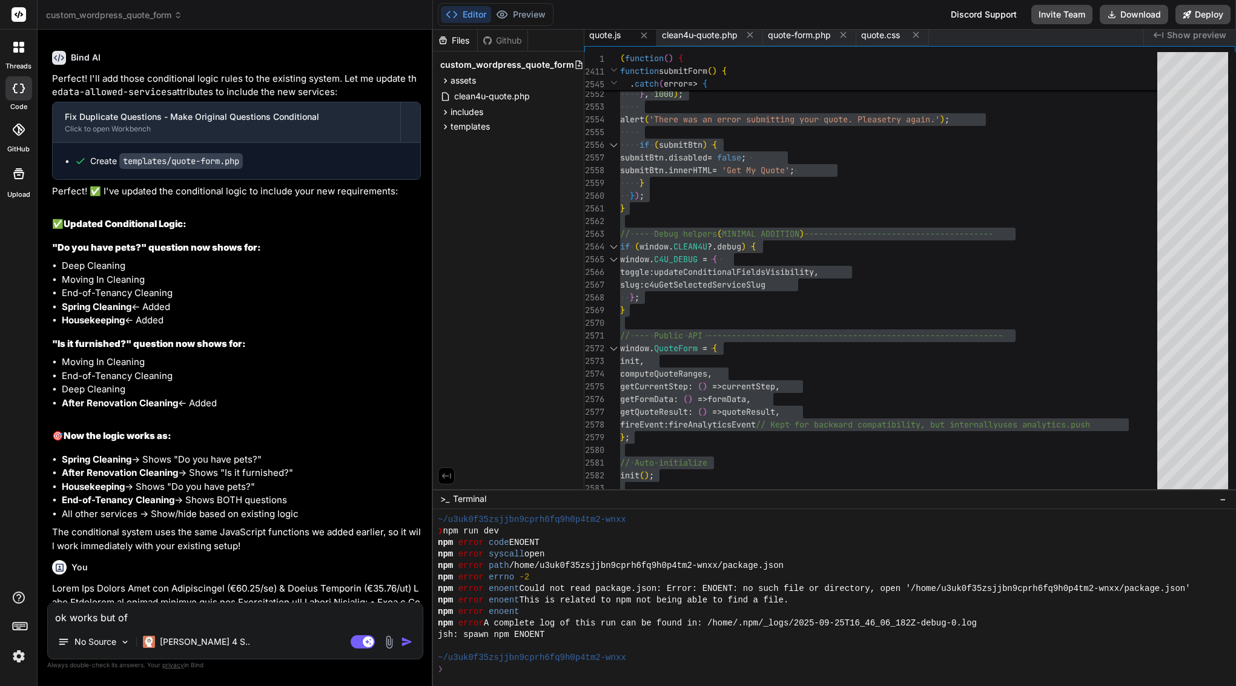
type textarea "ok works but off"
type textarea "x"
type textarea "ok works but offi"
type textarea "x"
type textarea "ok works but offic"
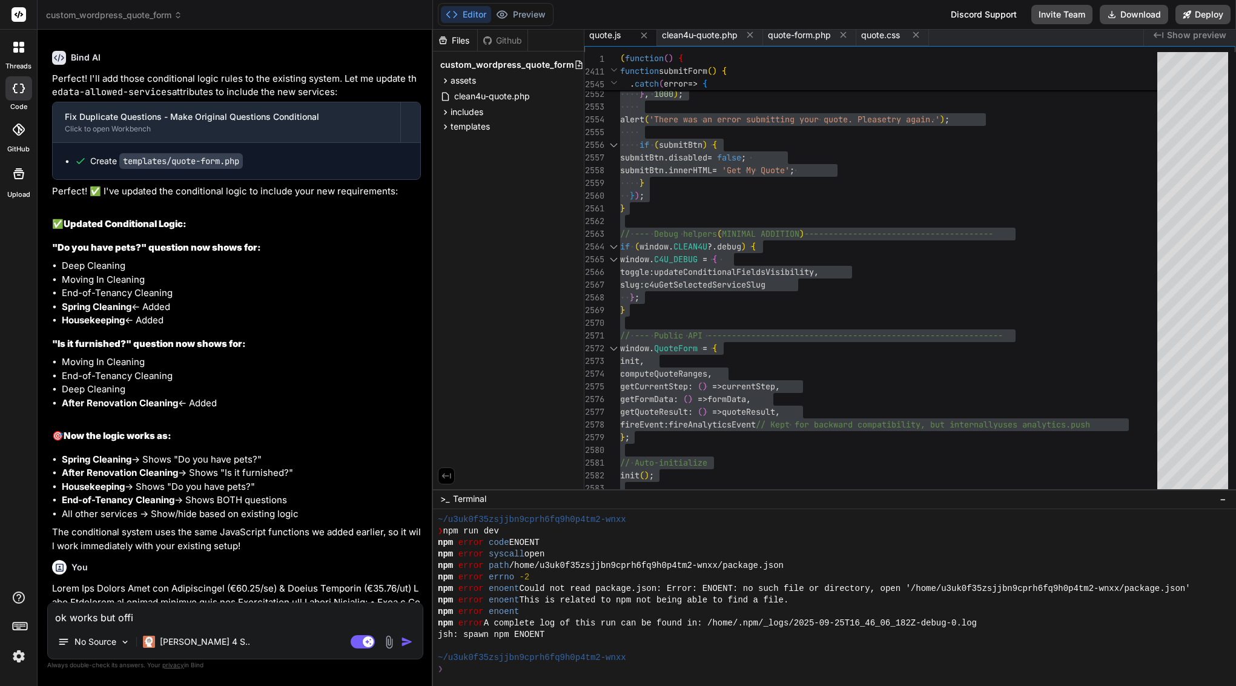
type textarea "x"
type textarea "ok works but office"
type textarea "x"
type textarea "ok works but office"
type textarea "x"
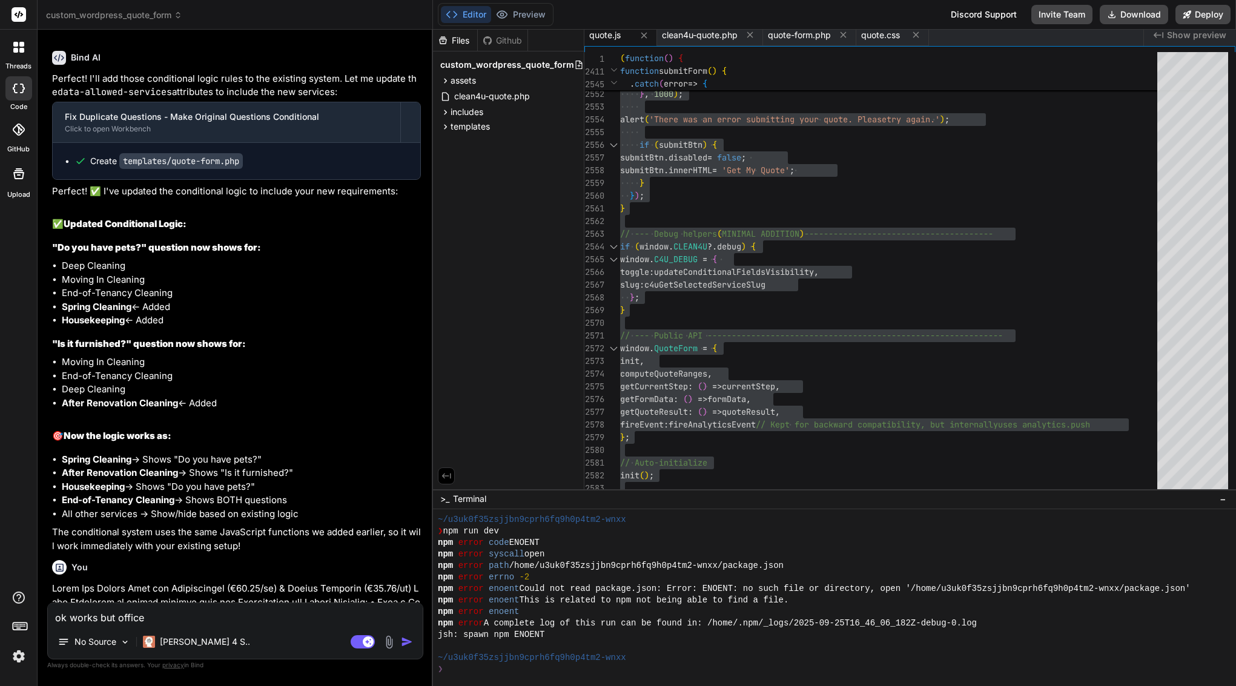
type textarea "ok works but office c"
type textarea "x"
type textarea "ok works but office cl"
type textarea "x"
type textarea "ok works but office cle"
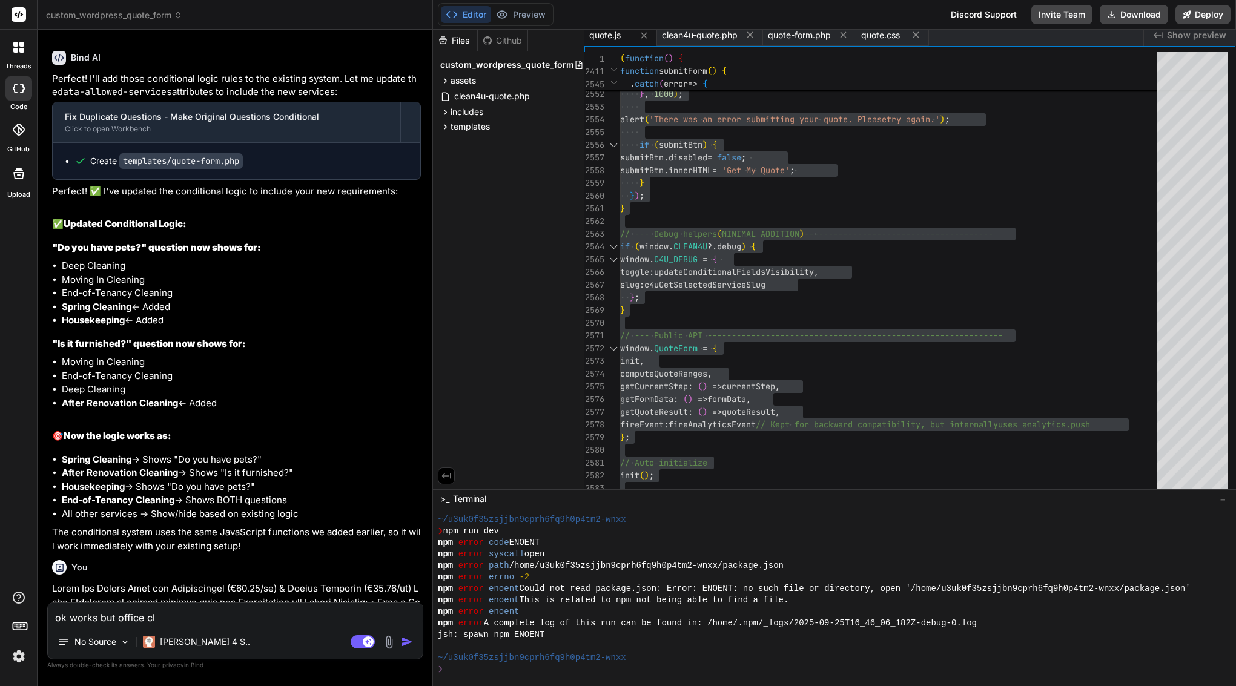
type textarea "x"
type textarea "ok works but office clea"
type textarea "x"
type textarea "ok works but office clean"
type textarea "x"
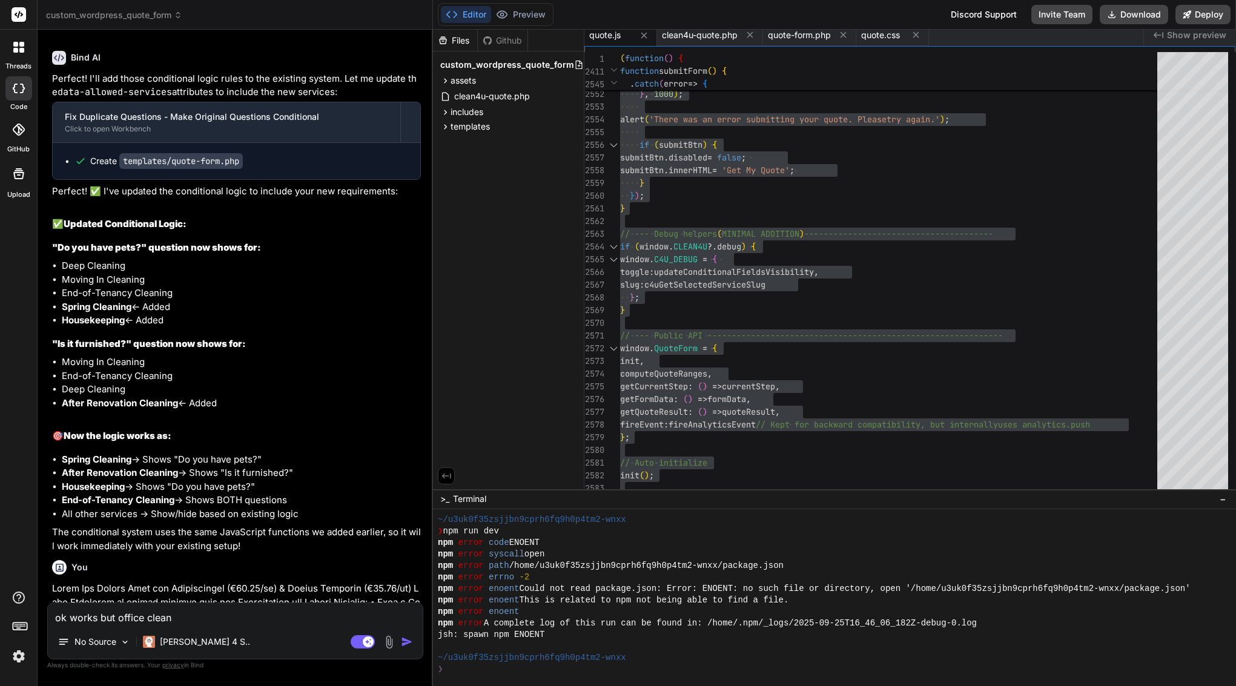
type textarea "ok works but office cleani"
type textarea "x"
type textarea "ok works but office cleanin"
type textarea "x"
type textarea "ok works but office cleaning"
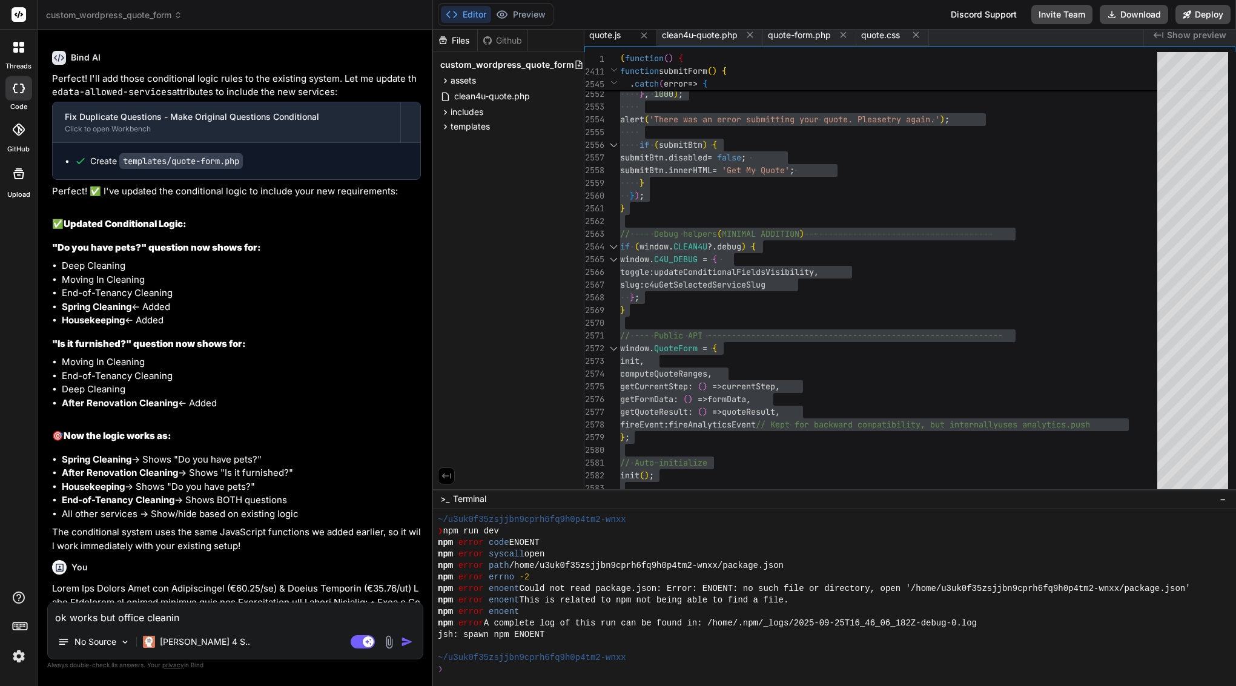
type textarea "x"
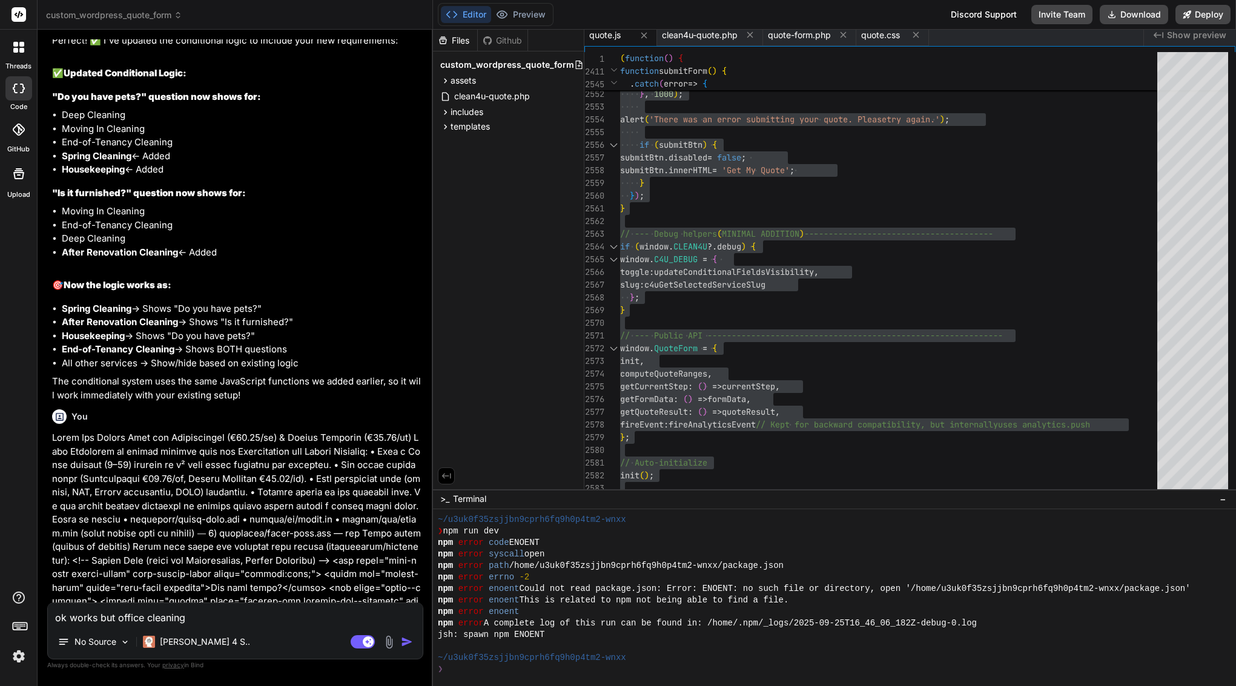
scroll to position [35515, 0]
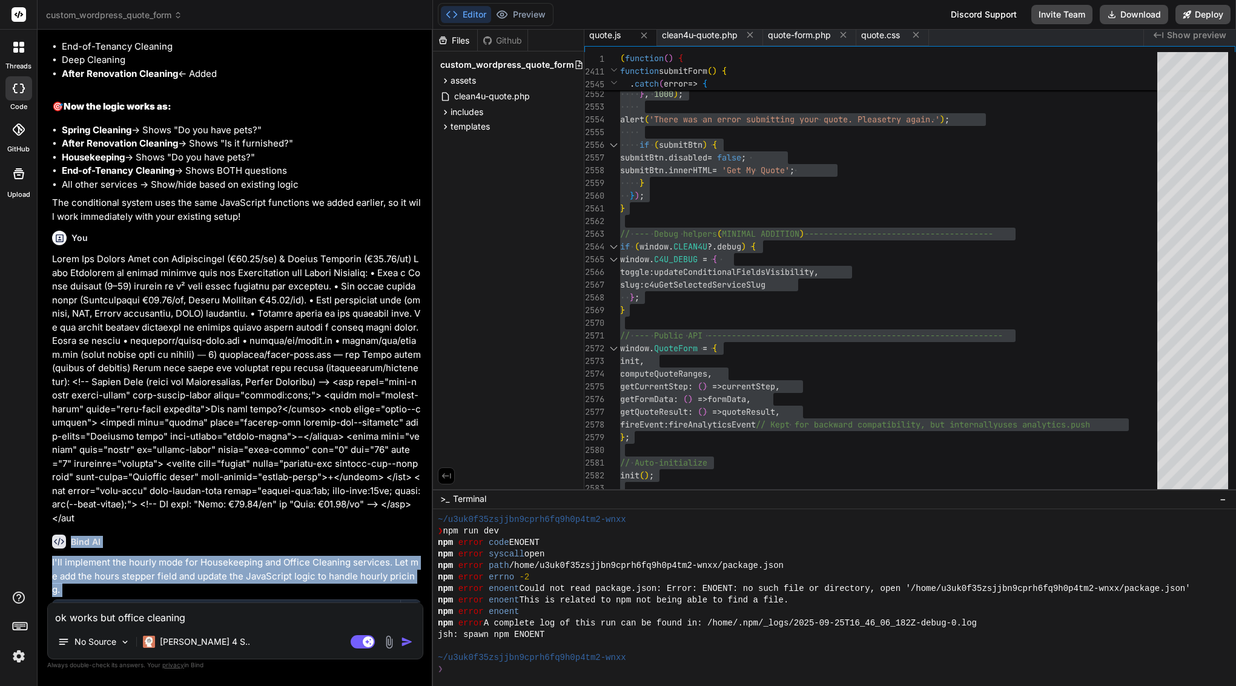
drag, startPoint x: 71, startPoint y: 247, endPoint x: 296, endPoint y: 597, distance: 416.0
copy div "Bind AI I'll implement the hourly mode for Housekeeping and Office Cleaning ser…"
click at [130, 614] on textarea "ok works but office cleaning" at bounding box center [235, 614] width 375 height 22
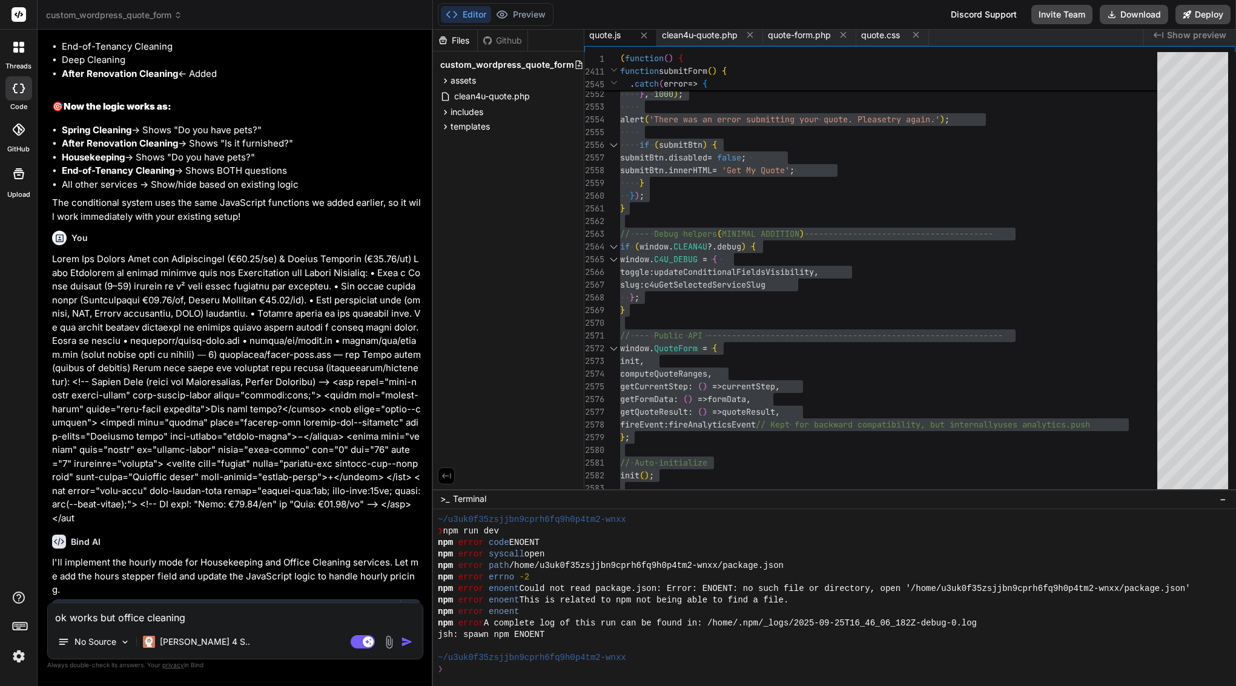
click at [130, 614] on textarea "ok works but office cleaning" at bounding box center [235, 614] width 375 height 22
click at [133, 621] on textarea "ok works but office cleaning" at bounding box center [235, 614] width 375 height 22
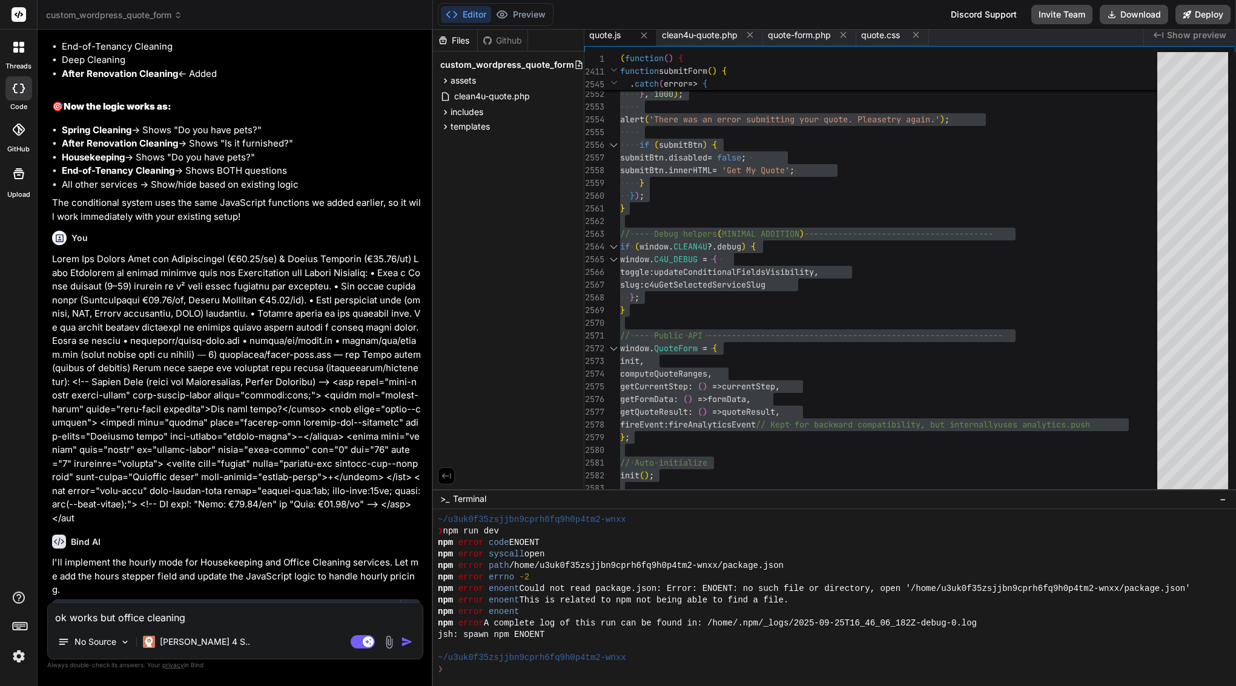
paste textarea "Perfect—here’s a small, safe prompt for Bind AI that only fixes the breakdown l…"
type textarea "Perfect—here’s a small, safe prompt for Bind AI that only fixes the breakdown l…"
type textarea "x"
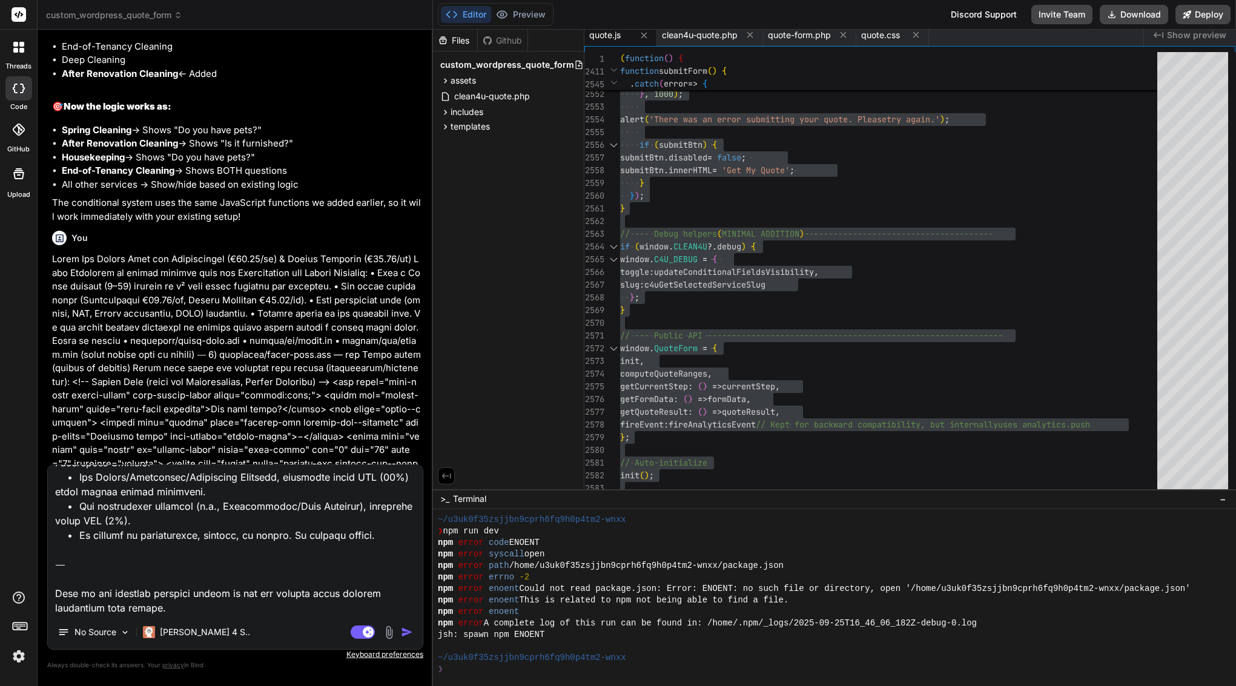
click at [78, 570] on textarea at bounding box center [235, 540] width 375 height 150
drag, startPoint x: 108, startPoint y: 608, endPoint x: 51, endPoint y: 565, distance: 70.9
click at [51, 565] on textarea at bounding box center [235, 540] width 375 height 150
type textarea "Perfect—here’s a small, safe prompt for Bind AI that only fixes the breakdown l…"
type textarea "x"
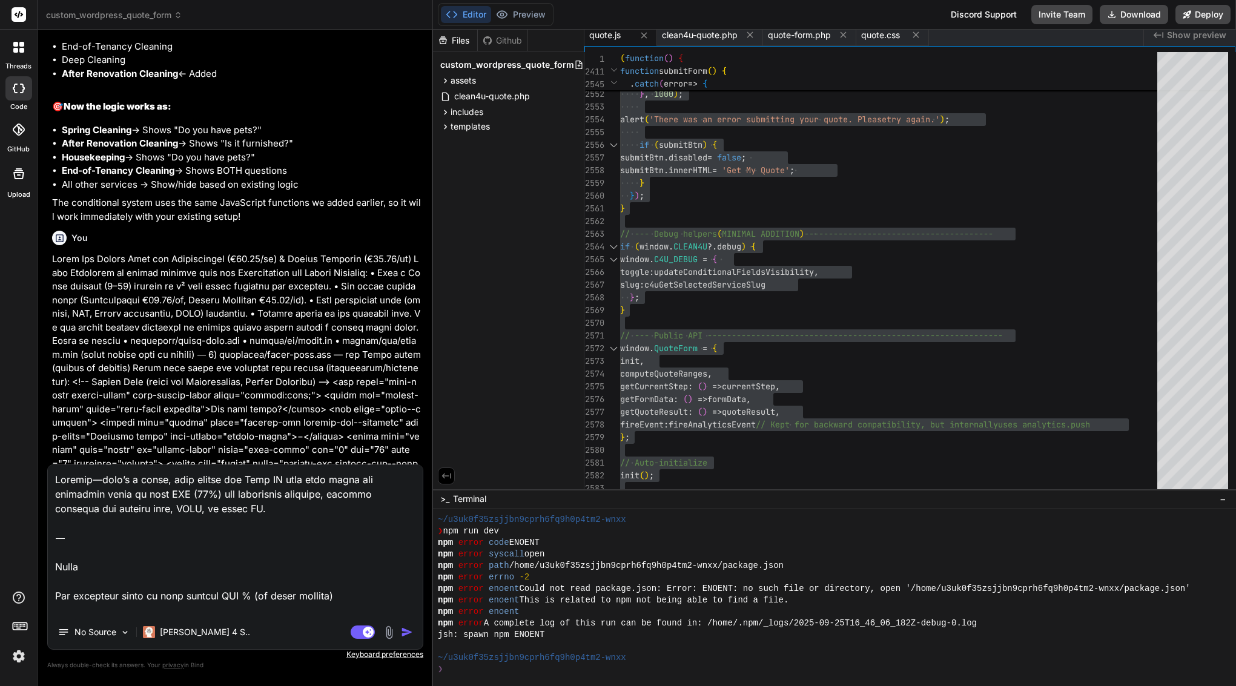
scroll to position [0, 0]
drag, startPoint x: 55, startPoint y: 566, endPoint x: 53, endPoint y: 461, distance: 105.4
click at [53, 461] on div "You Bind AI You are absolutely correct! My apologies for the oversight in my pr…" at bounding box center [235, 362] width 376 height 646
type textarea "Title Fix breakdown label to show dynamic BTW % (no logic changes) Goal The cal…"
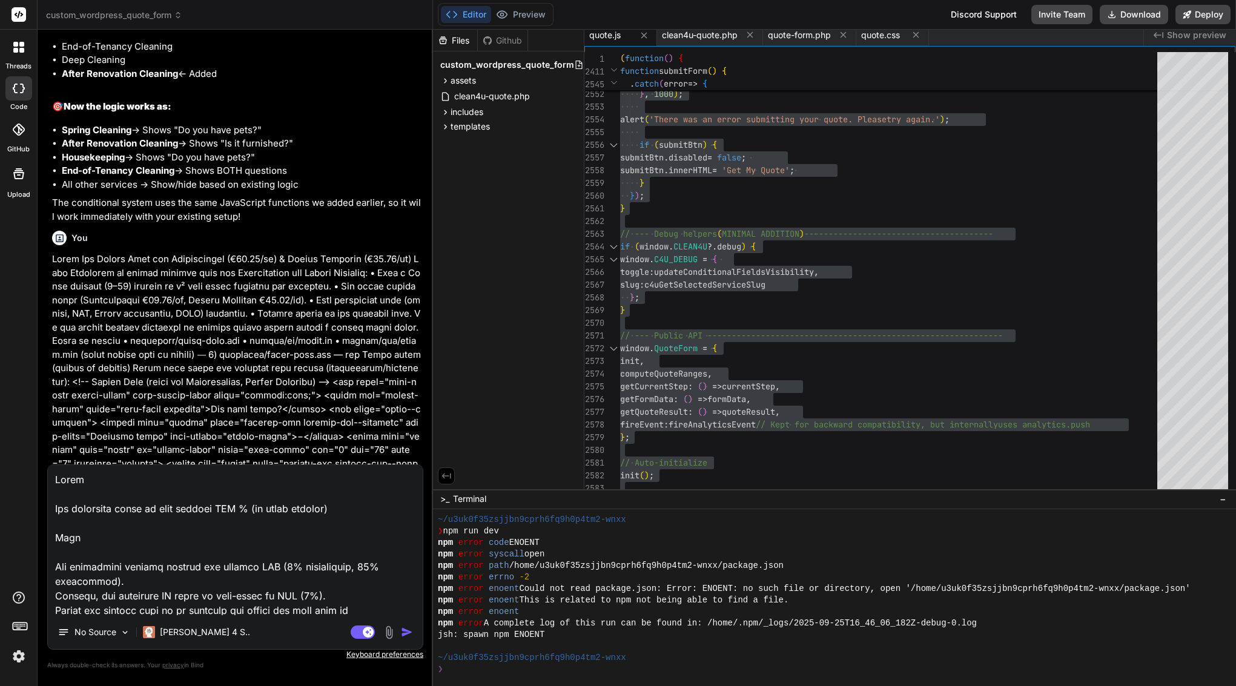
type textarea "x"
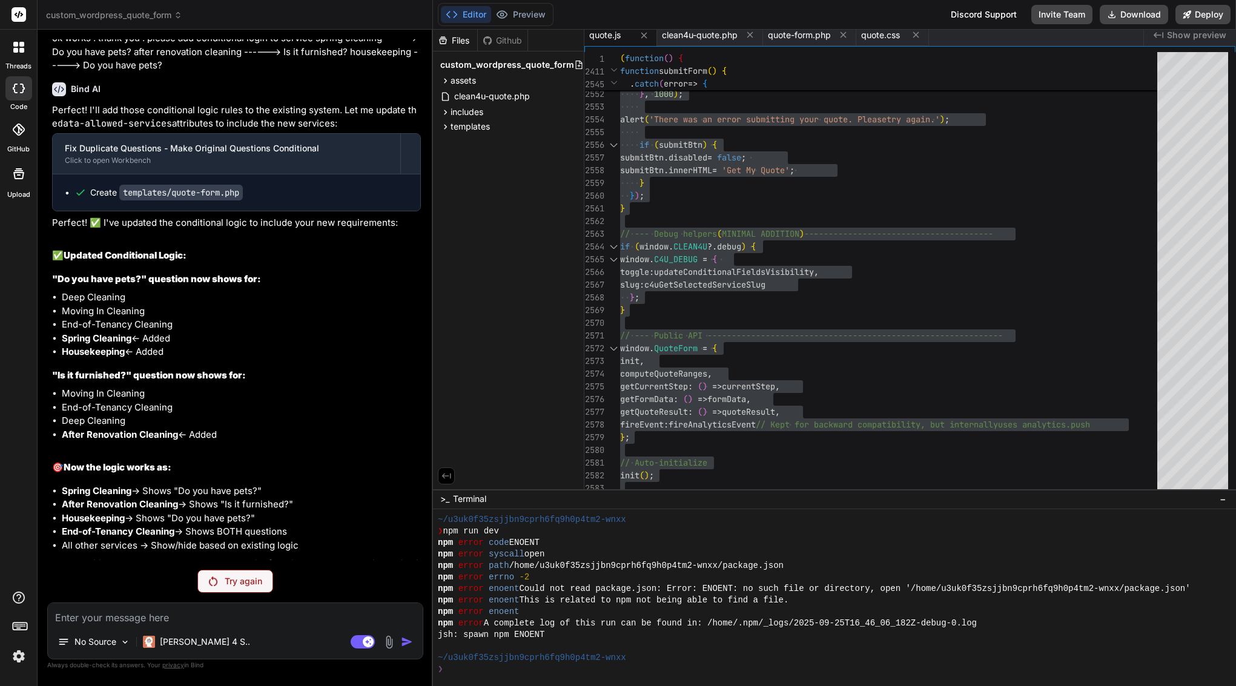
scroll to position [35150, 0]
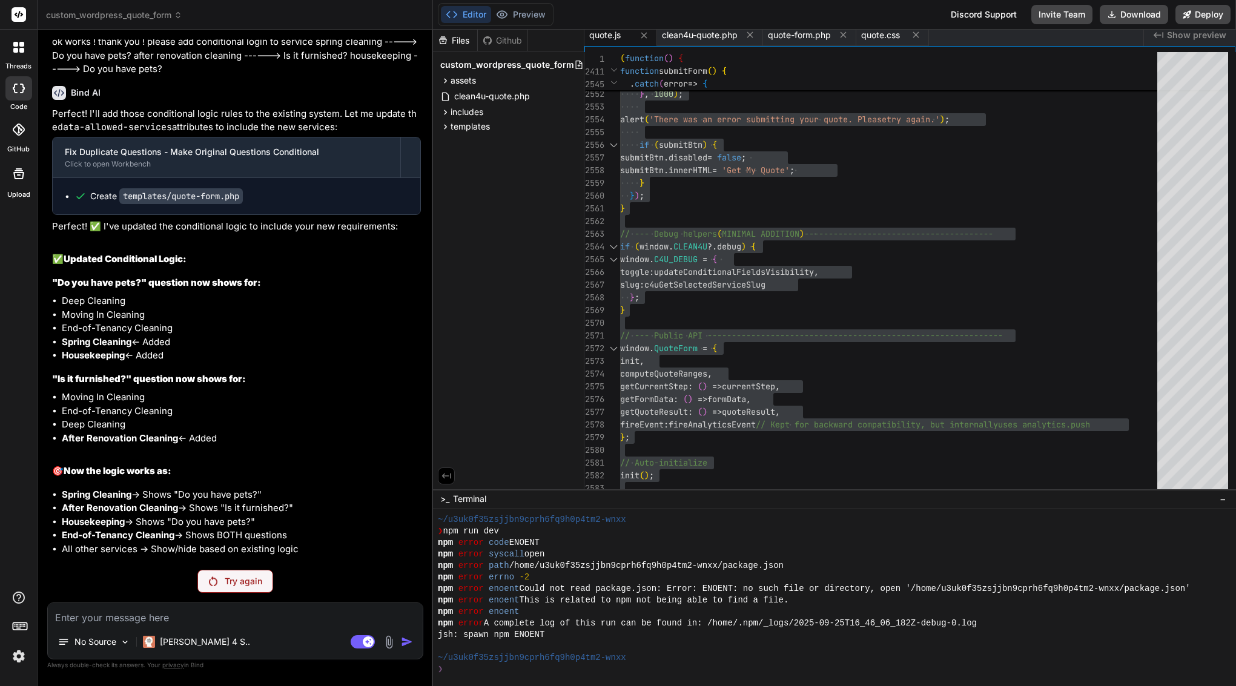
click at [237, 581] on p "Try again" at bounding box center [244, 581] width 38 height 12
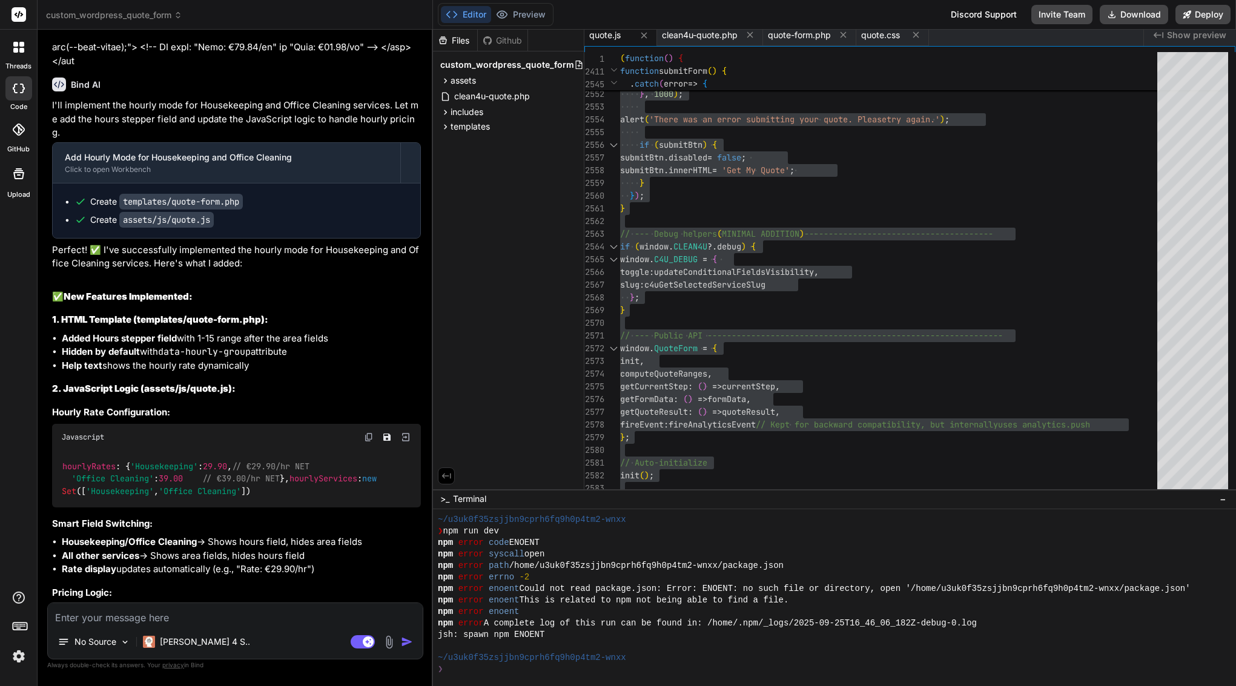
scroll to position [0, 0]
type textarea "x"
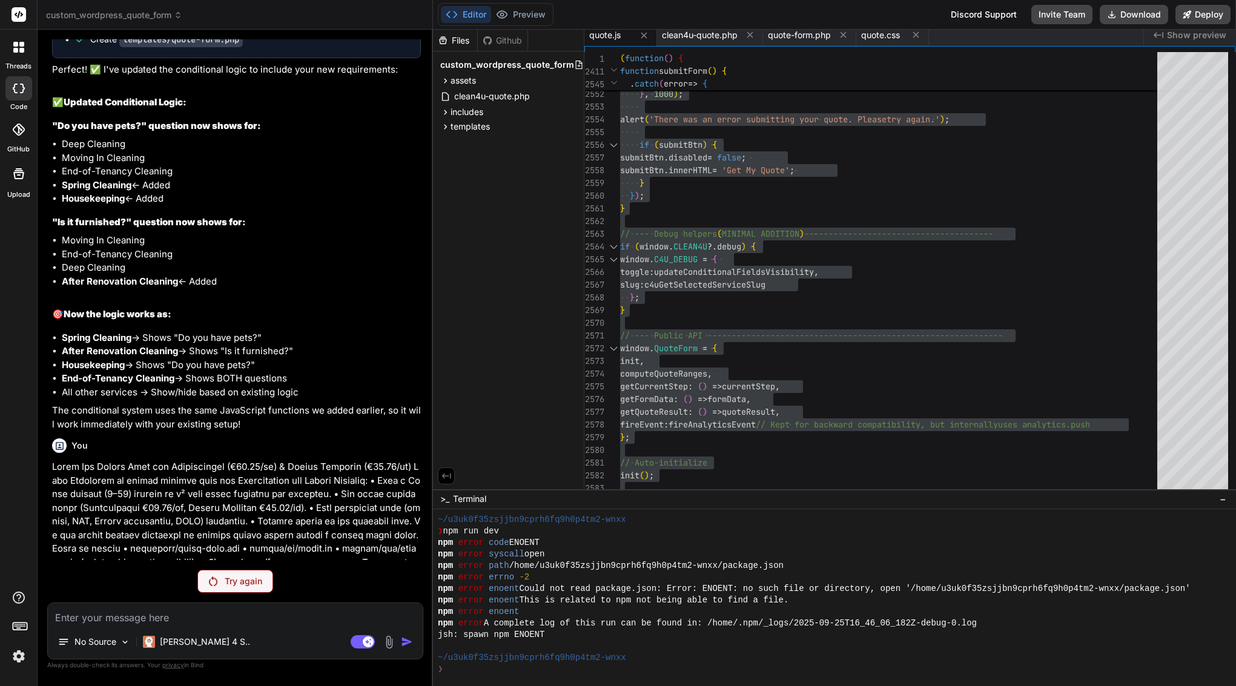
scroll to position [35150, 0]
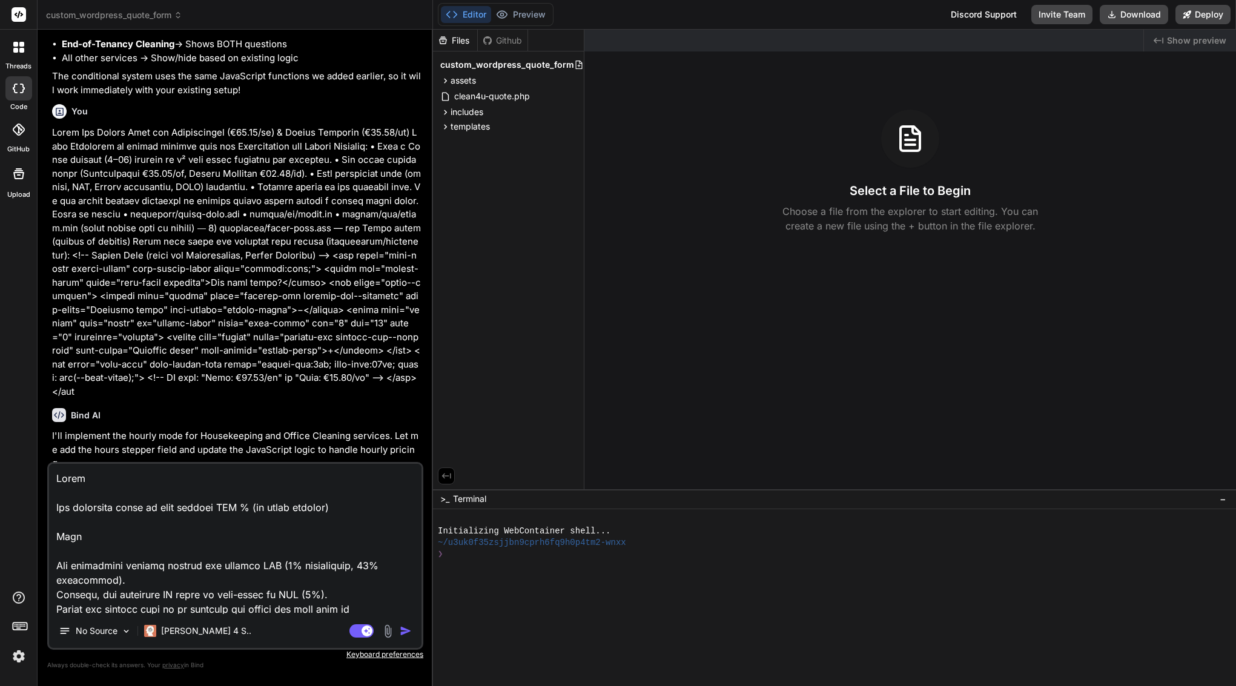
scroll to position [25809, 0]
click at [404, 631] on img "button" at bounding box center [406, 631] width 12 height 12
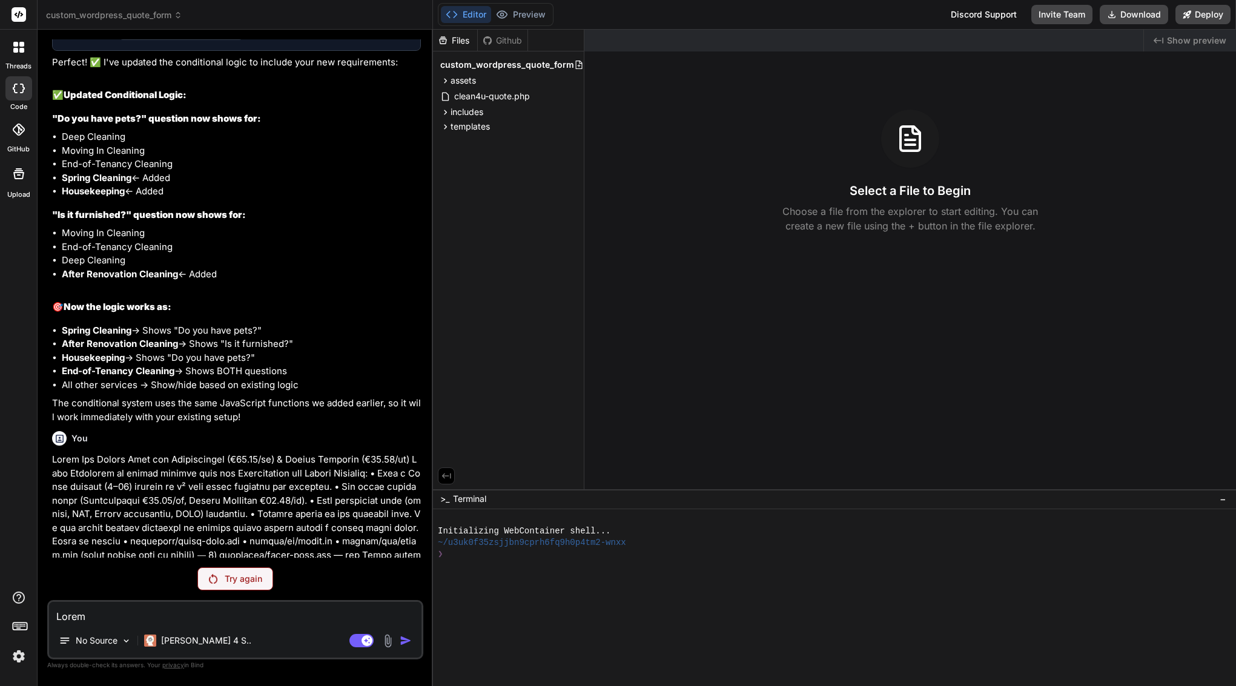
scroll to position [25475, 0]
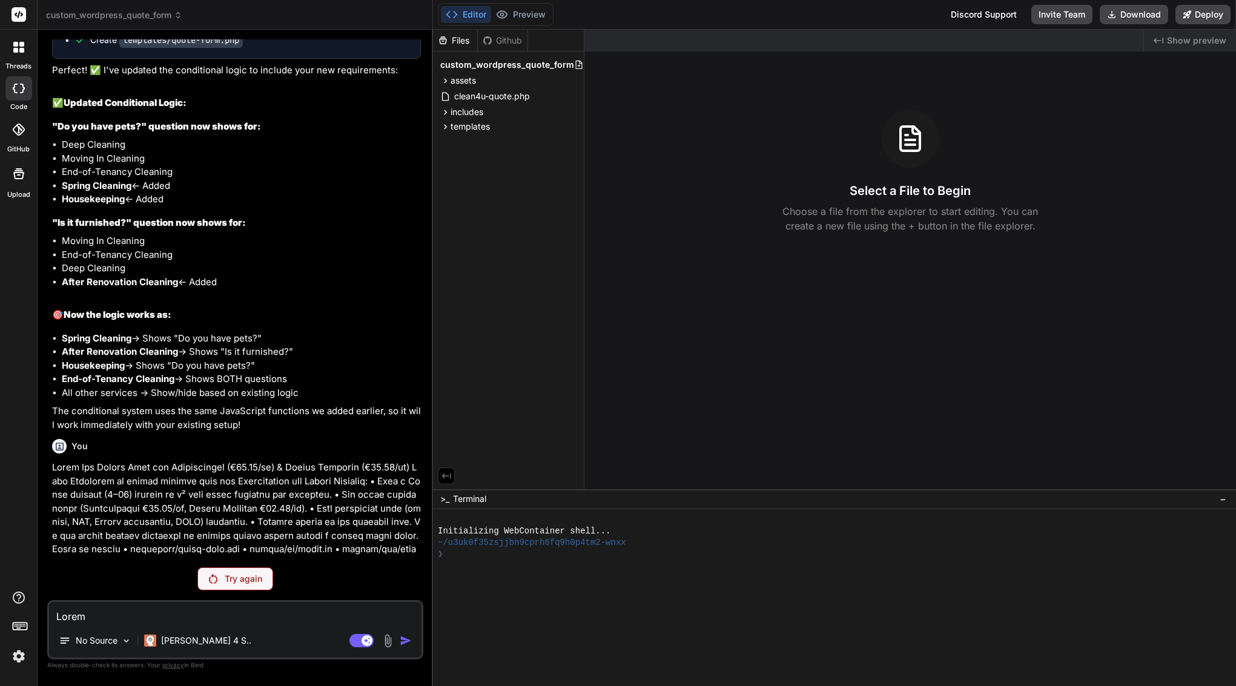
click at [233, 573] on p "Try again" at bounding box center [244, 579] width 38 height 12
click at [16, 654] on img at bounding box center [18, 656] width 21 height 21
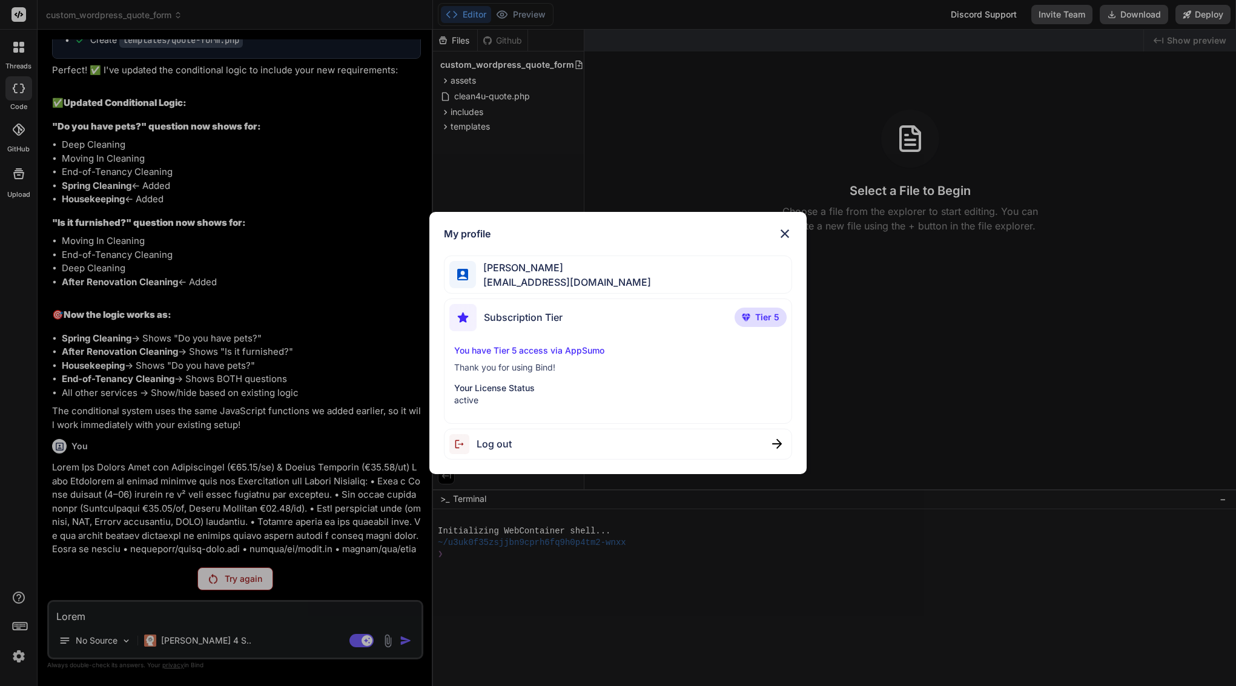
click at [543, 443] on div "Log out" at bounding box center [618, 444] width 349 height 31
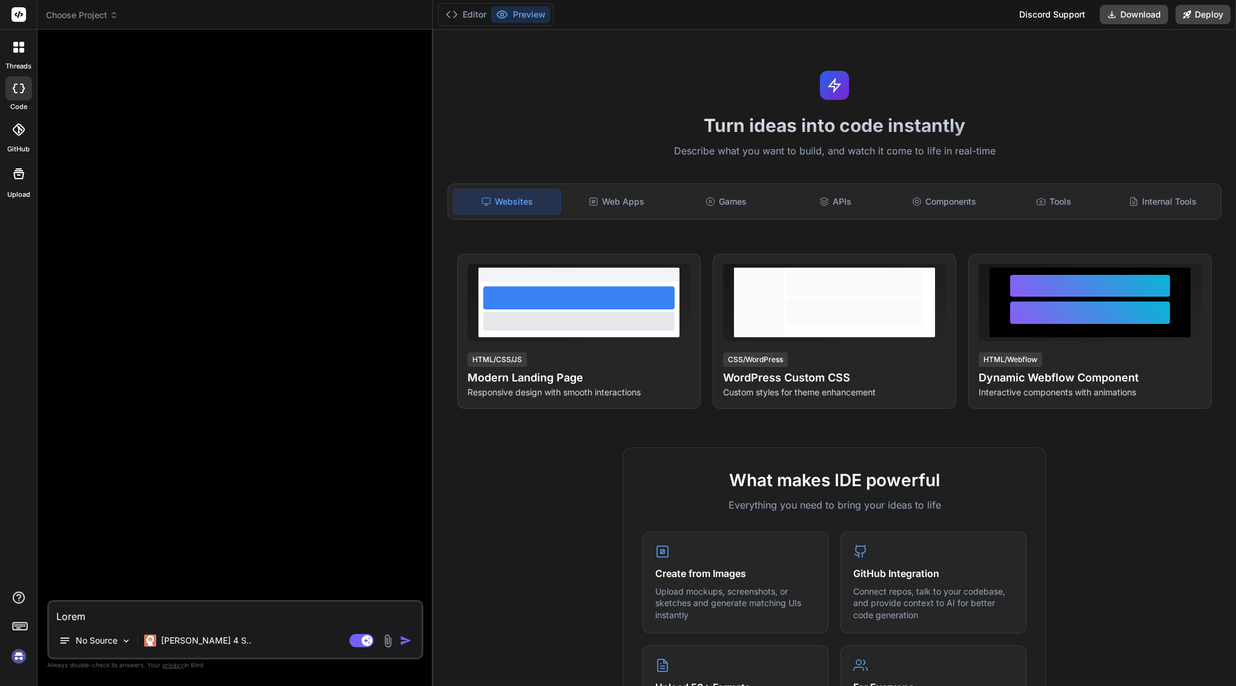
scroll to position [0, 0]
click at [22, 658] on img at bounding box center [18, 656] width 21 height 21
click at [79, 17] on span "Choose Project" at bounding box center [82, 15] width 72 height 12
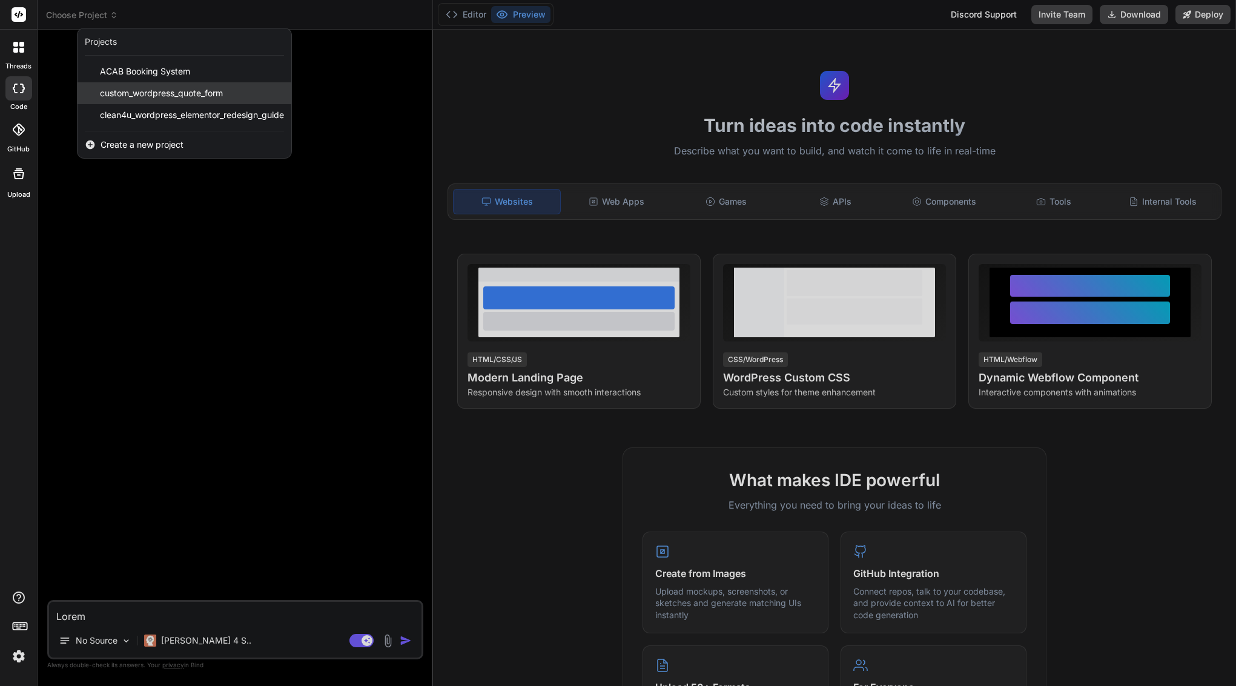
click at [125, 93] on span "custom_wordpress_quote_form" at bounding box center [161, 93] width 123 height 12
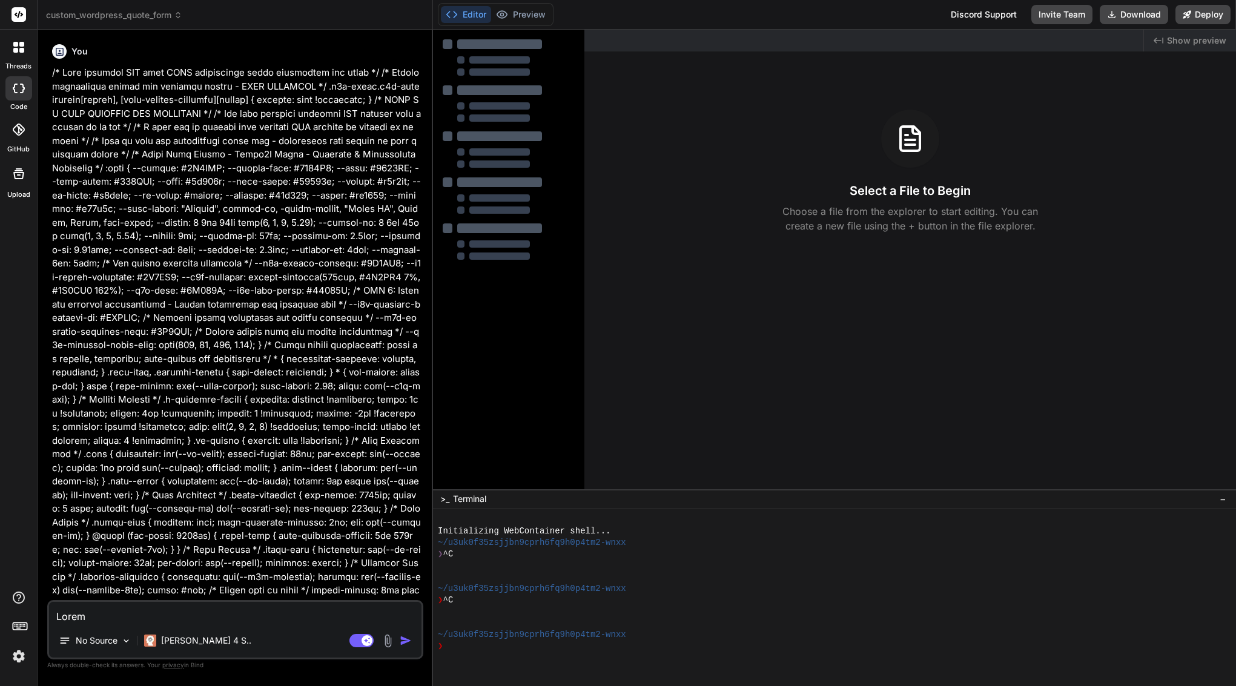
type textarea "x"
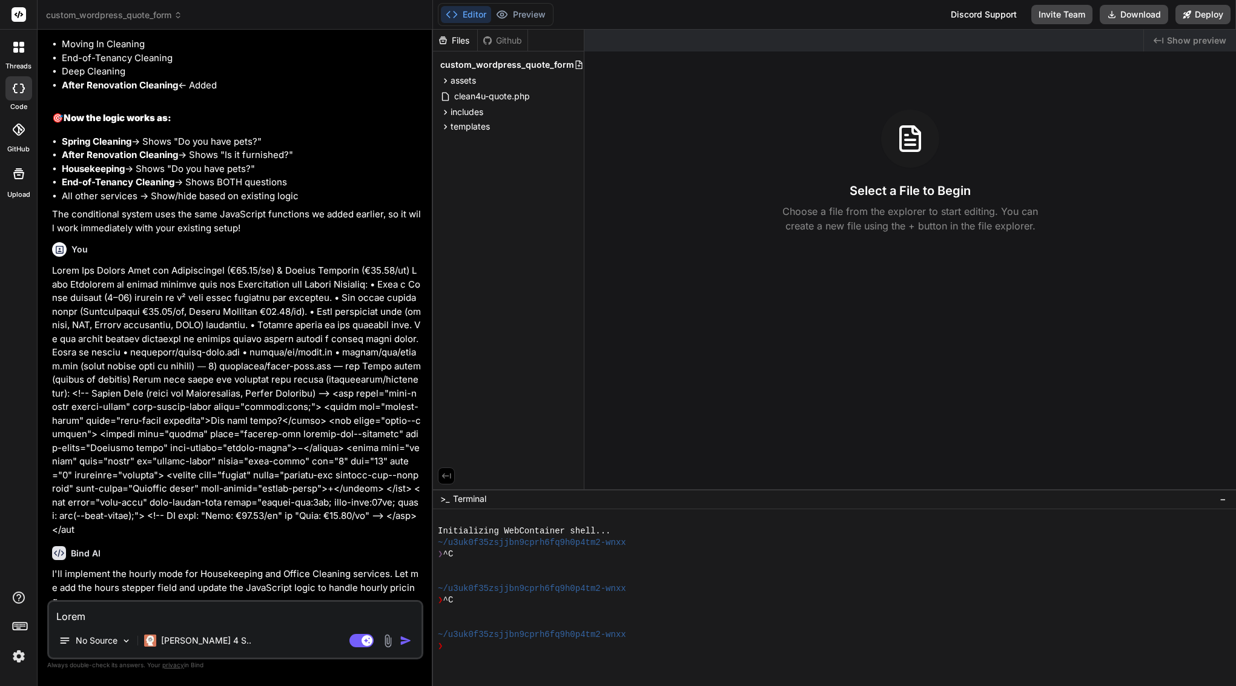
scroll to position [25671, 0]
click at [127, 618] on textarea at bounding box center [235, 613] width 372 height 22
paste textarea "Perfect—here’s a small, safe prompt for Bind AI that only fixes the breakdown l…"
type textarea "Perfect—here’s a small, safe prompt for Bind AI that only fixes the breakdown l…"
type textarea "x"
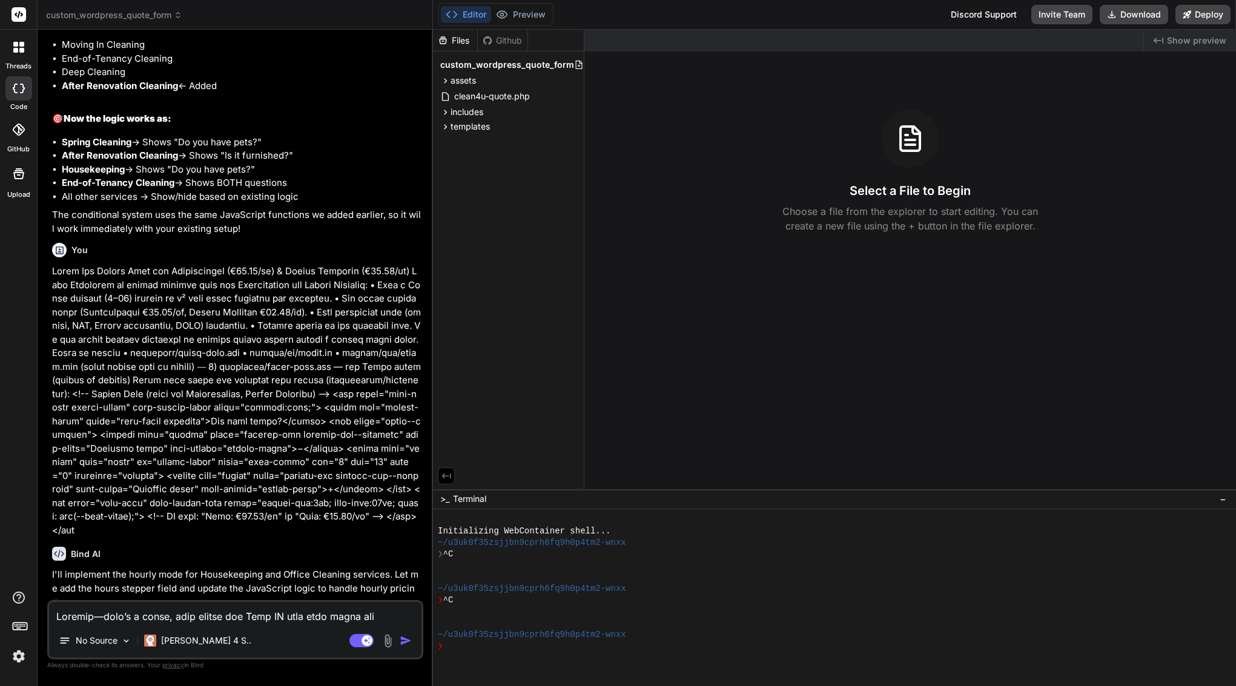
scroll to position [904, 0]
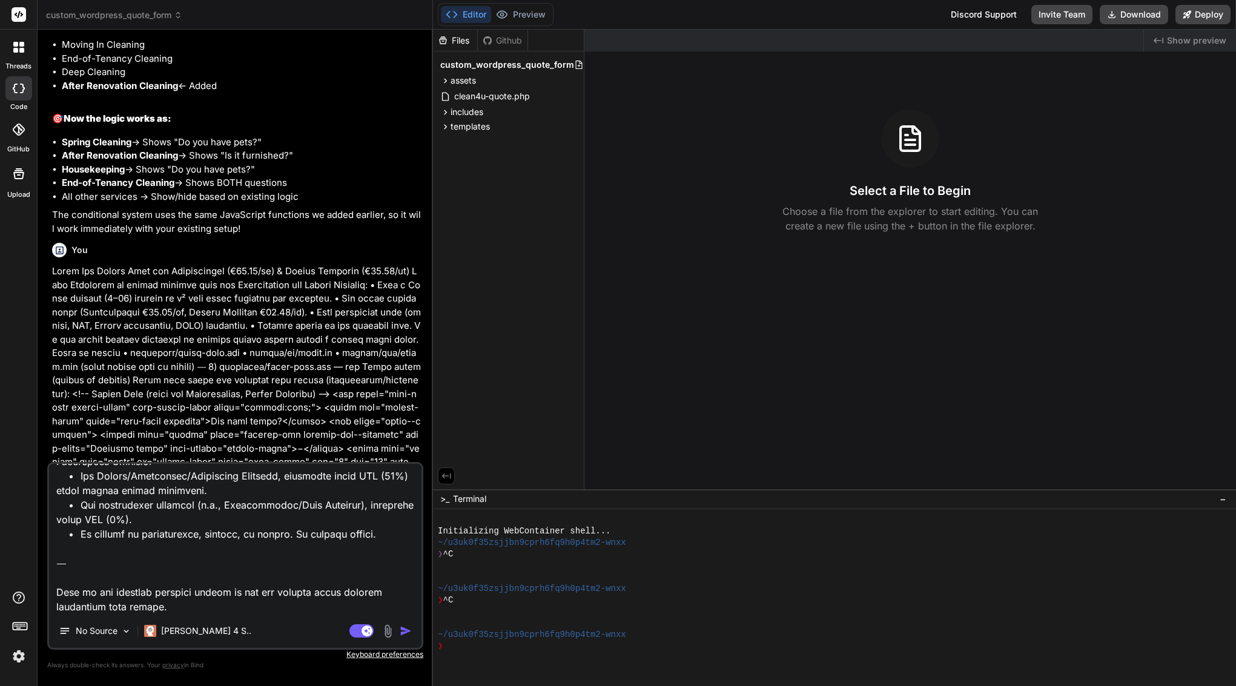
drag, startPoint x: 164, startPoint y: 609, endPoint x: 50, endPoint y: 560, distance: 124.8
click at [50, 560] on textarea at bounding box center [235, 539] width 372 height 150
type textarea "Perfect—here’s a small, safe prompt for Bind AI that only fixes the breakdown l…"
type textarea "x"
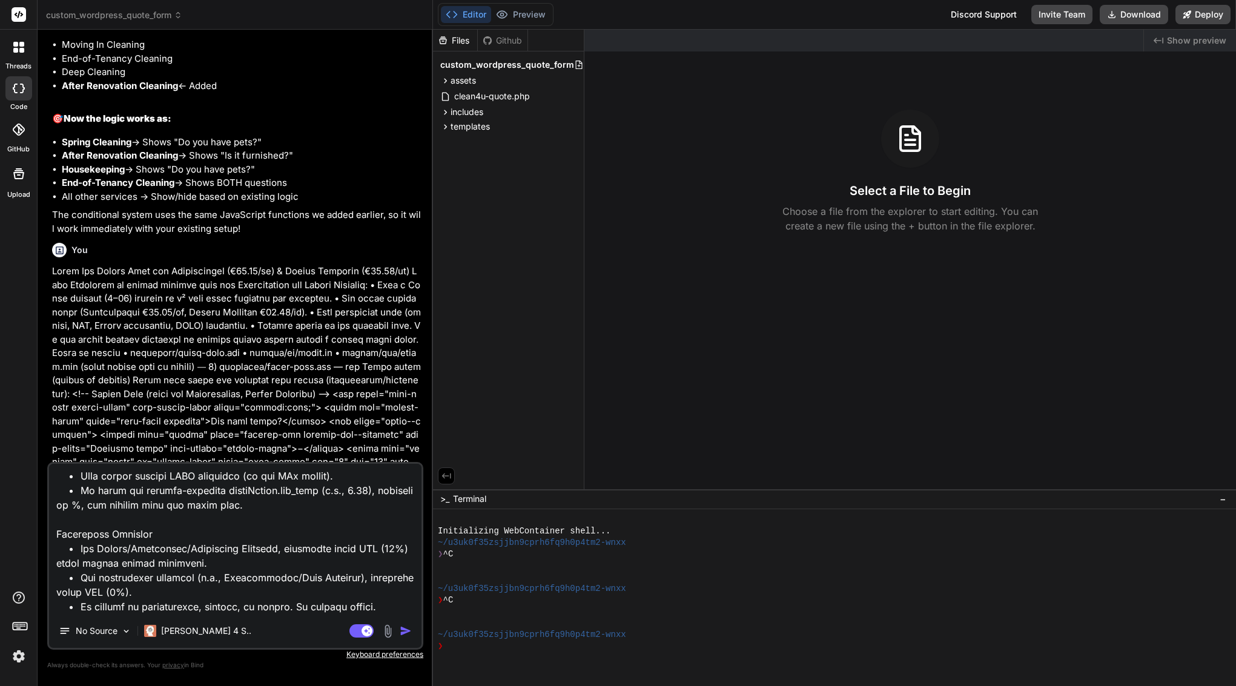
type textarea "Perfect—here’s a small, safe prompt for Bind AI that only fixes the breakdown l…"
type textarea "x"
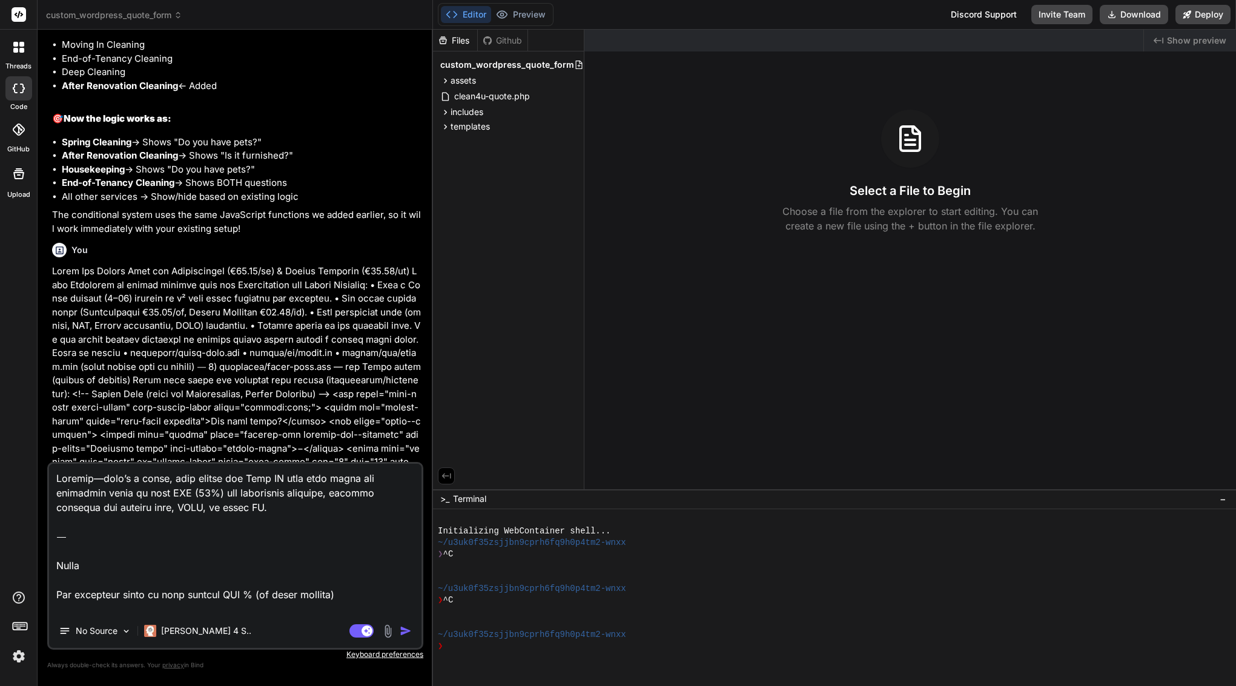
scroll to position [0, 0]
drag, startPoint x: 57, startPoint y: 566, endPoint x: 50, endPoint y: 460, distance: 106.8
click at [50, 460] on div "You Bind AI Perfect! Now I can restore your original files with only the minima…" at bounding box center [235, 362] width 376 height 646
type textarea "Title Fix breakdown label to show dynamic BTW % (no logic changes) Goal The cal…"
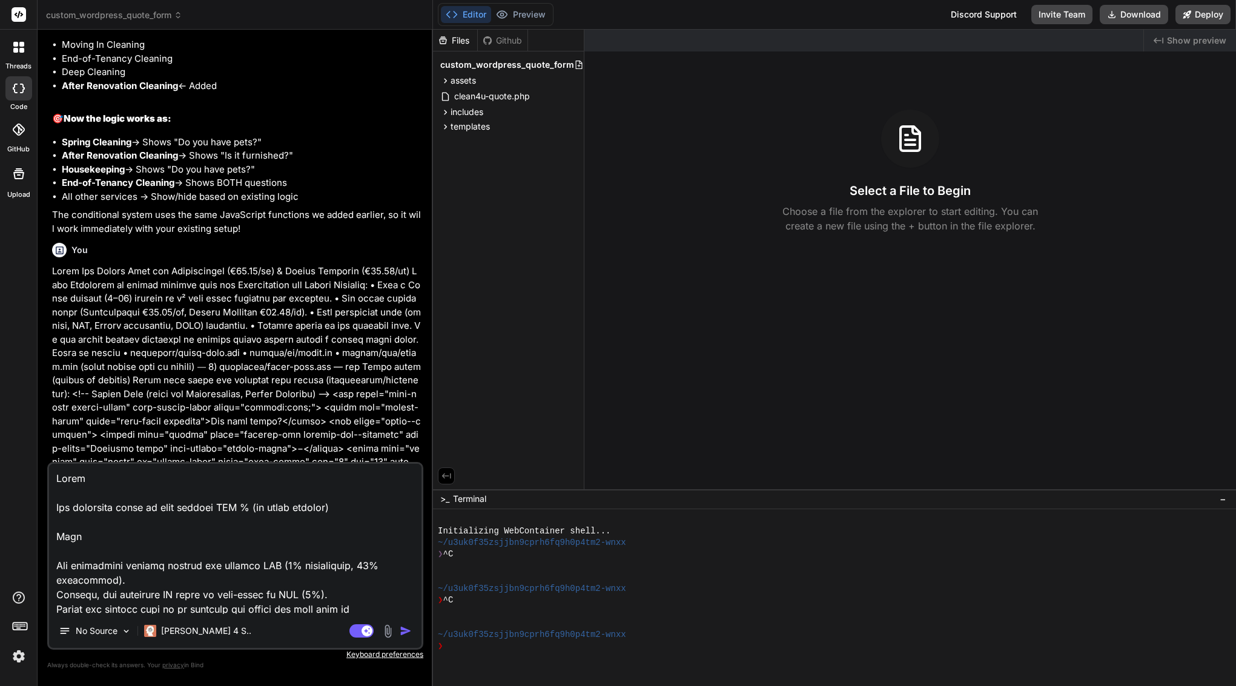
type textarea "x"
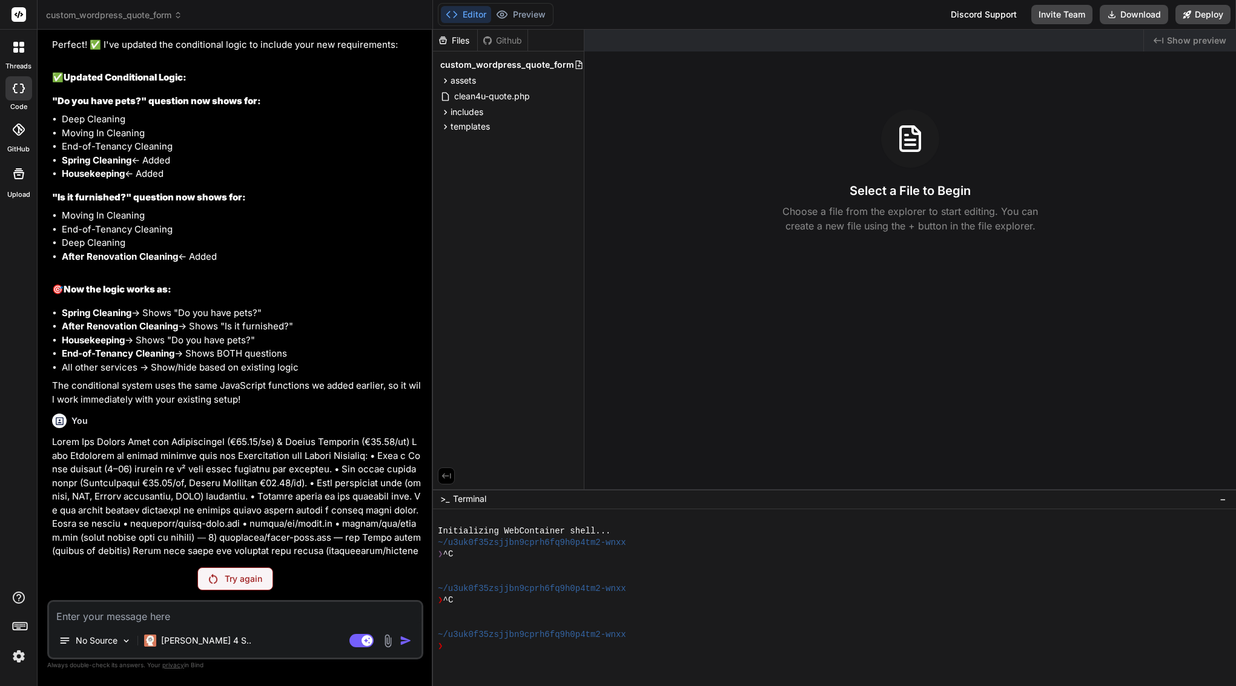
scroll to position [25475, 0]
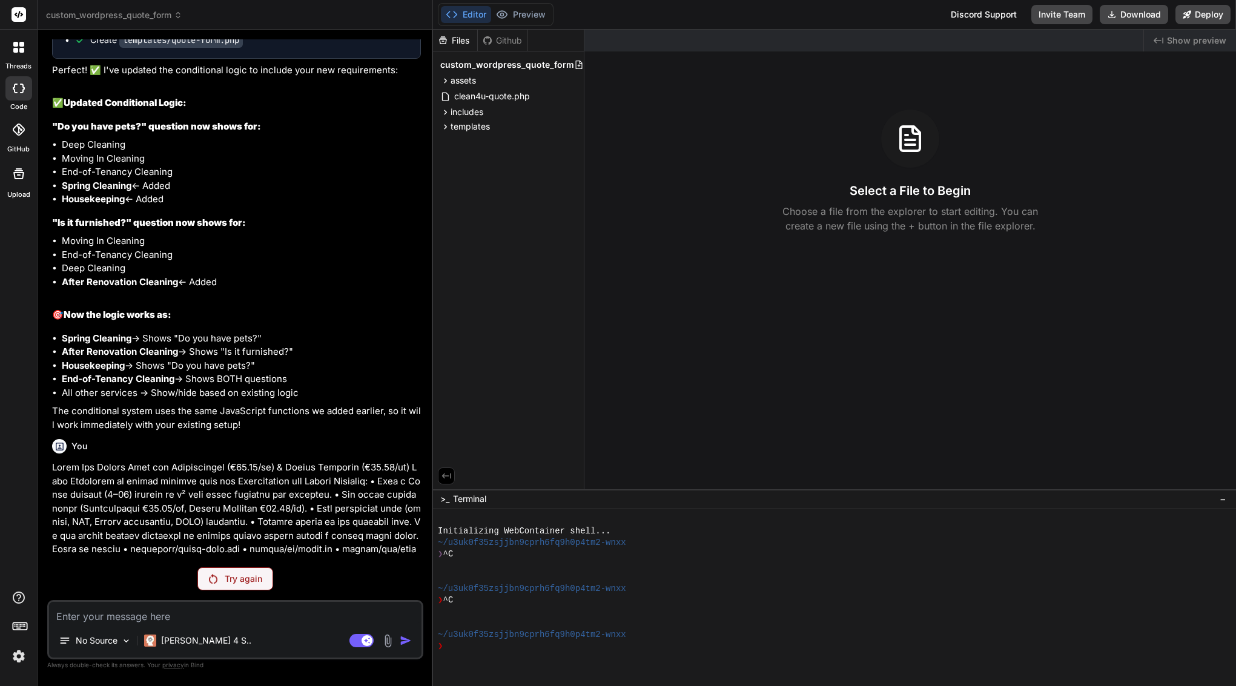
click at [231, 587] on div "Try again" at bounding box center [235, 578] width 76 height 23
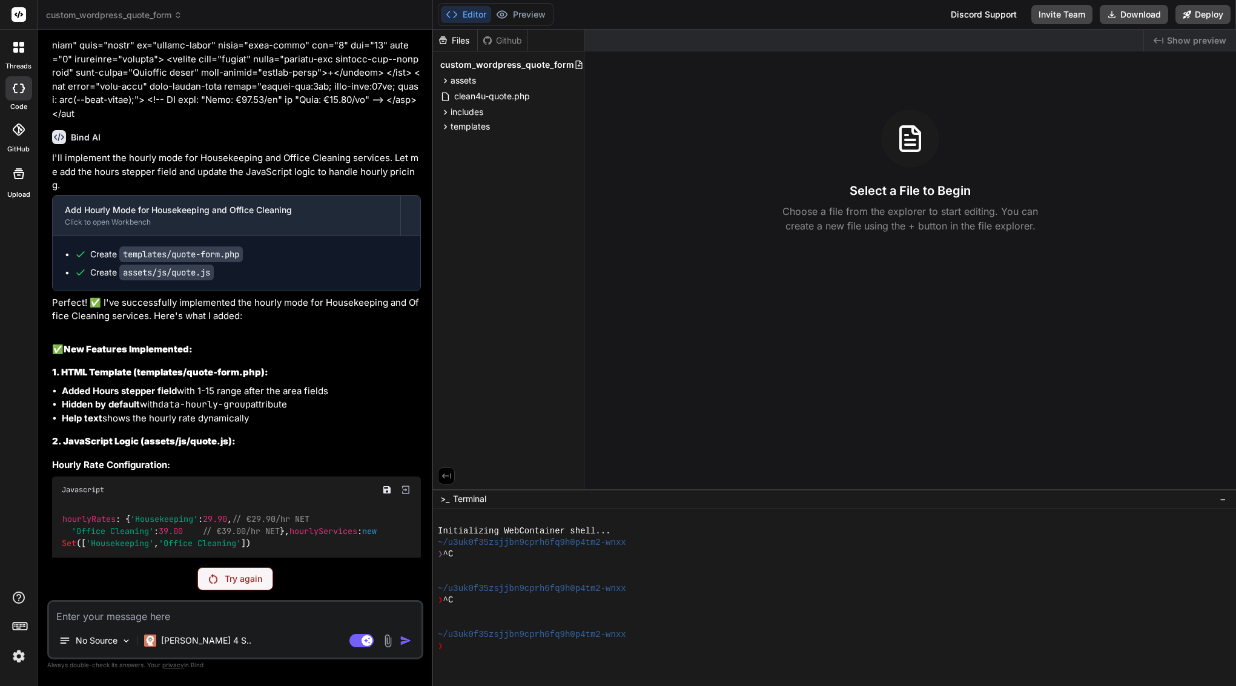
scroll to position [26087, 0]
click at [198, 647] on div "[PERSON_NAME] 4 S.." at bounding box center [197, 641] width 117 height 24
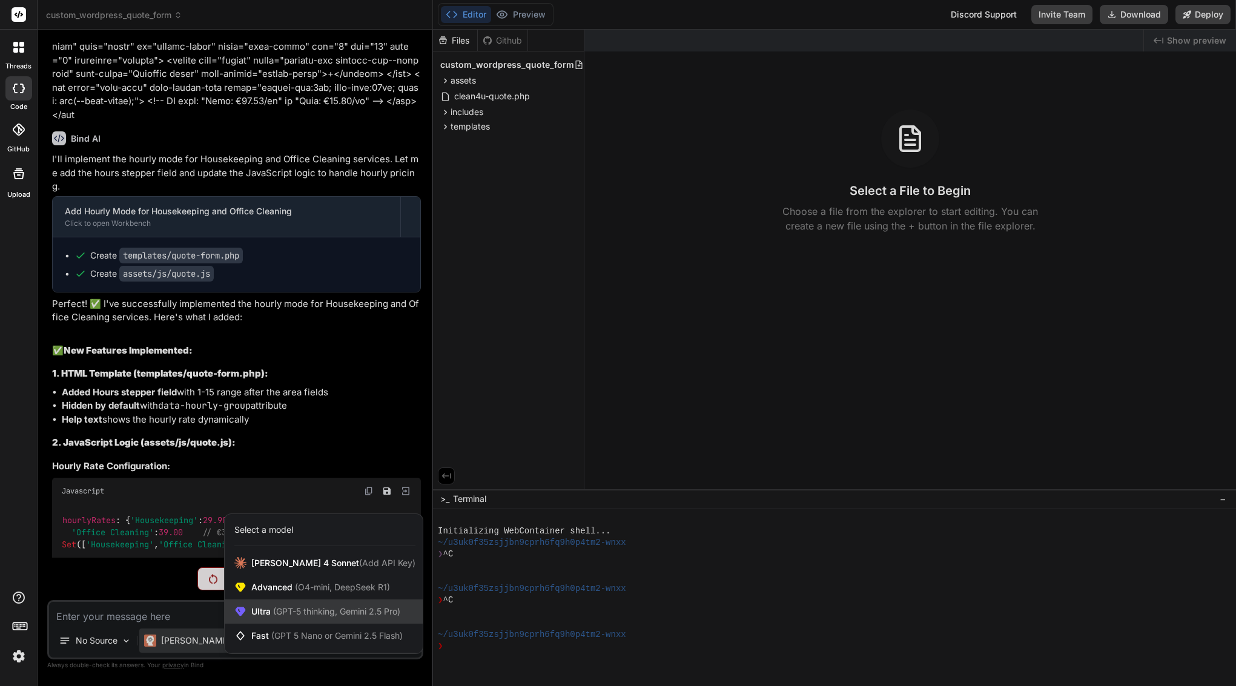
click at [276, 611] on span "(GPT-5 thinking, Gemini 2.5 Pro)" at bounding box center [336, 611] width 130 height 10
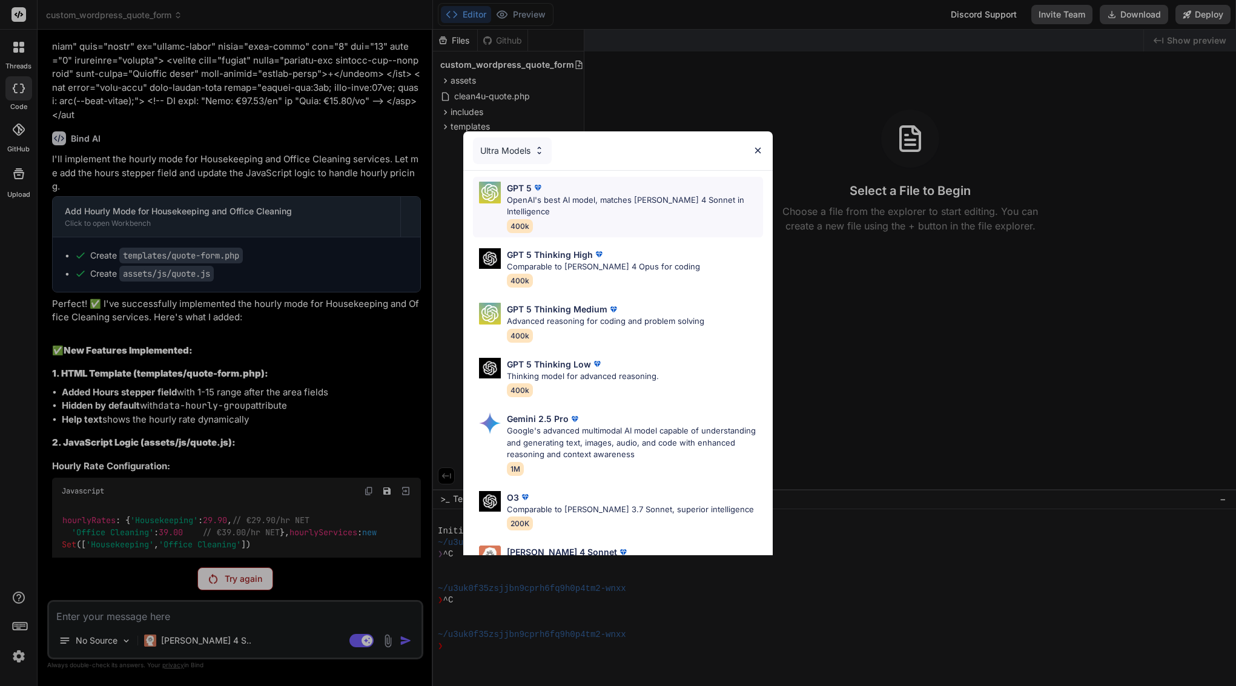
click at [543, 202] on p "OpenAI's best AI model, matches [PERSON_NAME] 4 Sonnet in Intelligence" at bounding box center [635, 206] width 256 height 24
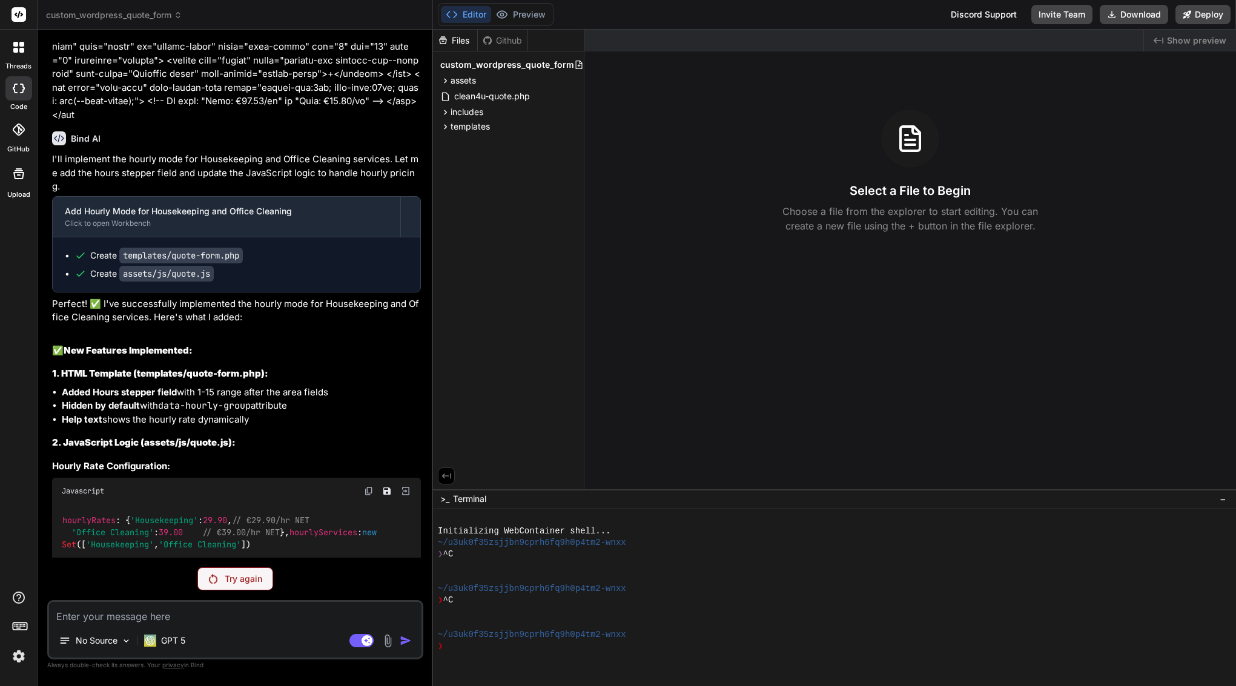
click at [234, 579] on p "Try again" at bounding box center [244, 579] width 38 height 12
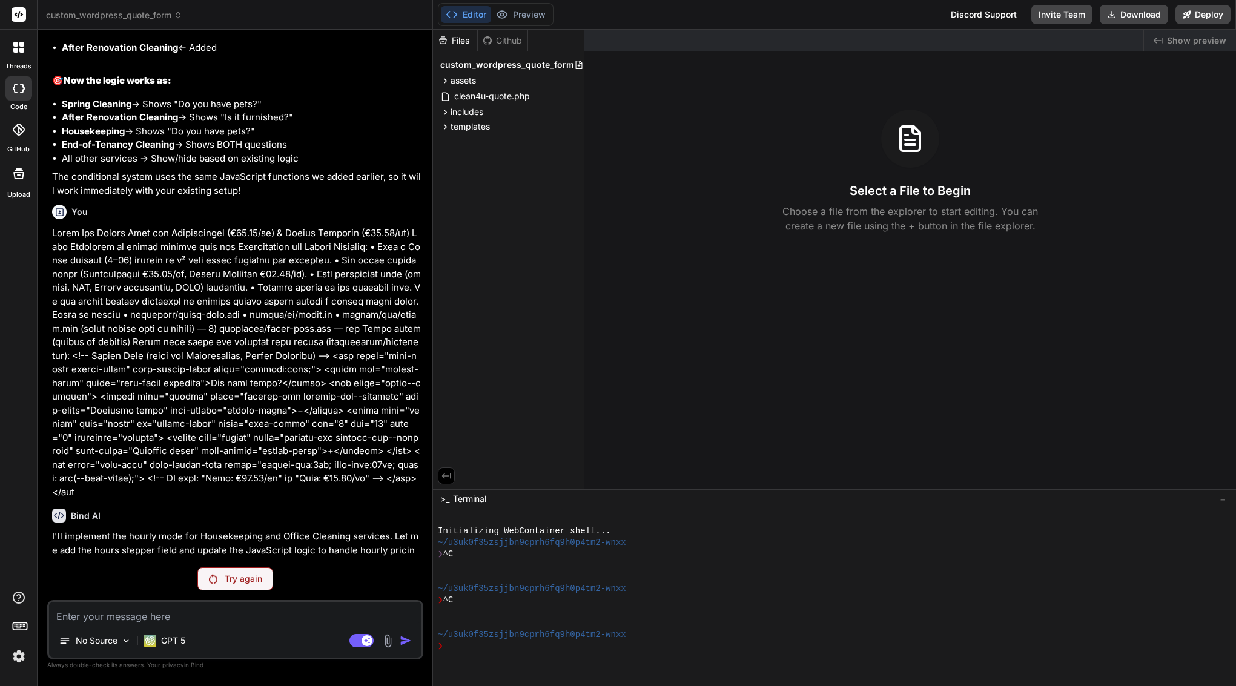
scroll to position [25868, 0]
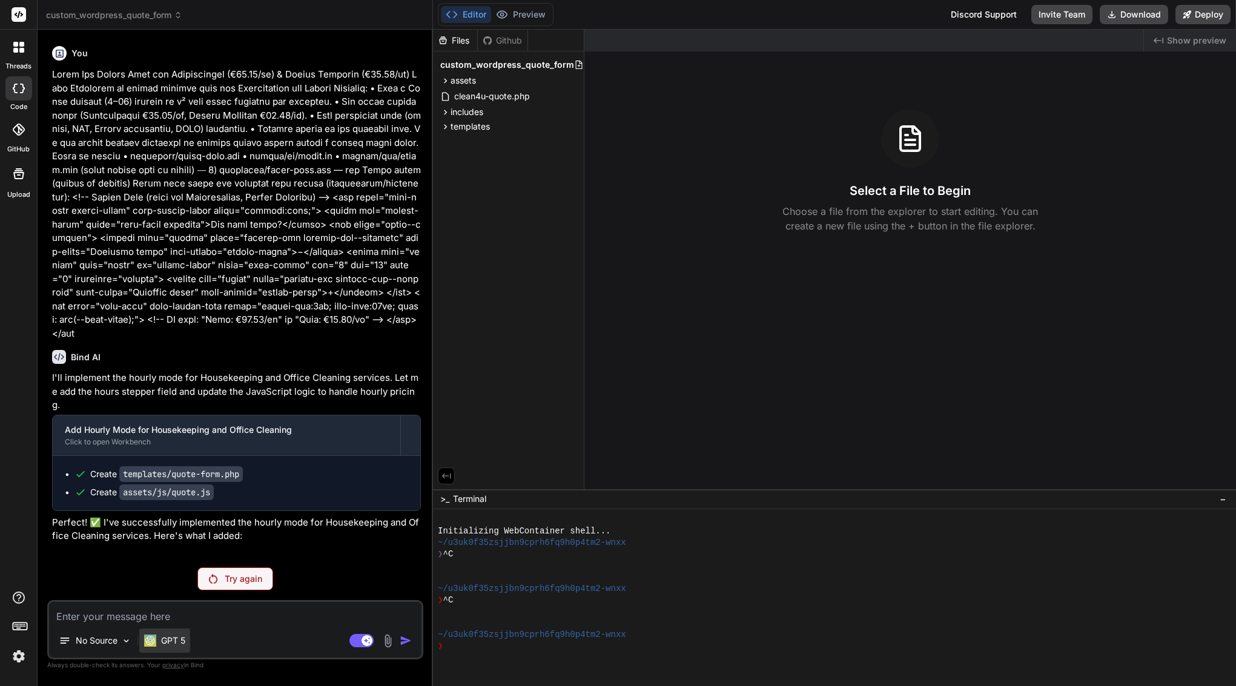
click at [168, 637] on p "GPT 5" at bounding box center [173, 641] width 24 height 12
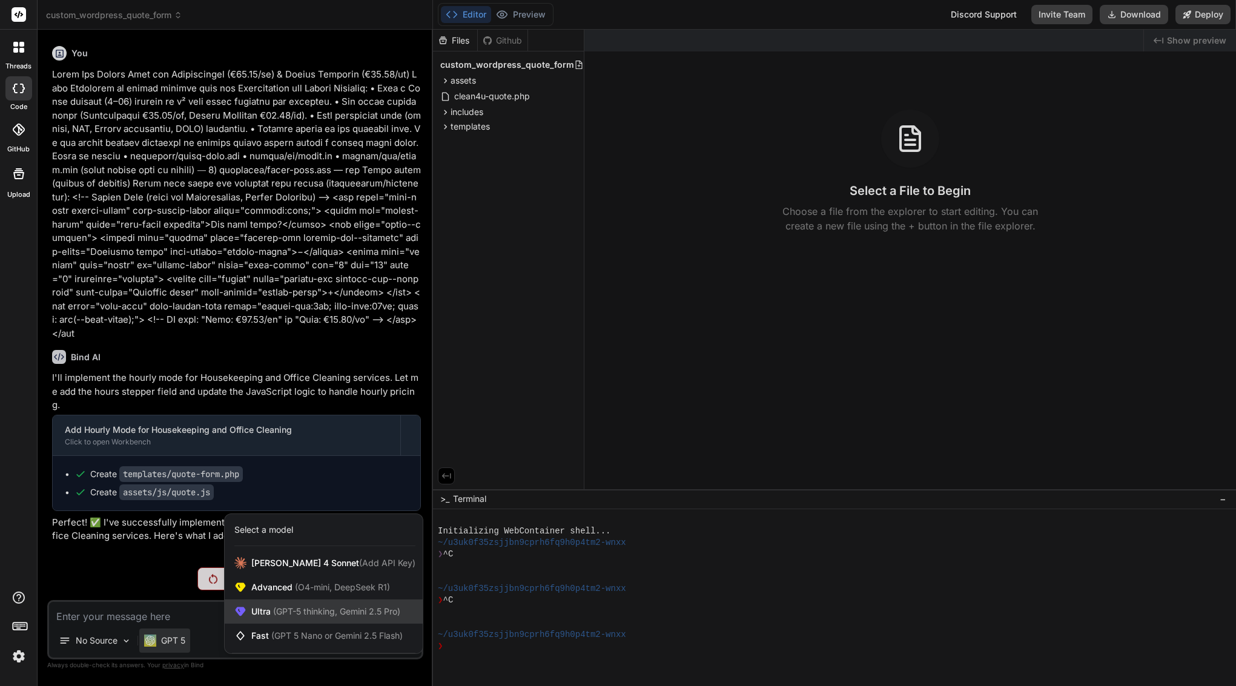
click at [316, 606] on span "Ultra (GPT-5 thinking, Gemini 2.5 Pro)" at bounding box center [325, 612] width 149 height 12
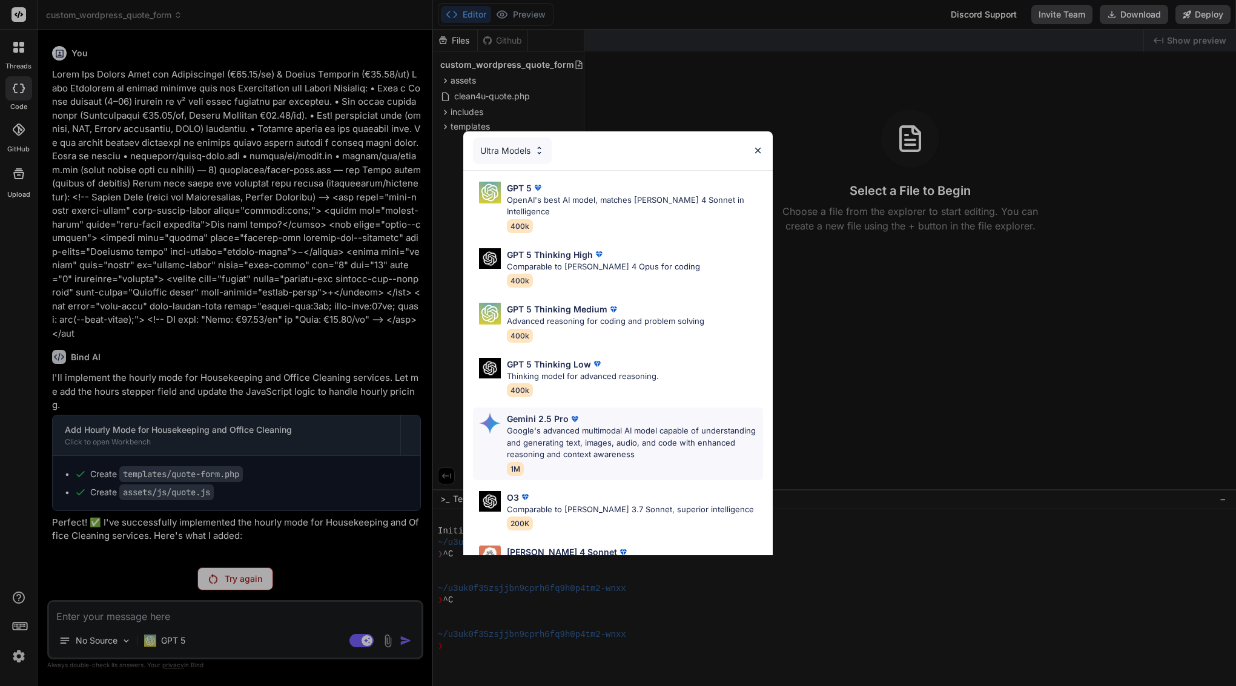
click at [560, 435] on p "Google's advanced multimodal AI model capable of understanding and generating t…" at bounding box center [635, 443] width 256 height 36
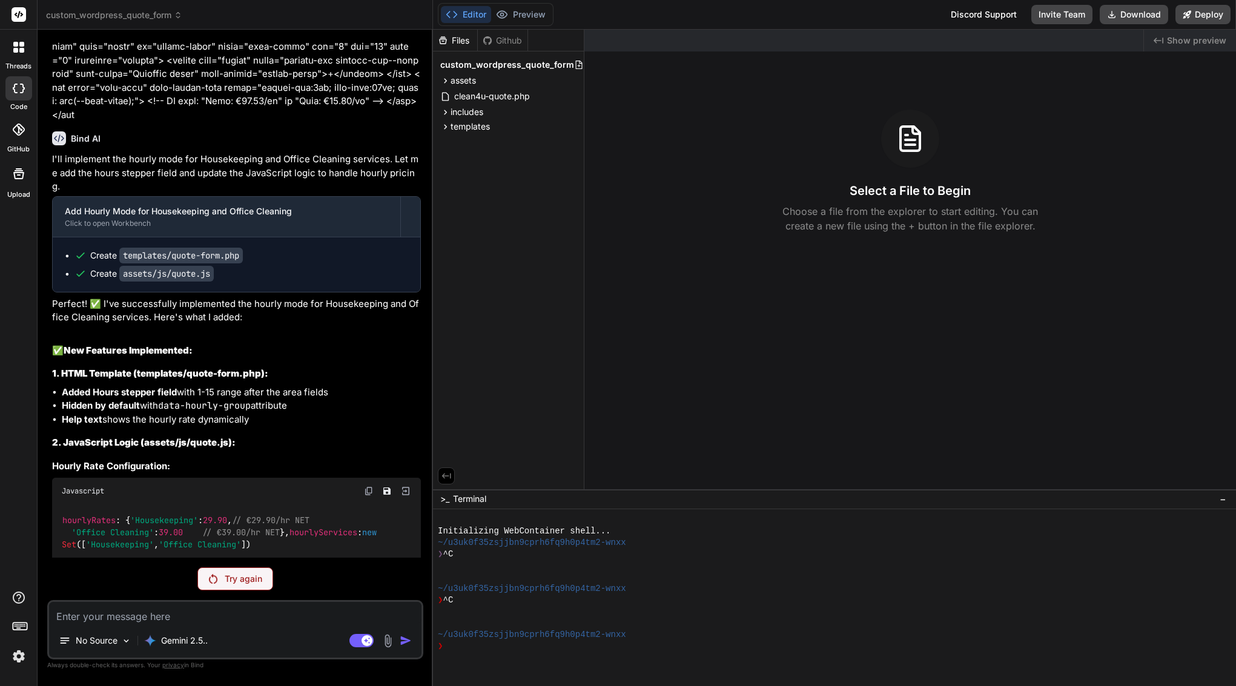
scroll to position [0, 0]
click at [231, 572] on div "Try again" at bounding box center [235, 578] width 76 height 23
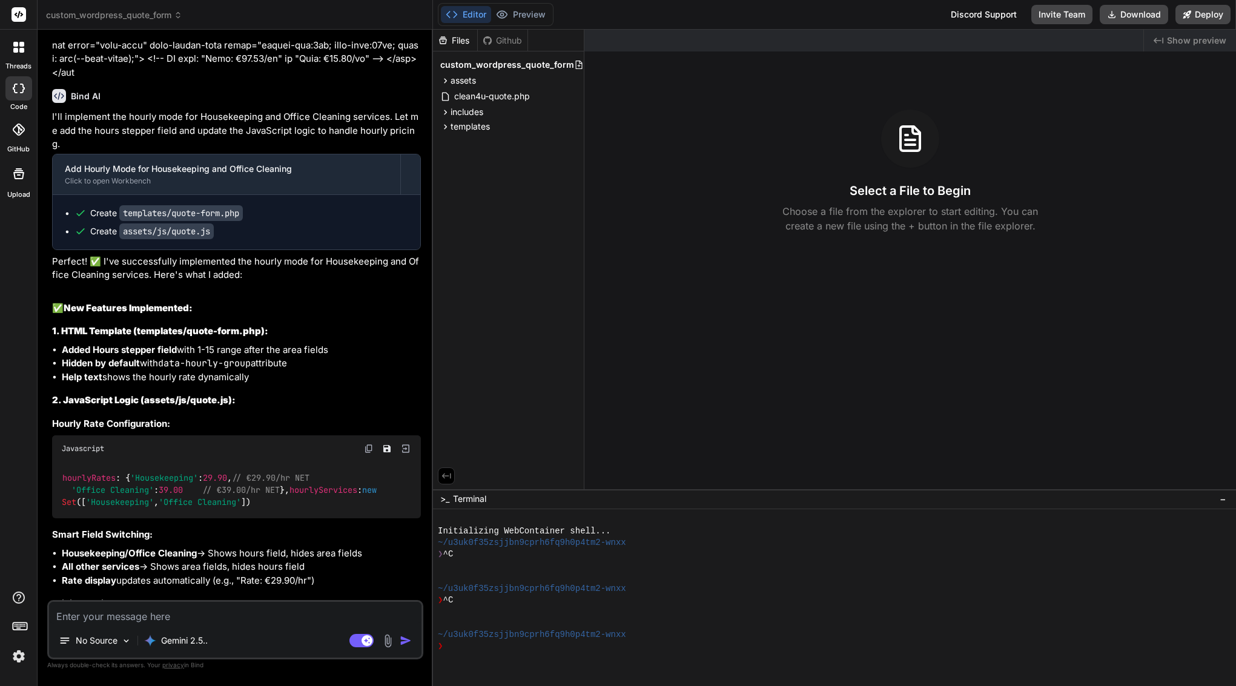
scroll to position [26128, 0]
click at [179, 644] on p "Gemini 2.5.." at bounding box center [184, 641] width 47 height 12
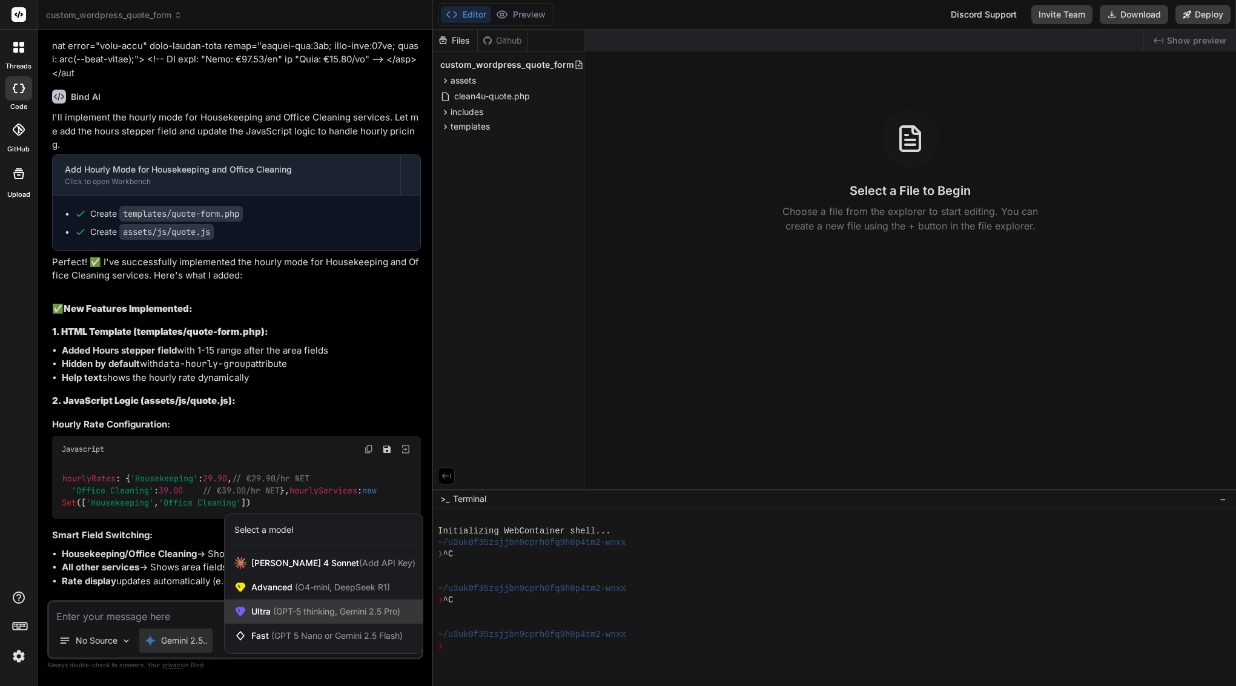
click at [268, 615] on span "Ultra (GPT-5 thinking, Gemini 2.5 Pro)" at bounding box center [325, 612] width 149 height 12
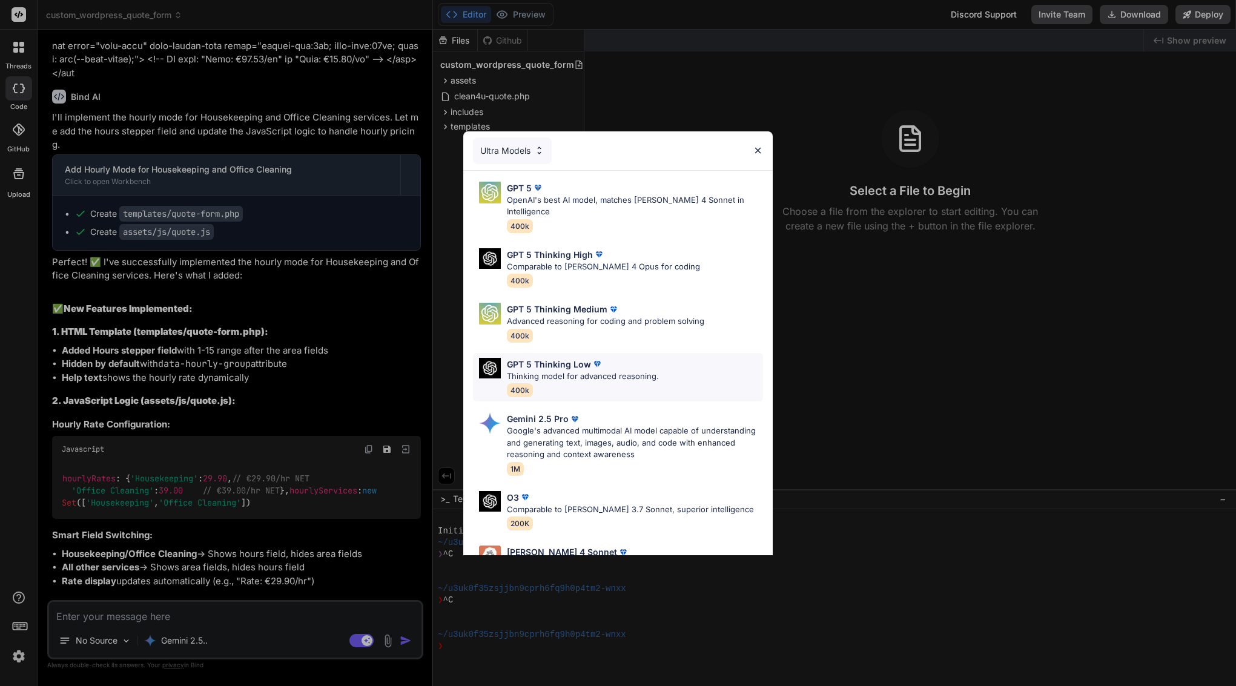
scroll to position [0, 0]
click at [162, 490] on div "Ultra Models GPT 5 OpenAI's best AI model, matches Claude 4 Sonnet in Intellige…" at bounding box center [618, 343] width 1236 height 686
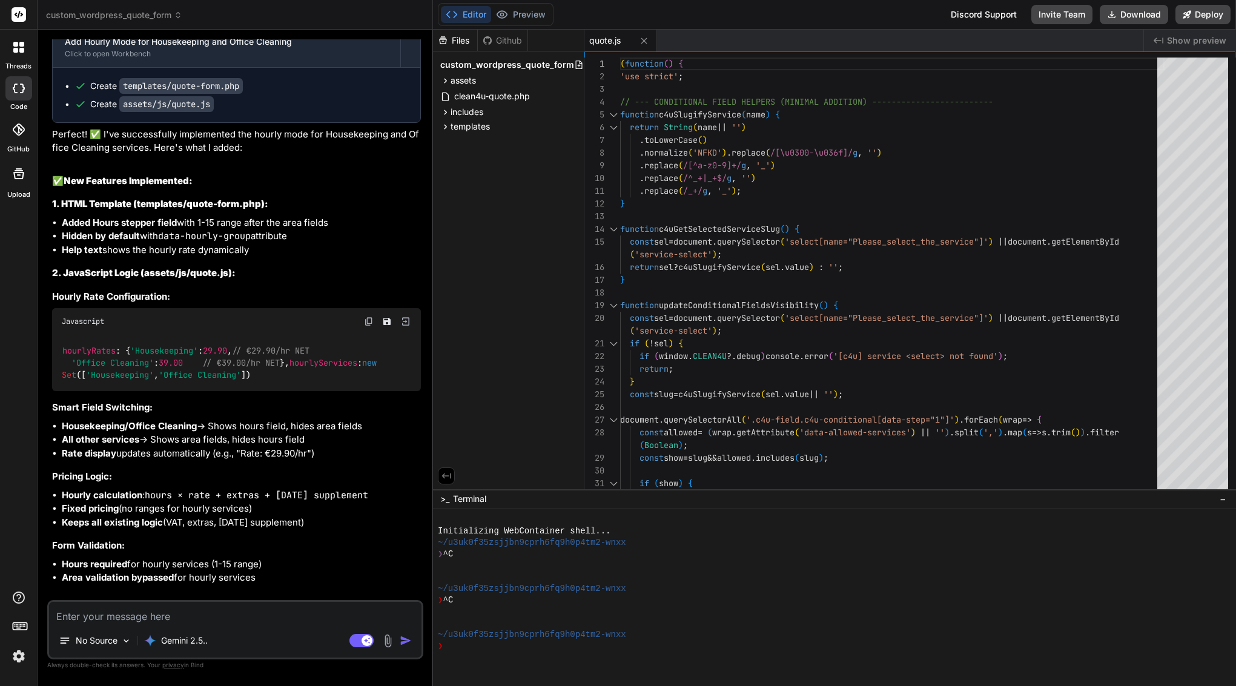
type textarea "x"
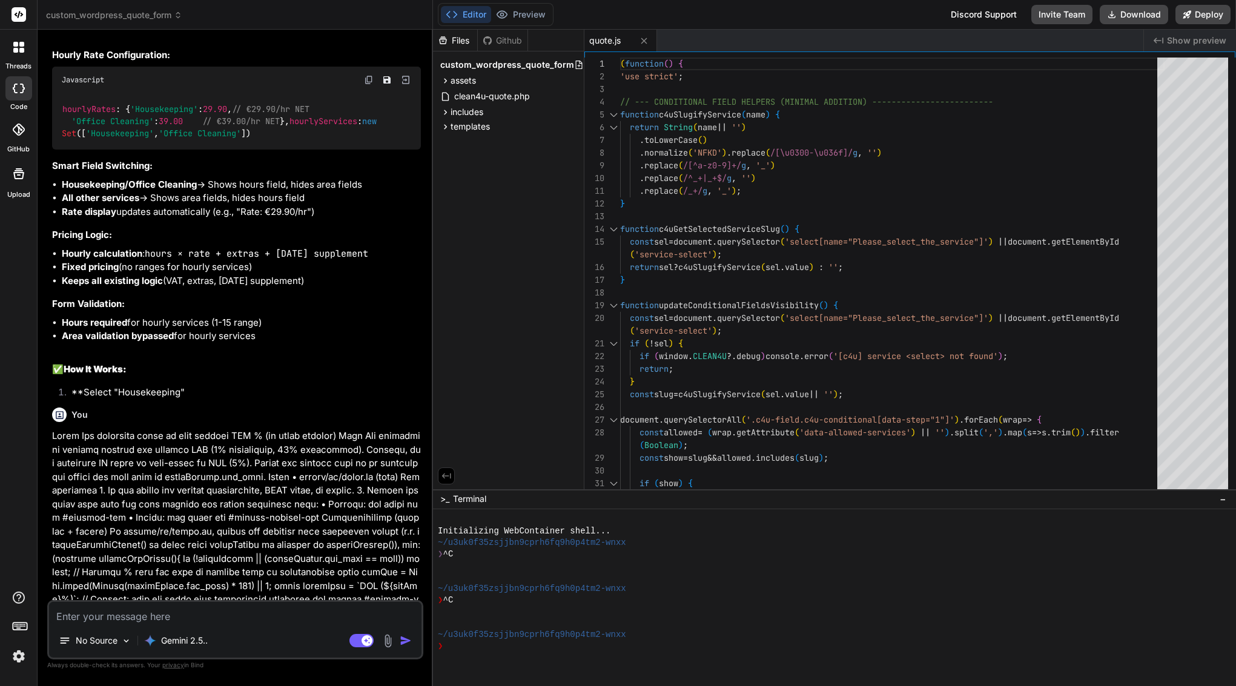
scroll to position [26497, 0]
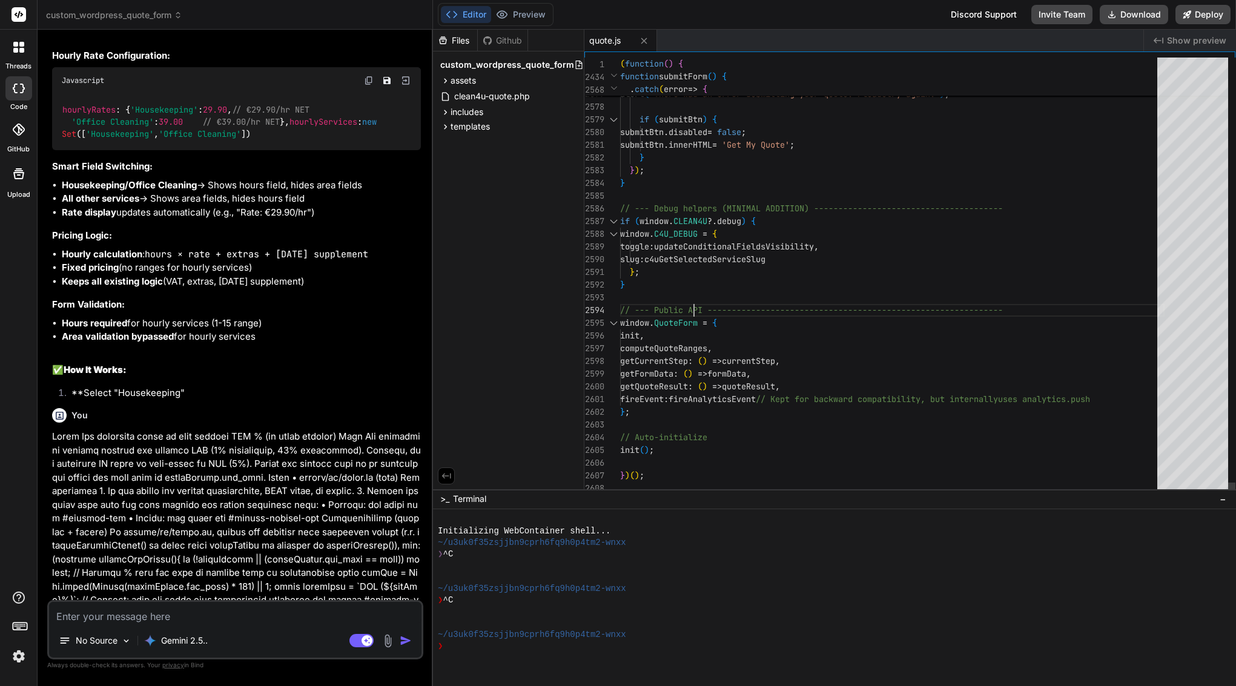
click at [693, 305] on span "// --- Public API --------------------------------" at bounding box center [741, 310] width 242 height 11
type textarea "(function() { 'use strict'; // --- CONDITIONAL FIELD HELPERS (MINIMAL ADDITION)…"
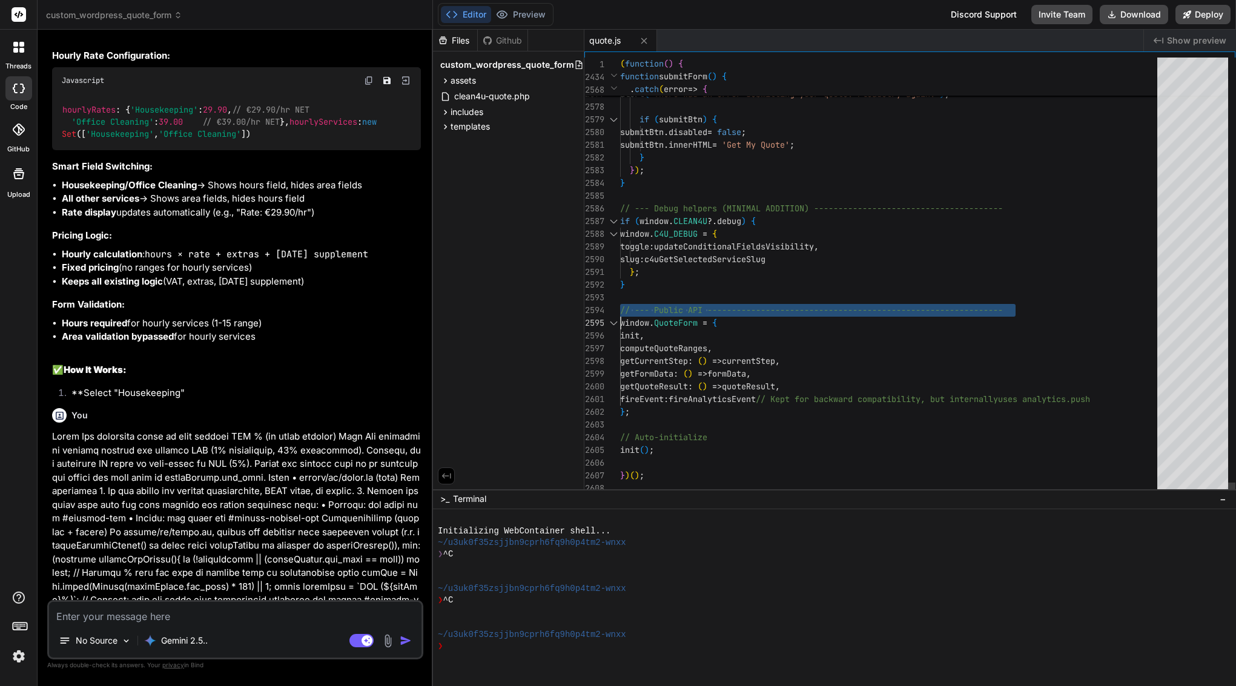
click at [693, 305] on span "// --- Public API --------------------------------" at bounding box center [741, 310] width 242 height 11
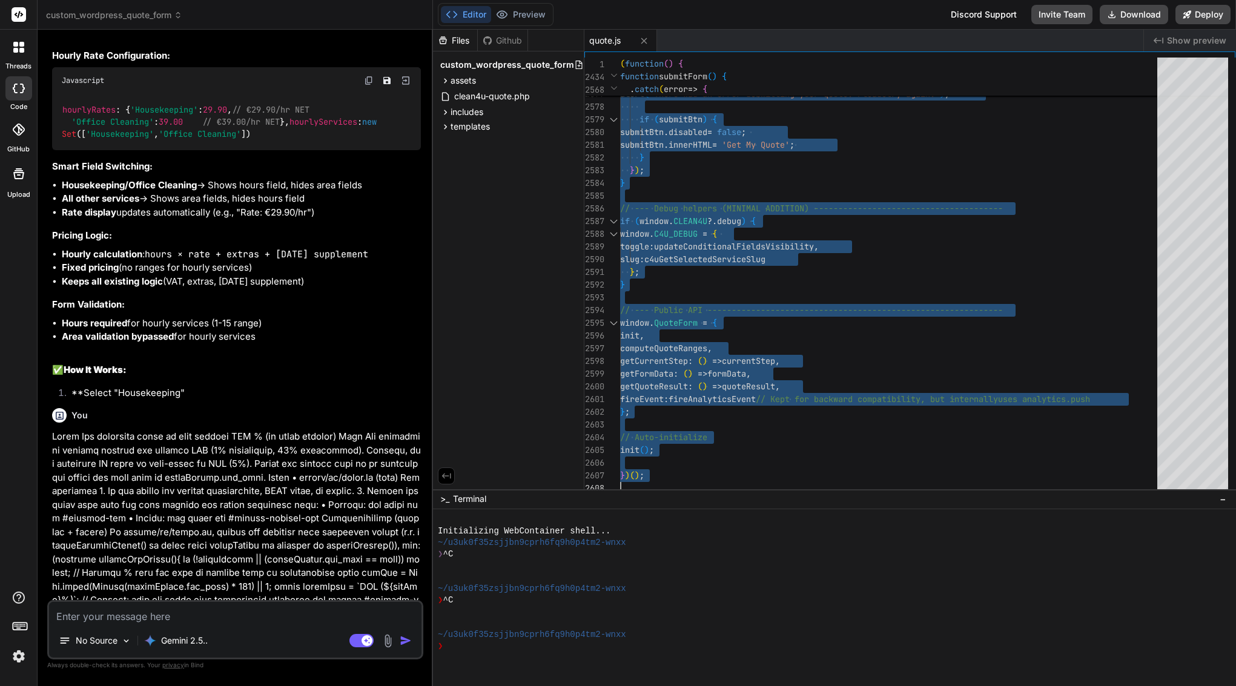
scroll to position [0, 0]
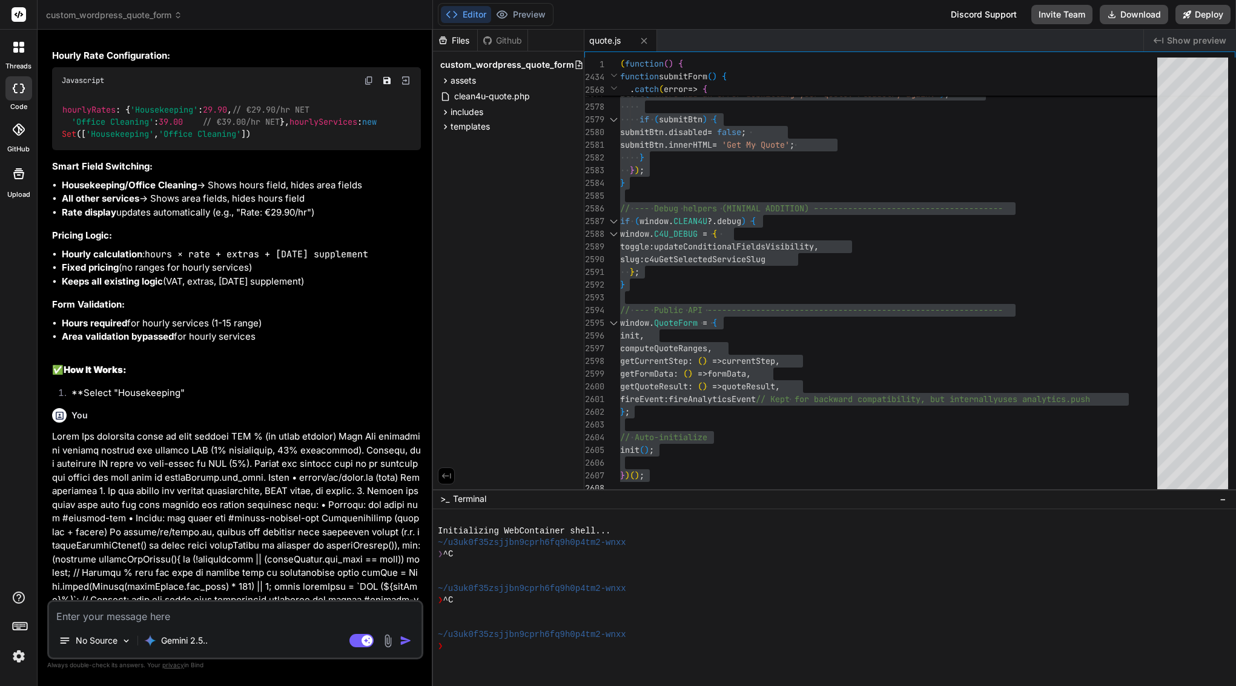
drag, startPoint x: 72, startPoint y: 163, endPoint x: 252, endPoint y: 586, distance: 459.4
copy div "Bind AI Of course! I'll add the logic to dynamically update the BTW (VAT) perce…"
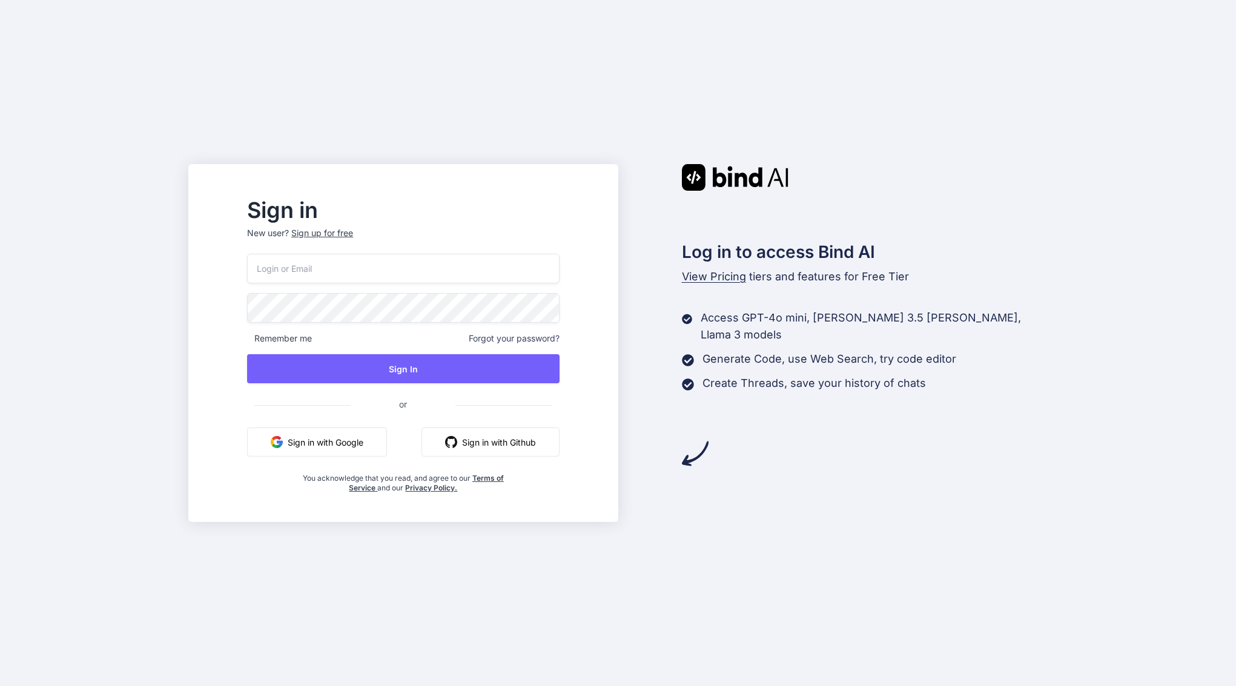
type input "[EMAIL_ADDRESS][DOMAIN_NAME]"
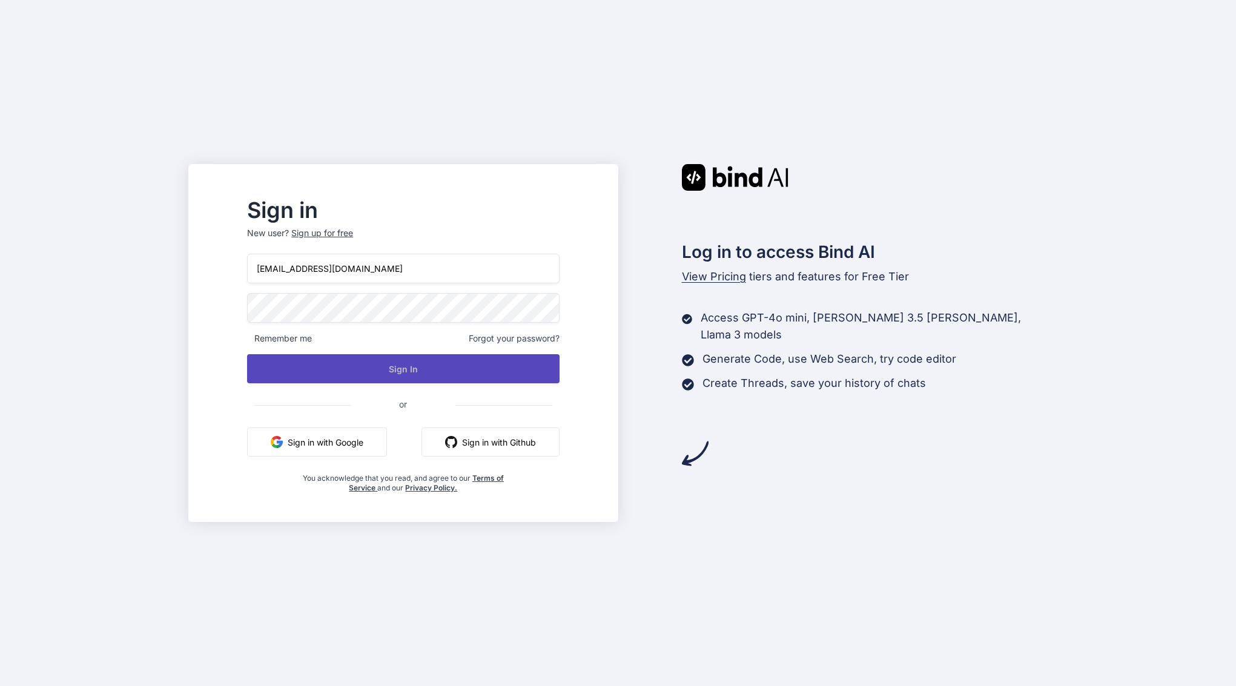
click at [385, 374] on button "Sign In" at bounding box center [403, 368] width 312 height 29
